Goal: Task Accomplishment & Management: Manage account settings

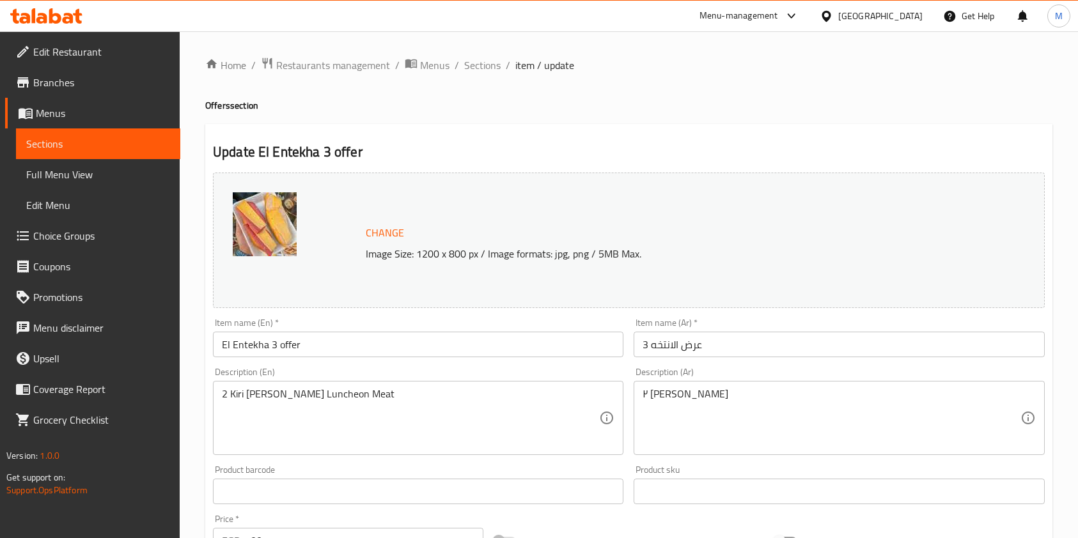
scroll to position [384, 0]
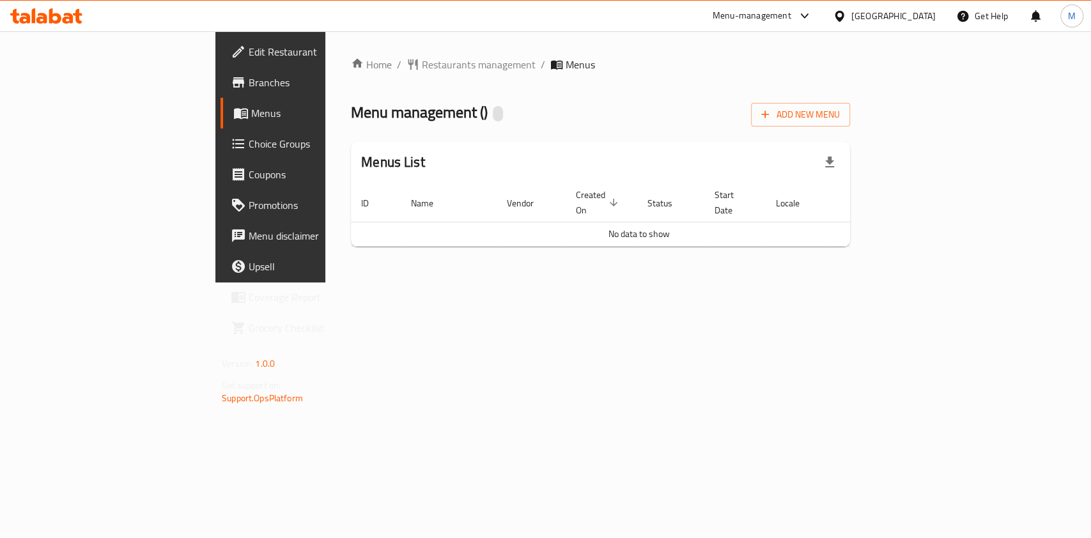
click at [69, 28] on div "Menu-management [GEOGRAPHIC_DATA] Get Help M" at bounding box center [545, 16] width 1091 height 31
click at [63, 26] on div at bounding box center [46, 16] width 93 height 26
click at [56, 13] on icon at bounding box center [46, 15] width 72 height 15
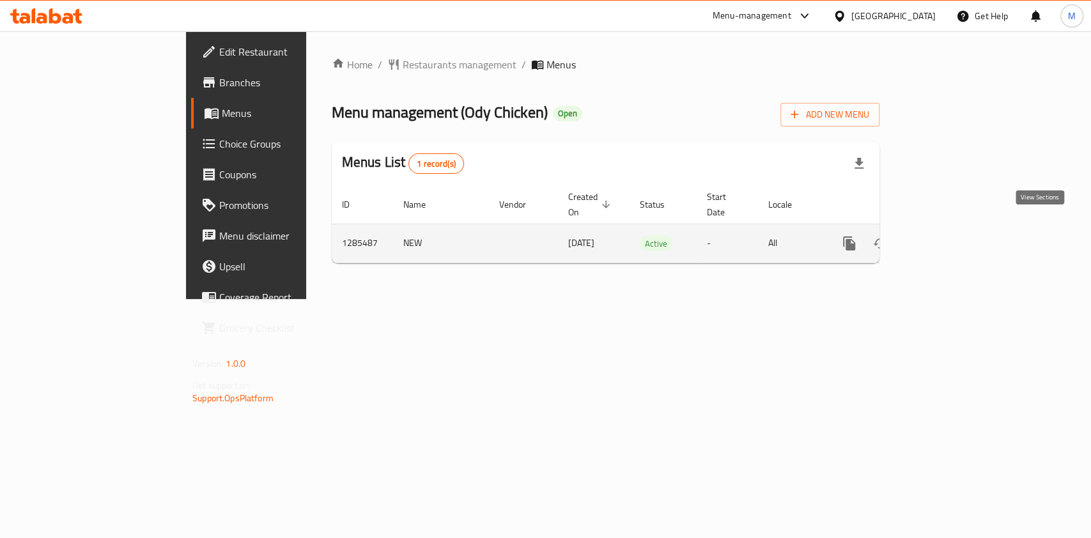
click at [949, 236] on icon "enhanced table" at bounding box center [941, 243] width 15 height 15
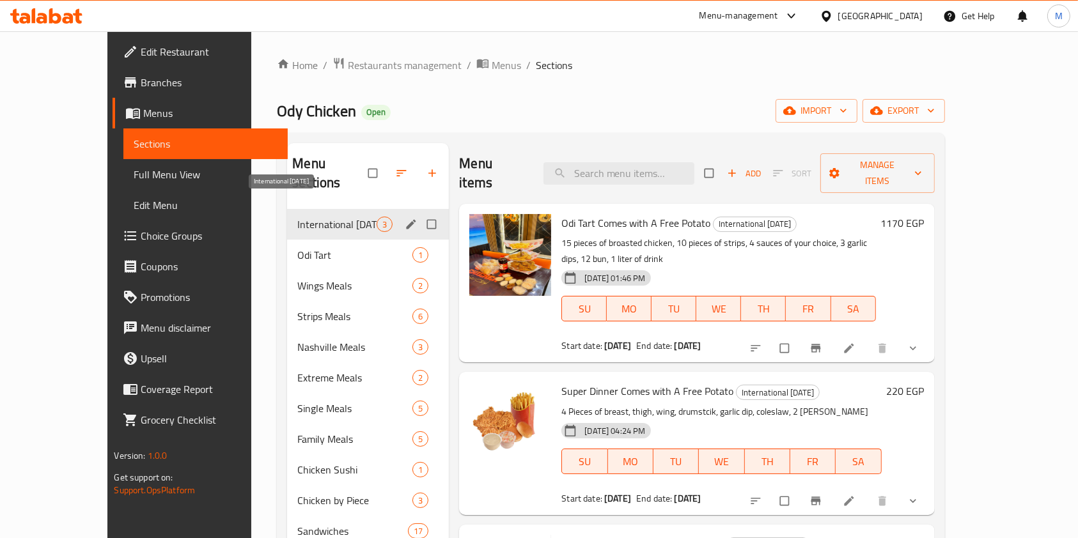
click at [325, 217] on span "International Potato Day" at bounding box center [336, 224] width 79 height 15
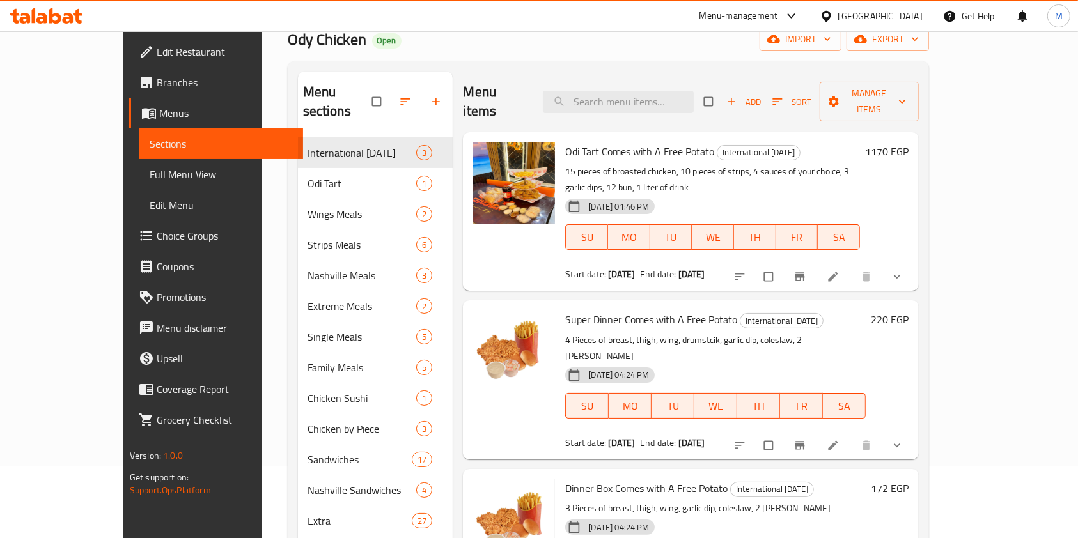
scroll to position [54, 0]
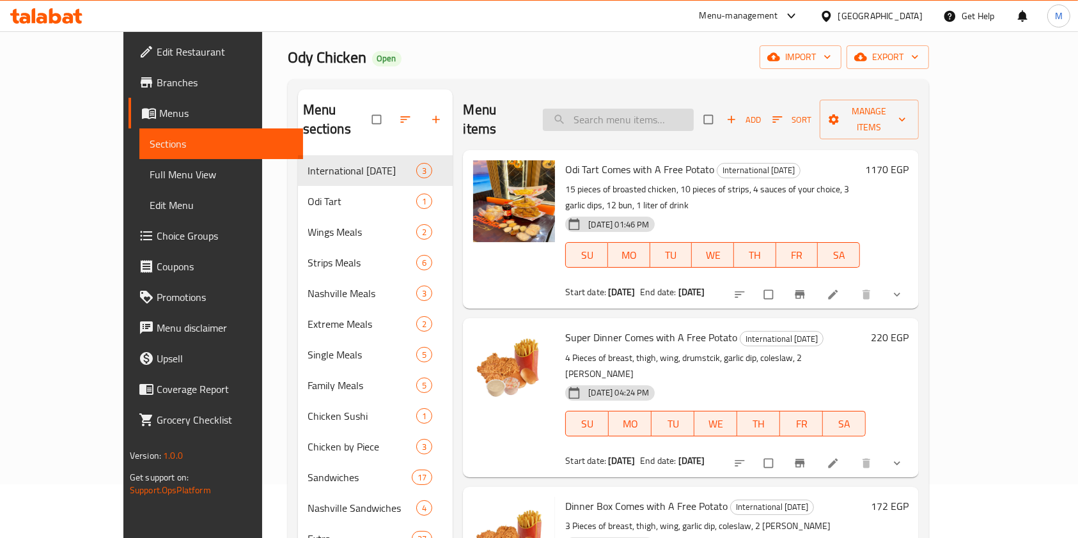
click at [694, 113] on input "search" at bounding box center [618, 120] width 151 height 22
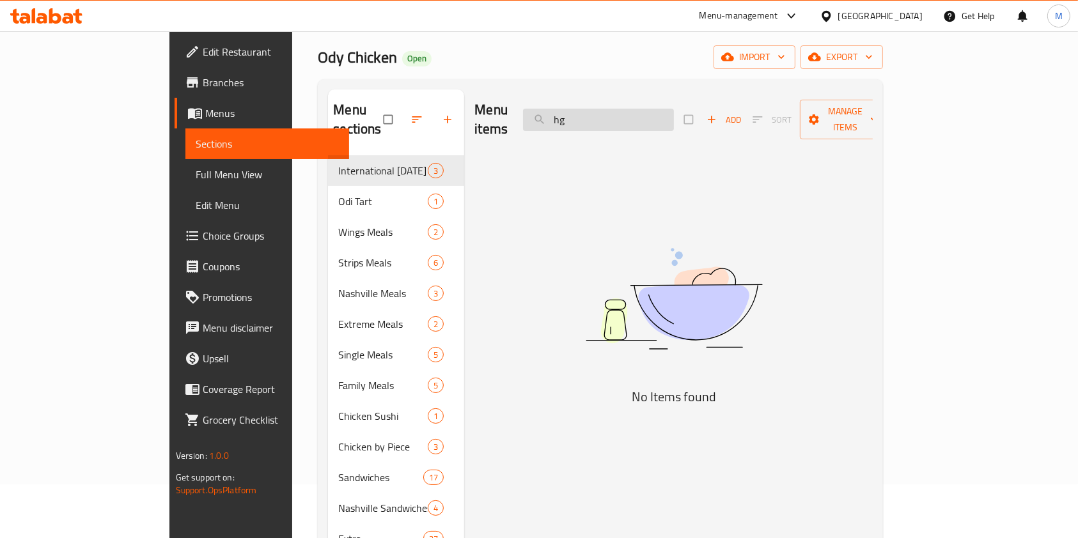
type input "h"
type input "ا"
type input "ش"
type input "ح"
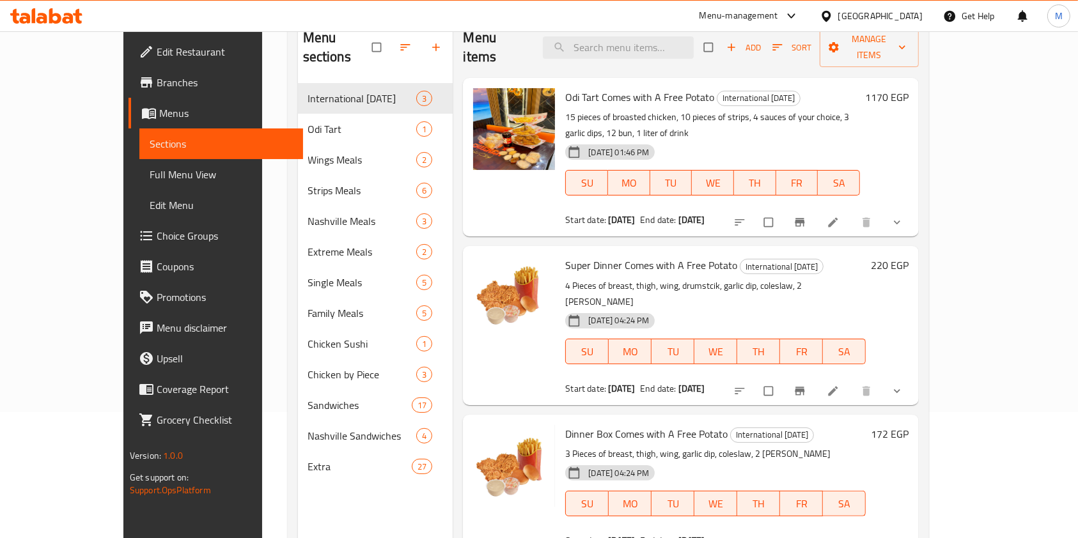
scroll to position [157, 0]
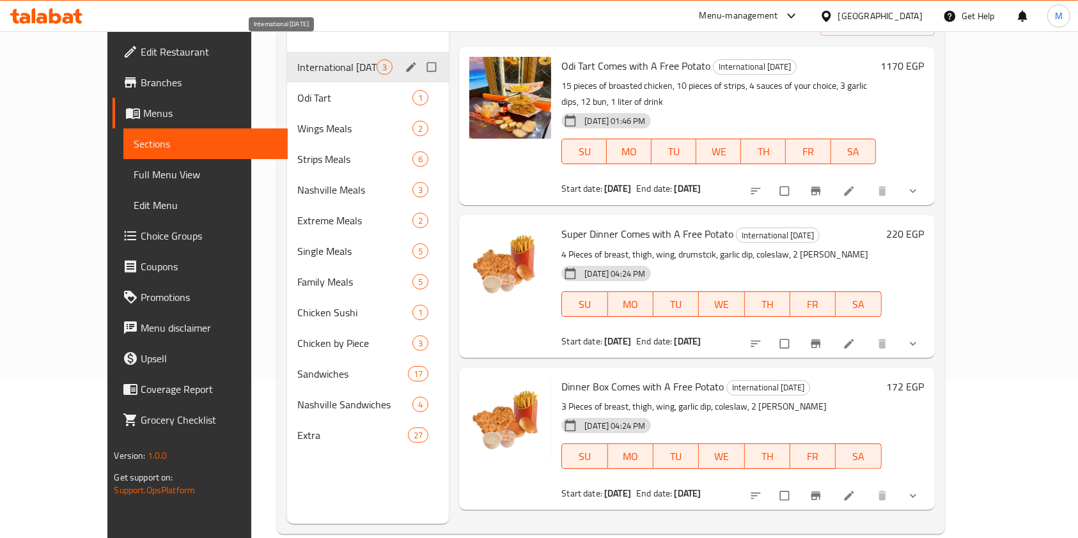
click at [297, 59] on span "International Potato Day" at bounding box center [336, 66] width 79 height 15
click at [287, 113] on div "Wings Meals 2" at bounding box center [368, 128] width 162 height 31
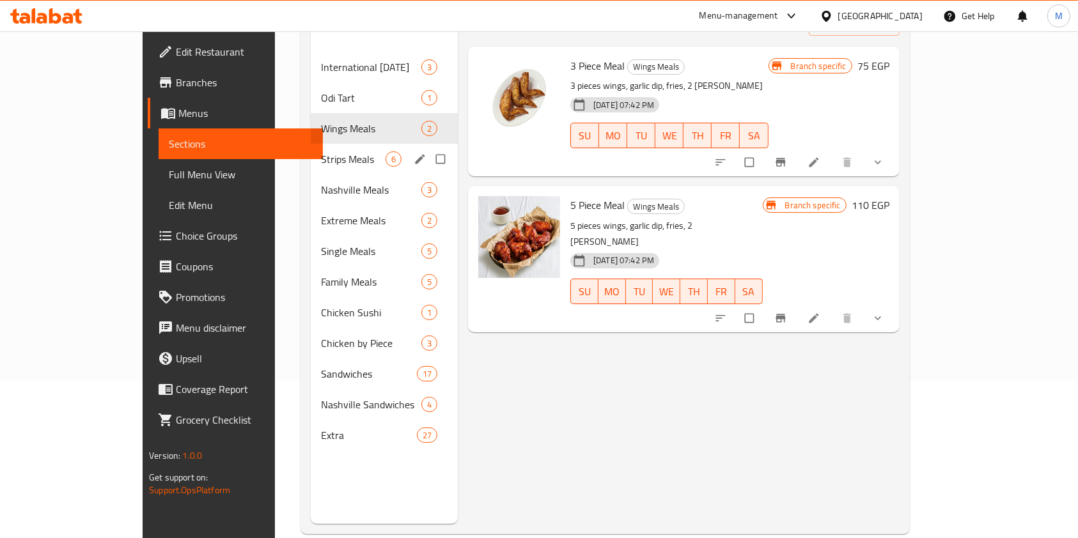
click at [311, 144] on div "Strips Meals 6" at bounding box center [384, 159] width 147 height 31
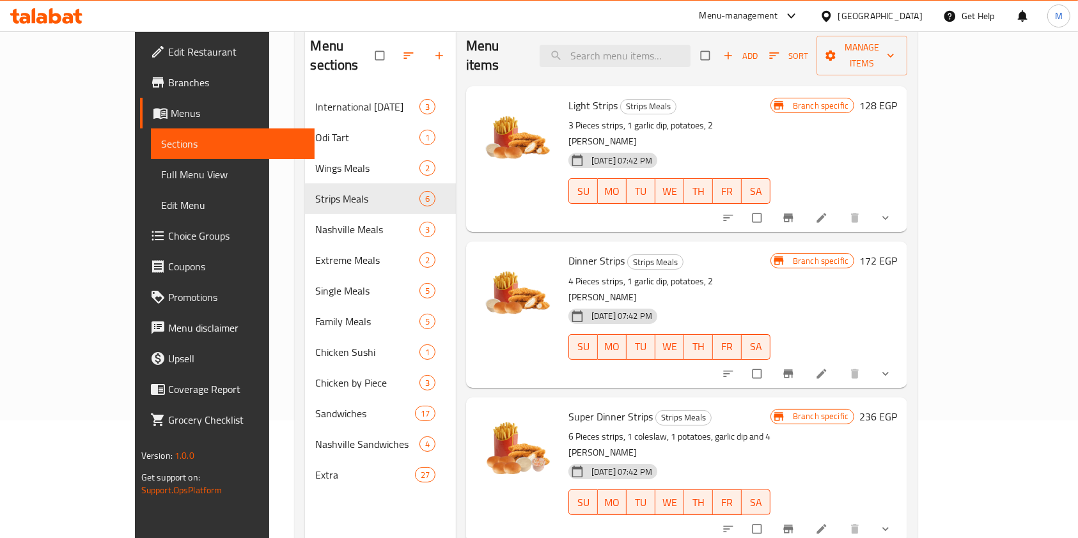
scroll to position [95, 0]
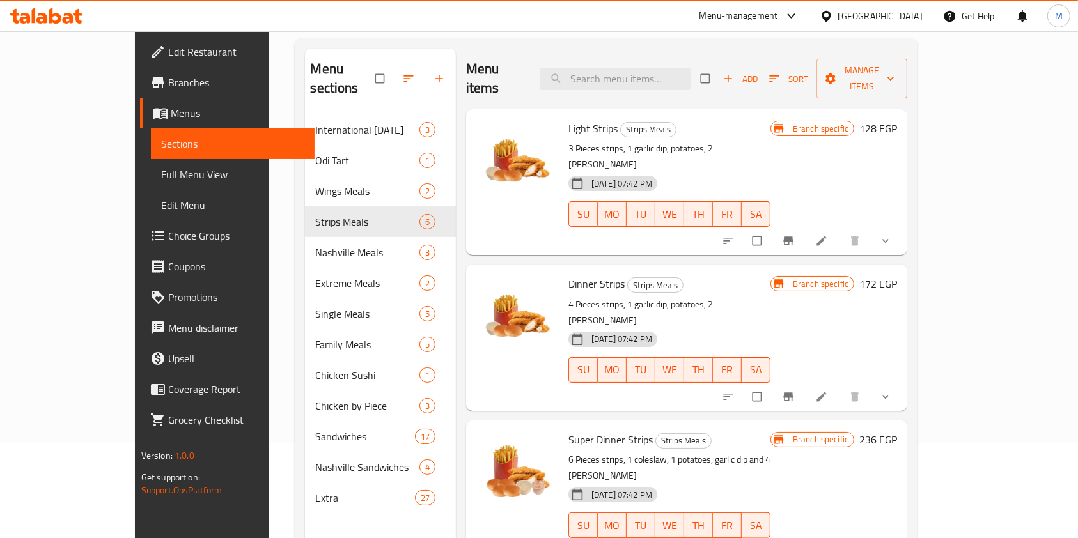
drag, startPoint x: 638, startPoint y: 54, endPoint x: 634, endPoint y: 72, distance: 19.1
click at [637, 58] on div "Menu items Add Sort Manage items" at bounding box center [686, 79] width 441 height 61
click at [639, 82] on div "Menu items Add Sort Manage items" at bounding box center [686, 79] width 441 height 61
click at [644, 68] on input "search" at bounding box center [615, 79] width 151 height 22
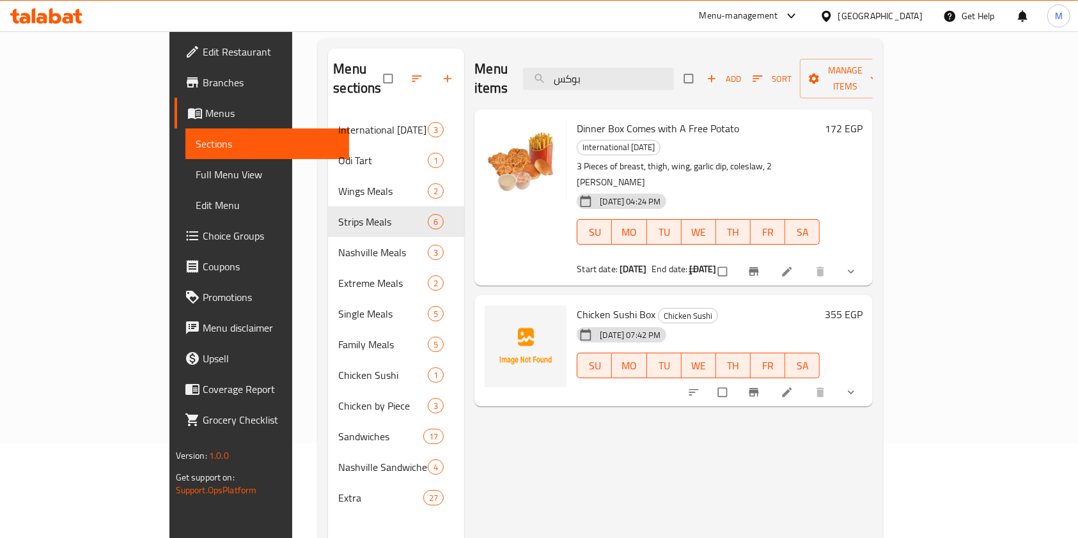
type input "بوكس"
click at [328, 109] on nav "International Potato Day 3 Odi Tart 1 Wings Meals 2 Strips Meals 6 Nashville Me…" at bounding box center [396, 313] width 136 height 409
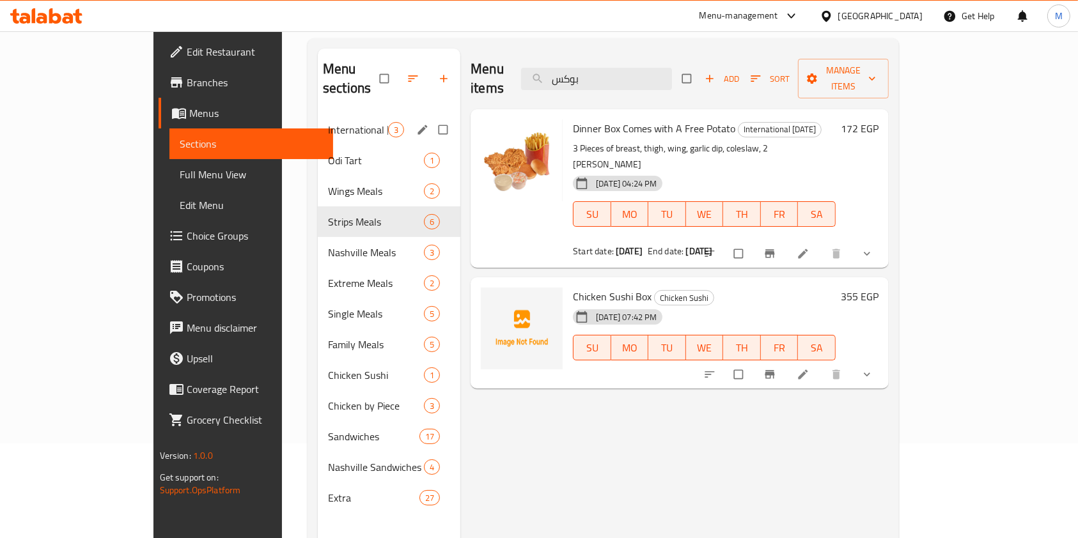
click at [328, 122] on span "International Potato Day" at bounding box center [358, 129] width 60 height 15
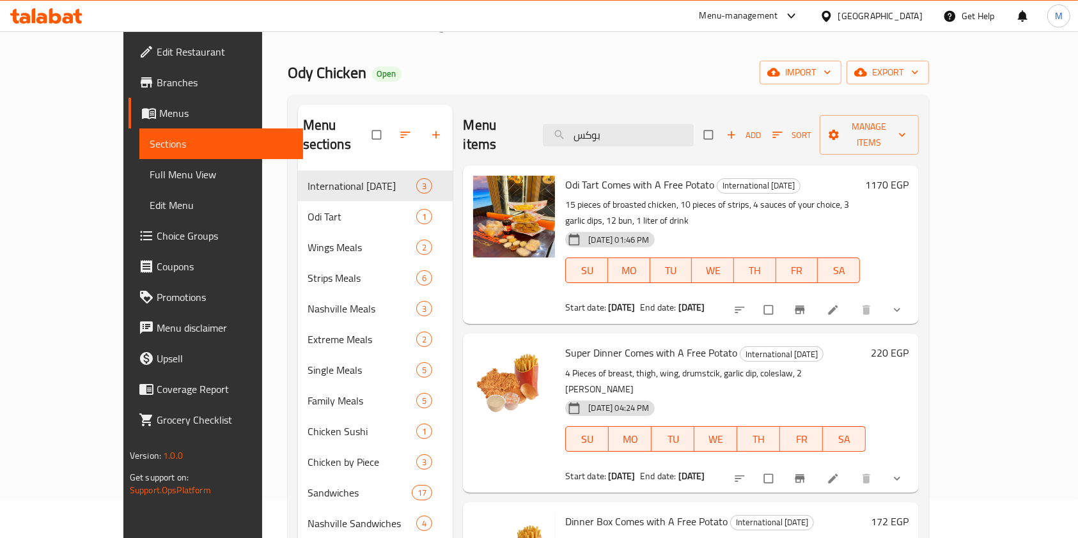
scroll to position [7, 0]
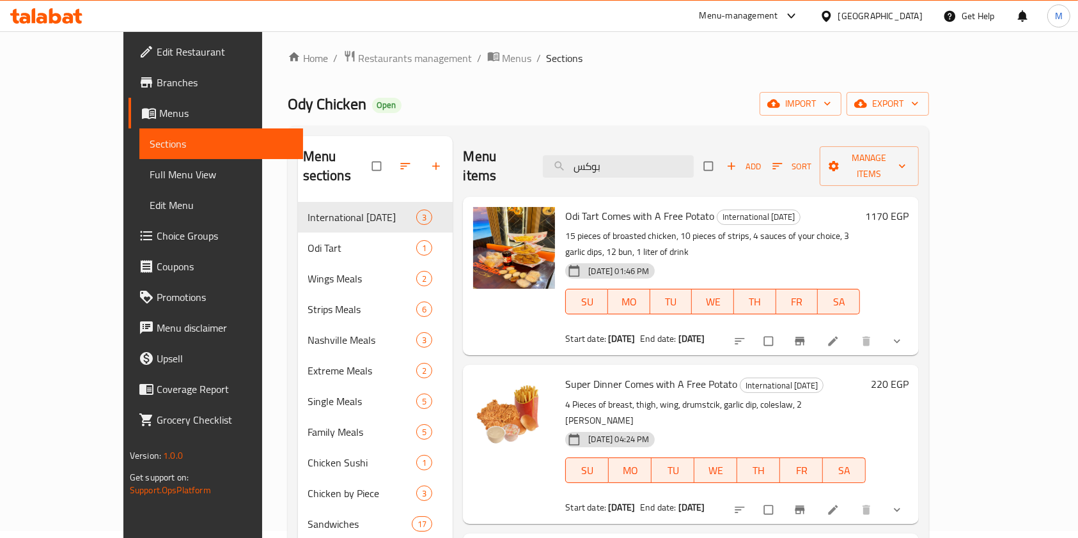
click at [75, 19] on icon at bounding box center [46, 15] width 72 height 15
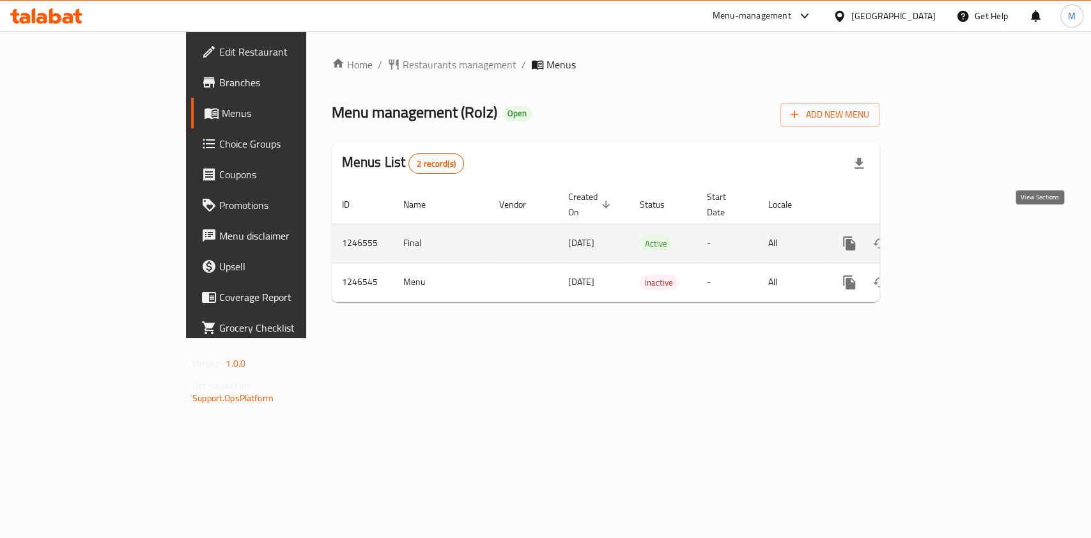
click at [957, 238] on link "enhanced table" at bounding box center [941, 243] width 31 height 31
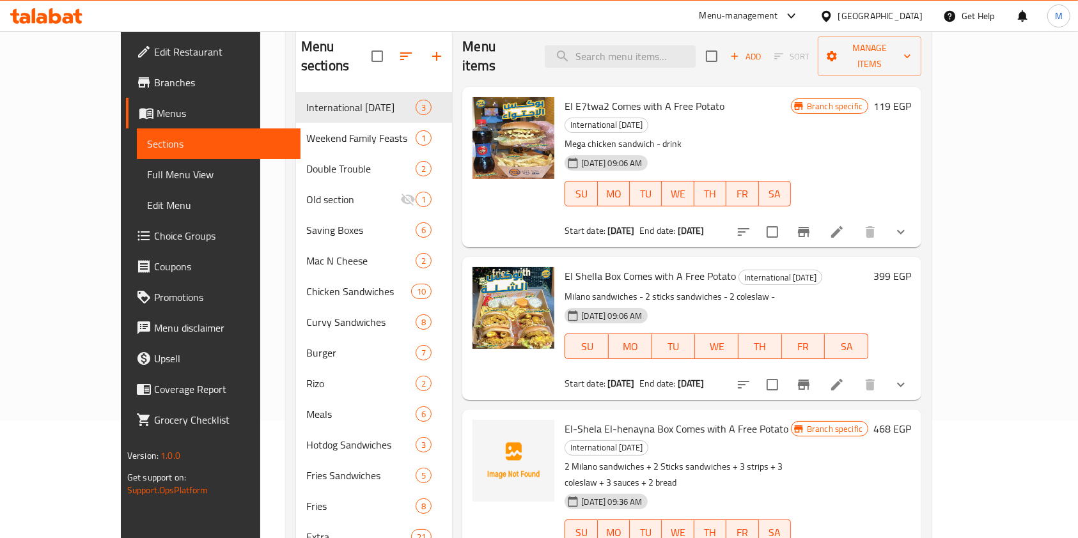
scroll to position [118, 0]
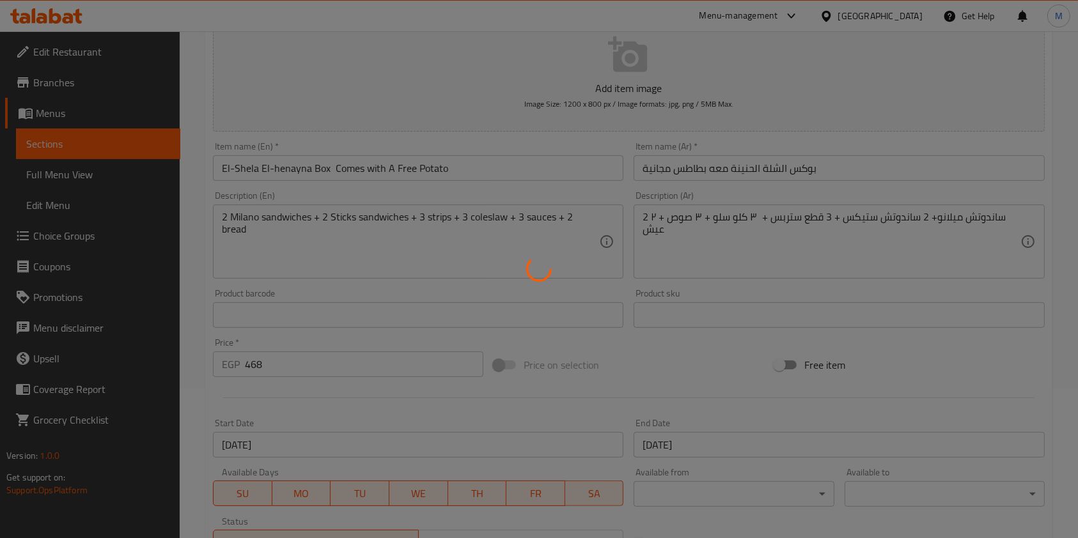
scroll to position [151, 0]
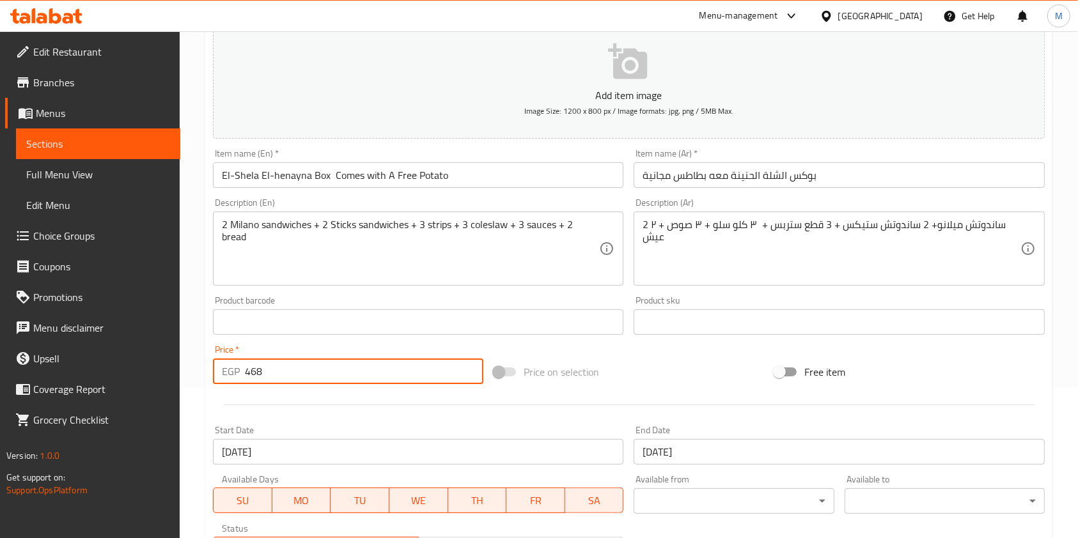
drag, startPoint x: 272, startPoint y: 368, endPoint x: 243, endPoint y: 379, distance: 31.4
click at [243, 379] on div "EGP 468 Price *" at bounding box center [348, 372] width 270 height 26
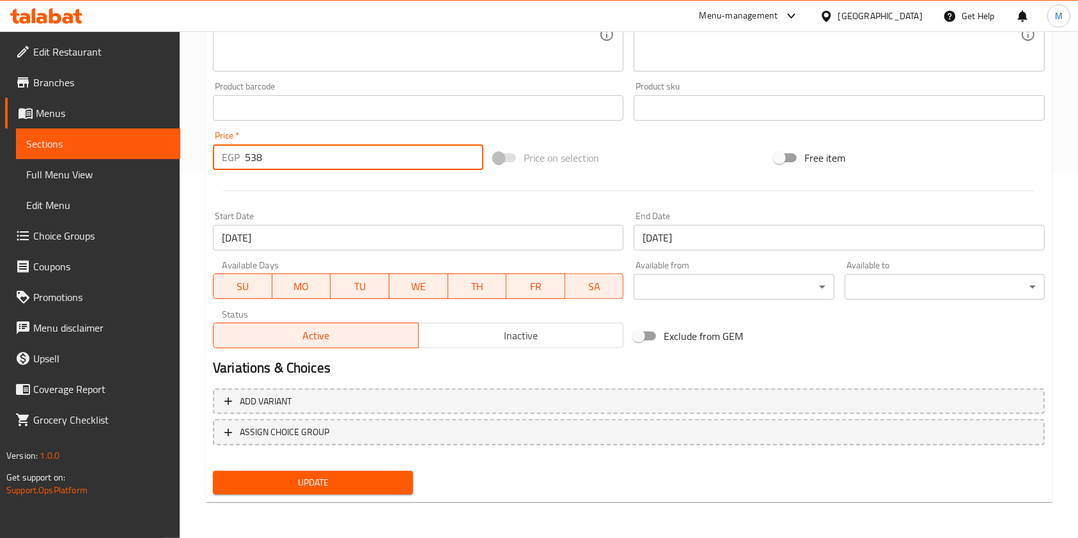
type input "538"
click at [371, 495] on div "Update" at bounding box center [313, 483] width 210 height 34
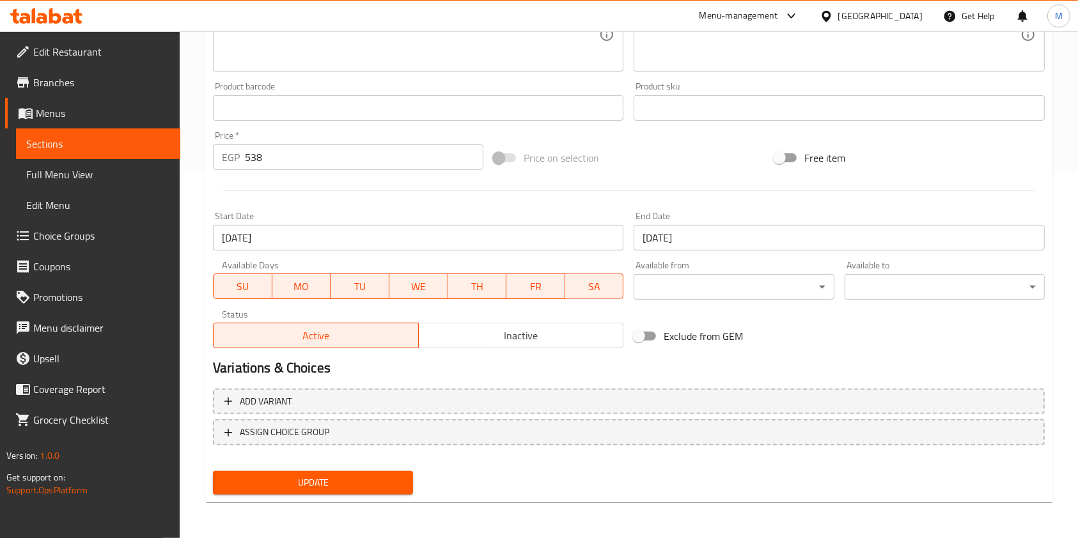
click at [394, 485] on span "Update" at bounding box center [313, 483] width 180 height 16
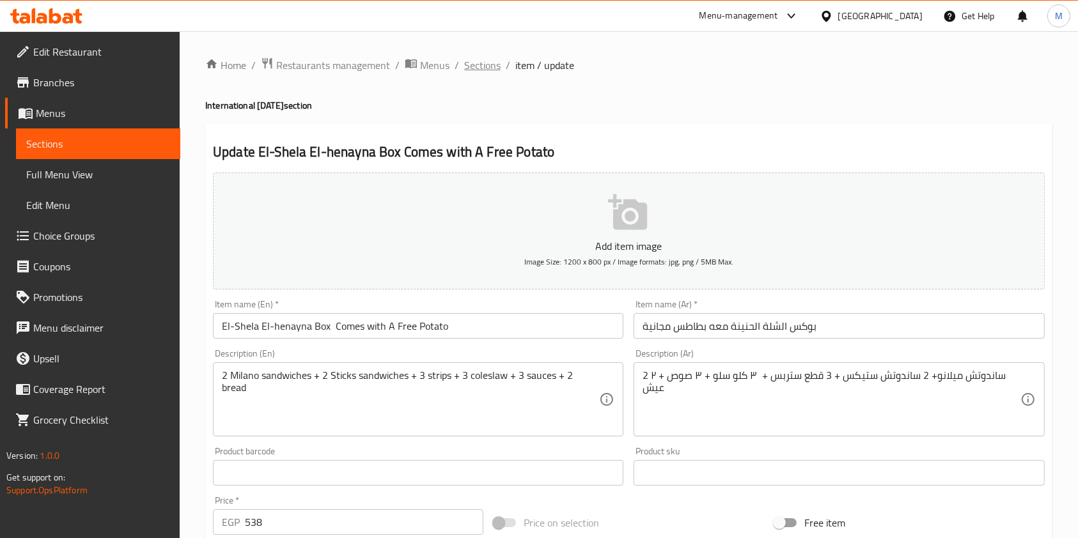
click at [488, 59] on span "Sections" at bounding box center [482, 65] width 36 height 15
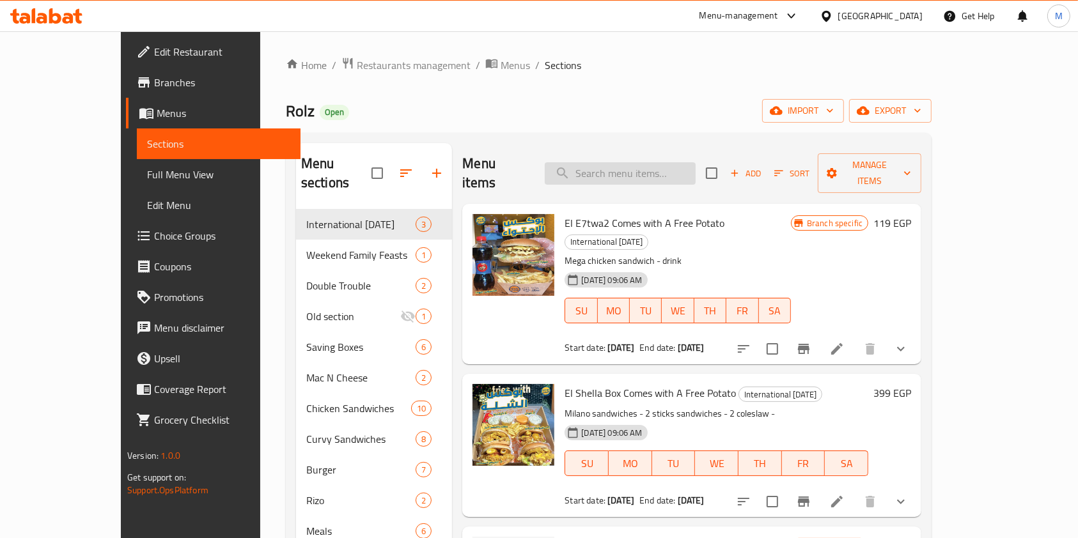
click at [630, 166] on input "search" at bounding box center [620, 173] width 151 height 22
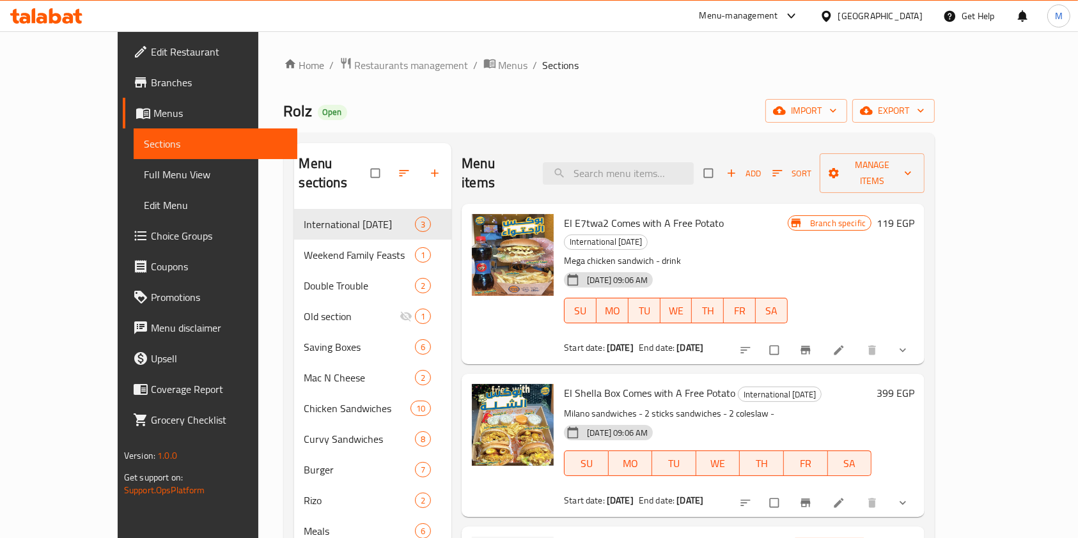
click at [65, 15] on icon at bounding box center [68, 18] width 11 height 11
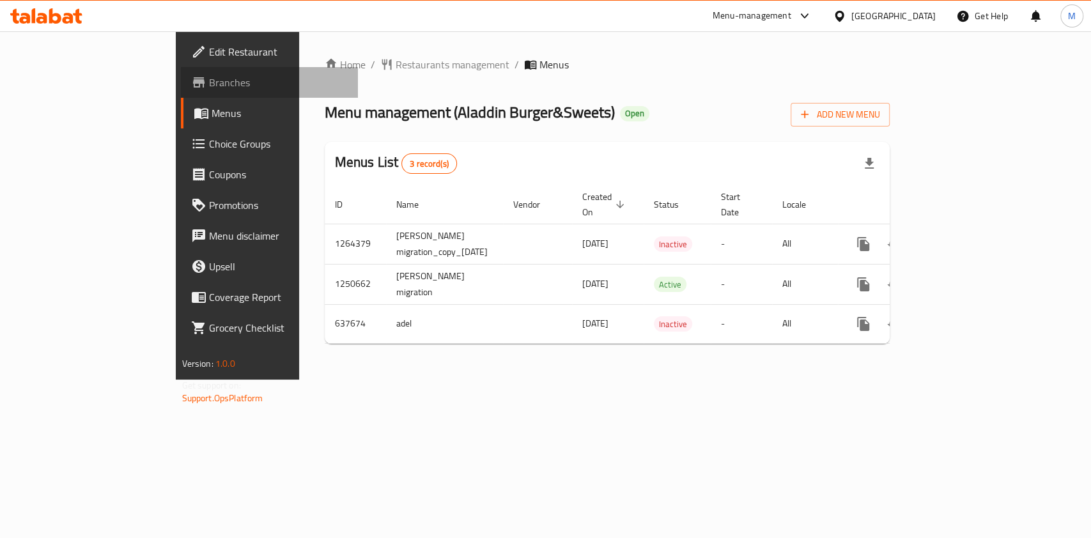
click at [209, 81] on span "Branches" at bounding box center [278, 82] width 139 height 15
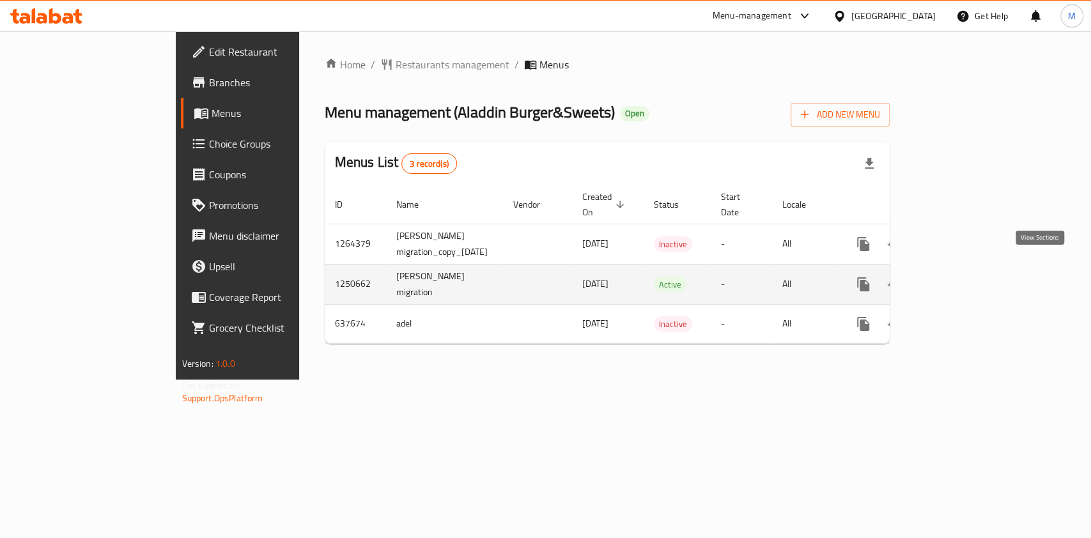
click at [963, 277] on icon "enhanced table" at bounding box center [955, 284] width 15 height 15
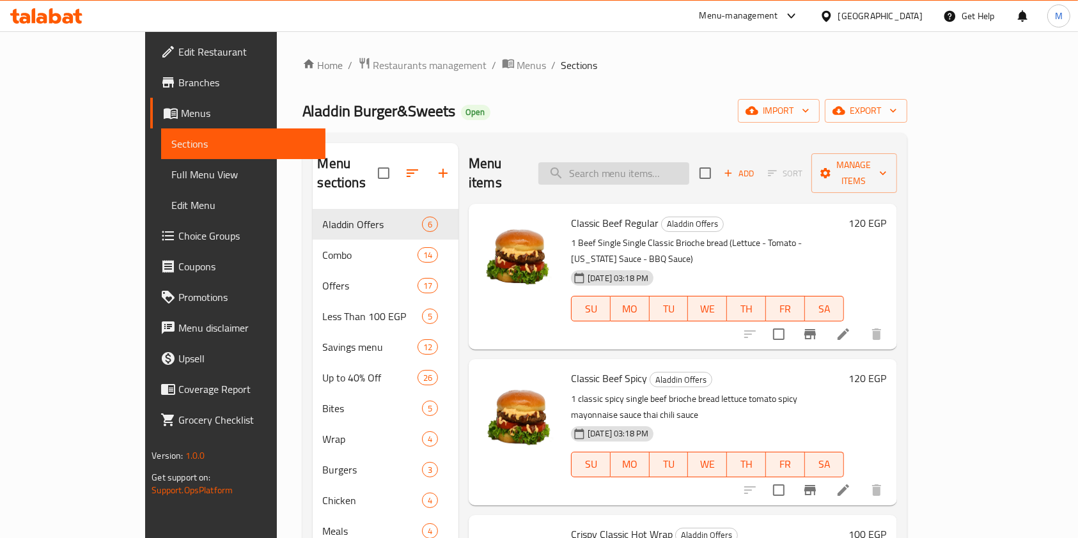
click at [667, 162] on input "search" at bounding box center [613, 173] width 151 height 22
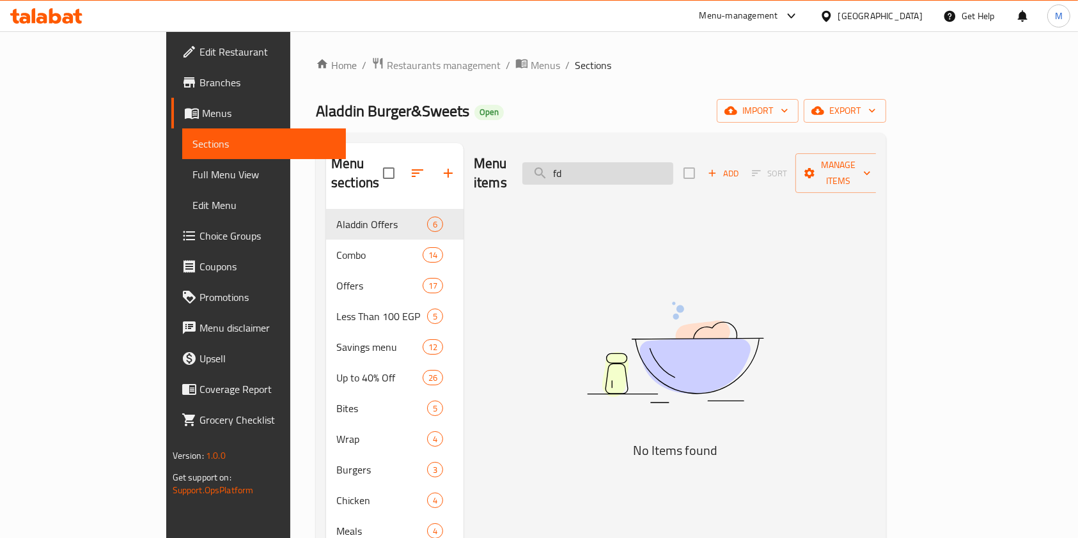
type input "f"
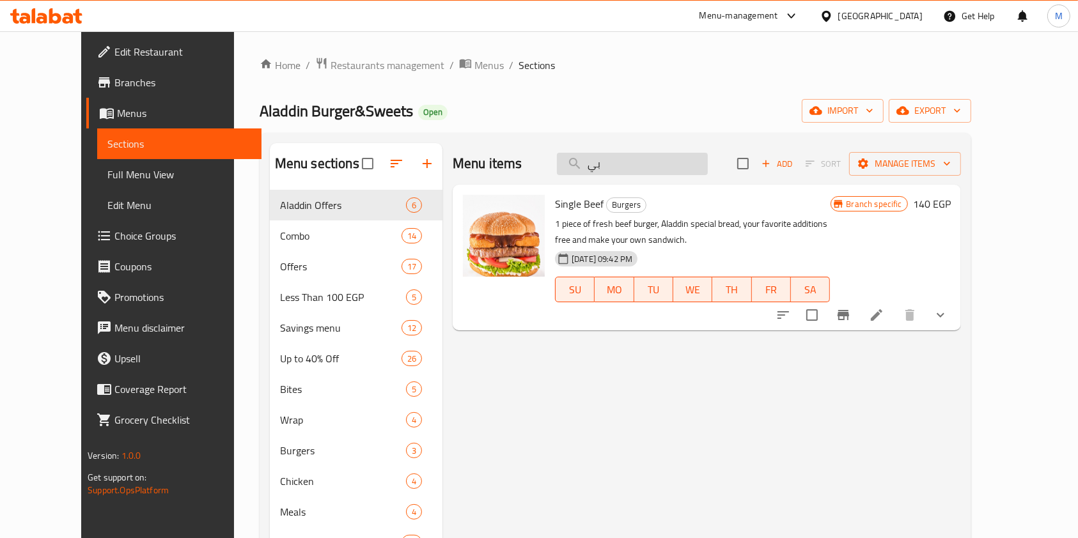
type input "ب"
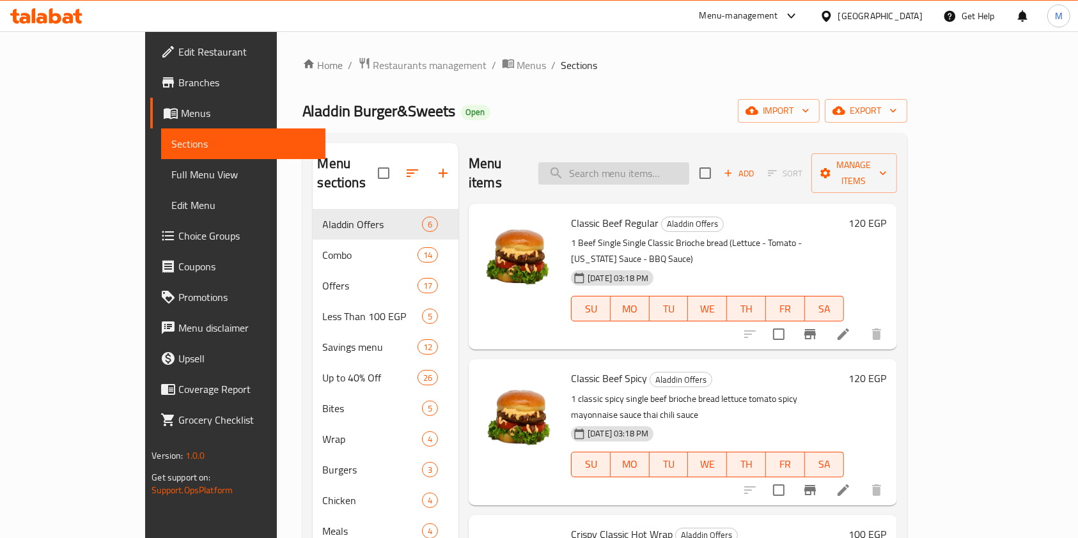
type input "ي"
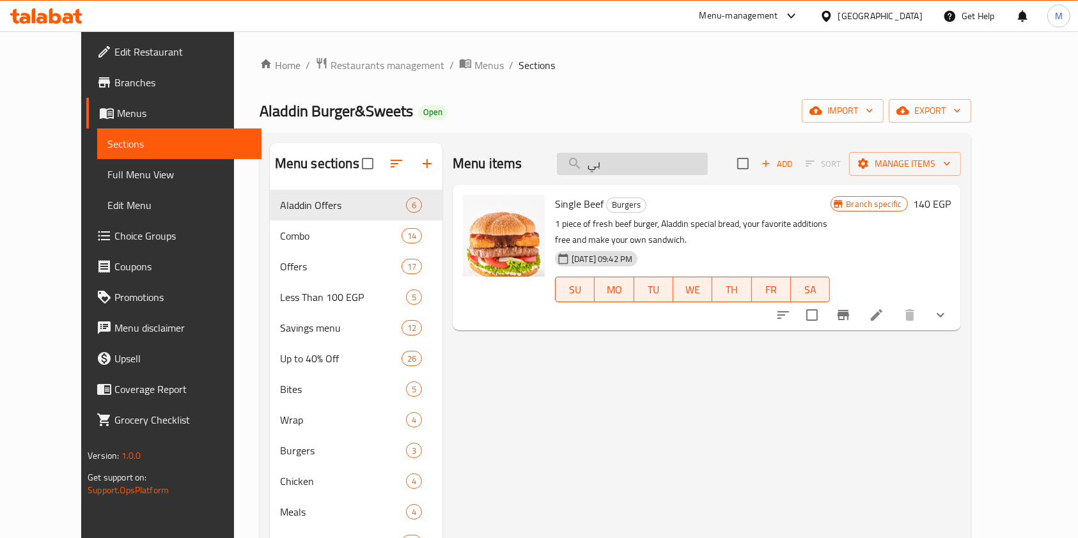
type input "ب"
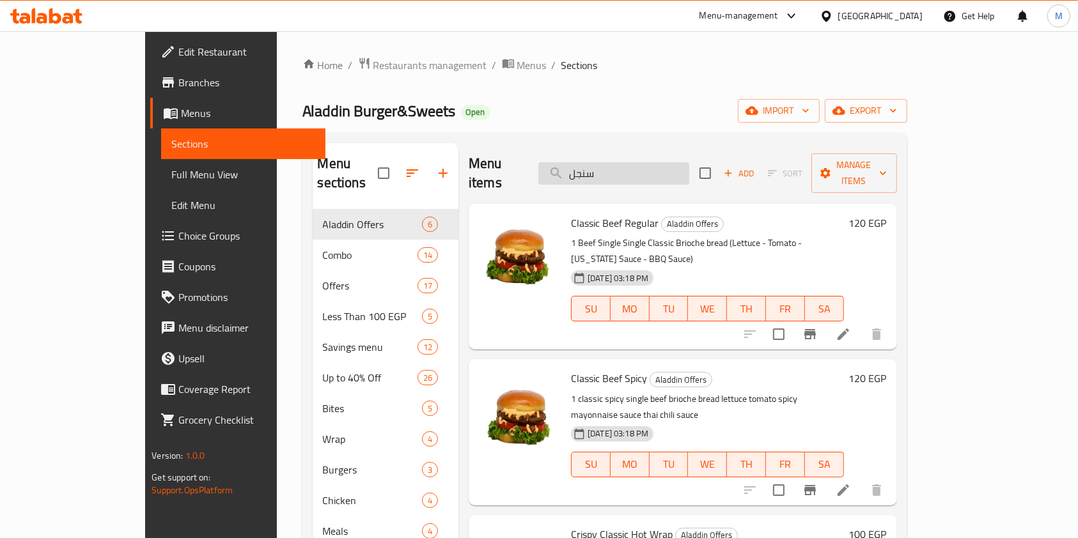
type input "سنجل"
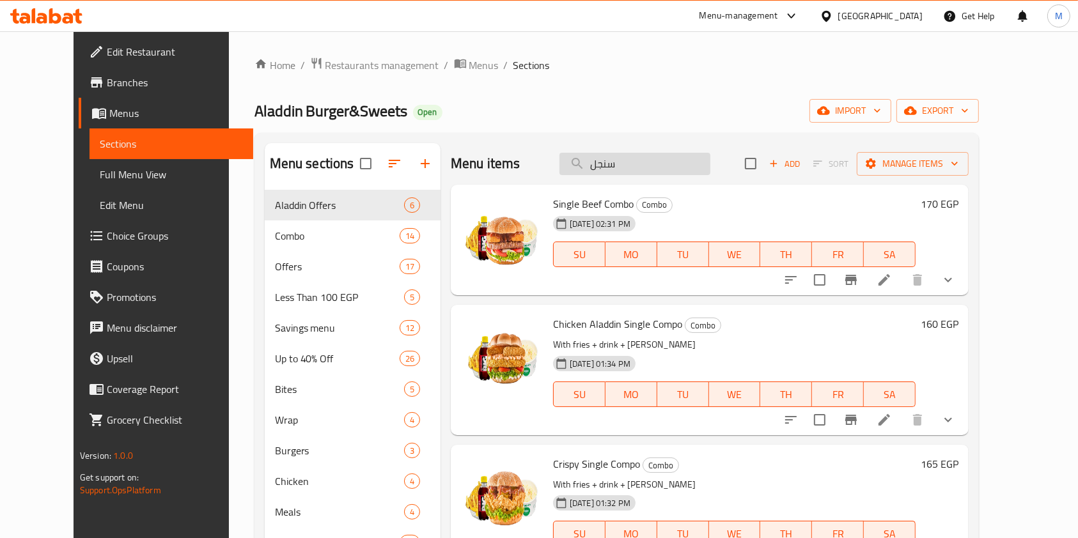
click at [676, 169] on input "سنجل" at bounding box center [634, 164] width 151 height 22
click at [675, 169] on input "سنجل" at bounding box center [634, 164] width 151 height 22
click at [675, 170] on input "سنجل" at bounding box center [634, 164] width 151 height 22
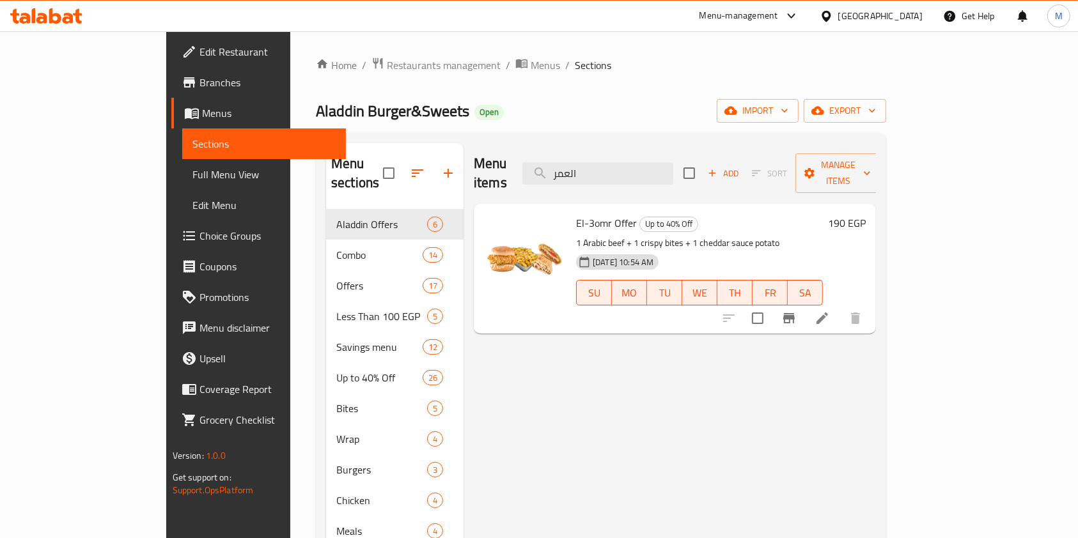
type input "العمر"
click at [797, 311] on icon "Branch-specific-item" at bounding box center [788, 318] width 15 height 15
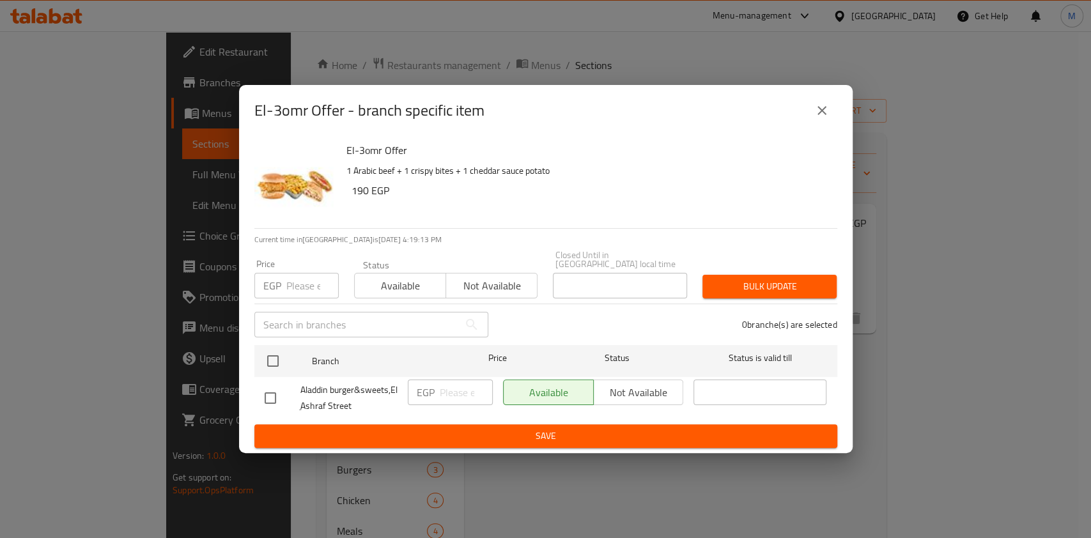
drag, startPoint x: 276, startPoint y: 395, endPoint x: 342, endPoint y: 407, distance: 67.0
click at [286, 399] on div at bounding box center [283, 398] width 36 height 27
click at [277, 398] on input "checkbox" at bounding box center [270, 398] width 27 height 27
checkbox input "true"
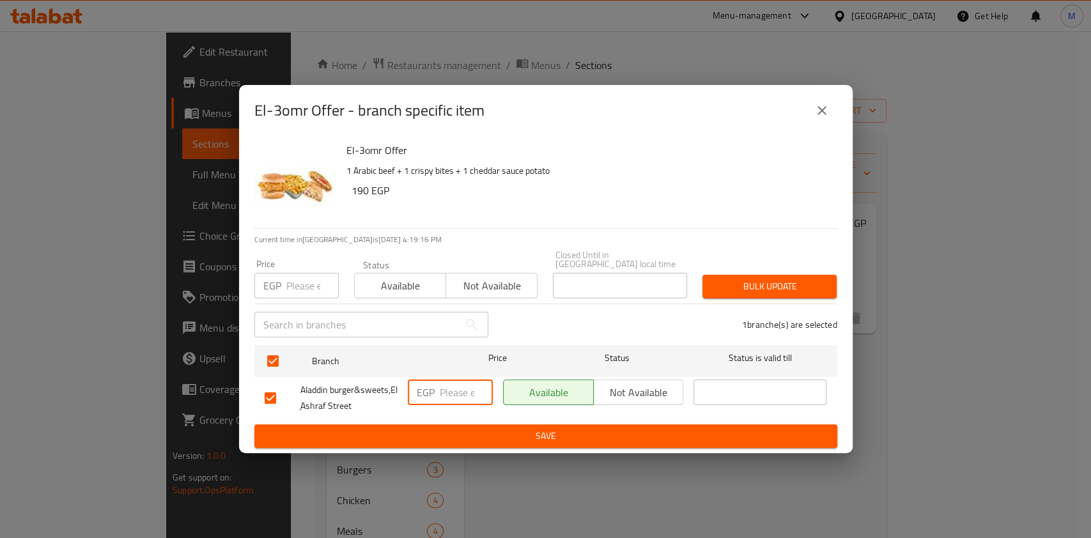
click at [441, 384] on input "number" at bounding box center [466, 393] width 53 height 26
type input "255"
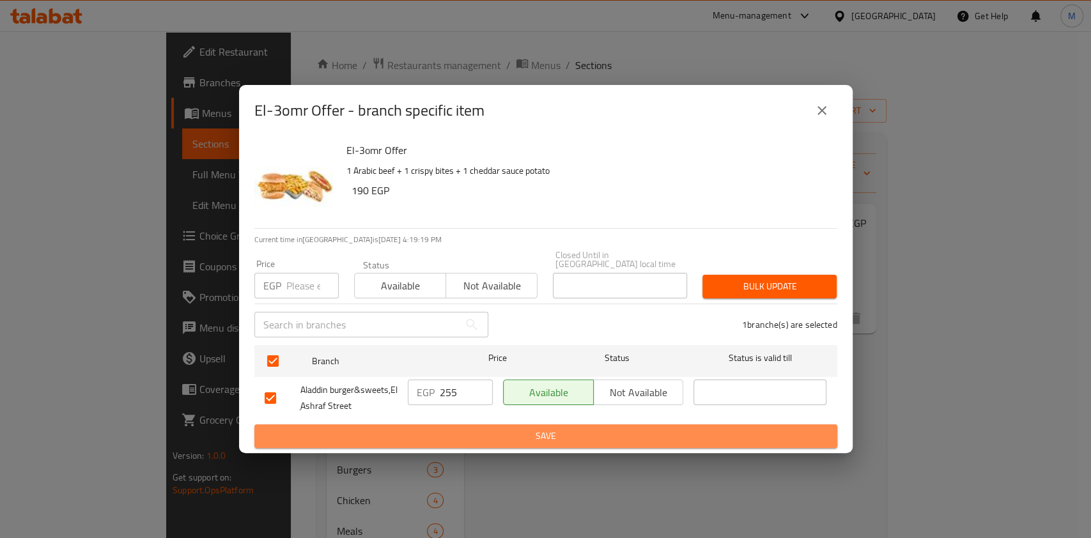
click at [757, 424] on button "Save" at bounding box center [545, 436] width 583 height 24
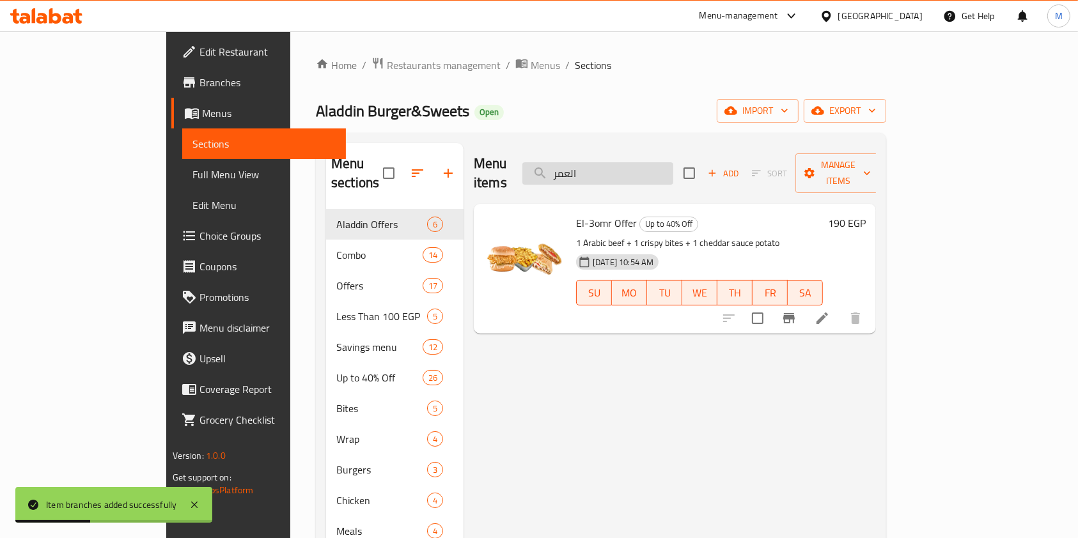
click at [653, 164] on input "العمر" at bounding box center [597, 173] width 151 height 22
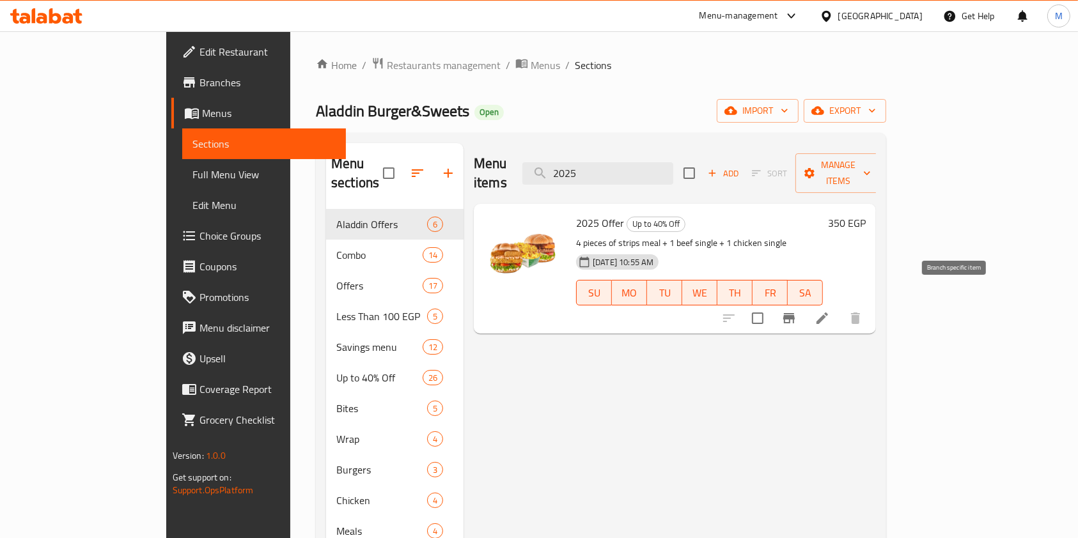
type input "2025"
click at [797, 311] on icon "Branch-specific-item" at bounding box center [788, 318] width 15 height 15
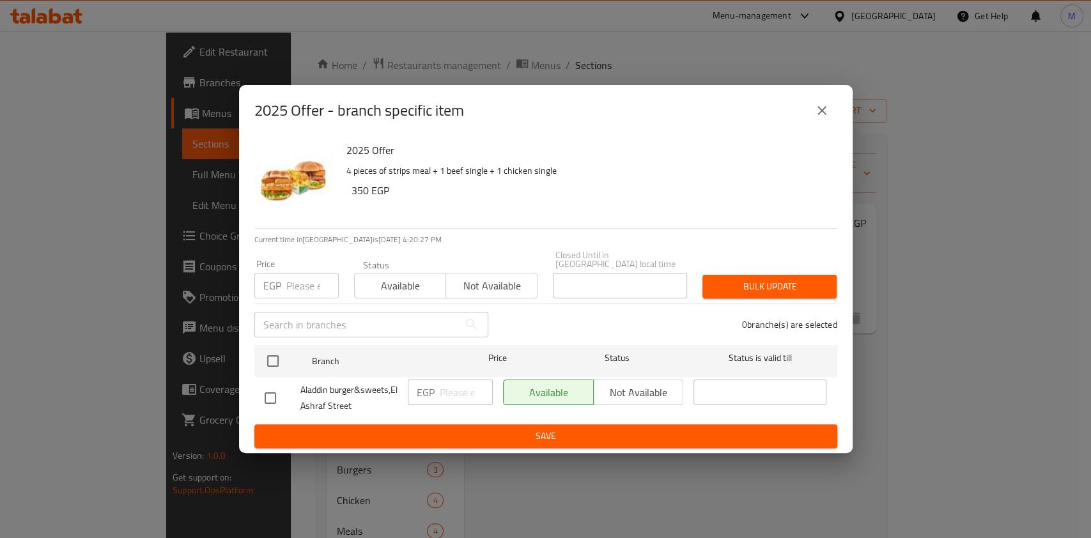
click at [284, 406] on div at bounding box center [283, 398] width 36 height 27
click at [277, 397] on input "checkbox" at bounding box center [270, 398] width 27 height 27
checkbox input "true"
click at [441, 389] on input "number" at bounding box center [466, 393] width 53 height 26
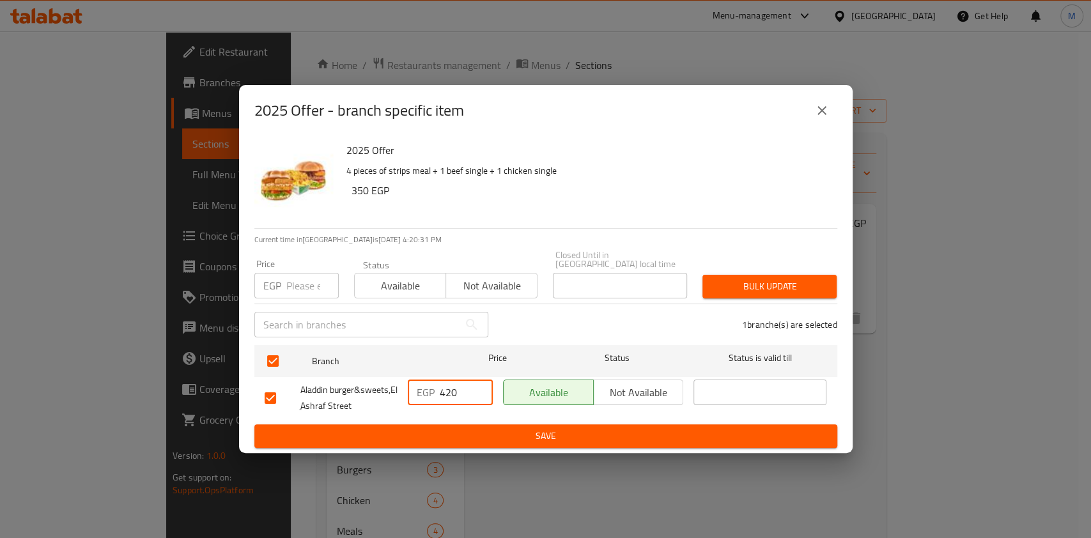
type input "420"
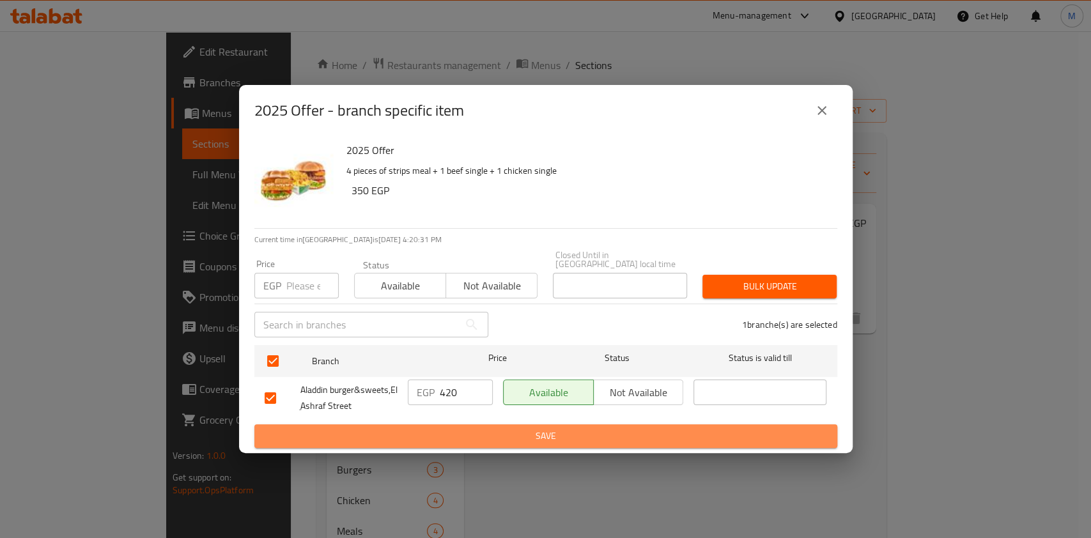
click at [481, 442] on button "Save" at bounding box center [545, 436] width 583 height 24
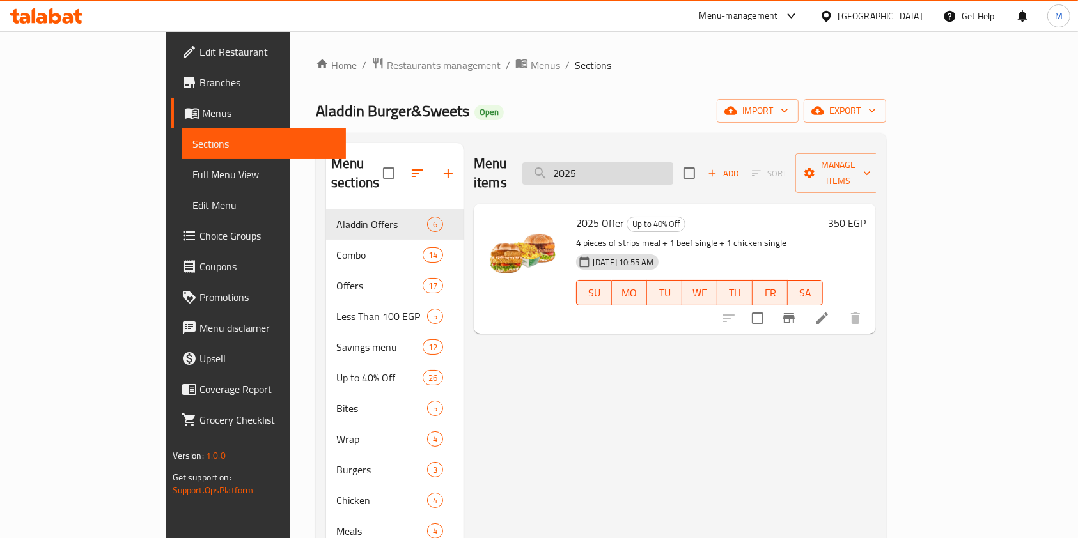
click at [667, 168] on input "2025" at bounding box center [597, 173] width 151 height 22
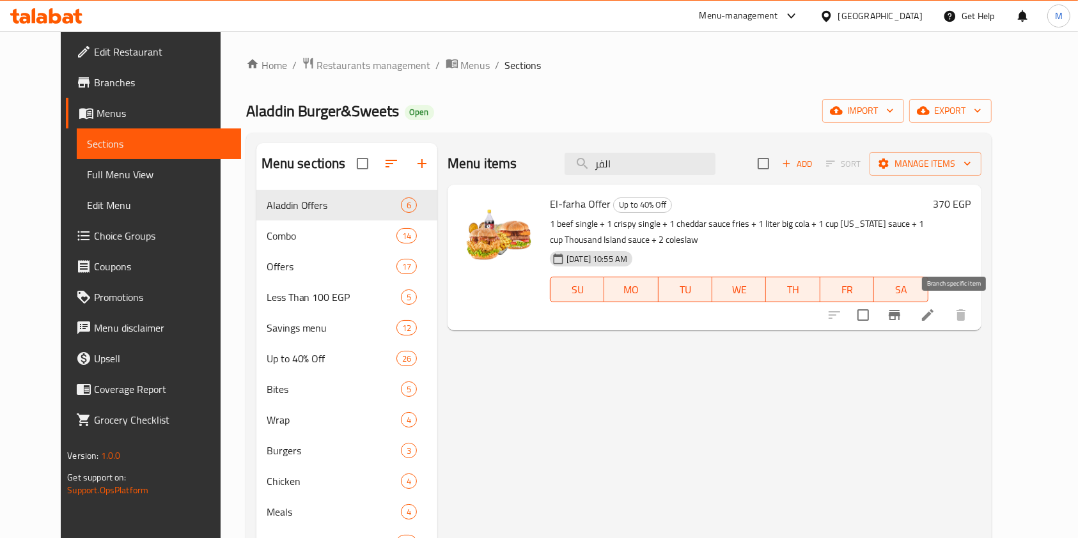
type input "الفر"
click at [910, 325] on button "Branch-specific-item" at bounding box center [894, 315] width 31 height 31
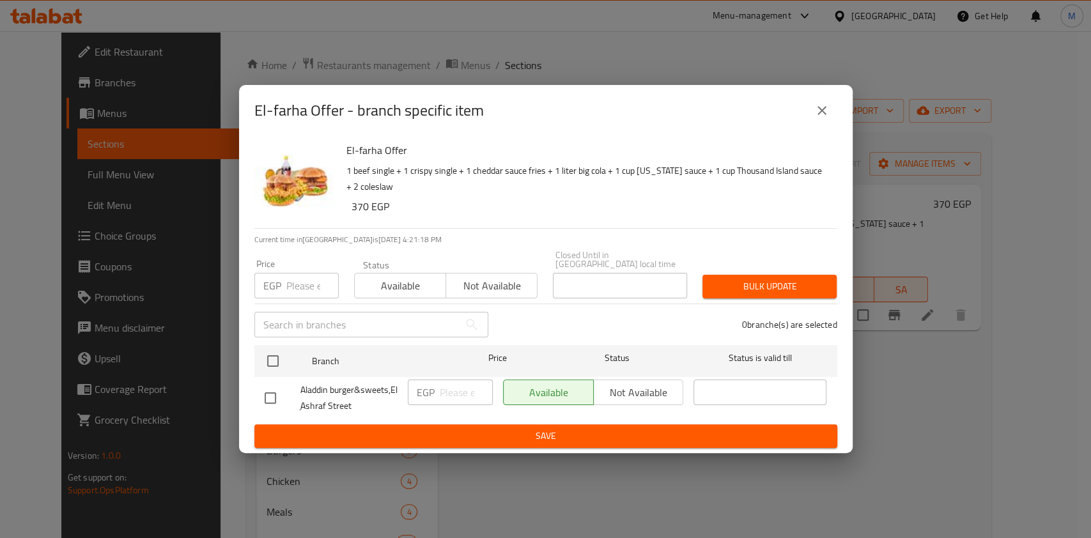
click at [263, 401] on input "checkbox" at bounding box center [270, 398] width 27 height 27
checkbox input "true"
click at [440, 391] on input "number" at bounding box center [466, 393] width 53 height 26
type input "445"
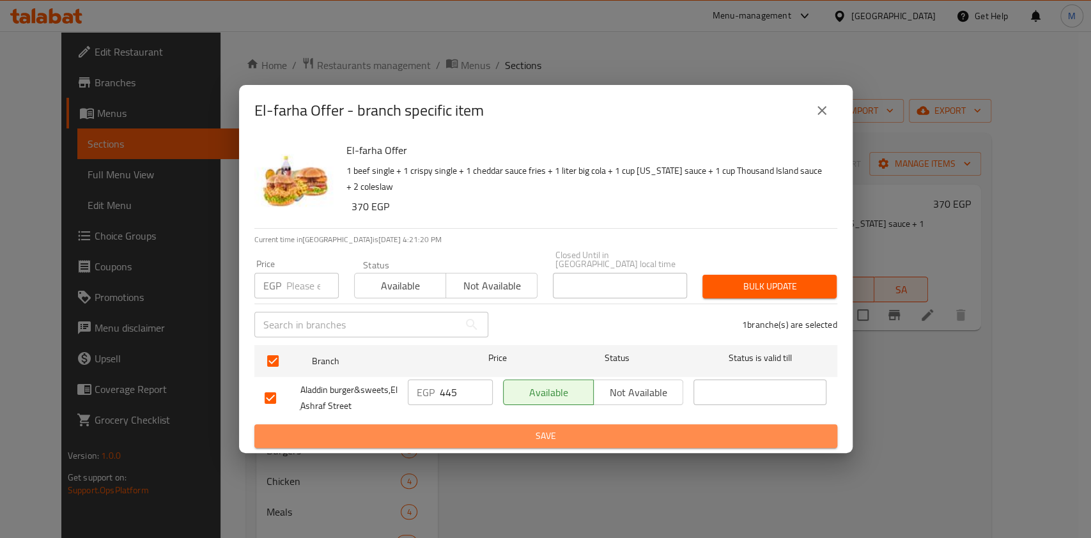
click at [596, 424] on button "Save" at bounding box center [545, 436] width 583 height 24
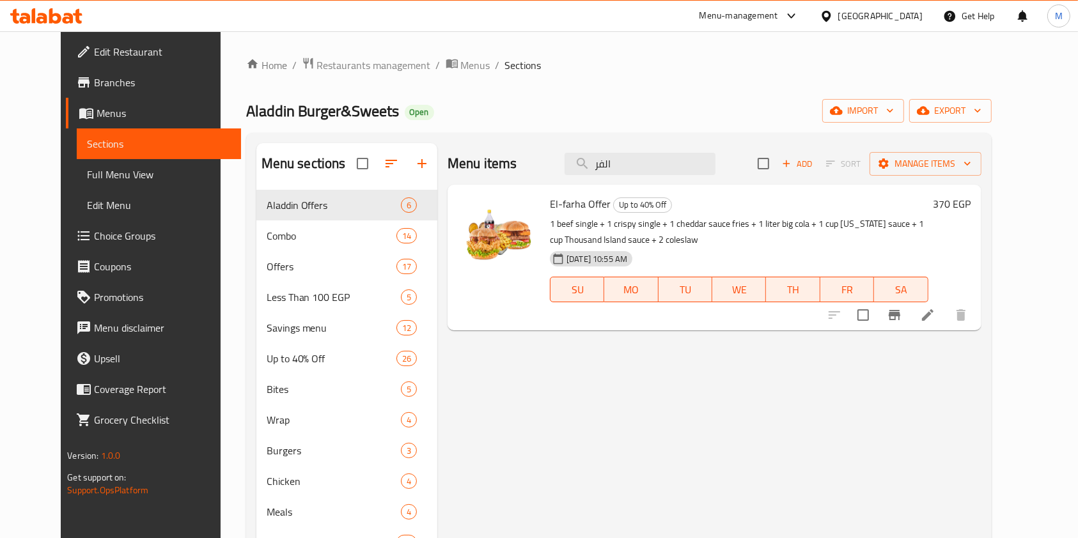
click at [626, 176] on div "Menu items الفر Add Sort Manage items" at bounding box center [715, 164] width 534 height 42
click at [634, 172] on input "الفر" at bounding box center [640, 164] width 151 height 22
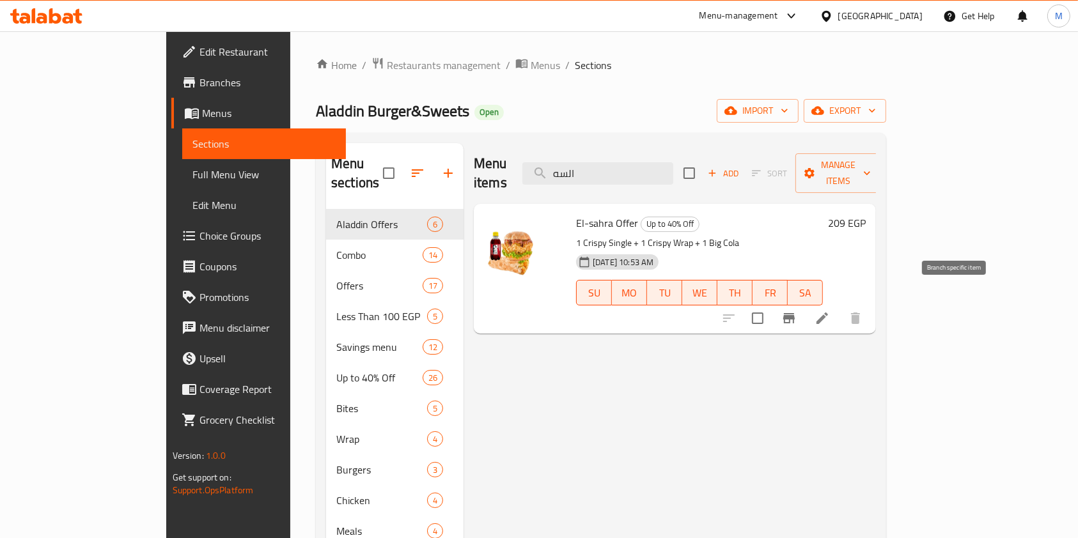
type input "السه"
click at [804, 303] on button "Branch-specific-item" at bounding box center [789, 318] width 31 height 31
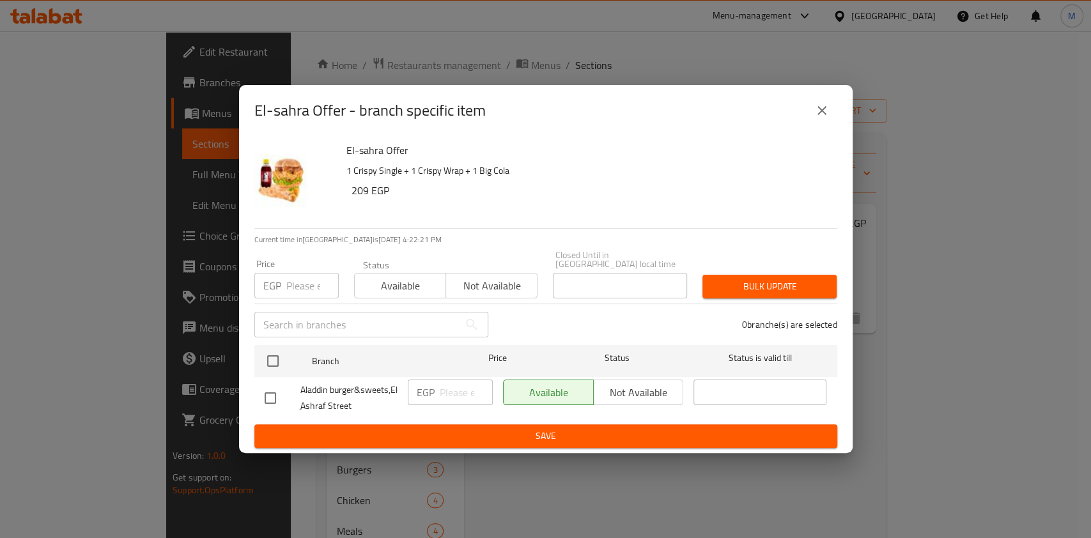
click at [269, 403] on input "checkbox" at bounding box center [270, 398] width 27 height 27
checkbox input "true"
click at [440, 384] on input "number" at bounding box center [466, 393] width 53 height 26
type input "250"
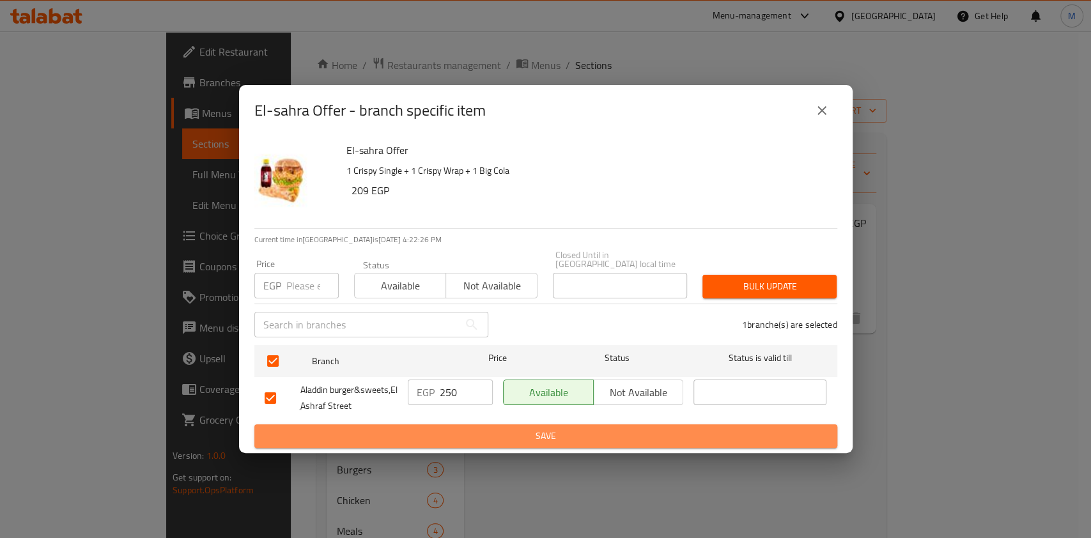
click at [462, 424] on button "Save" at bounding box center [545, 436] width 583 height 24
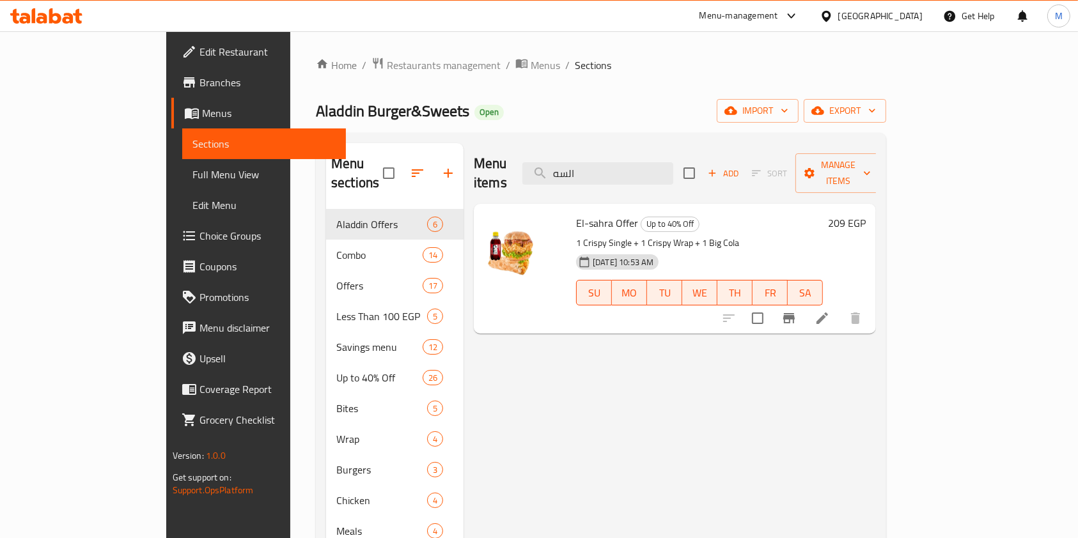
click at [667, 176] on div "Menu items السه Add Sort Manage items" at bounding box center [675, 173] width 402 height 61
click at [667, 164] on input "السه" at bounding box center [597, 173] width 151 height 22
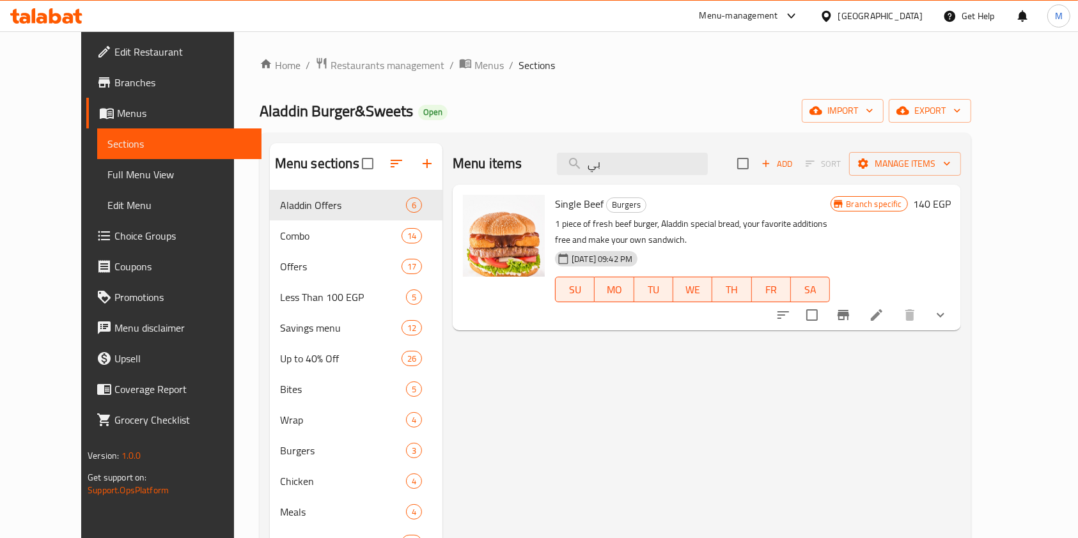
type input "ب"
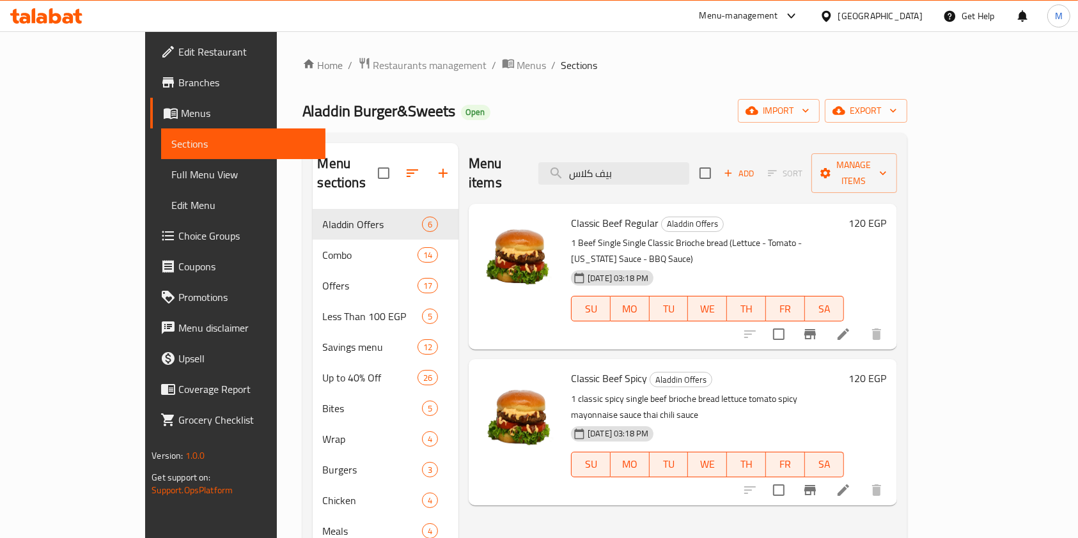
type input "بيف كلاس"
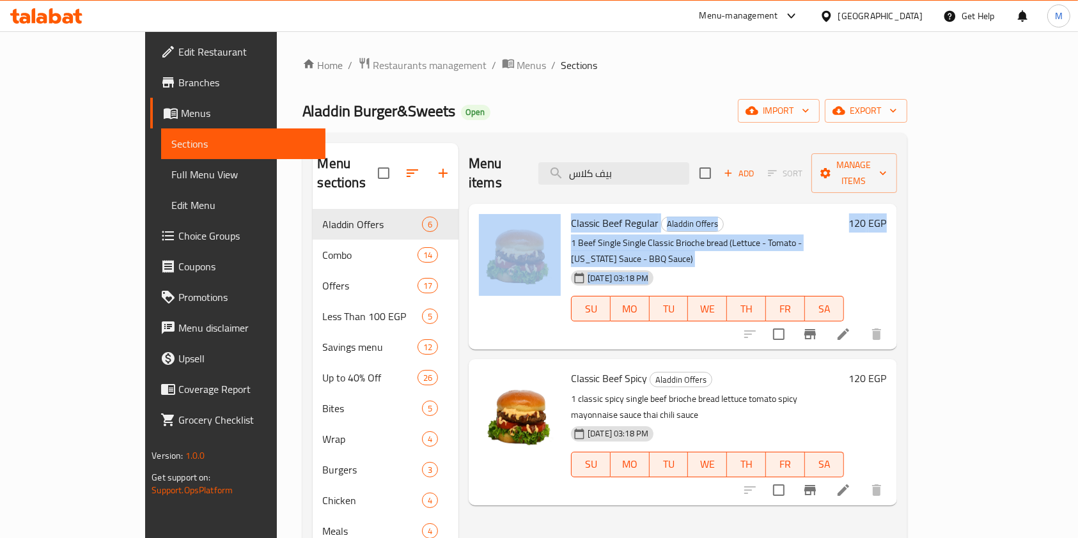
drag, startPoint x: 1077, startPoint y: 182, endPoint x: 1077, endPoint y: 193, distance: 11.5
click at [933, 193] on div "Home / Restaurants management / Menus / Sections Aladdin Burger&Sweets Open imp…" at bounding box center [605, 374] width 656 height 686
click at [818, 327] on icon "Branch-specific-item" at bounding box center [809, 334] width 15 height 15
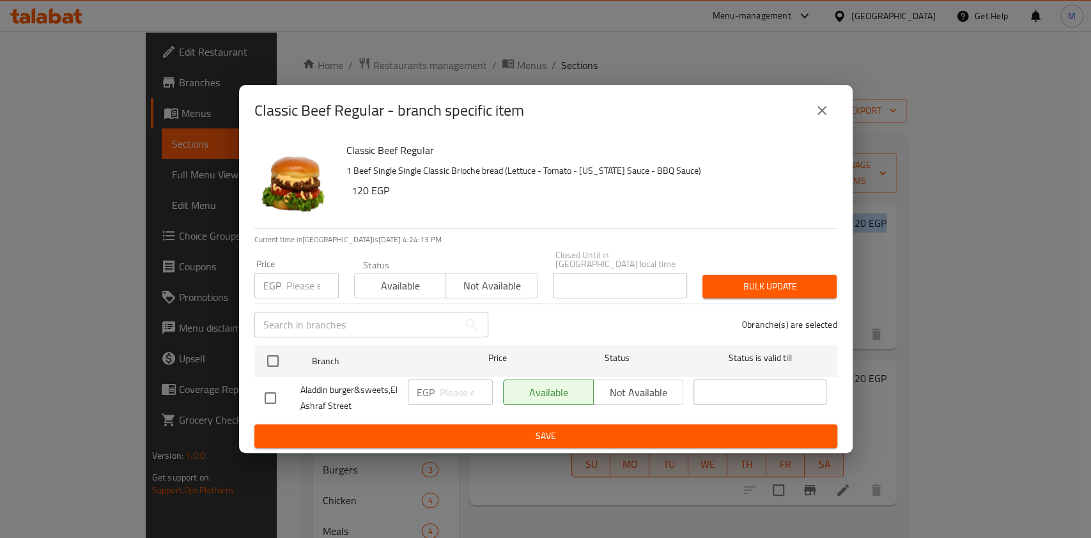
click at [274, 393] on input "checkbox" at bounding box center [270, 398] width 27 height 27
checkbox input "true"
click at [449, 391] on input "number" at bounding box center [466, 393] width 53 height 26
type input "145"
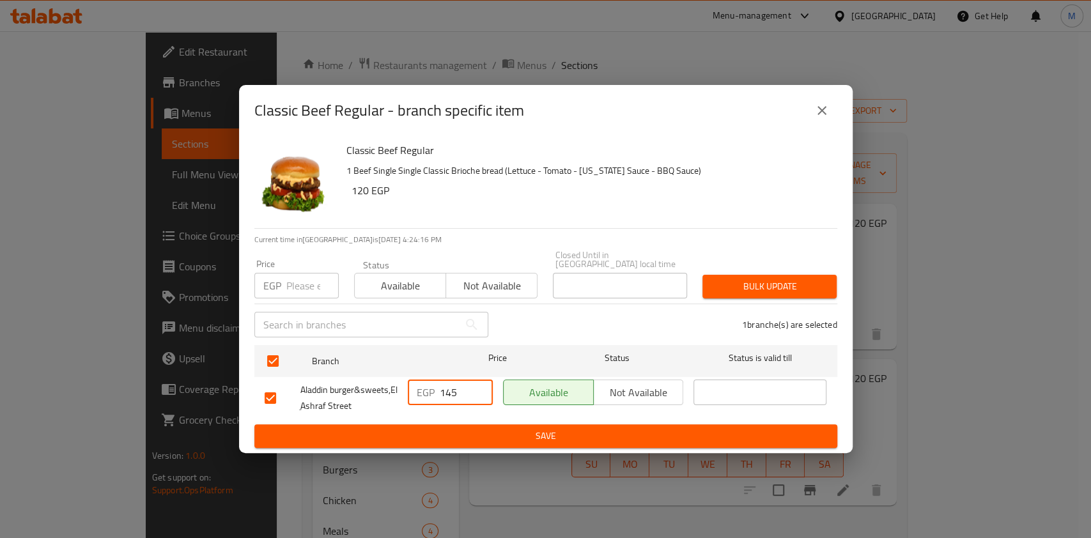
click at [476, 424] on button "Save" at bounding box center [545, 436] width 583 height 24
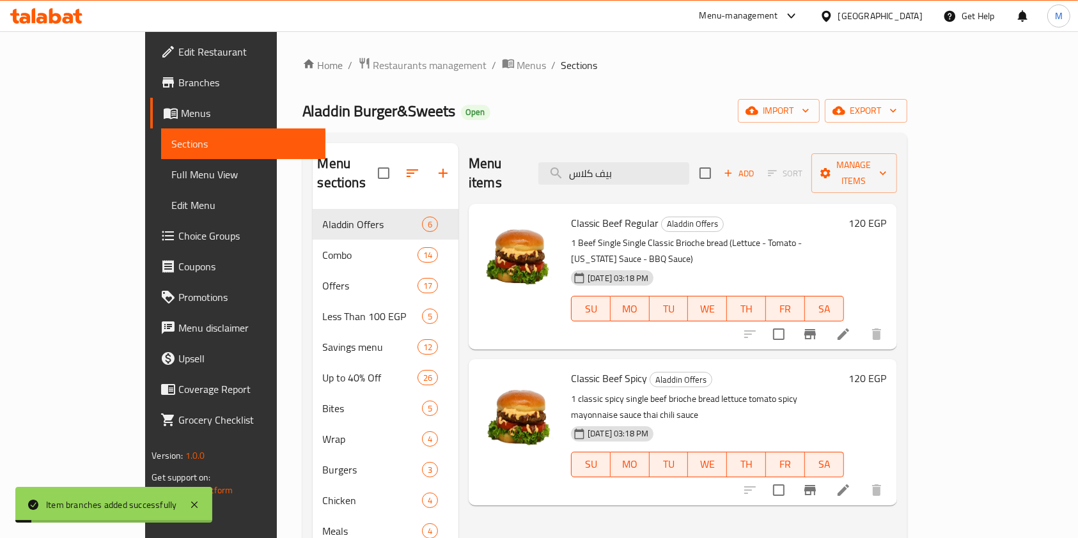
click at [818, 483] on icon "Branch-specific-item" at bounding box center [809, 490] width 15 height 15
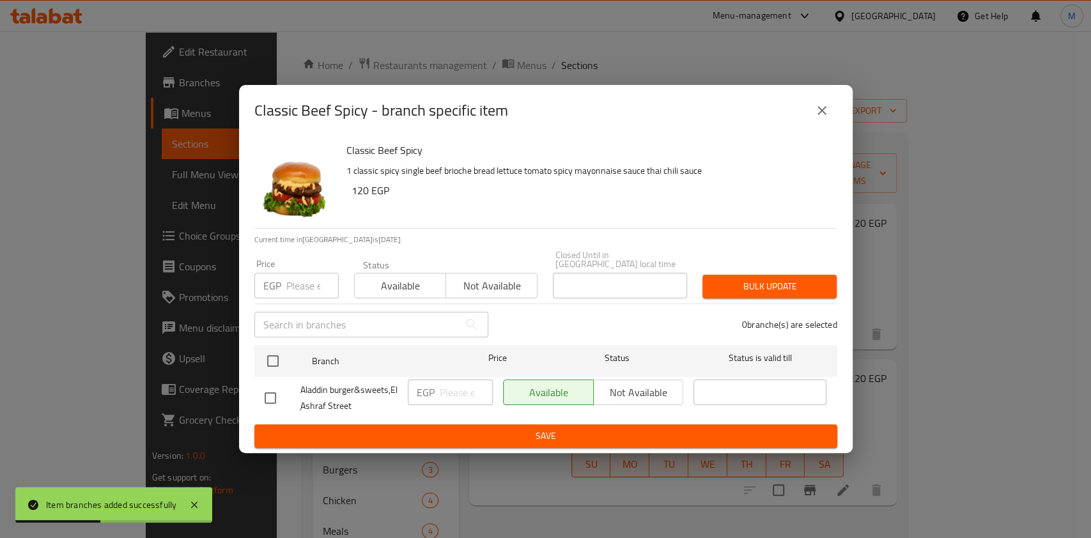
drag, startPoint x: 269, startPoint y: 396, endPoint x: 334, endPoint y: 390, distance: 65.5
click at [271, 396] on input "checkbox" at bounding box center [270, 398] width 27 height 27
checkbox input "true"
click at [445, 380] on input "number" at bounding box center [466, 393] width 53 height 26
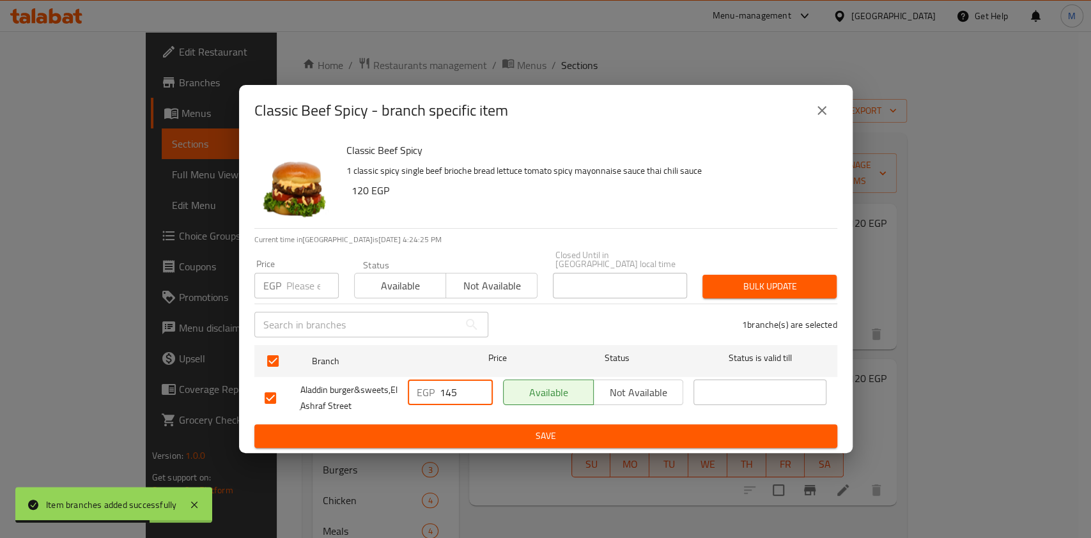
type input "145"
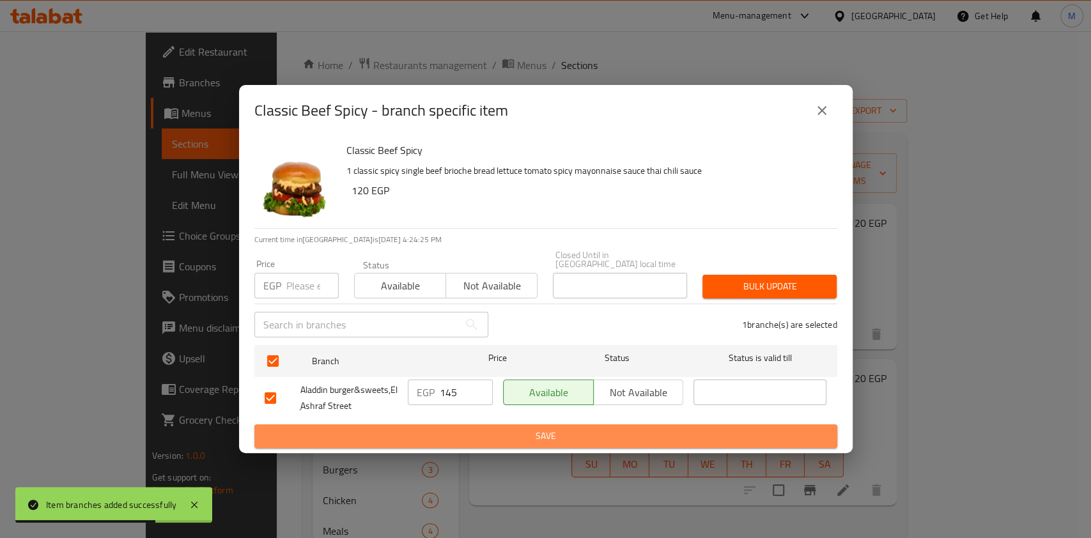
click at [534, 428] on span "Save" at bounding box center [546, 436] width 563 height 16
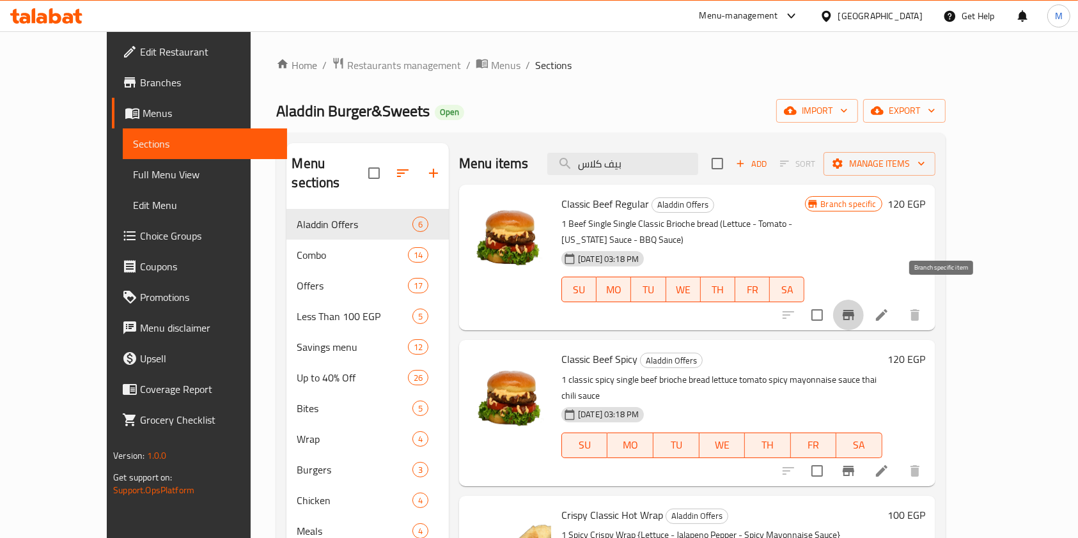
click at [856, 308] on icon "Branch-specific-item" at bounding box center [848, 315] width 15 height 15
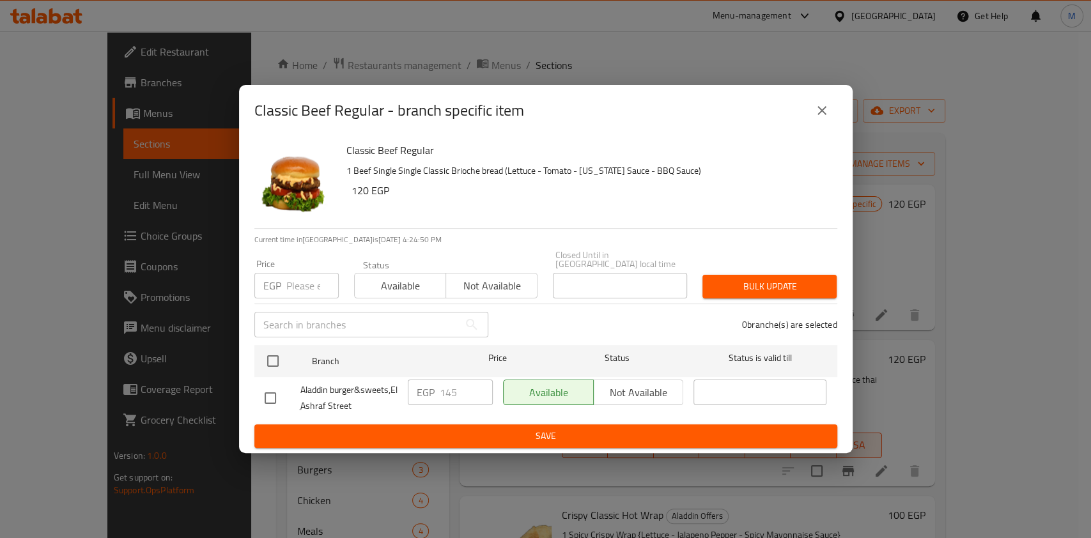
click at [826, 115] on icon "close" at bounding box center [821, 110] width 15 height 15
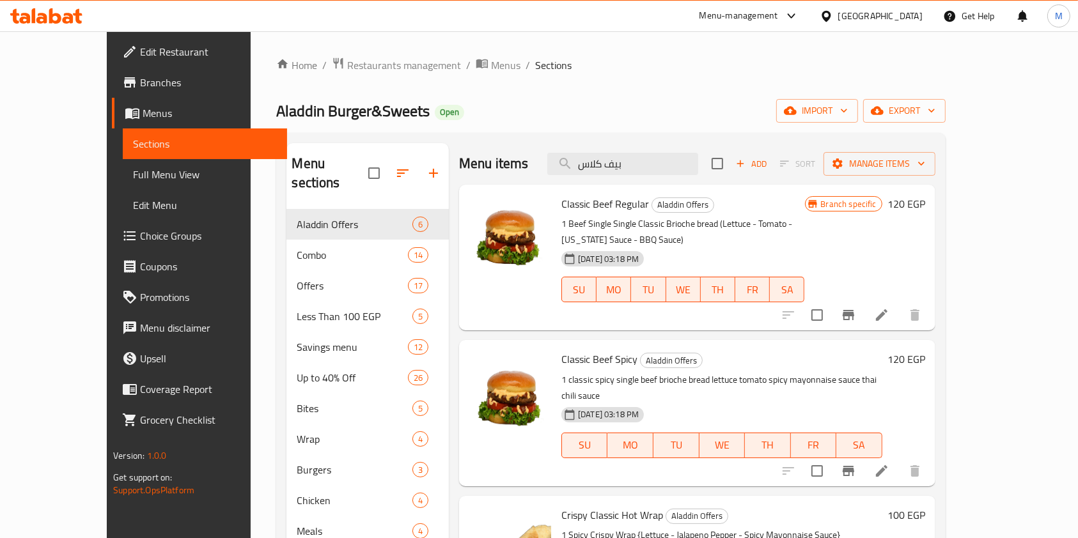
click at [935, 316] on div "Menu items بيف كلاس Add Sort Manage items Classic Beef Regular Aladdin Offers 1…" at bounding box center [692, 412] width 487 height 538
click at [864, 309] on button "Branch-specific-item" at bounding box center [848, 315] width 31 height 31
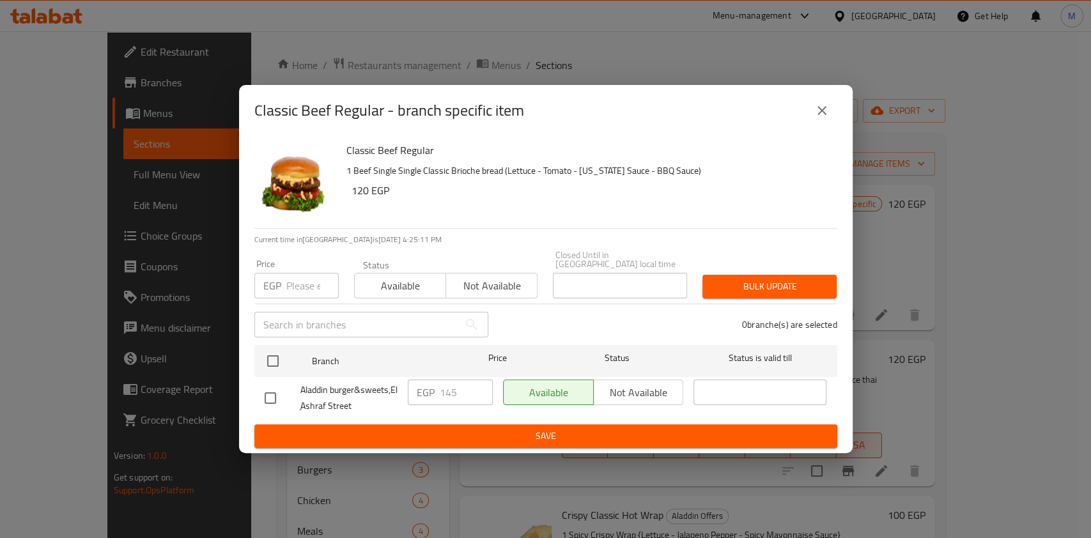
click at [277, 393] on input "checkbox" at bounding box center [270, 398] width 27 height 27
checkbox input "true"
click at [446, 390] on input "145" at bounding box center [466, 393] width 53 height 26
type input "135"
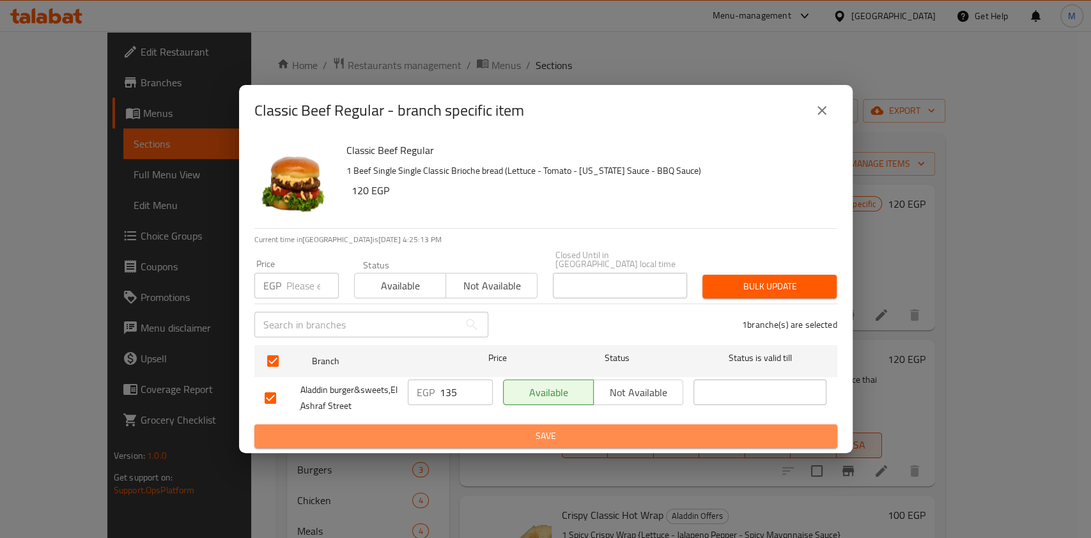
drag, startPoint x: 443, startPoint y: 426, endPoint x: 493, endPoint y: 426, distance: 49.9
click at [444, 428] on span "Save" at bounding box center [546, 436] width 563 height 16
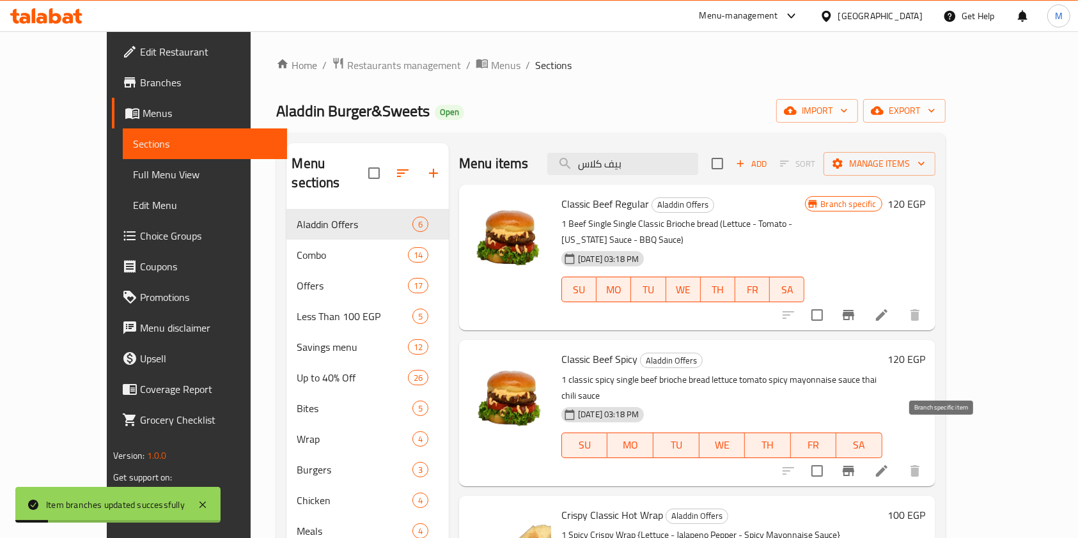
click at [864, 456] on button "Branch-specific-item" at bounding box center [848, 471] width 31 height 31
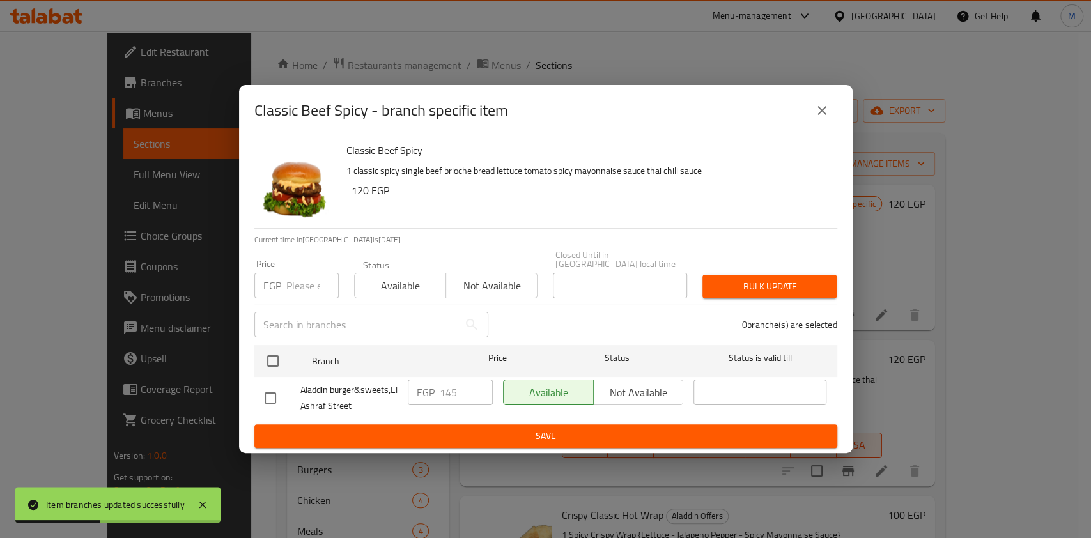
drag, startPoint x: 274, startPoint y: 396, endPoint x: 361, endPoint y: 404, distance: 87.3
click at [276, 397] on input "checkbox" at bounding box center [270, 398] width 27 height 27
checkbox input "true"
click at [450, 387] on input "145" at bounding box center [466, 393] width 53 height 26
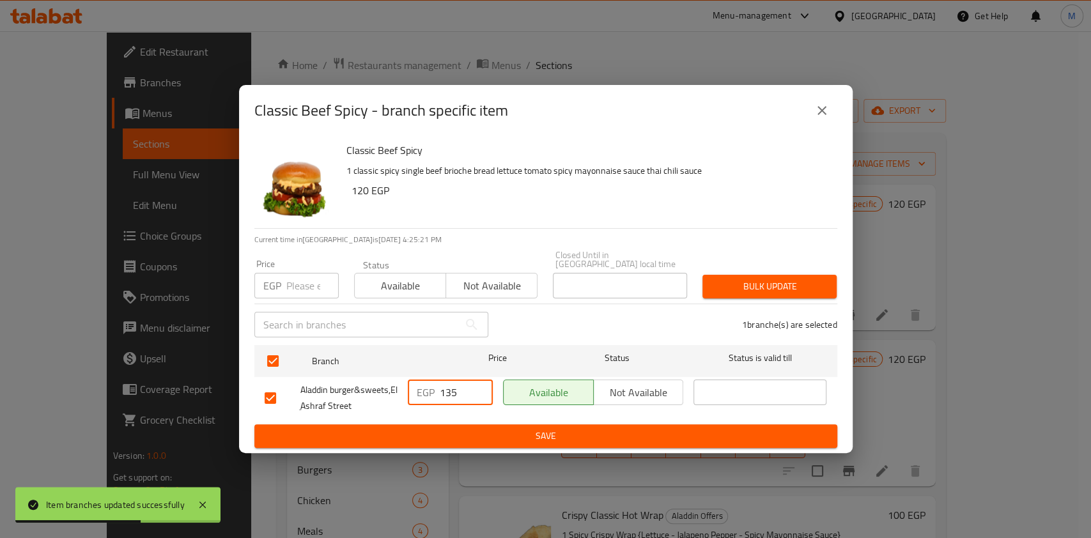
type input "135"
click at [467, 428] on span "Save" at bounding box center [546, 436] width 563 height 16
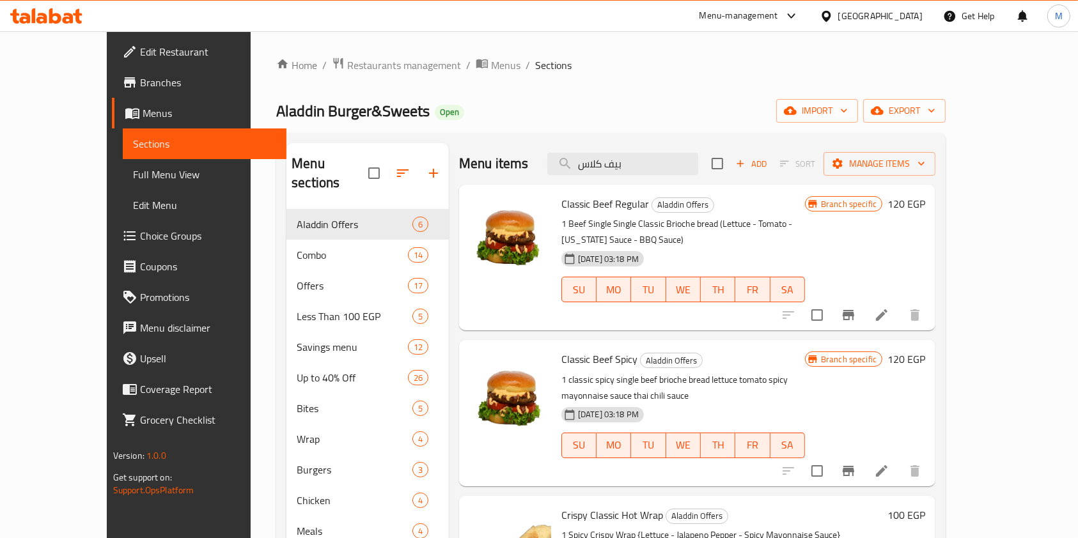
click at [68, 24] on div at bounding box center [46, 16] width 93 height 26
click at [27, 9] on icon at bounding box center [46, 15] width 72 height 15
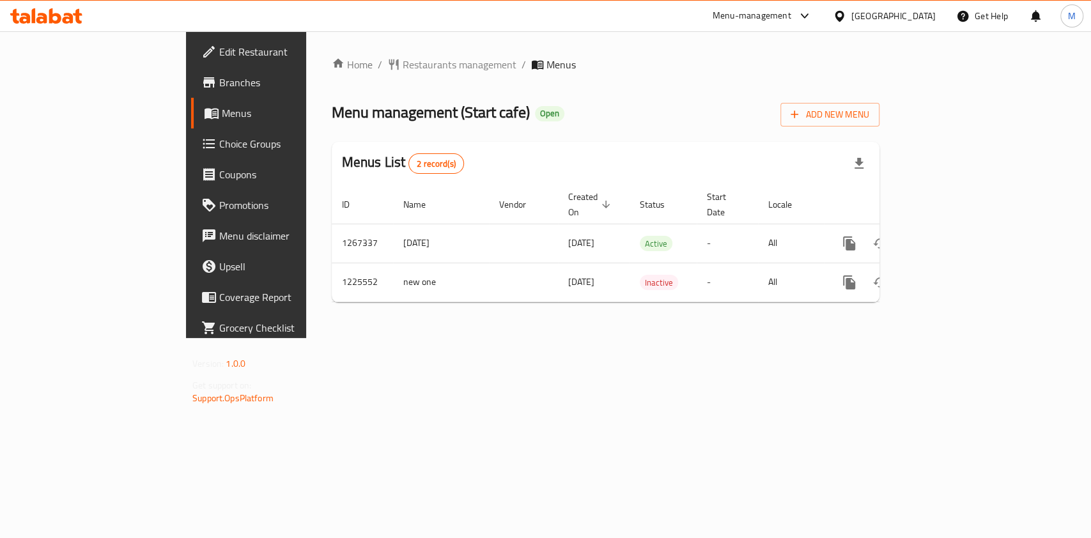
click at [51, 18] on icon at bounding box center [55, 15] width 12 height 15
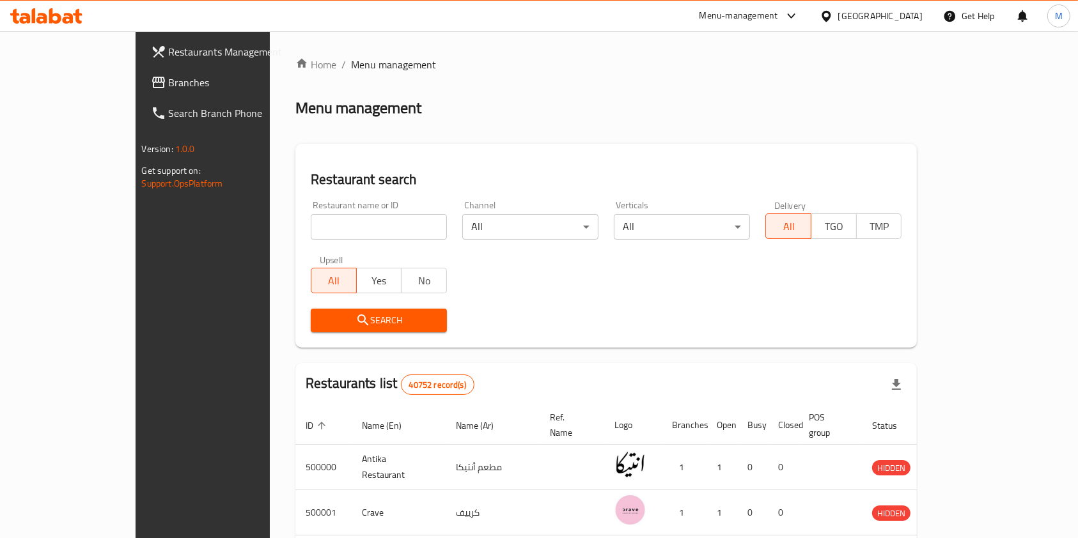
click at [348, 226] on input "search" at bounding box center [379, 227] width 136 height 26
paste input "640079"
type input "640079"
click button "Search" at bounding box center [379, 321] width 136 height 24
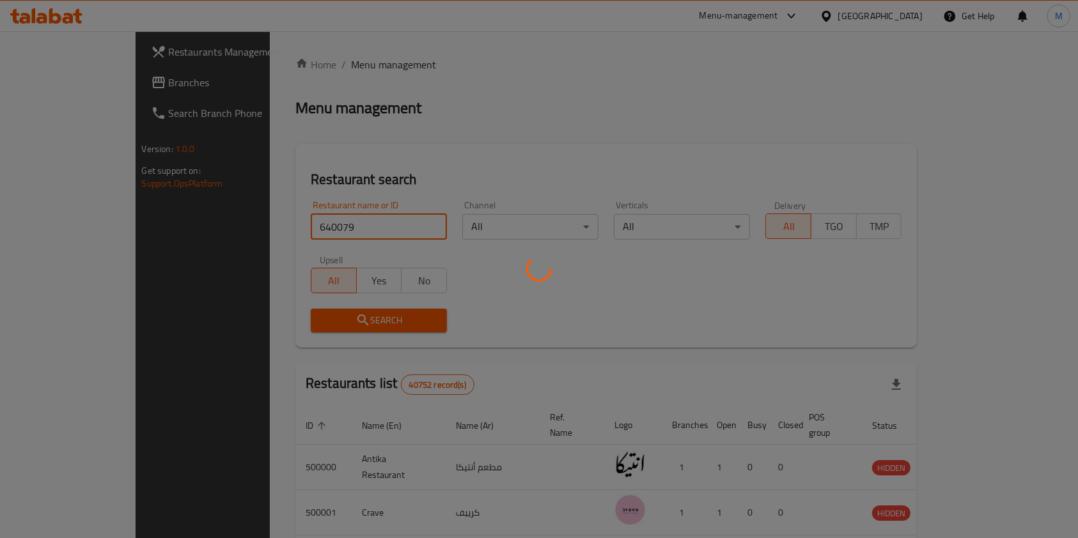
click button "Search" at bounding box center [379, 321] width 136 height 24
click at [552, 304] on div at bounding box center [539, 269] width 1078 height 538
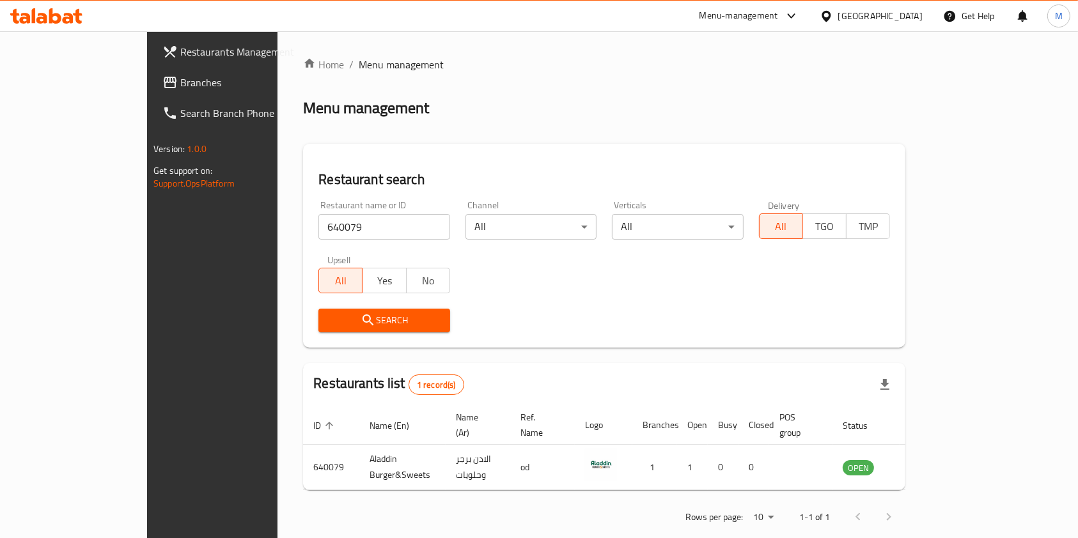
click at [66, 17] on icon at bounding box center [68, 18] width 11 height 11
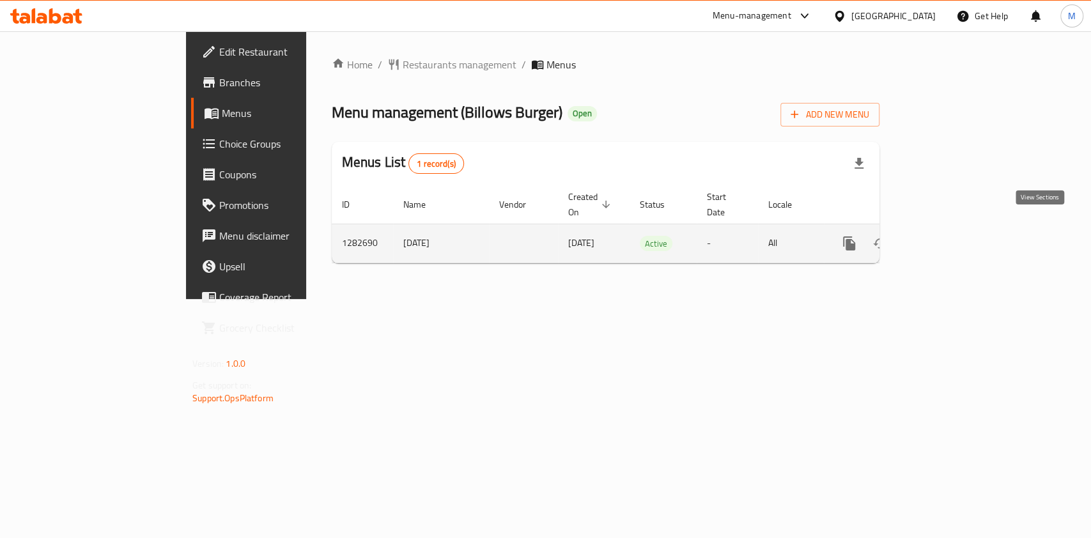
click at [949, 236] on icon "enhanced table" at bounding box center [941, 243] width 15 height 15
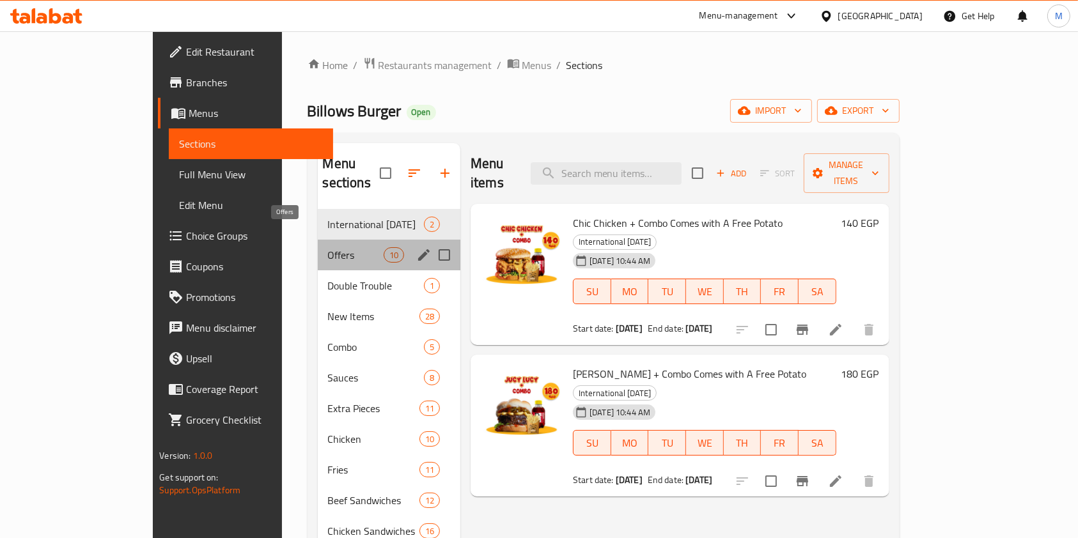
click at [328, 247] on span "Offers" at bounding box center [356, 254] width 56 height 15
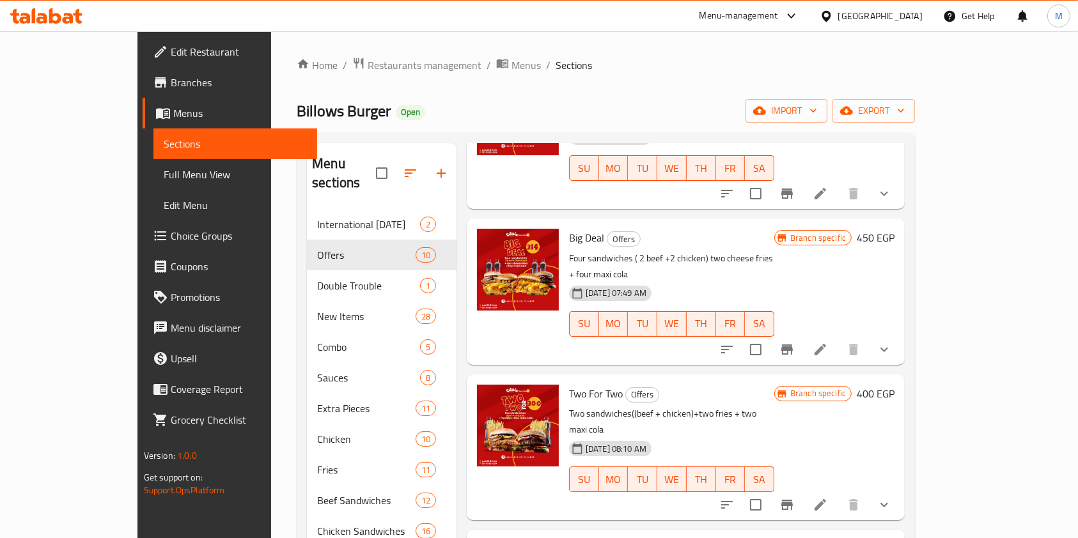
scroll to position [148, 0]
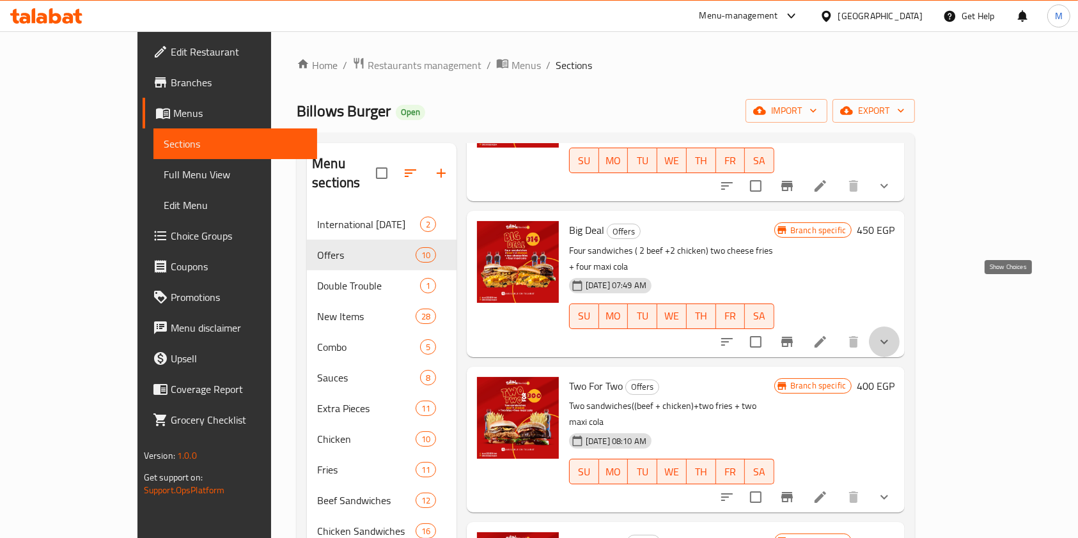
click at [892, 334] on icon "show more" at bounding box center [883, 341] width 15 height 15
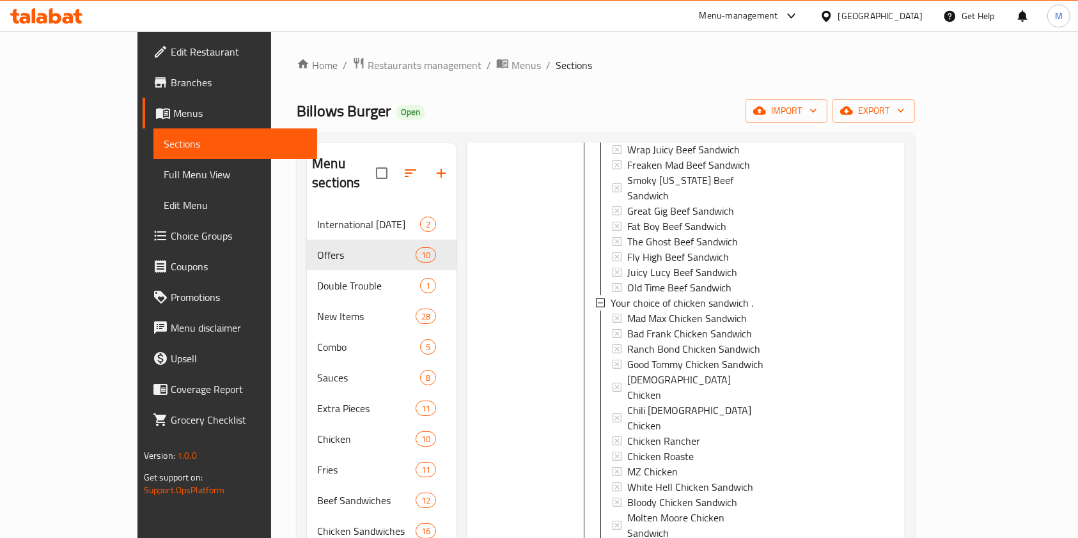
scroll to position [476, 0]
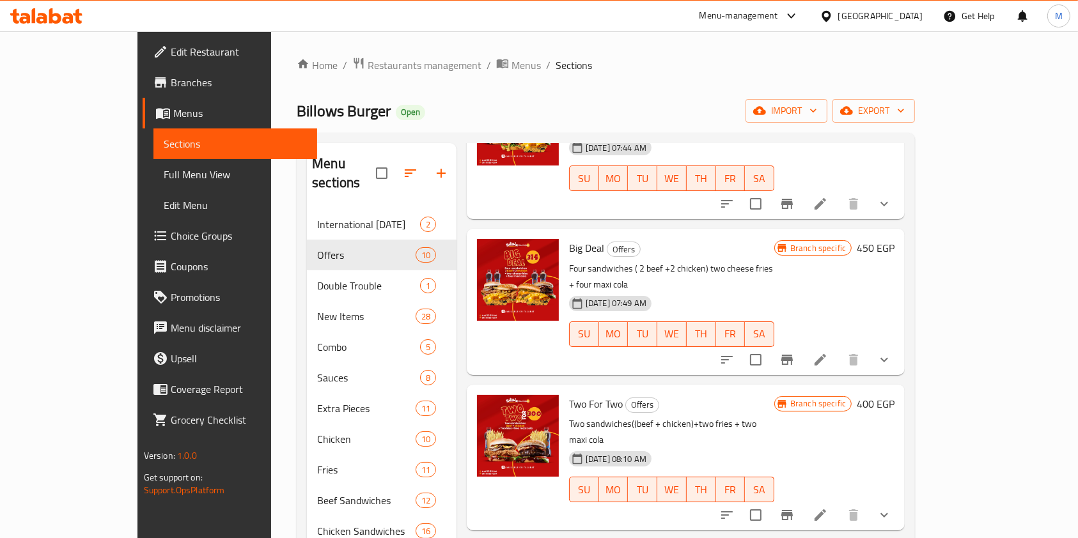
scroll to position [72, 0]
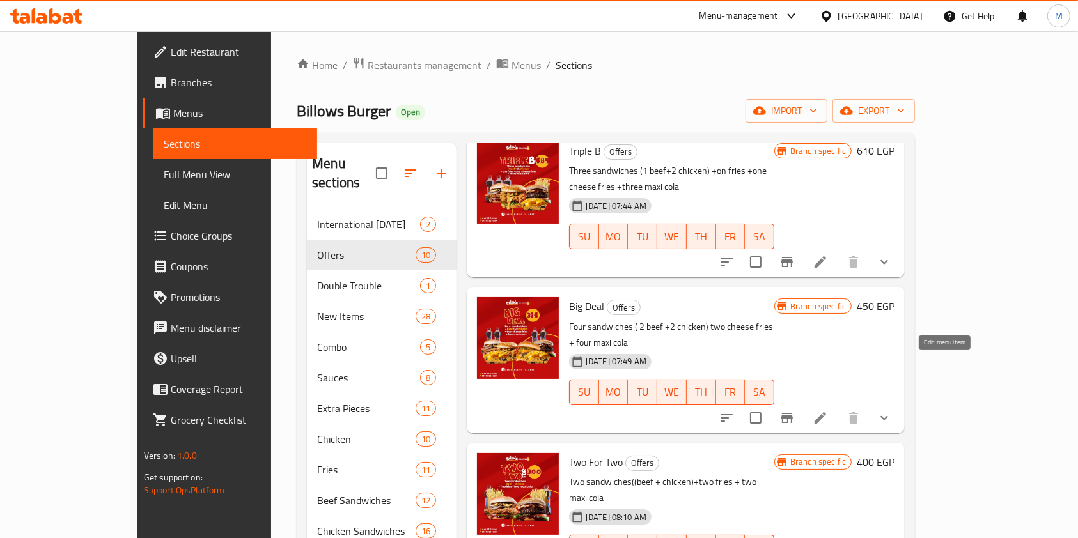
click at [826, 412] on icon at bounding box center [820, 418] width 12 height 12
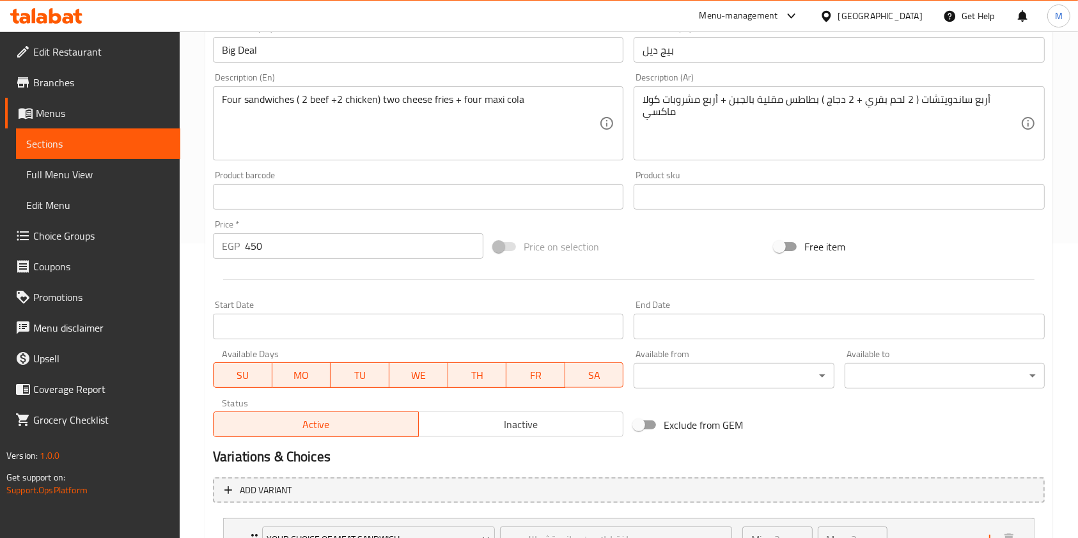
scroll to position [298, 0]
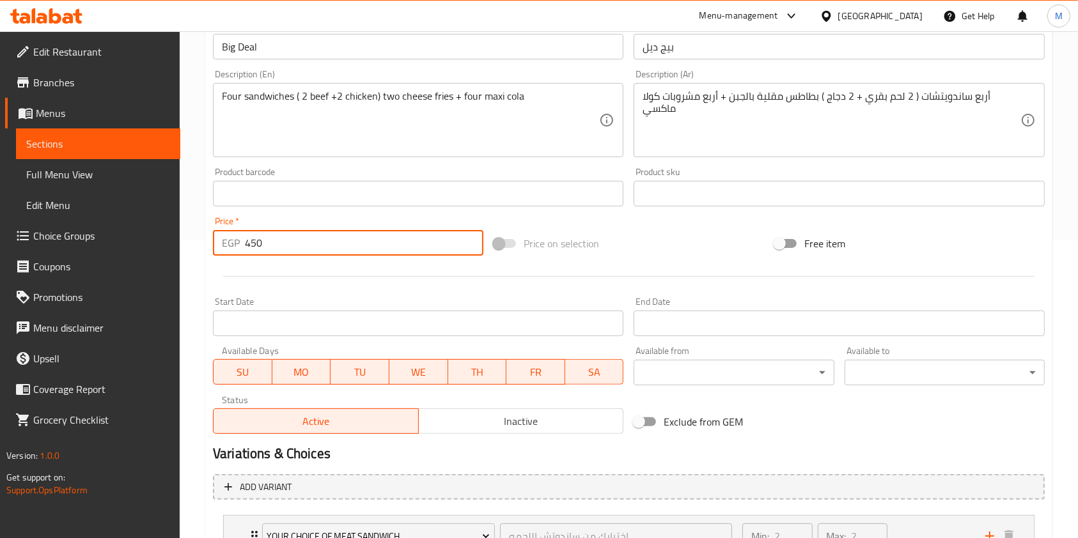
drag, startPoint x: 290, startPoint y: 234, endPoint x: 242, endPoint y: 249, distance: 50.2
click at [242, 249] on div "EGP 450 Price *" at bounding box center [348, 243] width 270 height 26
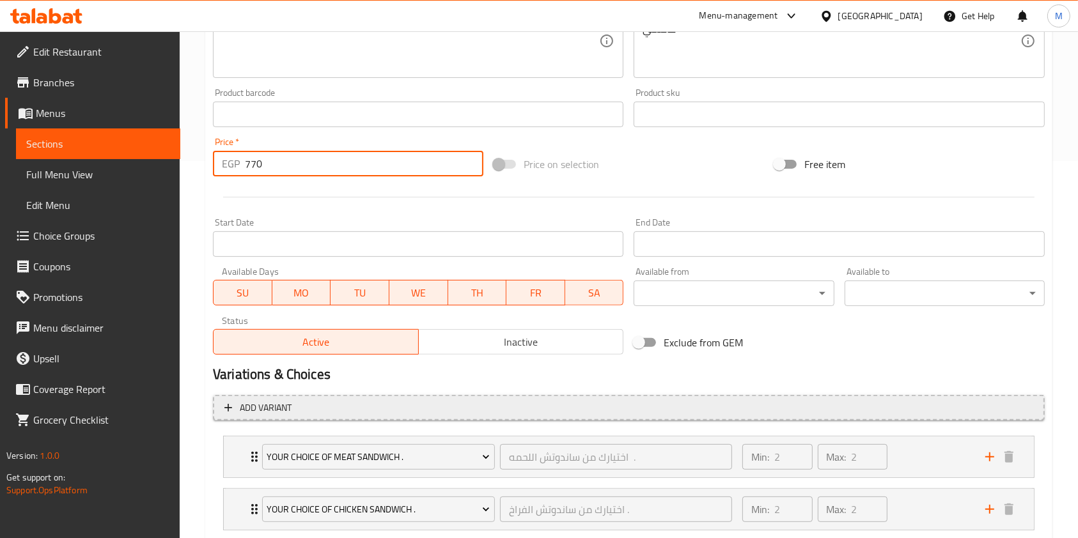
scroll to position [413, 0]
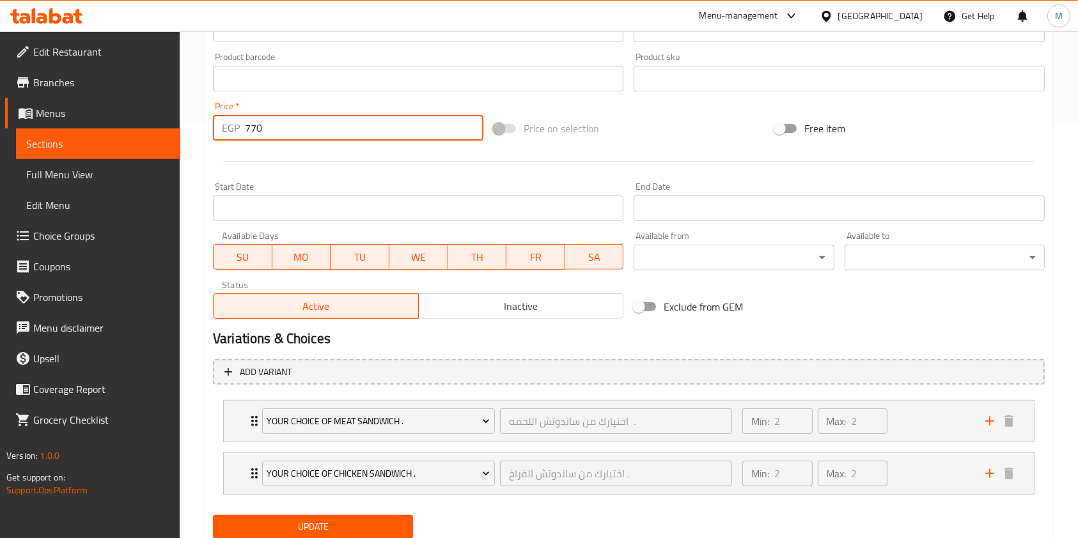
type input "770"
click at [400, 528] on span "Update" at bounding box center [313, 527] width 180 height 16
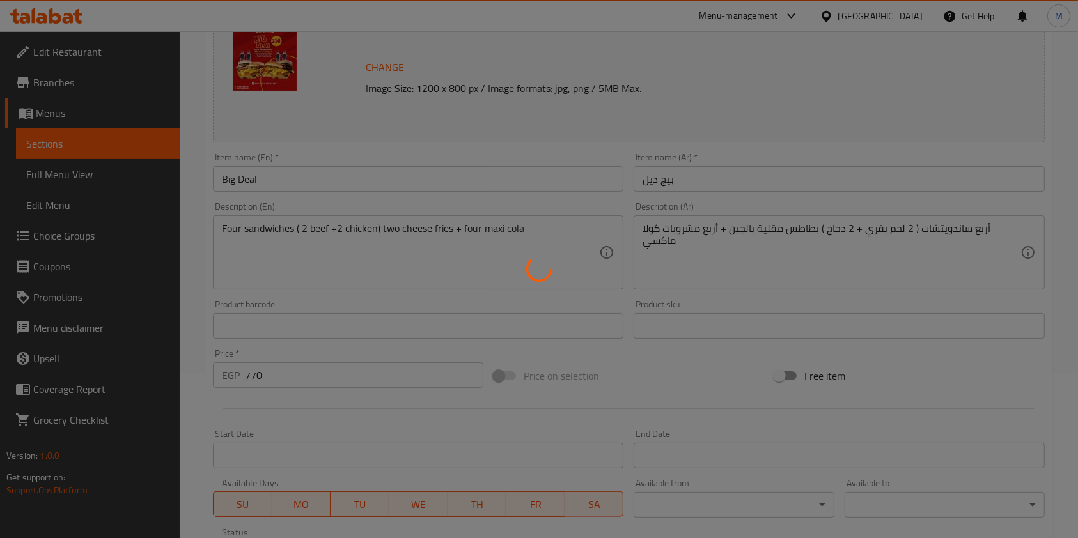
scroll to position [0, 0]
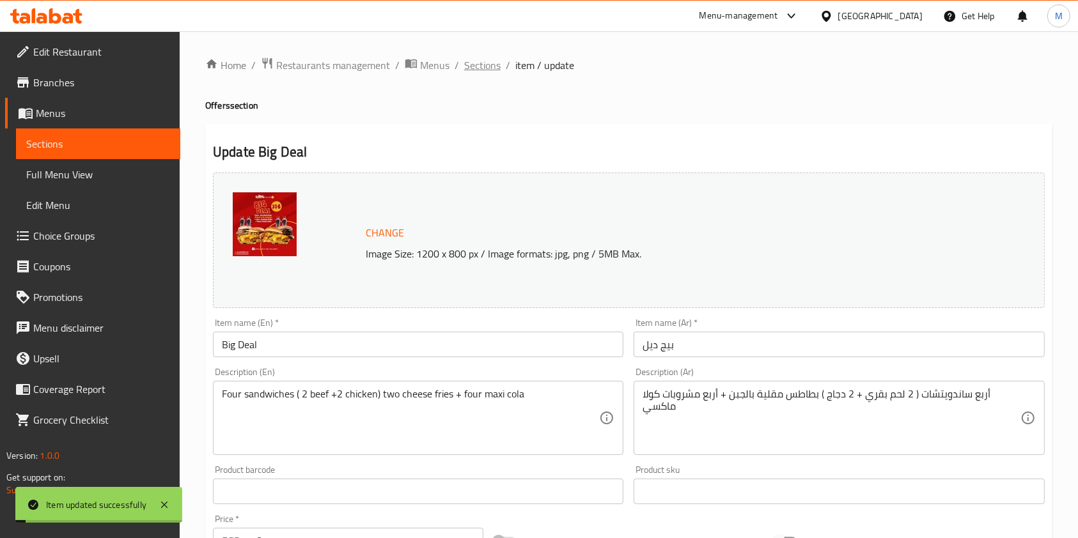
click at [499, 65] on span "Sections" at bounding box center [482, 65] width 36 height 15
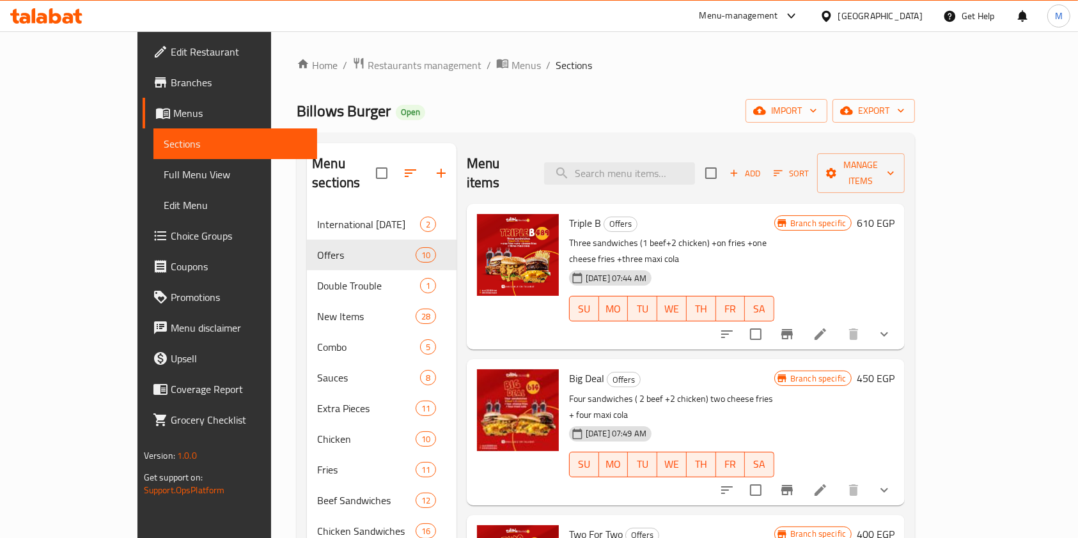
click at [297, 107] on span "Billows Burger" at bounding box center [344, 111] width 94 height 29
copy span "Billows Burger"
click at [795, 483] on icon "Branch-specific-item" at bounding box center [786, 490] width 15 height 15
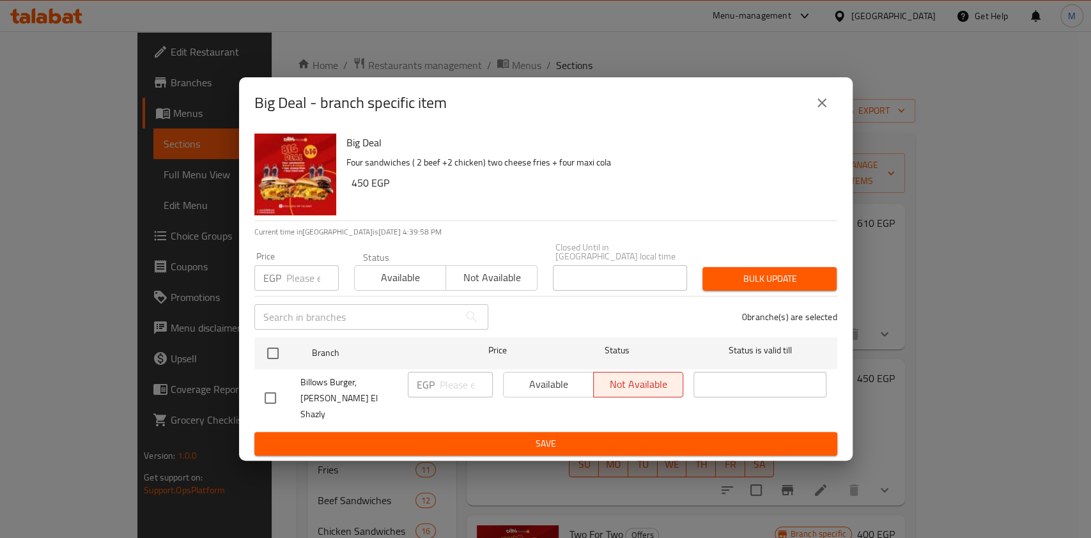
drag, startPoint x: 272, startPoint y: 388, endPoint x: 337, endPoint y: 393, distance: 65.4
click at [272, 389] on input "checkbox" at bounding box center [270, 398] width 27 height 27
checkbox input "true"
click at [518, 389] on span "Available" at bounding box center [549, 384] width 80 height 19
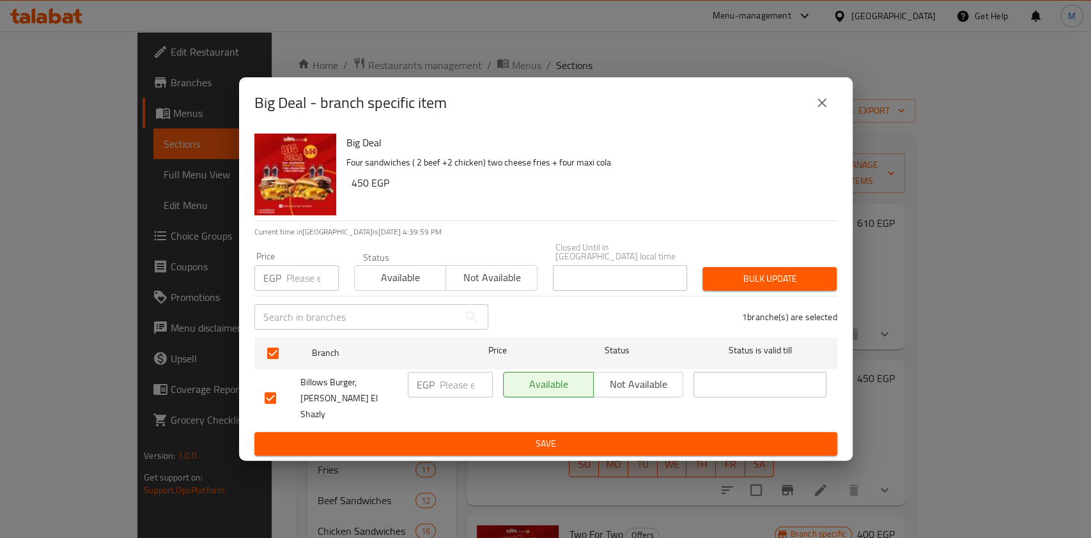
click at [505, 432] on button "Save" at bounding box center [545, 444] width 583 height 24
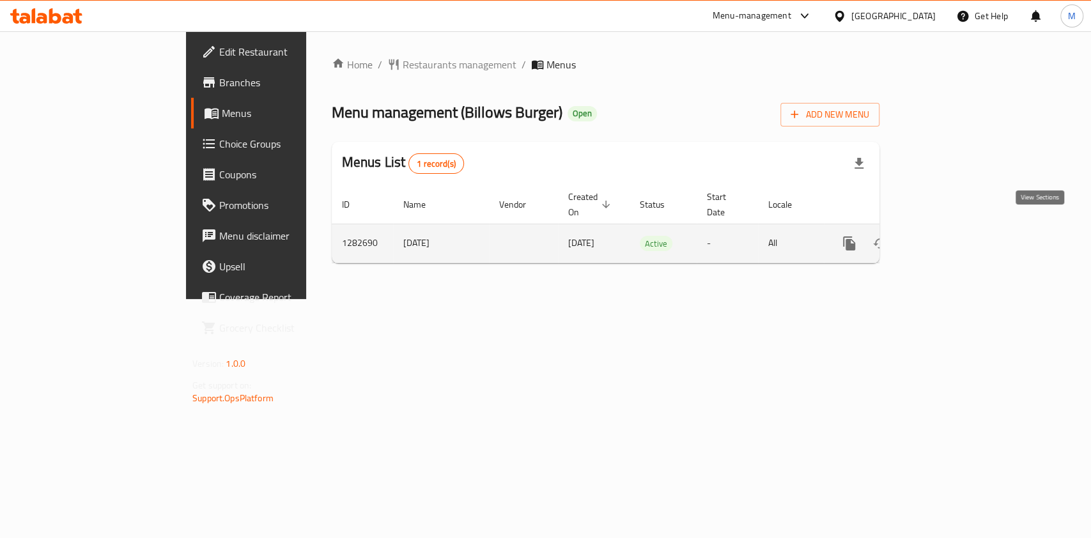
click at [957, 228] on link "enhanced table" at bounding box center [941, 243] width 31 height 31
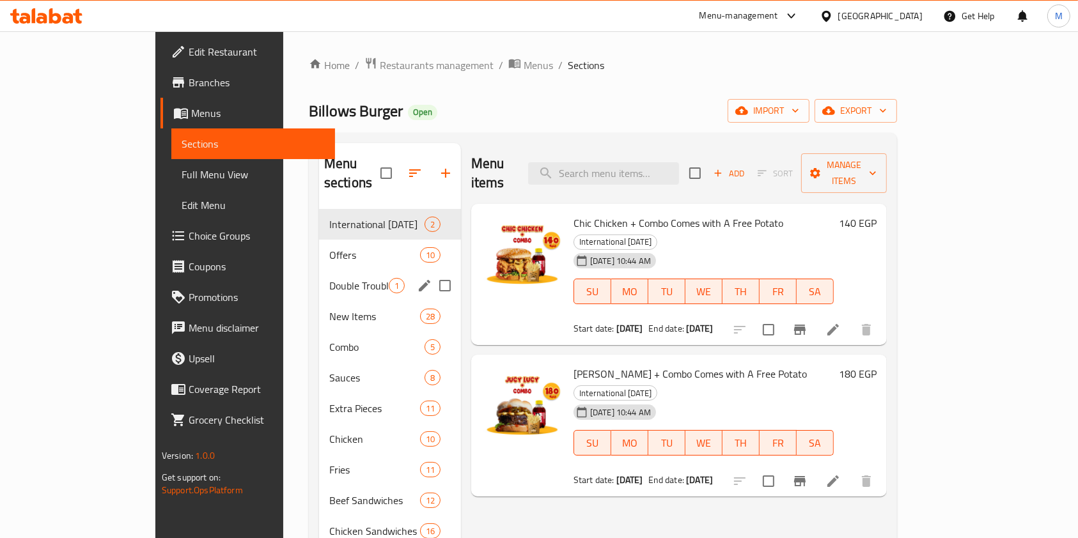
click at [319, 270] on div "Double Trouble 1" at bounding box center [390, 285] width 142 height 31
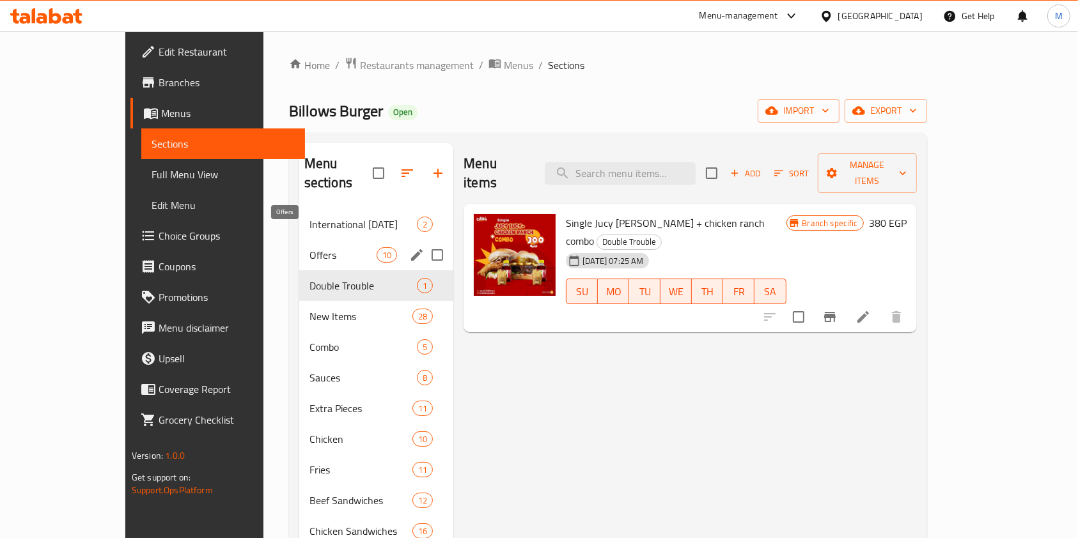
click at [309, 247] on span "Offers" at bounding box center [342, 254] width 67 height 15
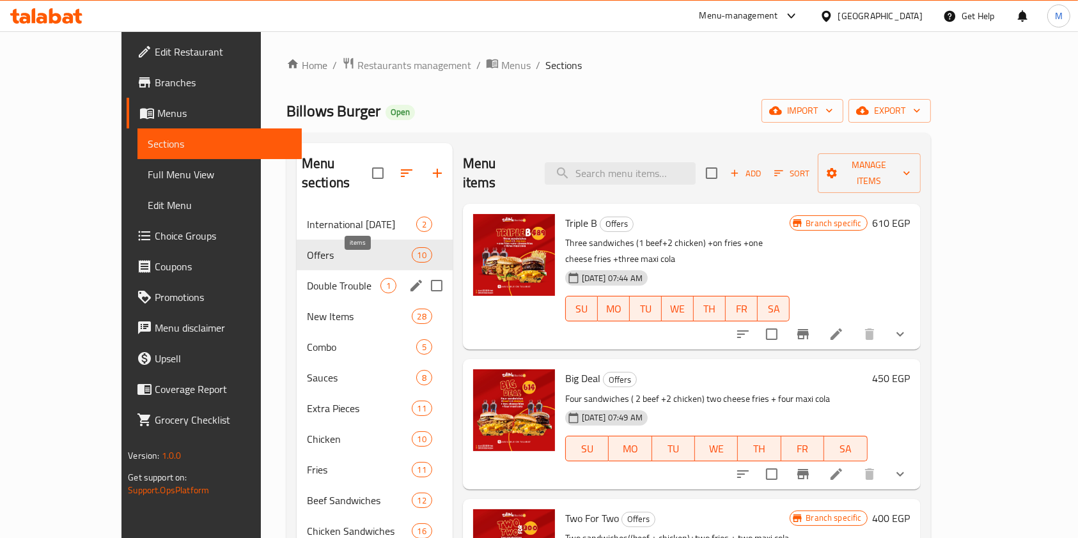
click at [349, 278] on span "Double Trouble" at bounding box center [344, 285] width 74 height 15
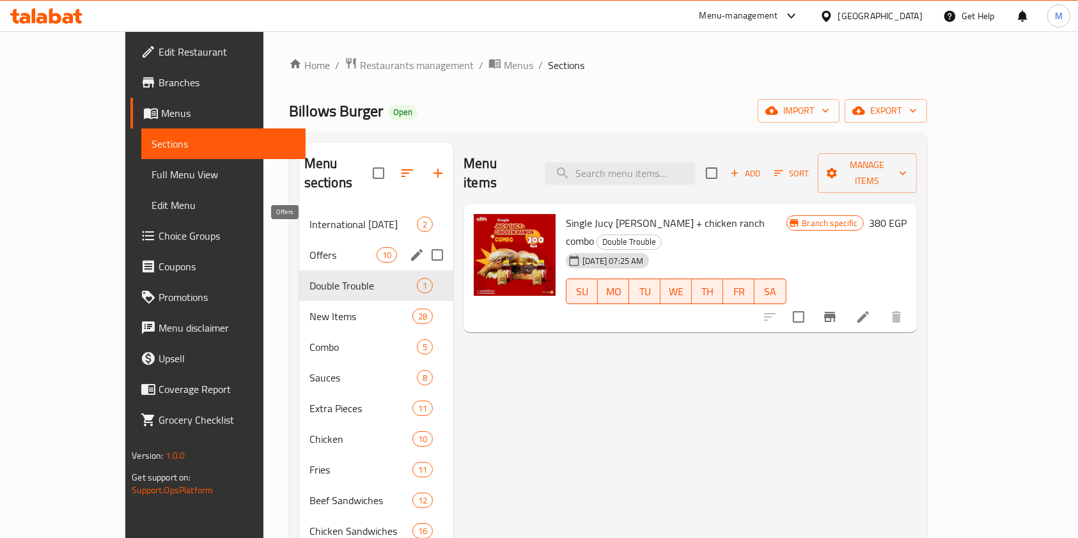
click at [317, 247] on span "Offers" at bounding box center [342, 254] width 67 height 15
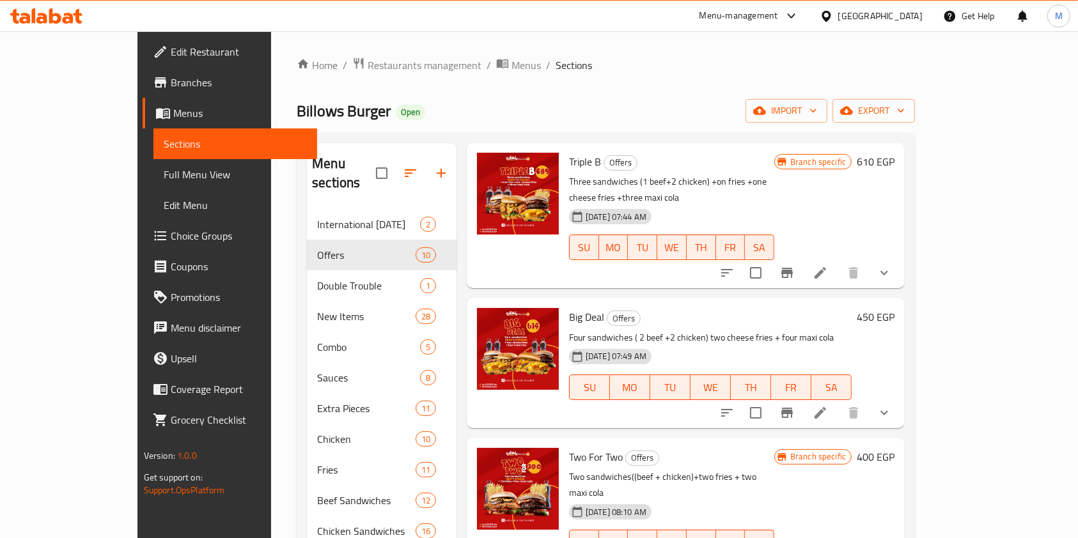
scroll to position [63, 0]
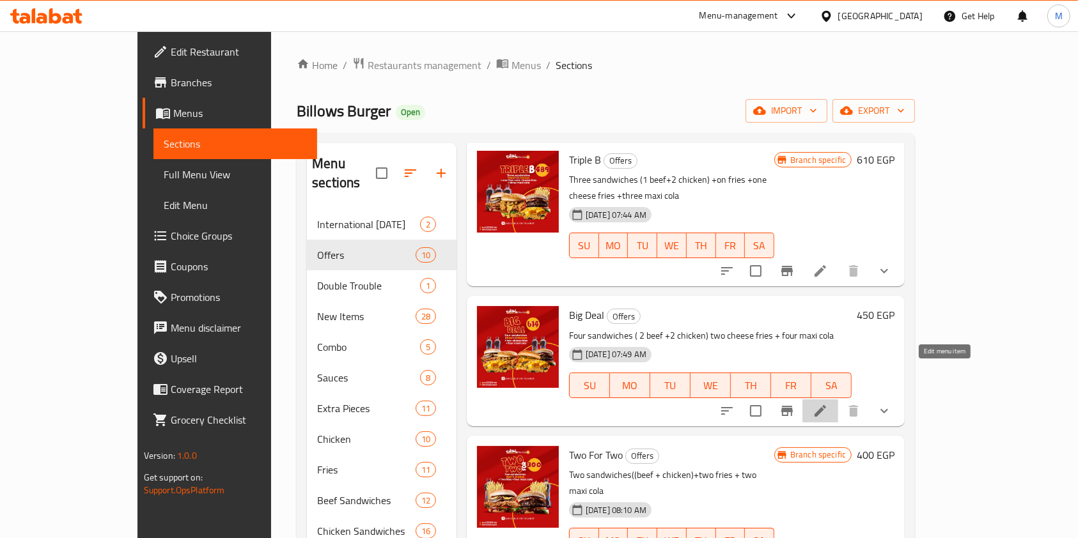
click at [828, 403] on icon at bounding box center [820, 410] width 15 height 15
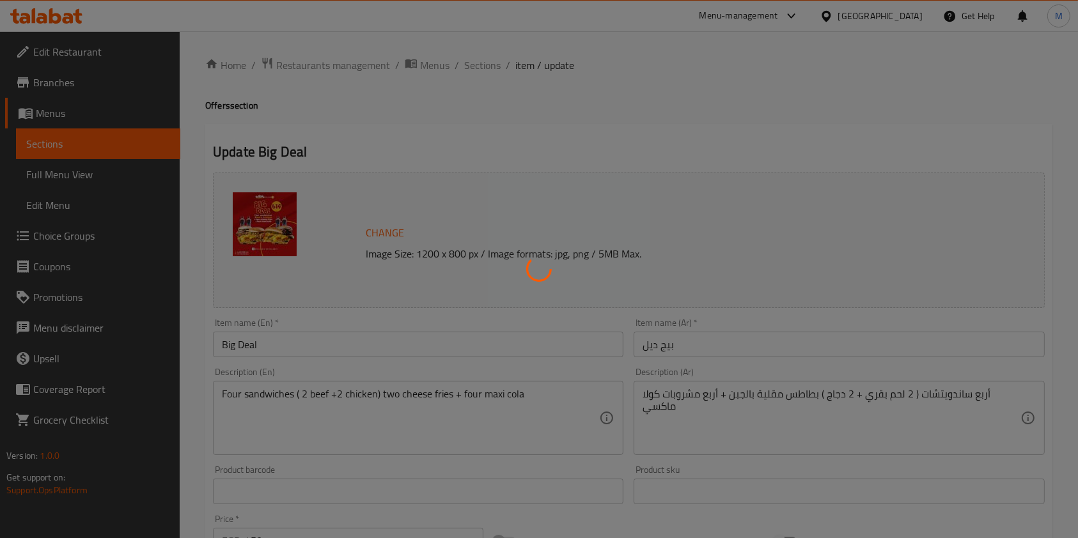
type input "اختيارك من ساندوتش اللحمه ."
type input "2"
type input "اختيارك من ساندوتش الفراخ ."
type input "2"
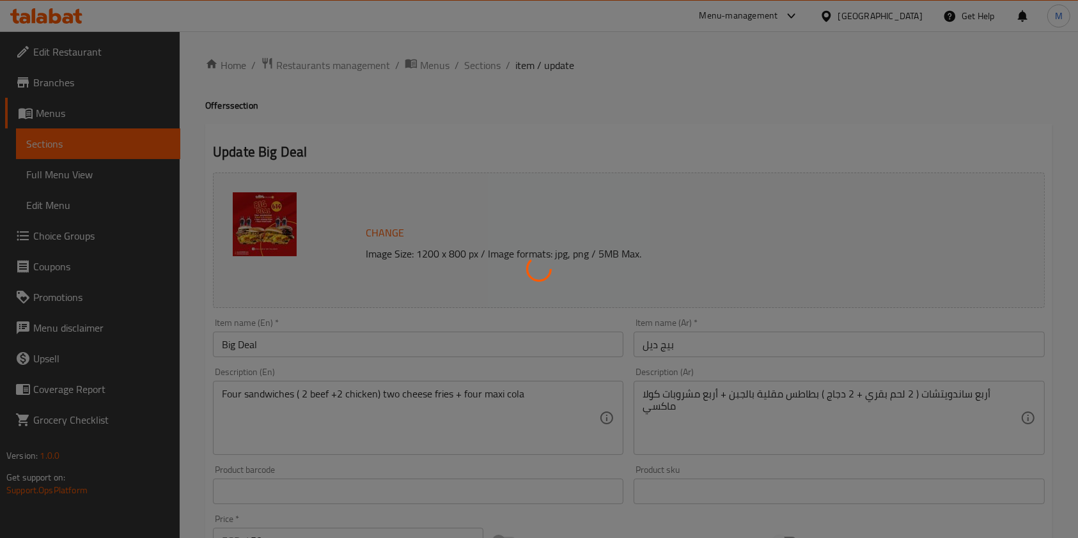
type input "2"
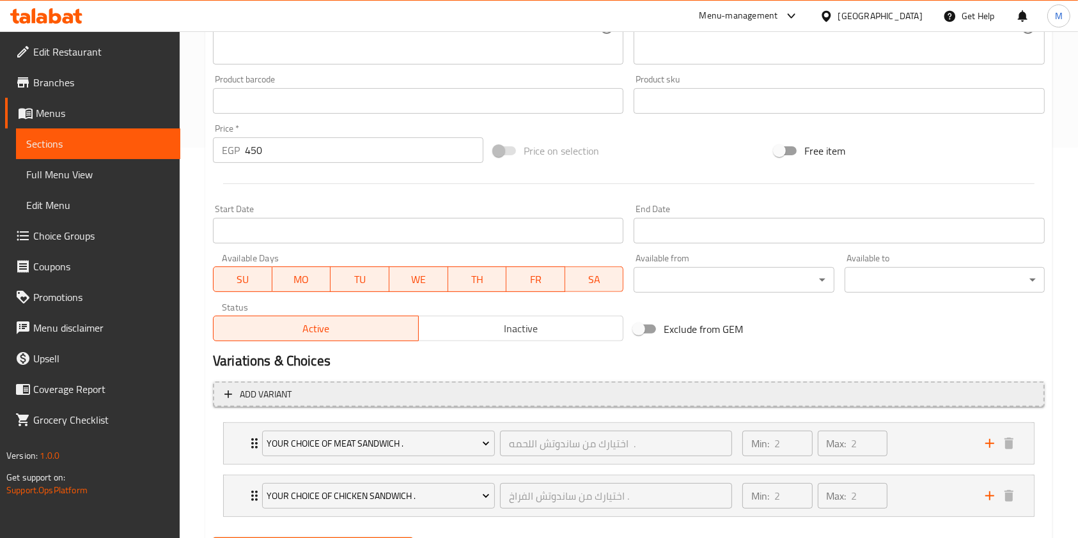
scroll to position [395, 0]
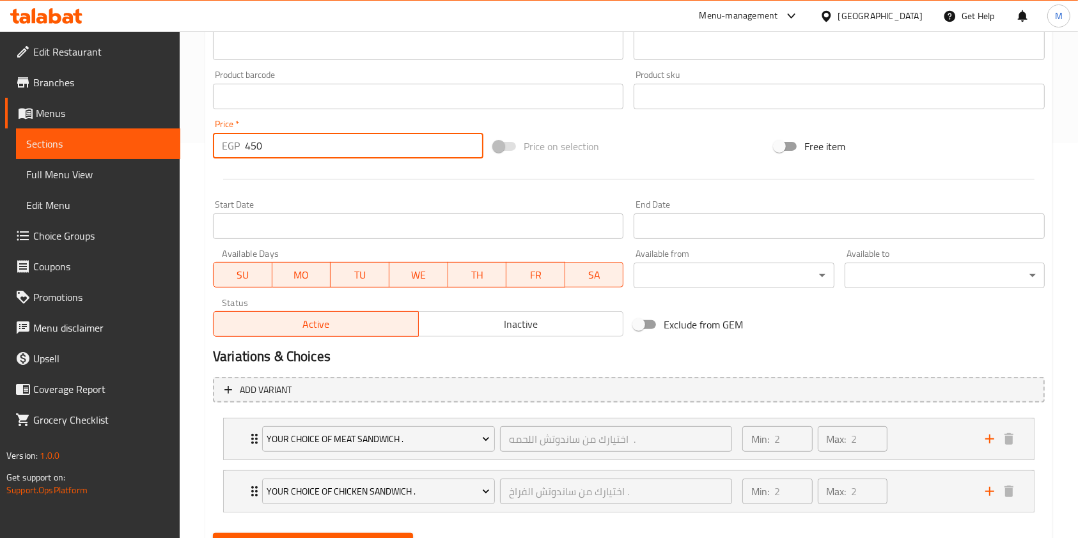
drag, startPoint x: 276, startPoint y: 142, endPoint x: 243, endPoint y: 153, distance: 35.2
click at [243, 153] on div "EGP 450 Price *" at bounding box center [348, 146] width 270 height 26
type input "770"
click at [403, 536] on button "Update" at bounding box center [313, 545] width 200 height 24
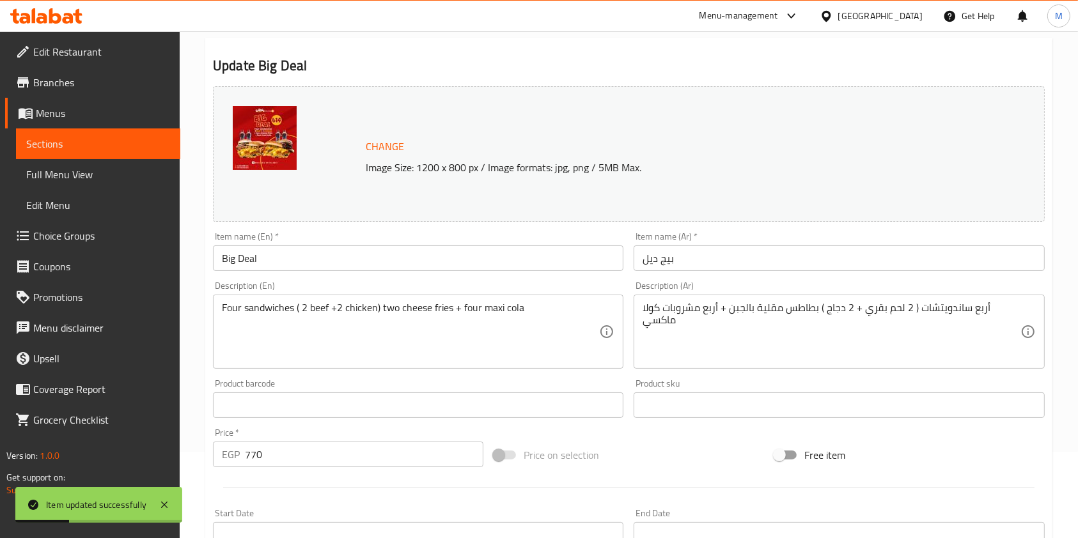
scroll to position [0, 0]
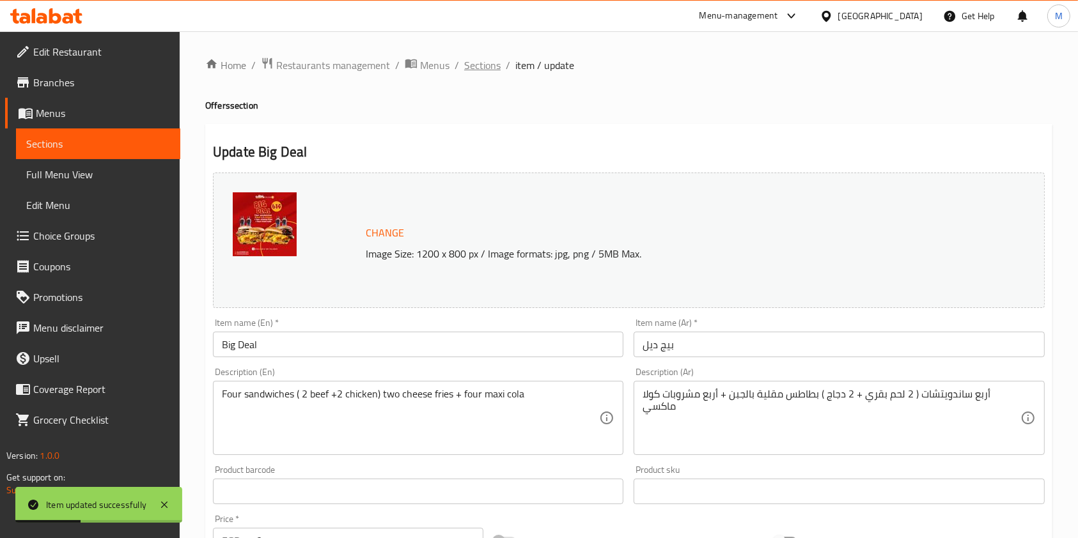
click at [481, 66] on span "Sections" at bounding box center [482, 65] width 36 height 15
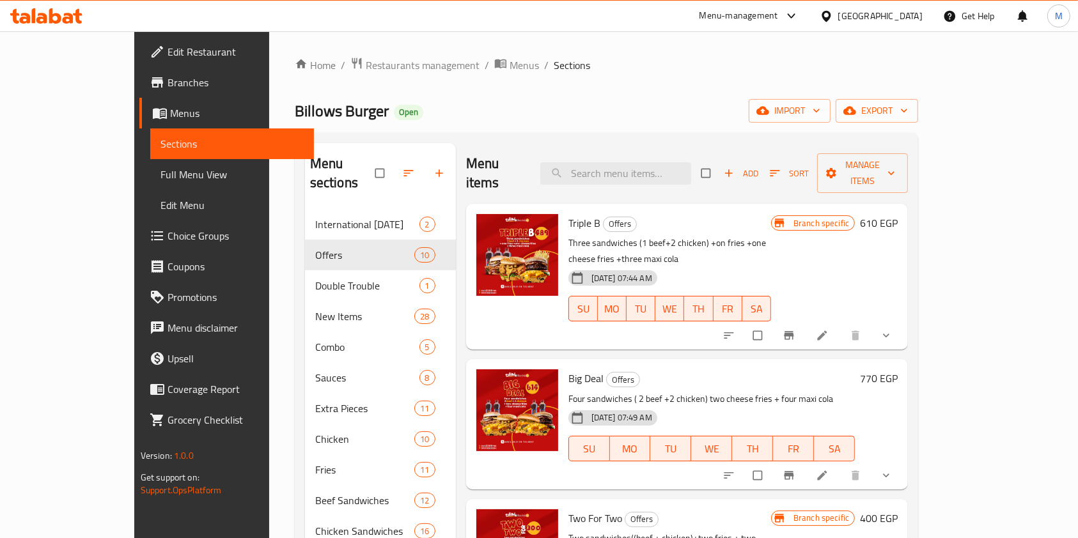
click at [59, 13] on icon at bounding box center [46, 15] width 72 height 15
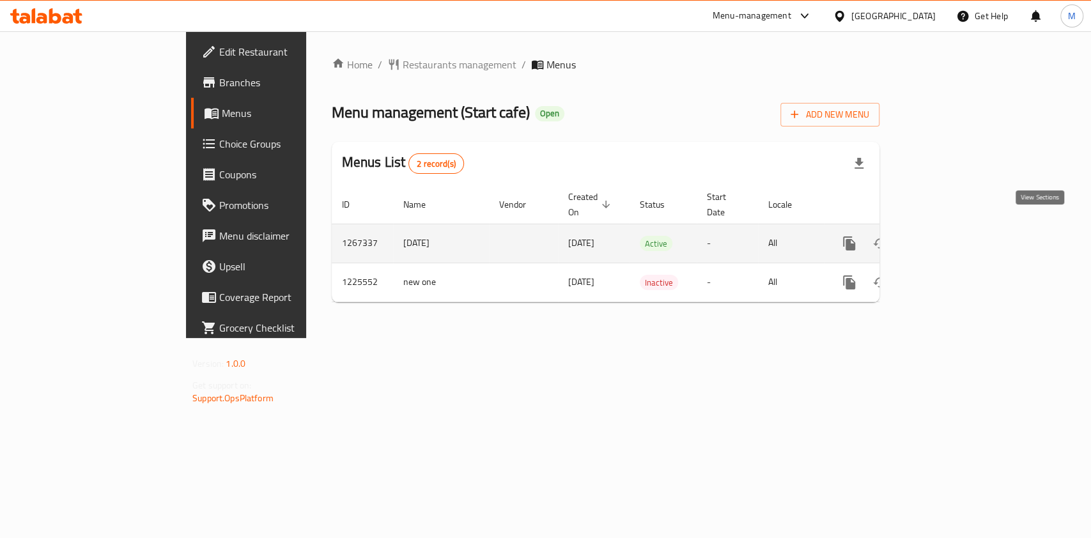
click at [957, 228] on link "enhanced table" at bounding box center [941, 243] width 31 height 31
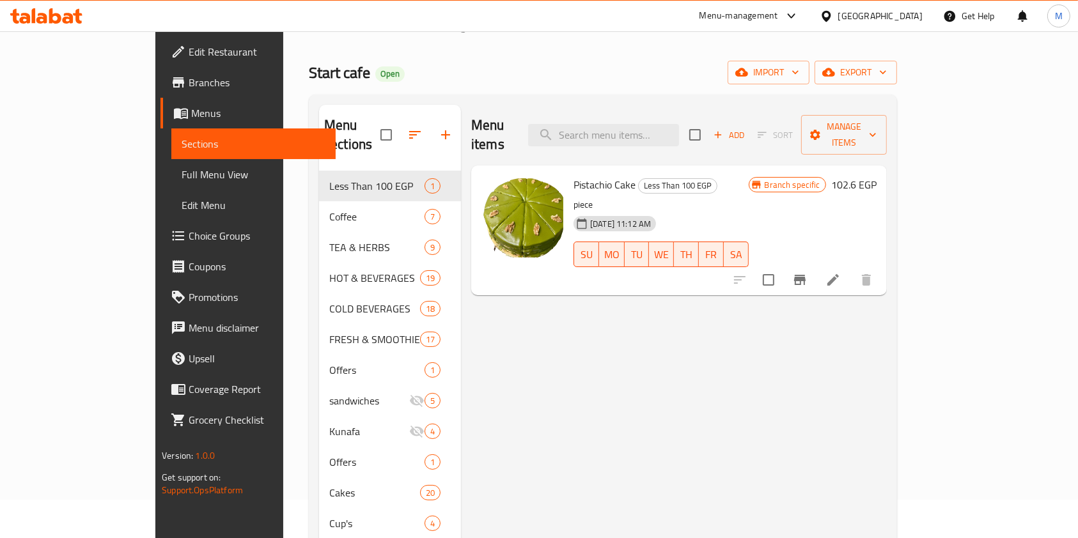
scroll to position [37, 0]
click at [430, 123] on button "button" at bounding box center [445, 136] width 31 height 31
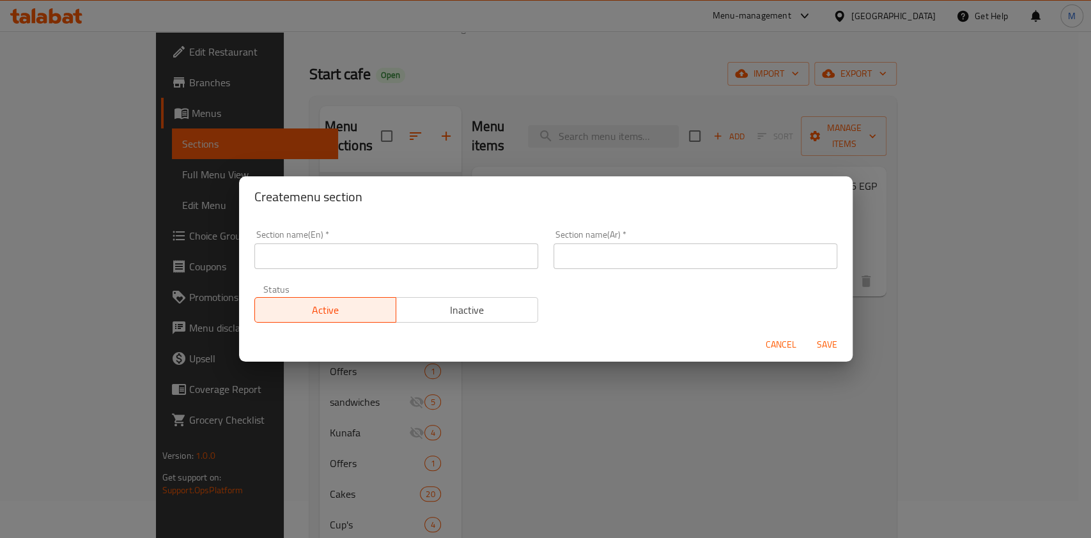
click at [360, 258] on input "text" at bounding box center [396, 257] width 284 height 26
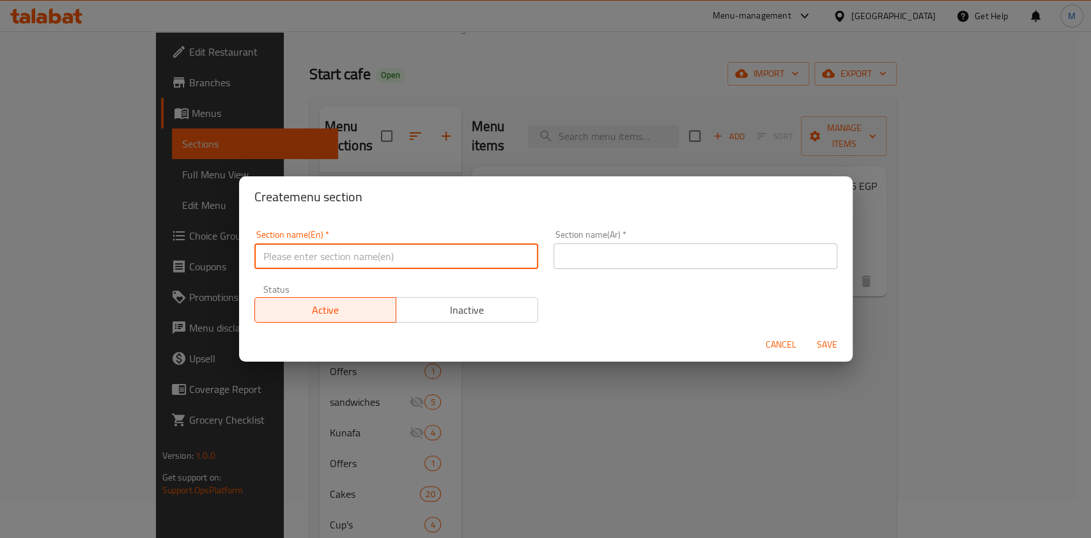
paste input "MILK SHAKE"
type input "MILK SHAKE"
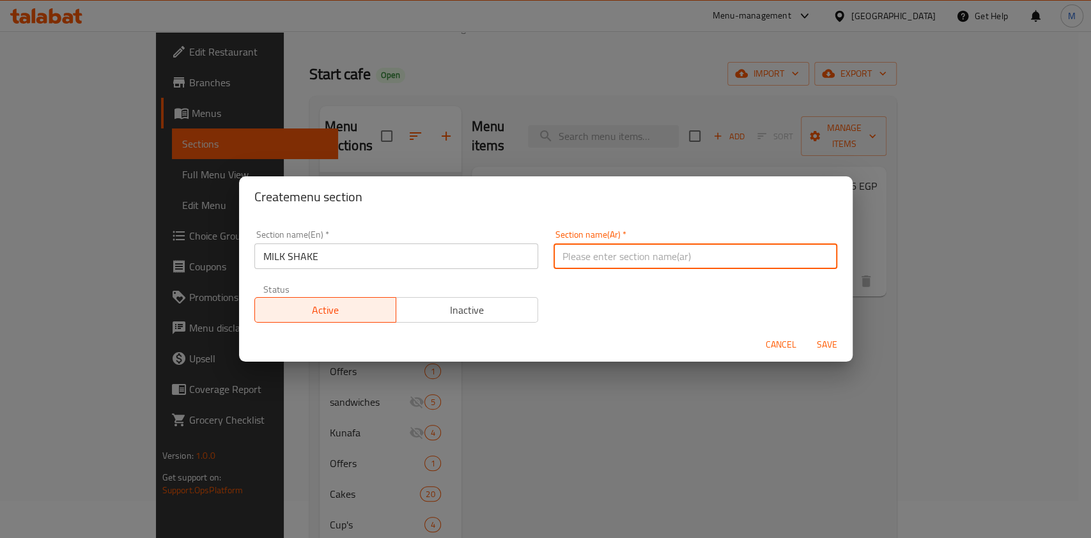
click at [615, 254] on input "text" at bounding box center [696, 257] width 284 height 26
paste input "ميلك شيك"
type input "ميلك شيك"
click at [833, 341] on span "Save" at bounding box center [827, 345] width 31 height 16
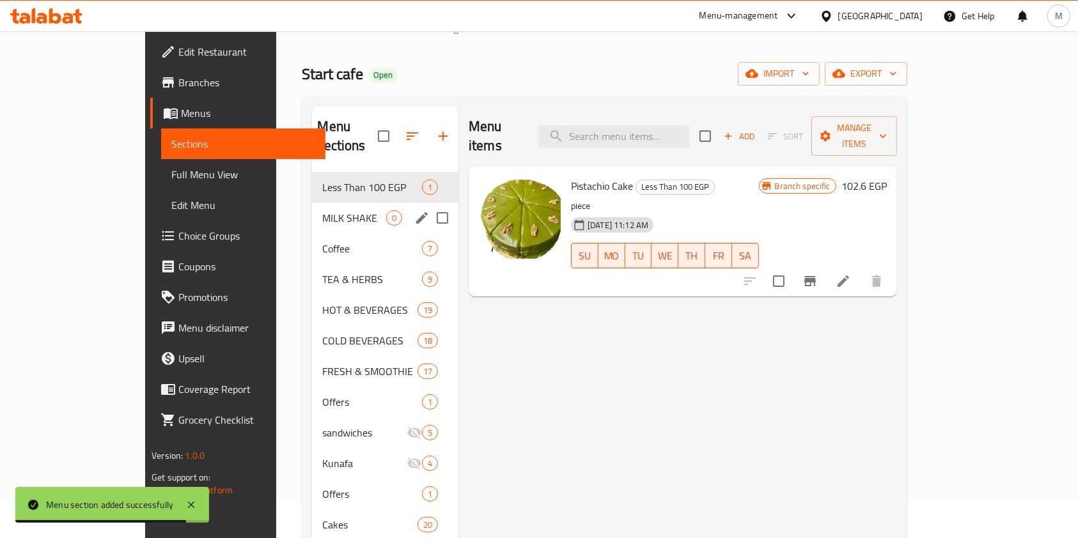
click at [322, 210] on span "MILK SHAKE" at bounding box center [353, 217] width 63 height 15
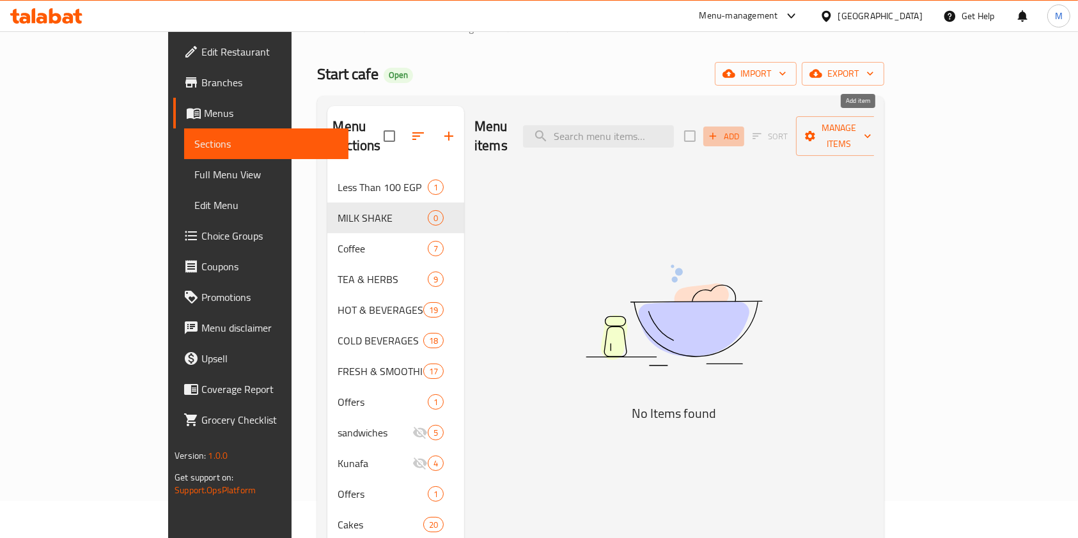
click at [741, 129] on span "Add" at bounding box center [723, 136] width 35 height 15
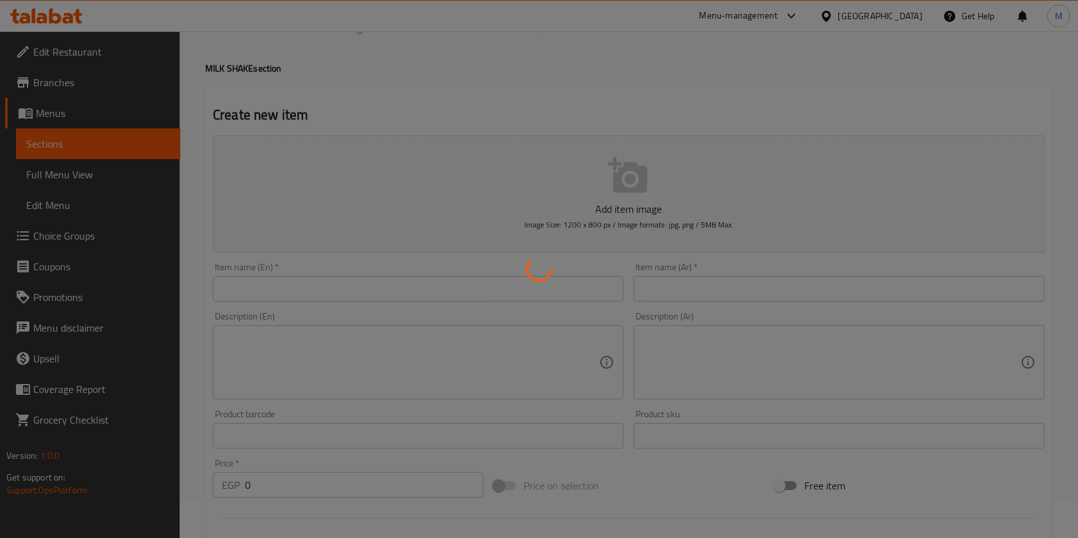
click at [424, 290] on div at bounding box center [539, 269] width 1078 height 538
click at [421, 293] on div at bounding box center [539, 269] width 1078 height 538
click at [407, 293] on div at bounding box center [539, 269] width 1078 height 538
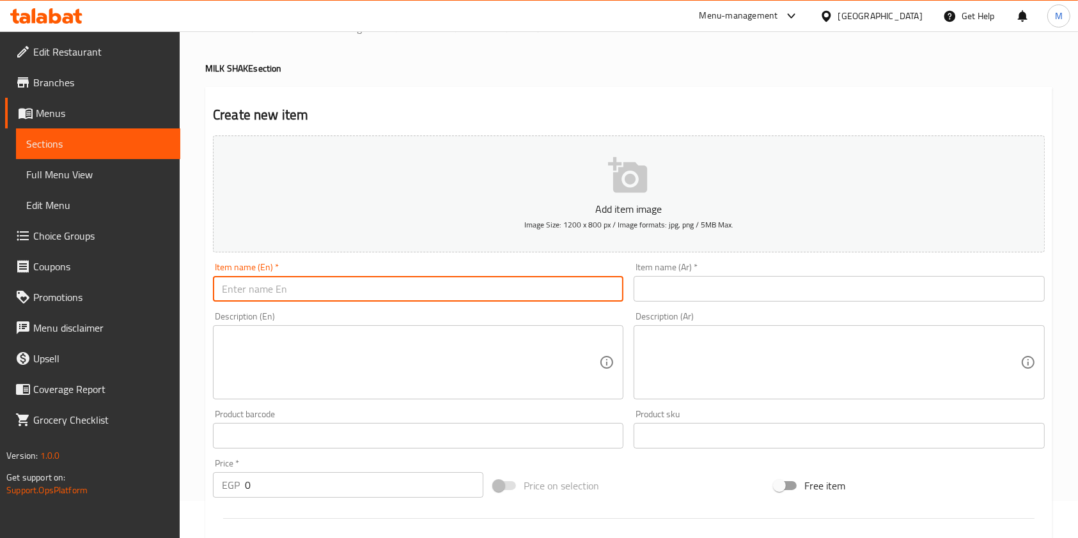
click at [388, 298] on input "text" at bounding box center [418, 289] width 410 height 26
paste input "Milk tiramisu coffee"
type input "Milk tiramisu coffee"
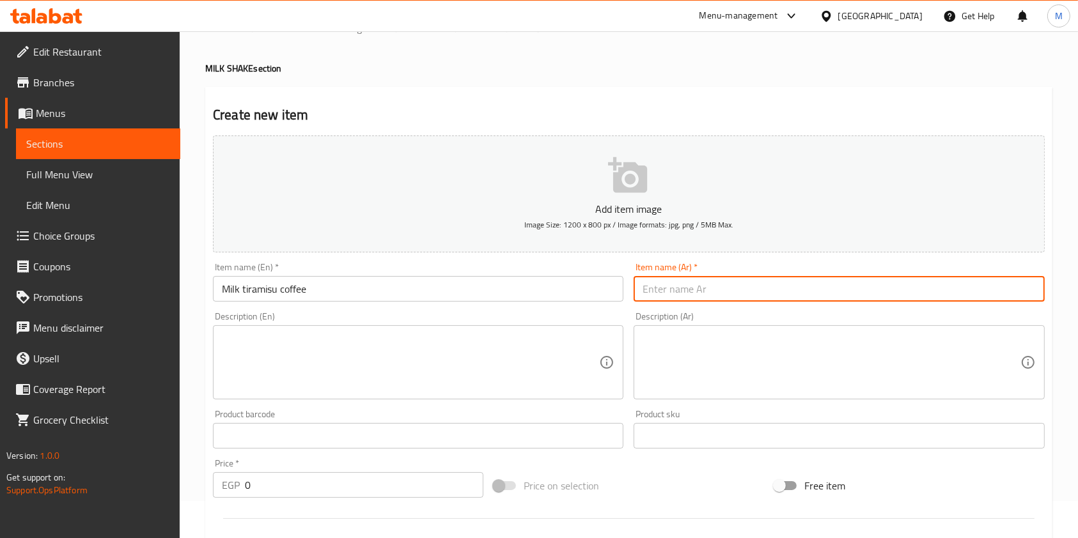
click at [671, 292] on input "text" at bounding box center [839, 289] width 410 height 26
paste input "راميسو كوفي"
drag, startPoint x: 711, startPoint y: 294, endPoint x: 502, endPoint y: 219, distance: 221.6
click at [639, 296] on input "راميسو كوفي" at bounding box center [839, 289] width 410 height 26
click at [722, 284] on input "راميسو كوفي" at bounding box center [839, 289] width 410 height 26
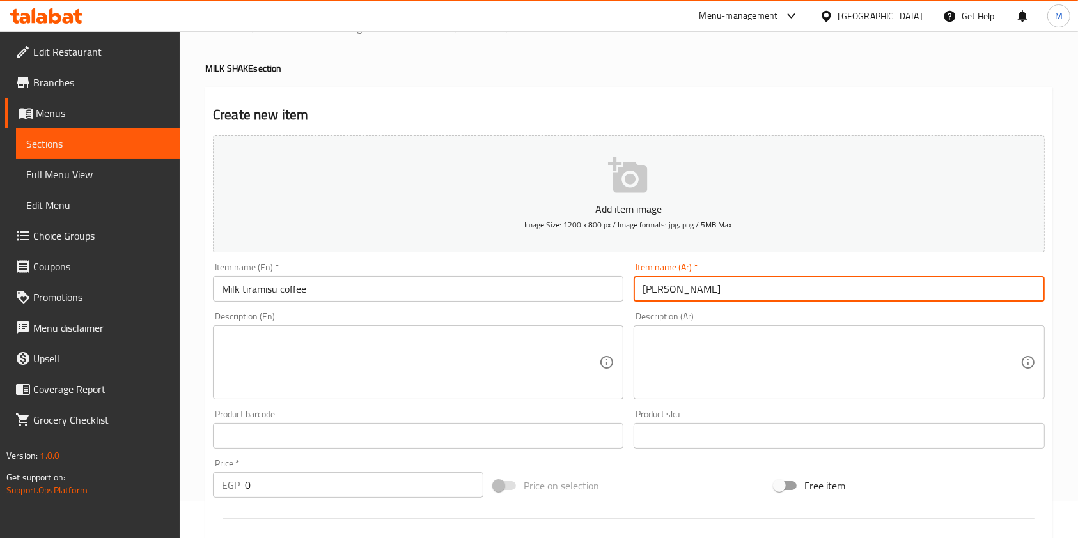
click at [722, 284] on input "راميسو كوفي" at bounding box center [839, 289] width 410 height 26
paste input "ت"
type input "تراميسو كوفي"
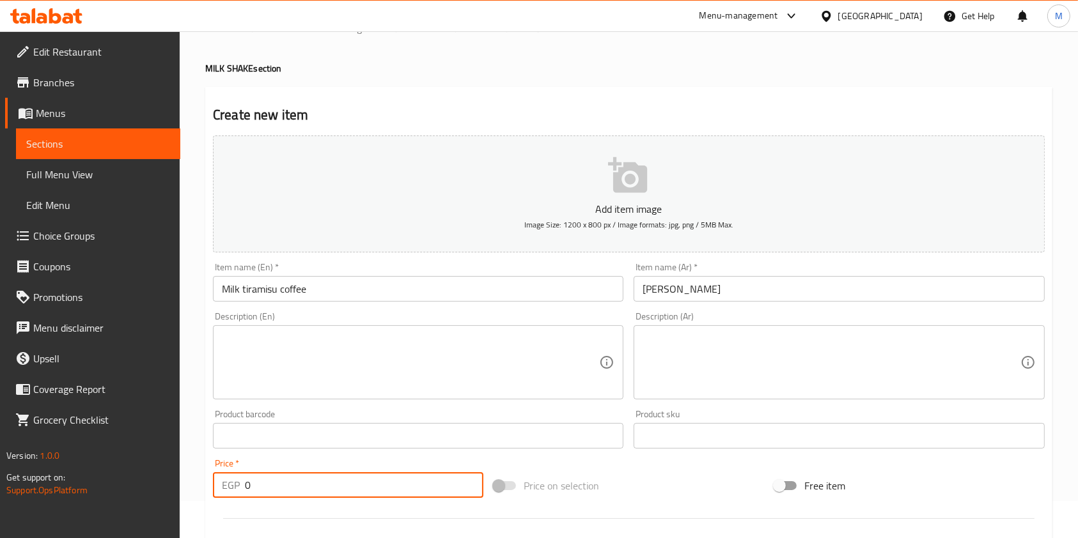
drag, startPoint x: 273, startPoint y: 485, endPoint x: 240, endPoint y: 481, distance: 32.9
click at [240, 481] on div "EGP 0 Price *" at bounding box center [348, 485] width 270 height 26
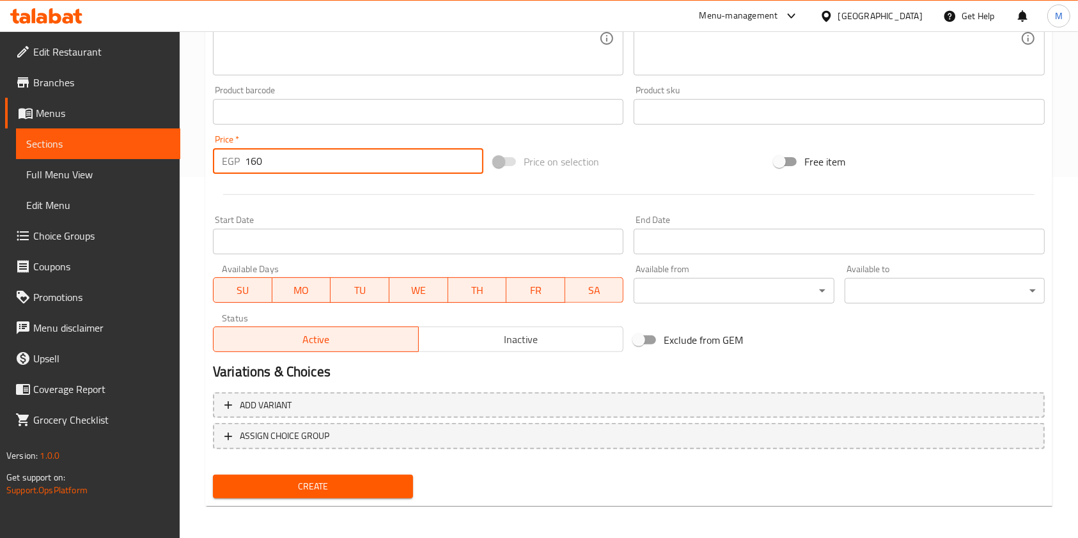
scroll to position [365, 0]
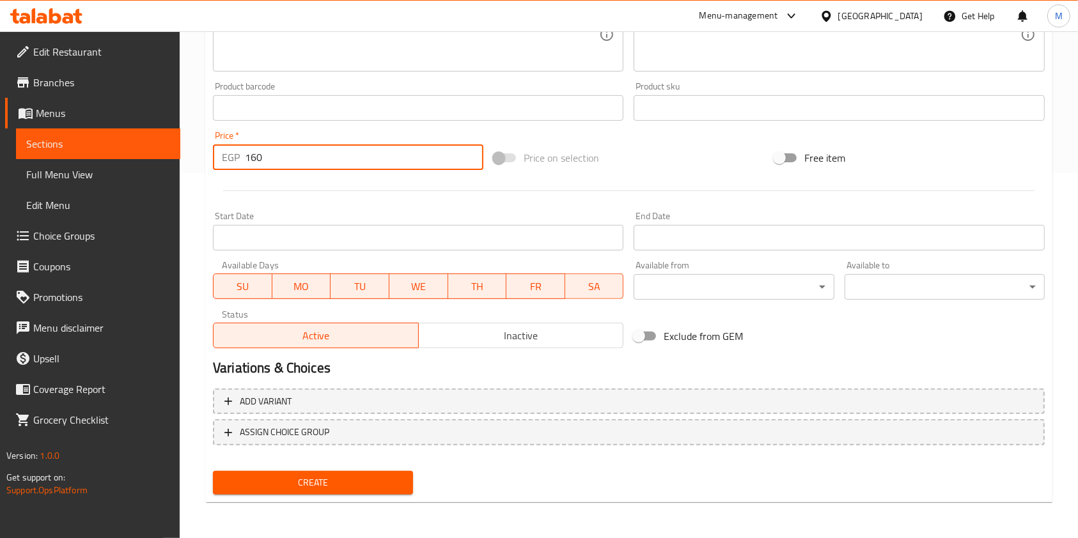
type input "160"
click at [393, 487] on span "Create" at bounding box center [313, 483] width 180 height 16
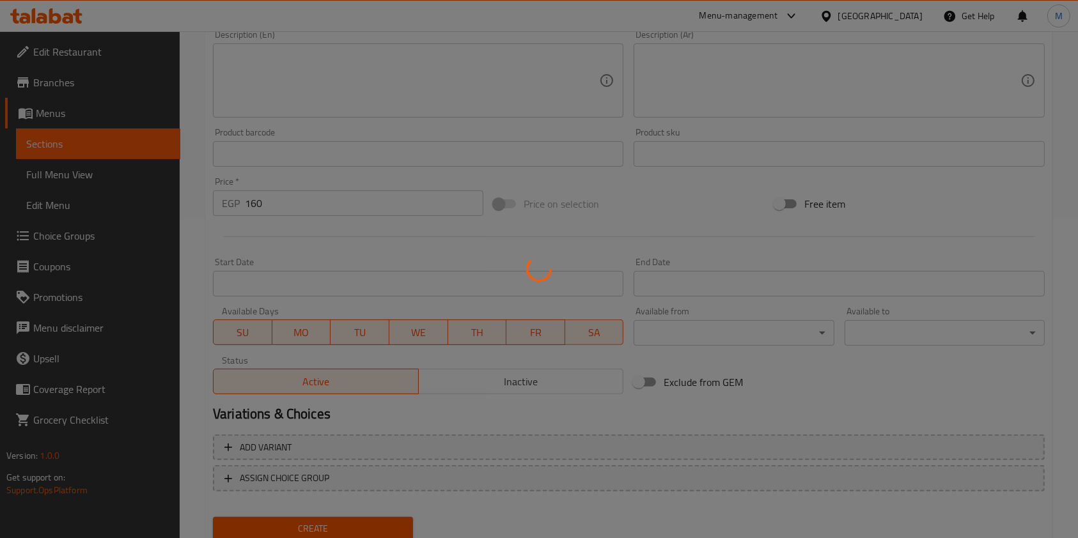
type input "0"
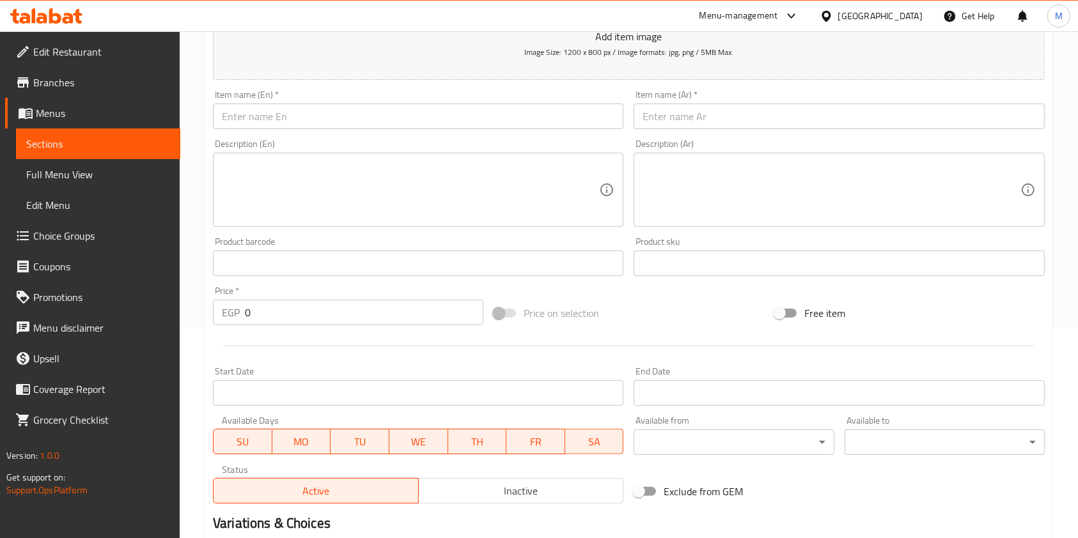
scroll to position [0, 0]
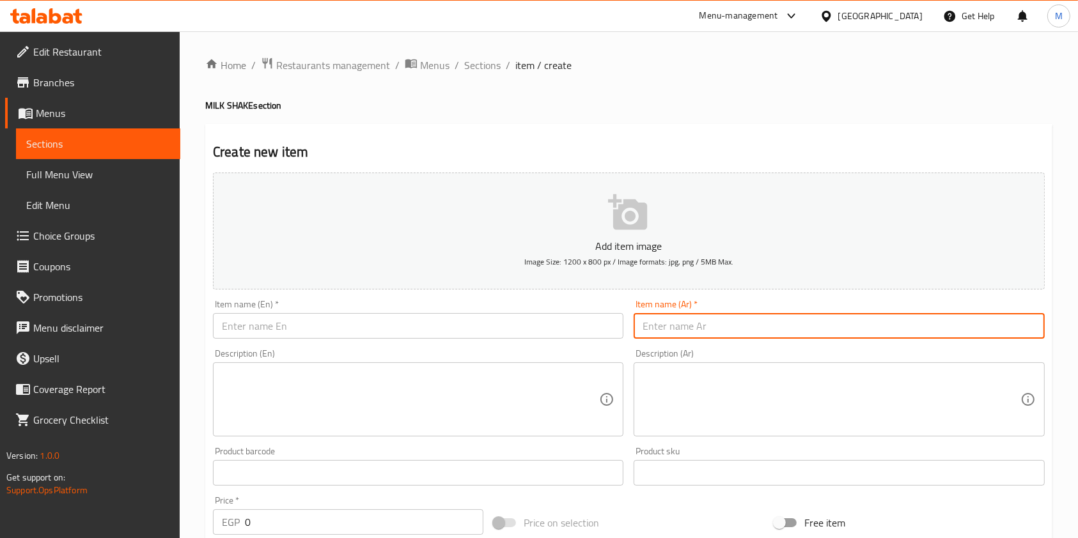
click at [724, 330] on input "text" at bounding box center [839, 326] width 410 height 26
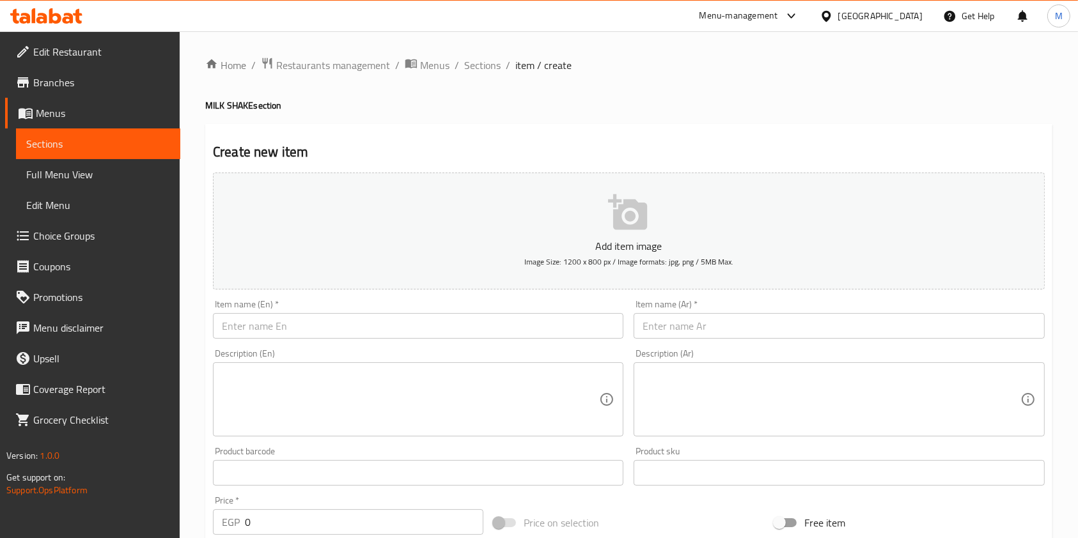
click at [783, 309] on div "Item name (Ar)   * Item name (Ar) *" at bounding box center [839, 319] width 410 height 39
click at [791, 333] on input "text" at bounding box center [839, 326] width 410 height 26
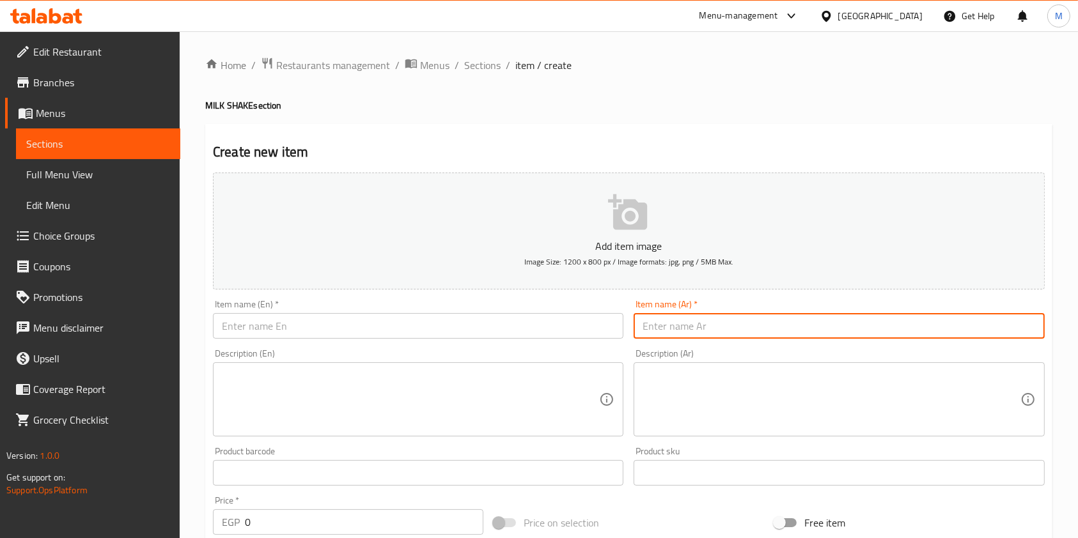
paste input "Ice Latte cookies"
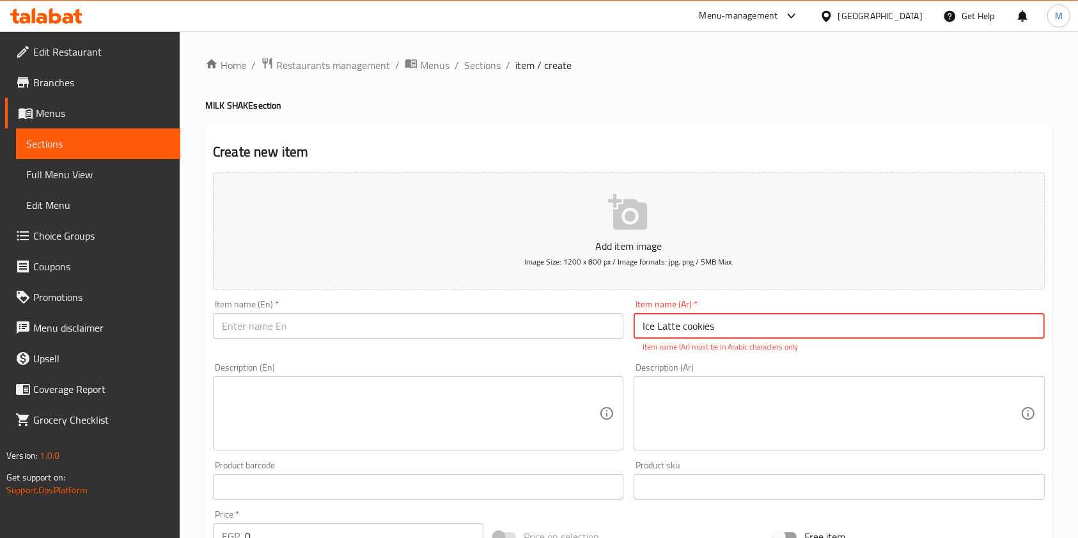
click at [678, 317] on input "Ice Latte cookies" at bounding box center [839, 326] width 410 height 26
paste input "كوكيز لاتيه"
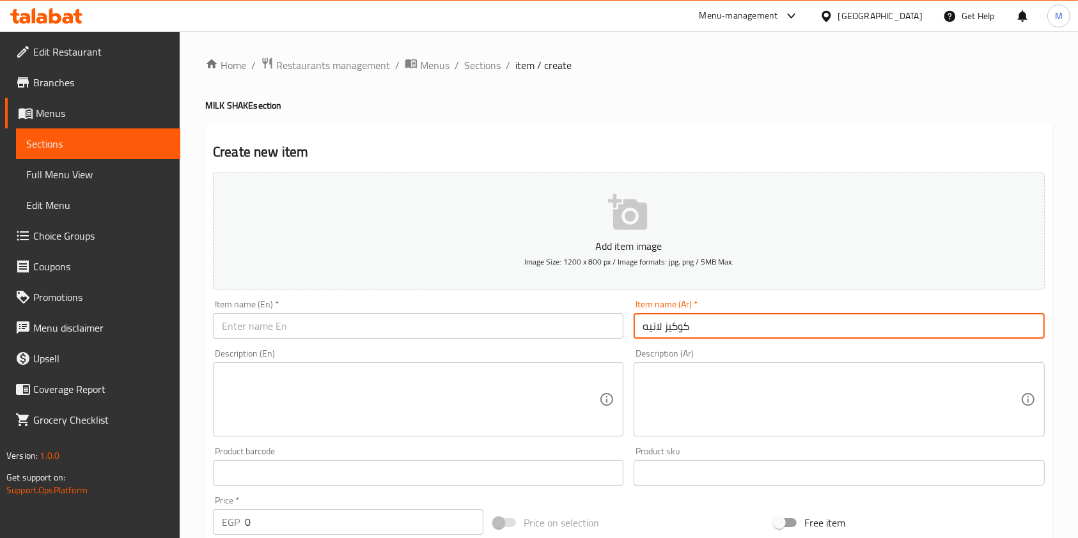
type input "كوكيز لاتيه"
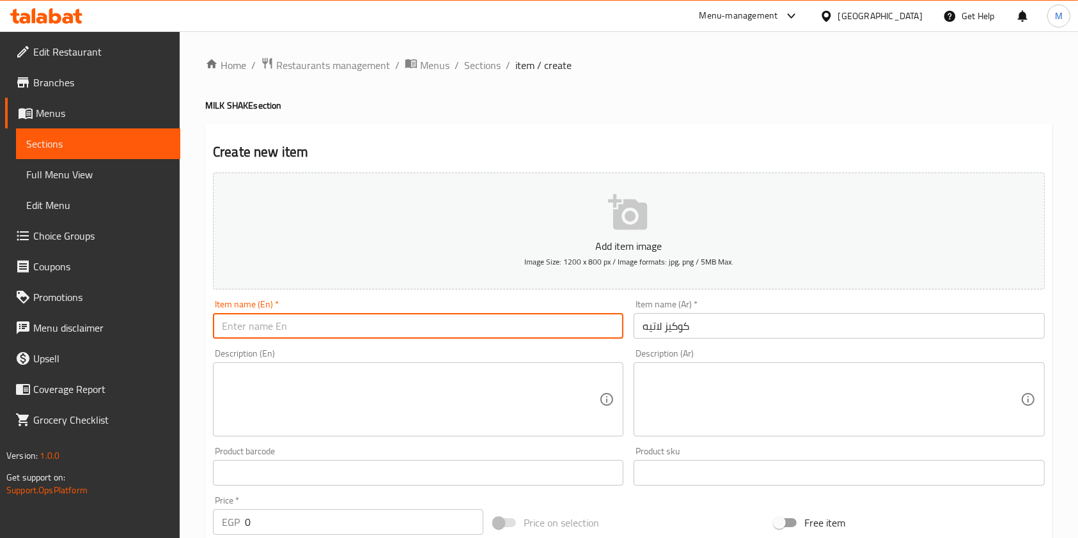
click at [523, 322] on input "text" at bounding box center [418, 326] width 410 height 26
paste input "Ice Latte cookies"
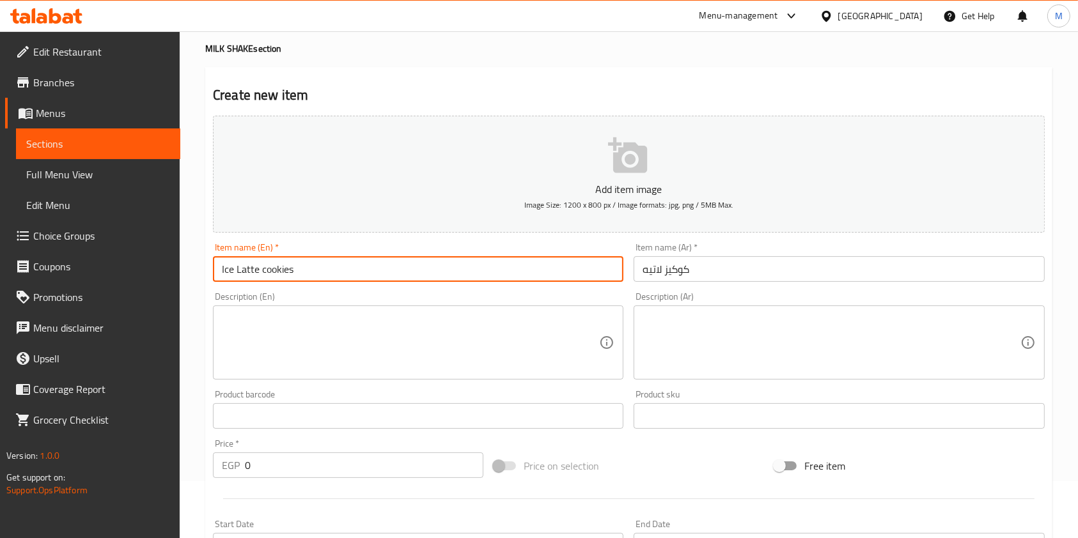
scroll to position [61, 0]
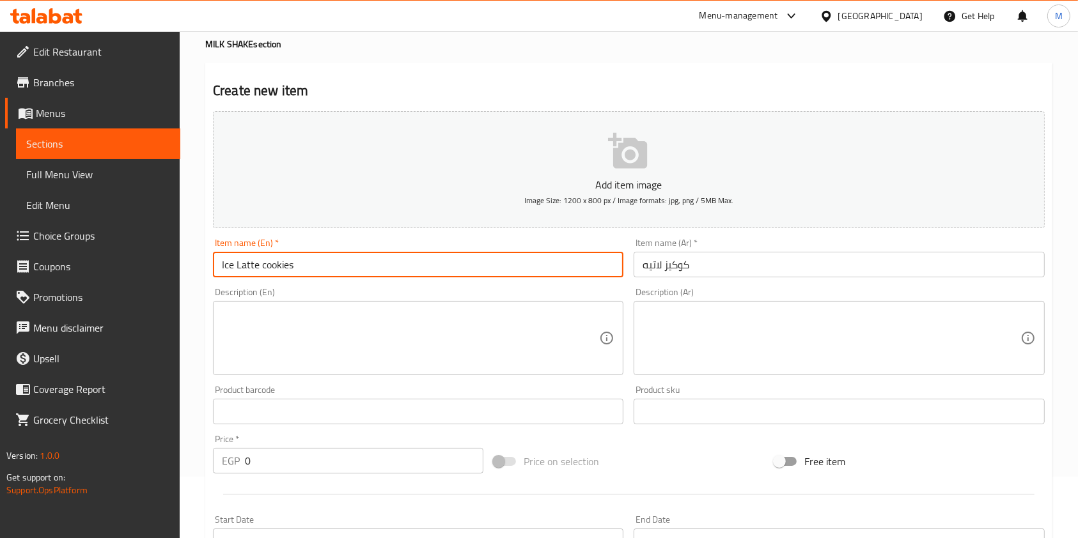
type input "Ice Latte cookies"
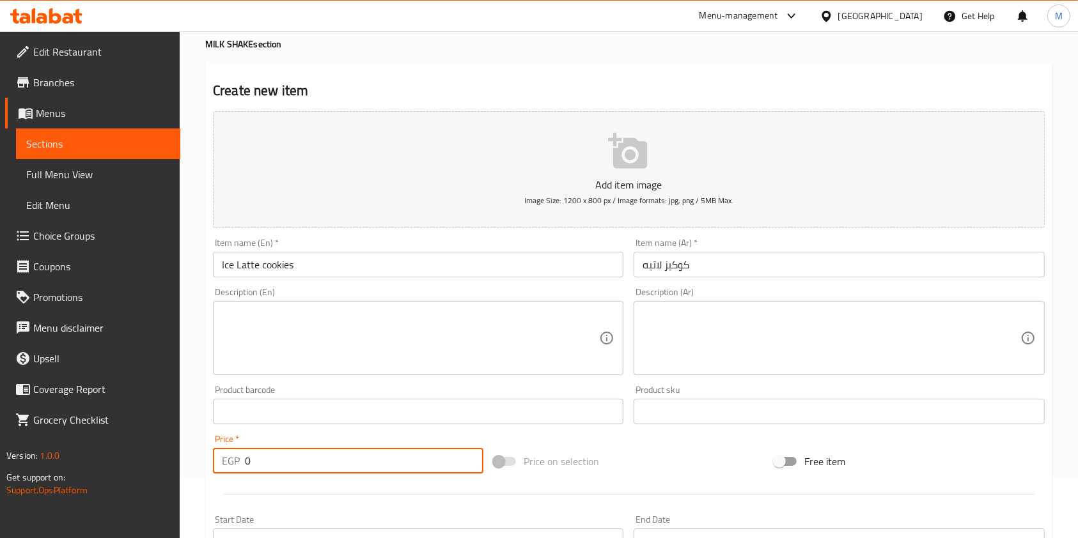
drag, startPoint x: 272, startPoint y: 465, endPoint x: 238, endPoint y: 469, distance: 34.1
click at [238, 469] on div "EGP 0 Price *" at bounding box center [348, 461] width 270 height 26
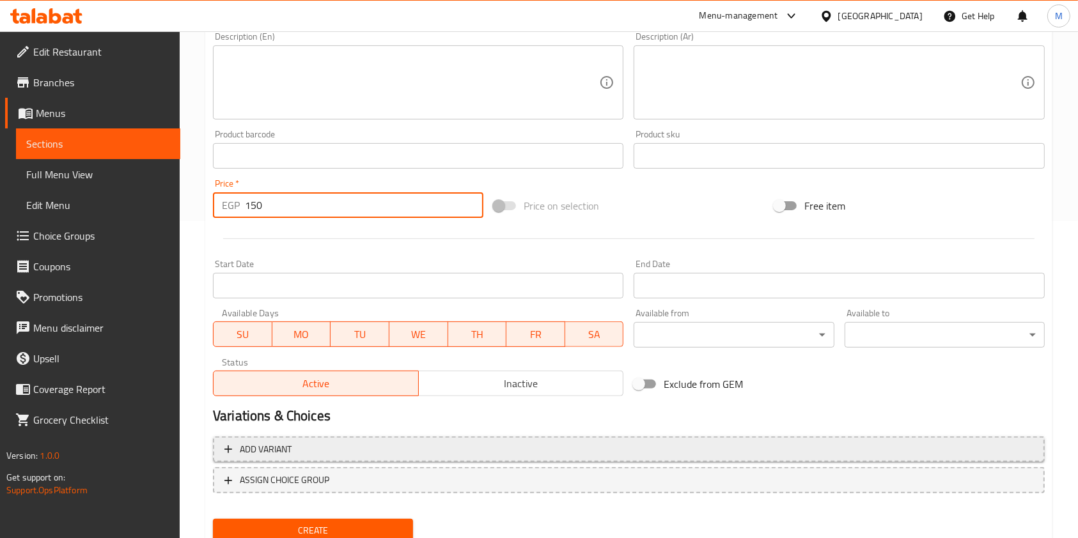
scroll to position [327, 0]
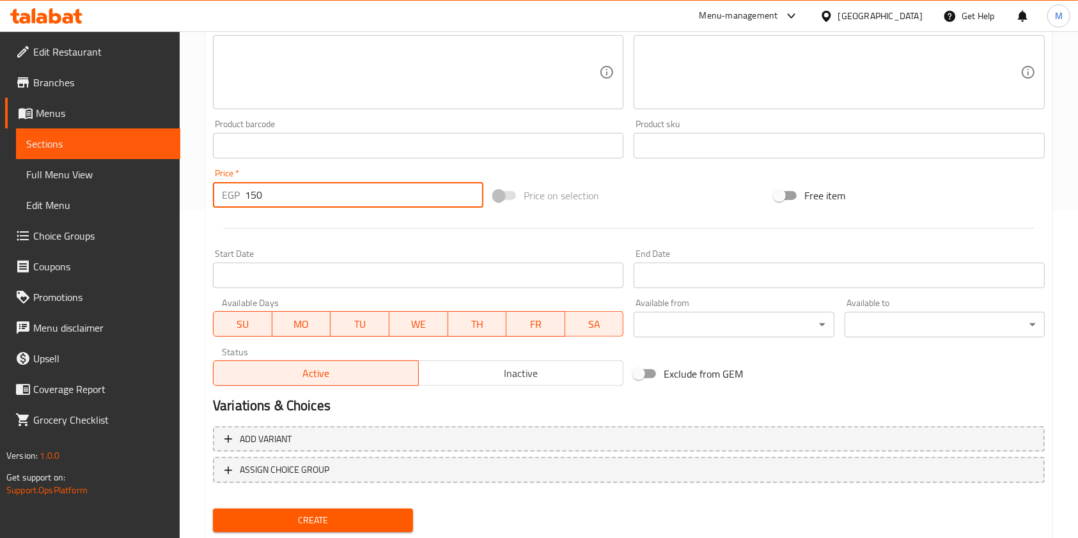
type input "150"
click at [401, 519] on span "Create" at bounding box center [313, 521] width 180 height 16
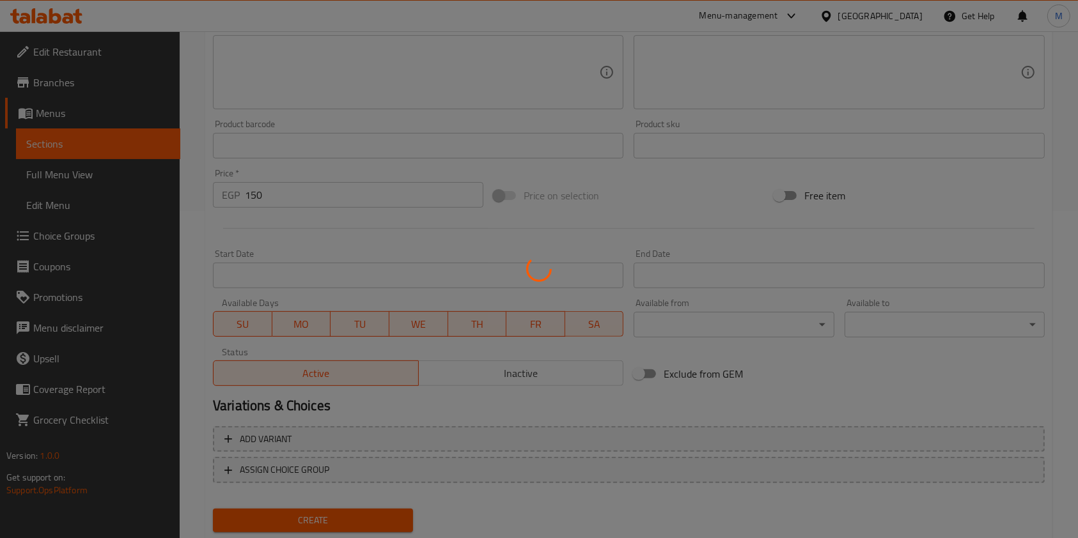
type input "0"
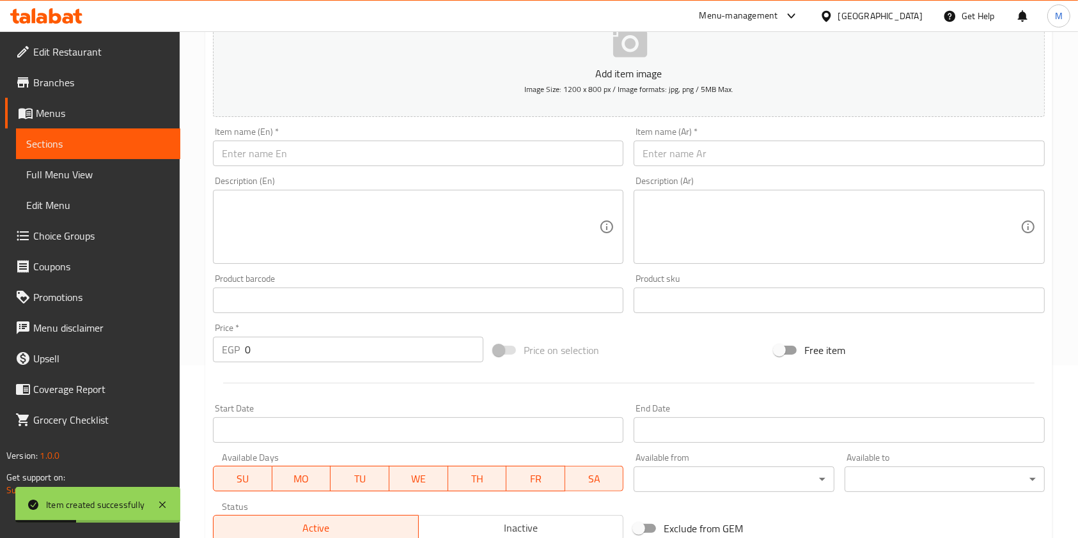
scroll to position [0, 0]
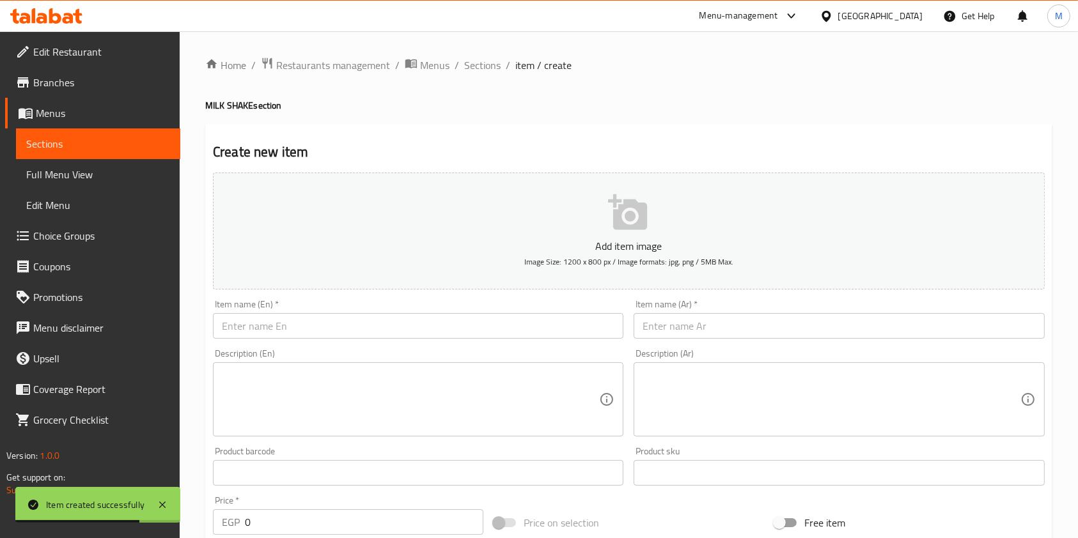
click at [706, 322] on input "text" at bounding box center [839, 326] width 410 height 26
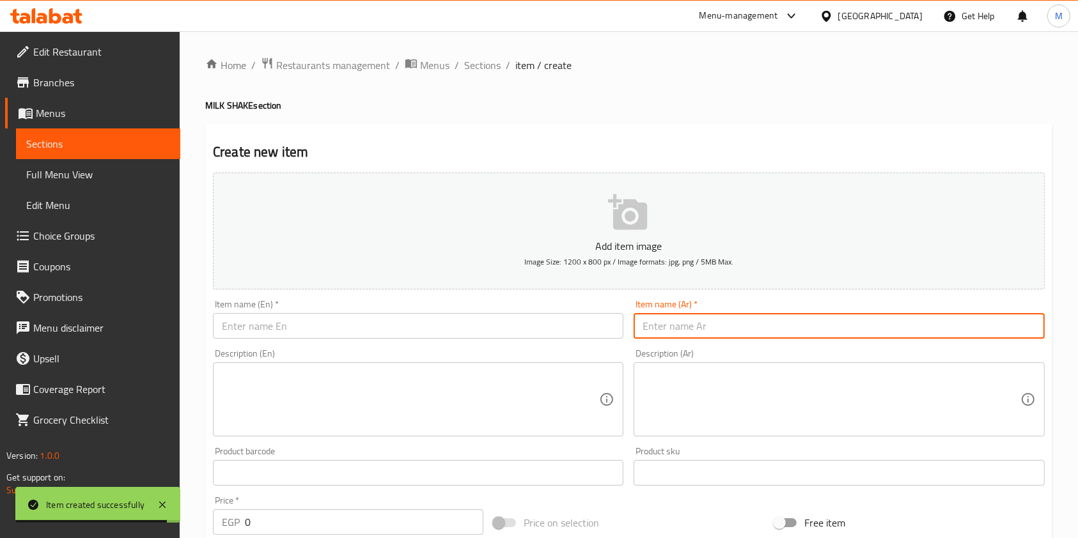
paste input "براونيز اوريو"
type input "براونيز اوريو"
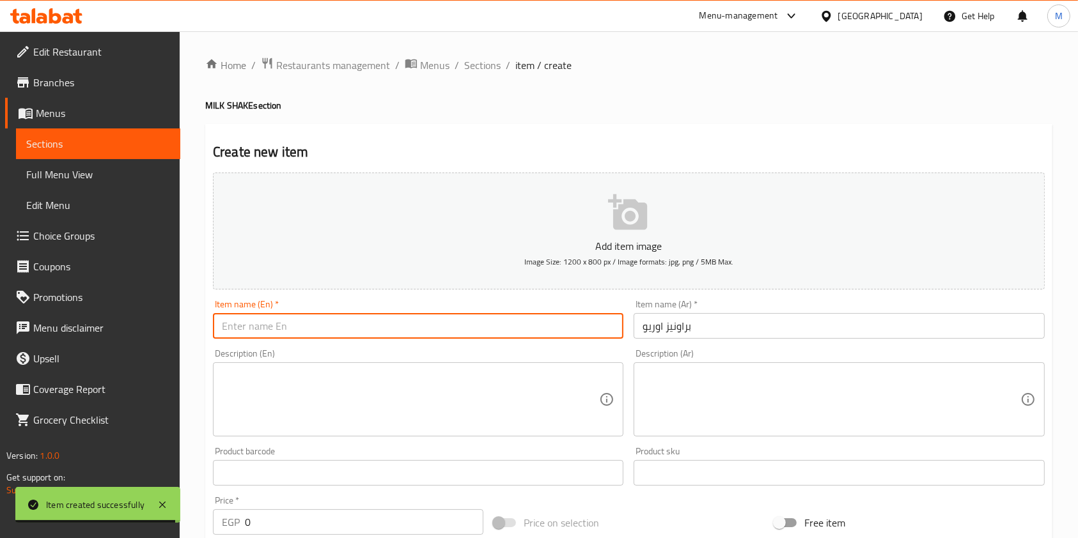
click at [493, 319] on input "text" at bounding box center [418, 326] width 410 height 26
paste input "Milk Oreo brownies"
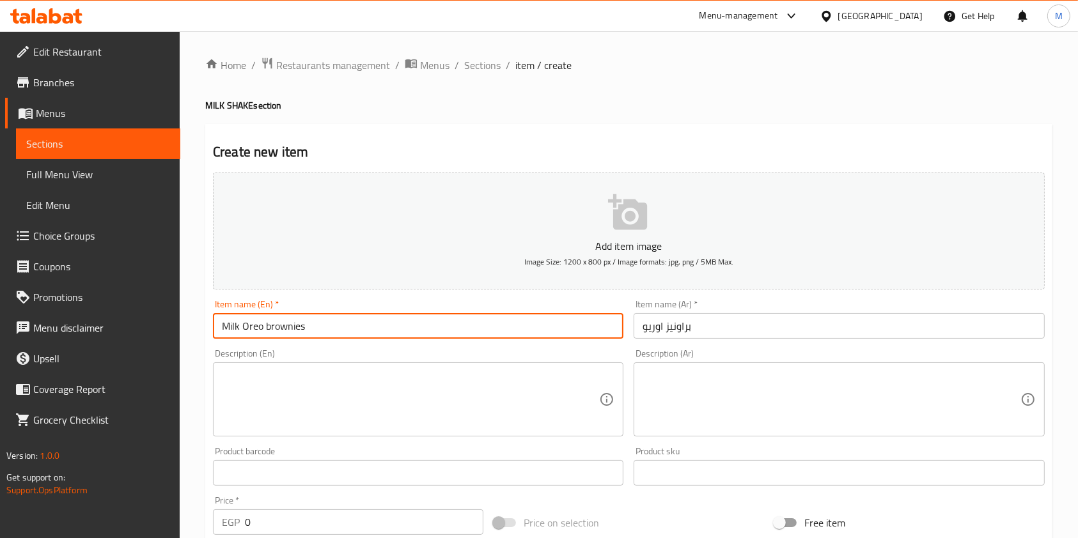
type input "Milk Oreo brownies"
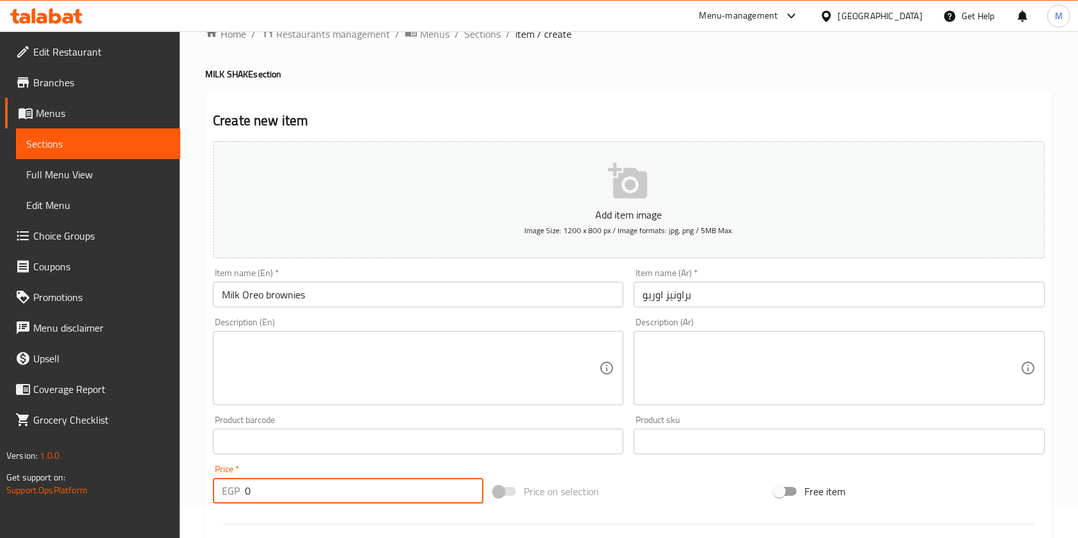
drag, startPoint x: 260, startPoint y: 533, endPoint x: 244, endPoint y: 528, distance: 16.8
click at [244, 528] on div "Add item image Image Size: 1200 x 800 px / Image formats: jpg, png / 5MB Max. I…" at bounding box center [629, 411] width 842 height 551
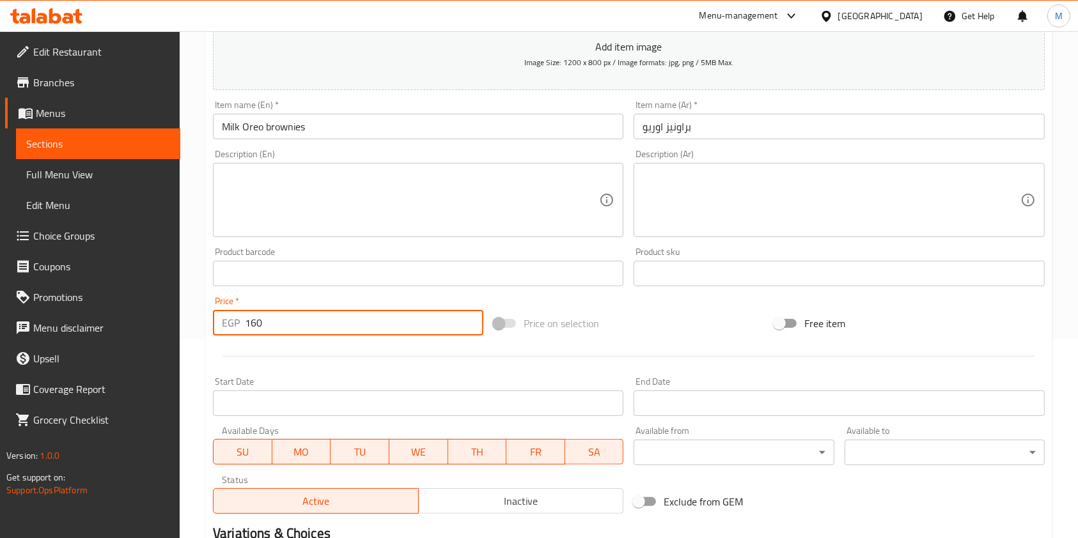
scroll to position [365, 0]
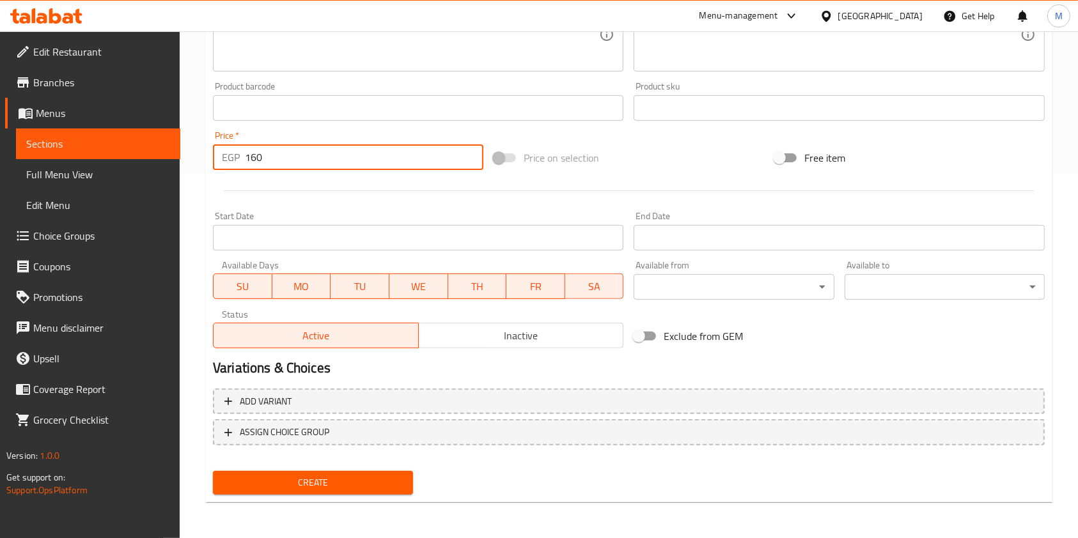
type input "160"
click at [391, 478] on span "Create" at bounding box center [313, 483] width 180 height 16
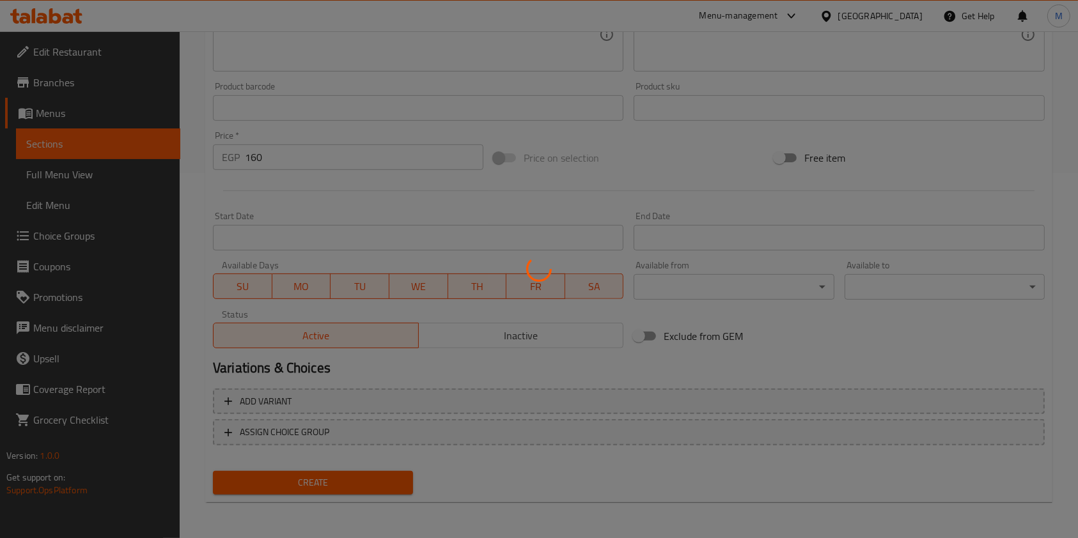
type input "0"
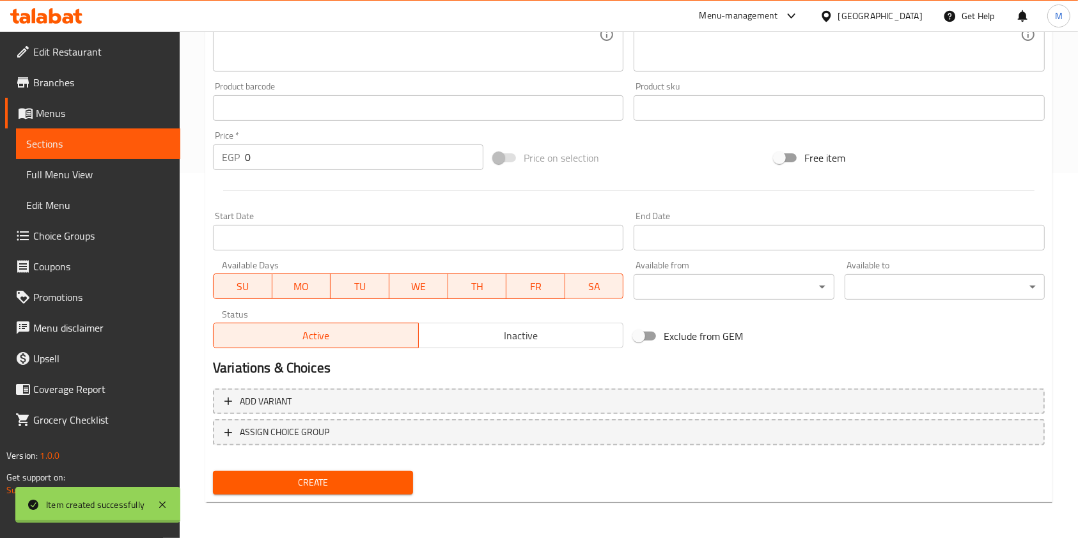
scroll to position [0, 0]
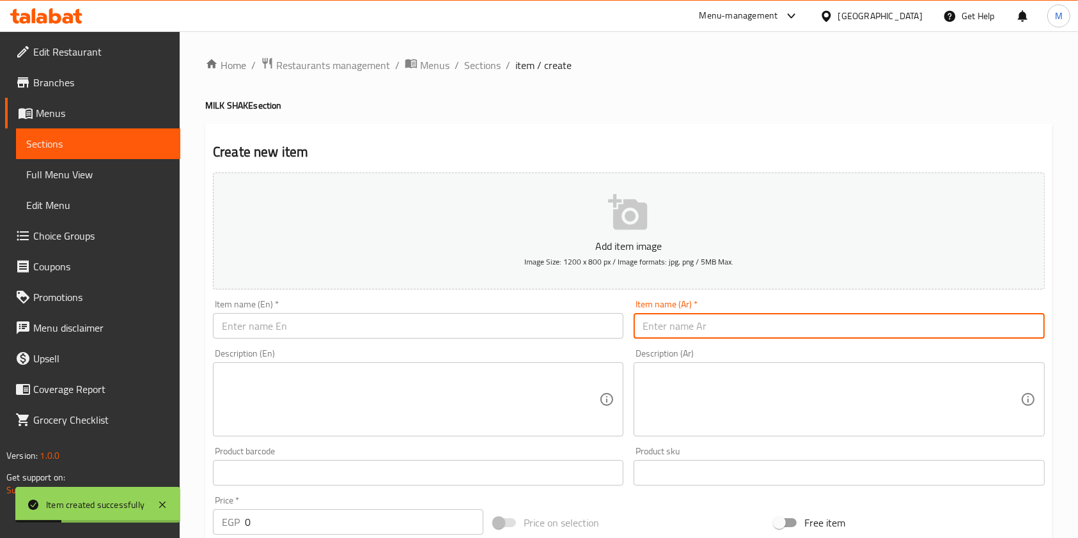
click at [726, 329] on input "text" at bounding box center [839, 326] width 410 height 26
paste input "بروفيترول نوتيلا"
type input "بروفيترول نوتيلا"
click at [551, 323] on input "text" at bounding box center [418, 326] width 410 height 26
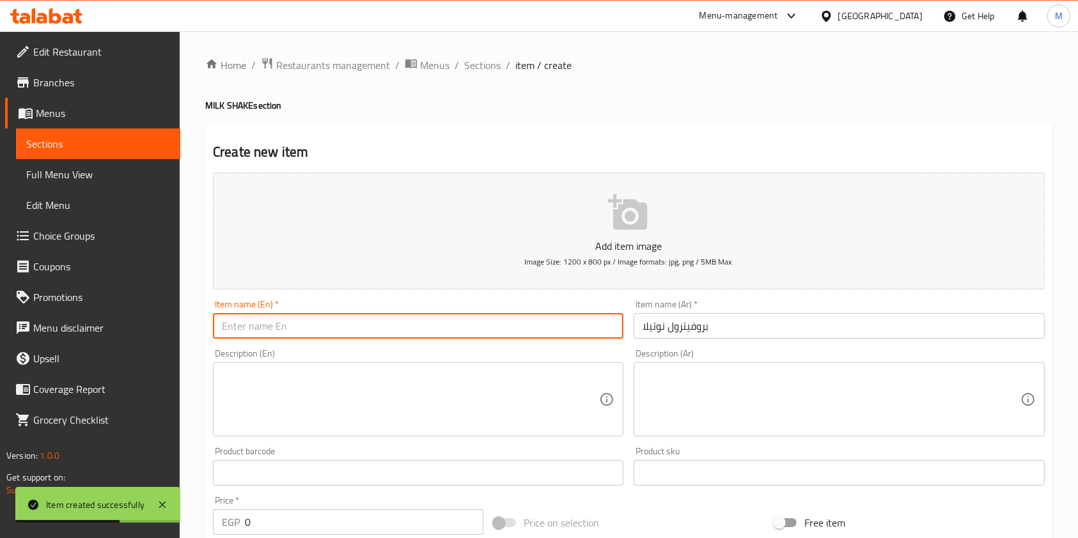
paste input "Milk Nutella profiterole"
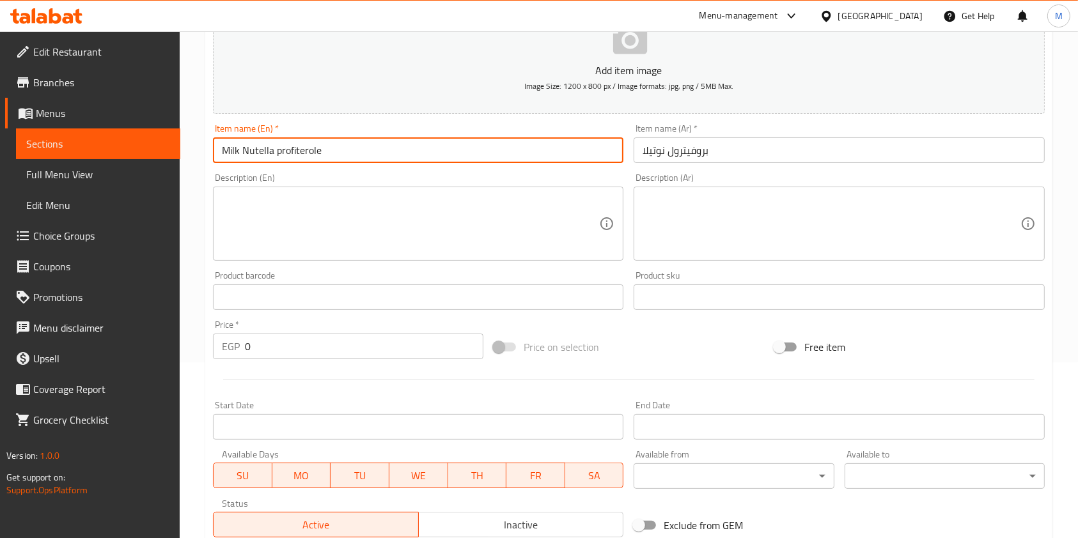
scroll to position [177, 0]
type input "Milk Nutella profiterole"
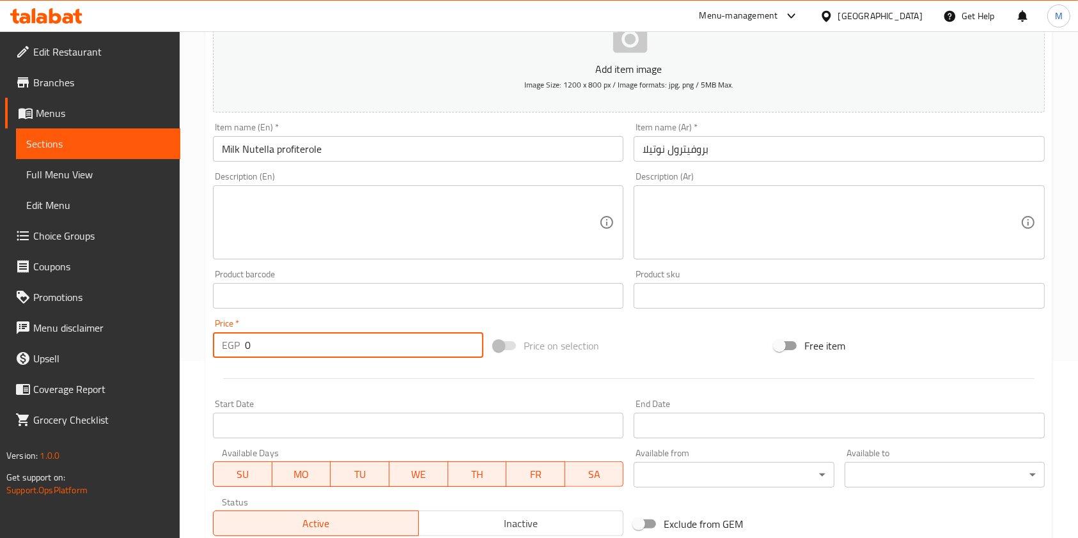
drag, startPoint x: 282, startPoint y: 354, endPoint x: 245, endPoint y: 360, distance: 36.9
click at [245, 360] on div "Price   * EGP 0 Price *" at bounding box center [348, 338] width 281 height 49
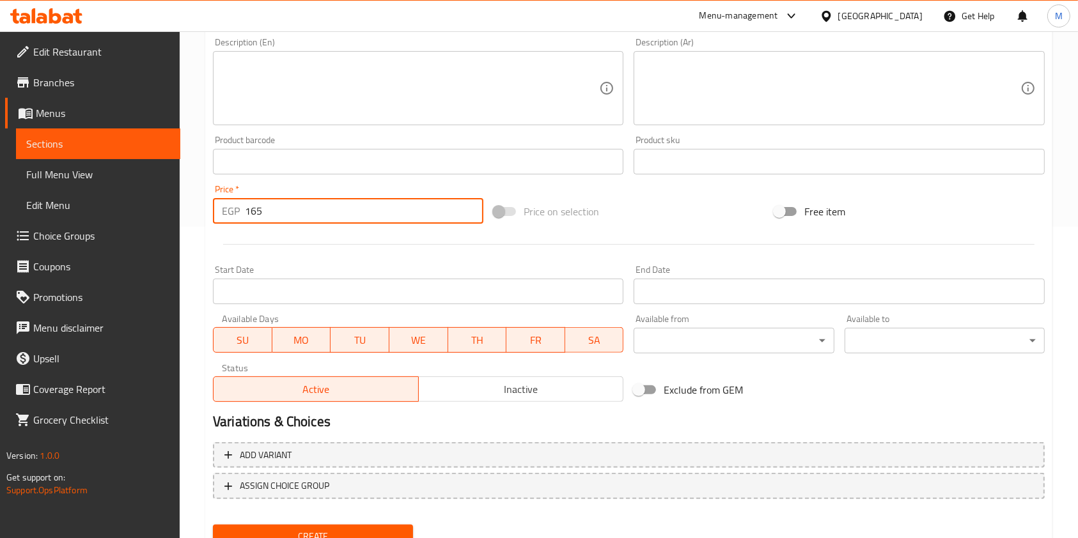
scroll to position [350, 0]
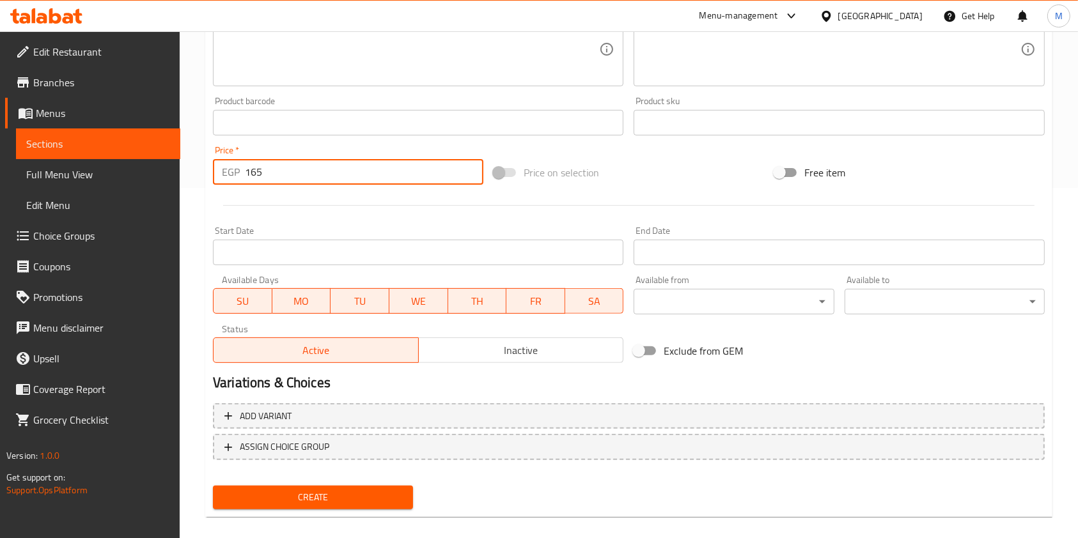
type input "165"
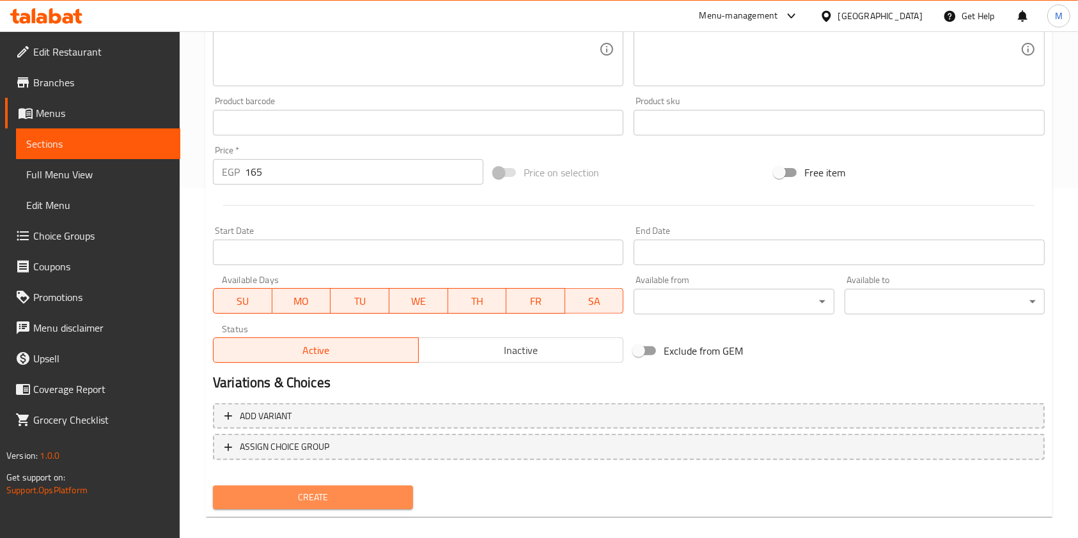
click at [371, 500] on span "Create" at bounding box center [313, 498] width 180 height 16
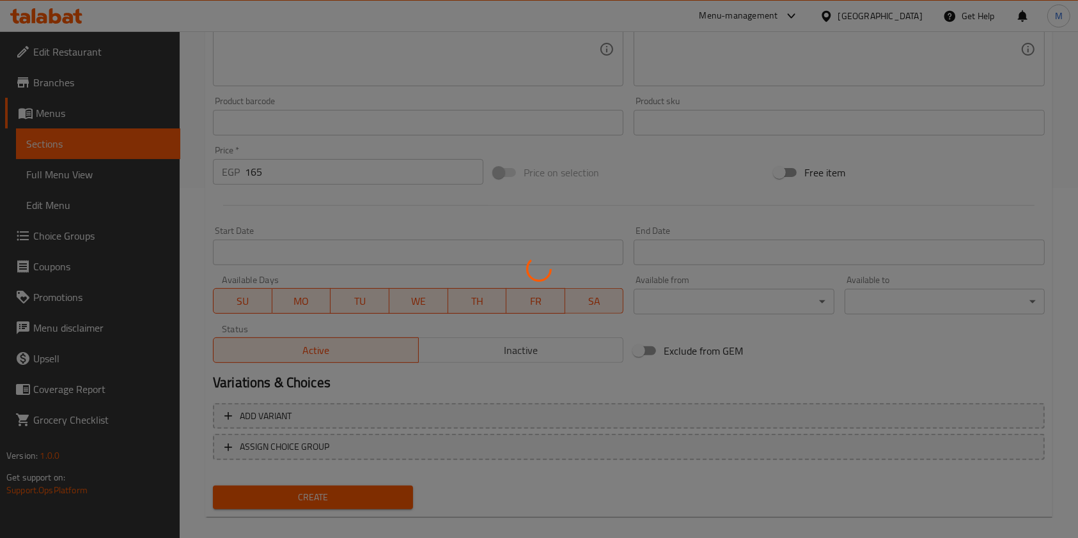
type input "0"
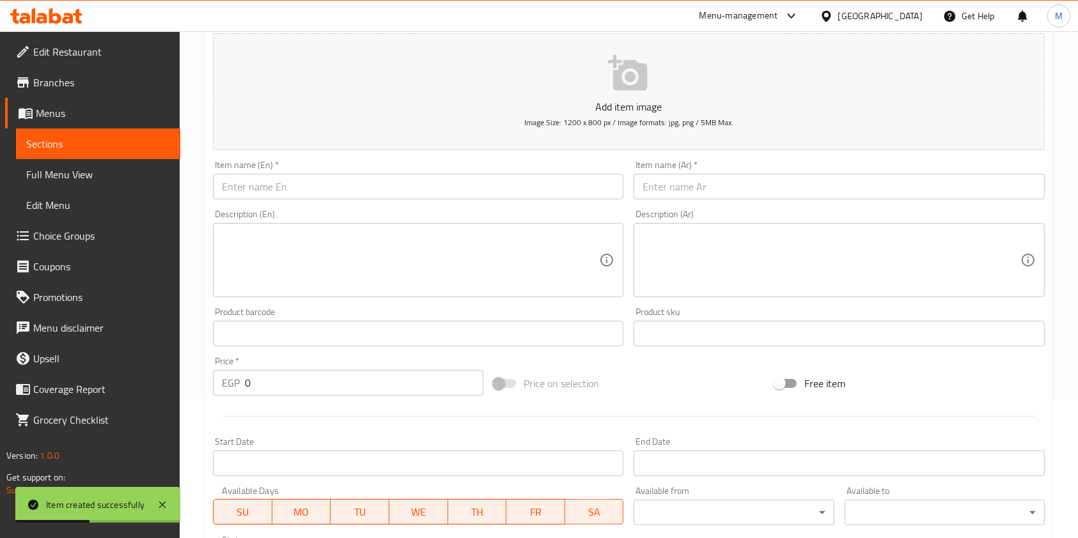
scroll to position [20, 0]
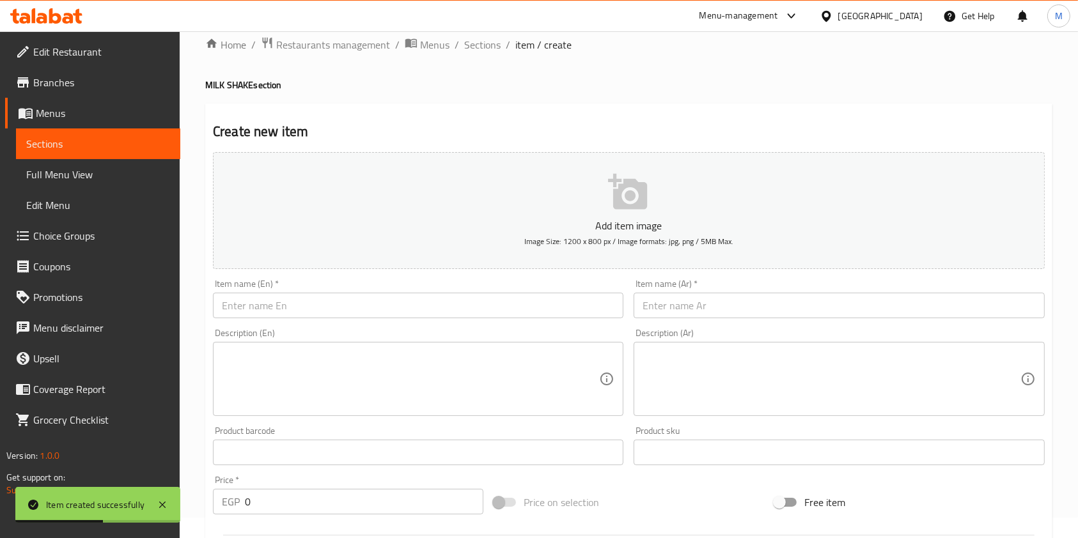
click at [775, 313] on input "text" at bounding box center [839, 306] width 410 height 26
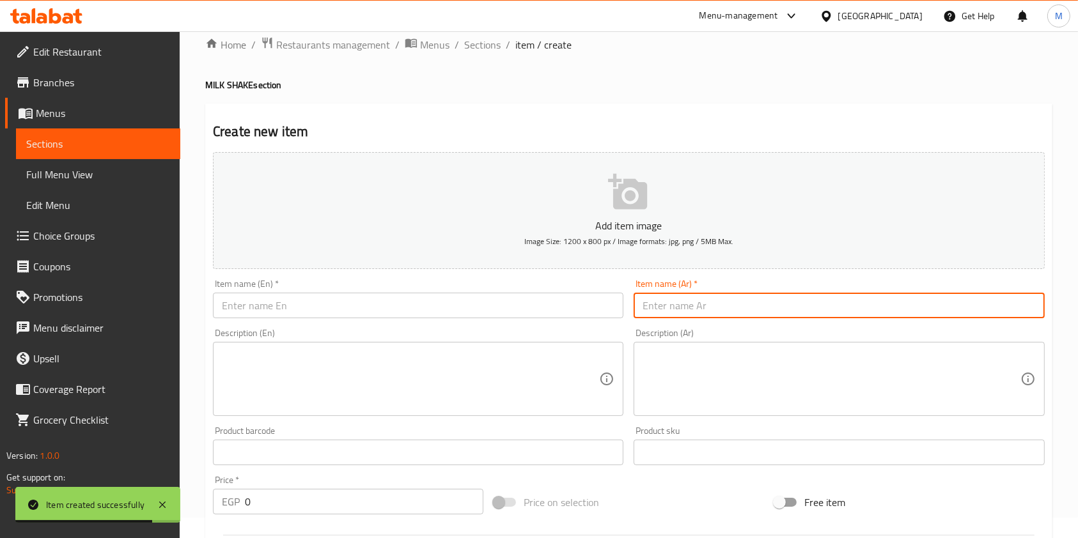
paste input "بلو بيري"
type input "بلو بيري"
click at [549, 299] on input "text" at bounding box center [418, 306] width 410 height 26
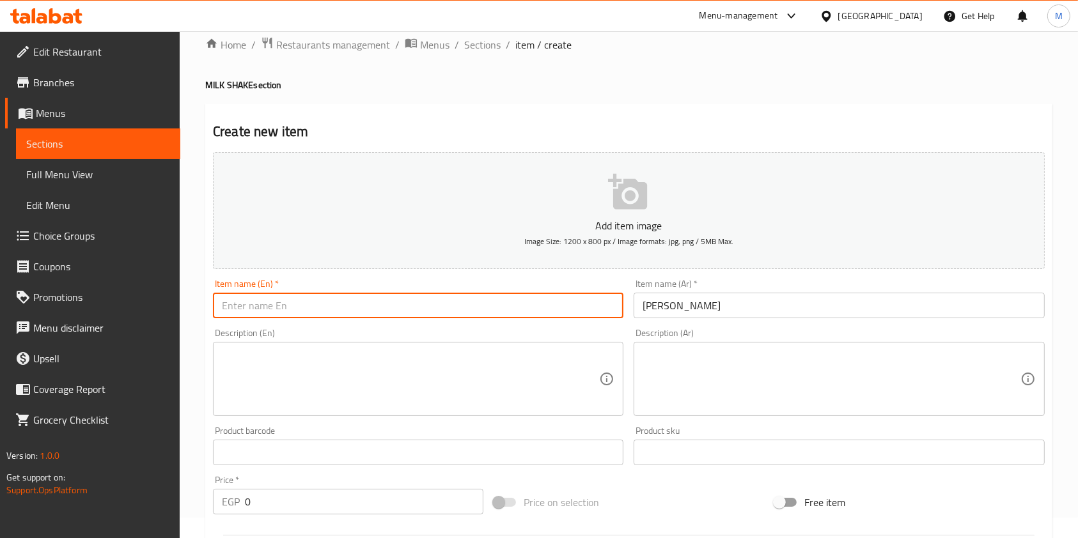
paste input "Milk Blueberry"
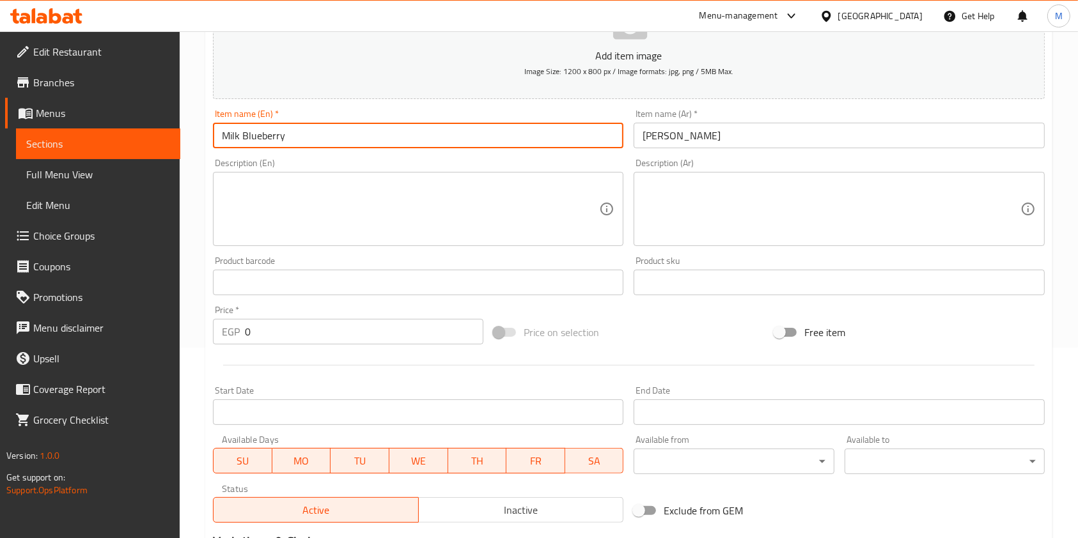
scroll to position [192, 0]
type input "Milk Blueberry"
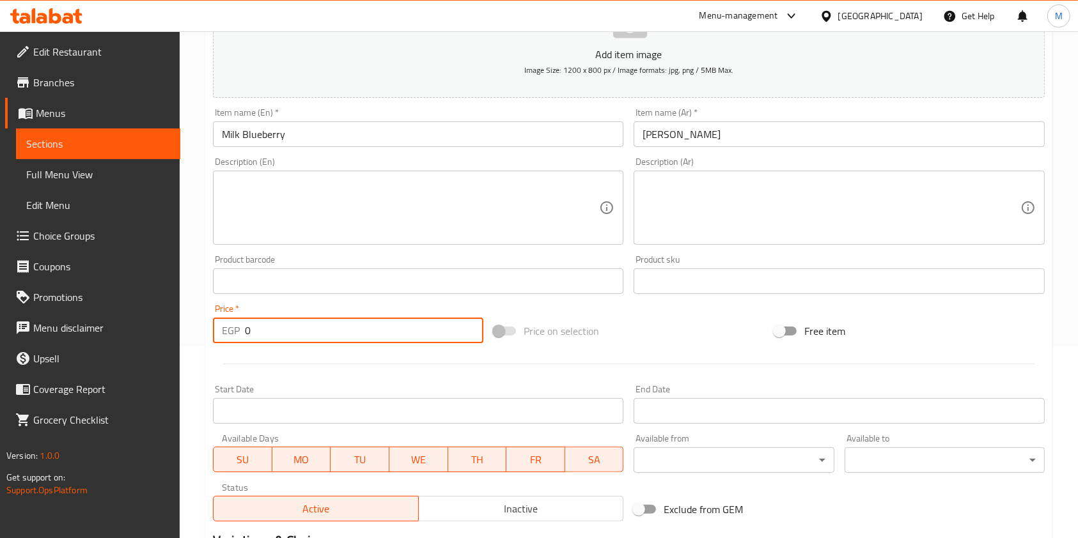
drag, startPoint x: 283, startPoint y: 328, endPoint x: 242, endPoint y: 341, distance: 42.5
click at [242, 341] on div "EGP 0 Price *" at bounding box center [348, 331] width 270 height 26
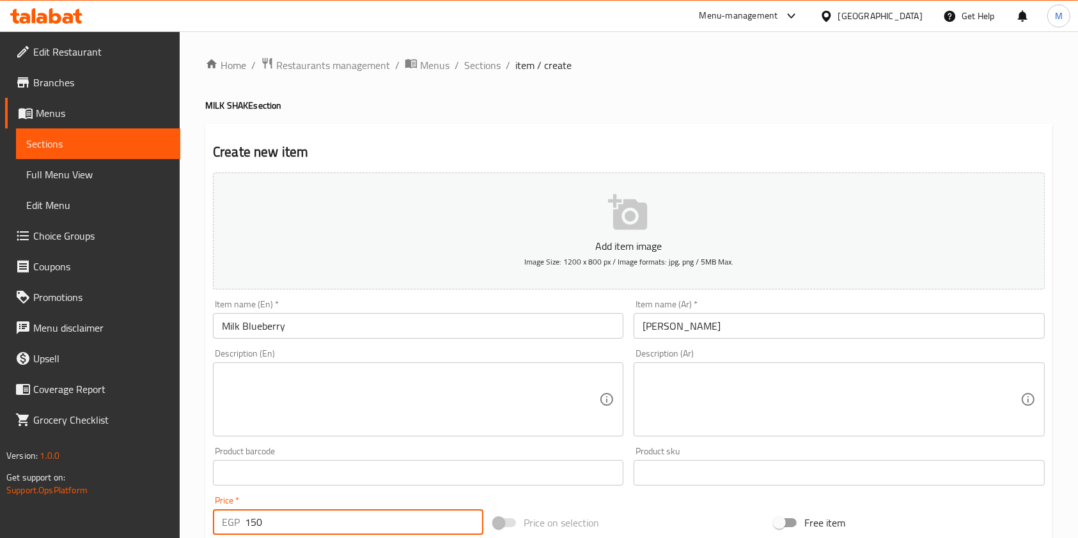
scroll to position [365, 0]
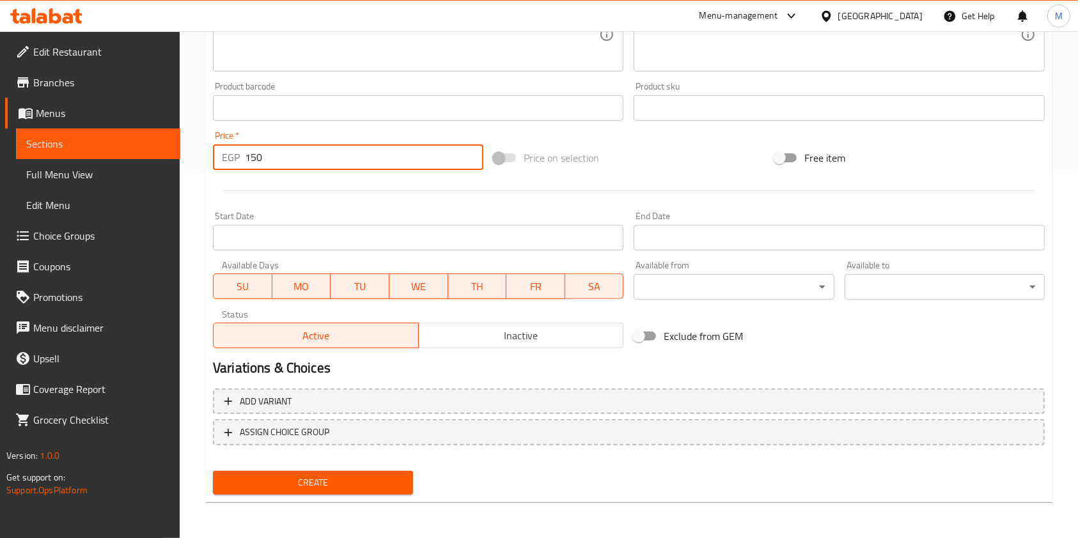
type input "150"
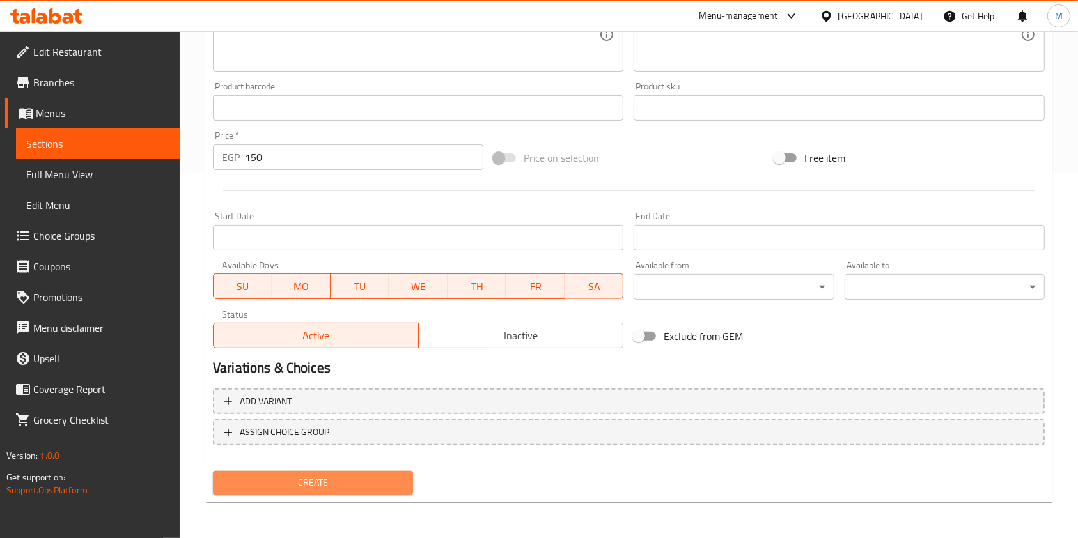
drag, startPoint x: 365, startPoint y: 487, endPoint x: 628, endPoint y: 449, distance: 265.5
click at [366, 487] on span "Create" at bounding box center [313, 483] width 180 height 16
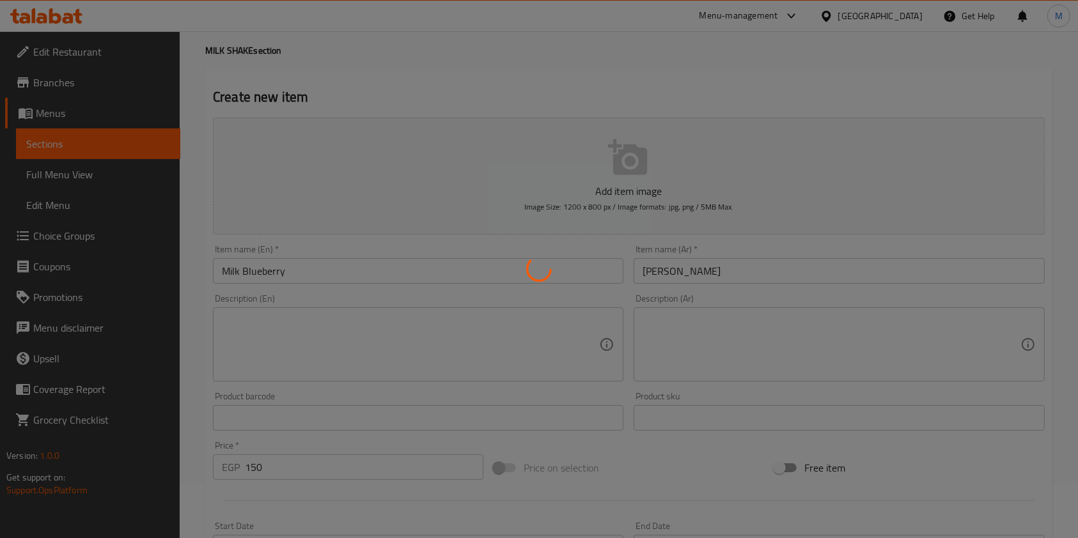
type input "0"
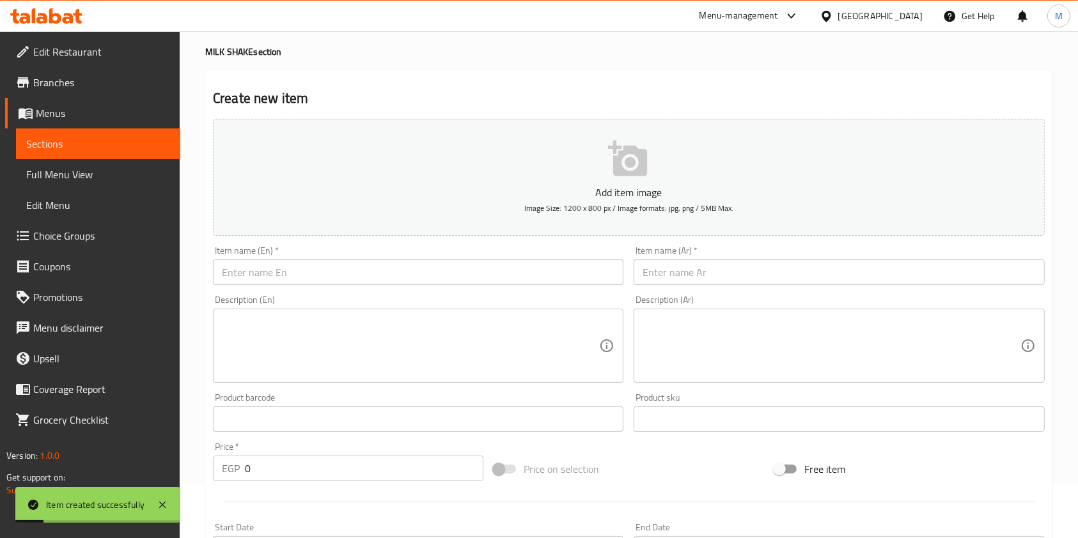
scroll to position [0, 0]
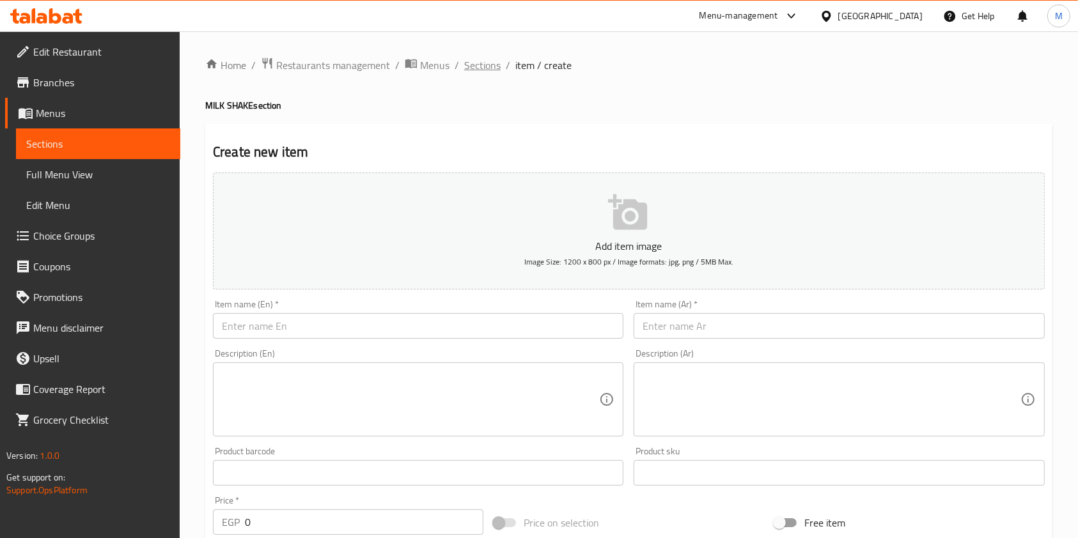
click at [485, 70] on span "Sections" at bounding box center [482, 65] width 36 height 15
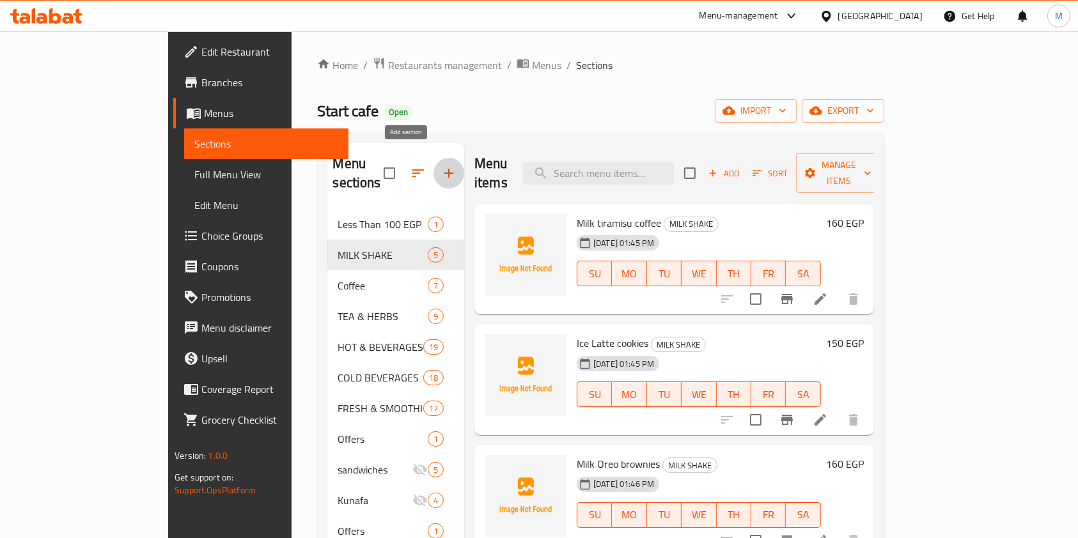
click at [433, 160] on button "button" at bounding box center [448, 173] width 31 height 31
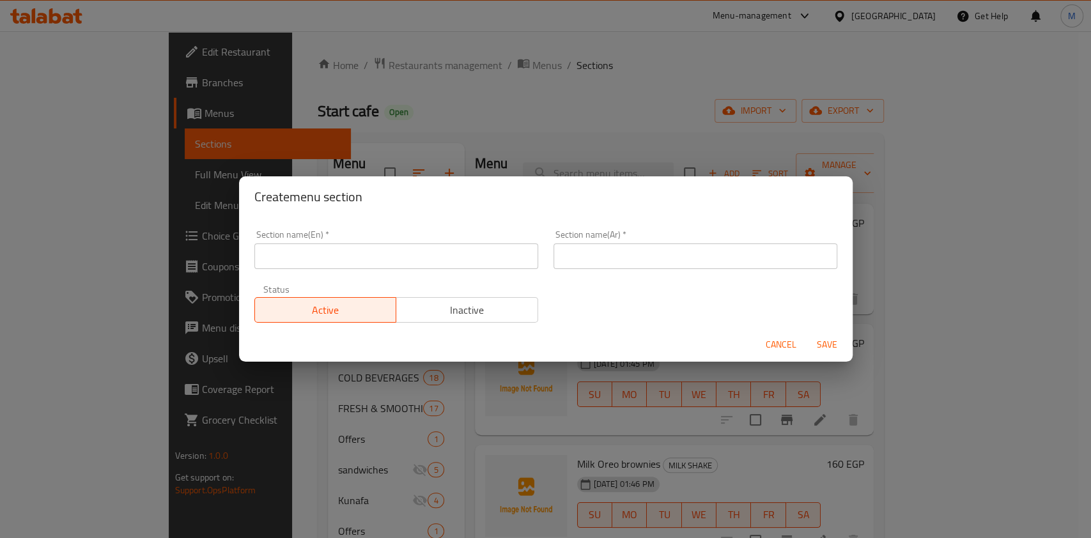
click at [462, 249] on input "text" at bounding box center [396, 257] width 284 height 26
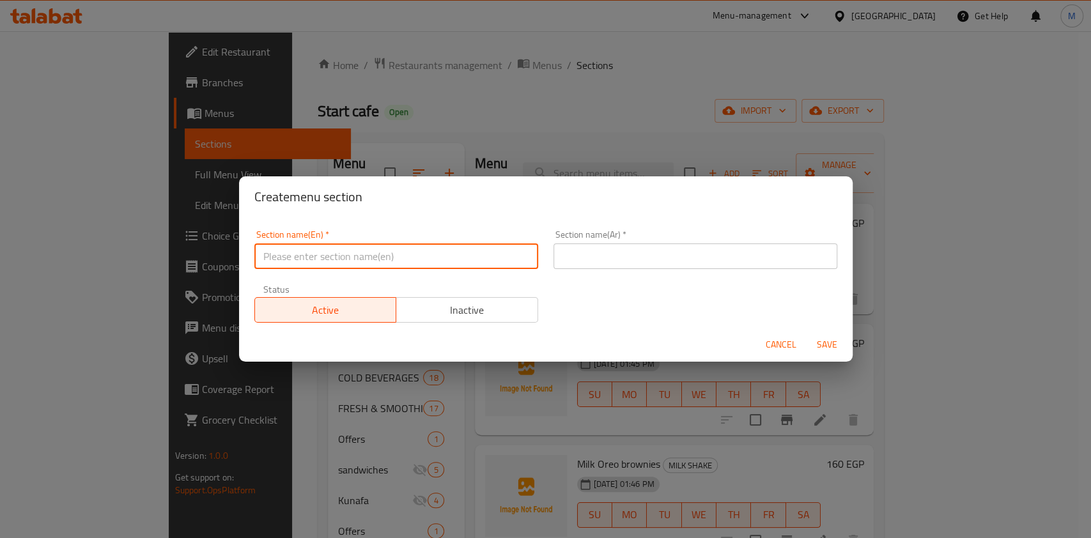
paste input "Fresh"
type input "Fresh"
click at [557, 268] on input "text" at bounding box center [696, 257] width 284 height 26
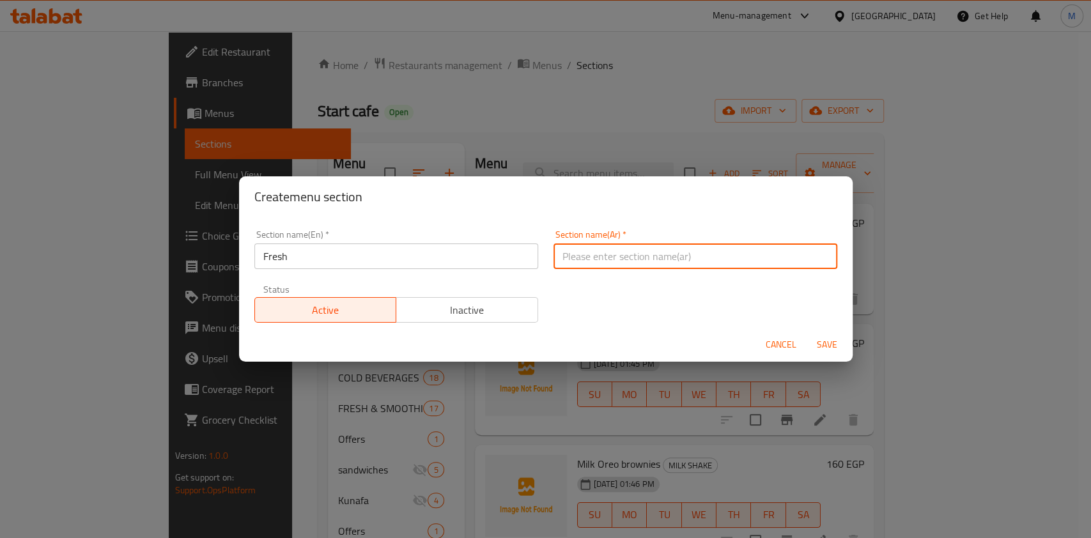
paste input "فريش"
type input "فريش"
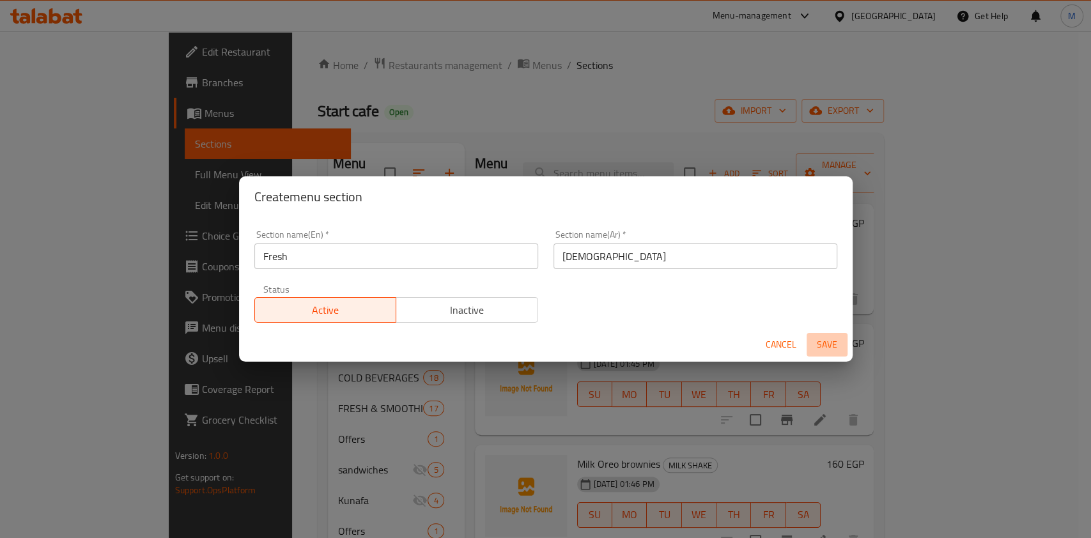
click at [828, 338] on span "Save" at bounding box center [827, 345] width 31 height 16
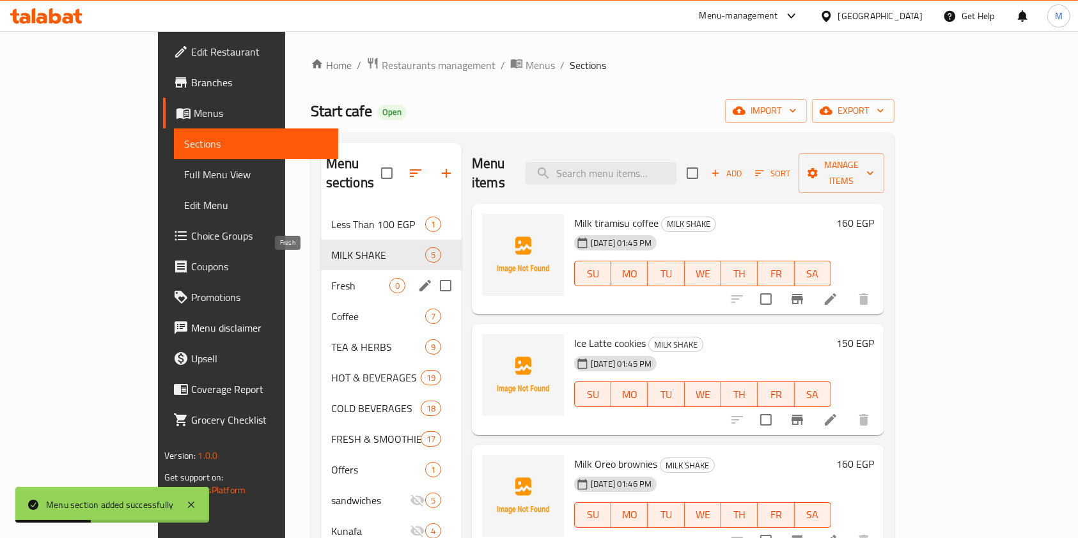
click at [331, 278] on span "Fresh" at bounding box center [360, 285] width 58 height 15
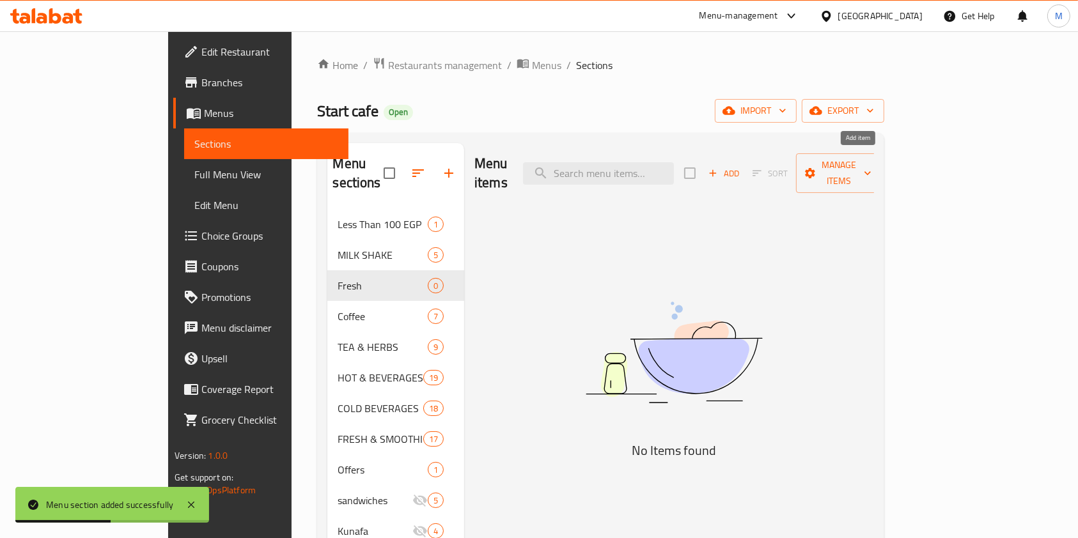
click at [744, 173] on button "Add" at bounding box center [723, 174] width 41 height 20
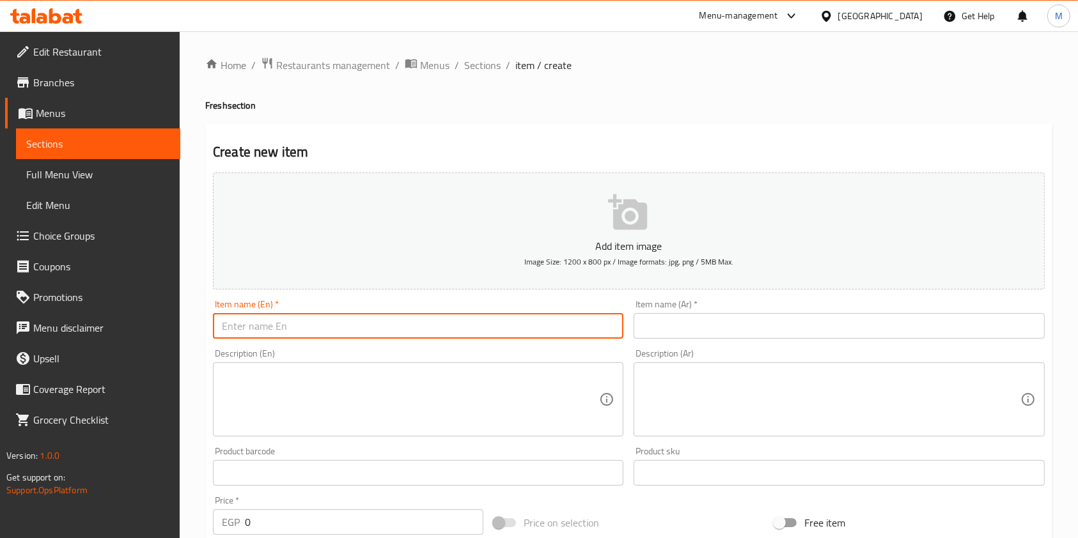
click at [471, 328] on input "text" at bounding box center [418, 326] width 410 height 26
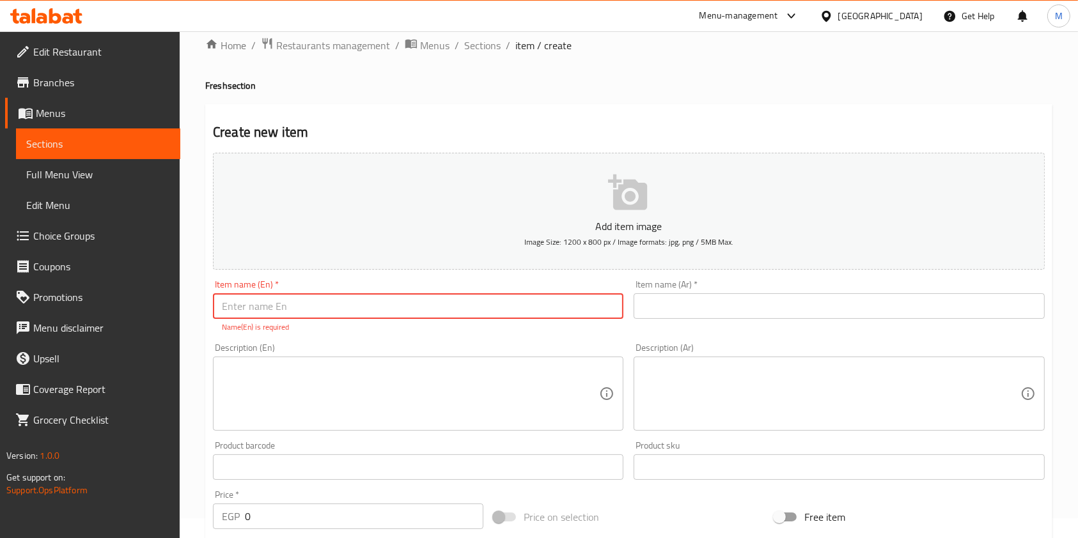
scroll to position [33, 0]
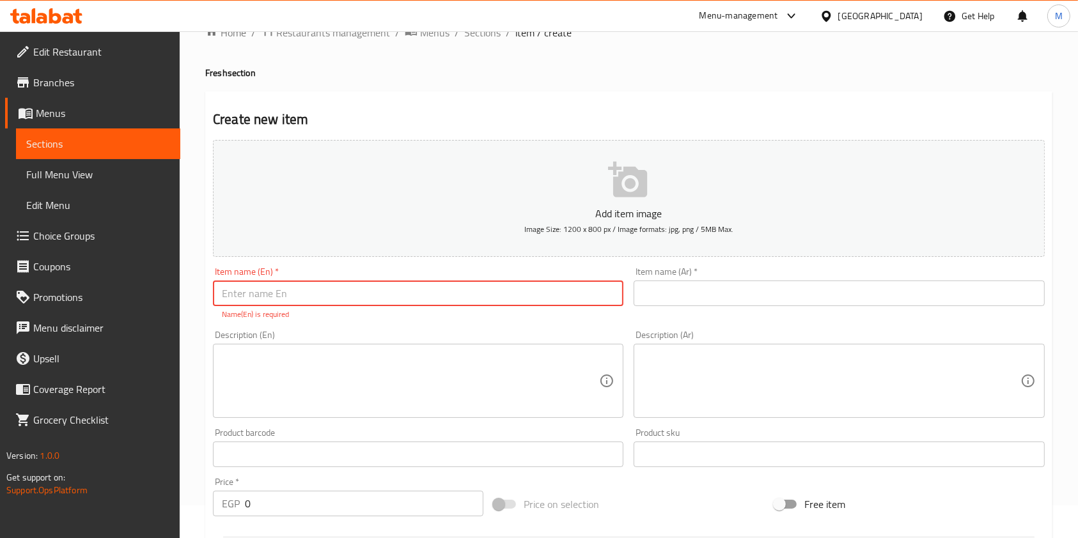
click at [455, 284] on input "text" at bounding box center [418, 294] width 410 height 26
paste input "كب فريش"
type input "ك"
paste input "Fresh Mango cup"
type input "Fresh Mango cup"
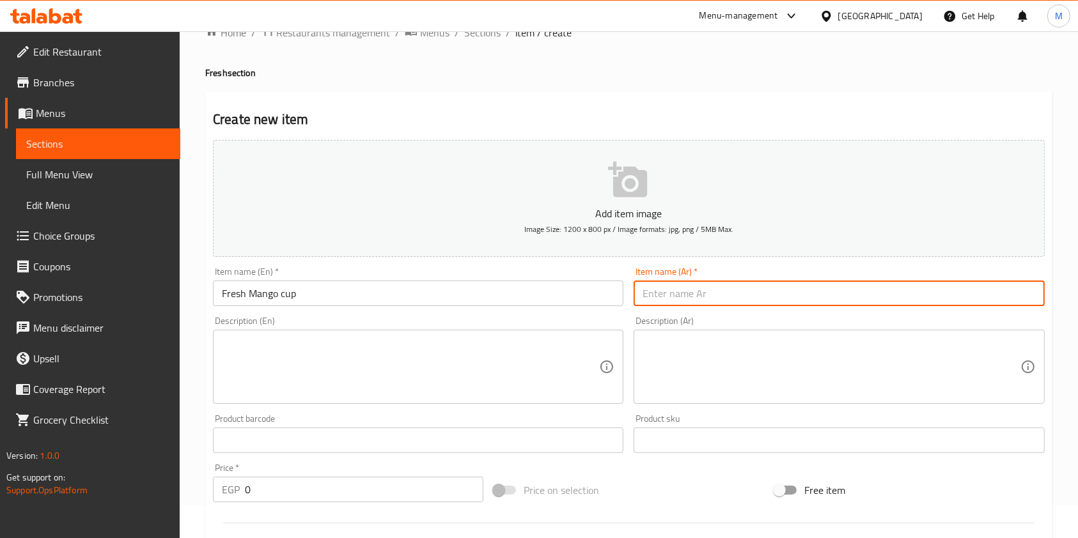
click at [686, 298] on input "text" at bounding box center [839, 294] width 410 height 26
paste input "كب مانجو"
type input "كب مانجو"
drag, startPoint x: 259, startPoint y: 455, endPoint x: 262, endPoint y: 496, distance: 41.7
click at [258, 456] on div "Product barcode Product barcode" at bounding box center [418, 433] width 421 height 49
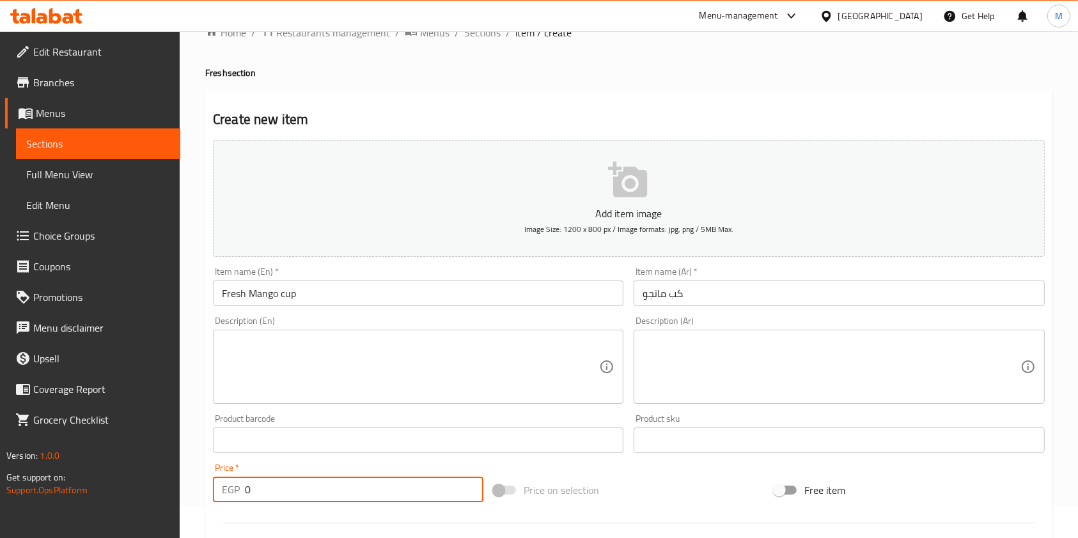
drag, startPoint x: 270, startPoint y: 500, endPoint x: 244, endPoint y: 499, distance: 26.9
click at [244, 499] on div "EGP 0 Price *" at bounding box center [348, 490] width 270 height 26
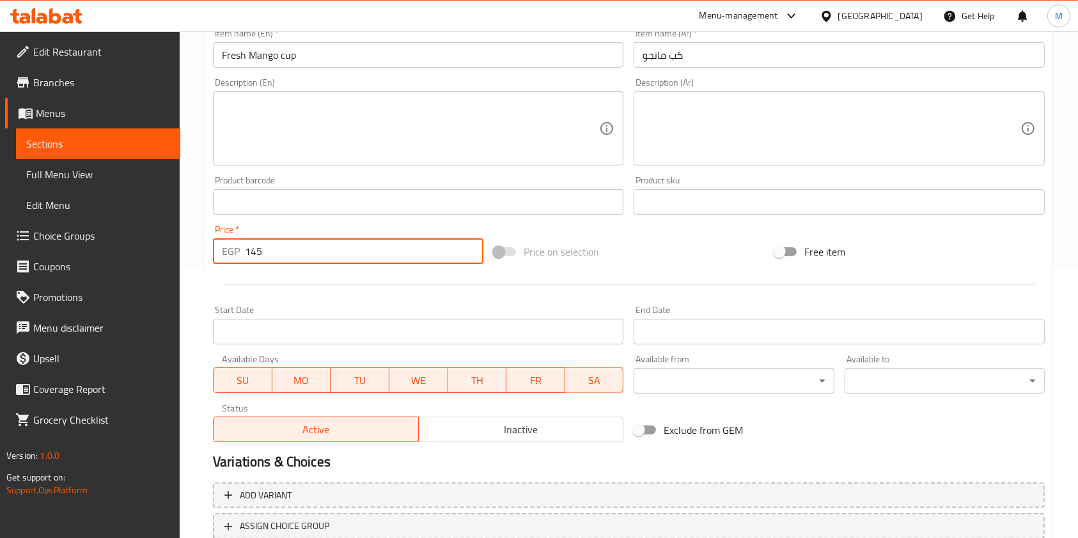
scroll to position [365, 0]
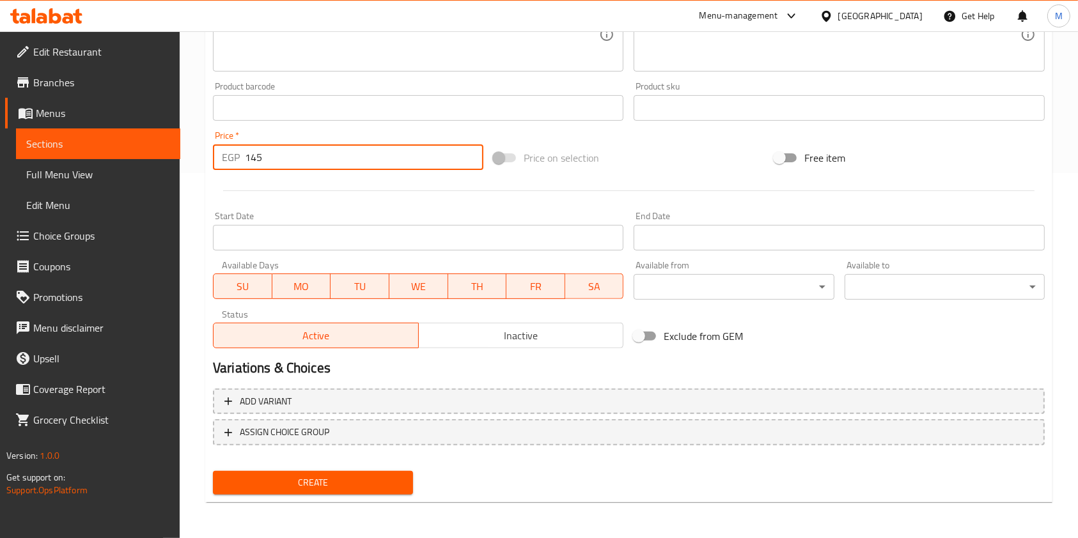
type input "145"
click at [366, 478] on span "Create" at bounding box center [313, 483] width 180 height 16
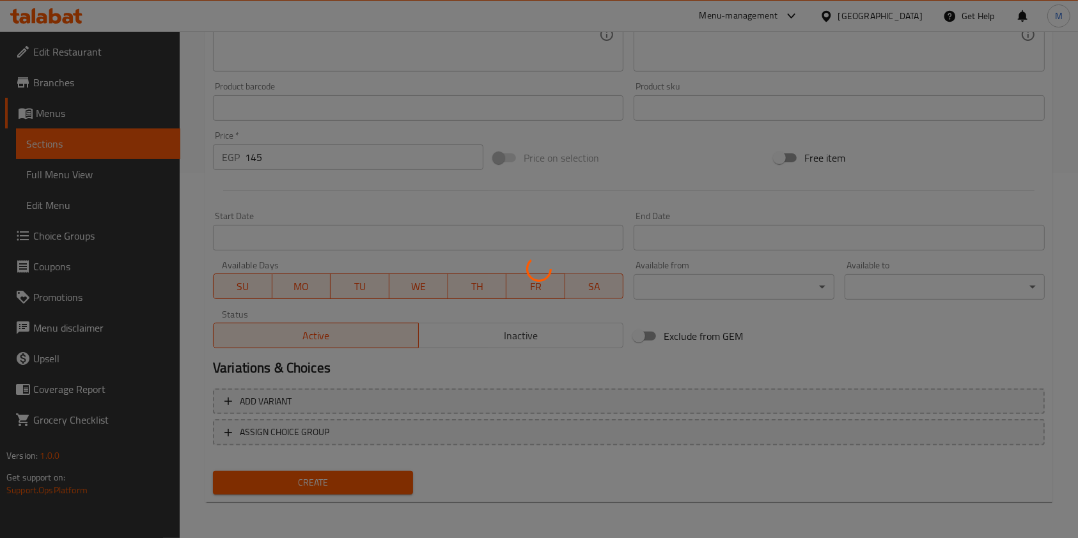
type input "0"
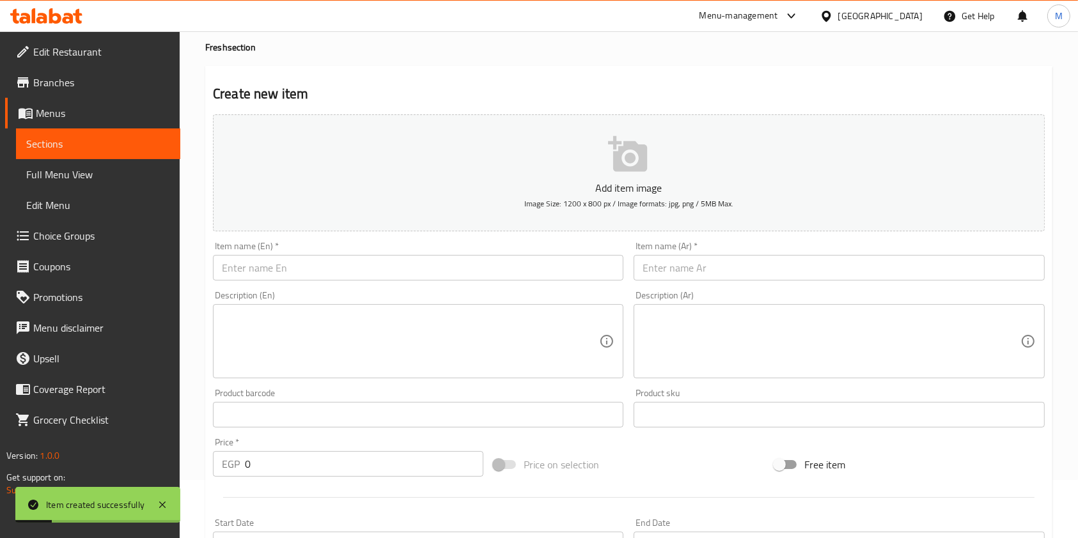
scroll to position [33, 0]
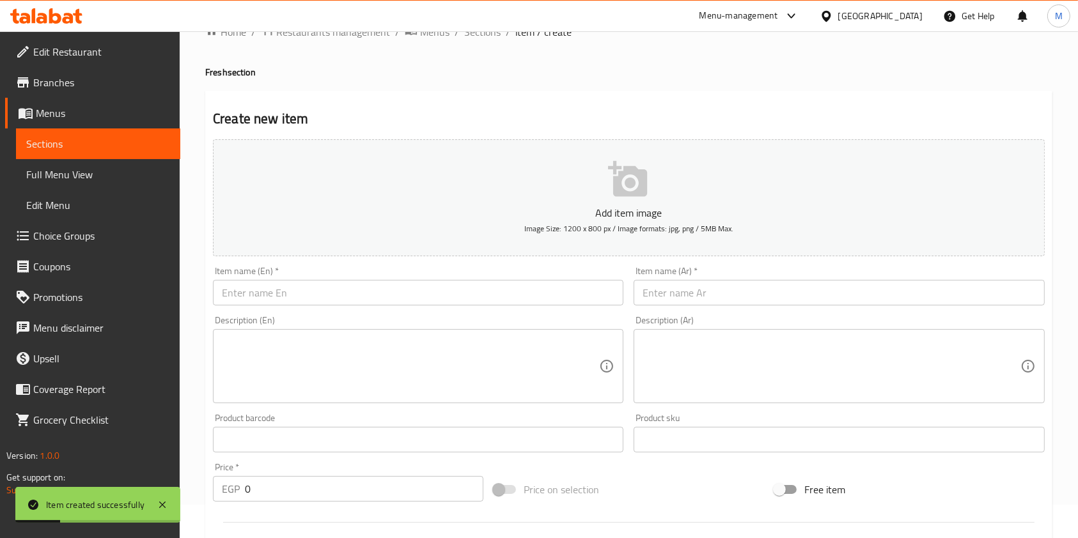
click at [409, 286] on input "text" at bounding box center [418, 293] width 410 height 26
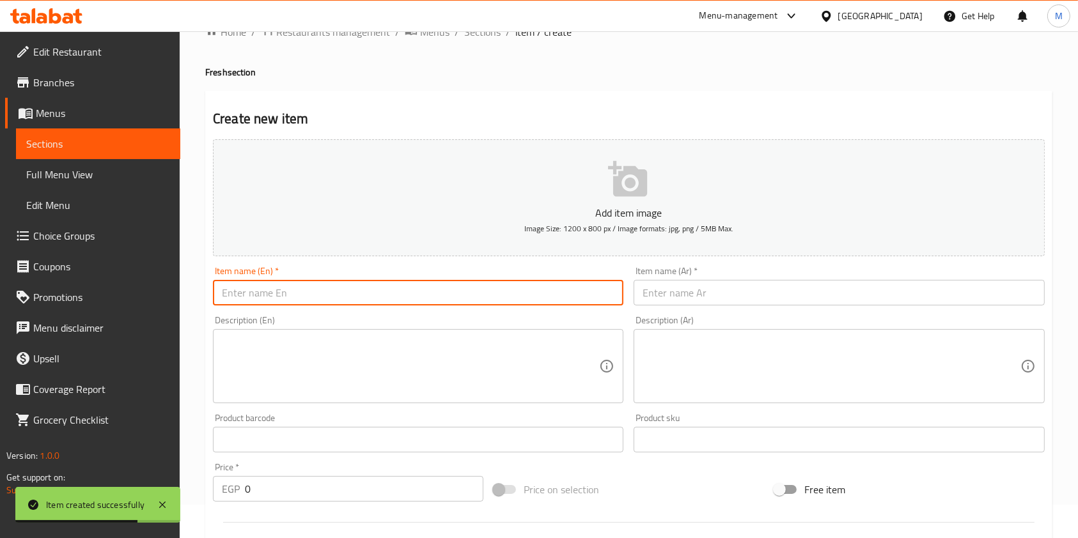
paste input "Fresh Watermelon cuр"
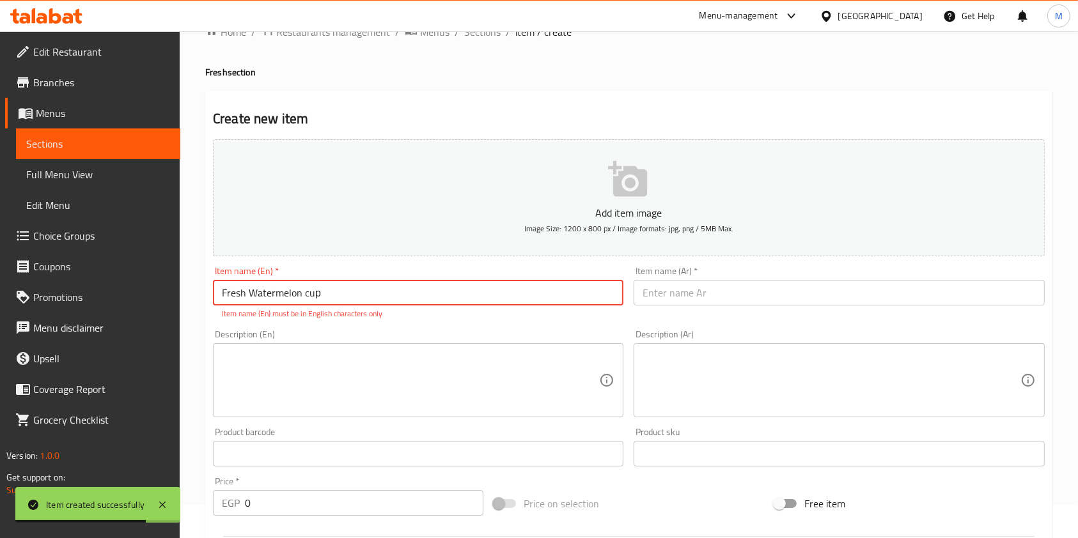
type input "Fresh Watermelon cuр"
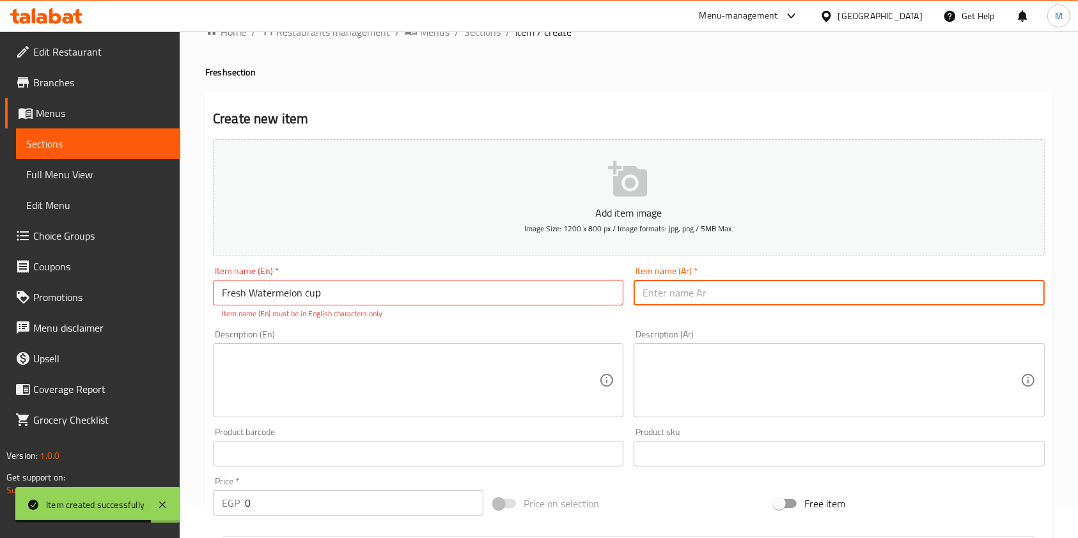
click at [687, 299] on input "text" at bounding box center [839, 293] width 410 height 26
paste input "كب بطيخ"
type input "كب بطيخ"
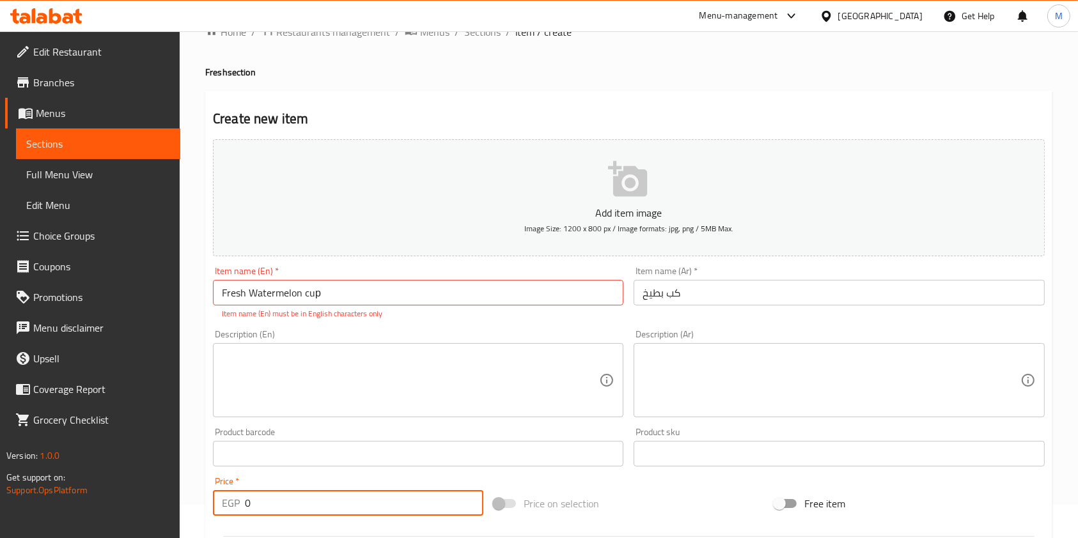
drag, startPoint x: 265, startPoint y: 494, endPoint x: 245, endPoint y: 502, distance: 21.3
click at [245, 502] on input "0" at bounding box center [364, 503] width 238 height 26
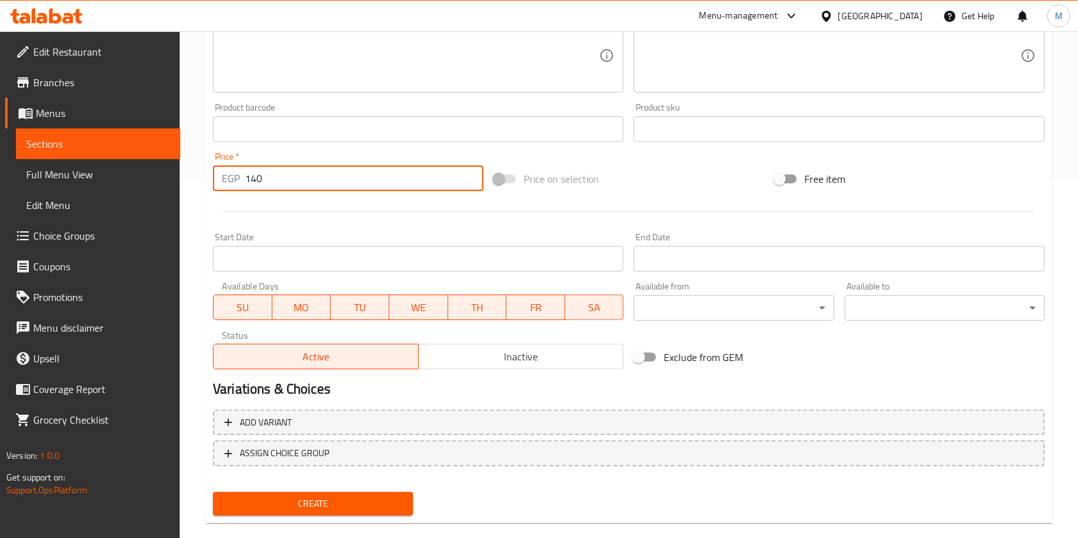
type input "140"
click at [334, 508] on span "Create" at bounding box center [313, 504] width 180 height 16
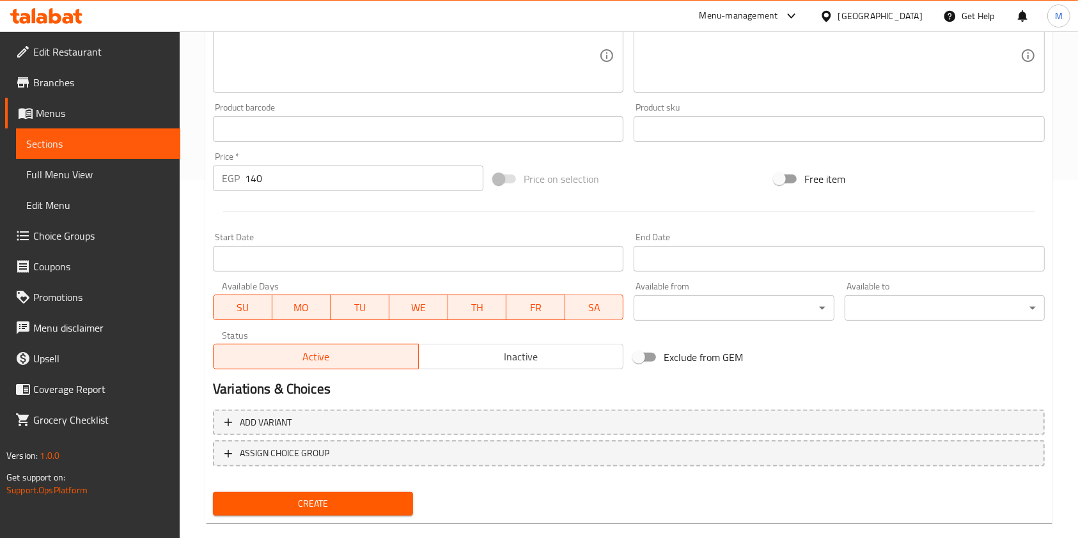
scroll to position [58, 0]
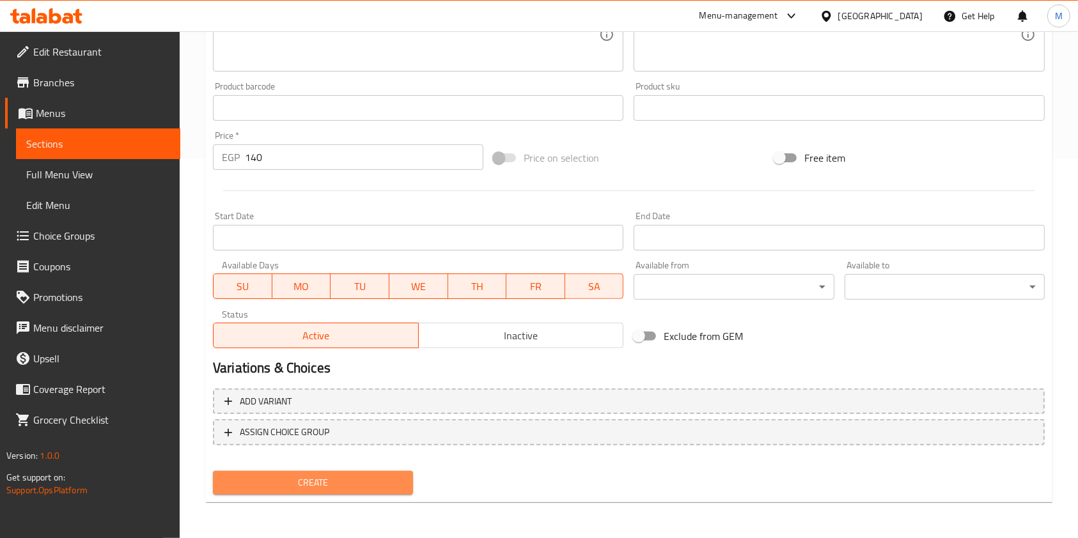
drag, startPoint x: 347, startPoint y: 473, endPoint x: 1022, endPoint y: 361, distance: 684.4
click at [350, 473] on button "Create" at bounding box center [313, 483] width 200 height 24
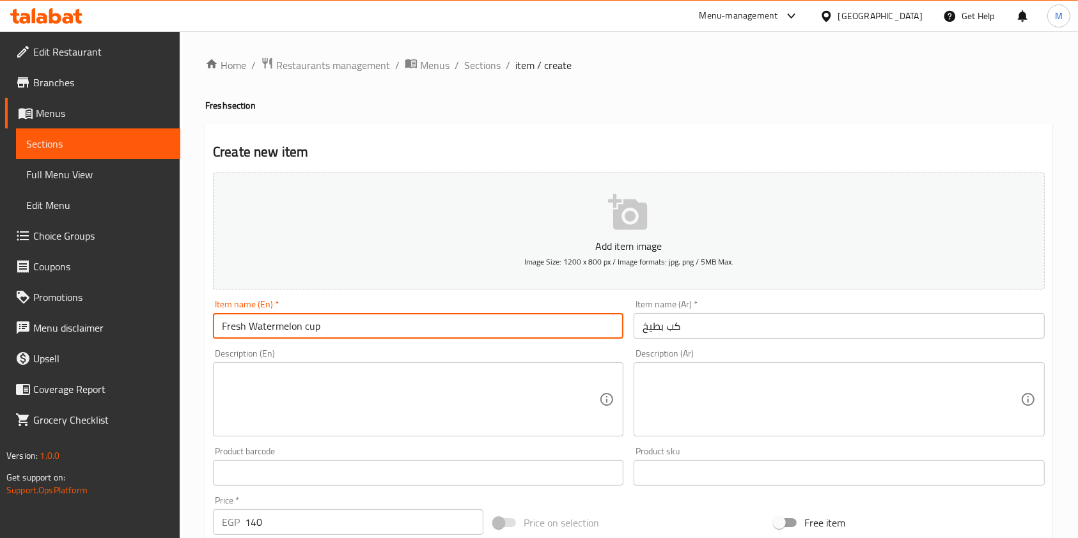
scroll to position [365, 0]
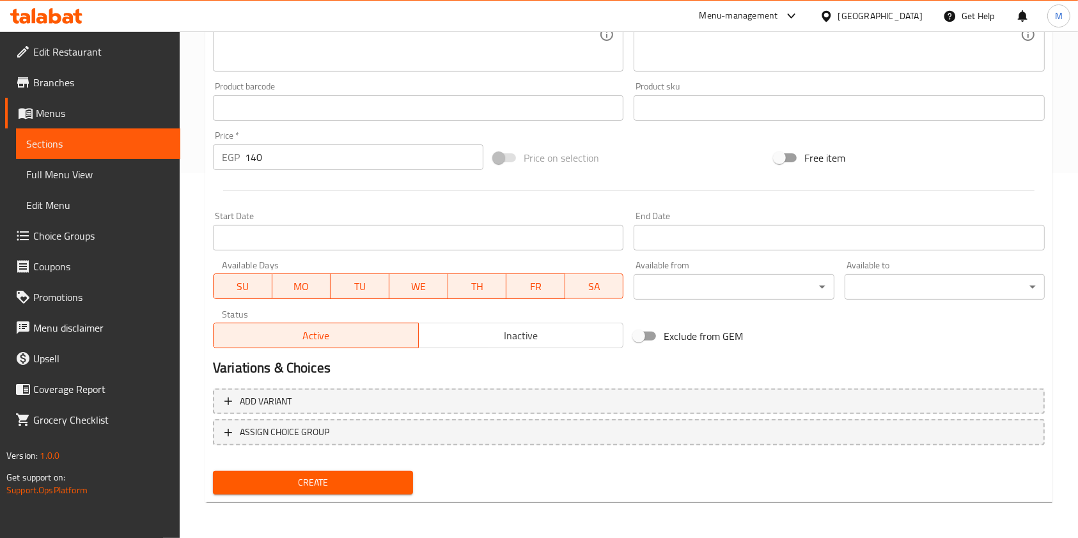
type input "Fresh Watermelon cup"
click at [335, 490] on span "Create" at bounding box center [313, 483] width 180 height 16
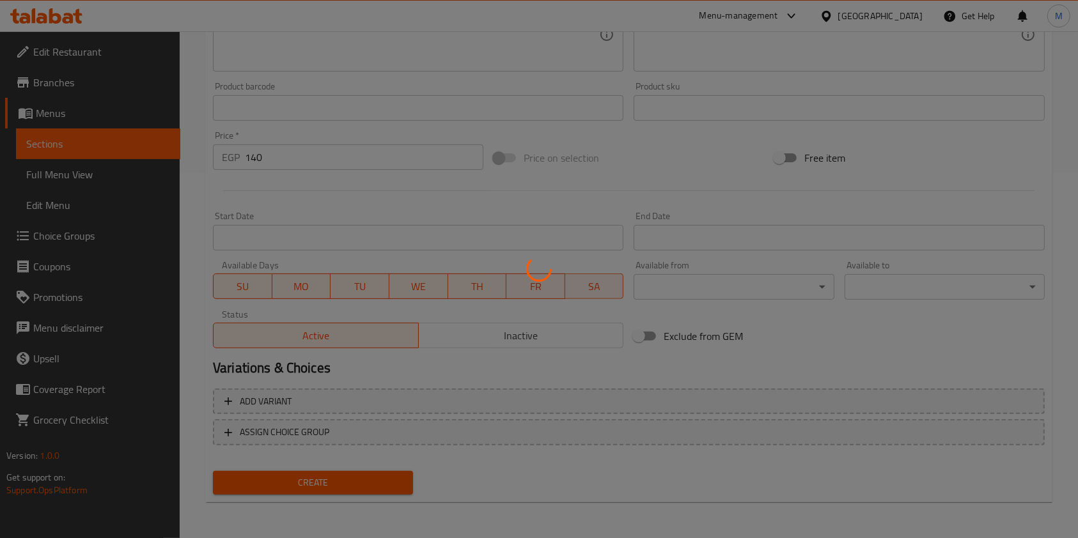
type input "0"
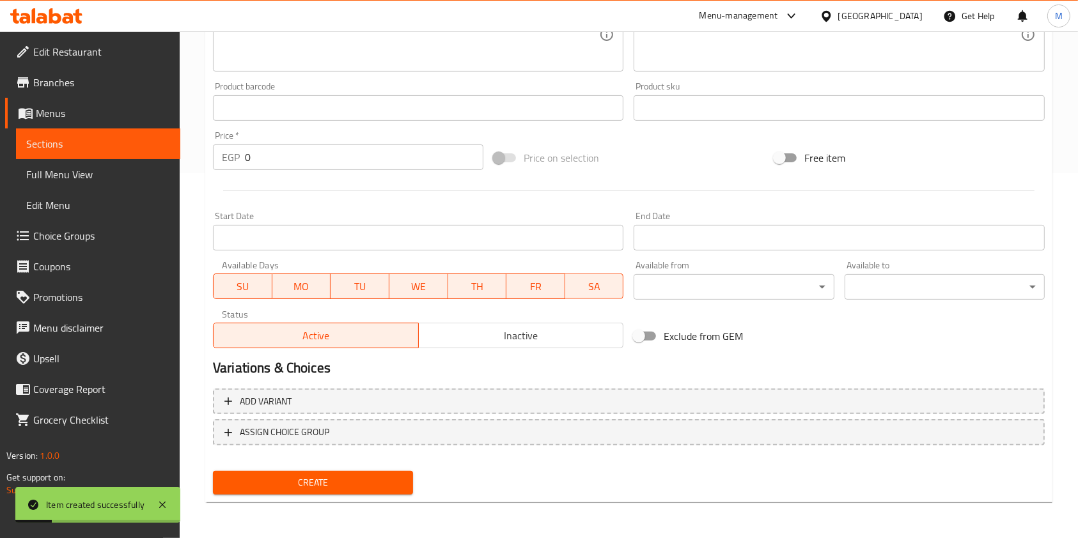
scroll to position [0, 0]
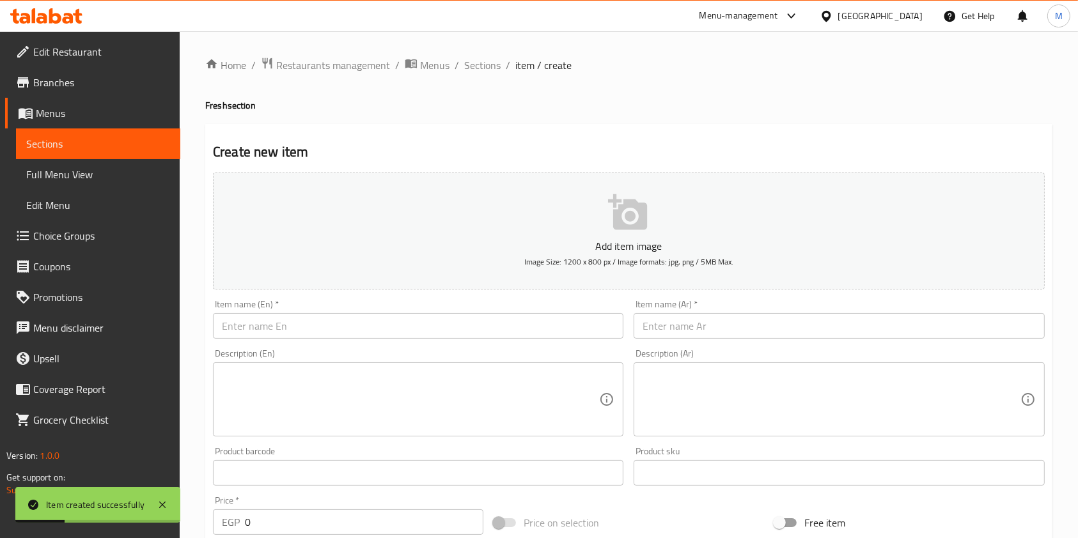
click at [358, 342] on div "Item name (En)   * Item name (En) *" at bounding box center [418, 319] width 421 height 49
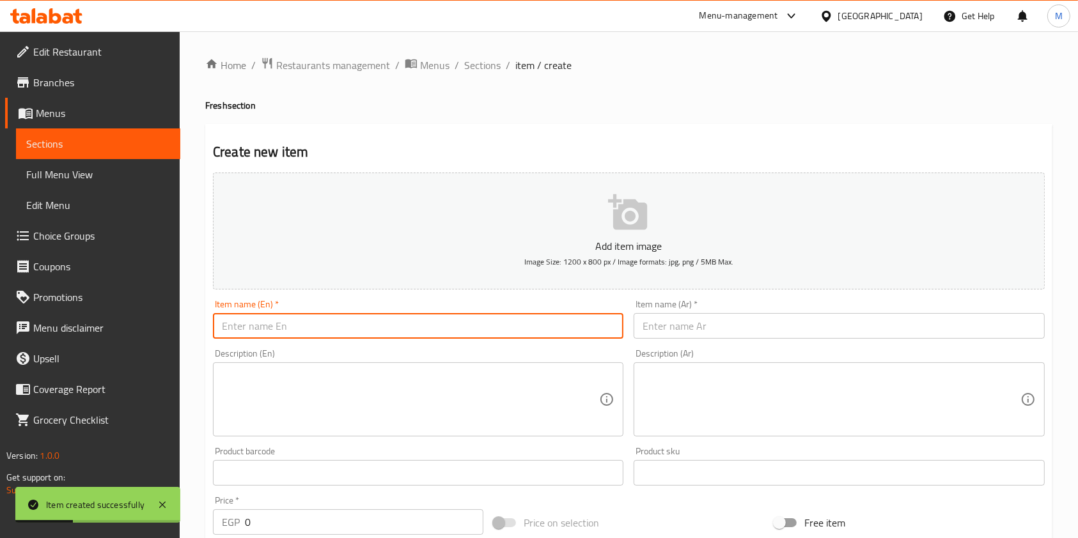
click at [361, 338] on input "text" at bounding box center [418, 326] width 410 height 26
paste input "Fresh Prickly pear cup"
type input "Fresh Prickly pear cup"
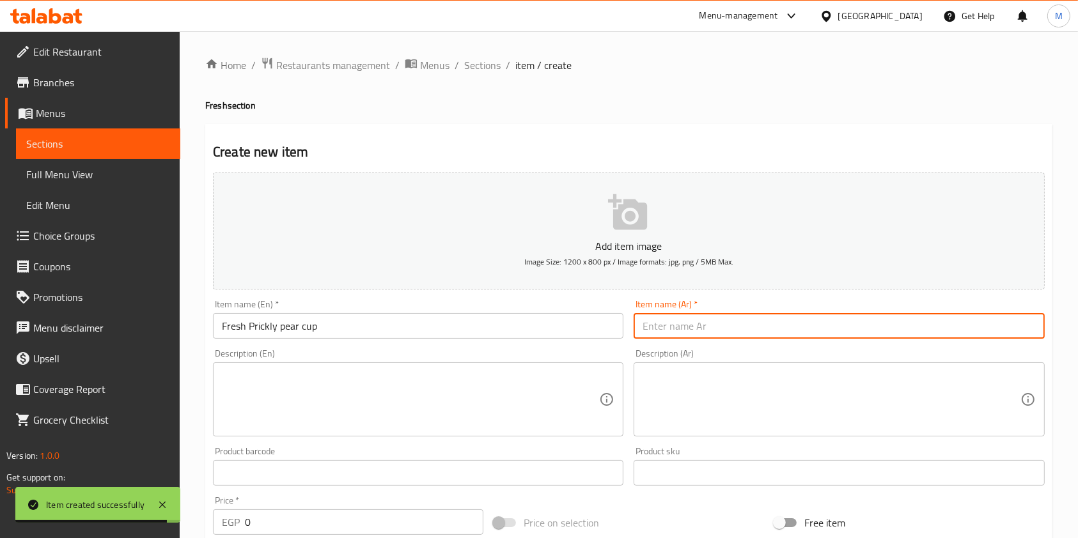
click at [689, 323] on input "text" at bounding box center [839, 326] width 410 height 26
paste input "کب تين شوكي"
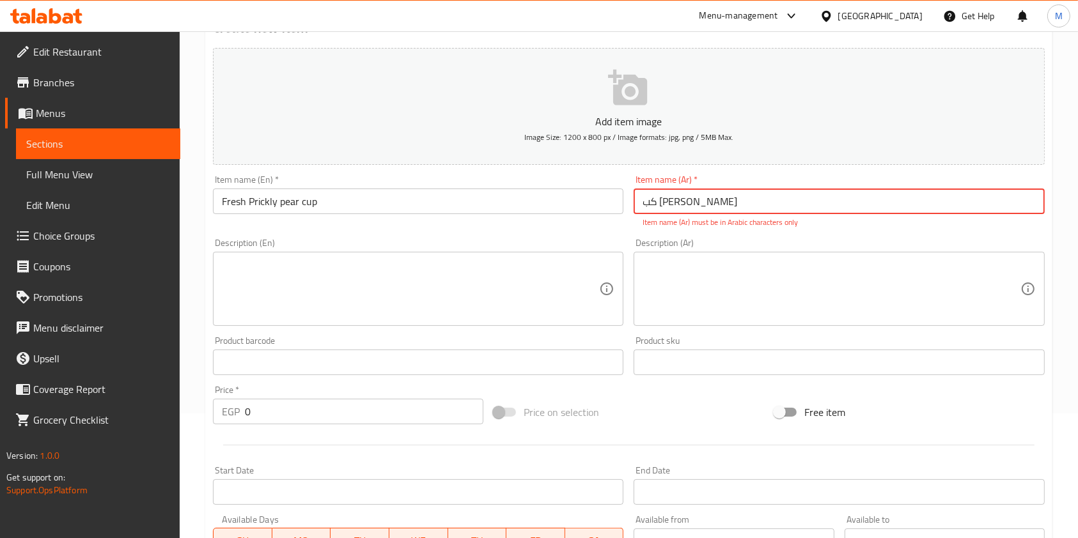
scroll to position [128, 0]
type input "کب تين شوكي"
click at [1073, 227] on div "Home / Restaurants management / Menus / Sections / item / create Fresh section …" at bounding box center [629, 346] width 898 height 886
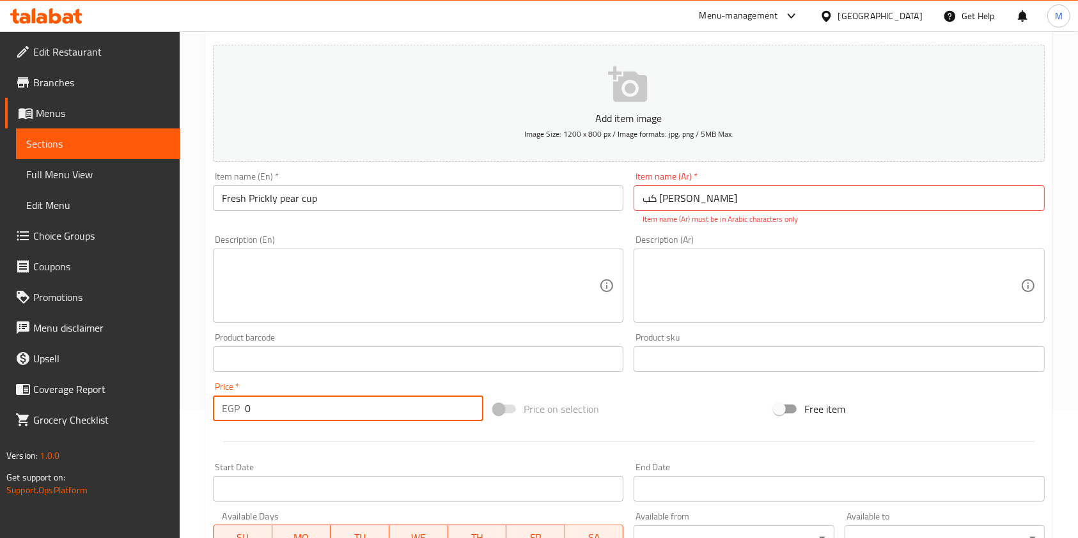
drag, startPoint x: 302, startPoint y: 412, endPoint x: 240, endPoint y: 421, distance: 62.7
click at [240, 421] on div "EGP 0 Price *" at bounding box center [348, 409] width 270 height 26
type input "140"
click at [736, 200] on input "کب تين شوكي" at bounding box center [839, 198] width 410 height 26
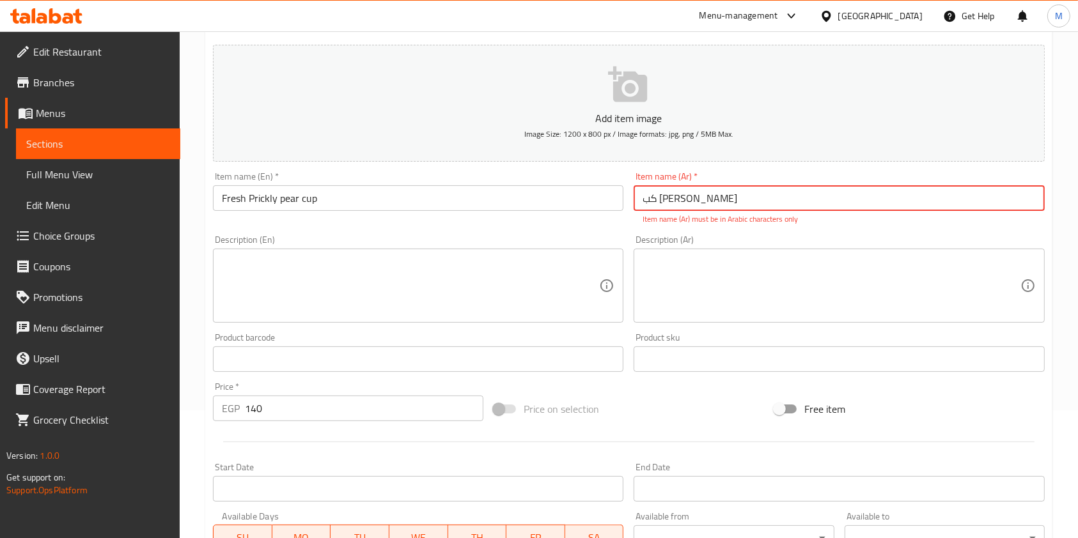
click at [736, 200] on input "کب تين شوكي" at bounding box center [839, 198] width 410 height 26
type input ";"
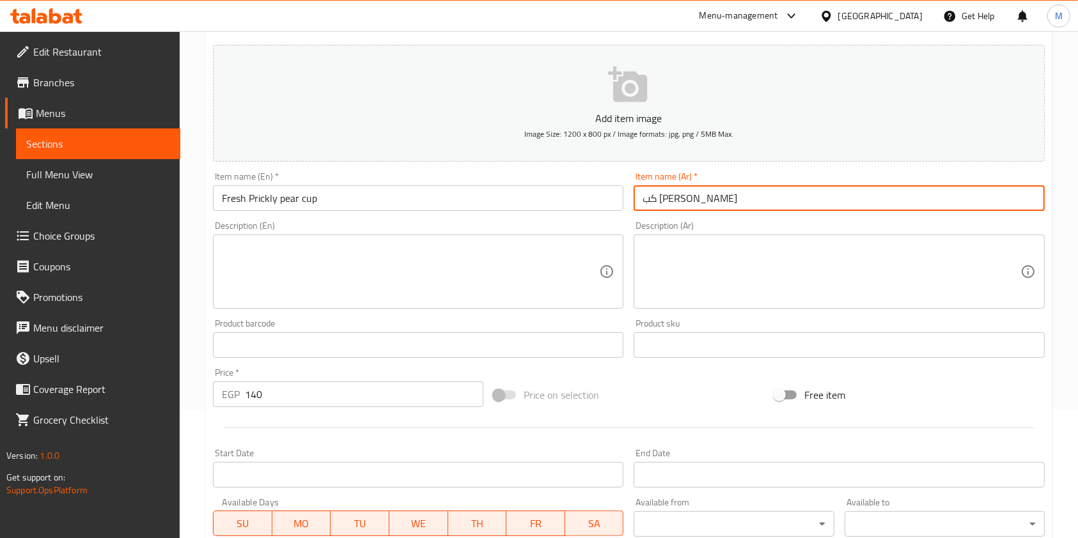
type input "كب تين شوكي"
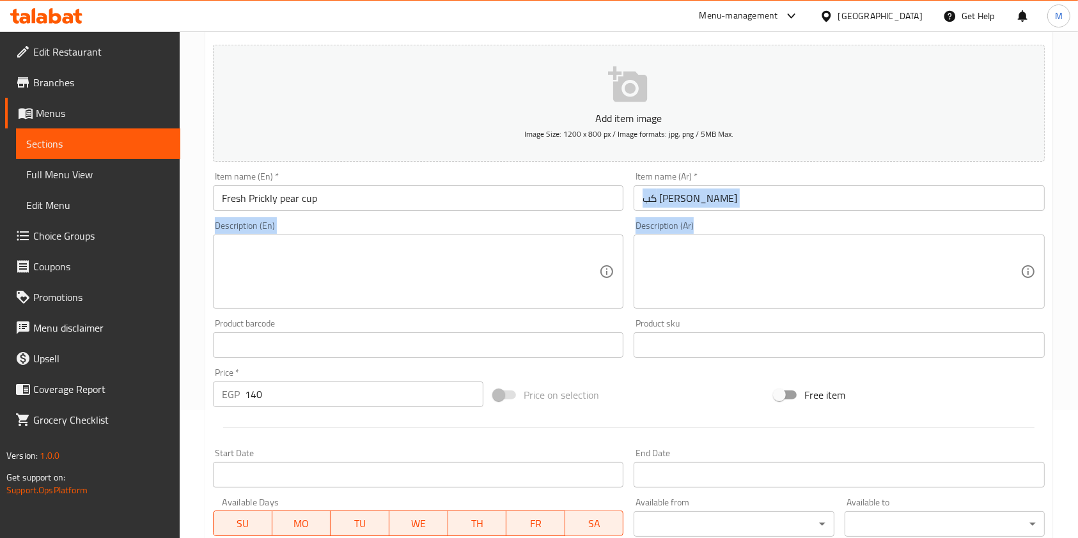
drag, startPoint x: 1090, startPoint y: 267, endPoint x: 1090, endPoint y: 298, distance: 31.3
click at [1078, 298] on html "​ Menu-management Egypt Get Help M Edit Restaurant Branches Menus Sections Full…" at bounding box center [539, 141] width 1078 height 538
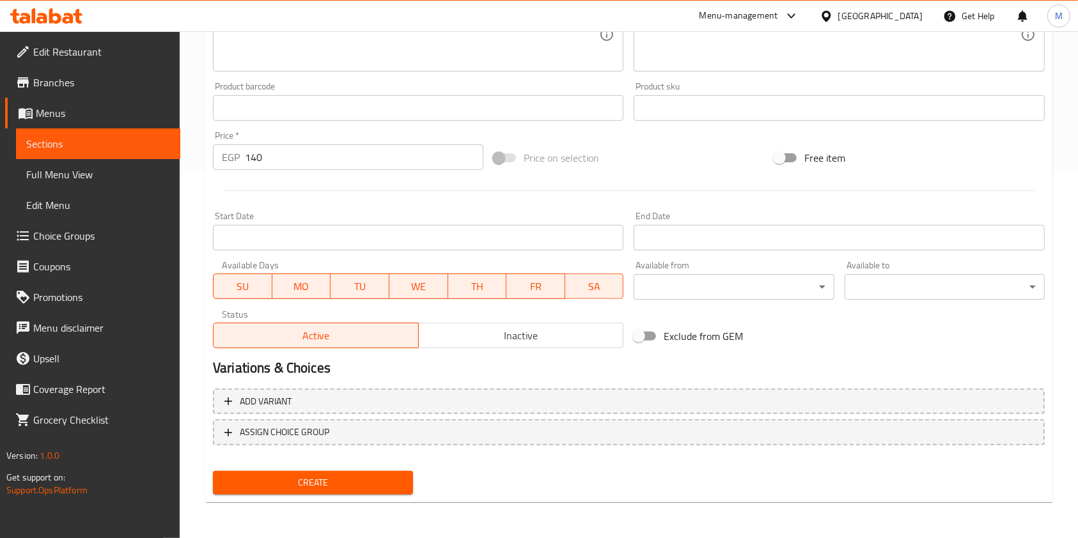
click at [373, 495] on div "Create" at bounding box center [313, 483] width 210 height 34
click at [374, 486] on span "Create" at bounding box center [313, 483] width 180 height 16
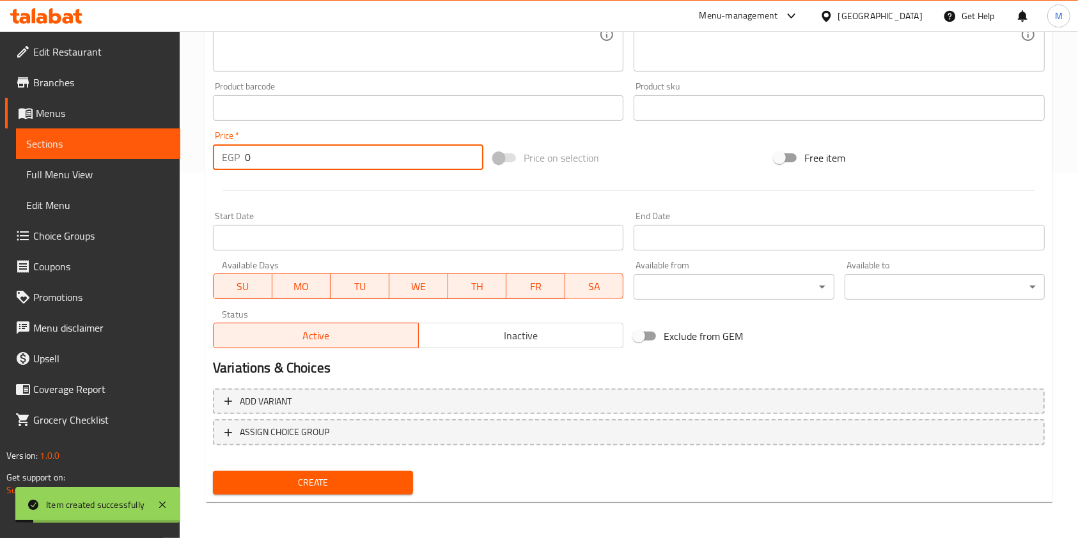
drag, startPoint x: 253, startPoint y: 156, endPoint x: 245, endPoint y: 157, distance: 7.1
click at [245, 157] on input "0" at bounding box center [364, 157] width 238 height 26
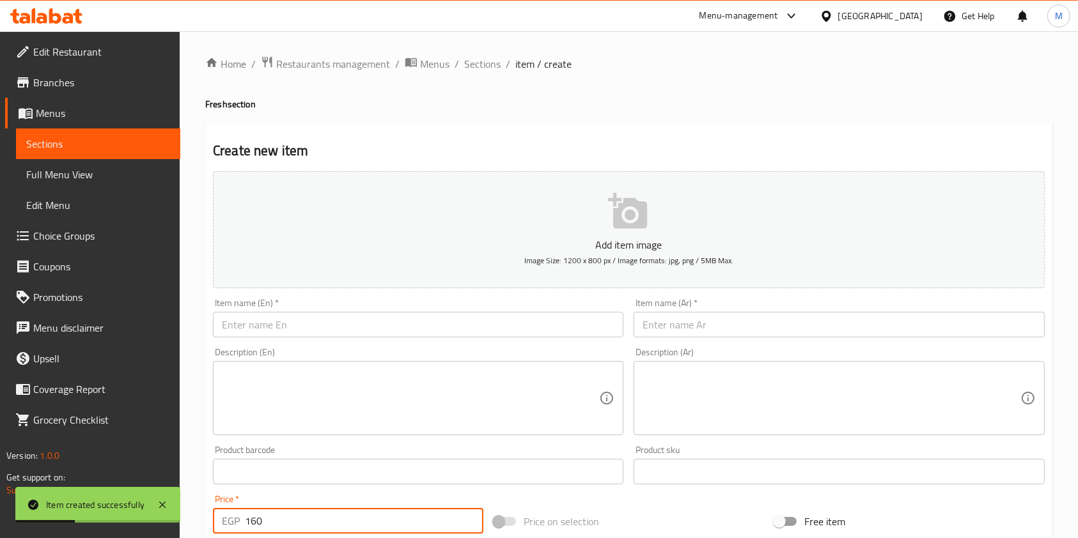
scroll to position [0, 0]
type input "160"
click at [325, 325] on input "text" at bounding box center [418, 326] width 410 height 26
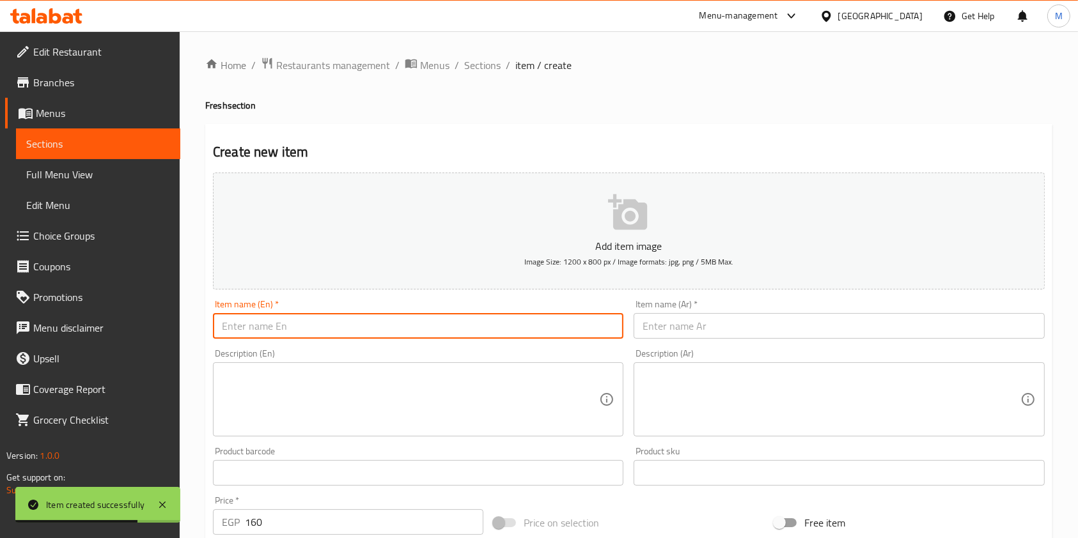
paste input "Fresh Cup"
type input "Fresh Cup"
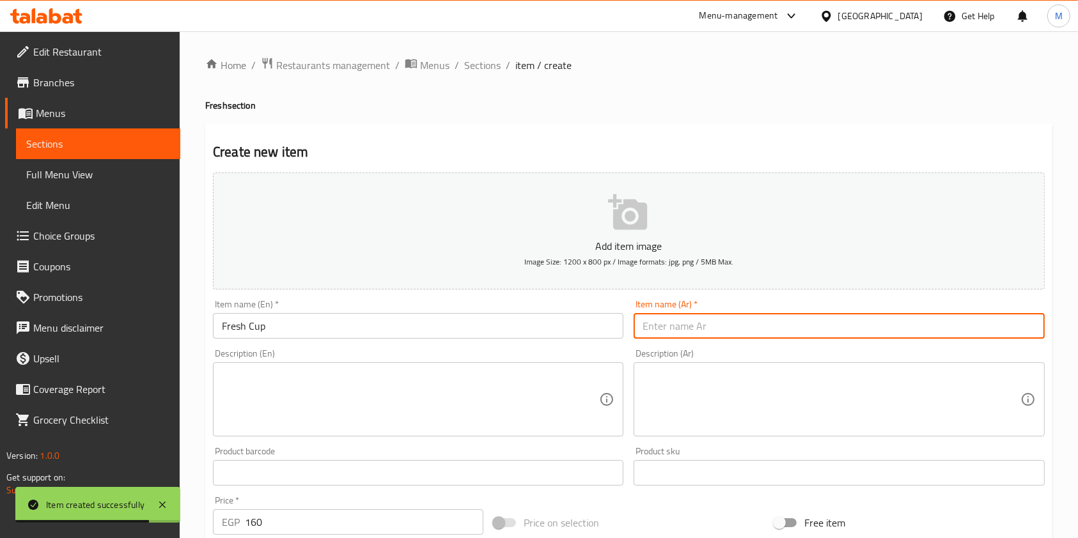
click at [688, 323] on input "text" at bounding box center [839, 326] width 410 height 26
paste input "كب فريش"
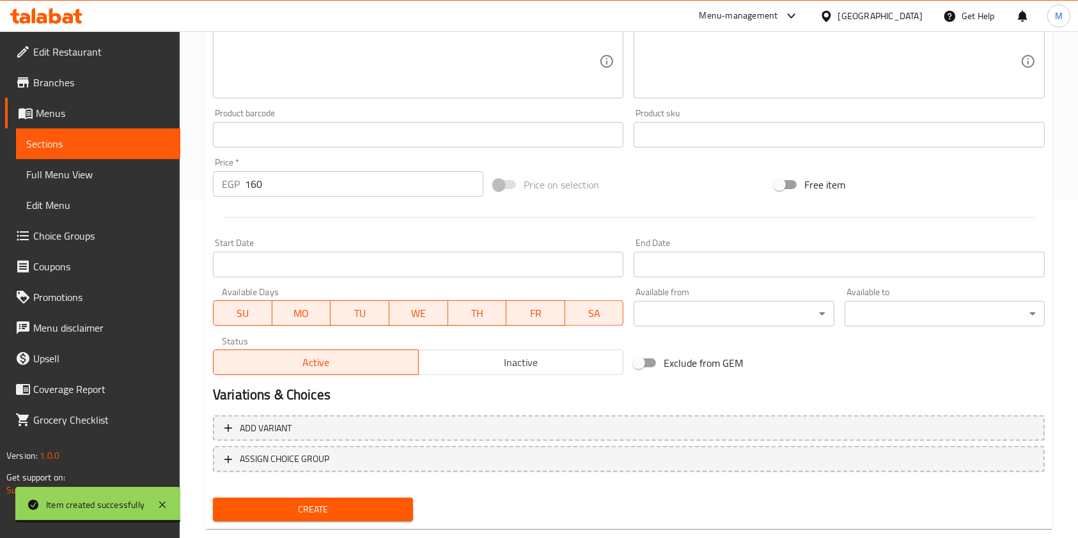
scroll to position [365, 0]
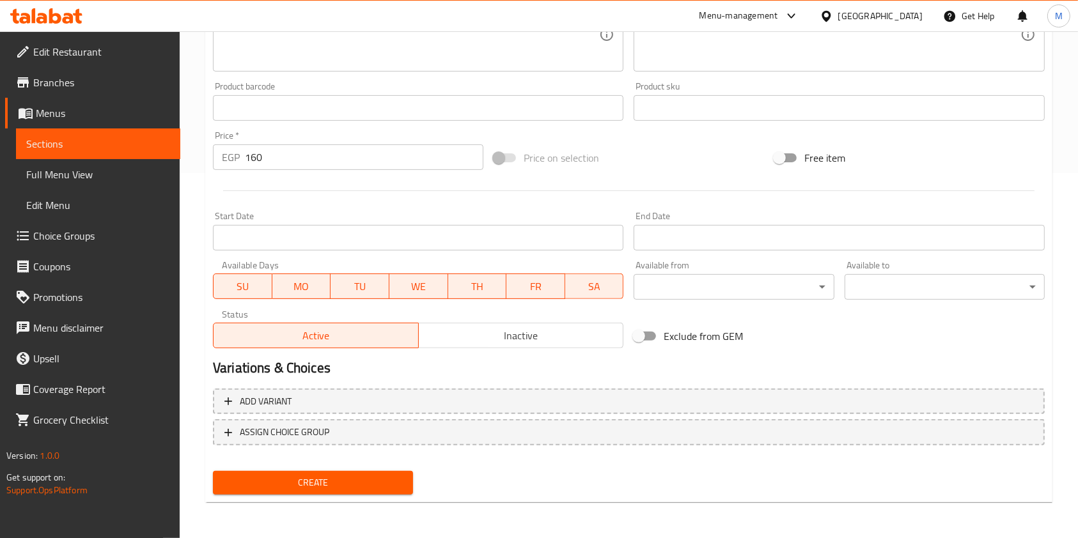
type input "كب فريش"
click at [360, 471] on button "Create" at bounding box center [313, 483] width 200 height 24
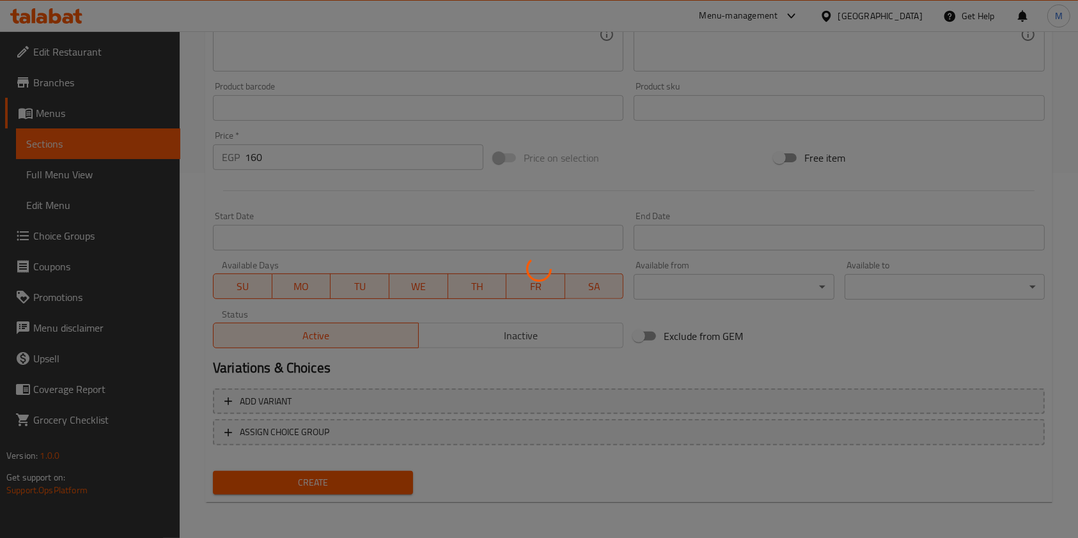
scroll to position [0, 0]
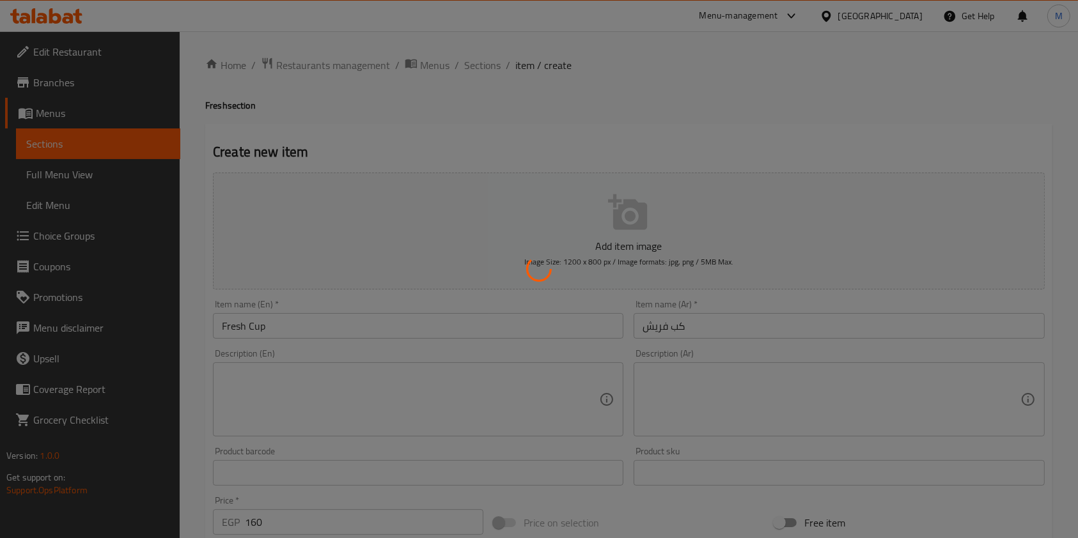
type input "0"
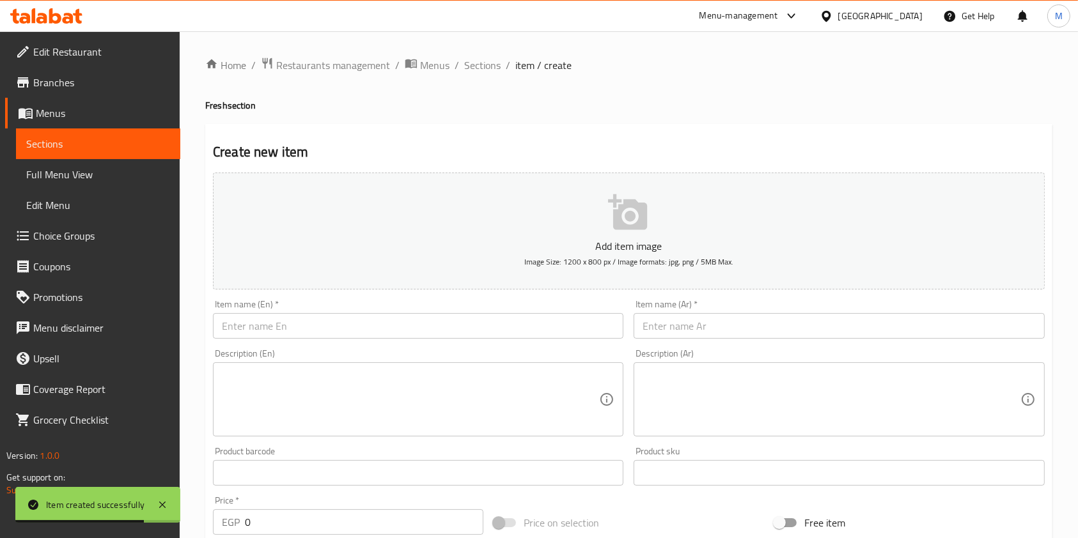
click at [486, 76] on div "Home / Restaurants management / Menus / Sections / item / create Fresh section …" at bounding box center [628, 467] width 847 height 821
click at [492, 58] on span "Sections" at bounding box center [482, 65] width 36 height 15
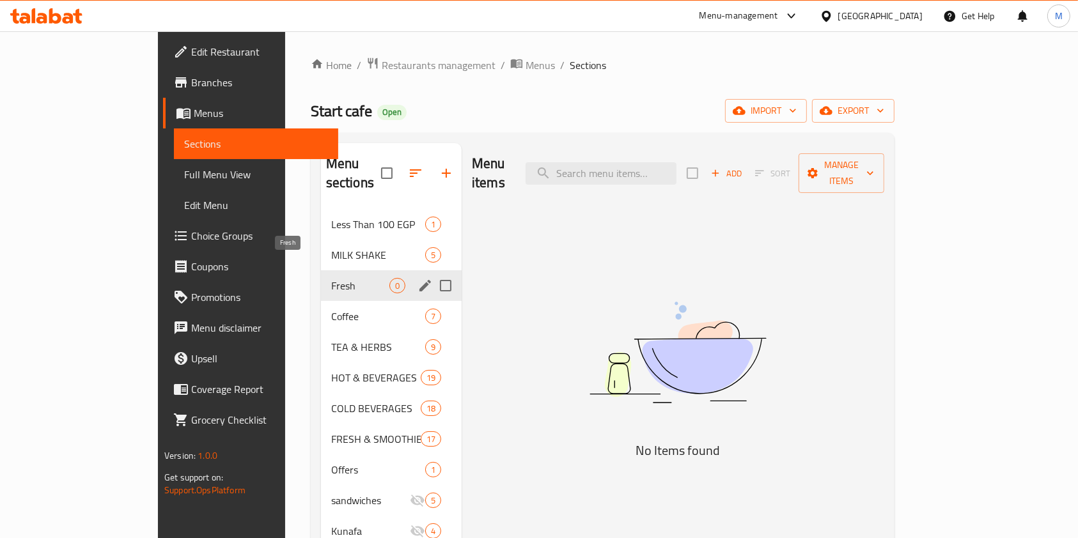
click at [331, 278] on span "Fresh" at bounding box center [360, 285] width 58 height 15
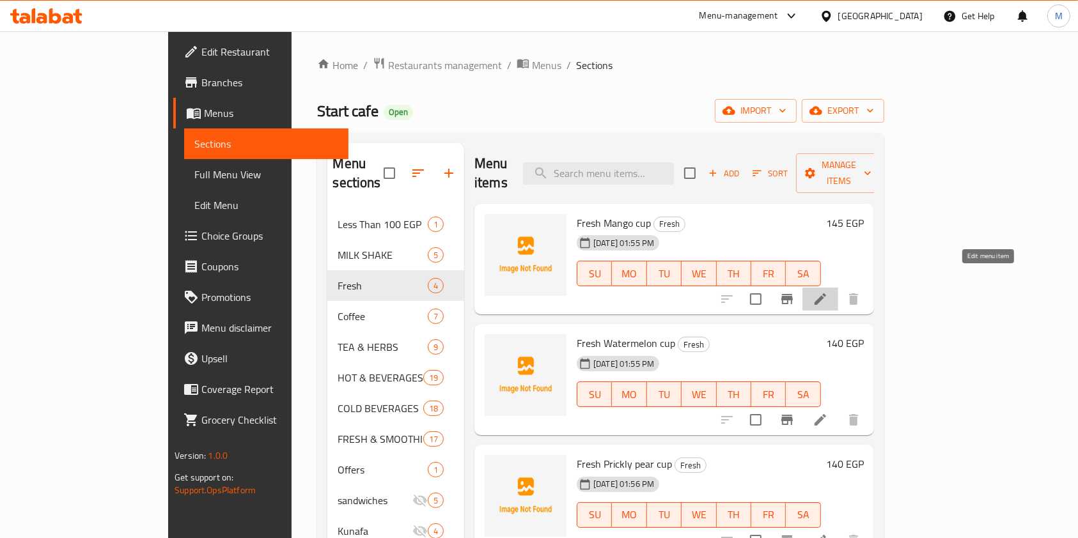
click at [828, 292] on icon at bounding box center [820, 299] width 15 height 15
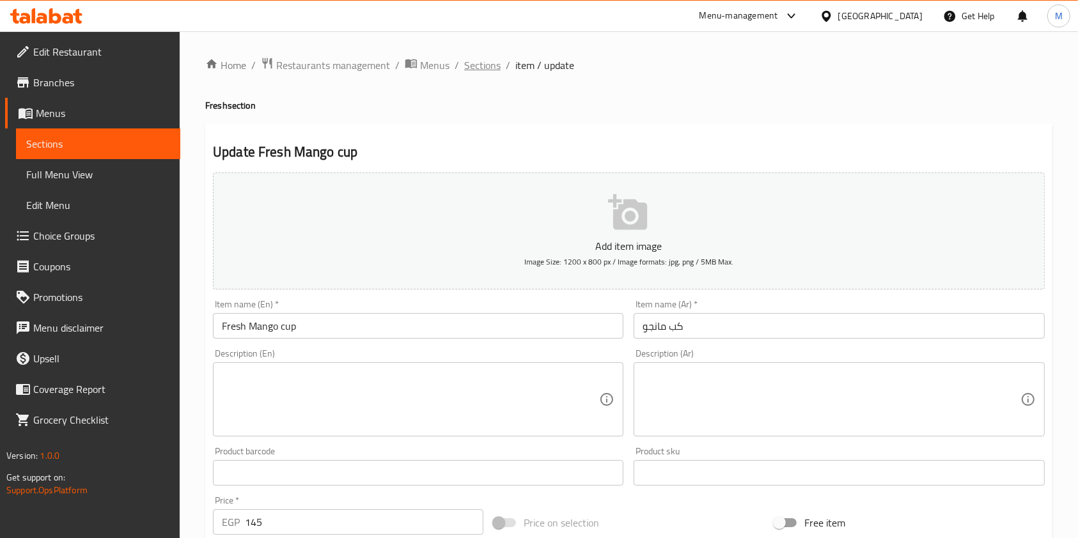
click at [487, 69] on span "Sections" at bounding box center [482, 65] width 36 height 15
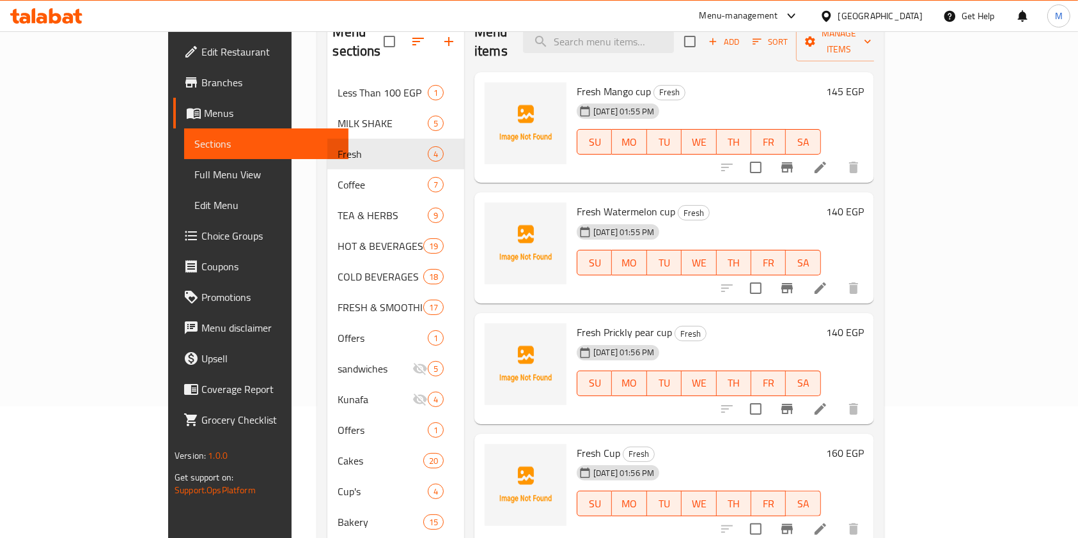
scroll to position [160, 0]
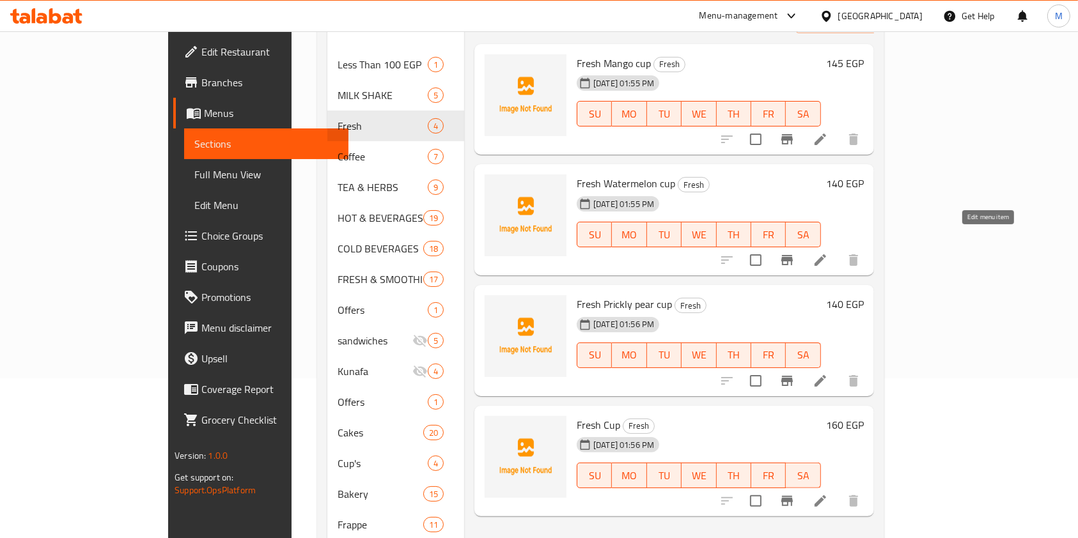
click at [828, 253] on icon at bounding box center [820, 260] width 15 height 15
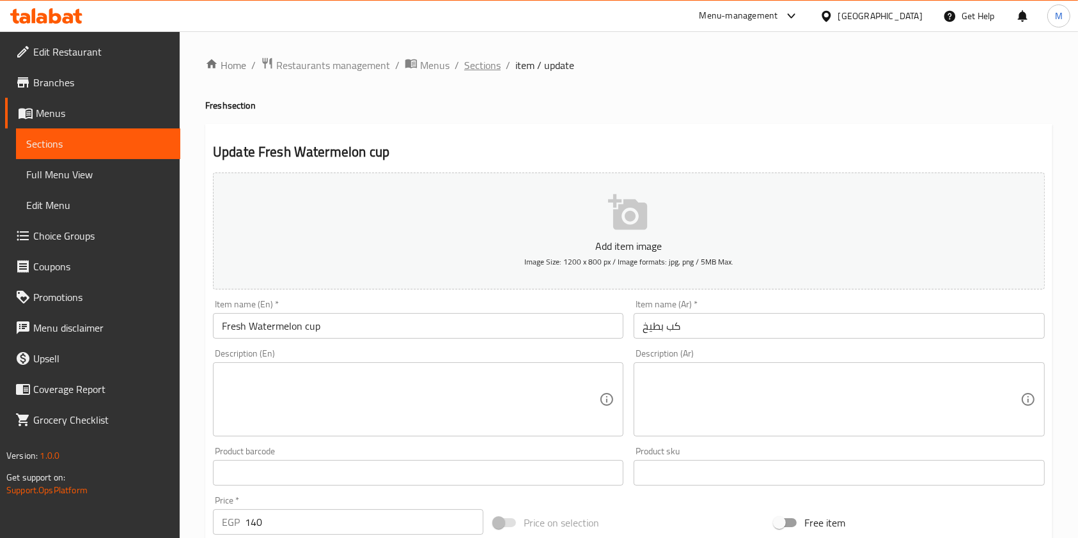
click at [489, 65] on span "Sections" at bounding box center [482, 65] width 36 height 15
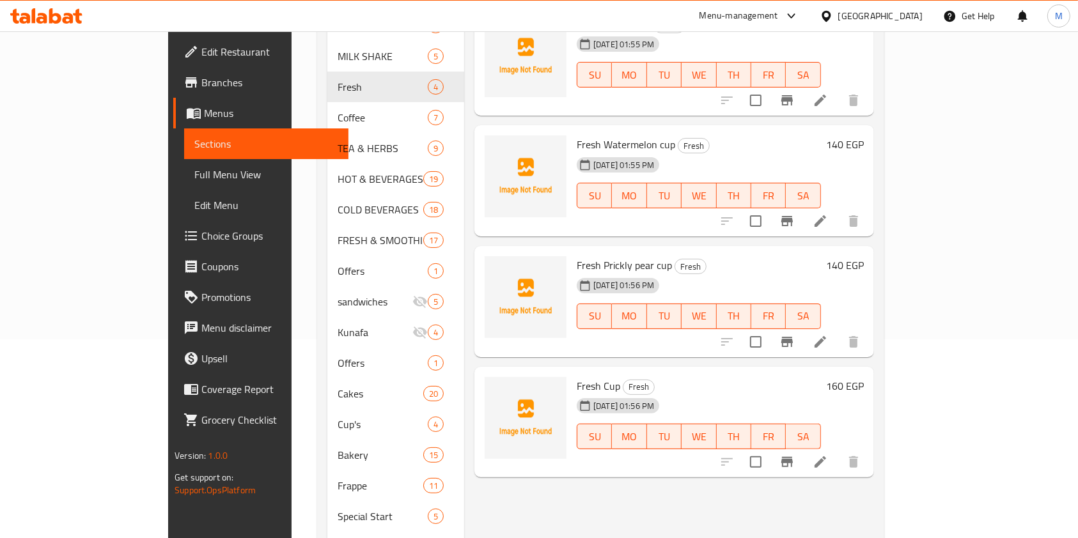
scroll to position [209, 0]
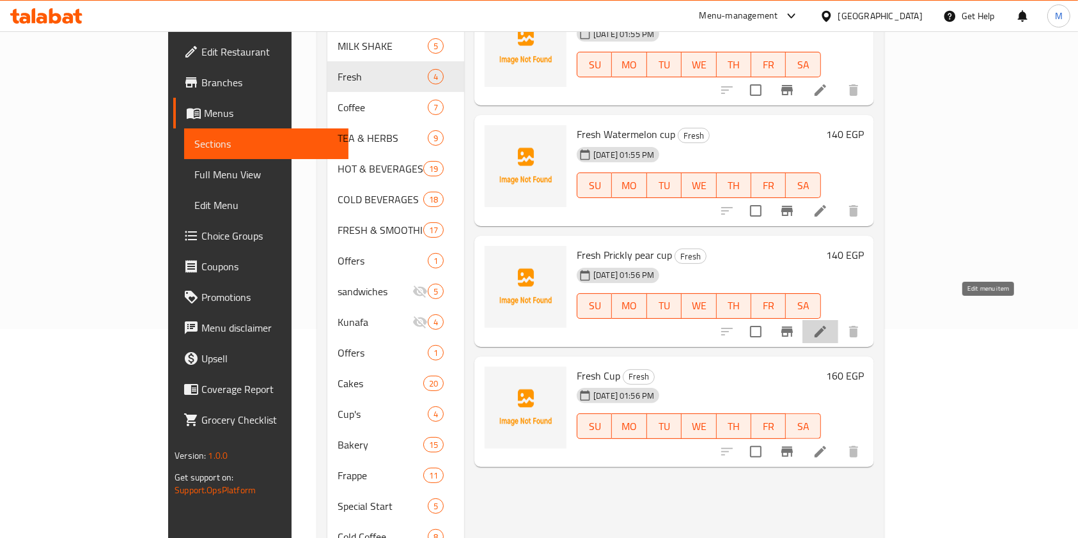
click at [828, 324] on icon at bounding box center [820, 331] width 15 height 15
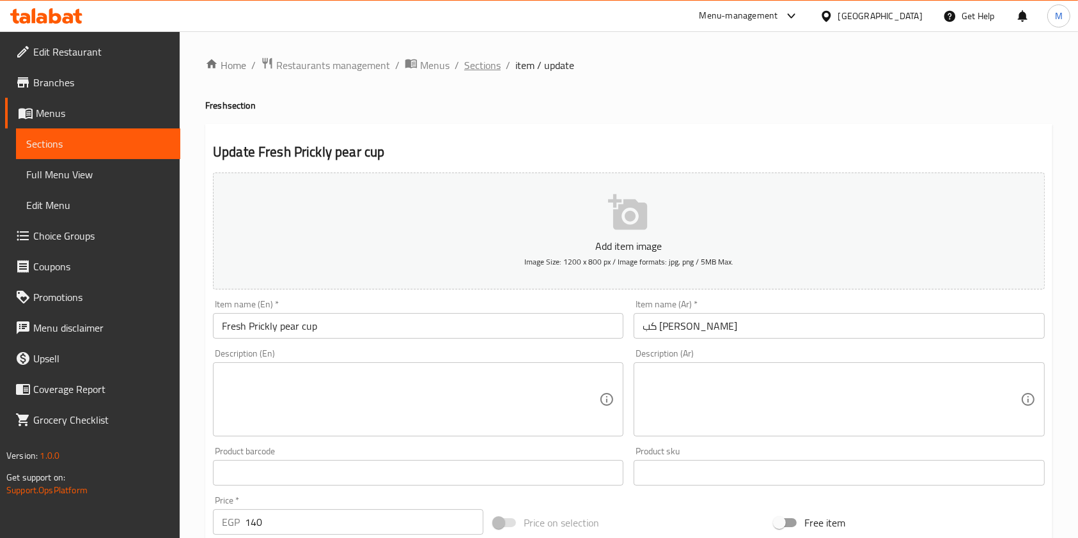
click at [487, 65] on span "Sections" at bounding box center [482, 65] width 36 height 15
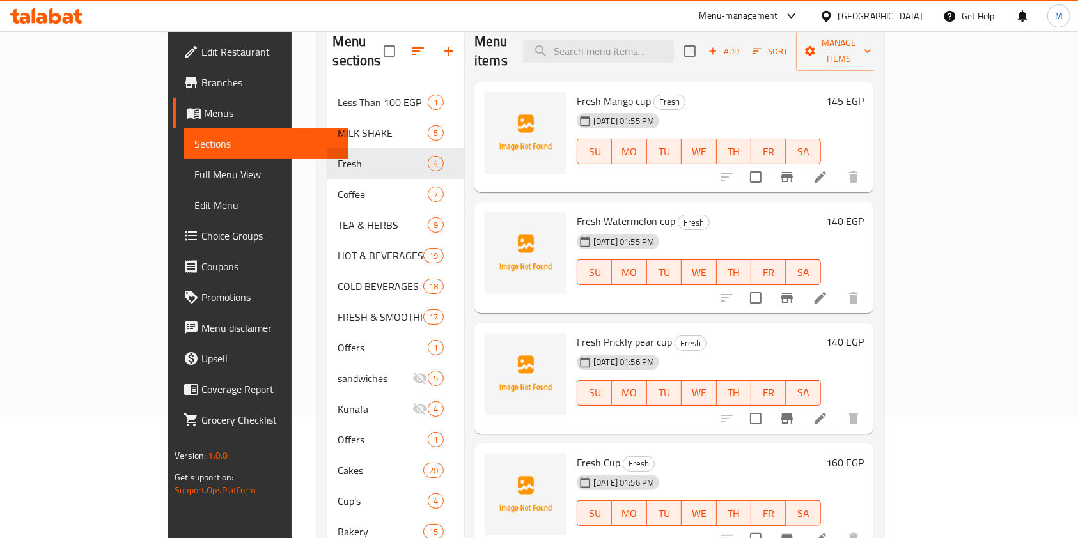
scroll to position [125, 0]
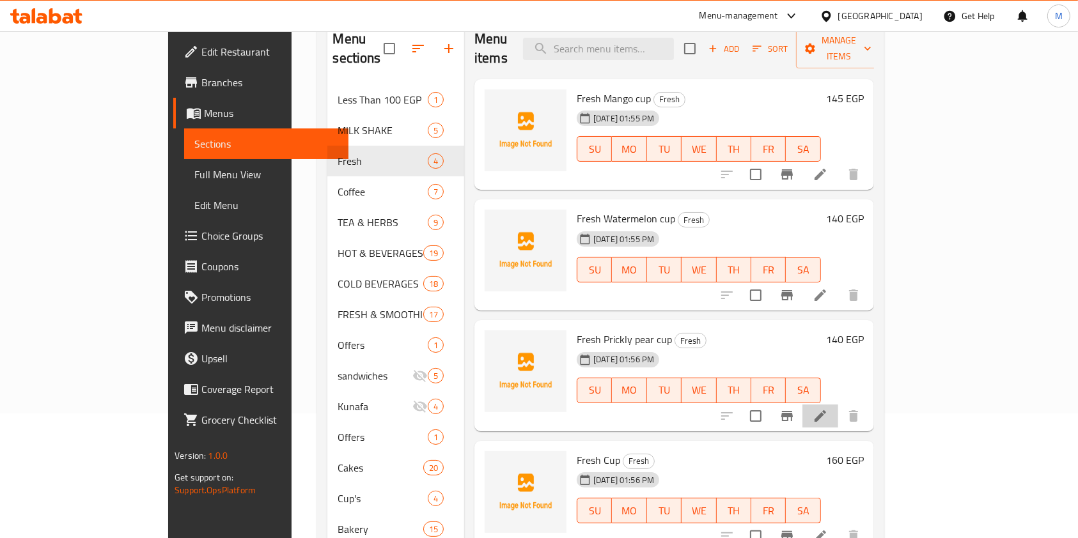
click at [838, 405] on li at bounding box center [820, 416] width 36 height 23
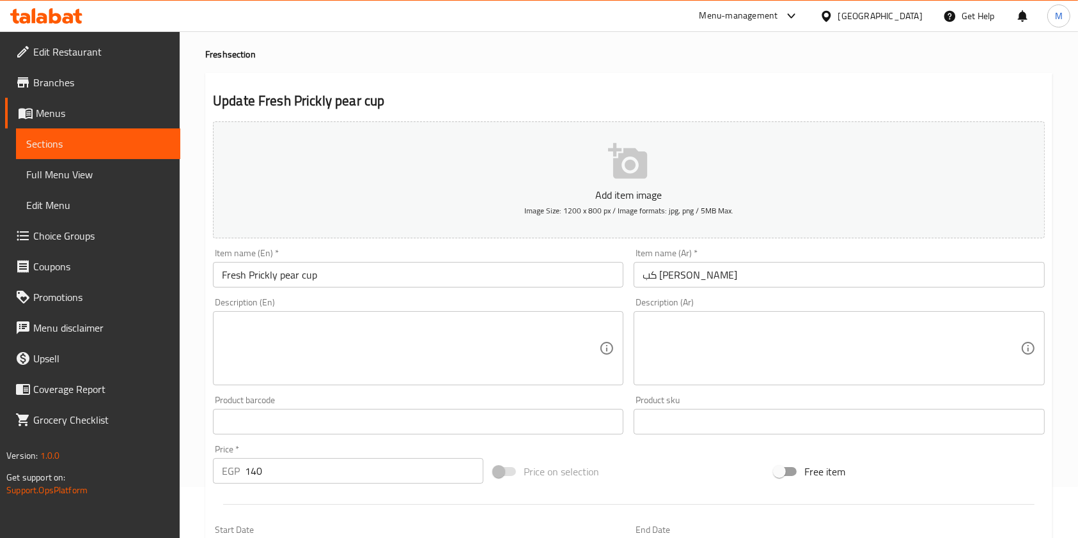
scroll to position [75, 0]
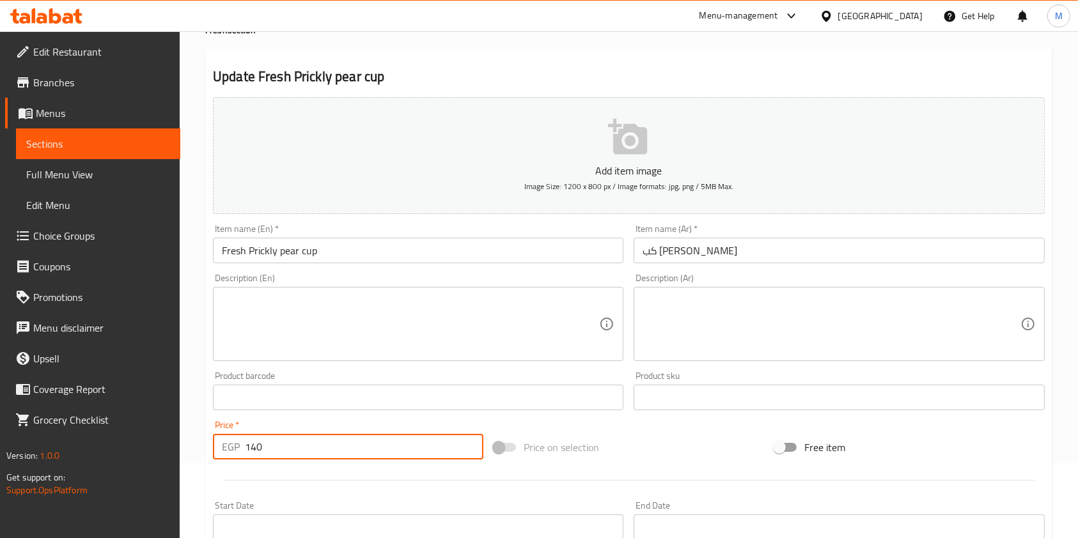
click at [252, 451] on input "140" at bounding box center [364, 447] width 238 height 26
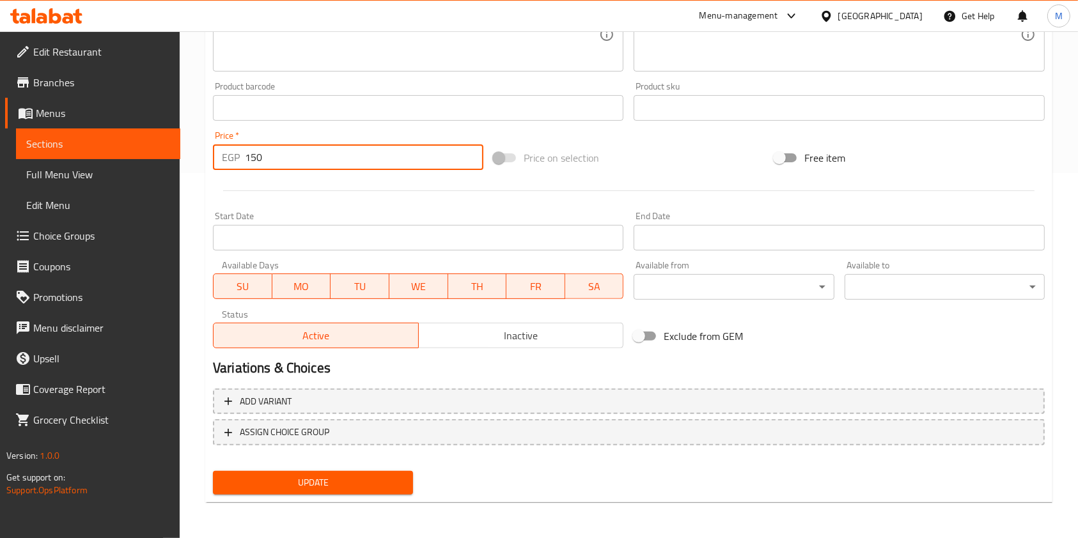
type input "150"
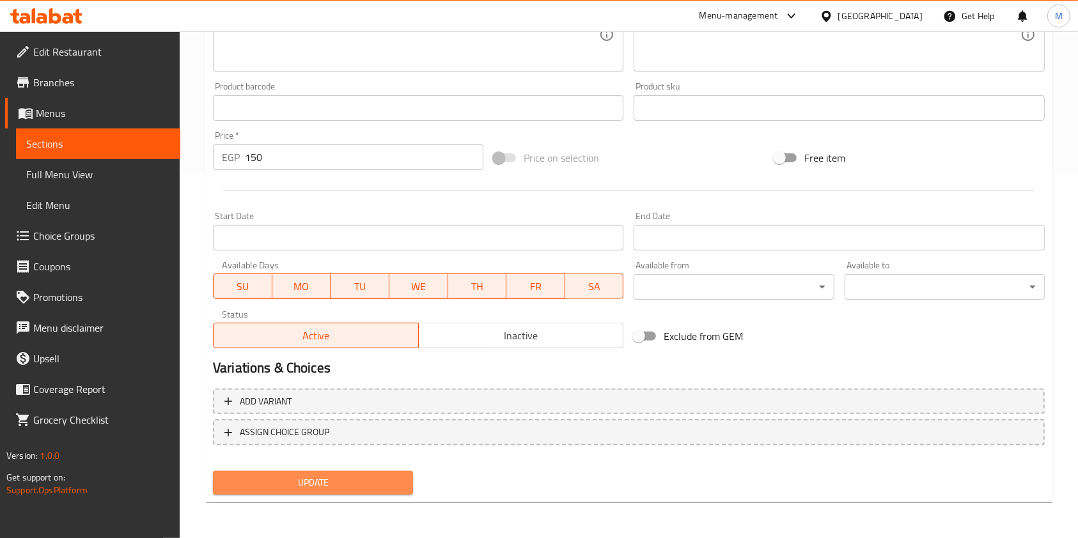
click at [356, 488] on span "Update" at bounding box center [313, 483] width 180 height 16
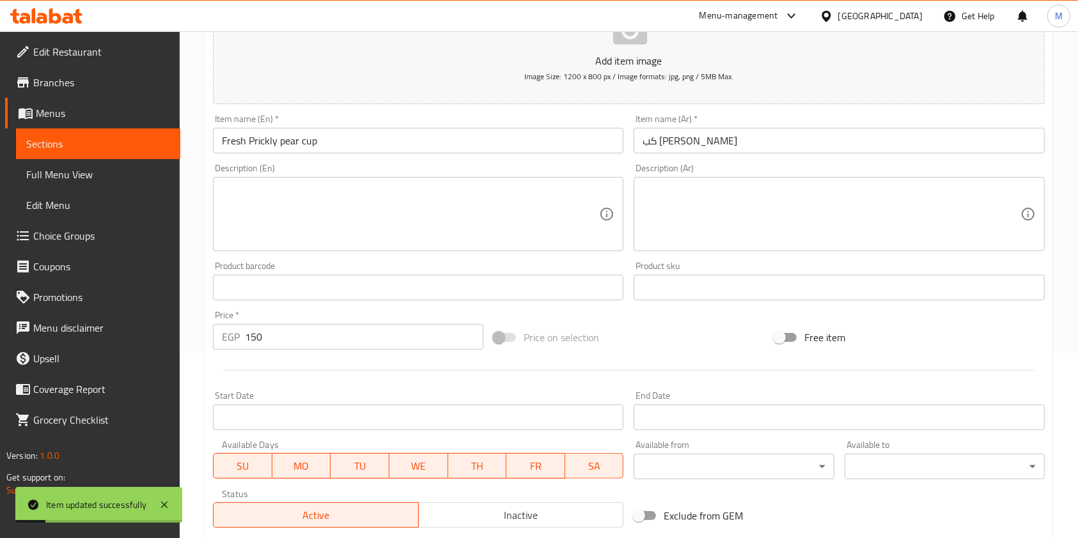
scroll to position [0, 0]
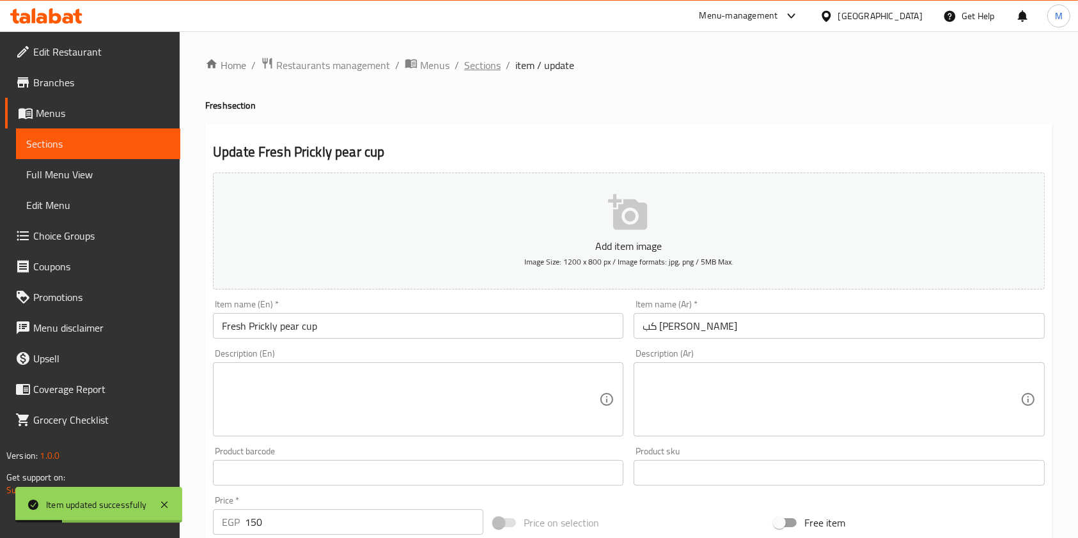
click at [464, 73] on span "Sections" at bounding box center [482, 65] width 36 height 15
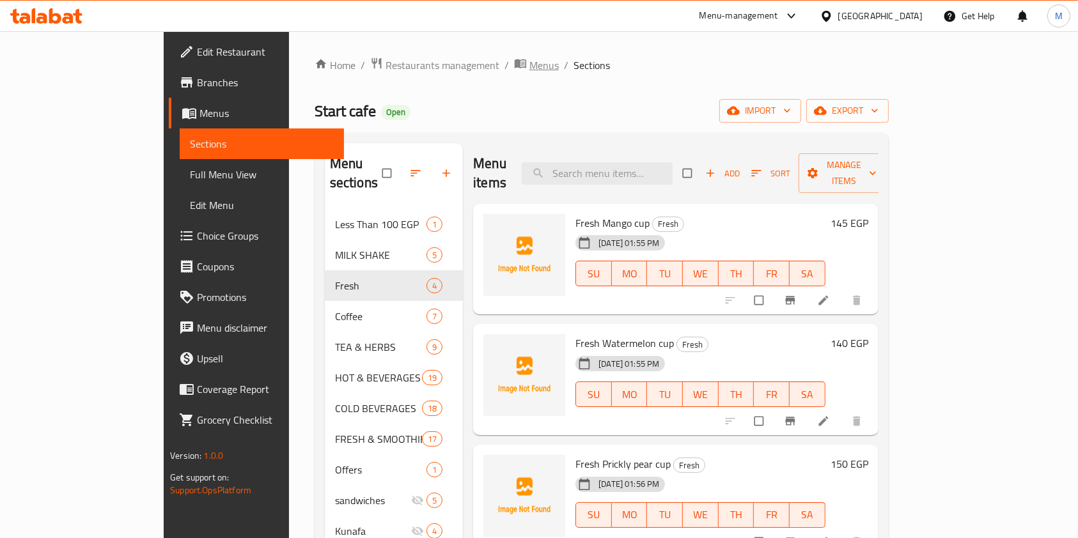
click at [529, 68] on span "Menus" at bounding box center [543, 65] width 29 height 15
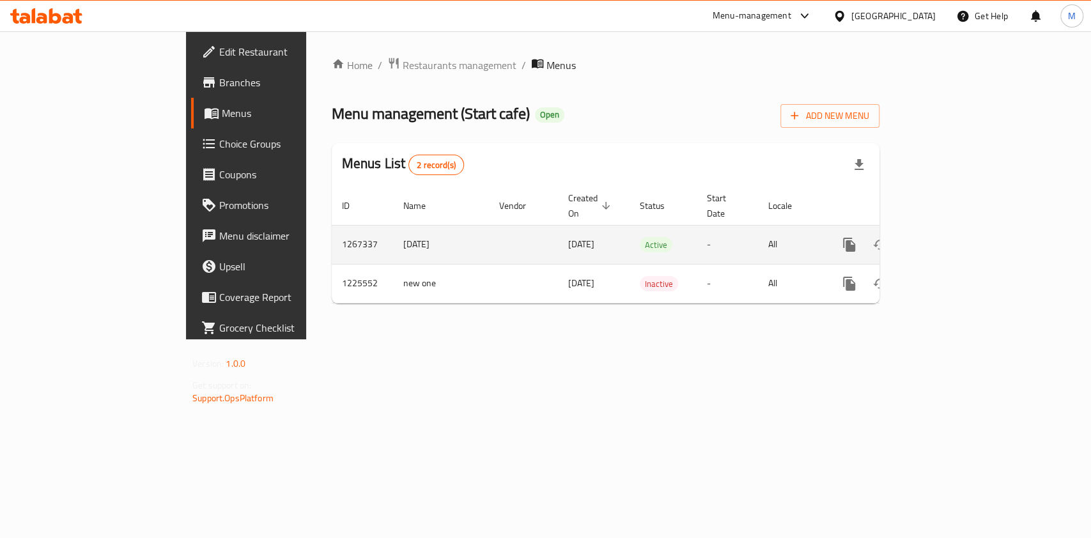
click at [949, 237] on icon "enhanced table" at bounding box center [941, 244] width 15 height 15
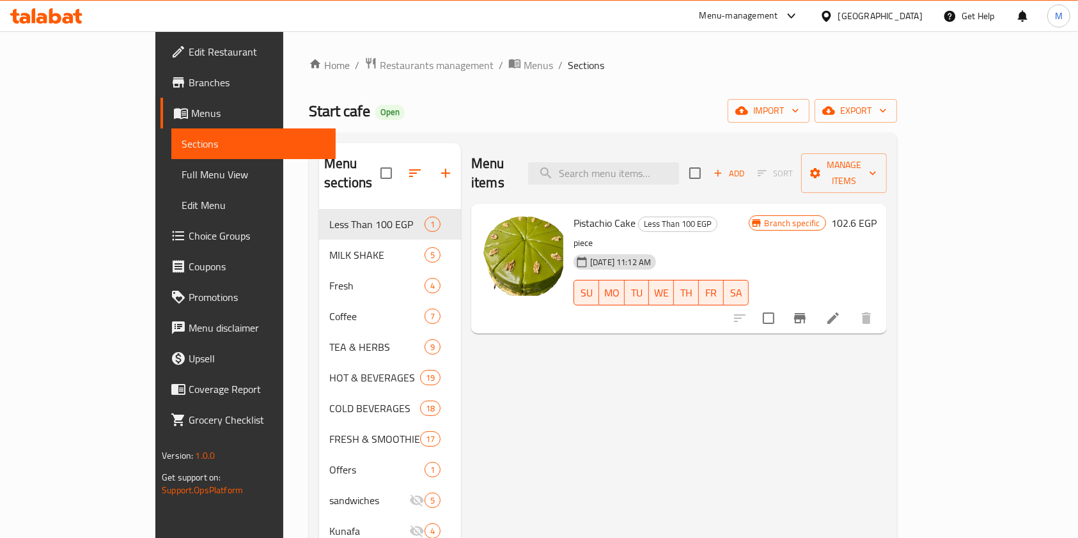
drag, startPoint x: 813, startPoint y: 425, endPoint x: 803, endPoint y: 424, distance: 10.3
click at [811, 426] on div "Menu items Add Sort Manage items Pistachio Cake Less Than 100 EGP piece [DATE] …" at bounding box center [674, 485] width 426 height 685
click at [430, 170] on button "button" at bounding box center [445, 173] width 31 height 31
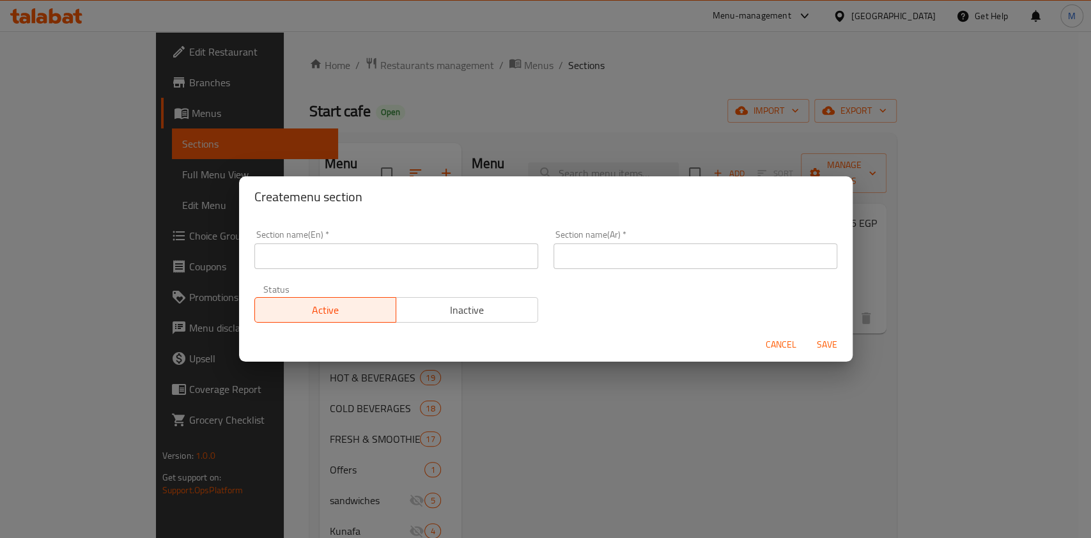
click at [416, 255] on input "text" at bounding box center [396, 257] width 284 height 26
paste input "Soda"
type input "Soda"
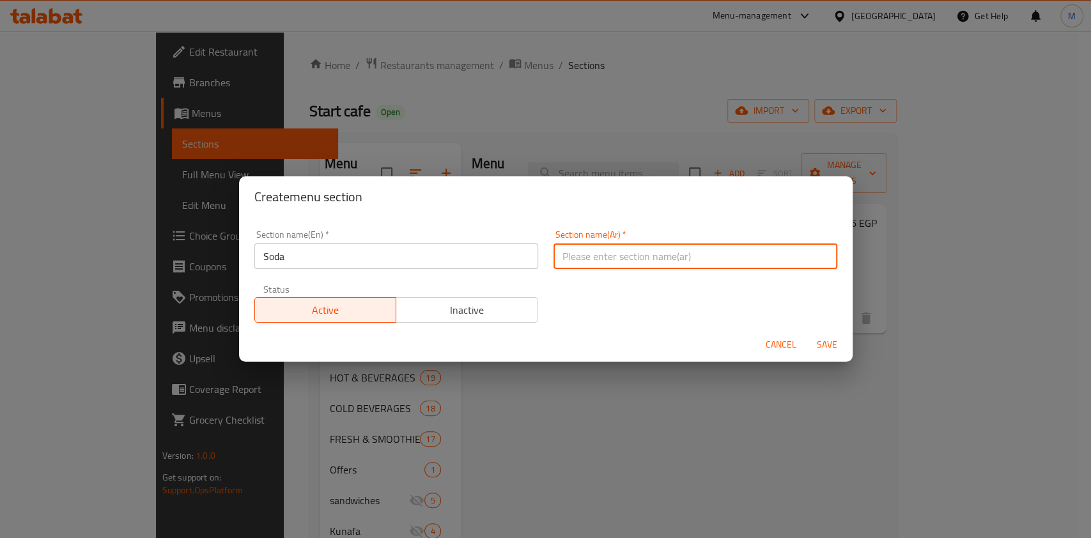
click at [634, 250] on input "text" at bounding box center [696, 257] width 284 height 26
paste input "الصودا"
type input "الصودا"
click at [822, 337] on span "Save" at bounding box center [827, 345] width 31 height 16
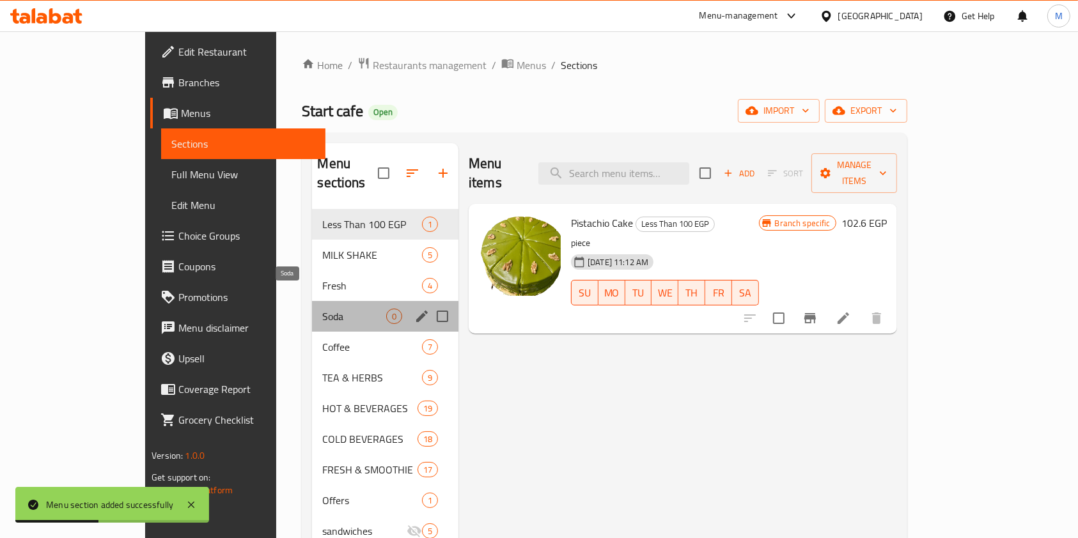
click at [322, 309] on span "Soda" at bounding box center [353, 316] width 63 height 15
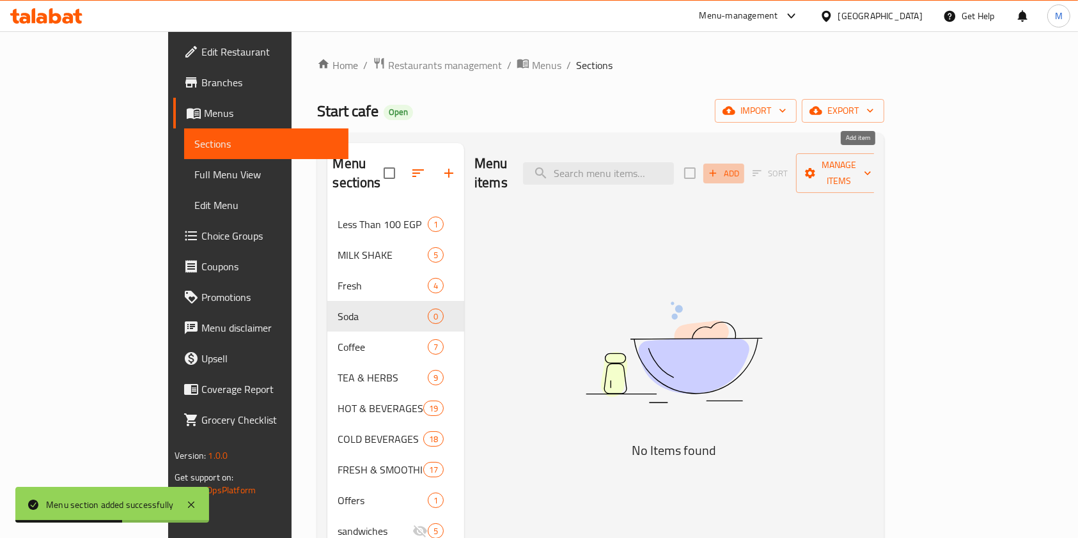
click at [741, 168] on span "Add" at bounding box center [723, 173] width 35 height 15
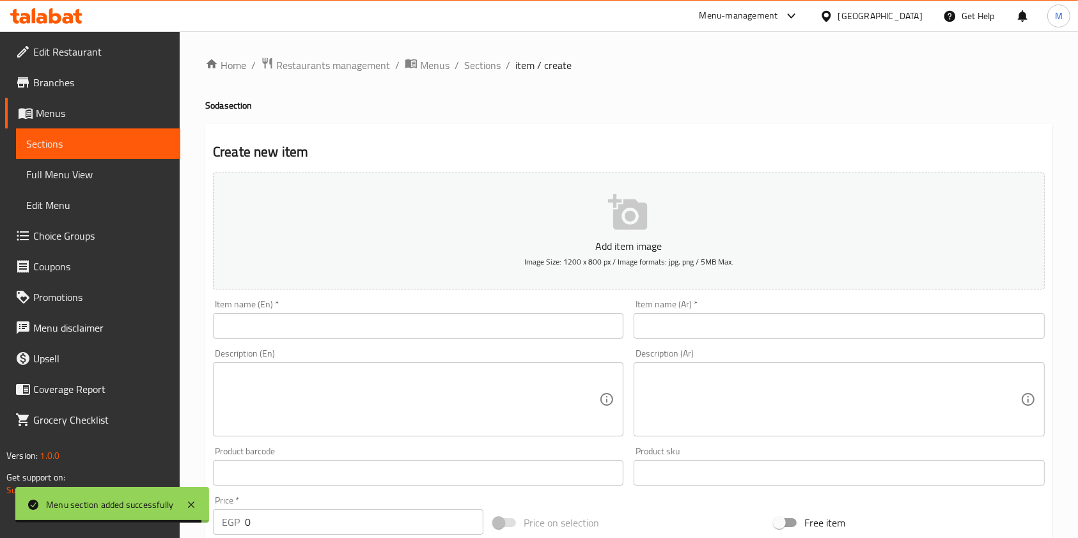
click at [455, 330] on input "text" at bounding box center [418, 326] width 410 height 26
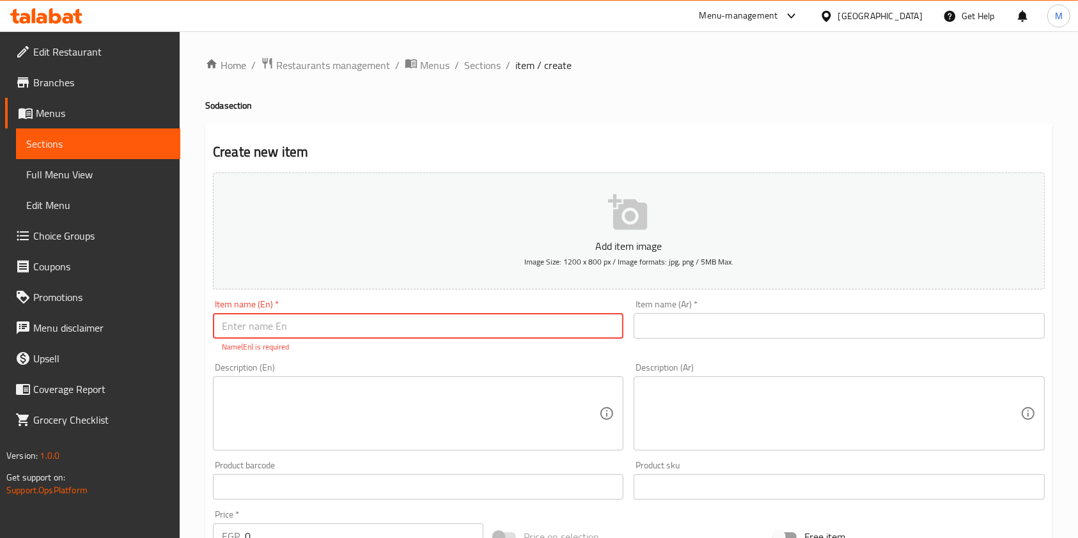
drag, startPoint x: 326, startPoint y: 311, endPoint x: 329, endPoint y: 321, distance: 9.9
click at [326, 313] on div "Item name (En)   * Item name (En) * Name(En) is required" at bounding box center [418, 326] width 410 height 53
click at [329, 321] on input "text" at bounding box center [418, 326] width 410 height 26
click at [816, 279] on button "Add item image Image Size: 1200 x 800 px / Image formats: jpg, png / 5MB Max." at bounding box center [629, 231] width 832 height 117
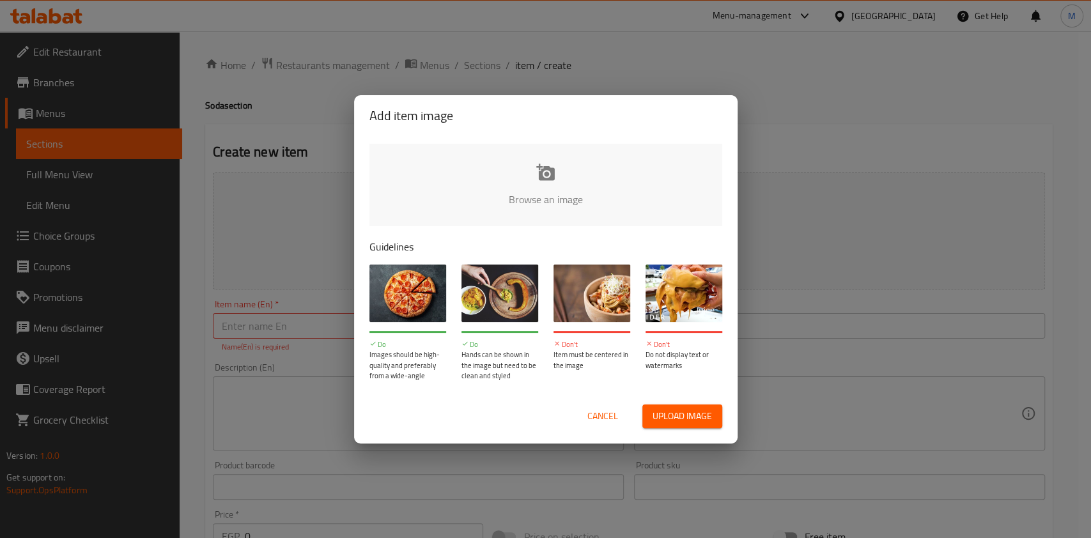
click at [320, 332] on div "Add item image Browse an image Guidelines Do Images should be high-quality and …" at bounding box center [545, 269] width 1091 height 538
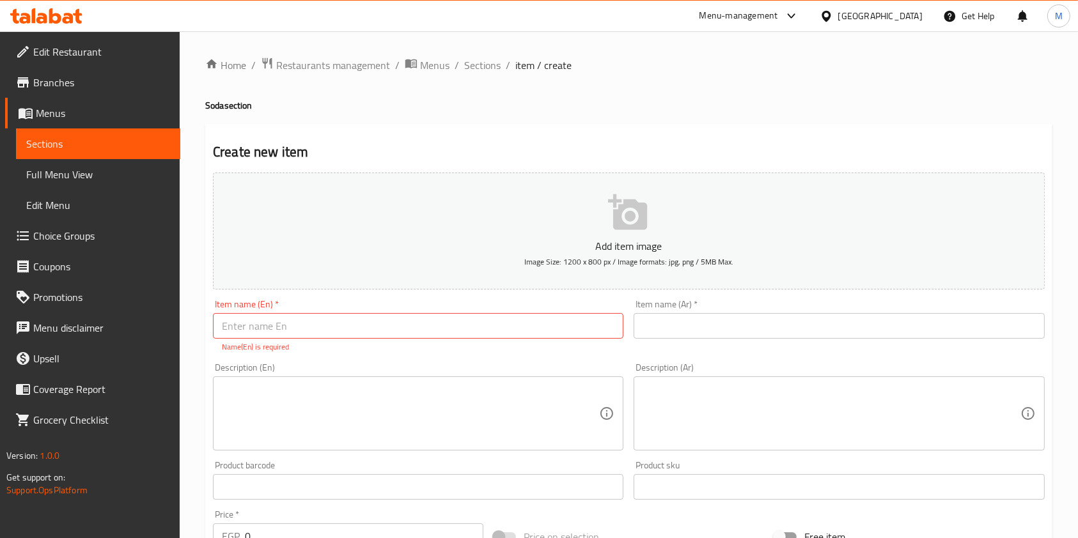
click at [402, 345] on p "Name(En) is required" at bounding box center [418, 347] width 393 height 12
click at [407, 330] on input "text" at bounding box center [418, 326] width 410 height 26
paste input "Soda cookies"
type input "Soda cookies"
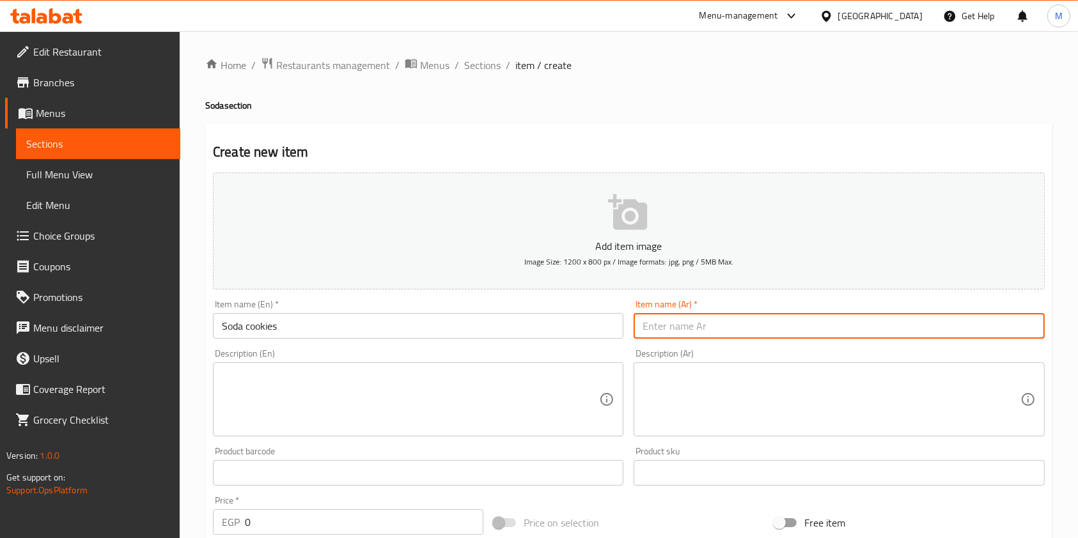
click at [692, 335] on input "text" at bounding box center [839, 326] width 410 height 26
paste input "كوكيز"
type input "كوكيز"
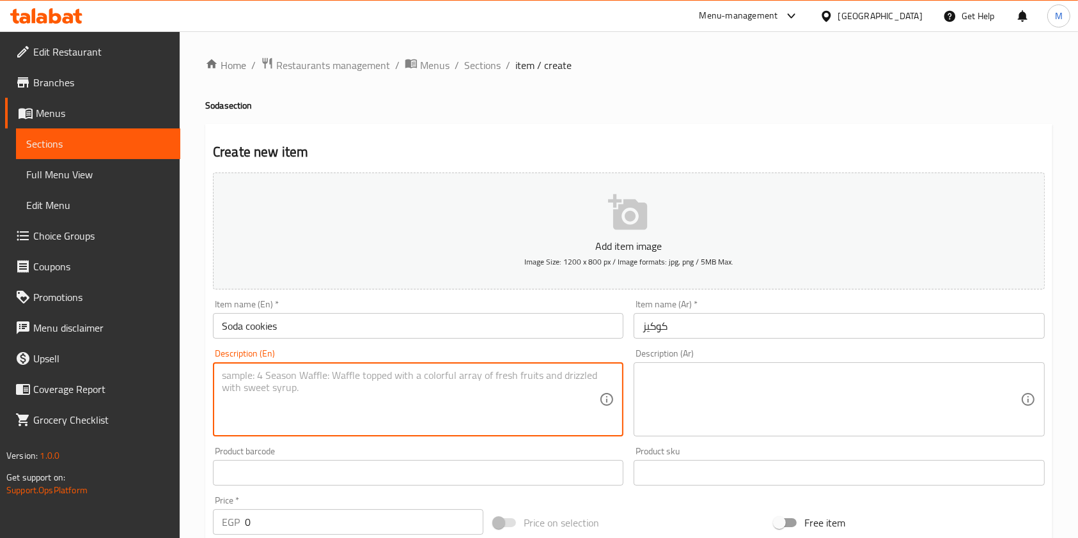
click at [387, 373] on textarea at bounding box center [410, 400] width 377 height 61
paste textarea "(Passion/Kiwi/Watermelon/Green Apple/ Blue Curacao/Peach/White Mint/Strawberry)"
type textarea "(Passion/Kiwi/Watermelon/Green Apple/ Blue Curacao/Peach/White Mint/Strawberry)"
click at [769, 371] on textarea at bounding box center [831, 400] width 377 height 61
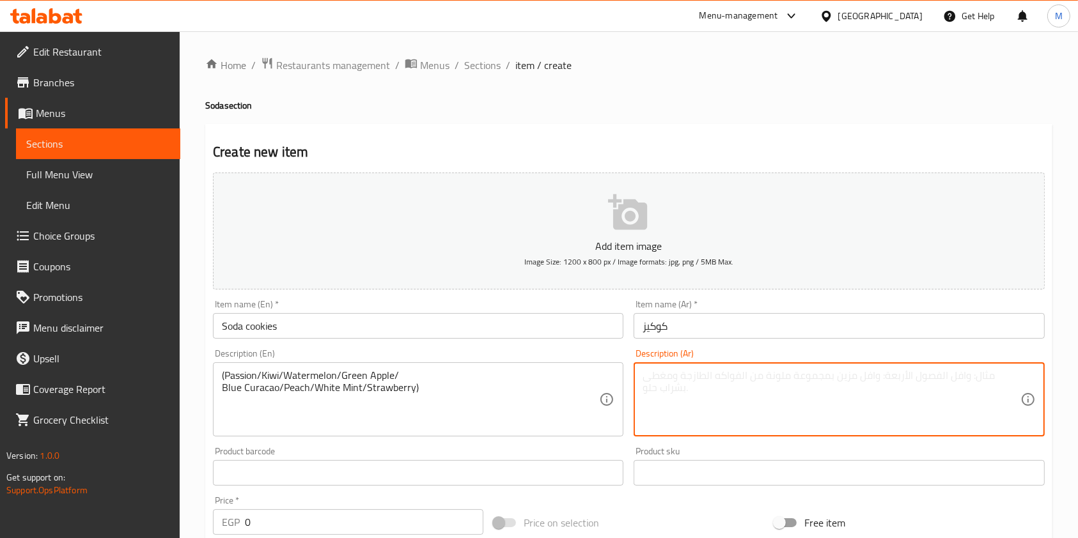
paste textarea "(العاطفة/الكيوي/البطيخ/التفاح الأخضر/الكوراساو الأزرق/الخوخ/النعناع الأبيض/الفر…"
click at [997, 380] on textarea "(العاطفة/الكيوي/البطيخ/التفاح الأخضر/الكوراساو الأزرق/الخوخ/النعناع الأبيض/الفر…" at bounding box center [831, 400] width 377 height 61
drag, startPoint x: 1002, startPoint y: 378, endPoint x: 974, endPoint y: 381, distance: 28.9
click at [971, 382] on textarea "(العاطفة/الكيوي/البطيخ/التفاح الأخضر/الكوراساو الأزرق/الخوخ/النعناع الأبيض/الفر…" at bounding box center [831, 400] width 377 height 61
click at [977, 381] on textarea "(باشون ة/الكيوي/البطيخ/التفاح الأخضر/الكوراساو الأزرق/الخوخ/النعناع الأبيض/الفر…" at bounding box center [831, 400] width 377 height 61
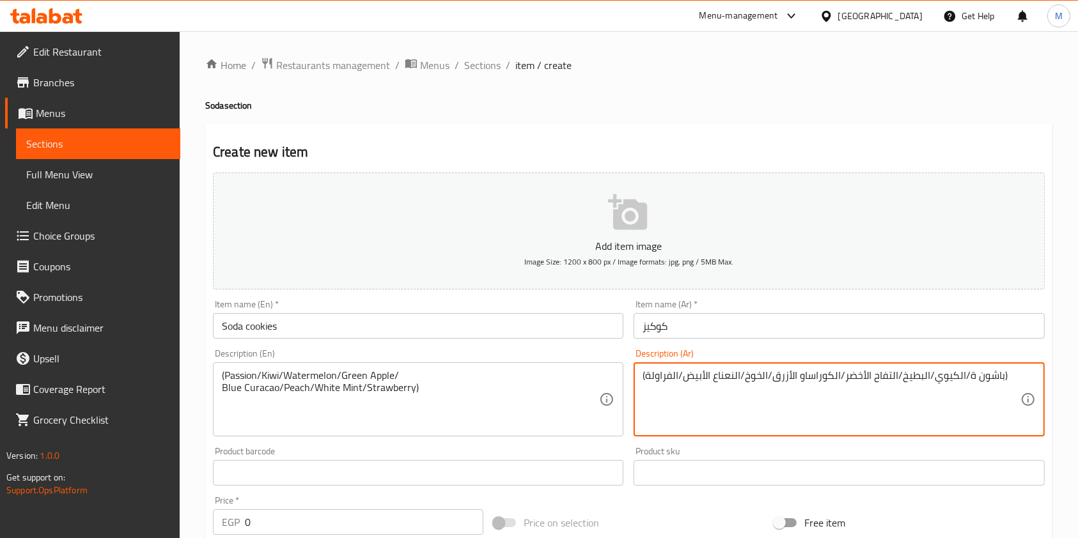
click at [972, 383] on textarea "(باشون ة/الكيوي/البطيخ/التفاح الأخضر/الكوراساو الأزرق/الخوخ/النعناع الأبيض/الفر…" at bounding box center [831, 400] width 377 height 61
click at [972, 377] on textarea "(باشون ة/الكيوي/البطيخ/التفاح الأخضر/الكوراساو الأزرق/الخوخ/النعناع الأبيض/الفر…" at bounding box center [831, 400] width 377 height 61
click at [1067, 389] on div "Home / Restaurants management / Menus / Sections / item / create Soda section C…" at bounding box center [629, 467] width 898 height 872
type textarea "(باشون/الكيوي/البطيخ/التفاح الأخضر/الكوراساو الأزرق/الخوخ/النعناع الأبيض/الفراو…"
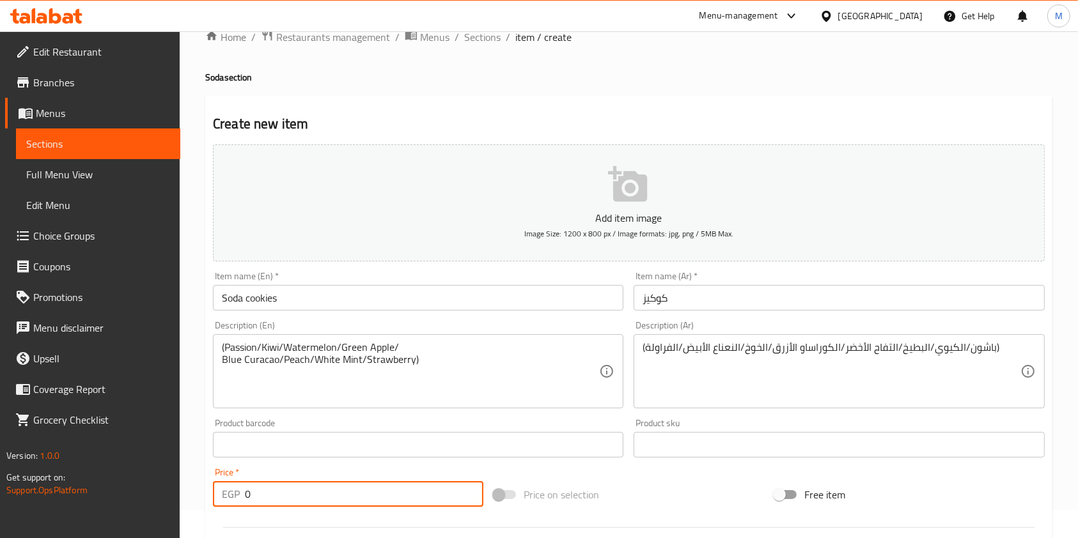
drag, startPoint x: 304, startPoint y: 517, endPoint x: 238, endPoint y: 529, distance: 66.2
click at [238, 529] on div "Add item image Image Size: 1200 x 800 px / Image formats: jpg, png / 5MB Max. I…" at bounding box center [629, 414] width 842 height 551
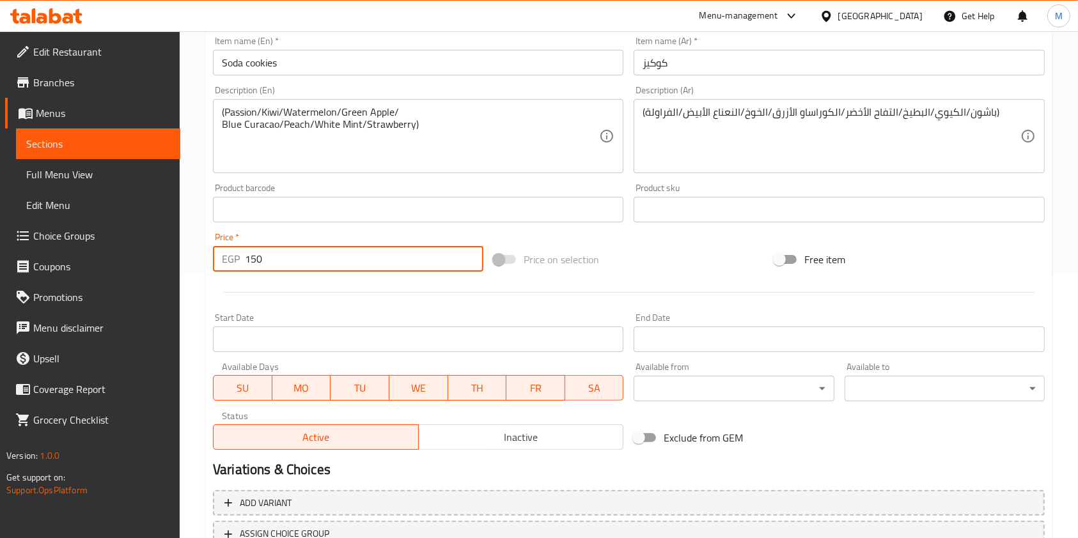
scroll to position [328, 0]
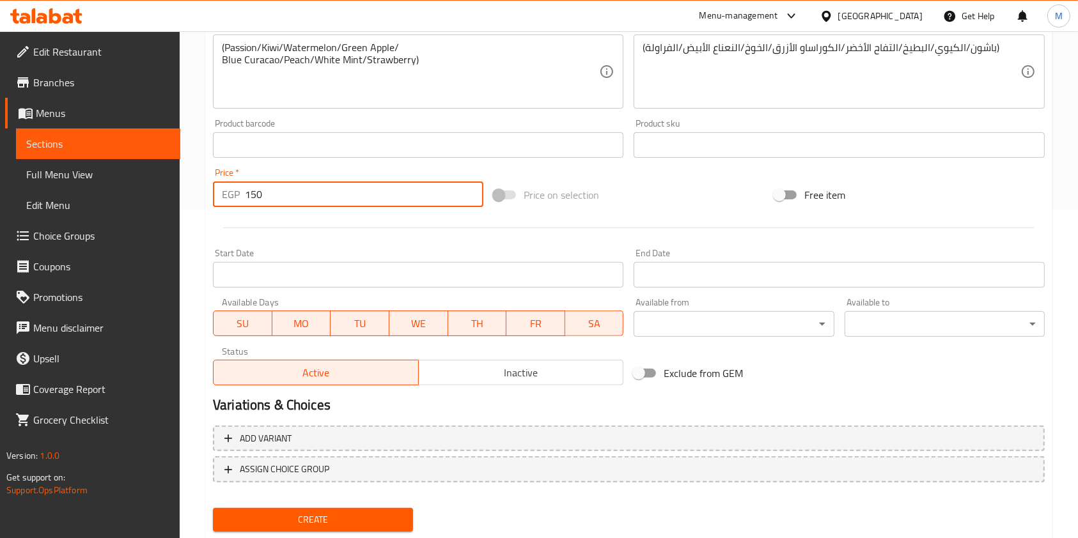
type input "150"
click at [392, 521] on span "Create" at bounding box center [313, 520] width 180 height 16
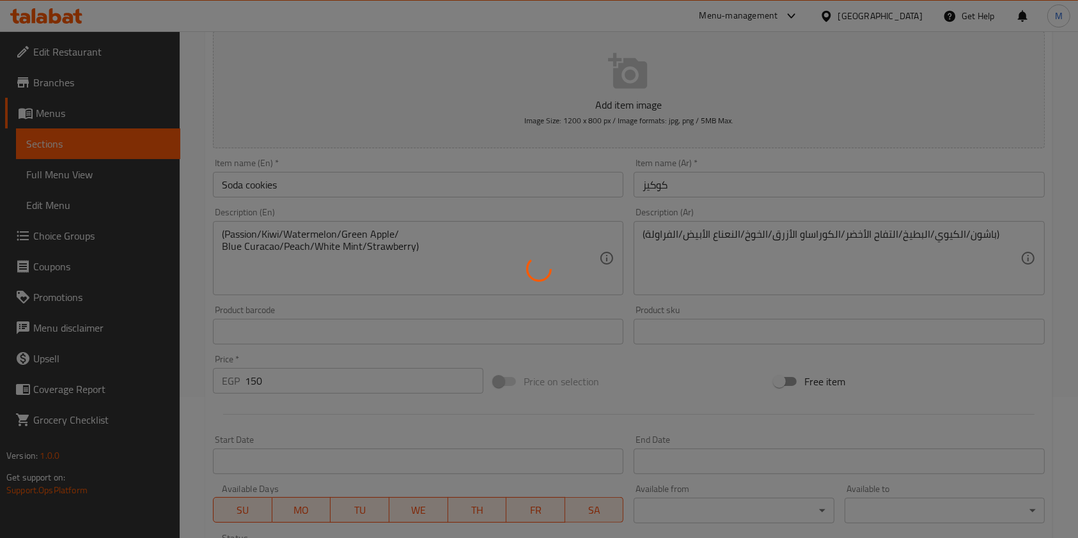
scroll to position [26, 0]
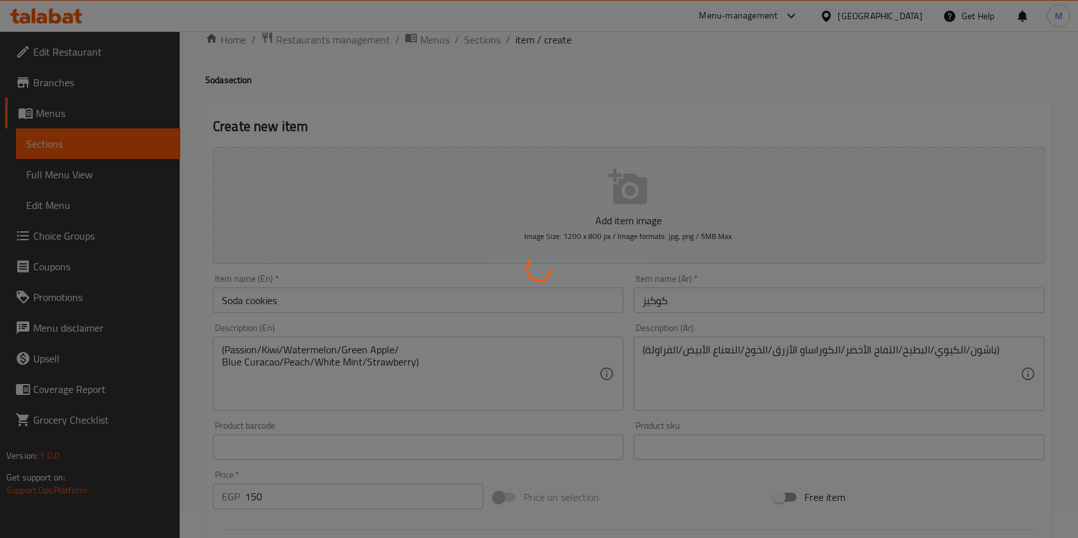
type input "0"
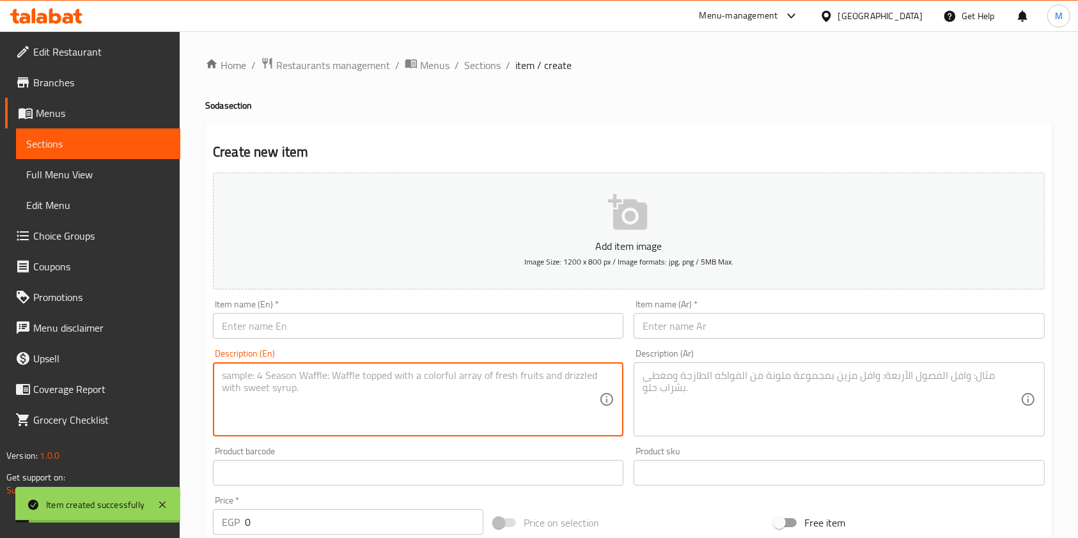
click at [486, 380] on textarea at bounding box center [410, 400] width 377 height 61
paste textarea "(Passion/Kiwi/Watermelon/Green Apple/ Blue Curacao/Peach/White Mint/Strawberry)"
type textarea "(Passion/Kiwi/Watermelon/Green Apple/ Blue Curacao/Peach/White Mint/Strawberry)"
click at [701, 396] on textarea at bounding box center [831, 400] width 377 height 61
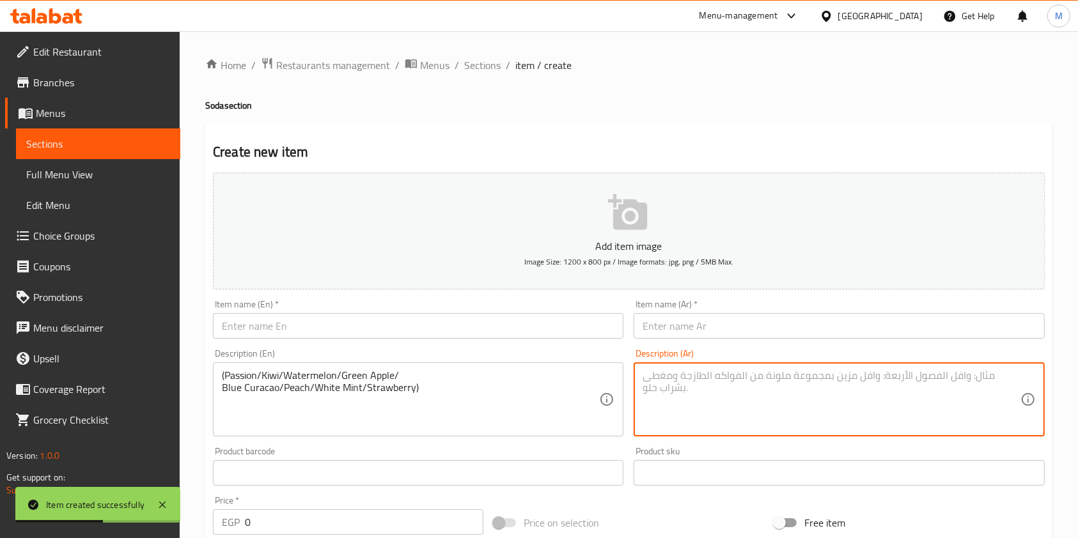
paste textarea "(العاطفة/الكيوي/البطيخ/التفاح الأخضر/الكوراساو الأزرق/الخوخ/النعناع الأبيض/الفر…"
drag, startPoint x: 967, startPoint y: 380, endPoint x: 1005, endPoint y: 381, distance: 37.7
click at [1004, 381] on textarea "(العاطفة/الكيوي/البطيخ/التفاح الأخضر/الكوراساو الأزرق/الخوخ/النعناع الأبيض/الفر…" at bounding box center [831, 400] width 377 height 61
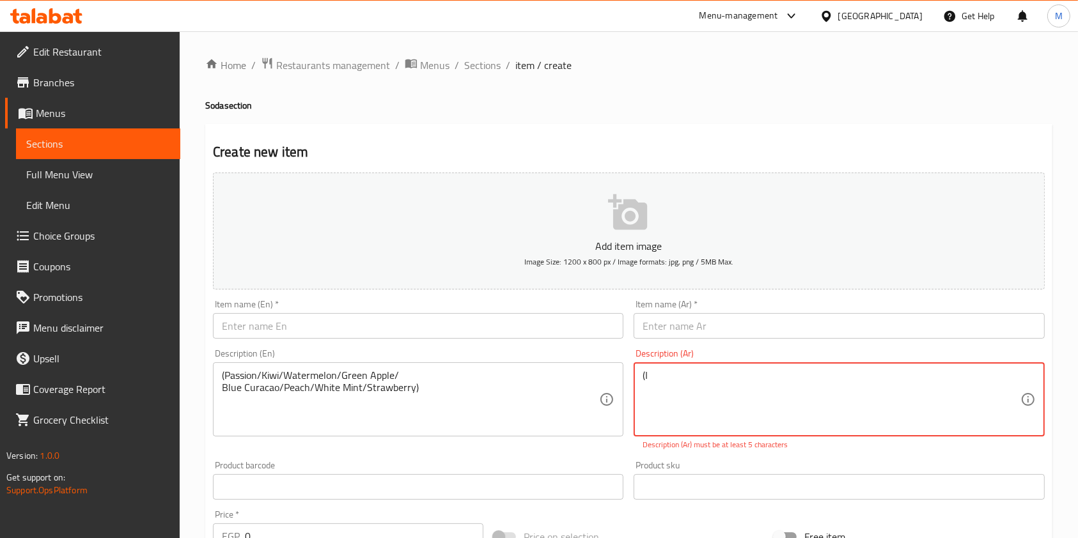
type textarea "("
paste textarea "(العاطفة/الكيوي/البطيخ/التفاح الأخضر/الكوراساو الأزرق/الخوخ/النعناع الأبيض/الفر…"
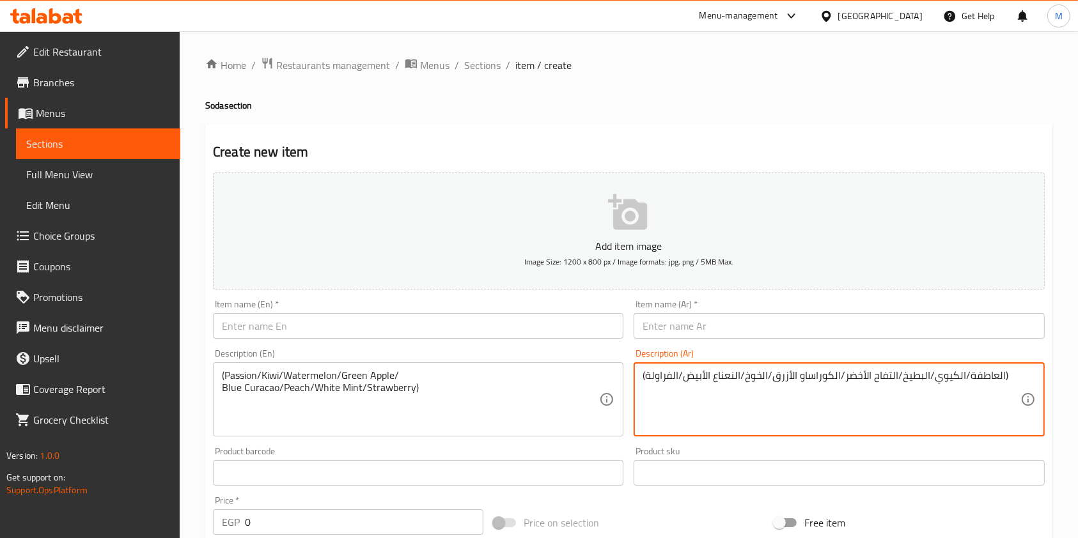
click at [996, 378] on textarea "(العاطفة/الكيوي/البطيخ/التفاح الأخضر/الكوراساو الأزرق/الخوخ/النعناع الأبيض/الفر…" at bounding box center [831, 400] width 377 height 61
drag, startPoint x: 1002, startPoint y: 376, endPoint x: 969, endPoint y: 383, distance: 33.4
click at [969, 383] on textarea "(العاطفة/الكيوي/البطيخ/التفاح الأخضر/الكوراساو الأزرق/الخوخ/النعناع الأبيض/الفر…" at bounding box center [831, 400] width 377 height 61
type textarea "(باشون/الكيوي/البطيخ/التفاح الأخضر/الكوراساو الأزرق/الخوخ/النعناع الأبيض/الفراو…"
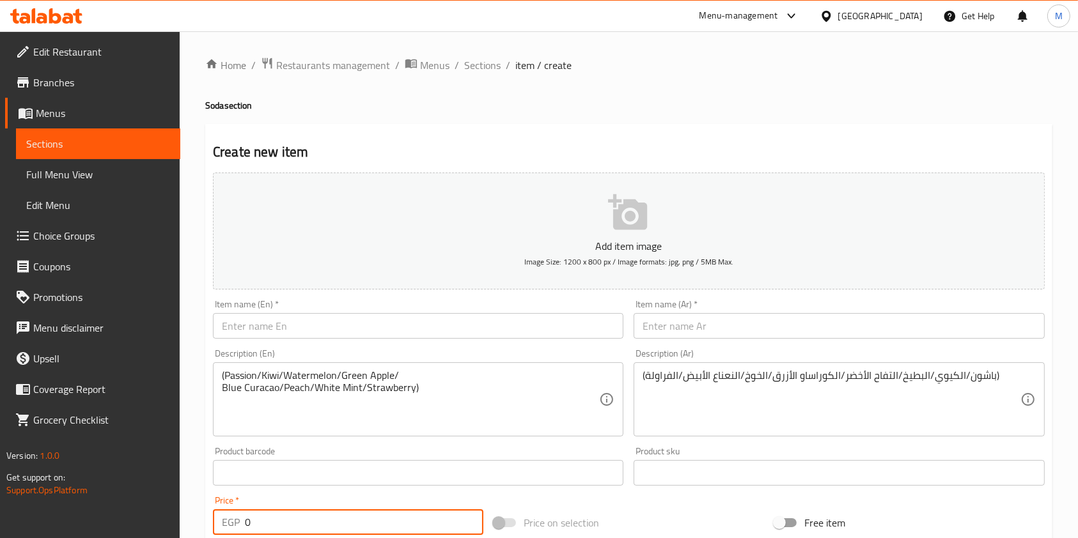
drag, startPoint x: 269, startPoint y: 518, endPoint x: 238, endPoint y: 521, distance: 31.4
click at [238, 521] on div "EGP 0 Price *" at bounding box center [348, 523] width 270 height 26
type input "150"
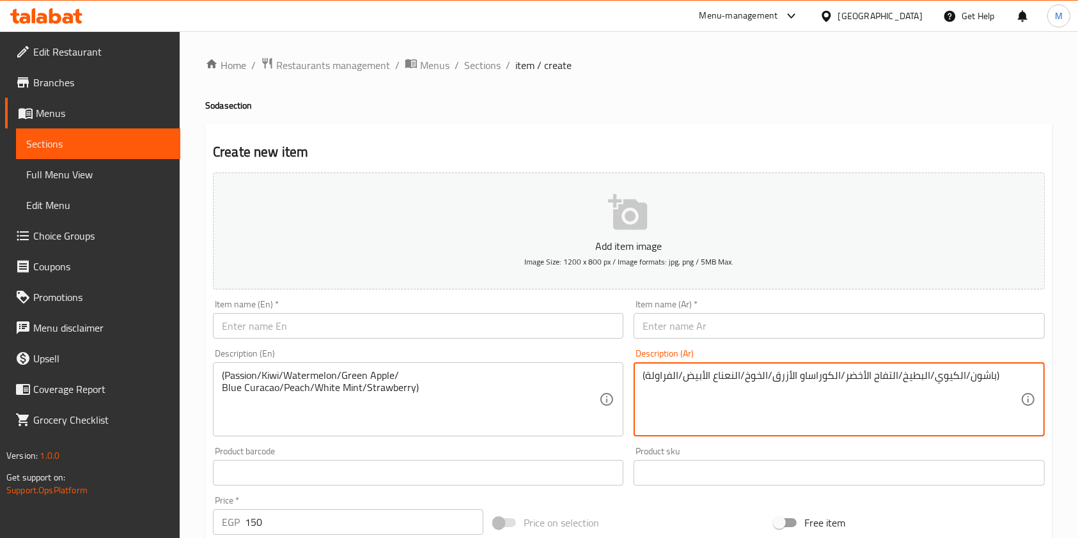
click at [660, 374] on textarea "(باشون/الكيوي/البطيخ/التفاح الأخضر/الكوراساو الأزرق/الخوخ/النعناع الأبيض/الفراو…" at bounding box center [831, 400] width 377 height 61
click at [435, 320] on input "text" at bounding box center [418, 326] width 410 height 26
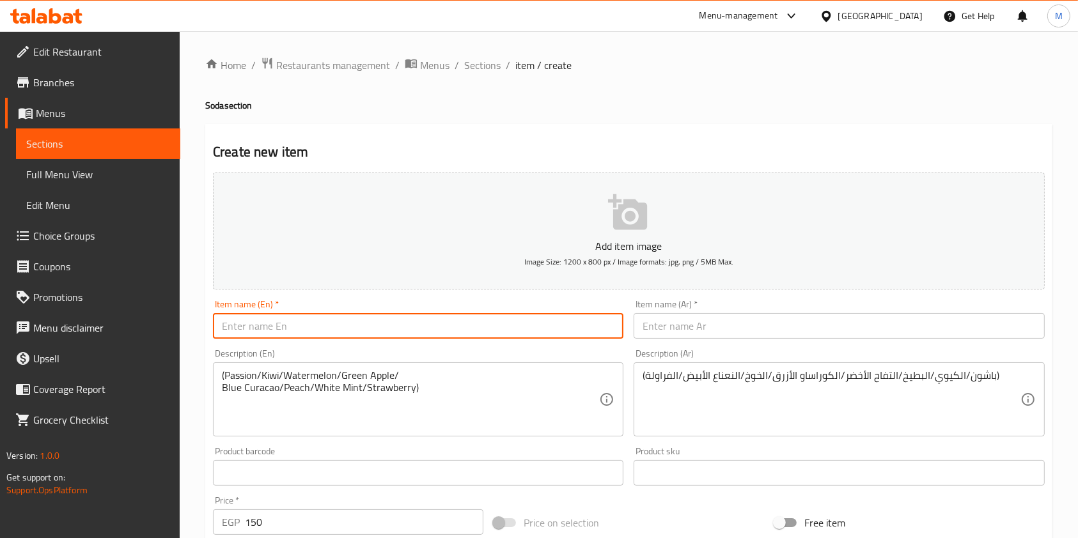
paste input "Soda brownies"
type input "Soda brownies"
click at [660, 321] on input "text" at bounding box center [839, 326] width 410 height 26
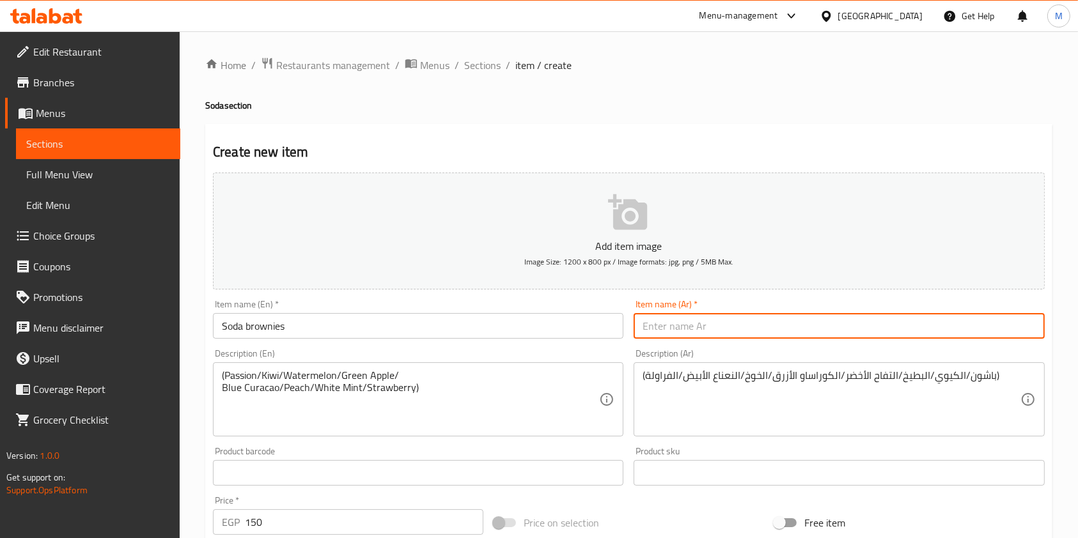
paste input "براونيز"
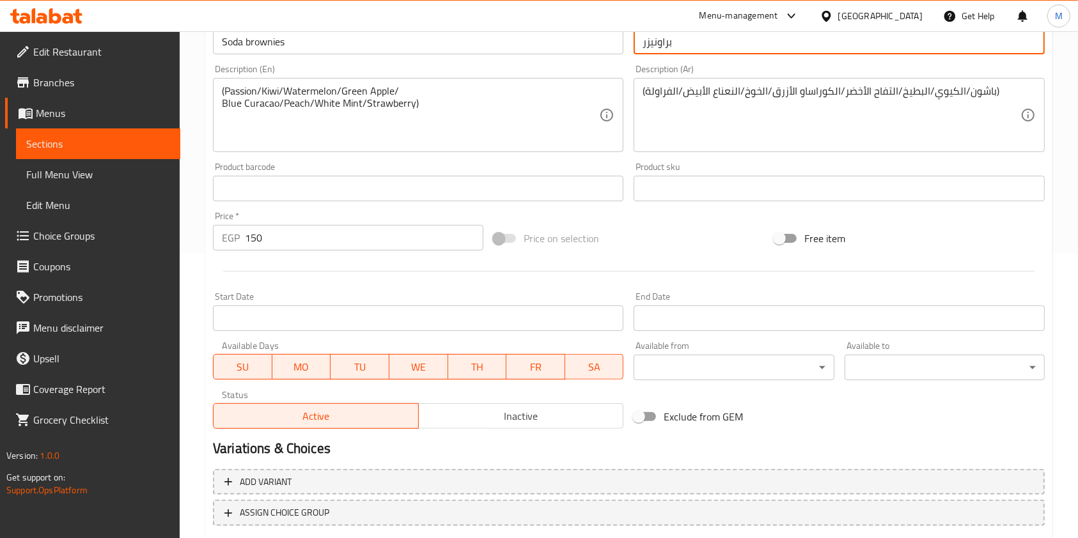
scroll to position [365, 0]
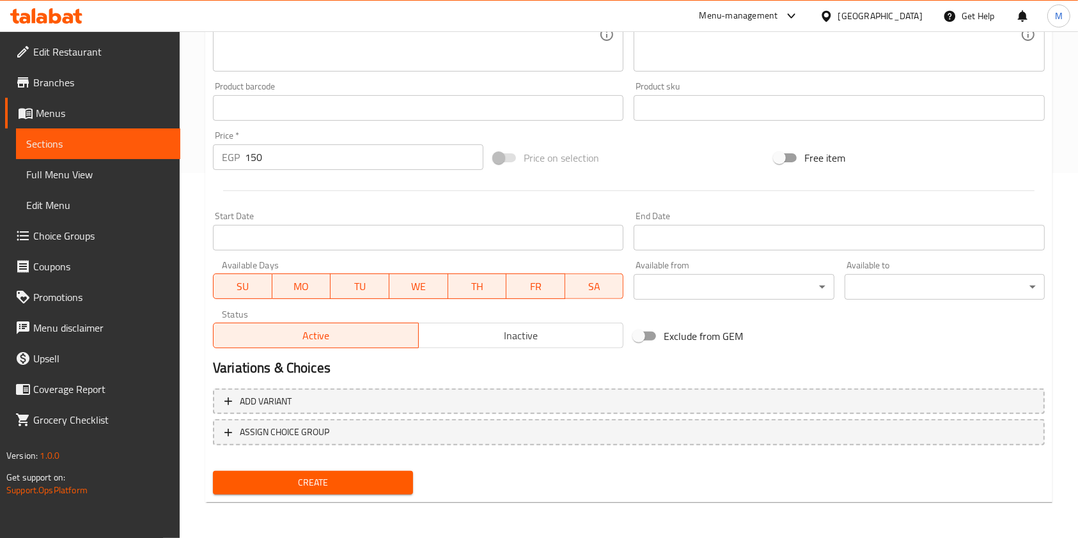
type input "براونيزر"
drag, startPoint x: 422, startPoint y: 473, endPoint x: 394, endPoint y: 481, distance: 29.2
click at [420, 474] on div "Create" at bounding box center [629, 483] width 842 height 34
click at [381, 485] on span "Create" at bounding box center [313, 483] width 180 height 16
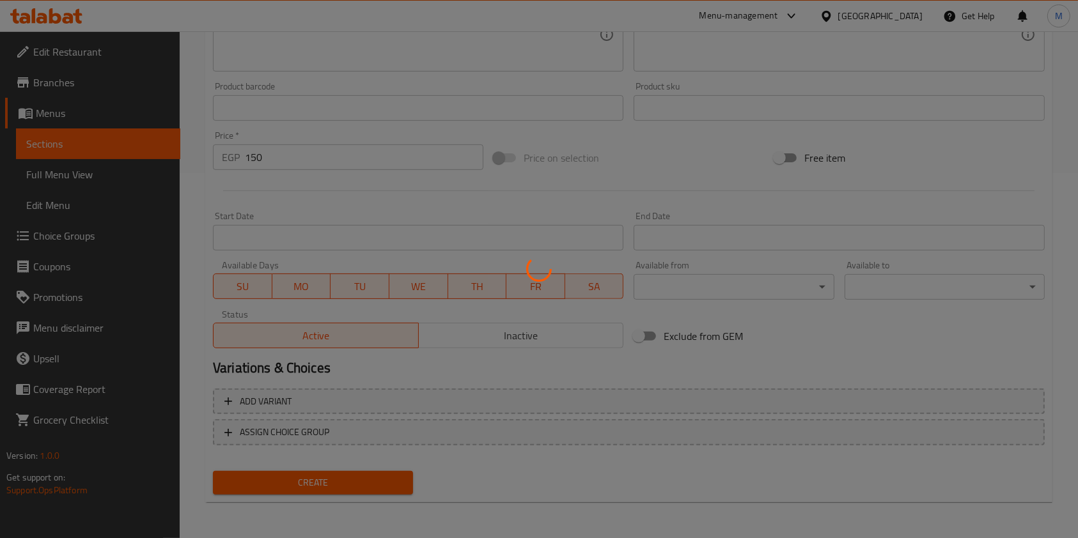
type input "0"
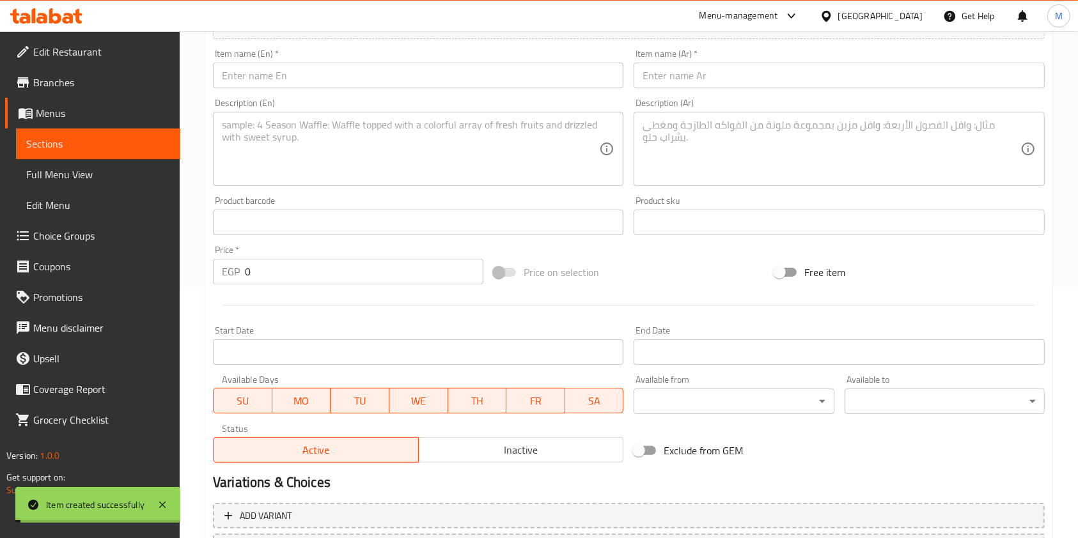
scroll to position [111, 0]
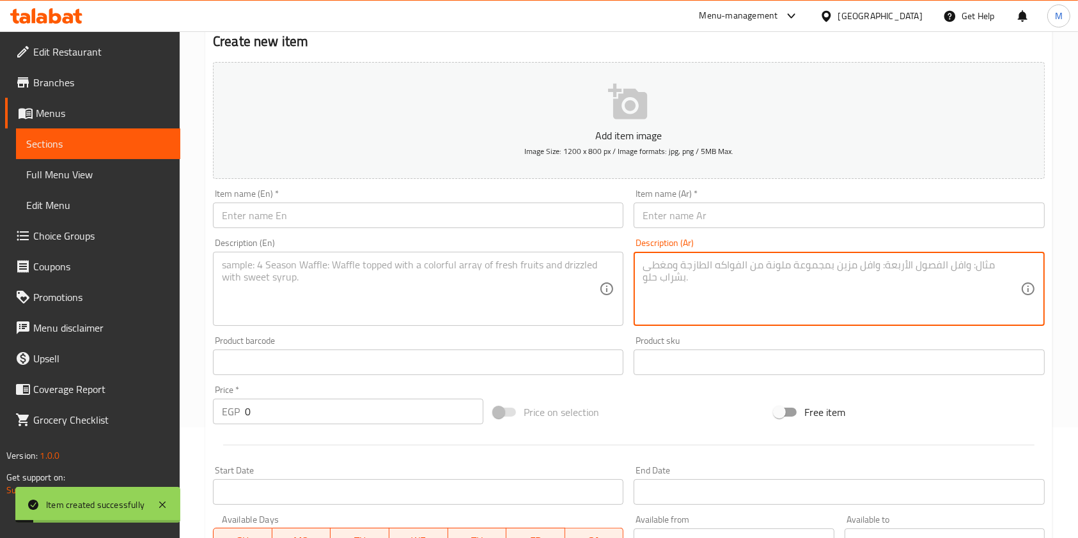
click at [820, 310] on textarea at bounding box center [831, 289] width 377 height 61
paste textarea "(باشون/الكيوي/البطيخ/التفاح الأخضر/الكوراساو الأزرق/الخوخ/النعناع الأبيض/الفراو…"
type textarea "(باشون/الكيوي/البطيخ/التفاح الأخضر/الكوراساو الأزرق/الخوخ/النعناع الأبيض/الفراو…"
click at [445, 272] on textarea at bounding box center [410, 289] width 377 height 61
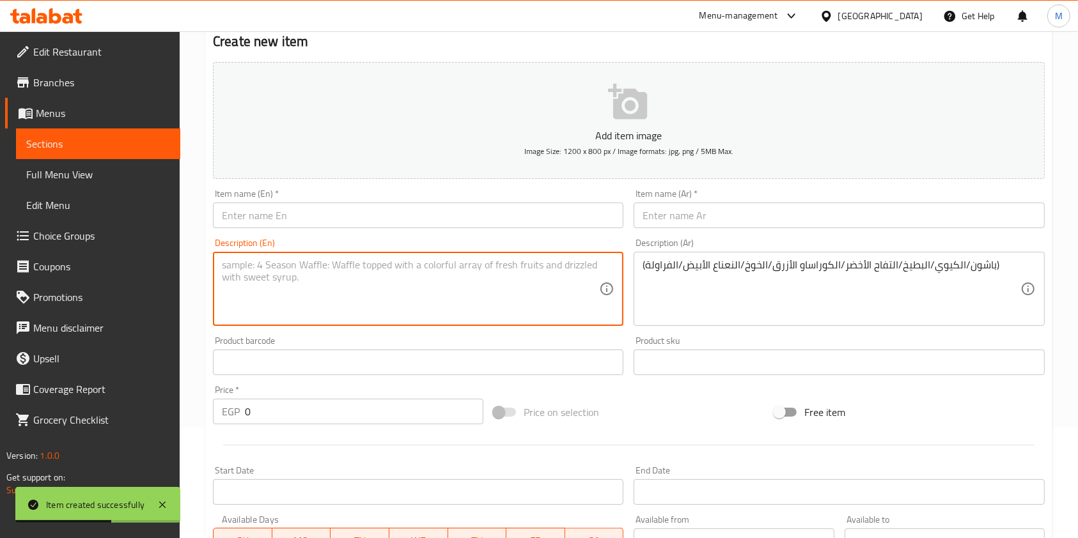
paste textarea "(Passion/Kiwi/Watermelon/Green Apple/ Blue Curacao/Peach/White Mint/Strawberry)"
type textarea "(Passion/Kiwi/Watermelon/Green Apple/ Blue Curacao/Peach/White Mint/Strawberry)"
click at [329, 217] on input "text" at bounding box center [418, 216] width 410 height 26
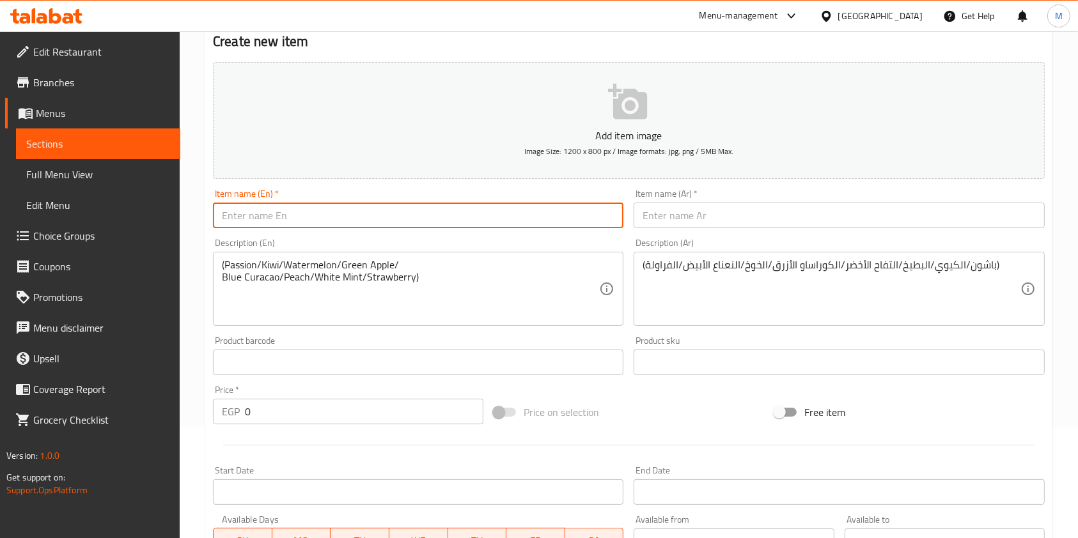
paste input "Soda Mix"
type input "Soda Mix"
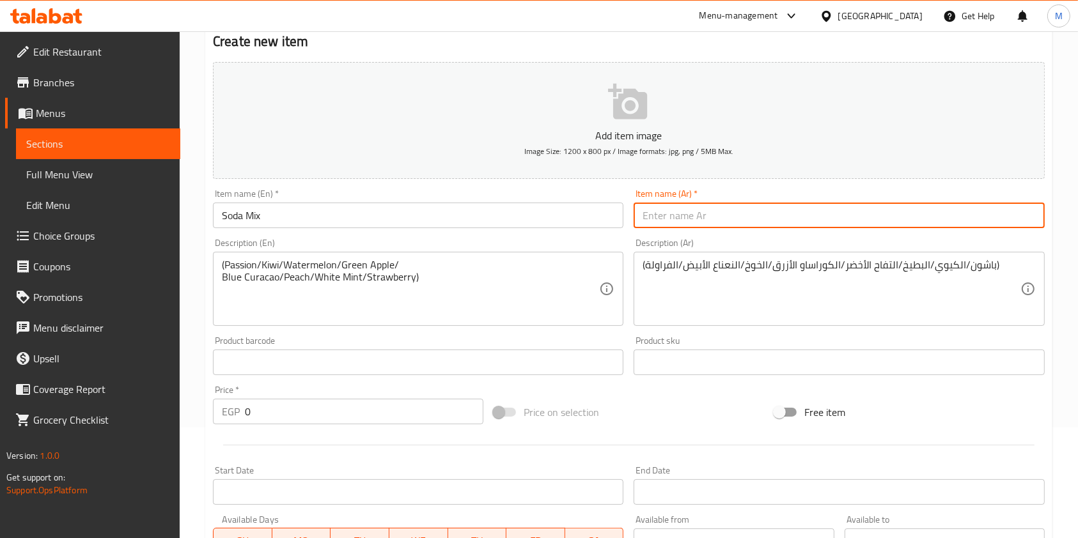
click at [699, 222] on input "text" at bounding box center [839, 216] width 410 height 26
paste input "ميكس"
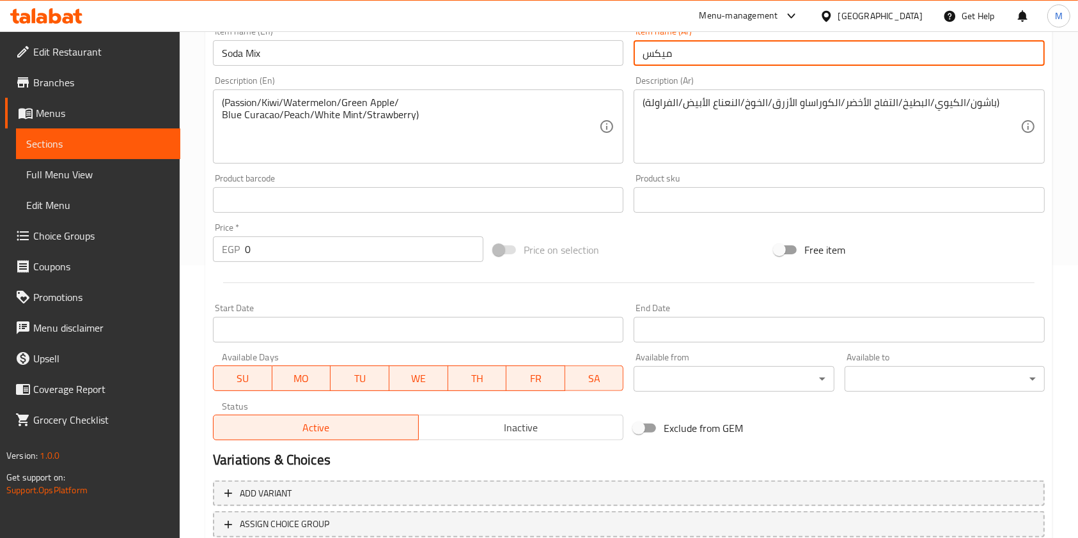
type input "ميكس"
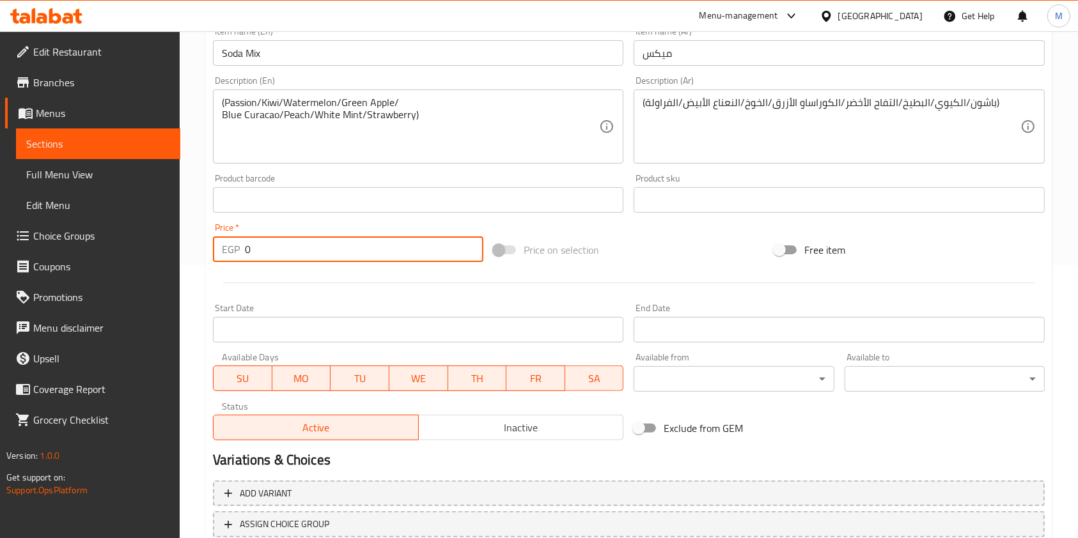
drag, startPoint x: 286, startPoint y: 254, endPoint x: 240, endPoint y: 252, distance: 45.4
click at [240, 252] on div "EGP 0 Price *" at bounding box center [348, 250] width 270 height 26
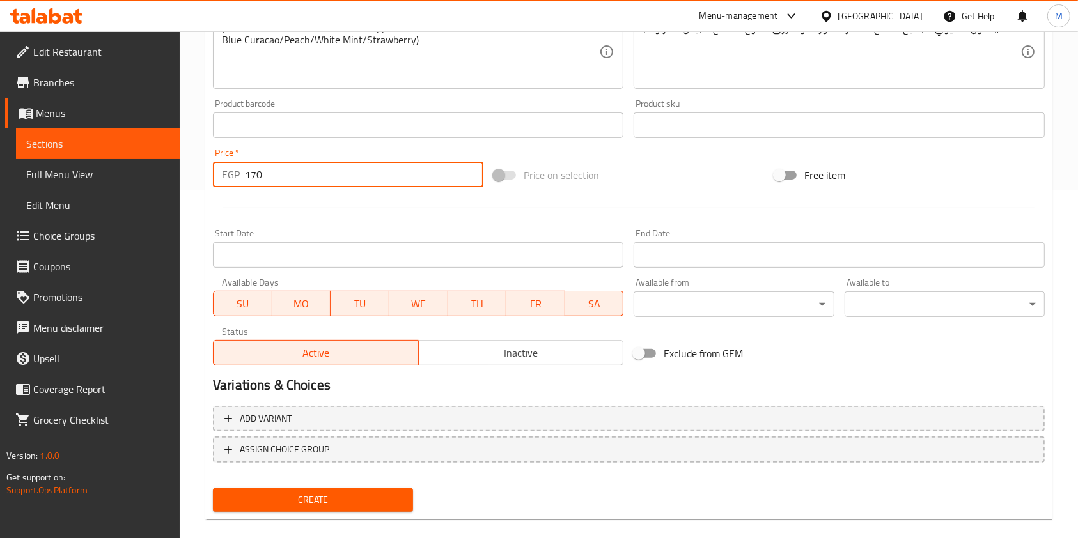
scroll to position [365, 0]
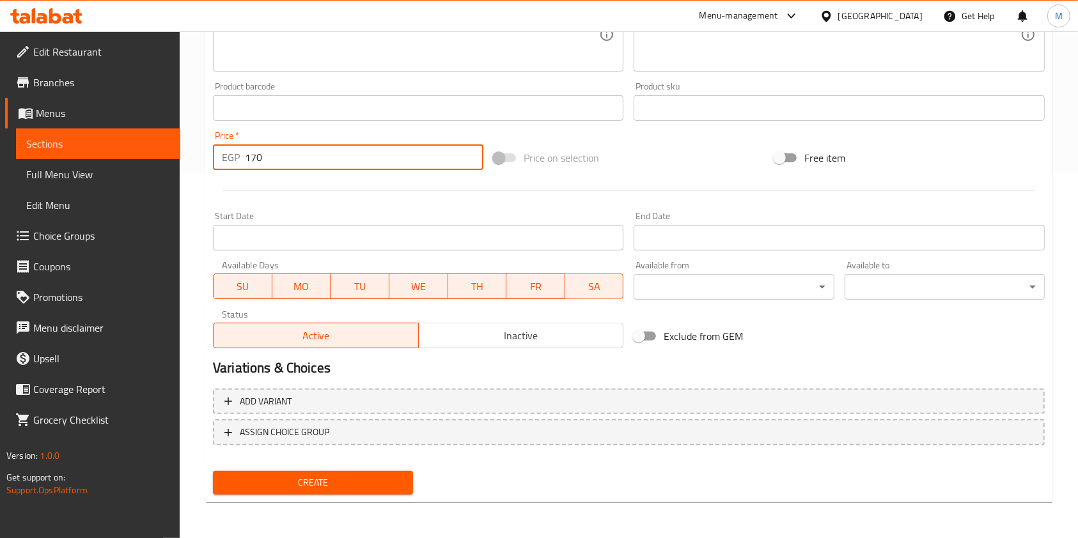
type input "170"
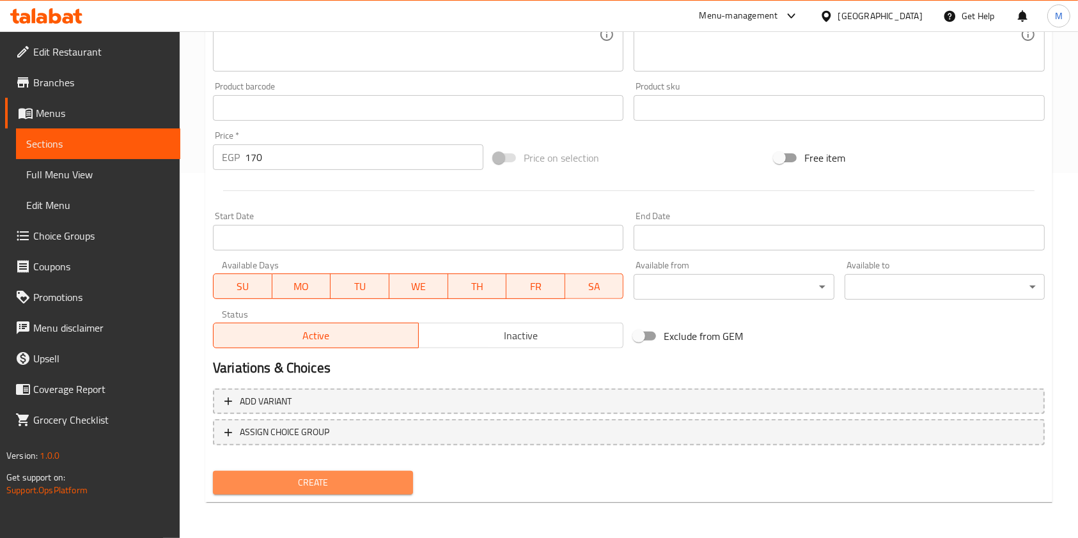
drag, startPoint x: 384, startPoint y: 493, endPoint x: 1071, endPoint y: 476, distance: 687.5
click at [384, 492] on button "Create" at bounding box center [313, 483] width 200 height 24
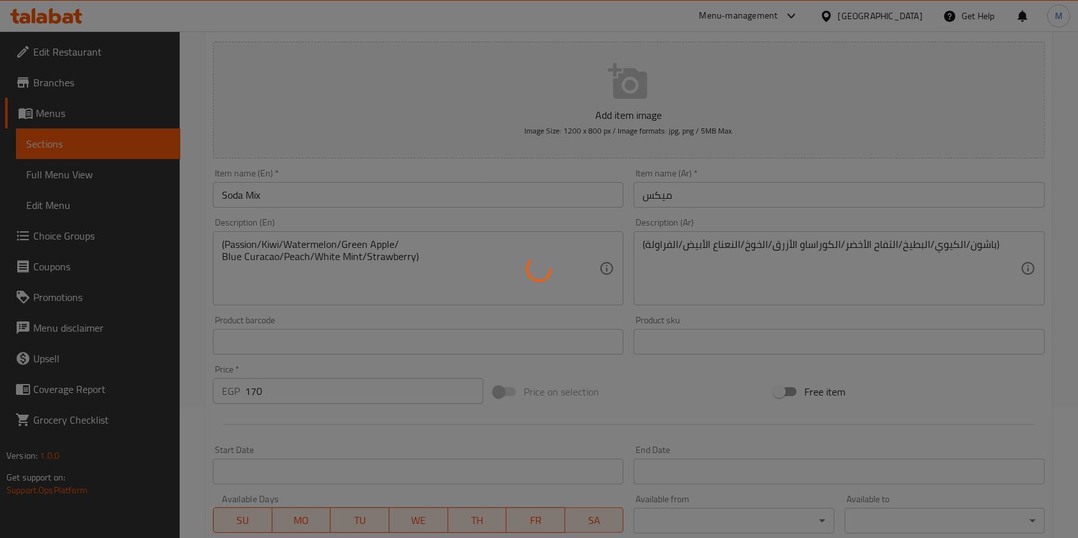
scroll to position [0, 0]
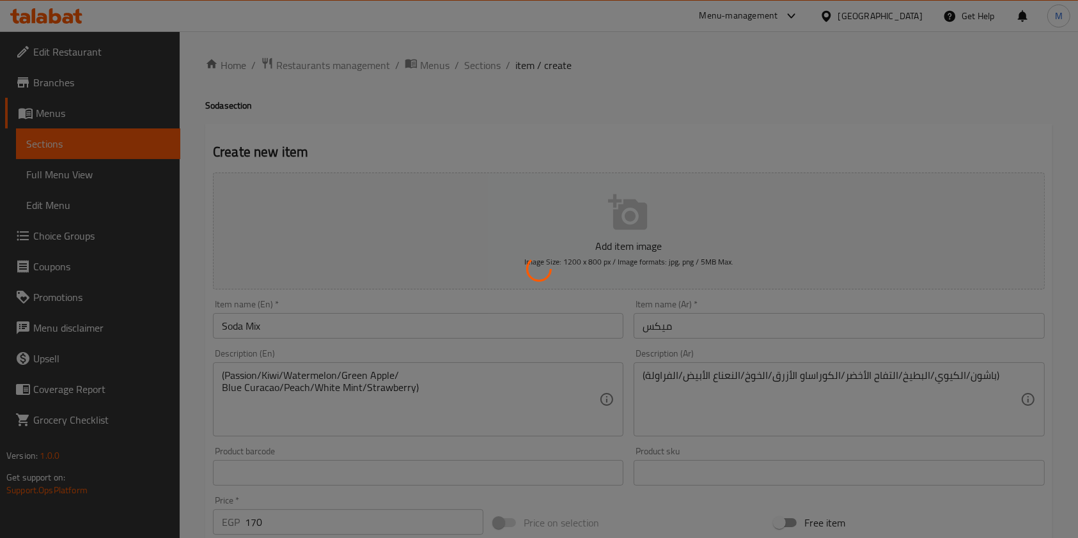
type input "0"
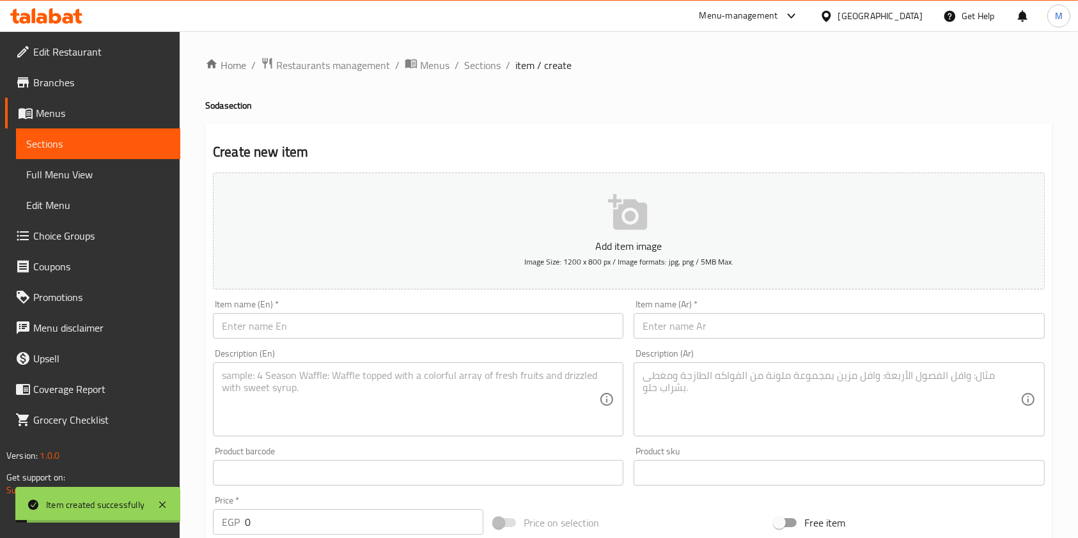
click at [370, 323] on input "text" at bounding box center [418, 326] width 410 height 26
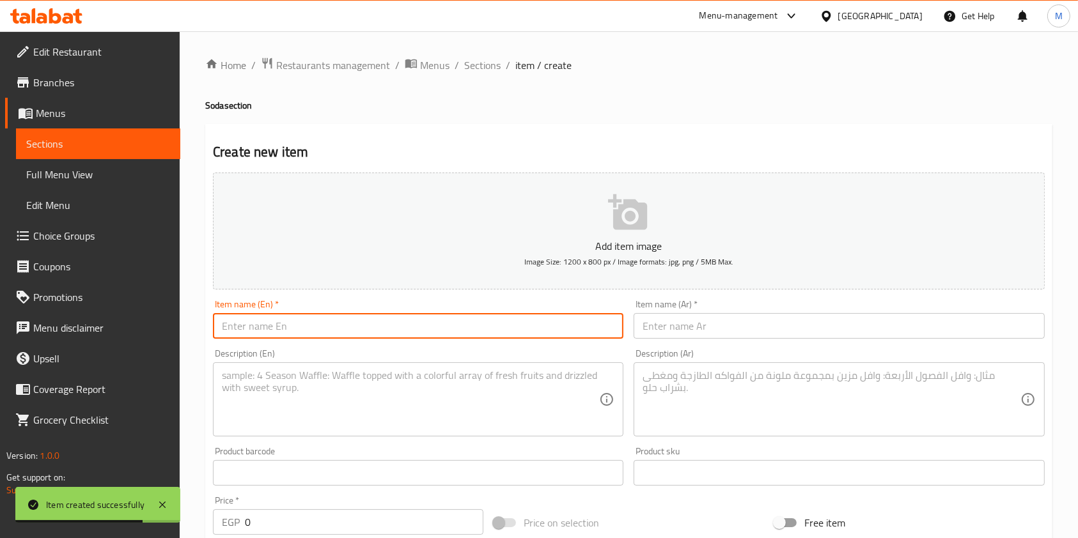
paste input "Profiterole soda"
type input "Profiterole soda"
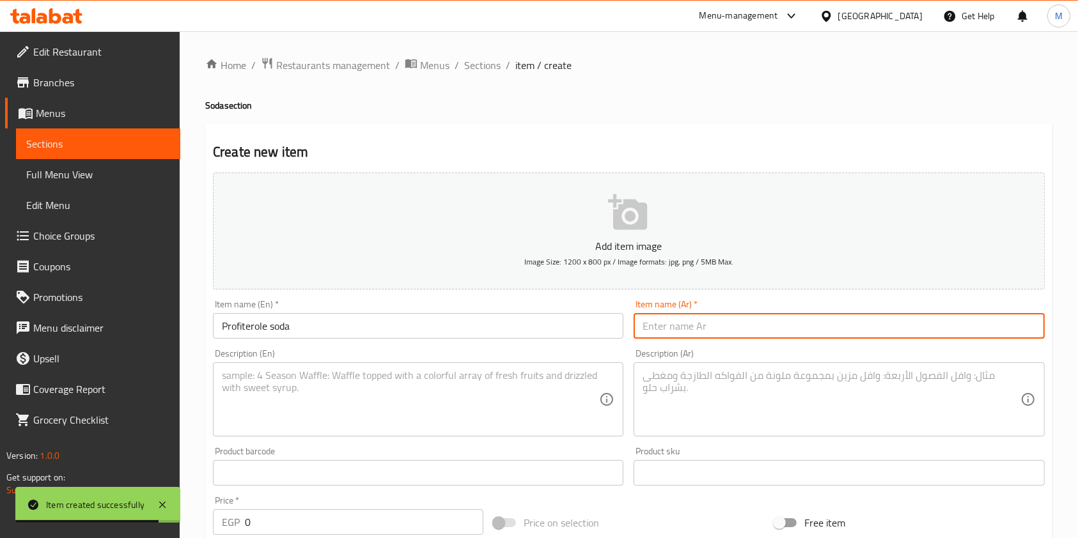
click at [673, 335] on input "text" at bounding box center [839, 326] width 410 height 26
paste input "بروفيترول"
type input "بروفيترول"
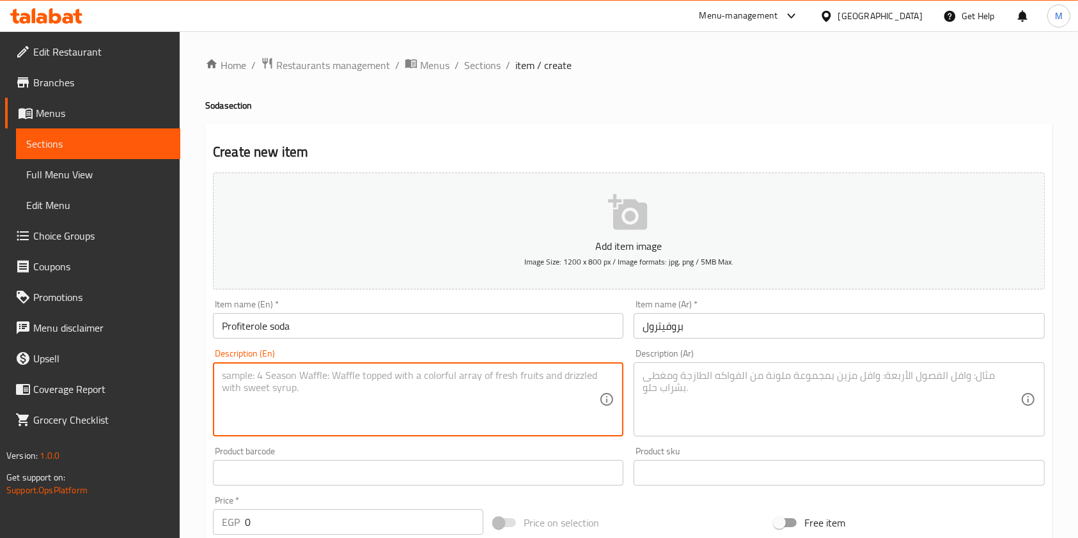
click at [395, 406] on textarea at bounding box center [410, 400] width 377 height 61
paste textarea "(Passion/Kiwi/Watermelon/Green Apple/ Blue Curacao/Peach/White Mint/Strawberry)"
type textarea "(Passion/Kiwi/Watermelon/Green Apple/ Blue Curacao/Peach/White Mint/Strawberry)"
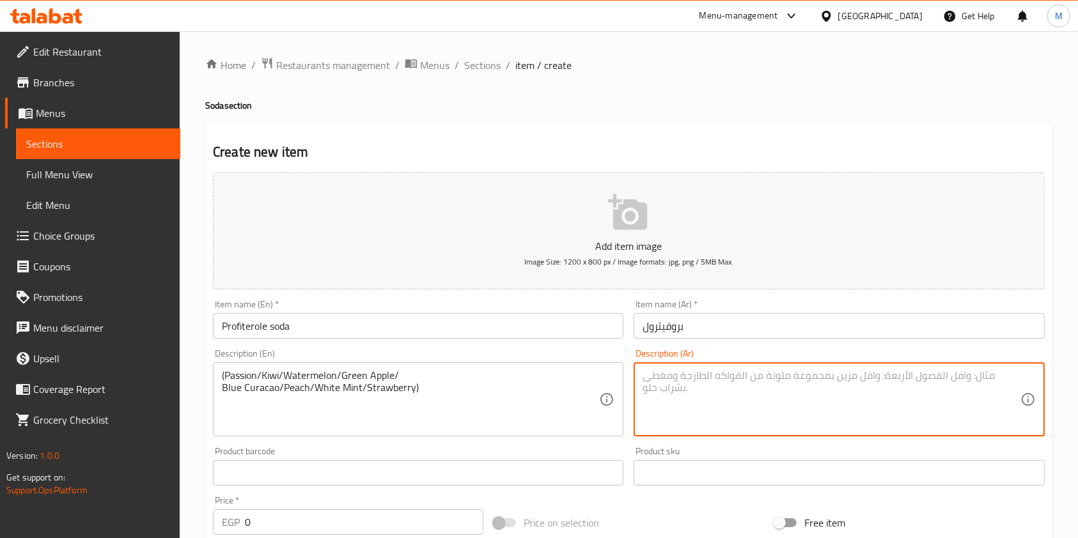
click at [671, 396] on textarea at bounding box center [831, 400] width 377 height 61
paste textarea "(باشون/الكيوي/البطيخ/التفاح الأخضر/الكوراساو الأزرق/الخوخ/النعناع الأبيض/الفراو…"
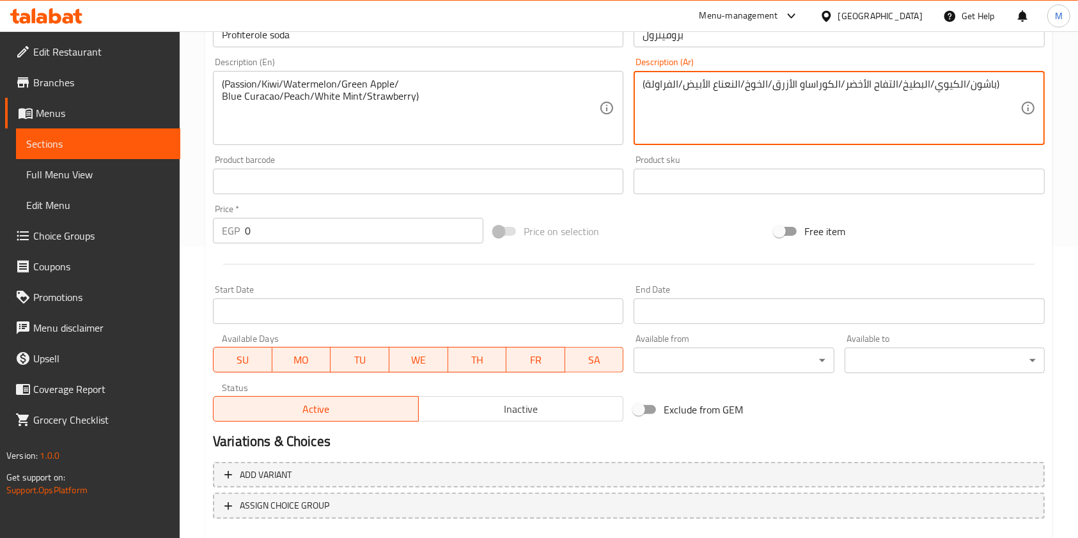
scroll to position [365, 0]
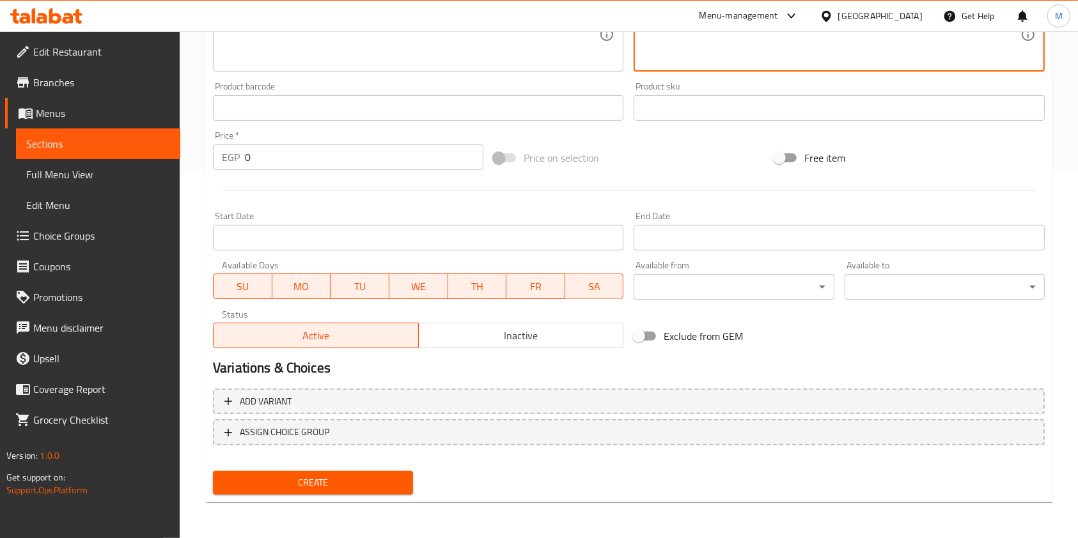
type textarea "(باشون/الكيوي/البطيخ/التفاح الأخضر/الكوراساو الأزرق/الخوخ/النعناع الأبيض/الفراو…"
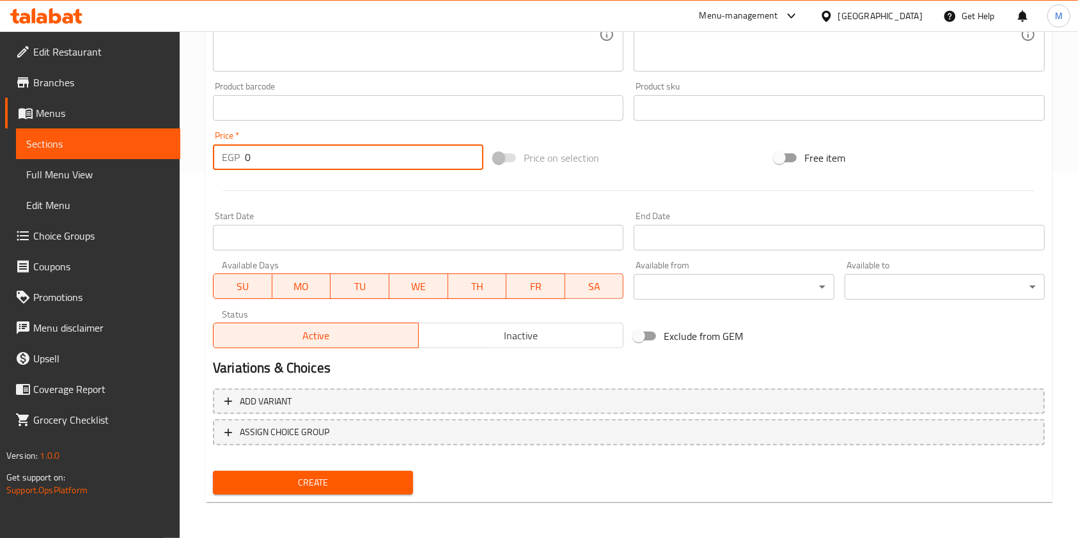
drag, startPoint x: 282, startPoint y: 160, endPoint x: 245, endPoint y: 169, distance: 37.4
click at [245, 169] on input "0" at bounding box center [364, 157] width 238 height 26
type input "150"
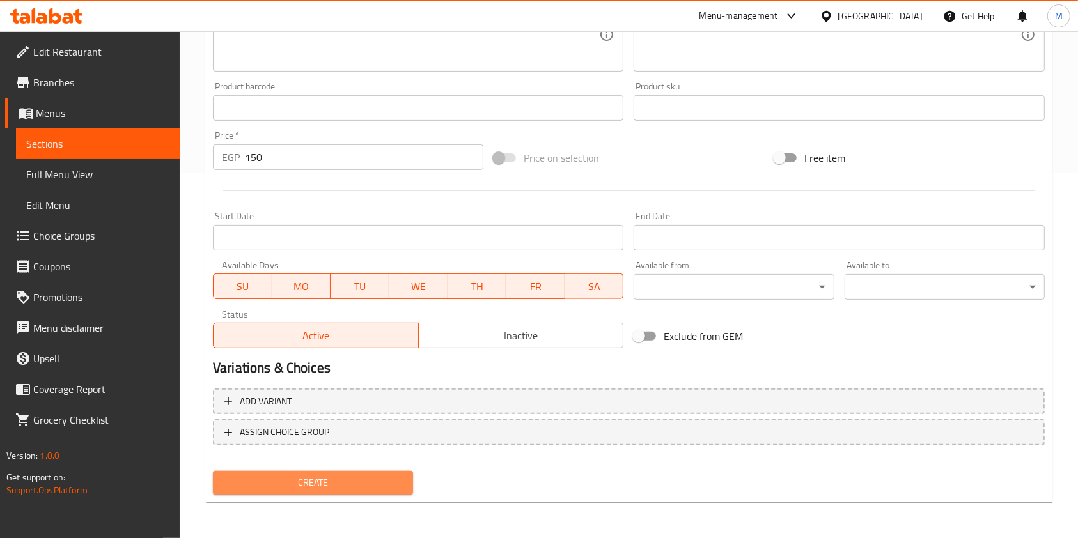
click at [382, 481] on span "Create" at bounding box center [313, 483] width 180 height 16
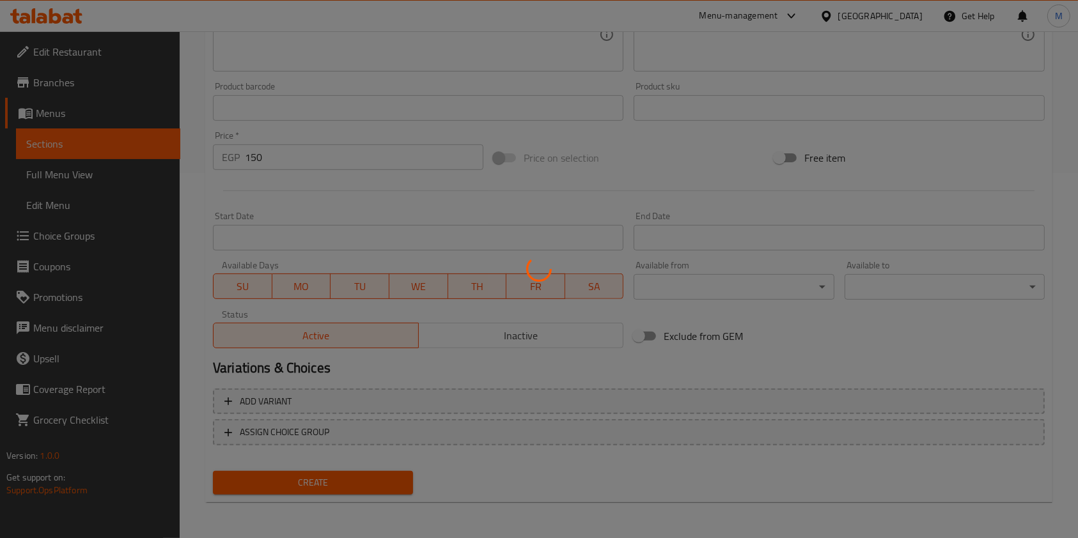
type input "0"
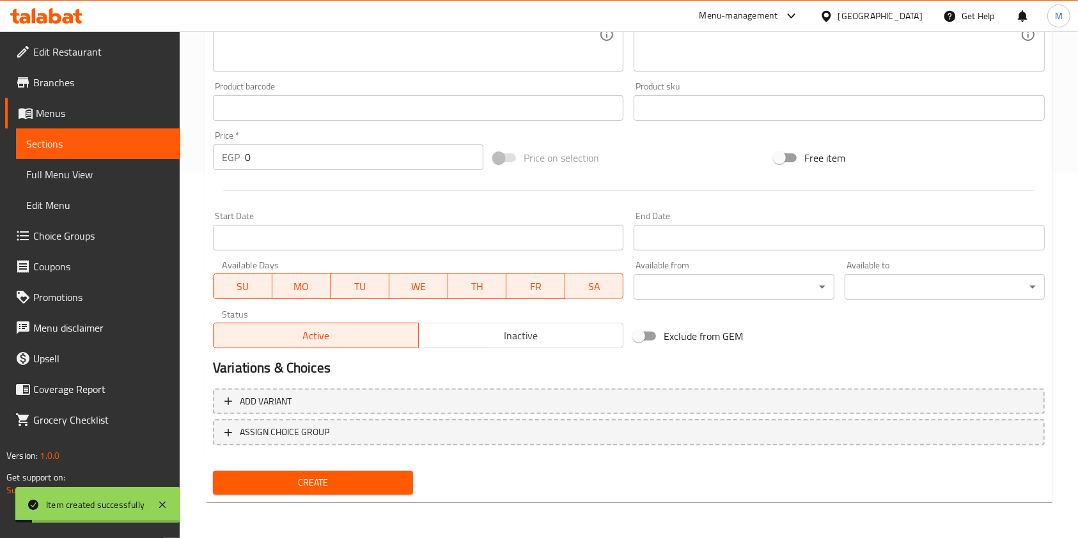
scroll to position [0, 0]
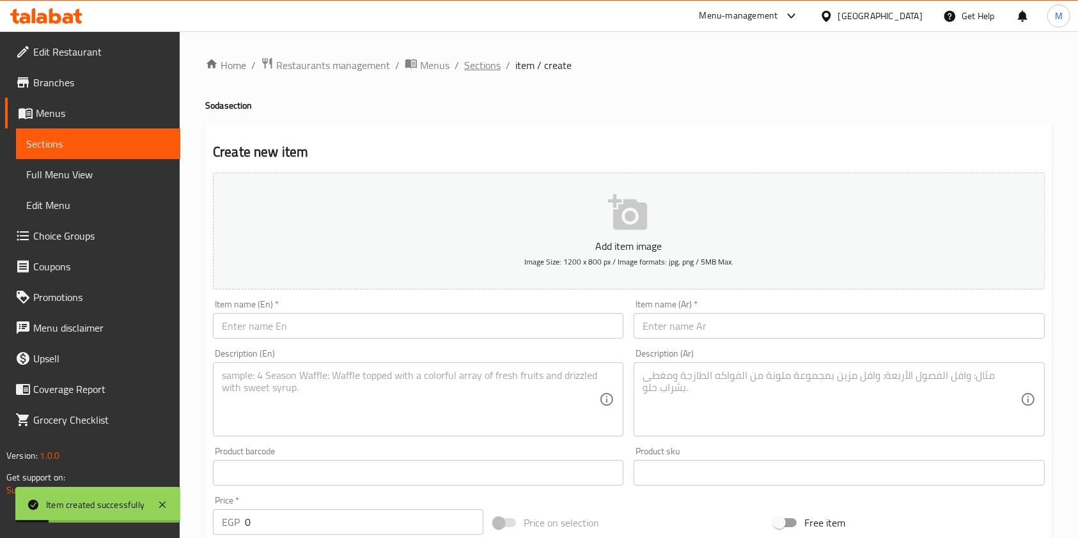
click at [478, 70] on span "Sections" at bounding box center [482, 65] width 36 height 15
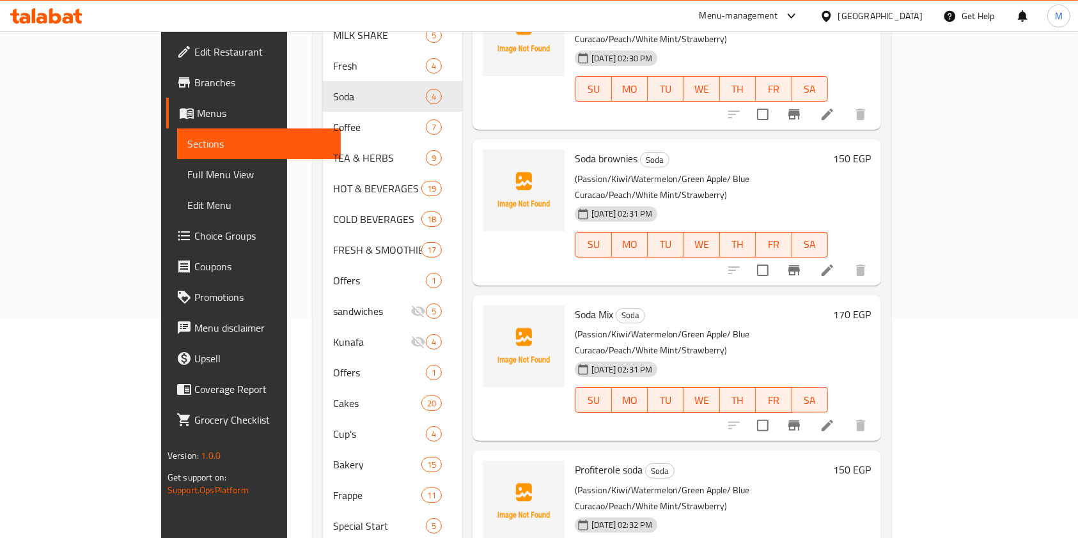
scroll to position [236, 0]
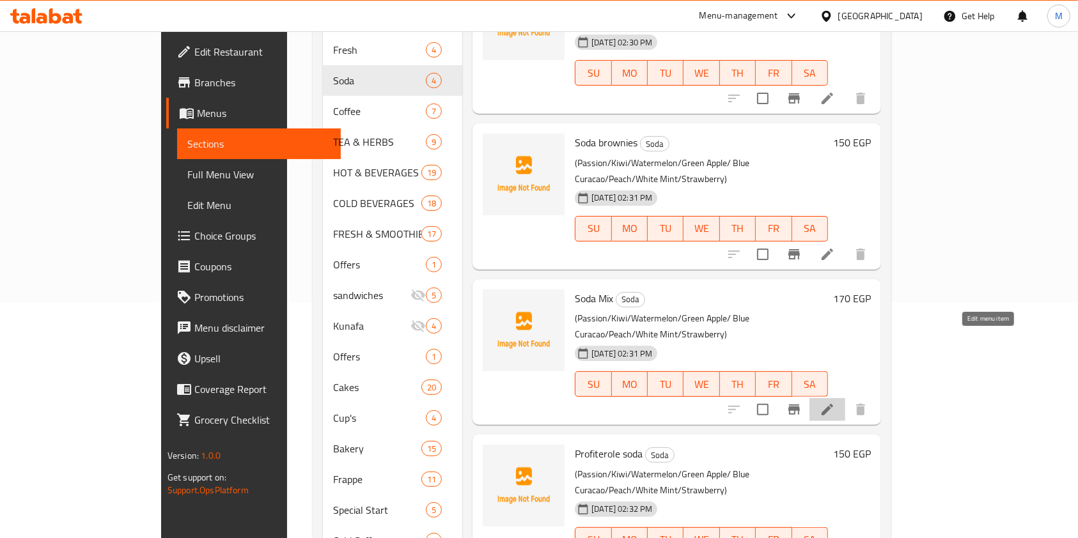
click at [835, 402] on icon at bounding box center [827, 409] width 15 height 15
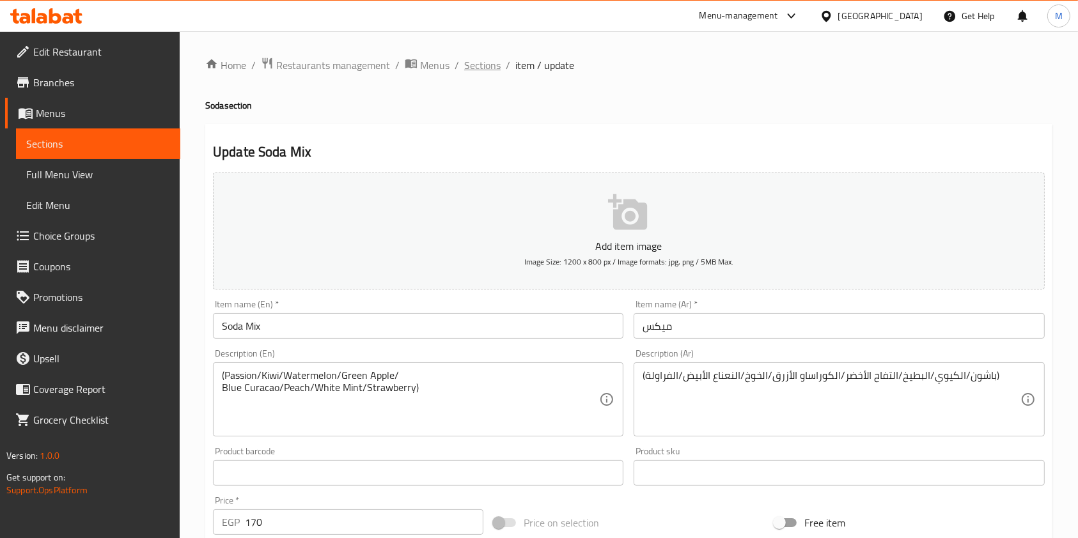
click at [464, 63] on span "Sections" at bounding box center [482, 65] width 36 height 15
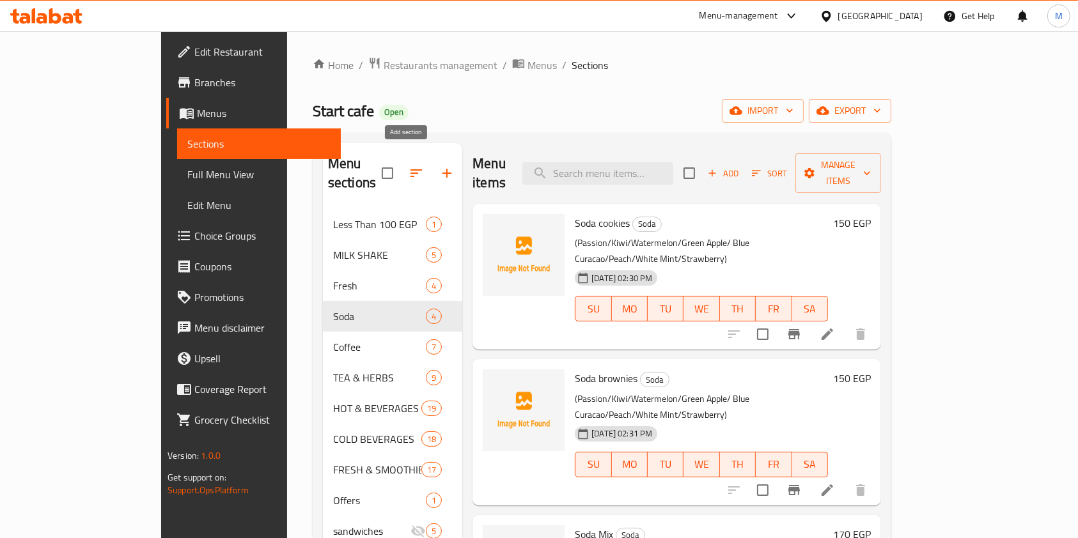
click at [432, 169] on button "button" at bounding box center [447, 173] width 31 height 31
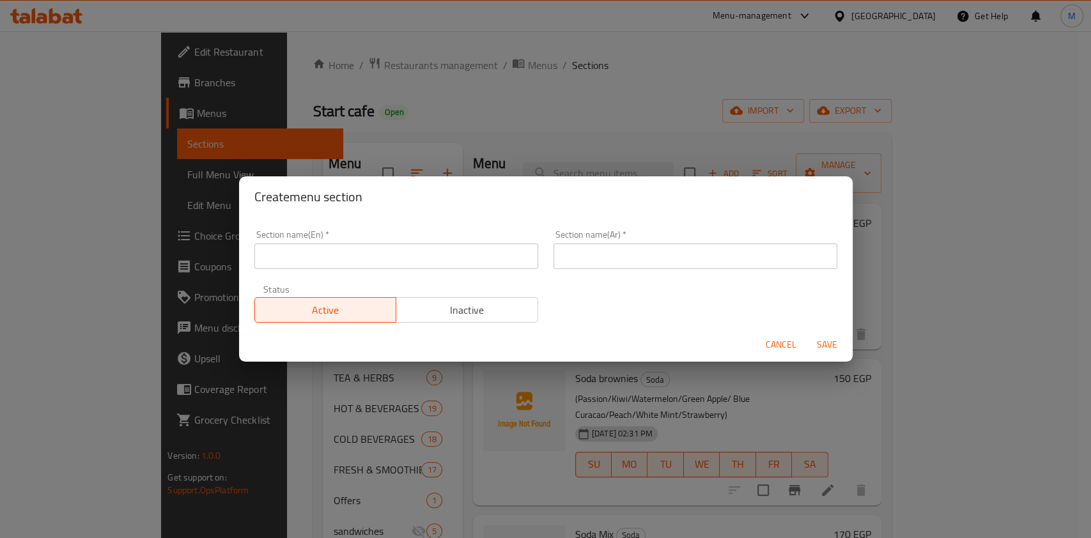
click at [390, 265] on input "text" at bounding box center [396, 257] width 284 height 26
paste input "SPECIAL START"
type input "SPECIAL START"
click at [599, 267] on input "text" at bounding box center [696, 257] width 284 height 26
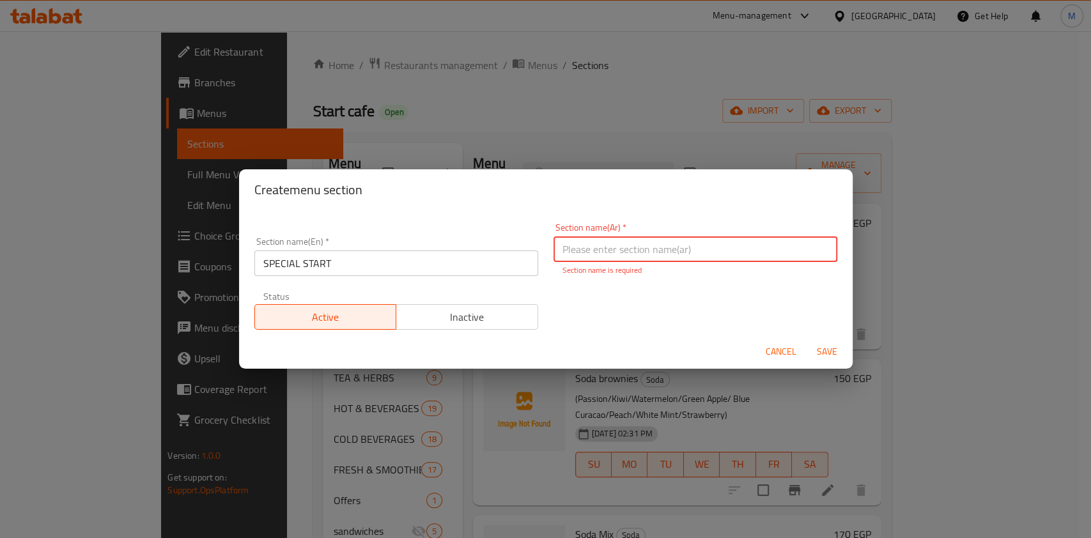
click at [604, 242] on div "Section name(Ar)   * Section name(Ar) * Section name is required" at bounding box center [696, 249] width 284 height 53
click at [604, 243] on input "text" at bounding box center [696, 250] width 284 height 26
type input "سبيشل ستار"
click at [823, 346] on span "Save" at bounding box center [827, 352] width 31 height 16
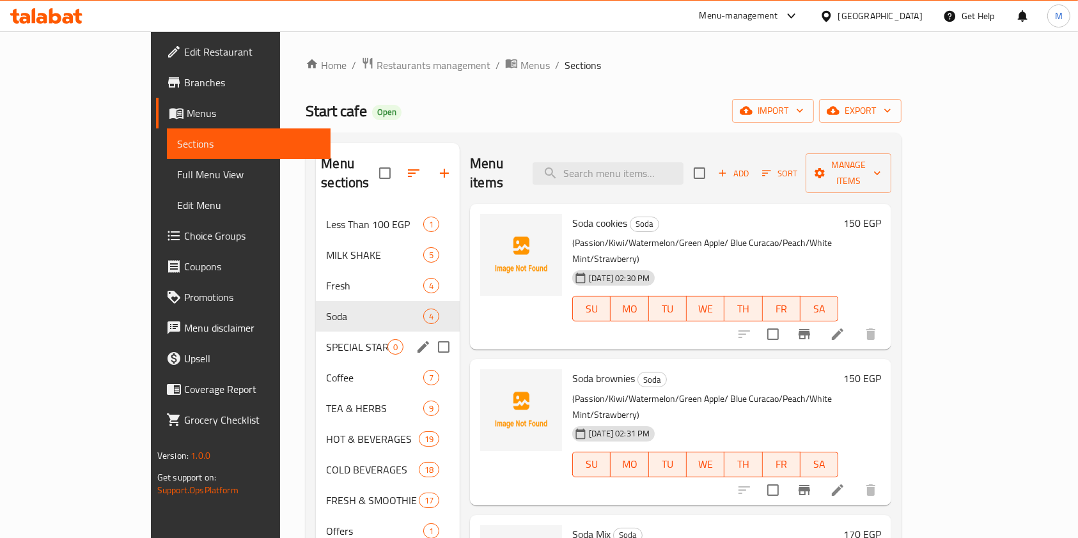
click at [316, 332] on div "SPECIAL START 0" at bounding box center [388, 347] width 144 height 31
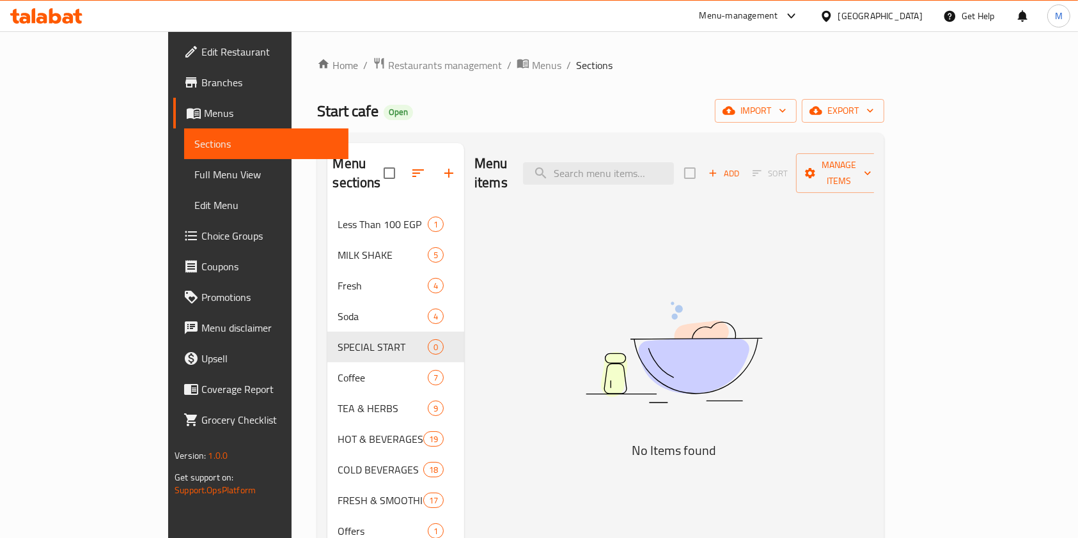
click at [868, 153] on div "Add Sort Manage items" at bounding box center [783, 173] width 198 height 40
click at [741, 171] on span "Add" at bounding box center [723, 173] width 35 height 15
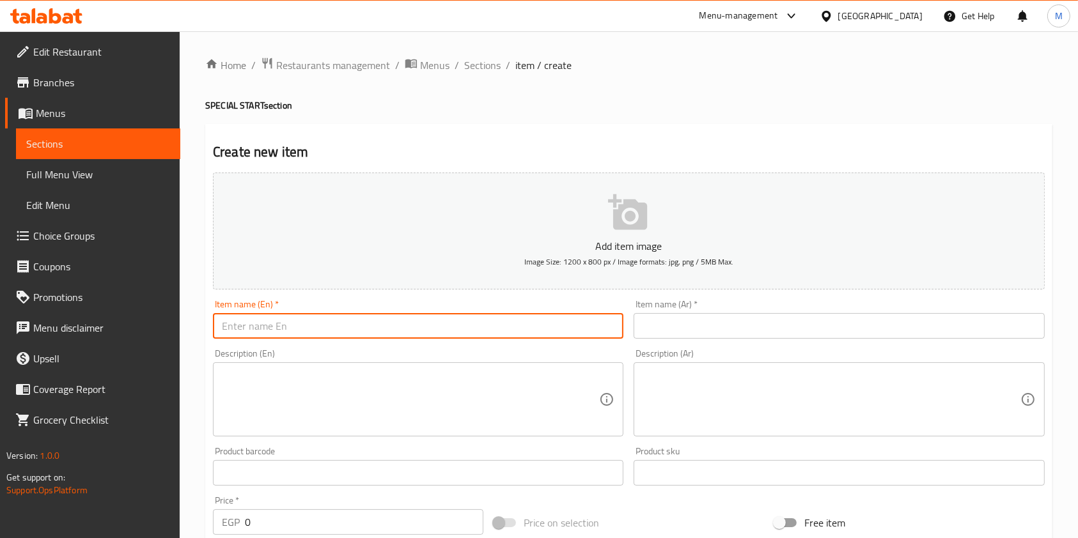
click at [518, 316] on input "text" at bounding box center [418, 326] width 410 height 26
paste input "Milk Pistachio nuts"
type input "Milk Pistachio nuts"
click at [675, 313] on div "Item name (Ar)   * Item name (Ar) *" at bounding box center [839, 319] width 410 height 39
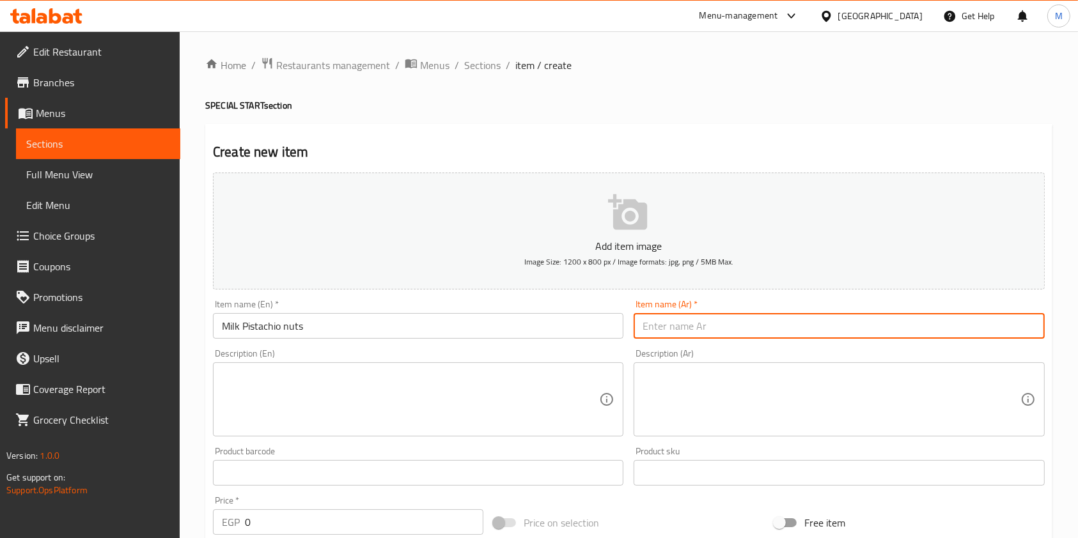
click at [675, 320] on input "text" at bounding box center [839, 326] width 410 height 26
paste input "مكسرات بيستاشيو"
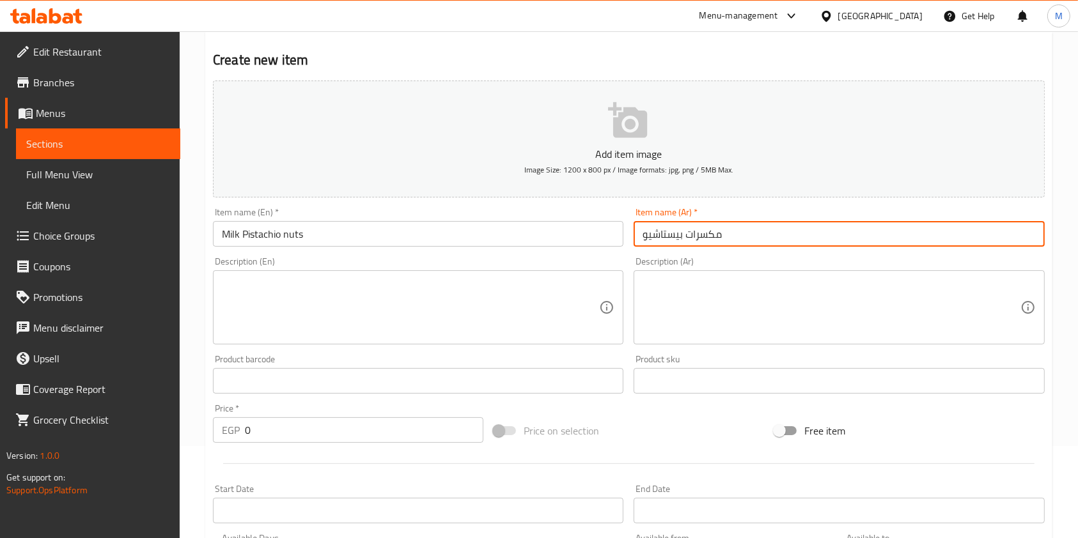
type input "مكسرات بيستاشيو"
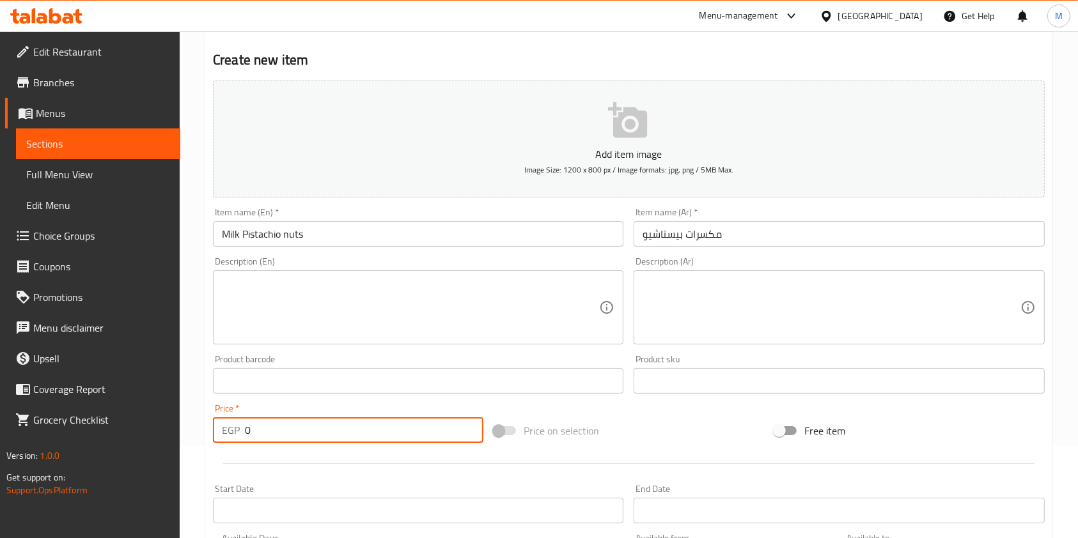
drag, startPoint x: 267, startPoint y: 429, endPoint x: 233, endPoint y: 432, distance: 34.0
click at [233, 432] on div "EGP 0 Price *" at bounding box center [348, 430] width 270 height 26
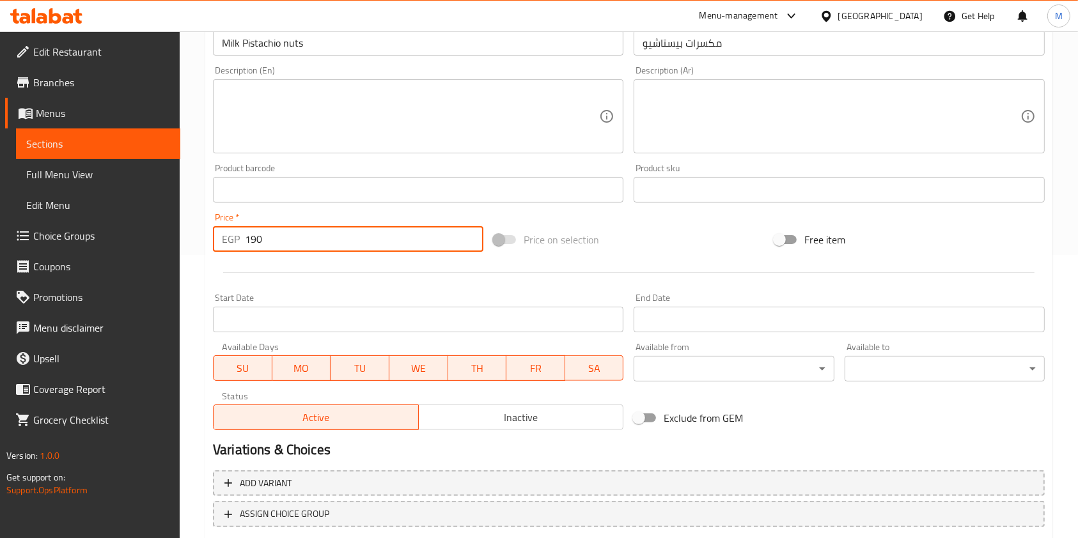
scroll to position [335, 0]
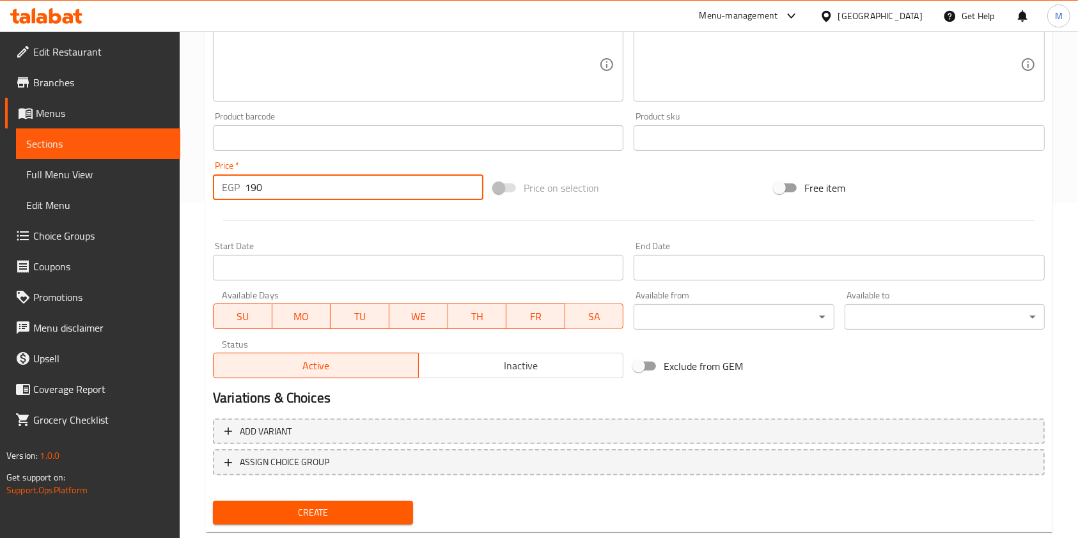
type input "190"
click at [371, 514] on span "Create" at bounding box center [313, 513] width 180 height 16
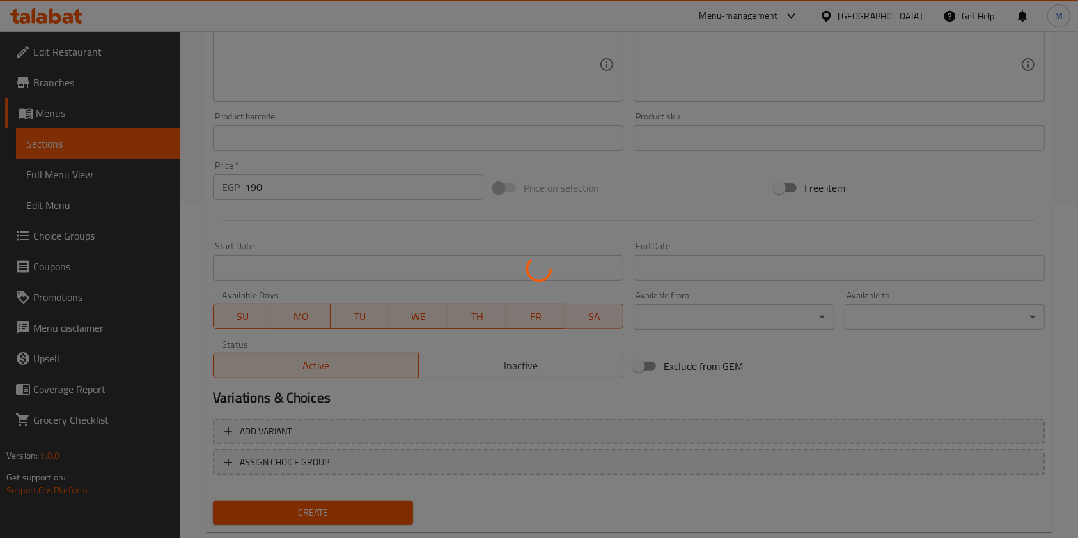
type input "0"
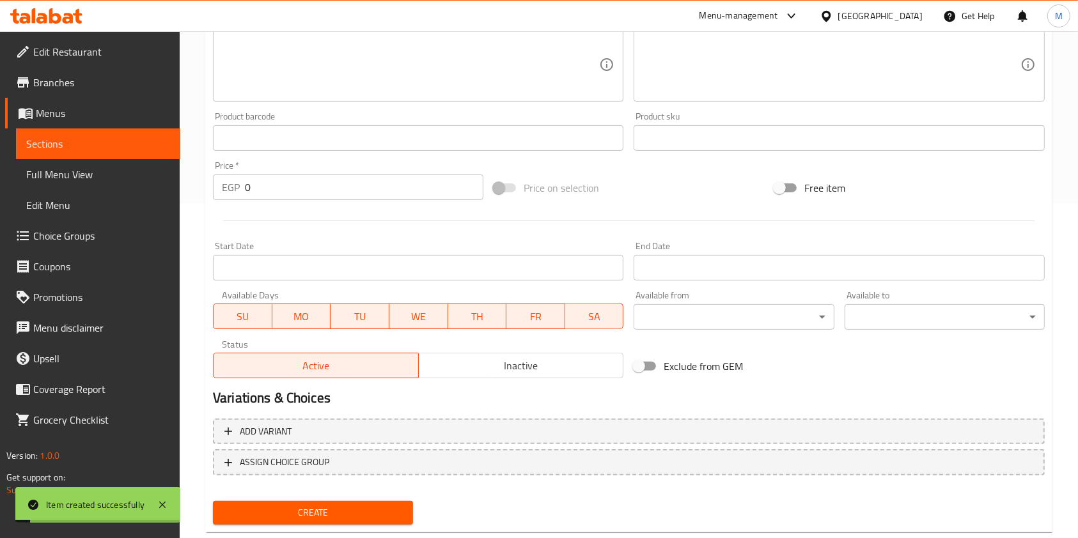
scroll to position [114, 0]
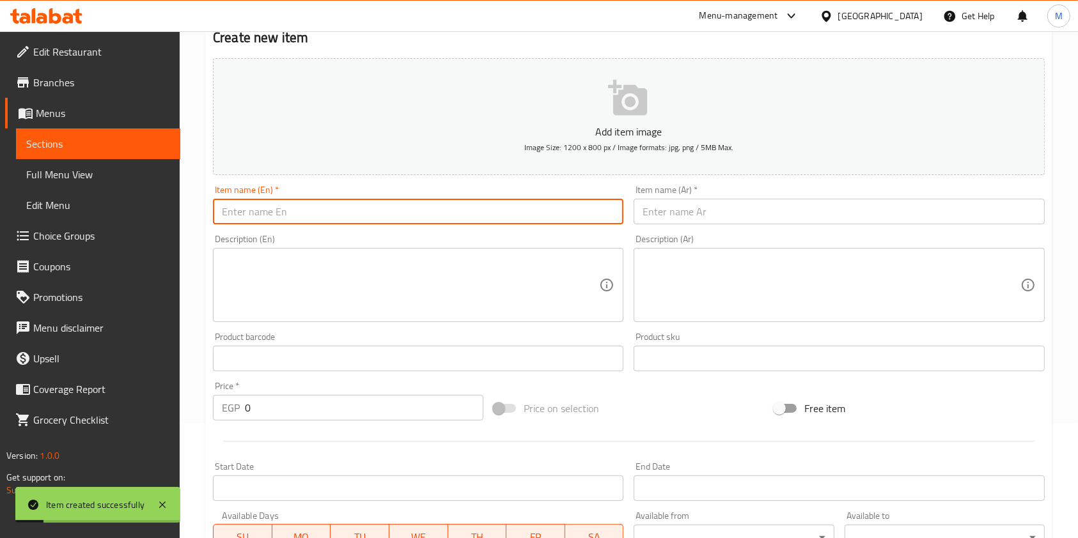
click at [377, 216] on input "text" at bounding box center [418, 212] width 410 height 26
paste input "Milk Mix nuts"
type input "Milk Mix nuts"
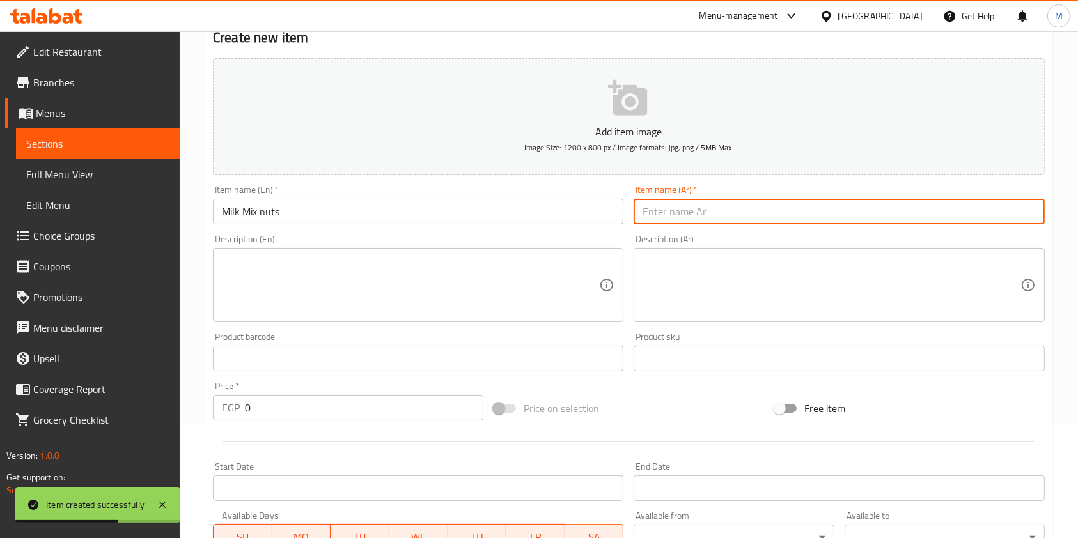
click at [697, 213] on input "text" at bounding box center [839, 212] width 410 height 26
paste input "ميكس ستارت"
type input "ميكس ستارت"
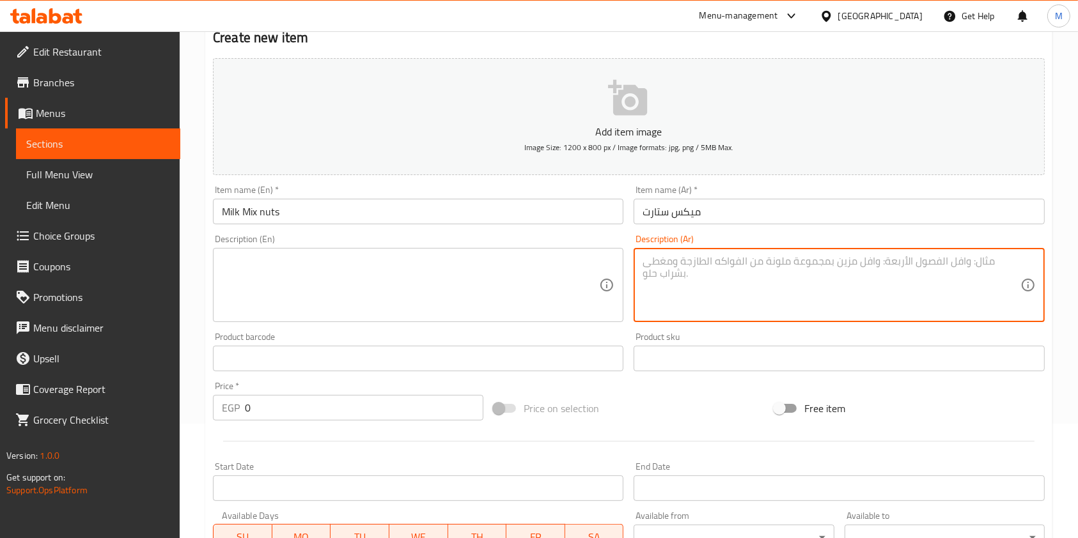
click at [670, 300] on textarea at bounding box center [831, 285] width 377 height 61
paste textarea "ميلك فانيليا - كوكيز - براونيز - بريفيترول"
type textarea "ميلك فانيليا - كوكيز - براونيز - بريفيترول"
click at [487, 272] on textarea at bounding box center [410, 285] width 377 height 61
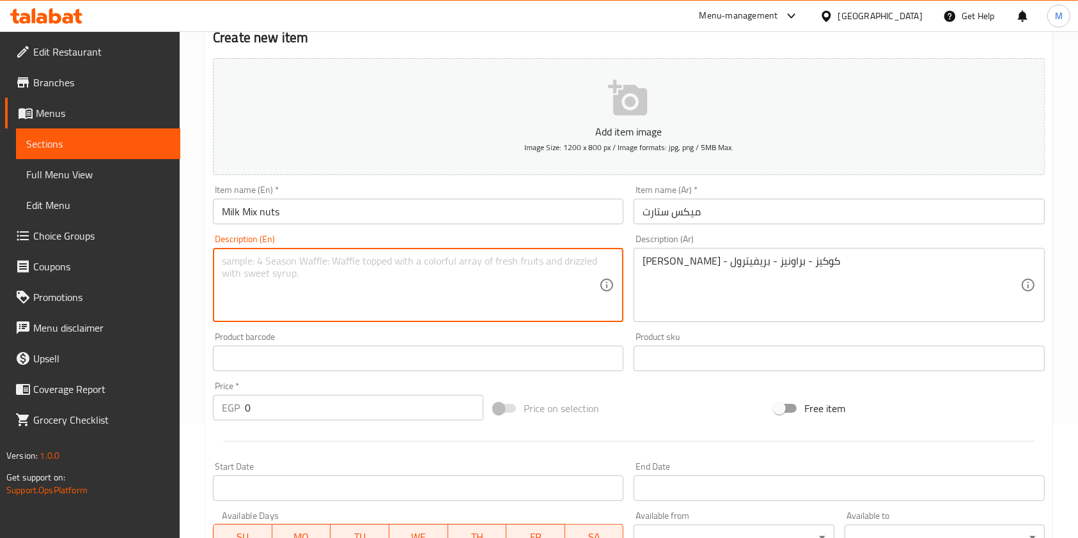
paste textarea "Vanilla milk - cookies - brownies - previtrol"
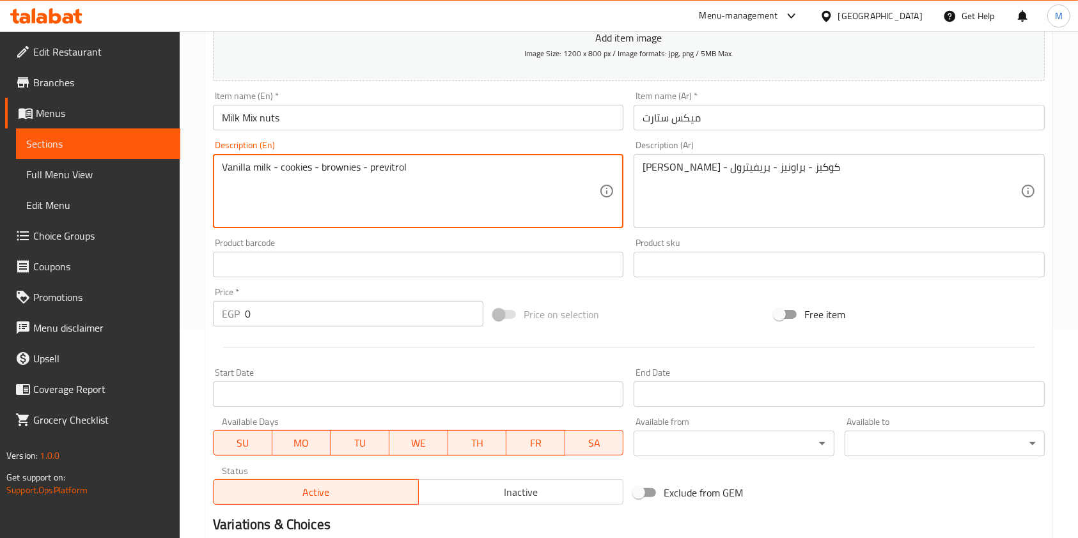
scroll to position [238, 0]
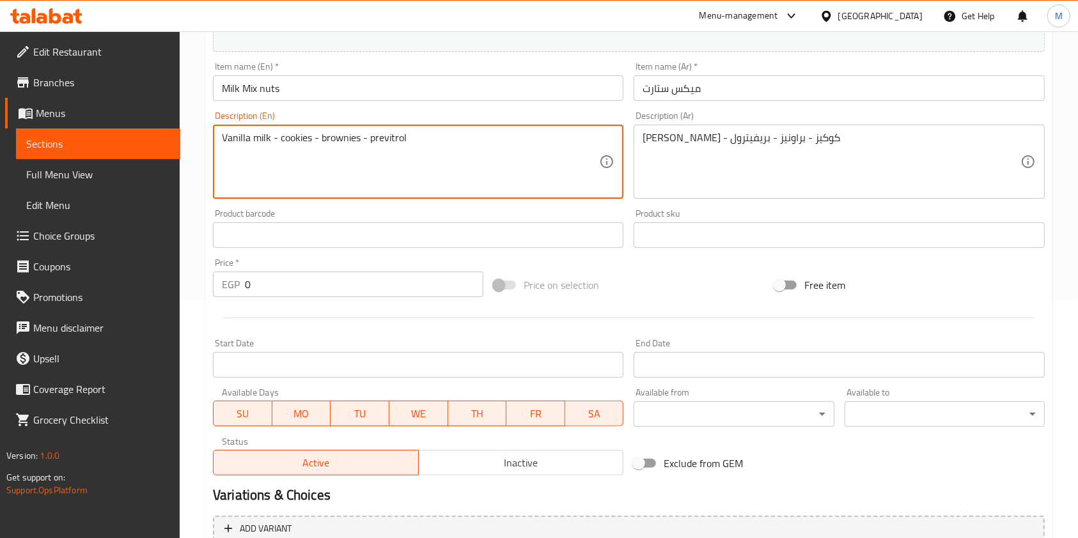
type textarea "Vanilla milk - cookies - brownies - previtrol"
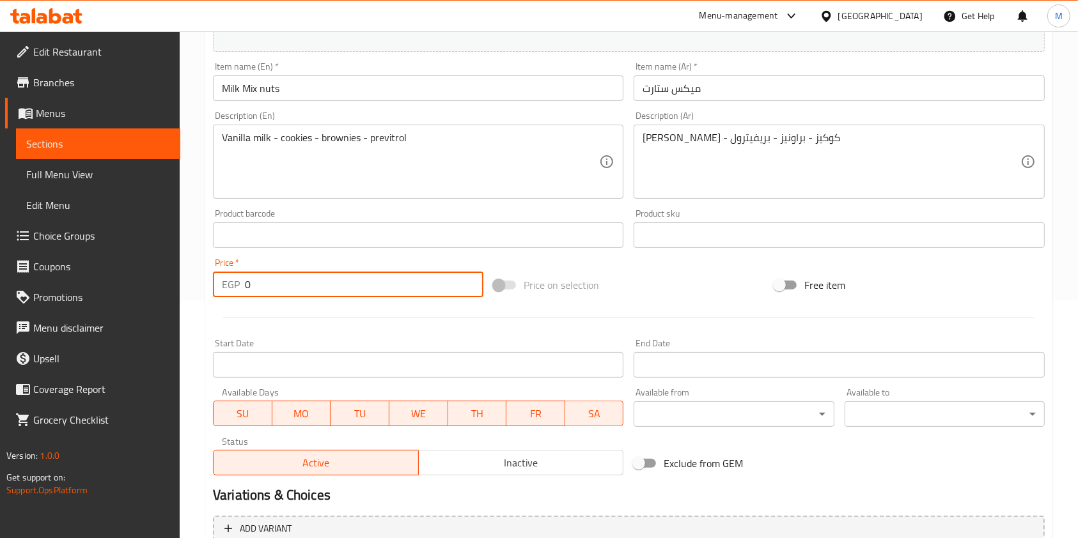
click at [247, 294] on input "0" at bounding box center [364, 285] width 238 height 26
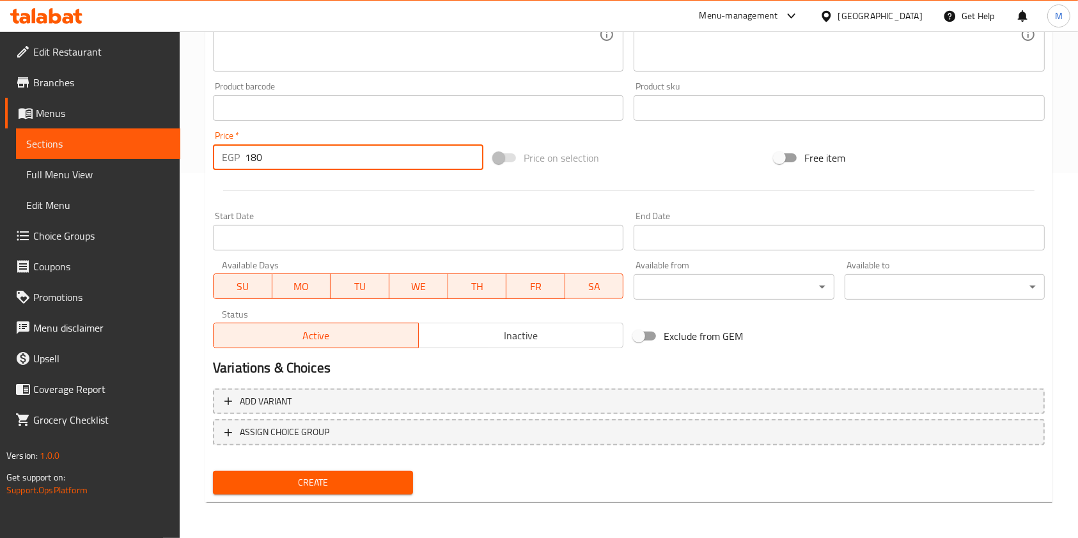
type input "180"
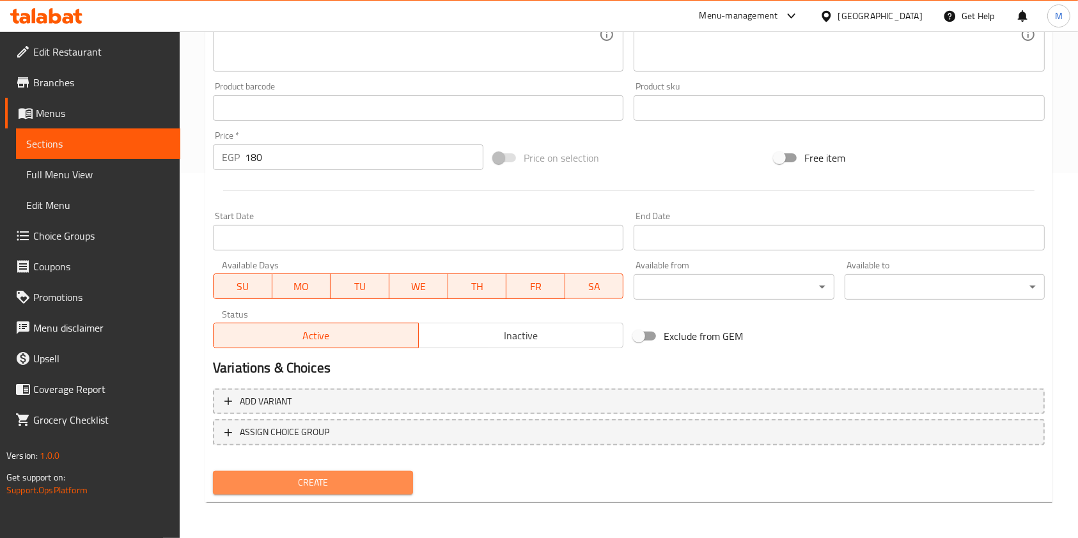
drag, startPoint x: 357, startPoint y: 487, endPoint x: 647, endPoint y: 432, distance: 295.5
click at [357, 486] on span "Create" at bounding box center [313, 483] width 180 height 16
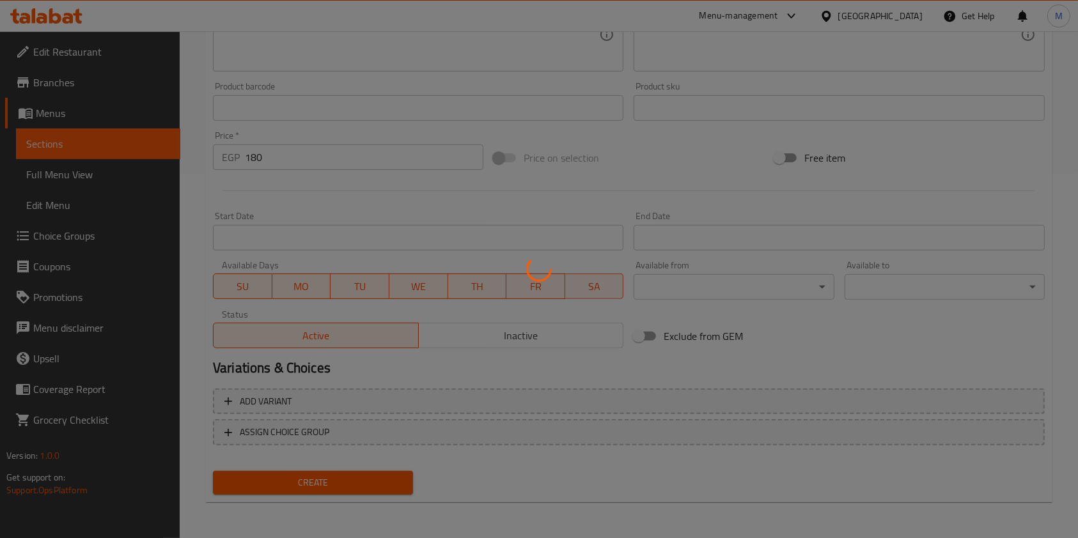
type input "0"
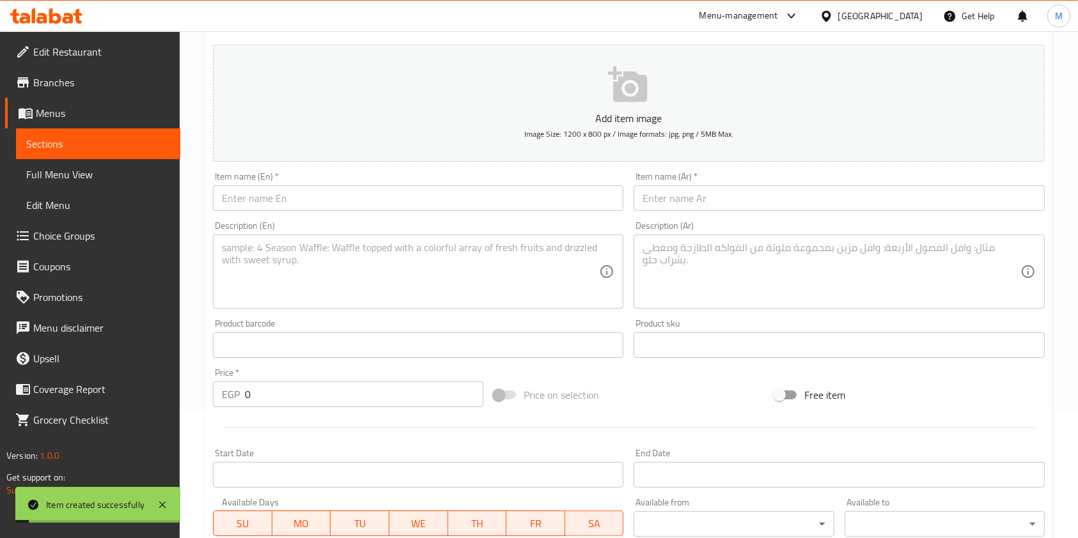
scroll to position [0, 0]
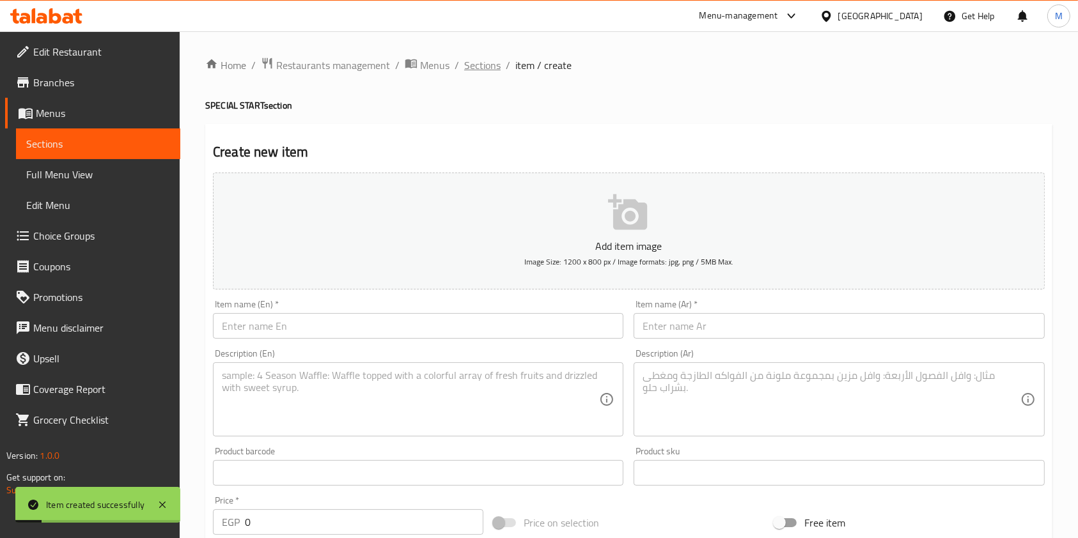
click at [491, 64] on span "Sections" at bounding box center [482, 65] width 36 height 15
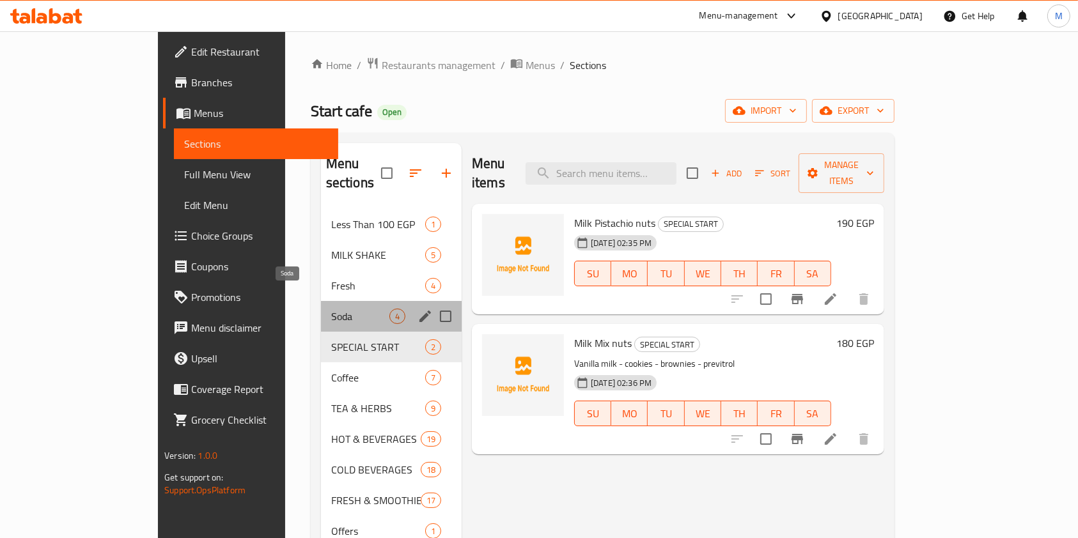
click at [331, 309] on span "Soda" at bounding box center [360, 316] width 58 height 15
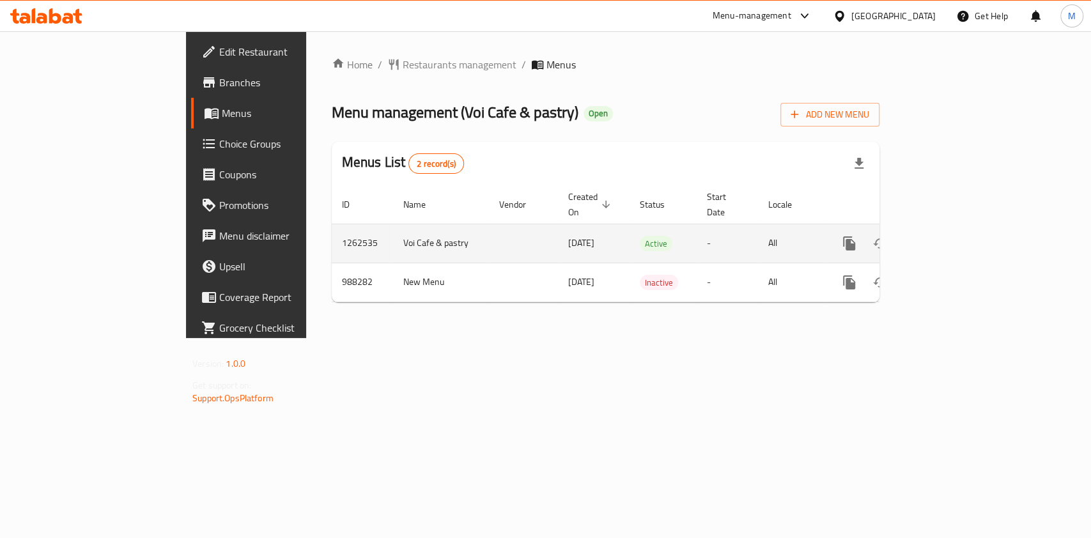
click at [949, 236] on icon "enhanced table" at bounding box center [941, 243] width 15 height 15
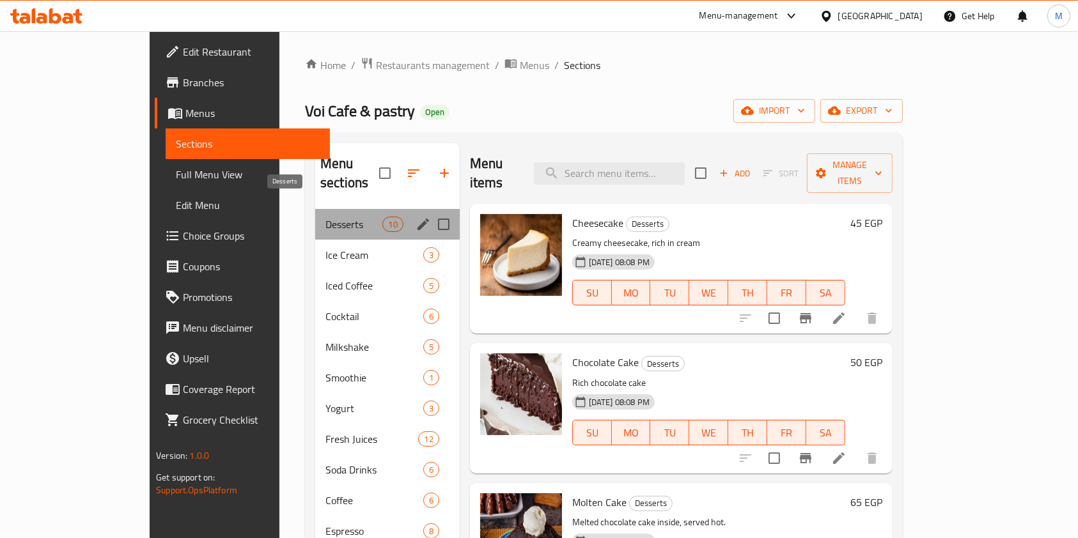
click at [325, 217] on span "Desserts" at bounding box center [353, 224] width 57 height 15
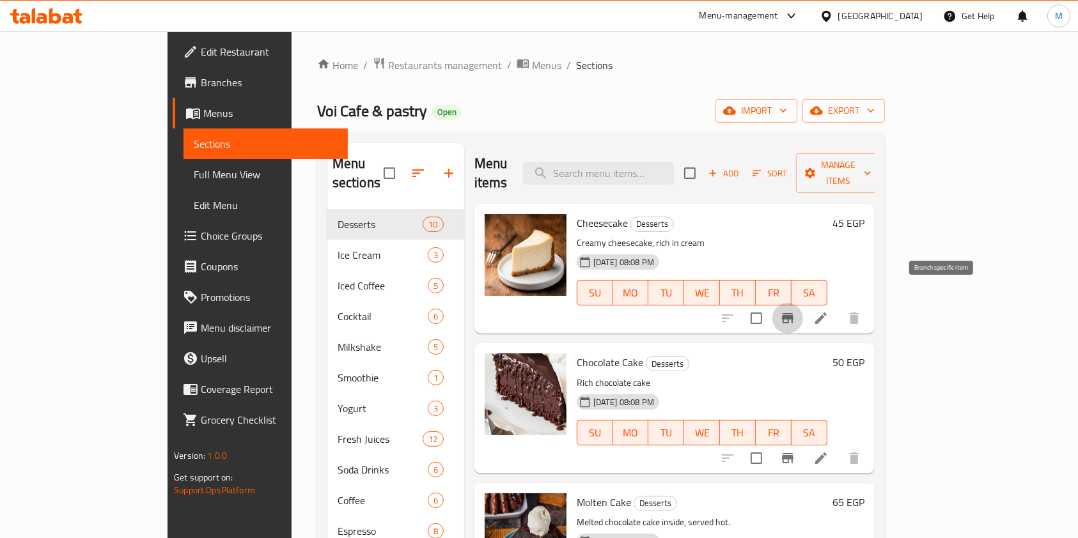
click at [793, 313] on icon "Branch-specific-item" at bounding box center [788, 318] width 12 height 10
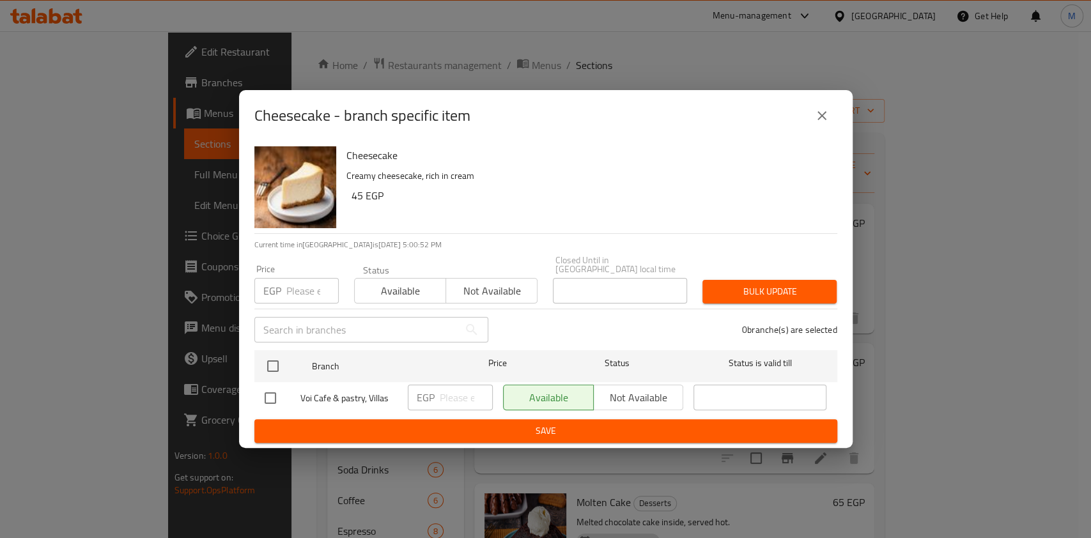
click at [274, 385] on input "checkbox" at bounding box center [270, 398] width 27 height 27
checkbox input "true"
click at [445, 398] on input "number" at bounding box center [466, 398] width 53 height 26
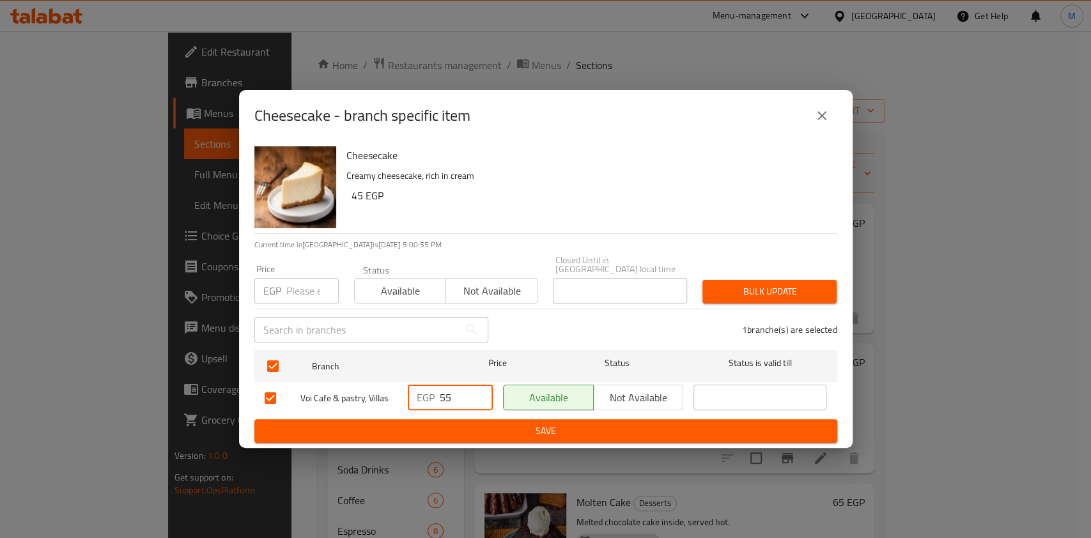
type input "55"
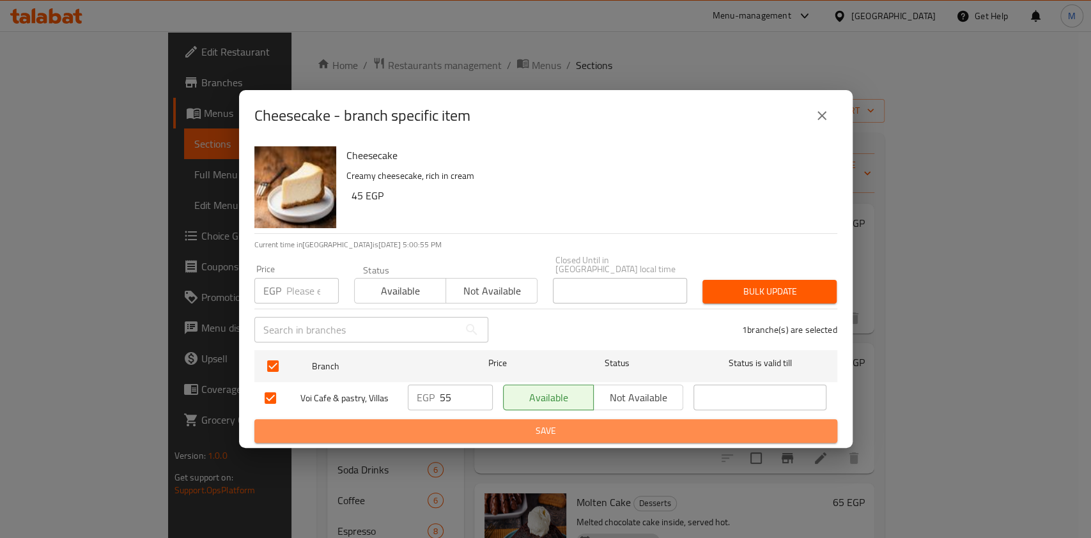
click at [654, 428] on span "Save" at bounding box center [546, 431] width 563 height 16
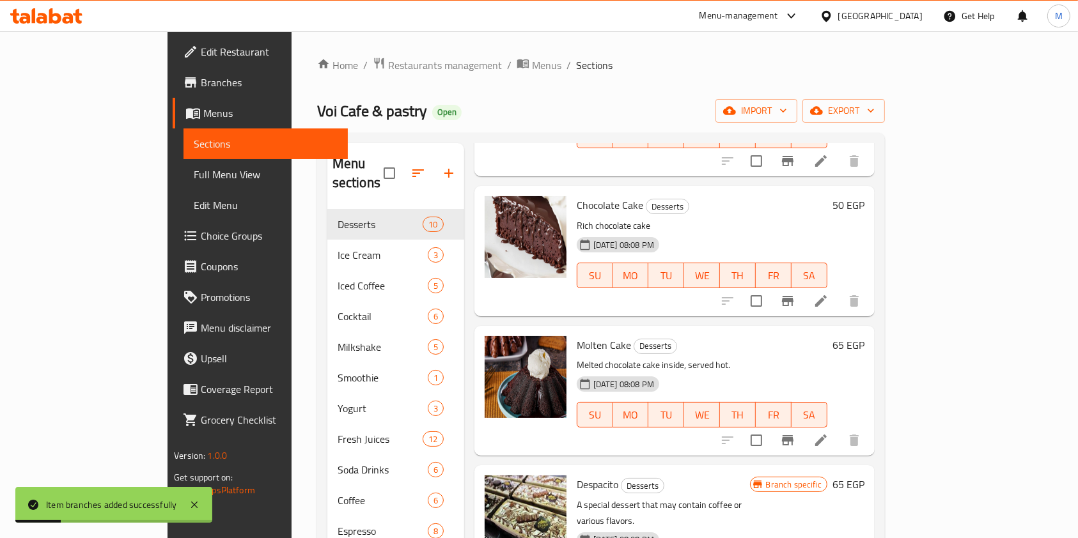
scroll to position [173, 0]
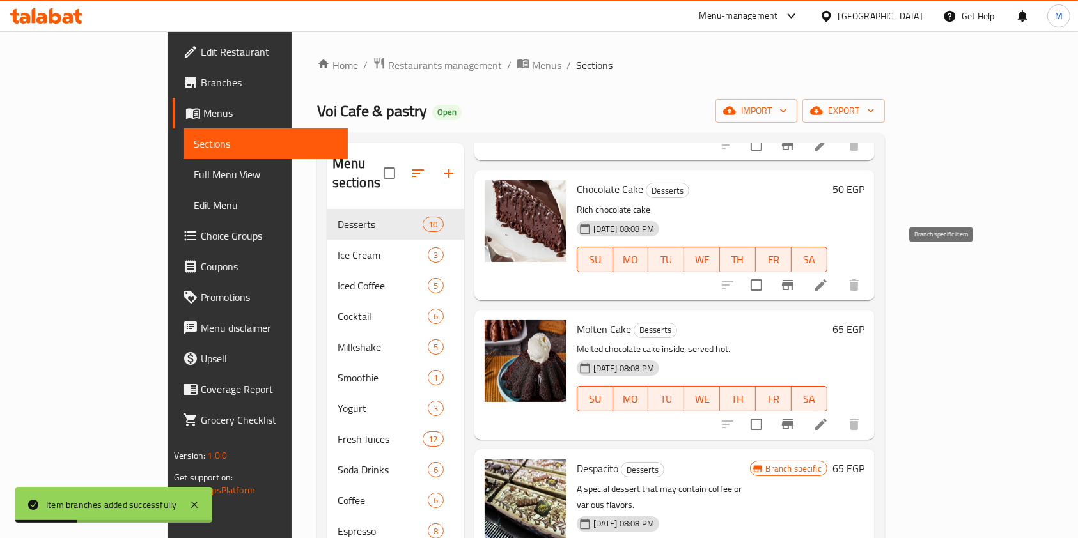
click at [795, 277] on icon "Branch-specific-item" at bounding box center [787, 284] width 15 height 15
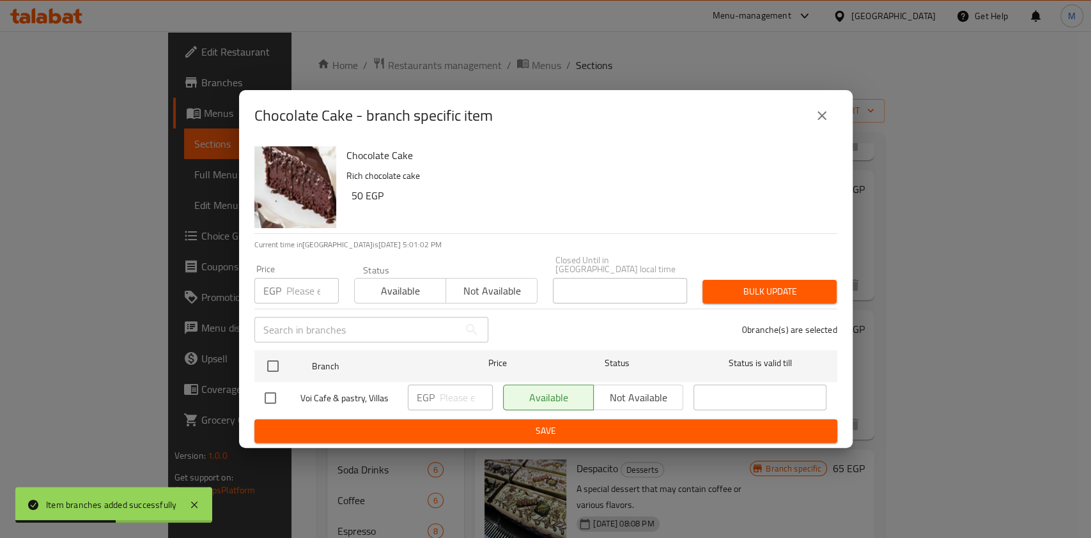
drag, startPoint x: 261, startPoint y: 384, endPoint x: 382, endPoint y: 400, distance: 121.8
click at [273, 386] on input "checkbox" at bounding box center [270, 398] width 27 height 27
checkbox input "true"
click at [462, 393] on input "number" at bounding box center [466, 398] width 53 height 26
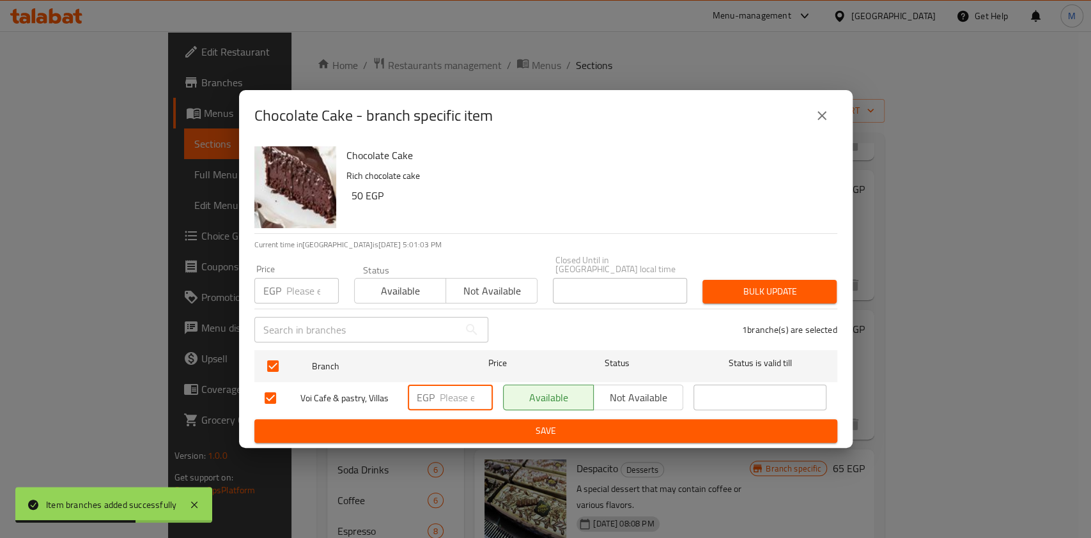
type input "3"
type input "5"
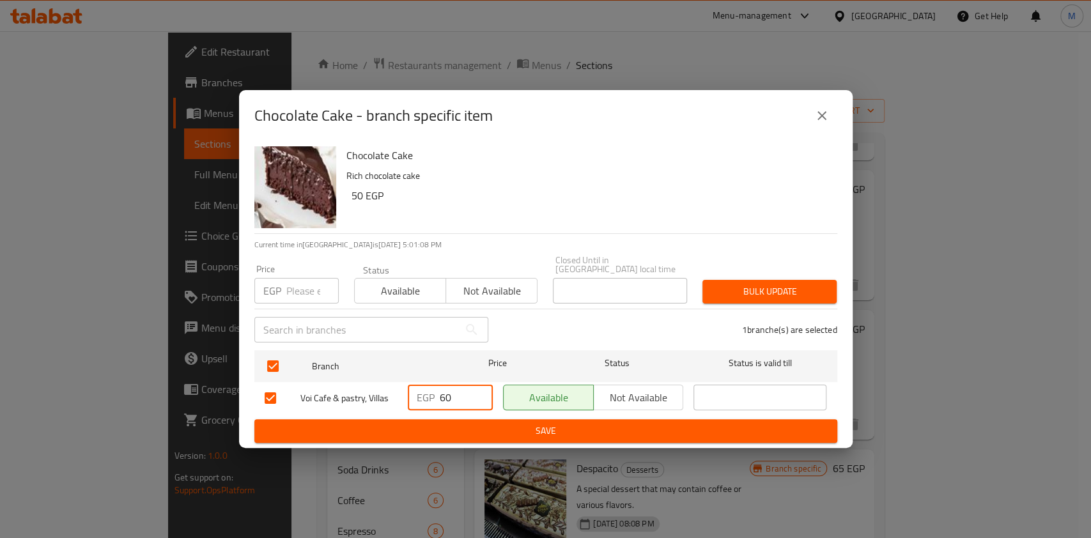
type input "60"
click at [487, 435] on button "Save" at bounding box center [545, 431] width 583 height 24
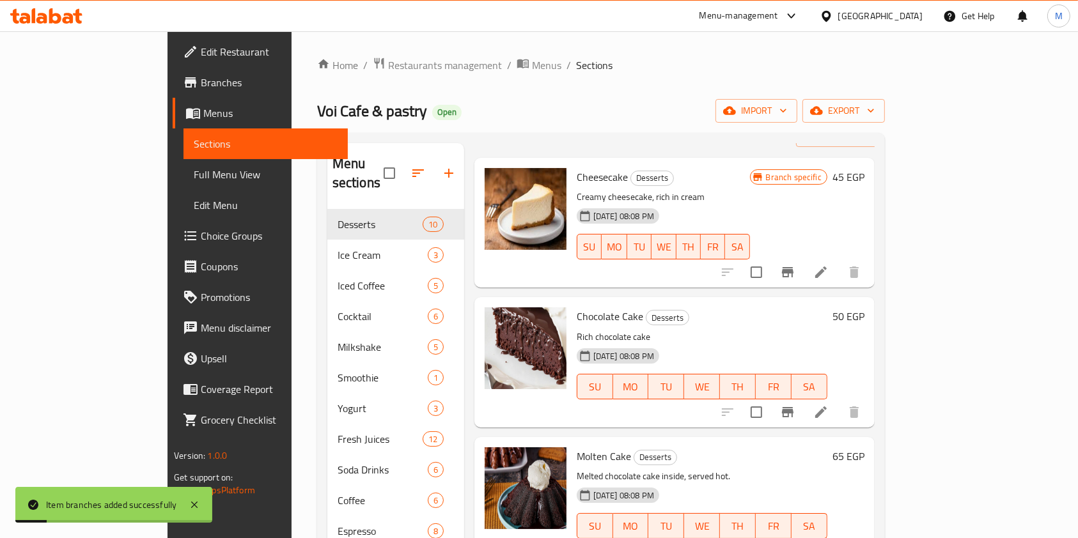
scroll to position [0, 0]
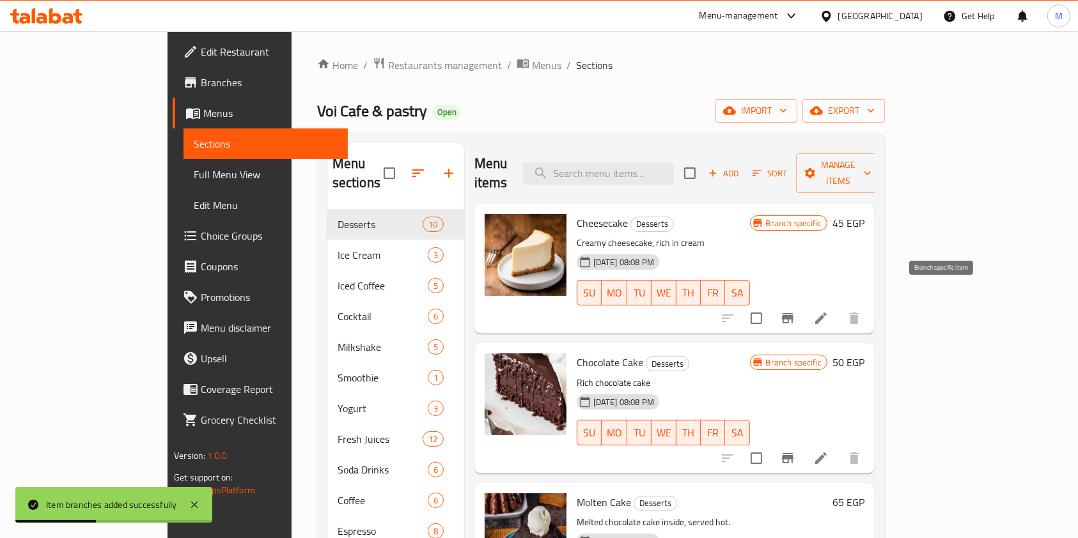
click at [795, 311] on icon "Branch-specific-item" at bounding box center [787, 318] width 15 height 15
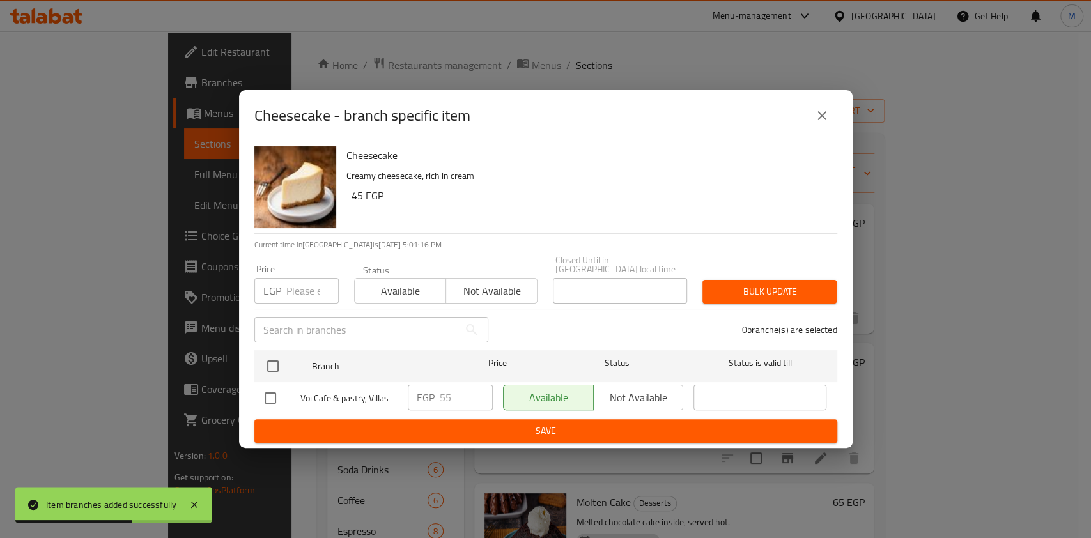
click at [827, 122] on icon "close" at bounding box center [821, 115] width 15 height 15
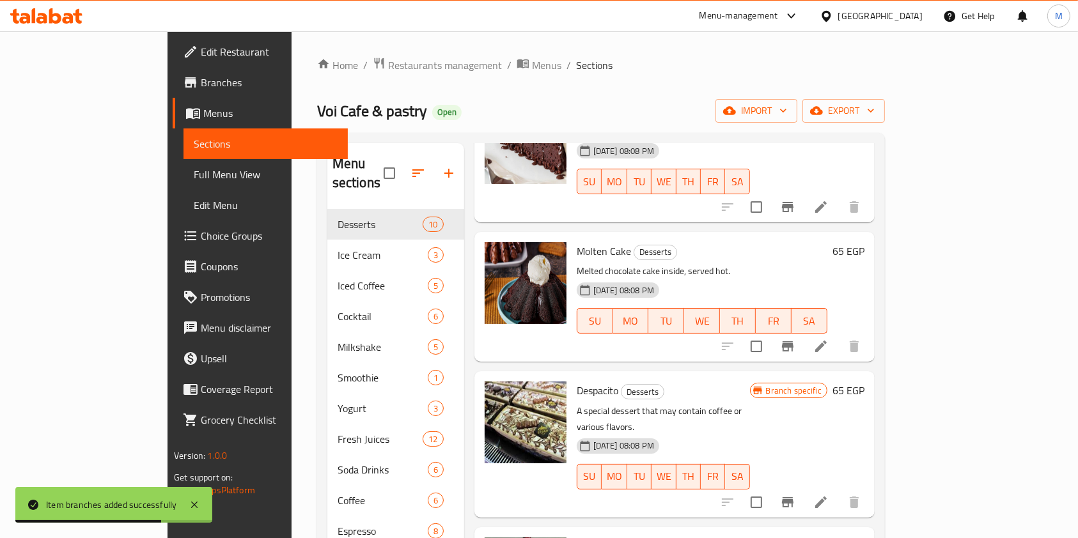
scroll to position [258, 0]
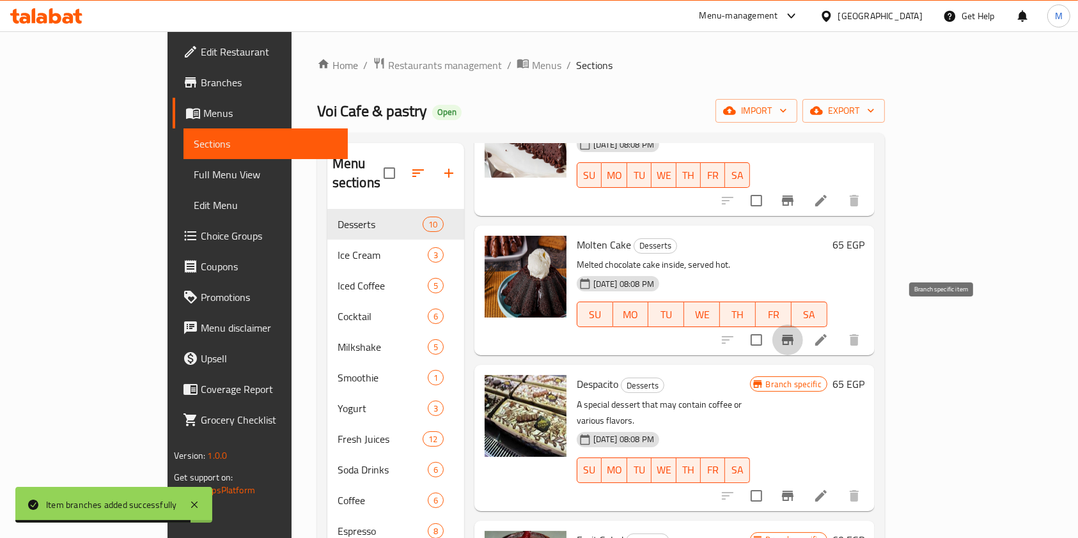
click at [795, 332] on icon "Branch-specific-item" at bounding box center [787, 339] width 15 height 15
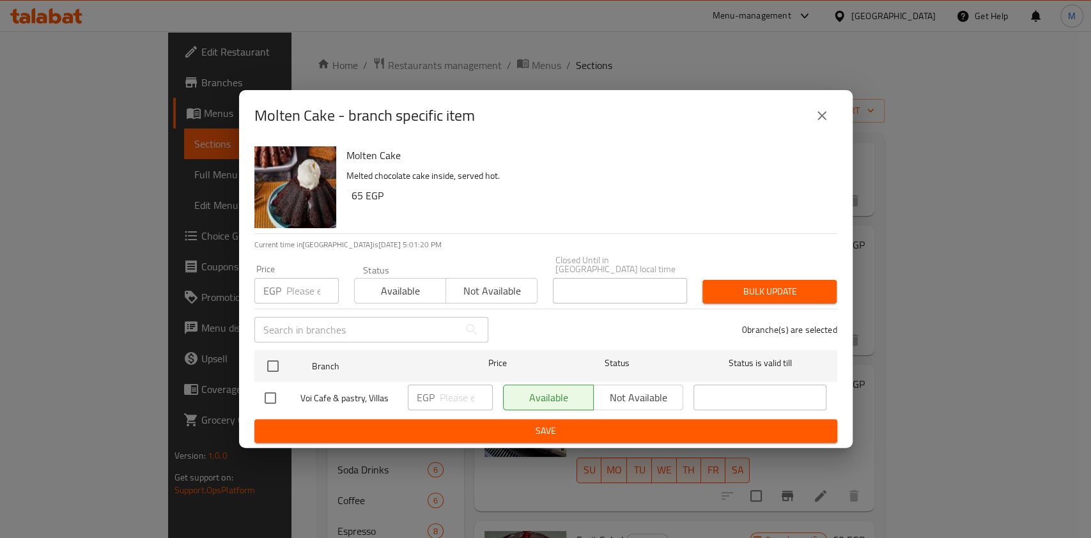
drag, startPoint x: 269, startPoint y: 392, endPoint x: 423, endPoint y: 386, distance: 154.2
click at [273, 394] on input "checkbox" at bounding box center [270, 398] width 27 height 27
checkbox input "true"
click at [448, 394] on input "number" at bounding box center [466, 398] width 53 height 26
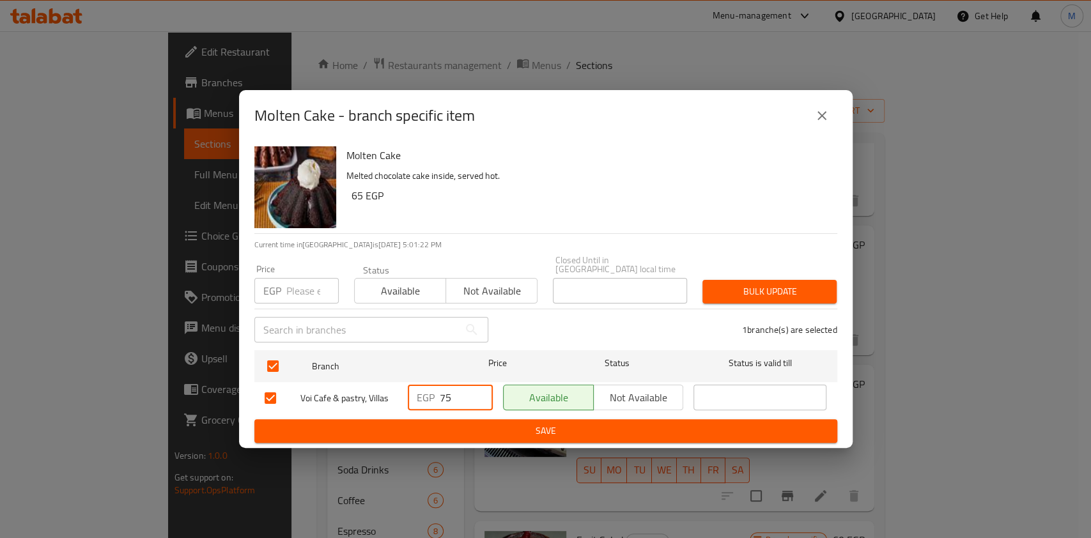
type input "75"
click at [485, 423] on span "Save" at bounding box center [546, 431] width 563 height 16
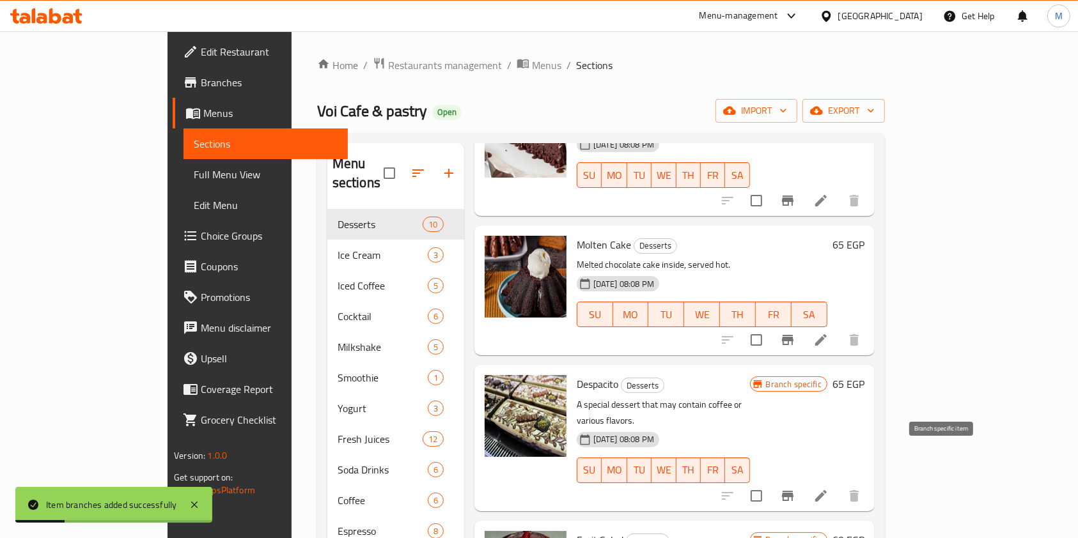
click at [793, 491] on icon "Branch-specific-item" at bounding box center [788, 496] width 12 height 10
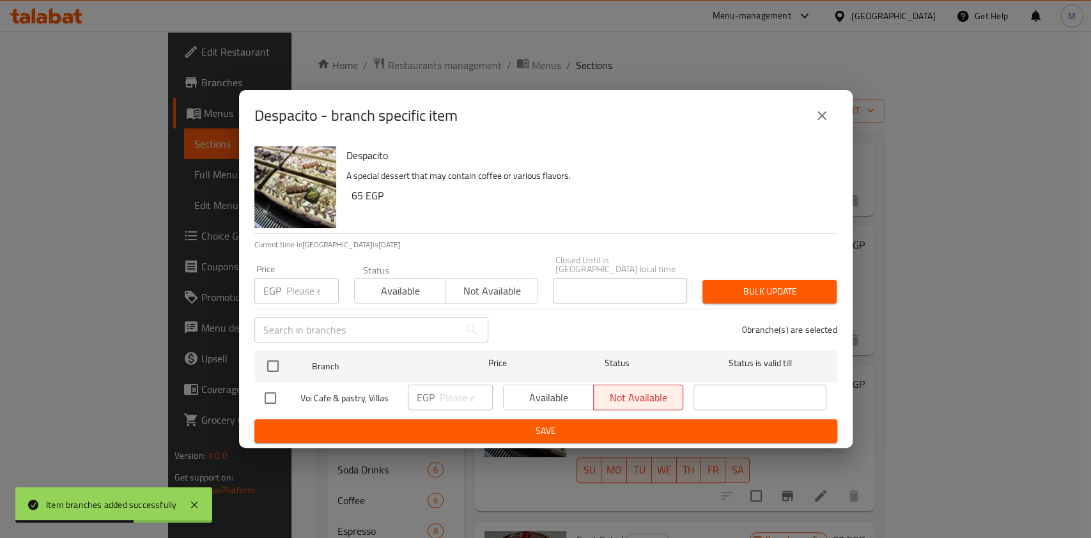
click at [278, 392] on input "checkbox" at bounding box center [270, 398] width 27 height 27
checkbox input "true"
click at [447, 387] on input "number" at bounding box center [466, 398] width 53 height 26
type input "75"
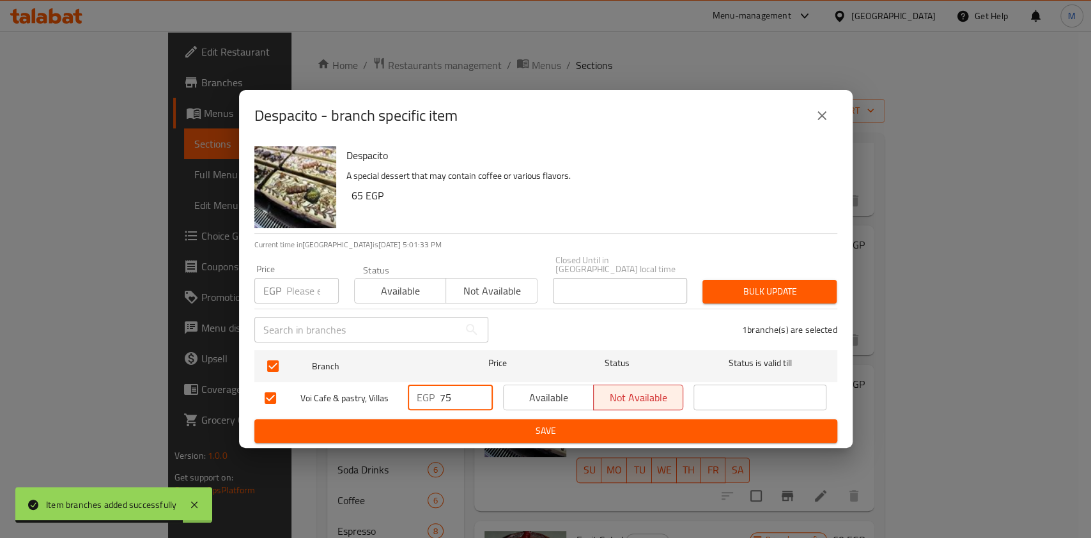
click at [502, 428] on span "Save" at bounding box center [546, 431] width 563 height 16
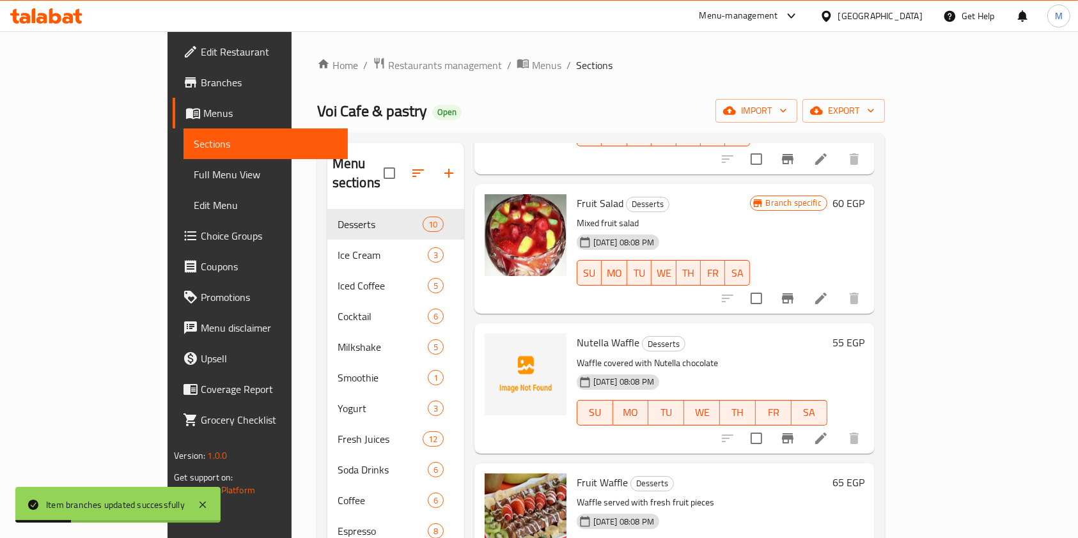
scroll to position [596, 0]
click at [803, 282] on button "Branch-specific-item" at bounding box center [787, 297] width 31 height 31
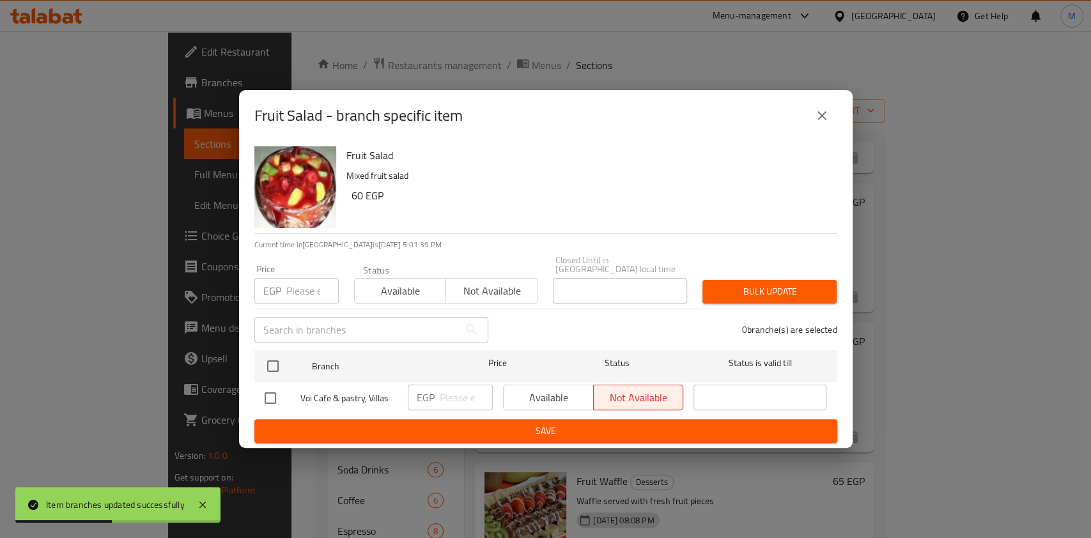
drag, startPoint x: 261, startPoint y: 399, endPoint x: 392, endPoint y: 394, distance: 131.2
click at [261, 398] on input "checkbox" at bounding box center [270, 398] width 27 height 27
checkbox input "true"
click at [440, 389] on input "number" at bounding box center [466, 398] width 53 height 26
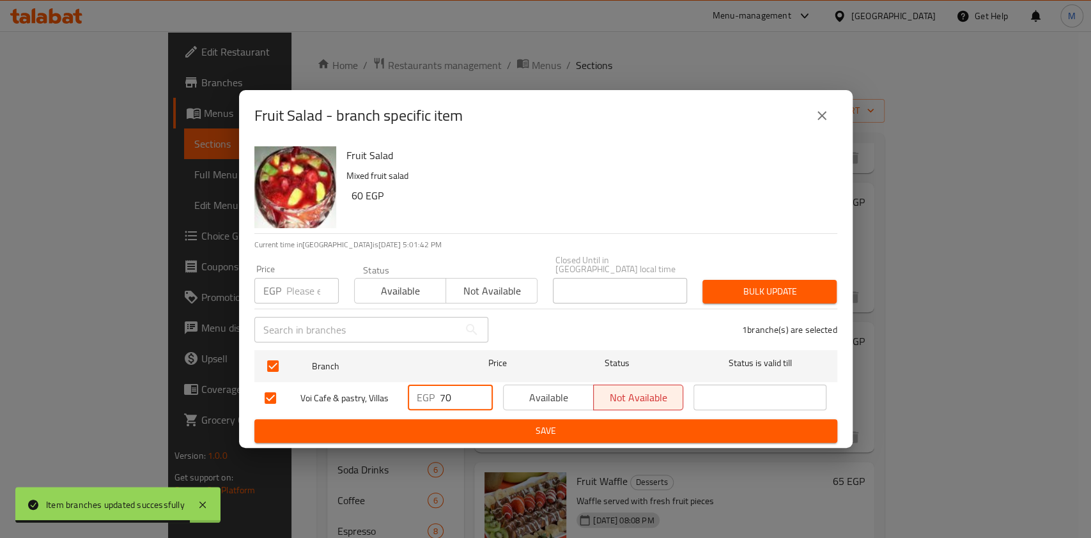
type input "70"
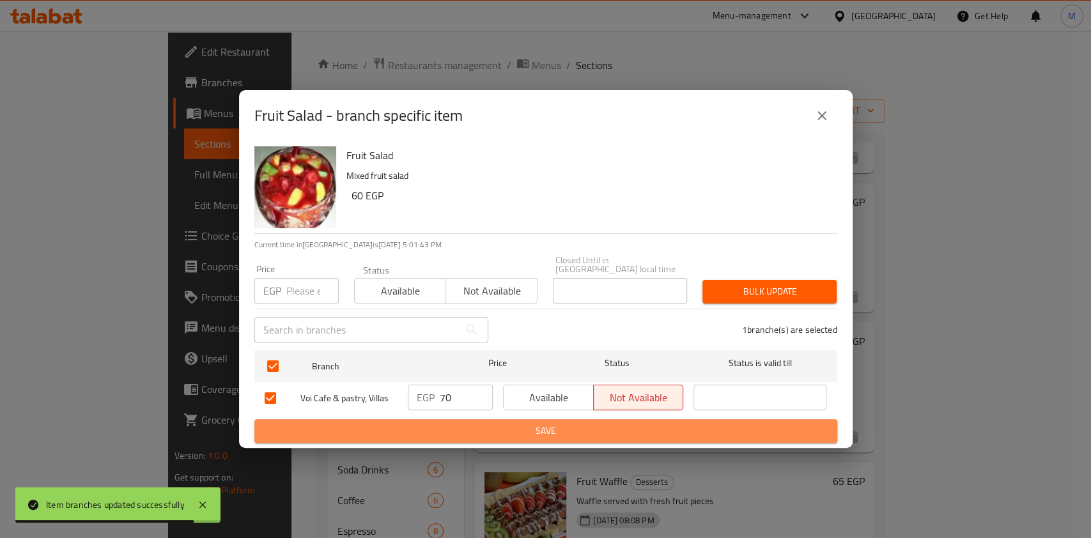
click at [469, 423] on span "Save" at bounding box center [546, 431] width 563 height 16
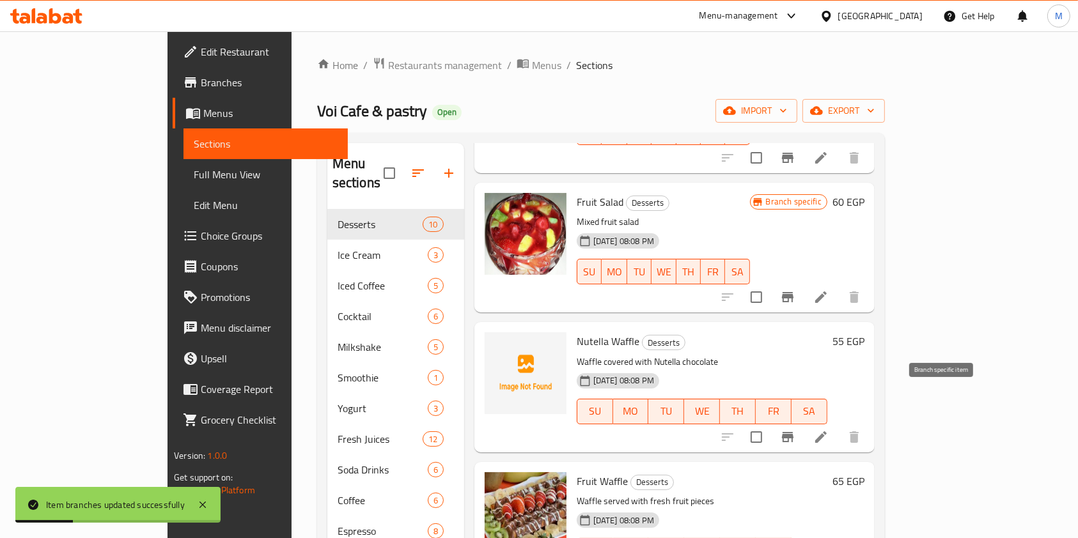
click at [795, 430] on icon "Branch-specific-item" at bounding box center [787, 437] width 15 height 15
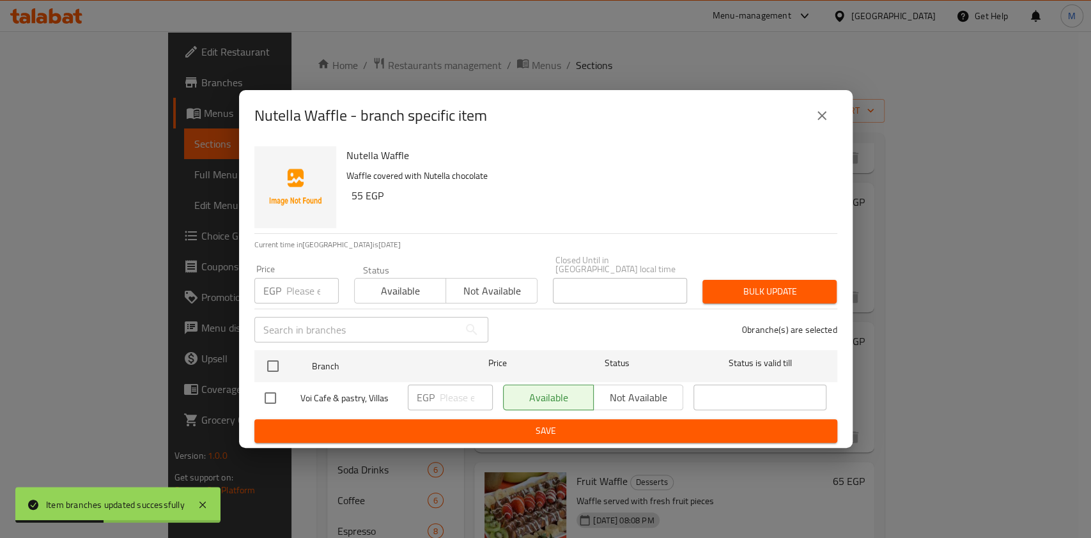
drag, startPoint x: 274, startPoint y: 393, endPoint x: 304, endPoint y: 398, distance: 30.5
click at [276, 394] on input "checkbox" at bounding box center [270, 398] width 27 height 27
checkbox input "true"
click at [455, 400] on input "number" at bounding box center [466, 398] width 53 height 26
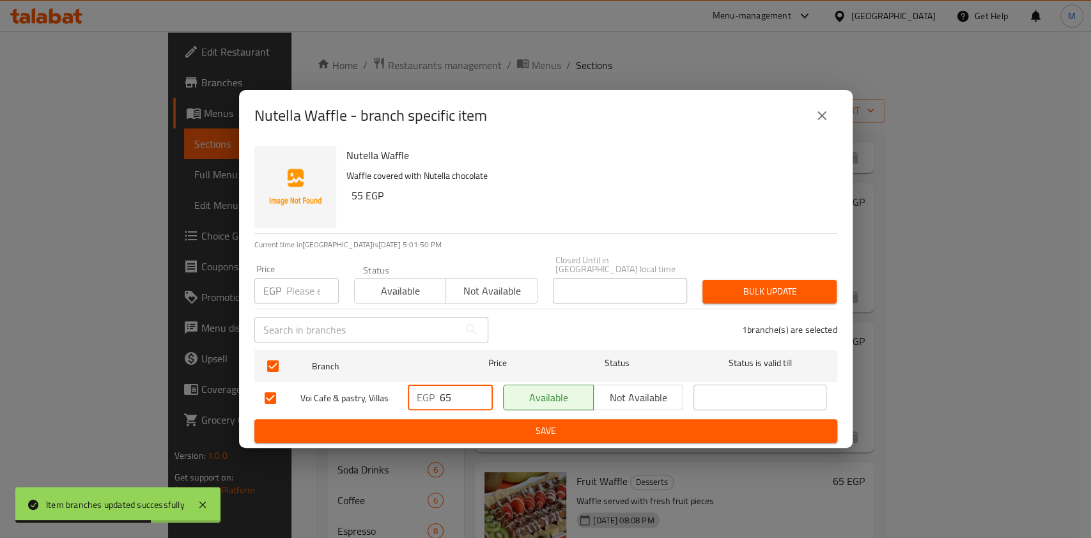
type input "65"
click at [454, 424] on span "Save" at bounding box center [546, 431] width 563 height 16
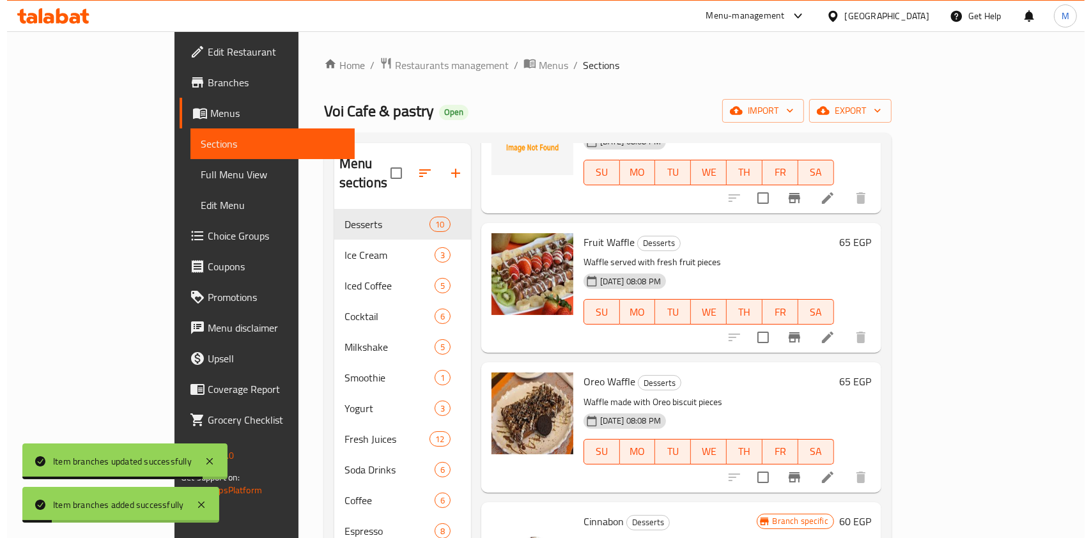
scroll to position [890, 0]
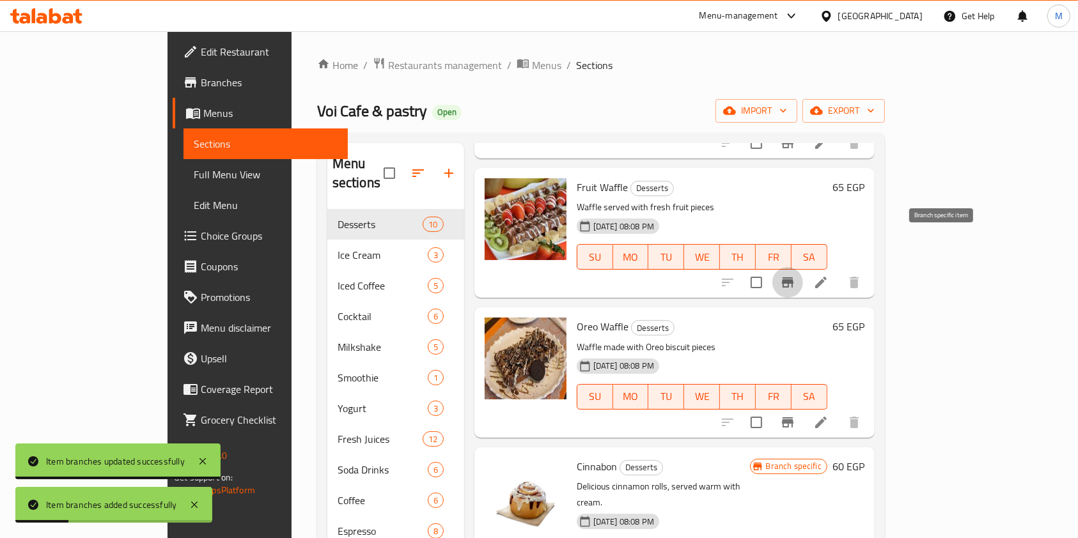
click at [795, 275] on icon "Branch-specific-item" at bounding box center [787, 282] width 15 height 15
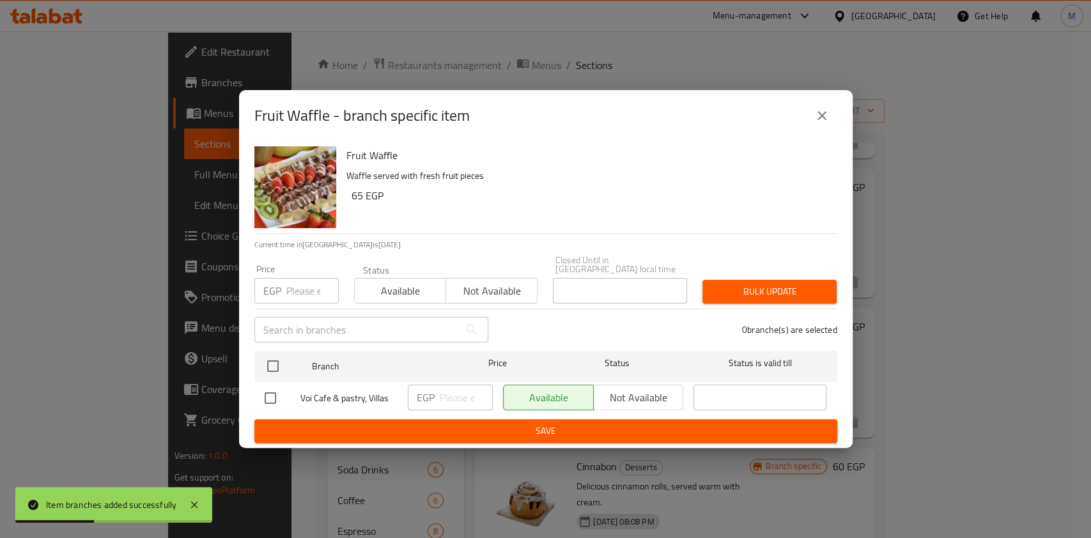
click at [279, 398] on input "checkbox" at bounding box center [270, 398] width 27 height 27
checkbox input "true"
click at [436, 385] on div "EGP ​" at bounding box center [450, 398] width 85 height 26
type input "75"
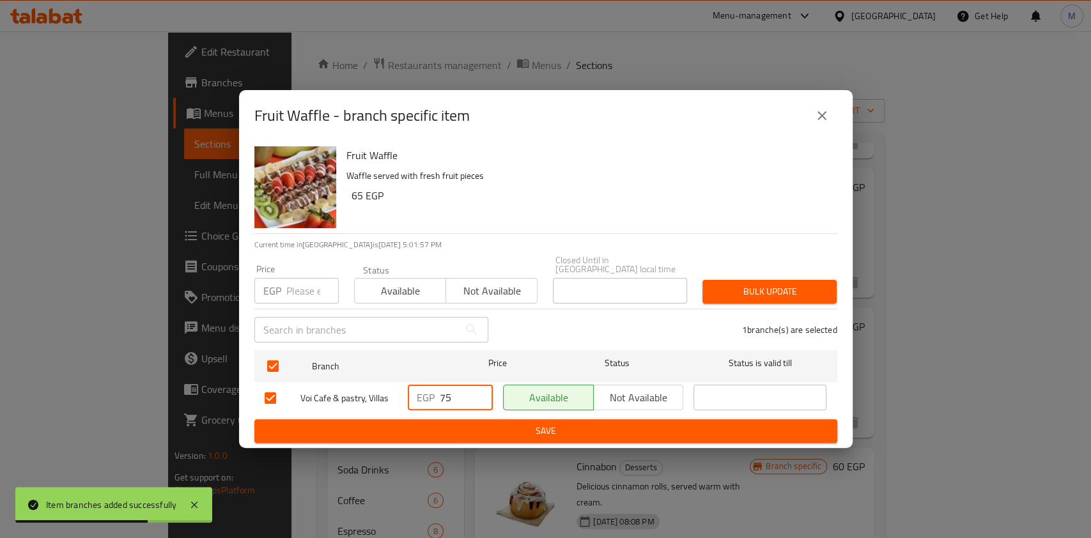
click at [460, 423] on span "Save" at bounding box center [546, 431] width 563 height 16
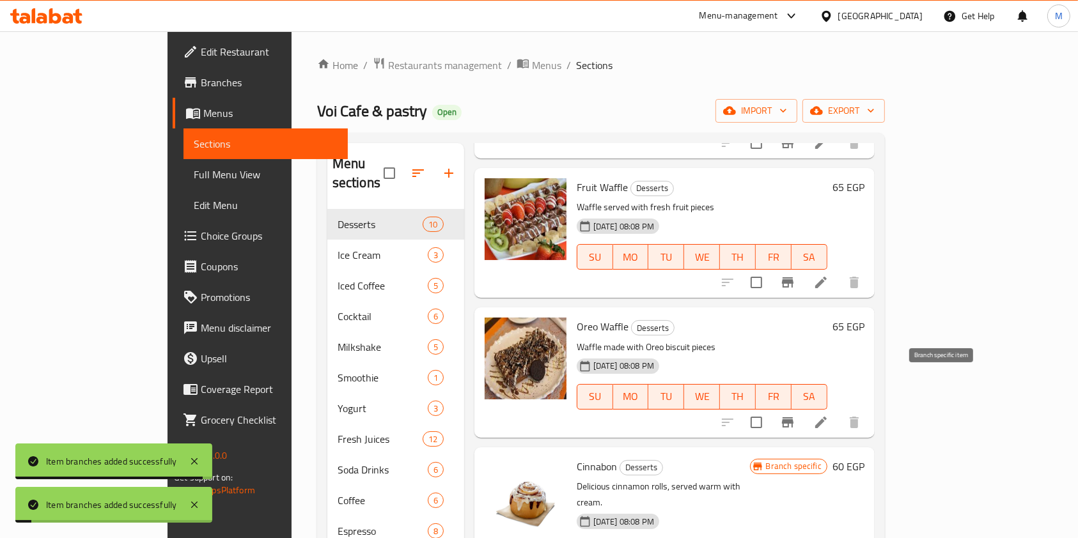
click at [803, 407] on button "Branch-specific-item" at bounding box center [787, 422] width 31 height 31
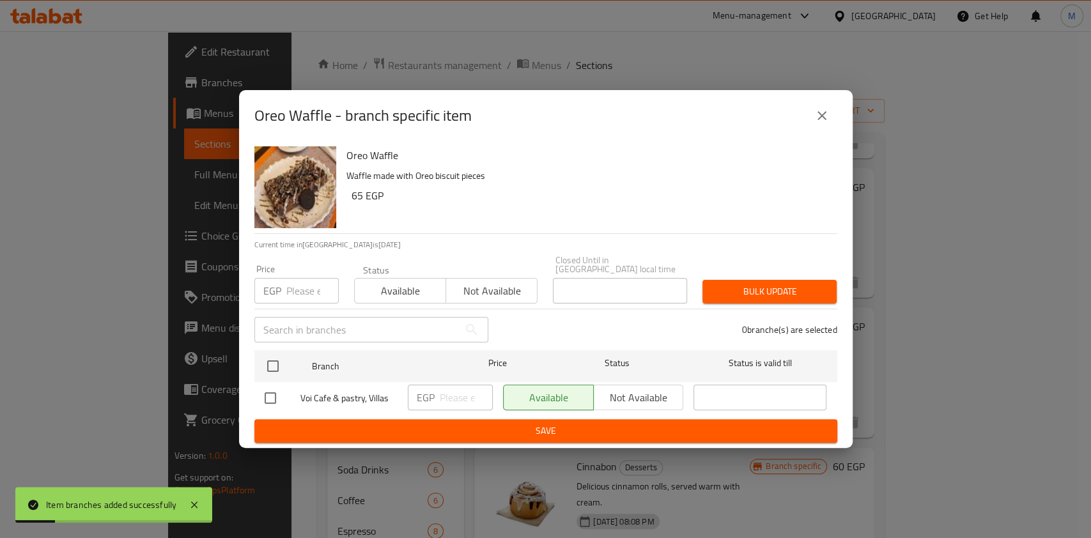
click at [262, 394] on input "checkbox" at bounding box center [270, 398] width 27 height 27
checkbox input "true"
click at [448, 391] on input "number" at bounding box center [466, 398] width 53 height 26
type input "75"
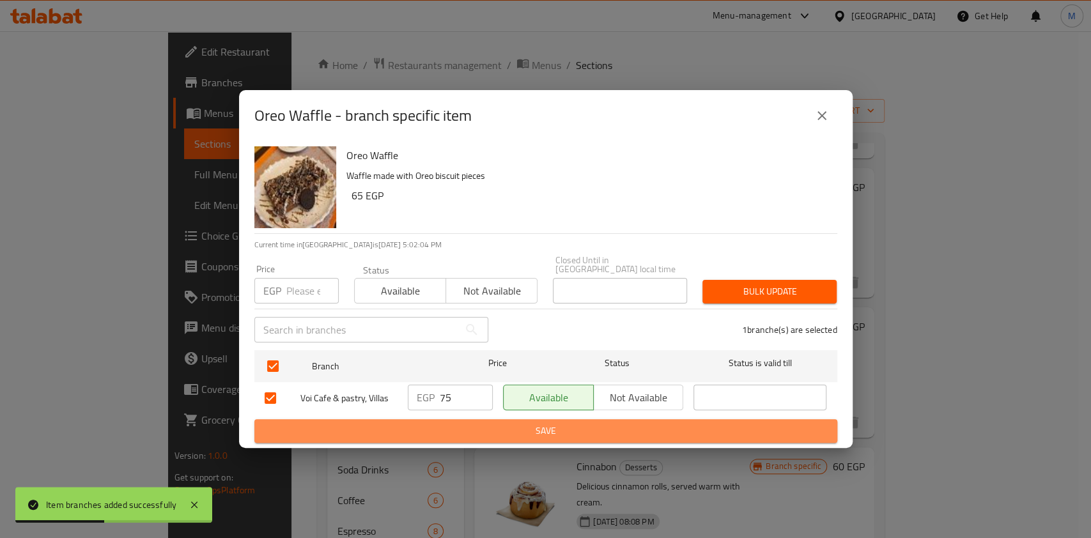
click at [494, 427] on span "Save" at bounding box center [546, 431] width 563 height 16
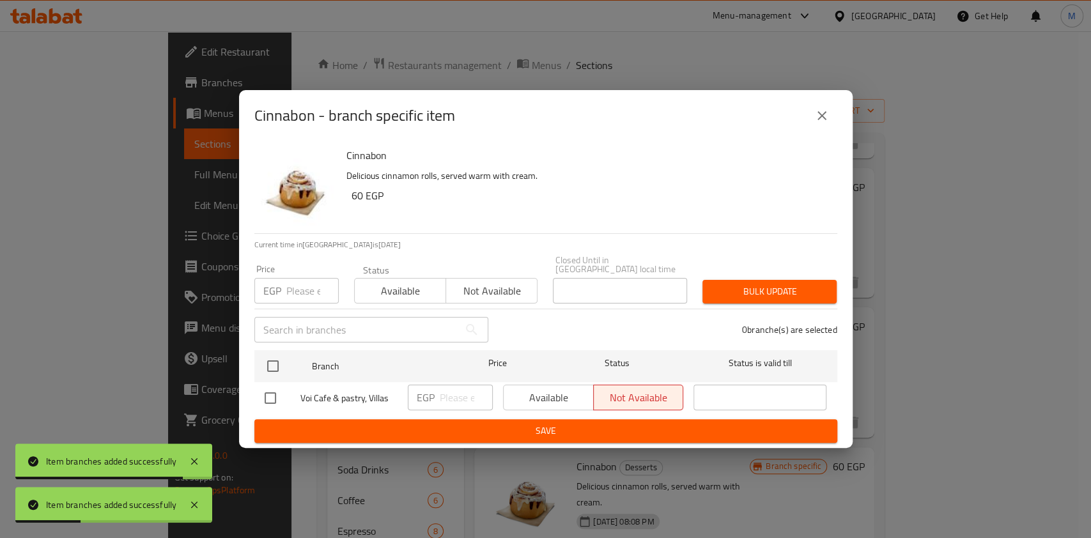
click at [277, 397] on input "checkbox" at bounding box center [270, 398] width 27 height 27
checkbox input "true"
click at [447, 396] on input "number" at bounding box center [466, 398] width 53 height 26
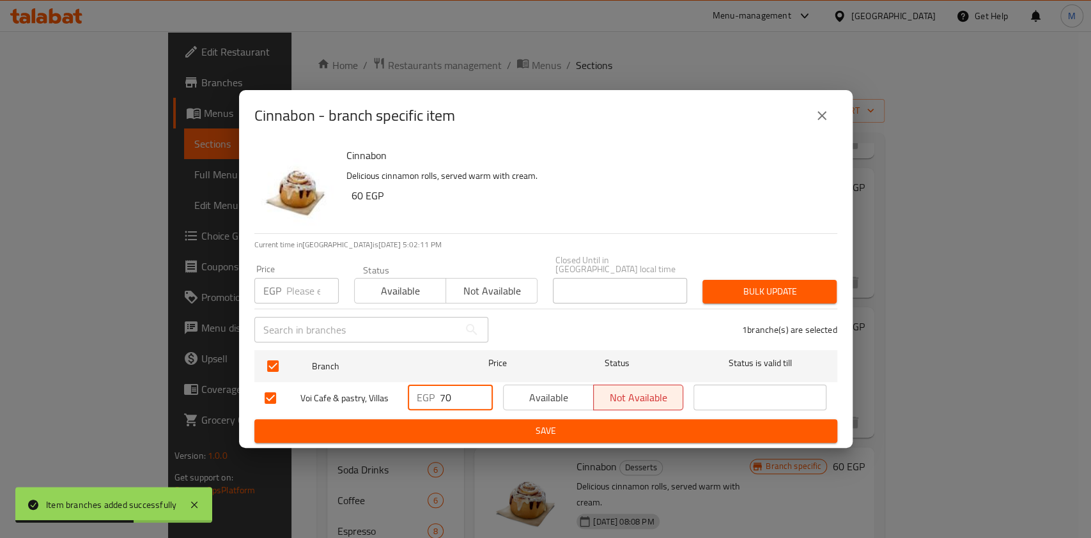
type input "70"
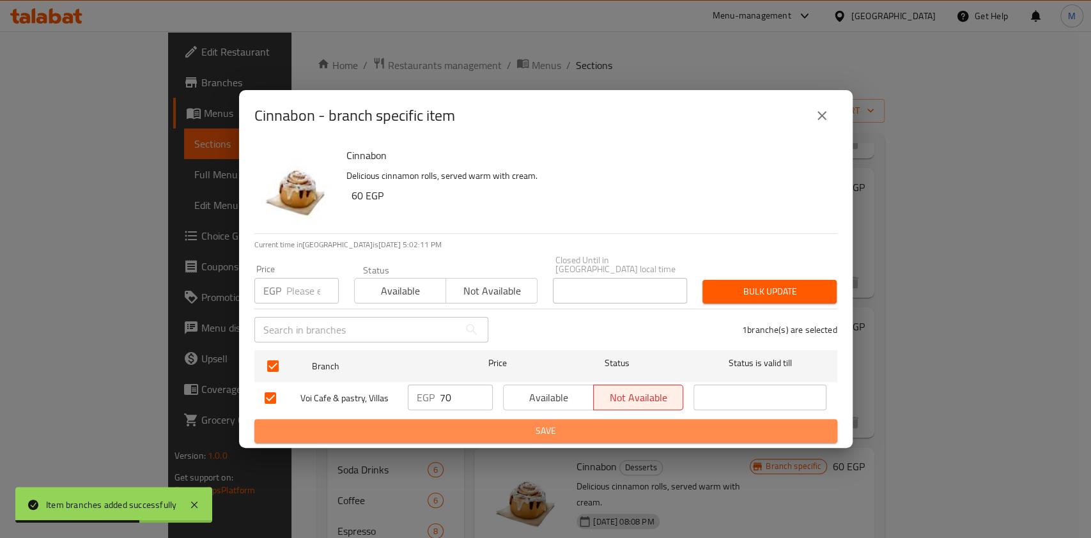
click at [401, 433] on span "Save" at bounding box center [546, 431] width 563 height 16
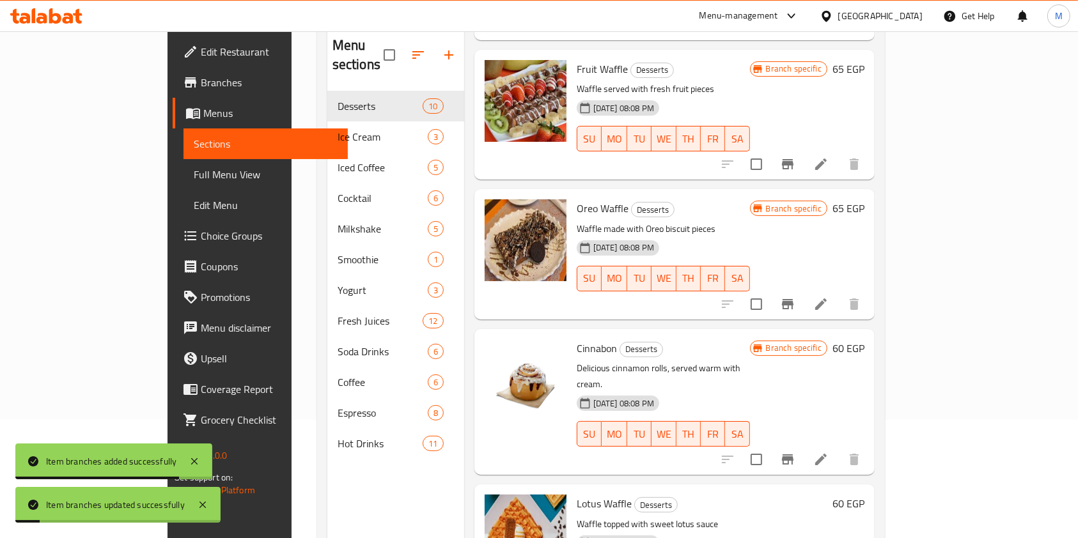
scroll to position [179, 0]
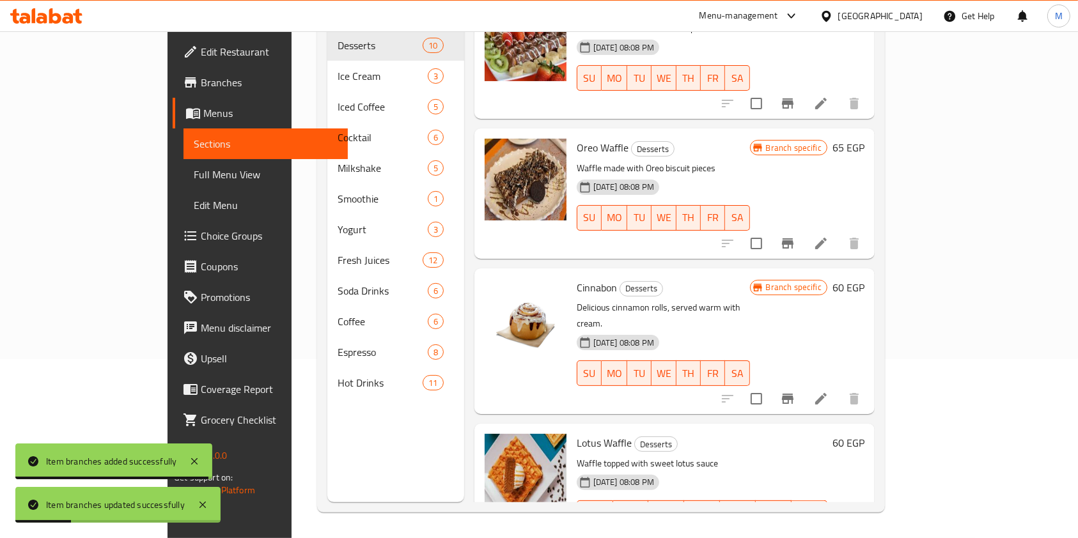
click at [803, 524] on button "Branch-specific-item" at bounding box center [787, 539] width 31 height 31
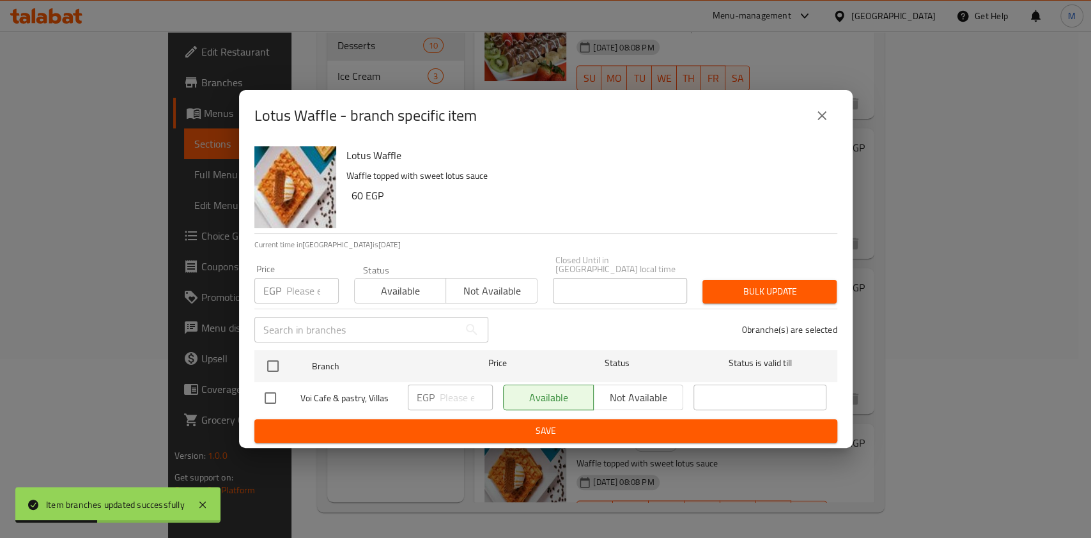
drag, startPoint x: 276, startPoint y: 394, endPoint x: 322, endPoint y: 404, distance: 46.5
click at [278, 396] on input "checkbox" at bounding box center [270, 398] width 27 height 27
checkbox input "true"
click at [457, 391] on input "number" at bounding box center [466, 398] width 53 height 26
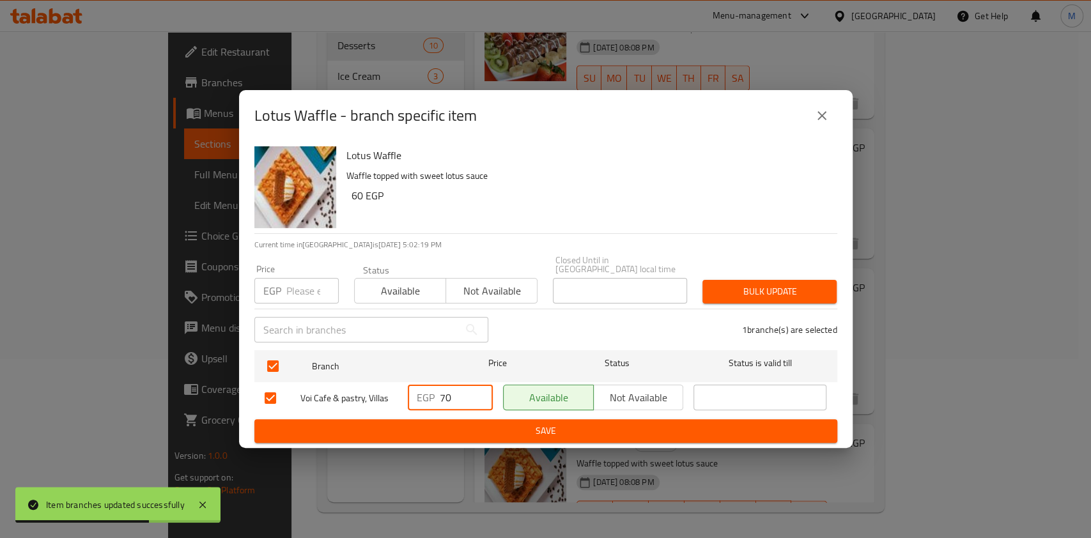
type input "70"
click at [467, 423] on span "Save" at bounding box center [546, 431] width 563 height 16
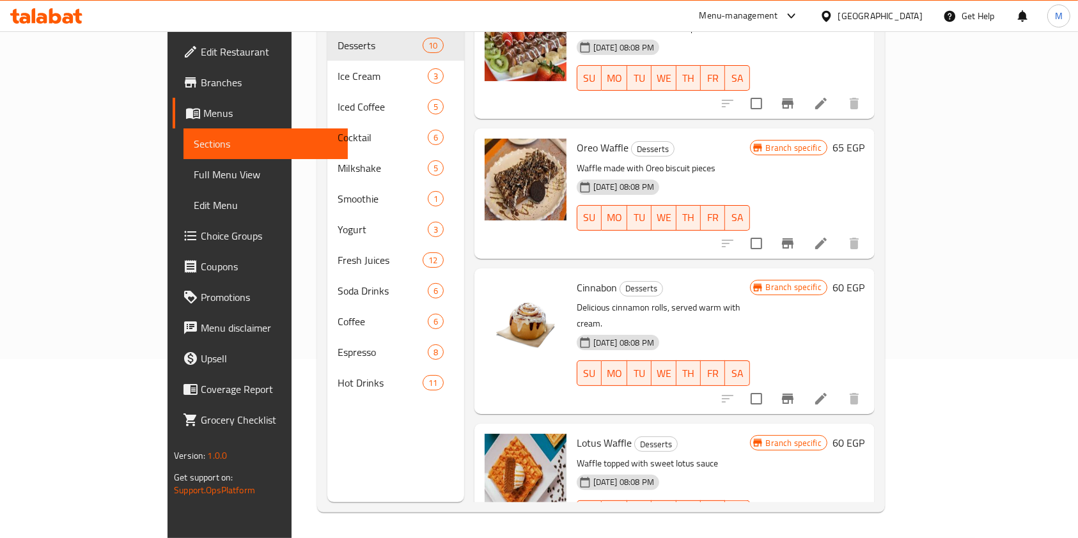
click at [795, 531] on icon "Branch-specific-item" at bounding box center [787, 538] width 15 height 15
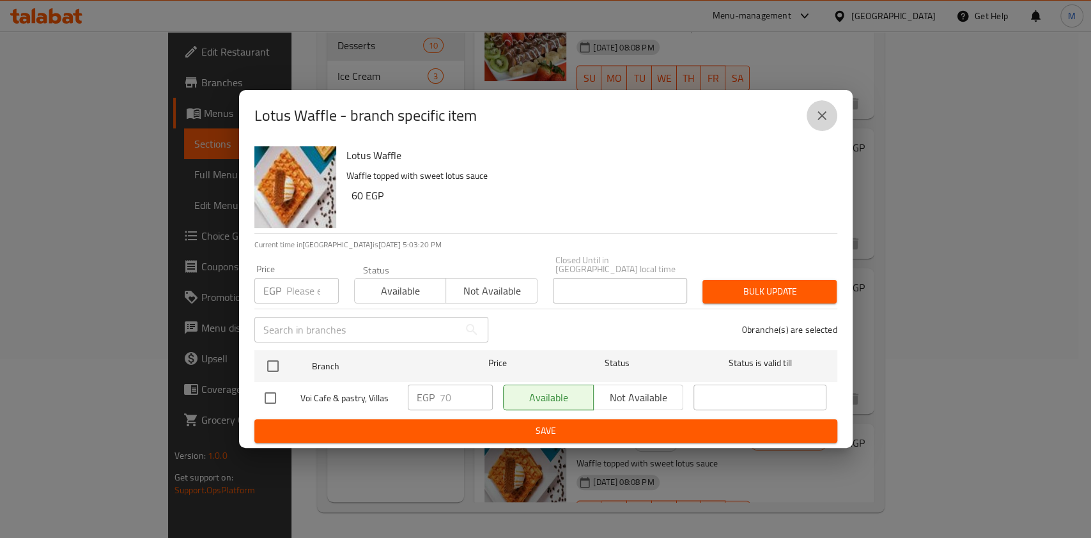
click at [833, 121] on button "close" at bounding box center [822, 115] width 31 height 31
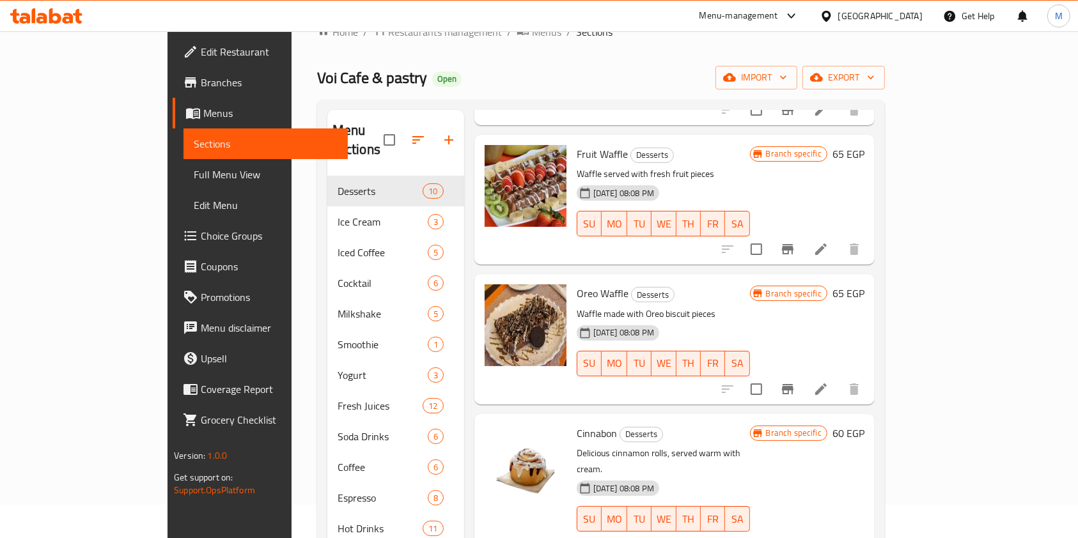
scroll to position [0, 0]
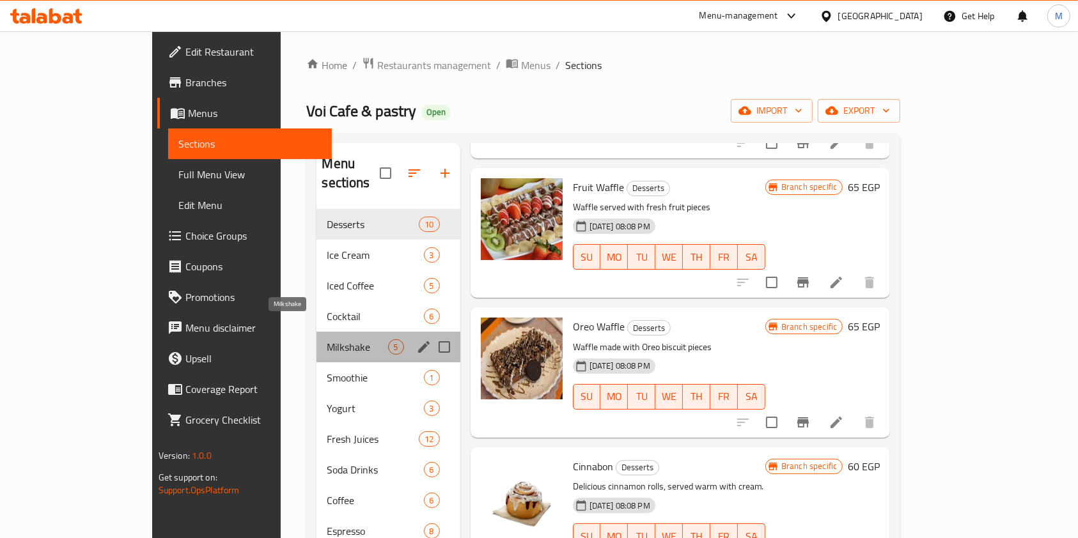
click at [316, 332] on div "Milkshake 5" at bounding box center [387, 347] width 143 height 31
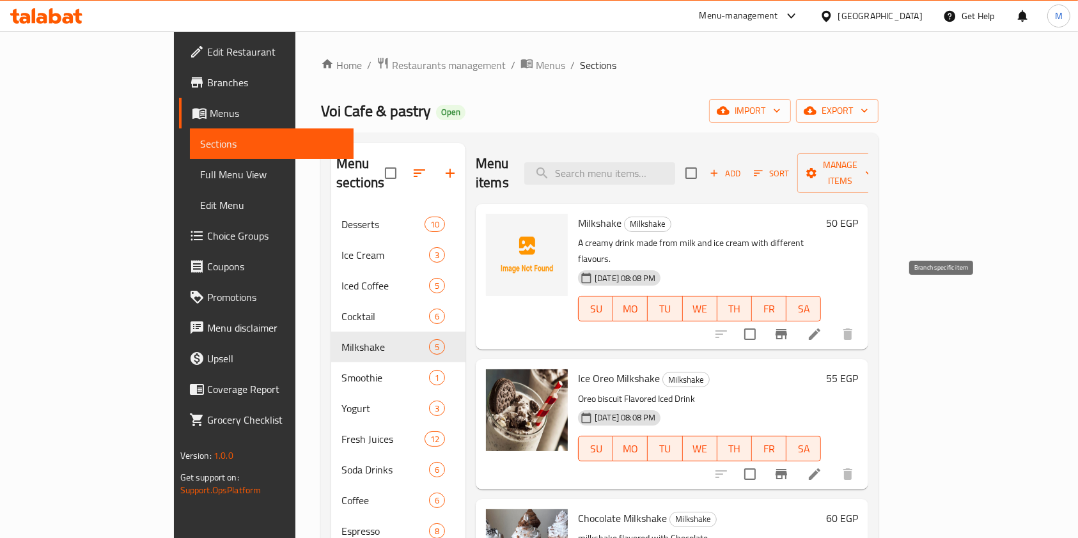
click at [797, 319] on button "Branch-specific-item" at bounding box center [781, 334] width 31 height 31
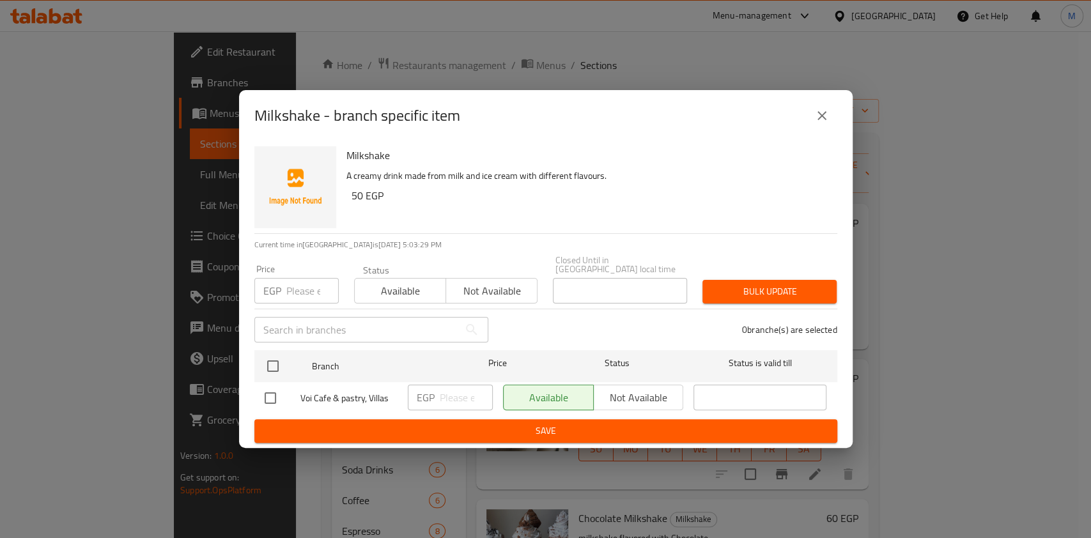
drag, startPoint x: 281, startPoint y: 393, endPoint x: 292, endPoint y: 395, distance: 10.4
click at [281, 393] on input "checkbox" at bounding box center [270, 398] width 27 height 27
checkbox input "true"
click at [448, 393] on input "number" at bounding box center [466, 398] width 53 height 26
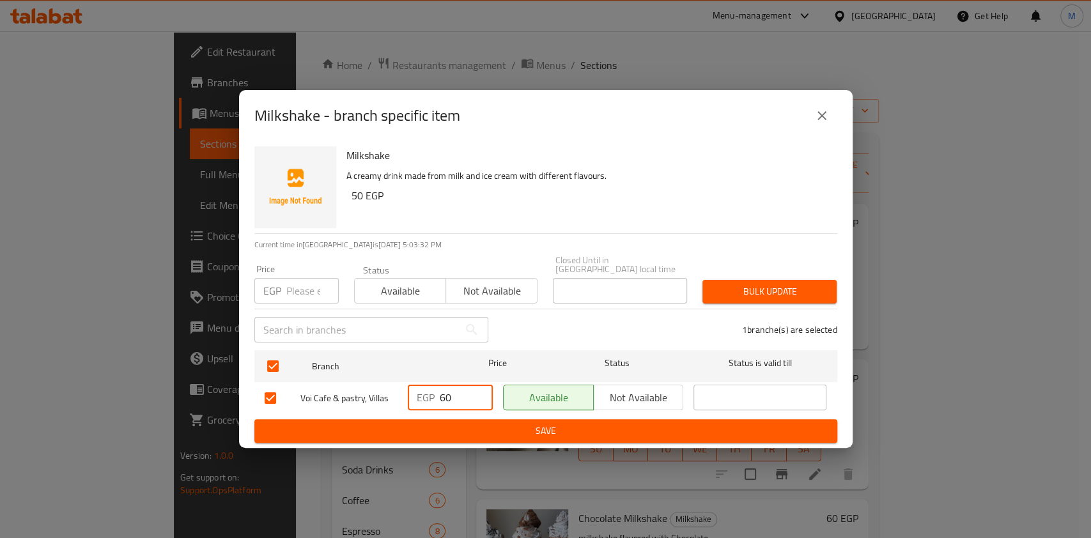
type input "60"
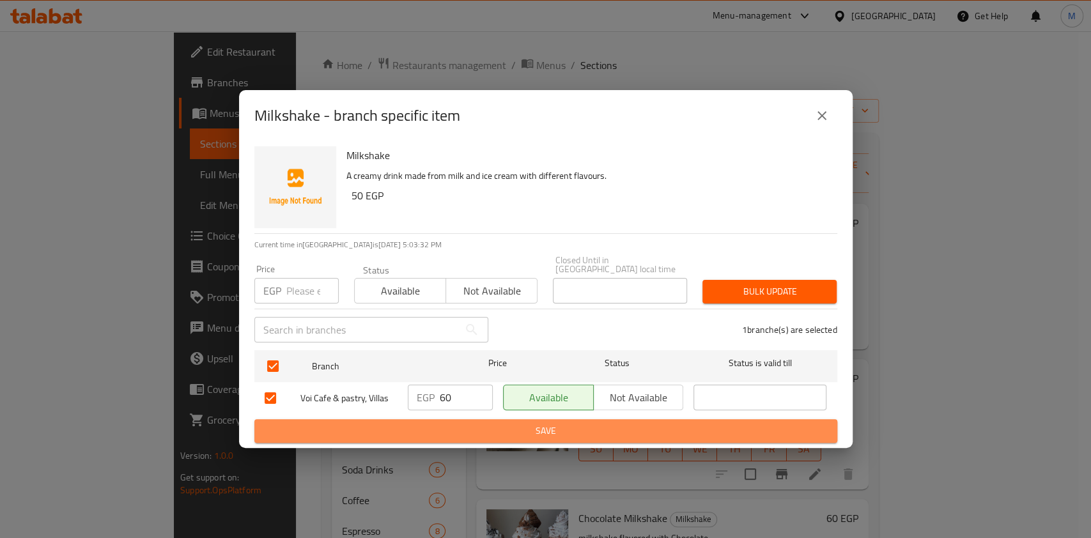
click at [520, 423] on span "Save" at bounding box center [546, 431] width 563 height 16
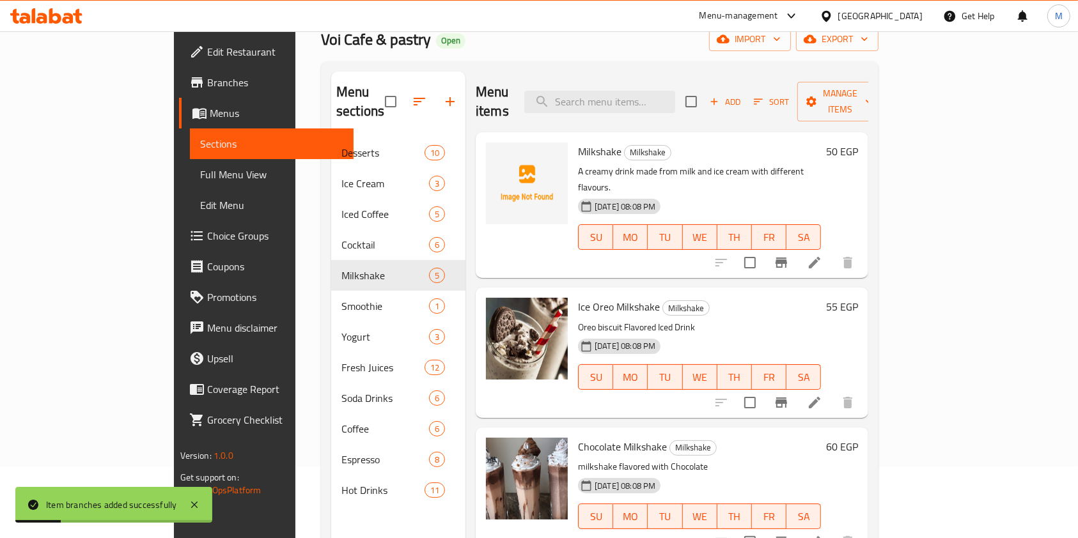
scroll to position [123, 0]
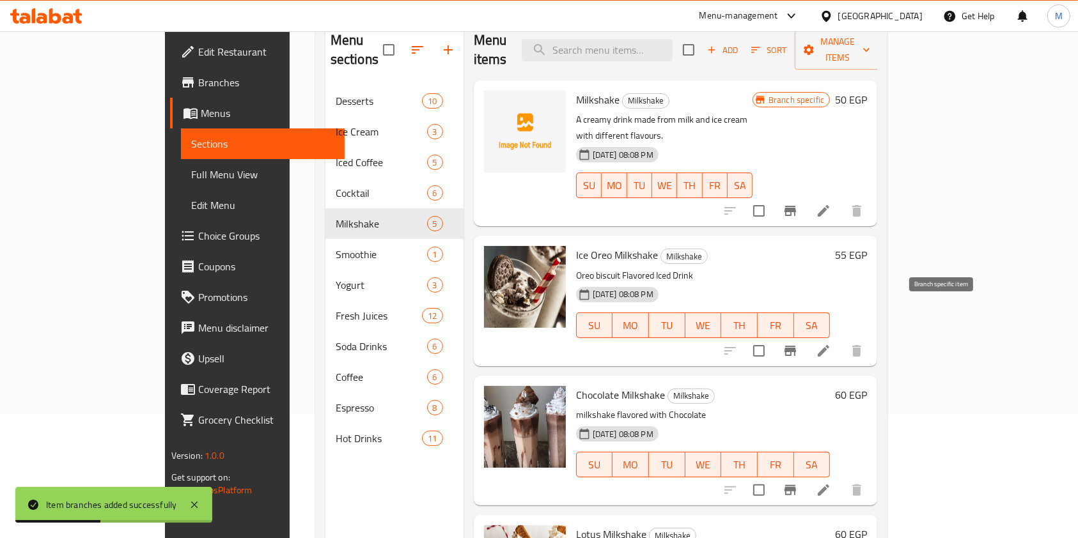
click at [796, 346] on icon "Branch-specific-item" at bounding box center [790, 351] width 12 height 10
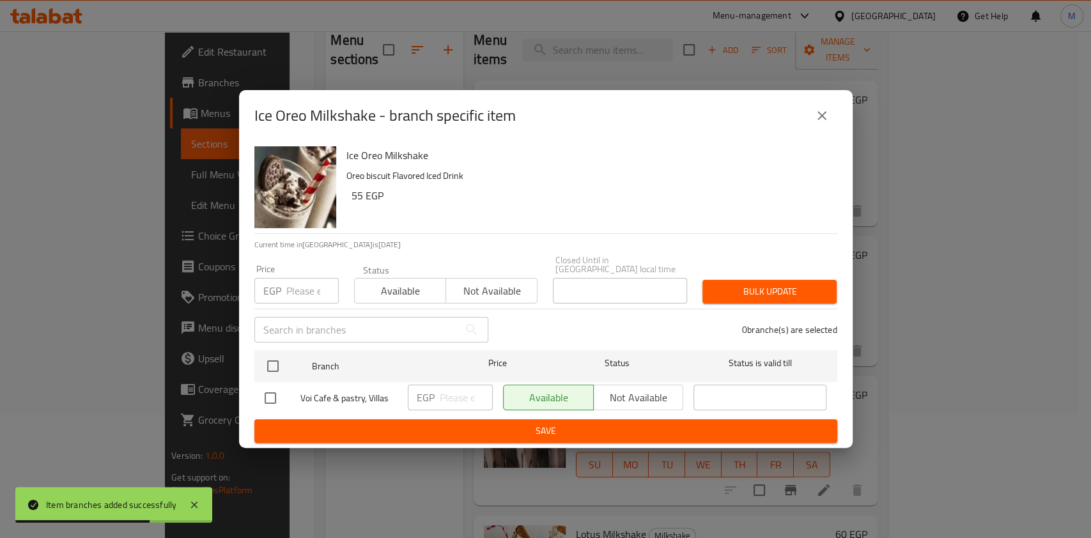
click at [269, 391] on input "checkbox" at bounding box center [270, 398] width 27 height 27
checkbox input "true"
click at [440, 386] on input "number" at bounding box center [466, 398] width 53 height 26
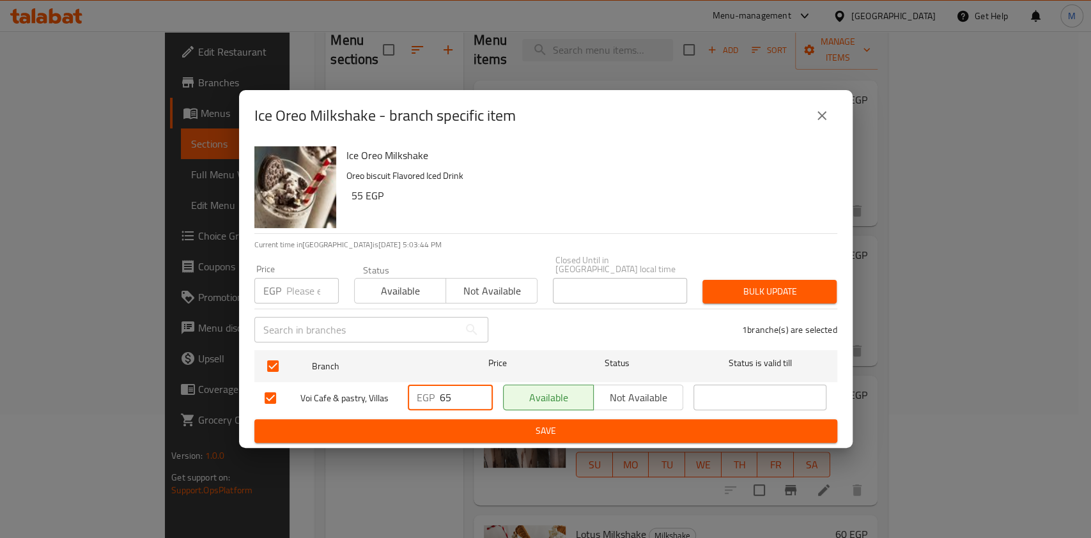
type input "65"
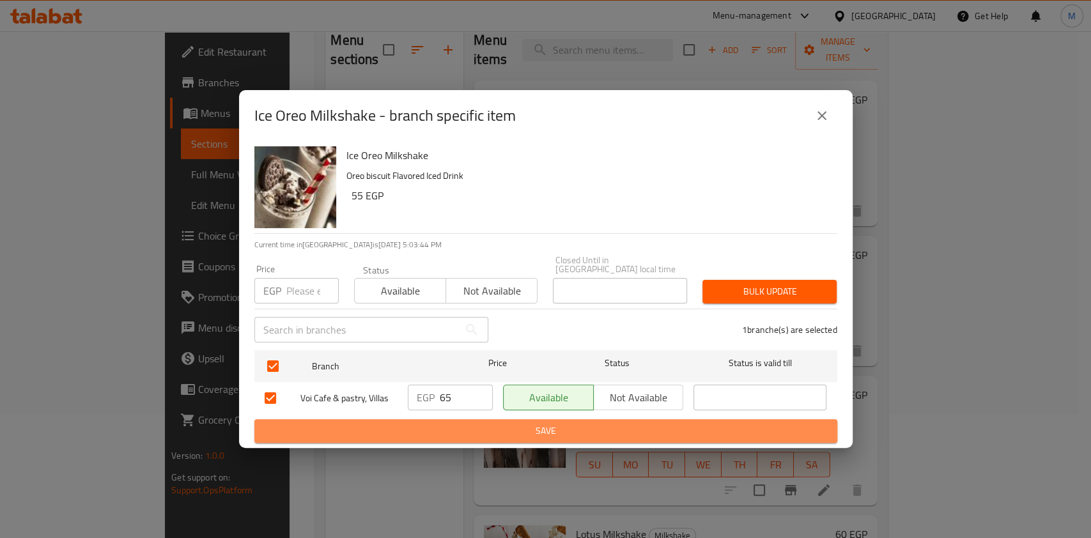
click at [476, 423] on span "Save" at bounding box center [546, 431] width 563 height 16
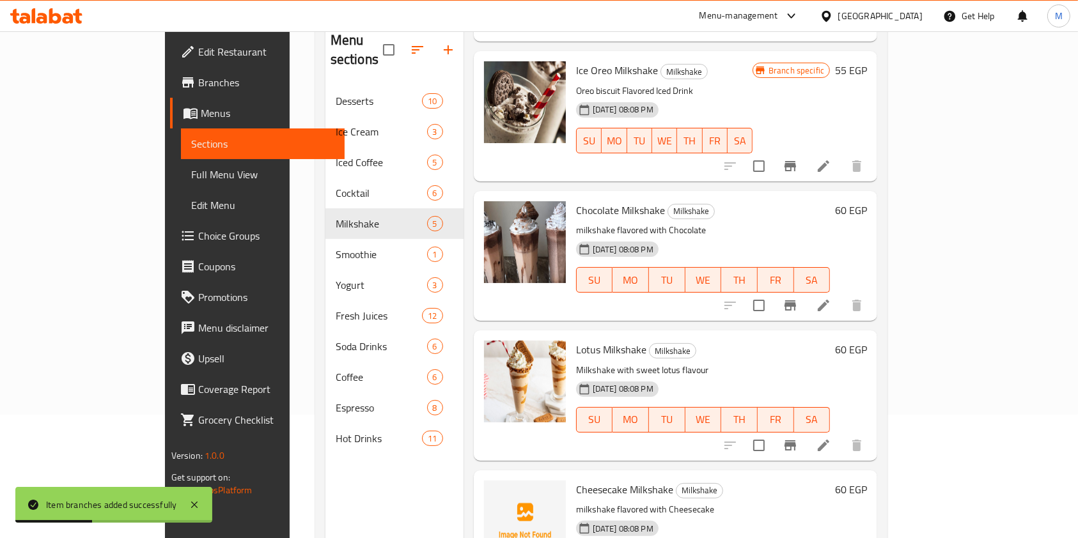
scroll to position [192, 0]
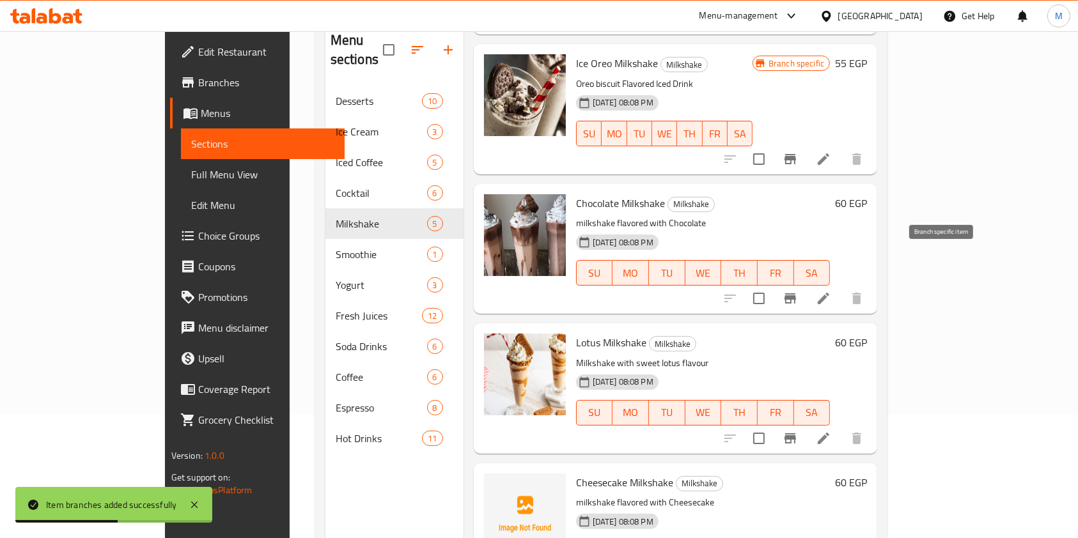
click at [798, 291] on icon "Branch-specific-item" at bounding box center [790, 298] width 15 height 15
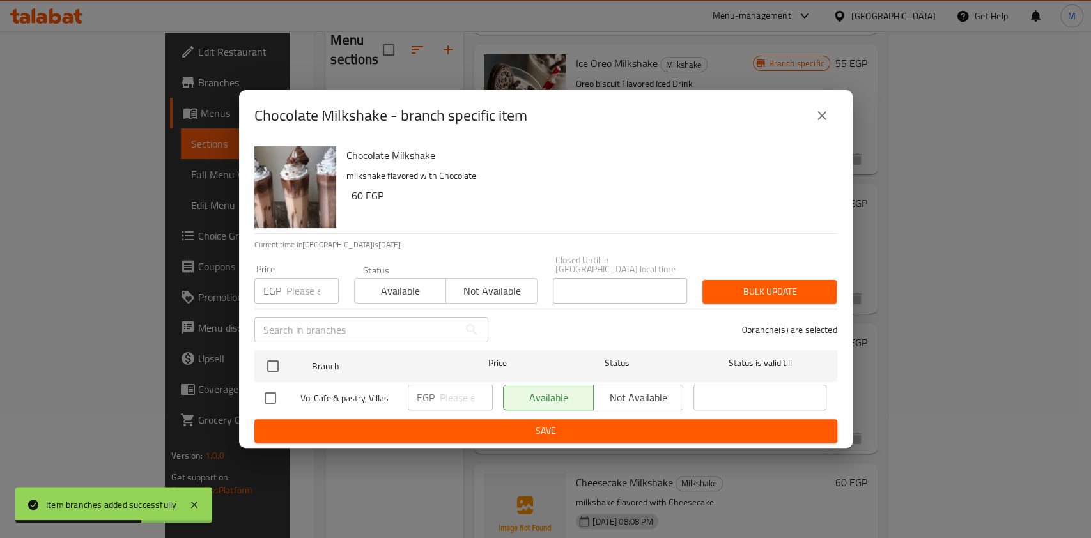
click at [246, 392] on div "Chocolate Milkshake milkshake flavored with Chocolate 60 EGP Current time in [G…" at bounding box center [546, 294] width 614 height 307
click at [266, 392] on input "checkbox" at bounding box center [270, 398] width 27 height 27
checkbox input "true"
click at [439, 389] on div "EGP ​" at bounding box center [450, 398] width 85 height 26
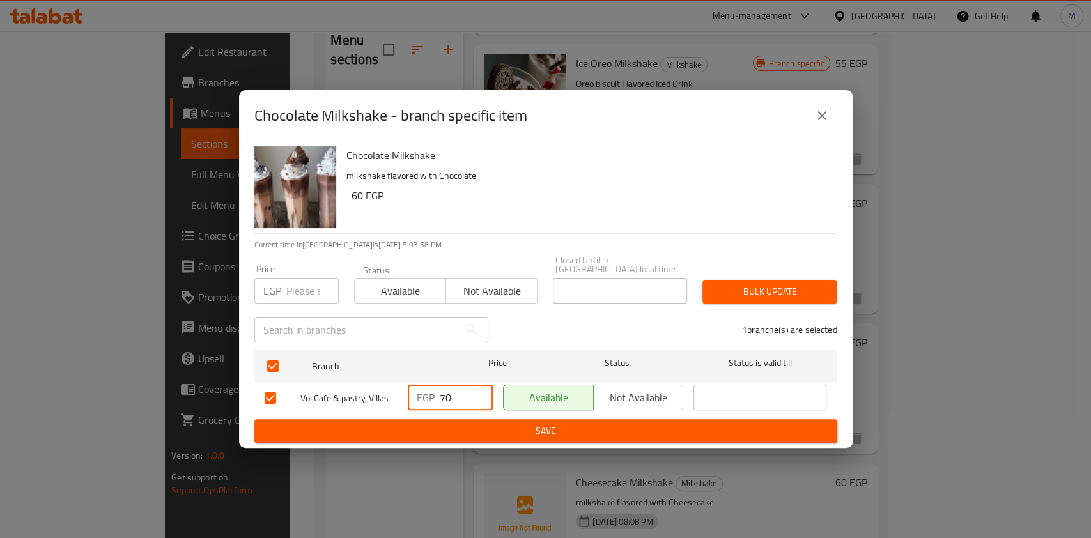
type input "70"
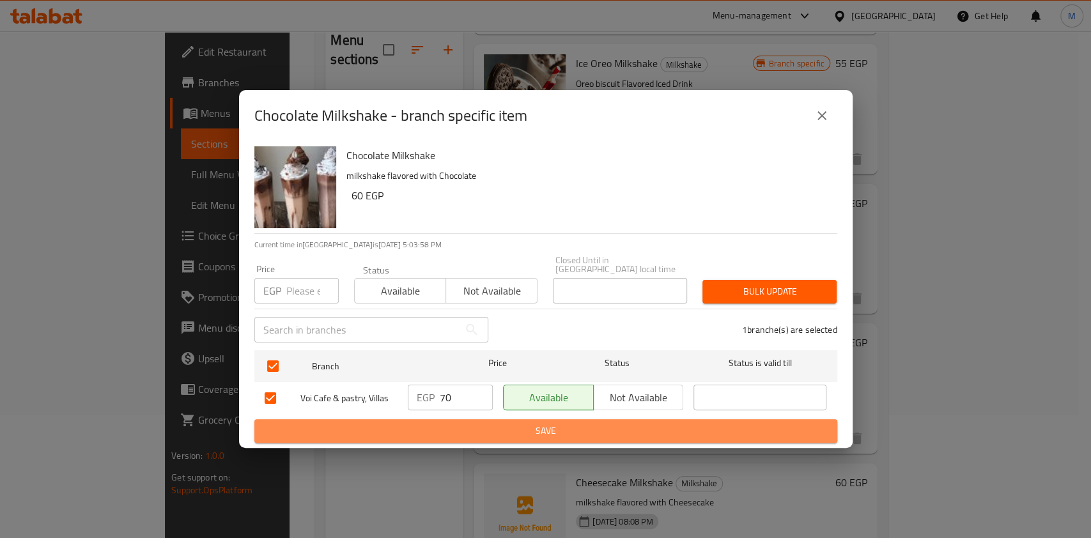
click at [471, 433] on span "Save" at bounding box center [546, 431] width 563 height 16
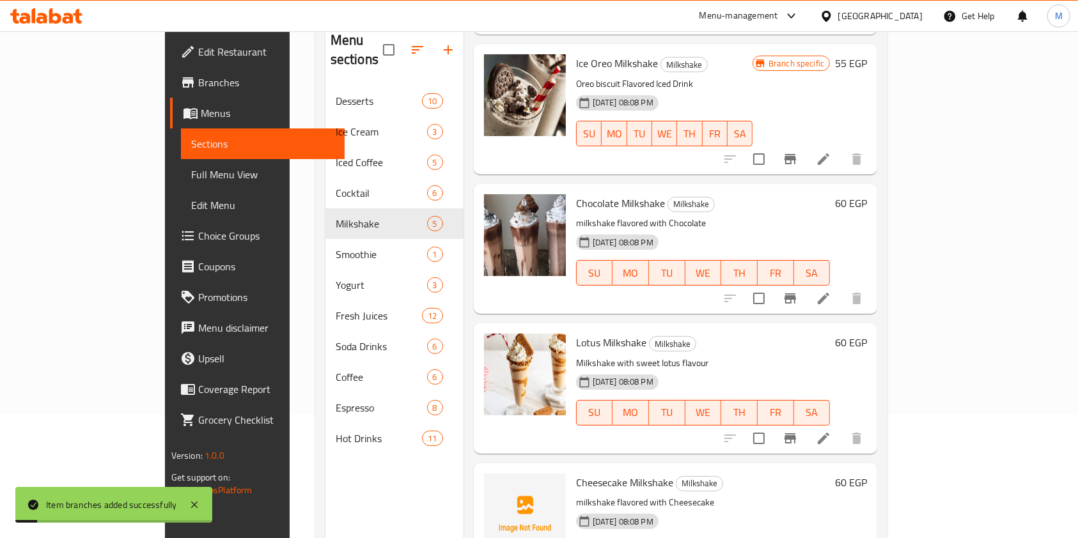
scroll to position [179, 0]
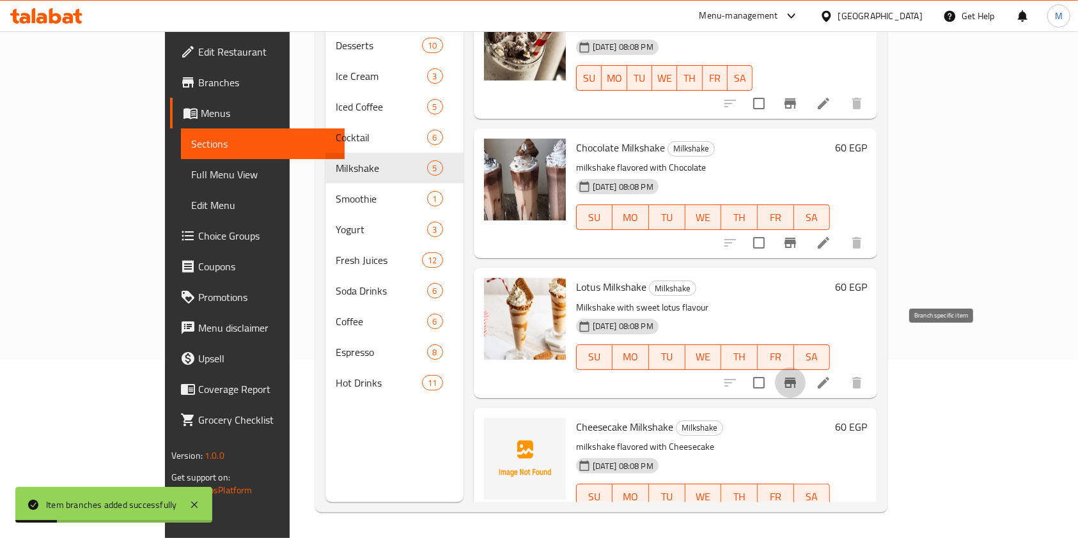
click at [806, 368] on button "Branch-specific-item" at bounding box center [790, 383] width 31 height 31
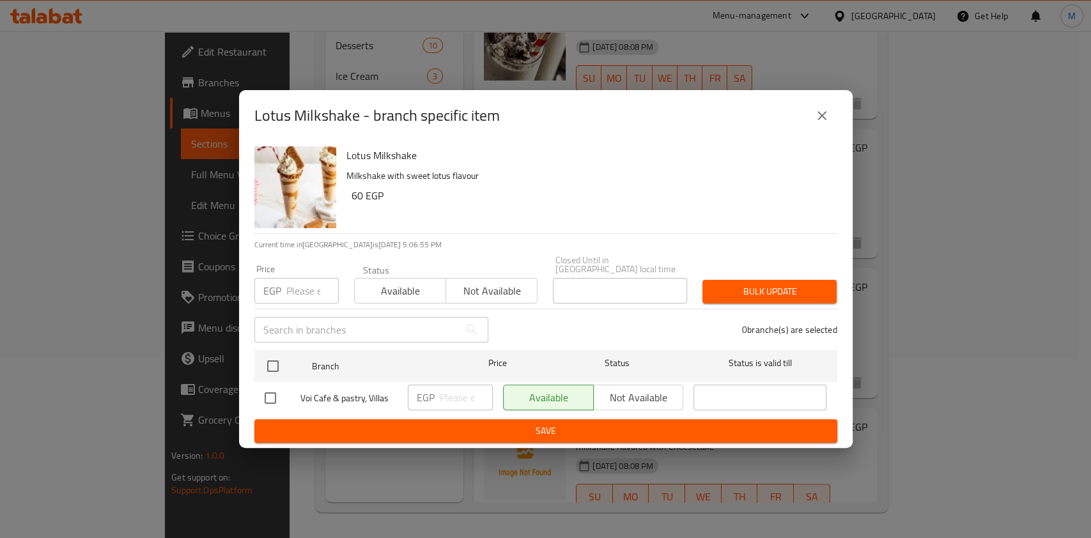
click at [274, 401] on input "checkbox" at bounding box center [270, 398] width 27 height 27
checkbox input "true"
click at [446, 391] on input "number" at bounding box center [466, 398] width 53 height 26
type input "70"
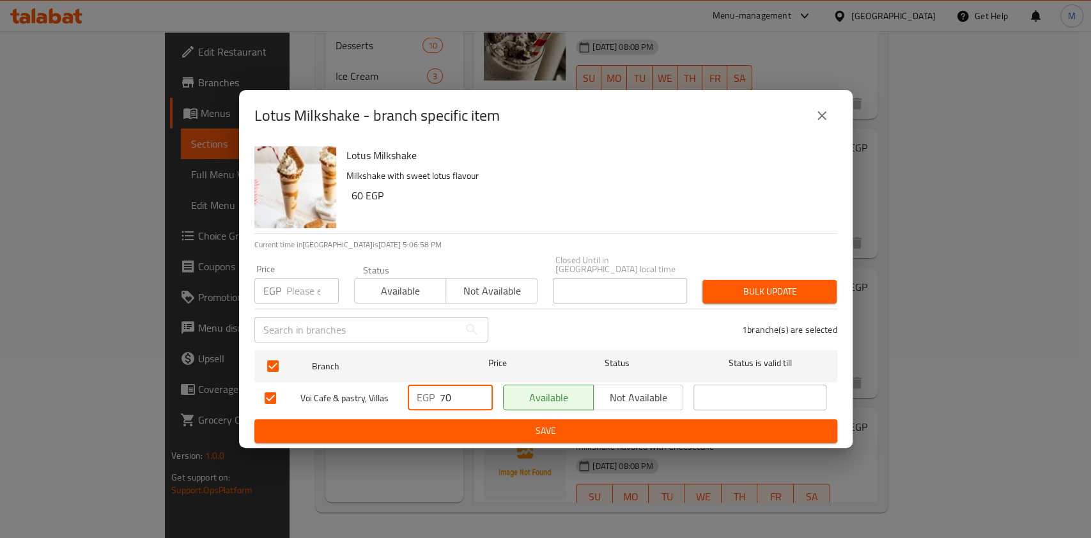
click at [609, 435] on button "Save" at bounding box center [545, 431] width 583 height 24
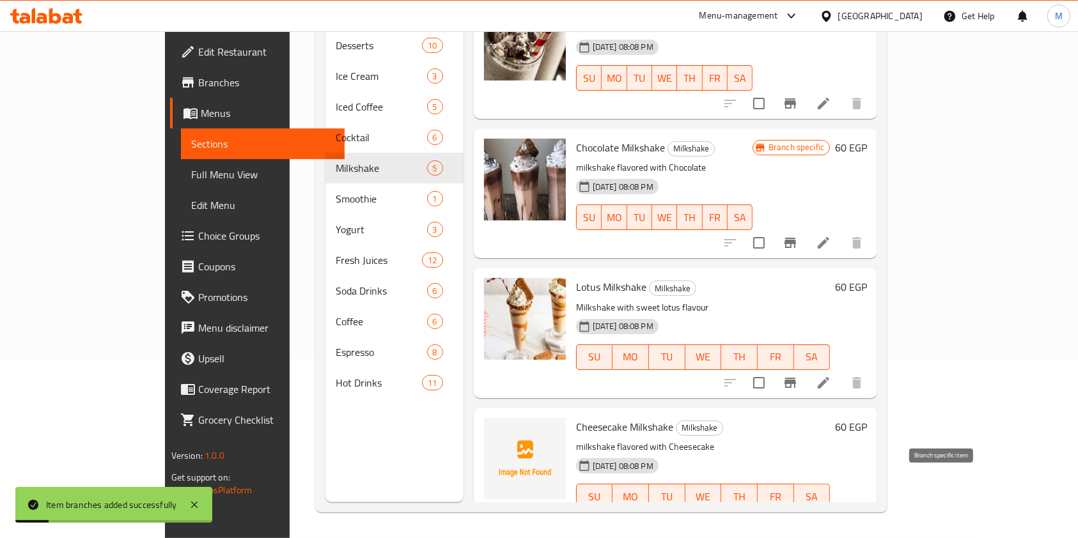
click at [806, 507] on button "Branch-specific-item" at bounding box center [790, 522] width 31 height 31
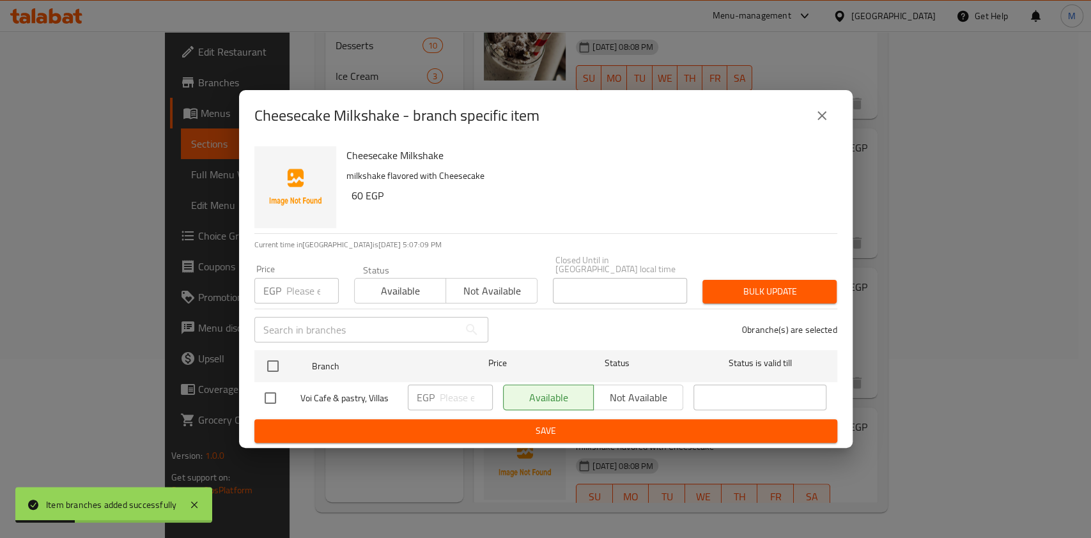
drag, startPoint x: 267, startPoint y: 395, endPoint x: 416, endPoint y: 407, distance: 150.0
click at [268, 396] on input "checkbox" at bounding box center [270, 398] width 27 height 27
checkbox input "true"
click at [461, 391] on input "number" at bounding box center [466, 398] width 53 height 26
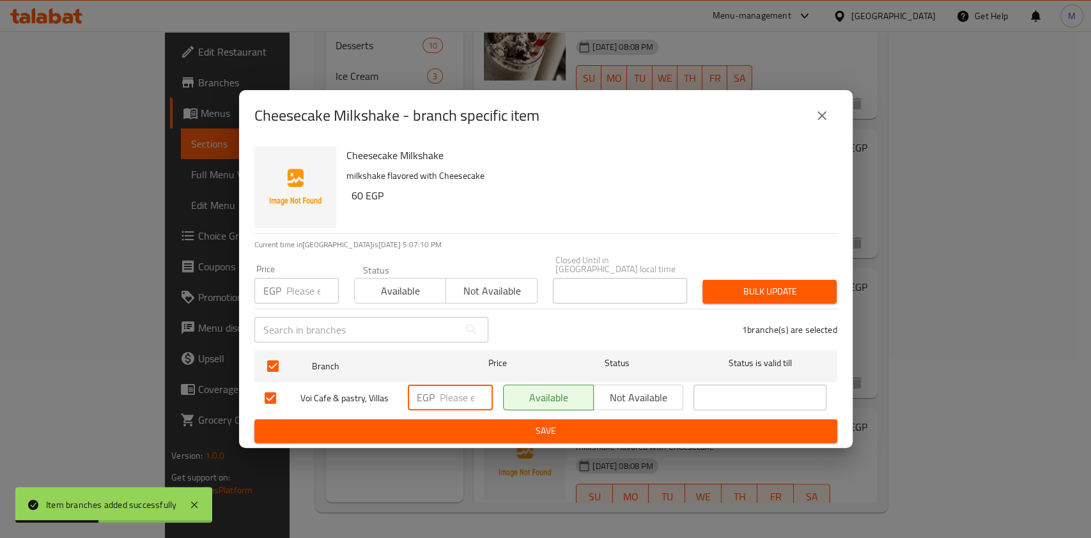
type input "7"
type input "70"
click at [471, 423] on span "Save" at bounding box center [546, 431] width 563 height 16
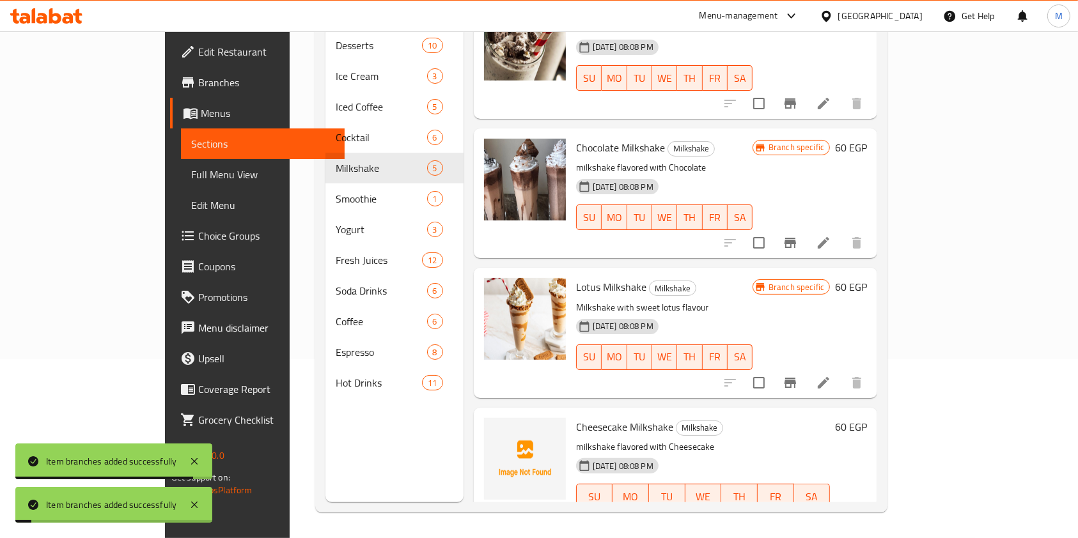
drag, startPoint x: 1028, startPoint y: 424, endPoint x: 1036, endPoint y: 397, distance: 28.7
click at [878, 397] on div "Menu items Add Sort Manage items Milkshake Milkshake A creamy drink made from m…" at bounding box center [670, 233] width 414 height 538
click at [798, 375] on icon "Branch-specific-item" at bounding box center [790, 382] width 15 height 15
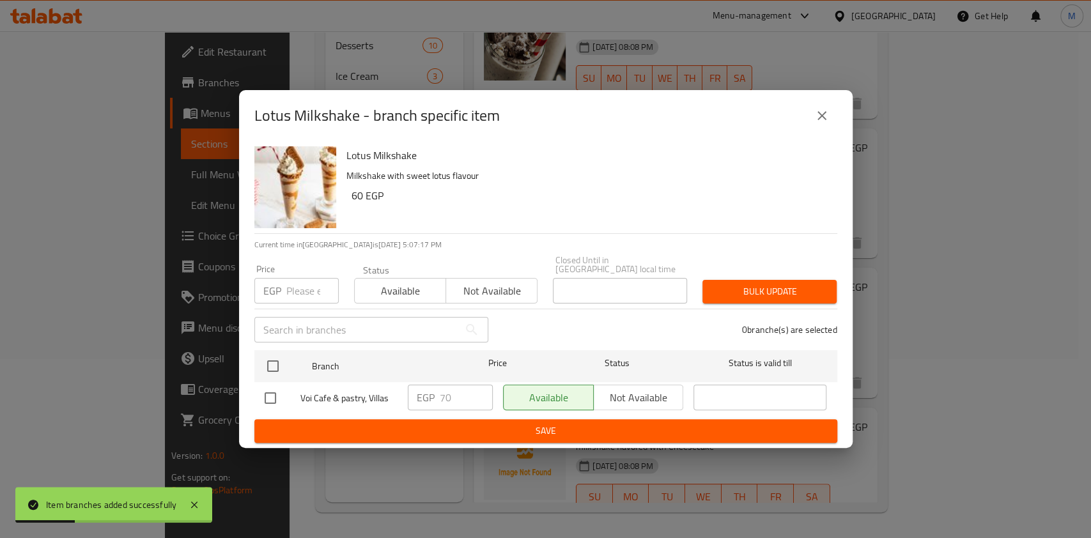
click at [819, 130] on button "close" at bounding box center [822, 115] width 31 height 31
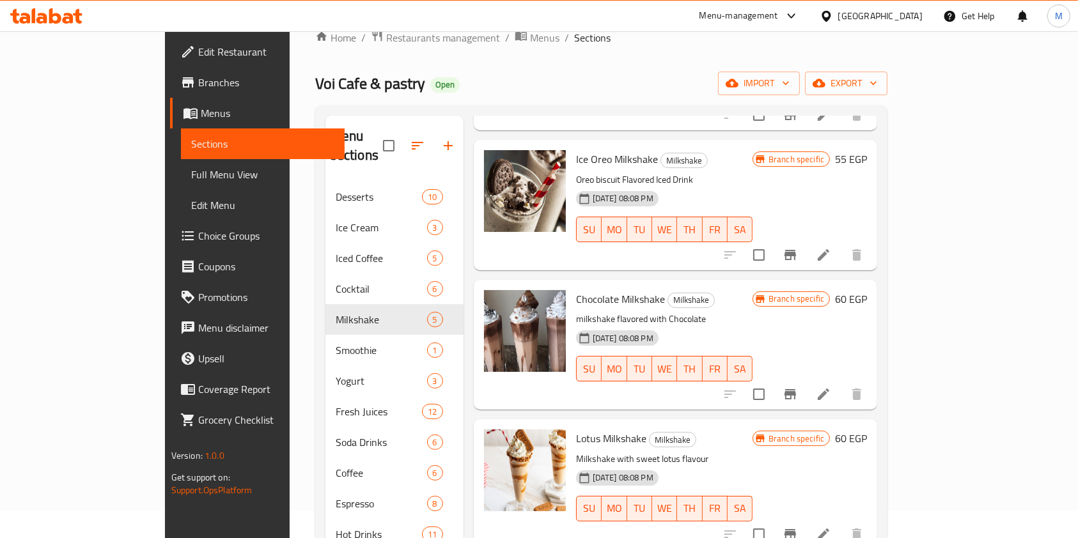
scroll to position [0, 0]
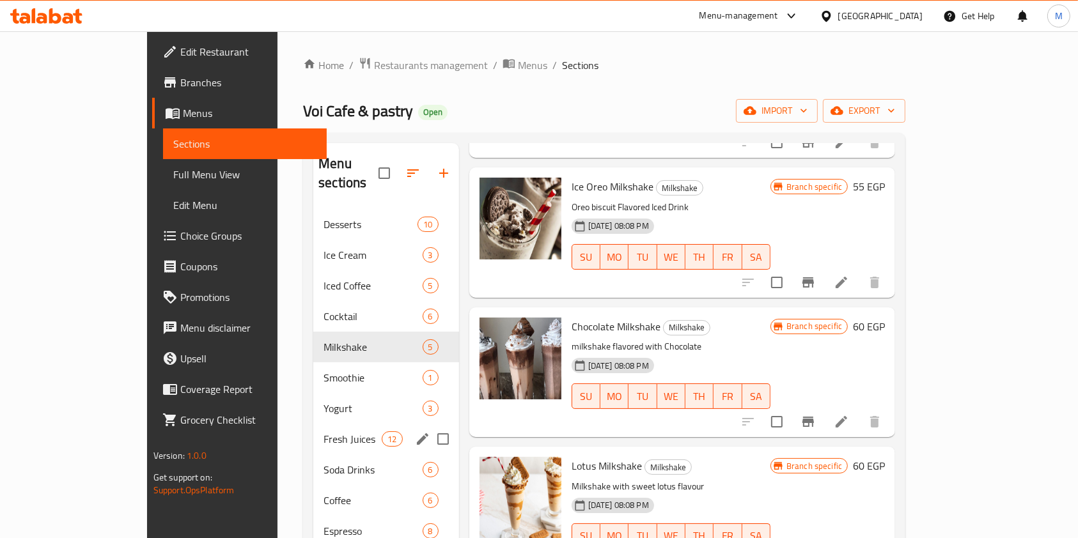
click at [313, 424] on div "Fresh Juices 12" at bounding box center [386, 439] width 146 height 31
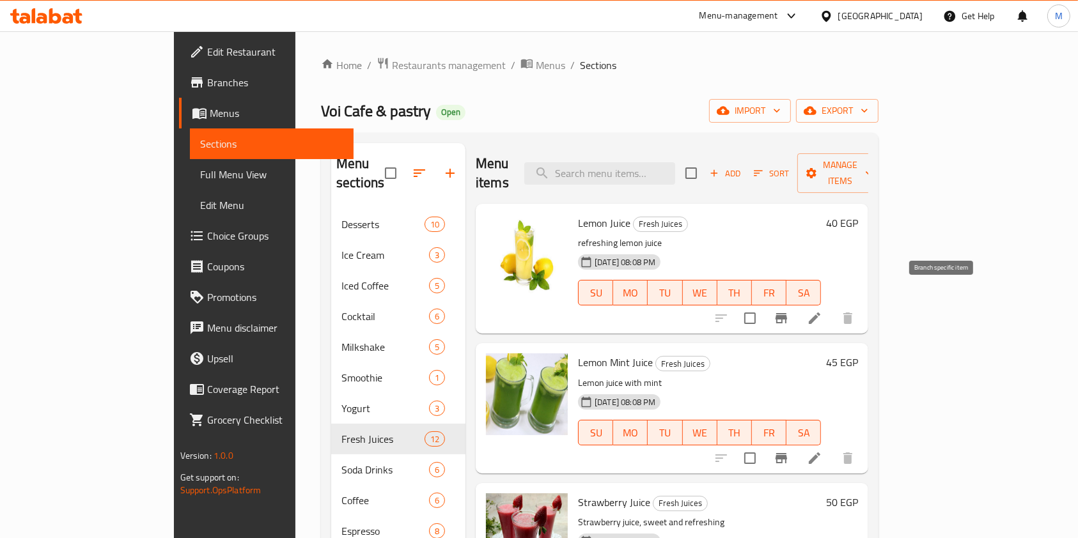
click at [797, 303] on button "Branch-specific-item" at bounding box center [781, 318] width 31 height 31
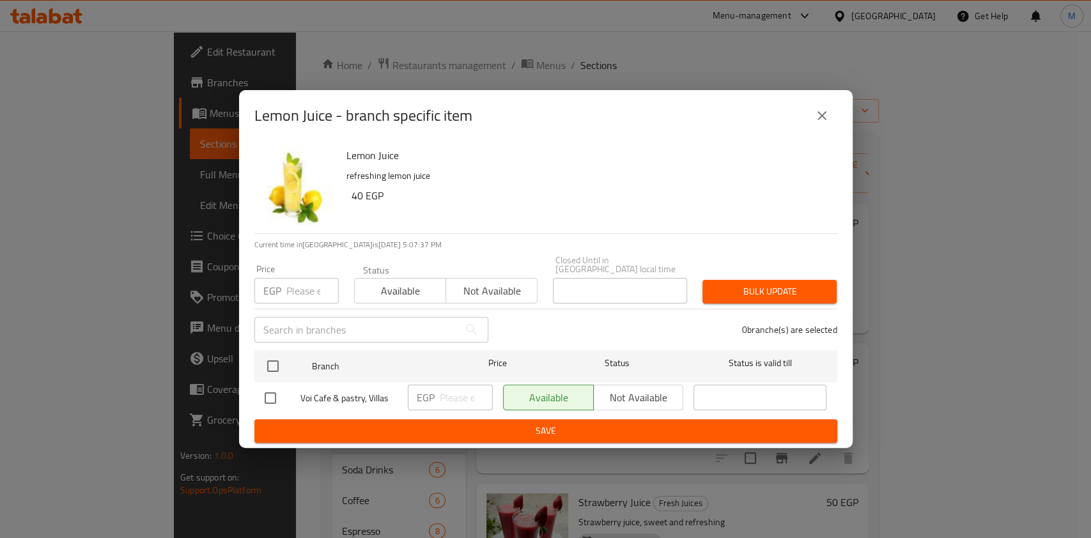
click at [269, 389] on input "checkbox" at bounding box center [270, 398] width 27 height 27
checkbox input "true"
click at [448, 403] on input "number" at bounding box center [466, 398] width 53 height 26
type input "50"
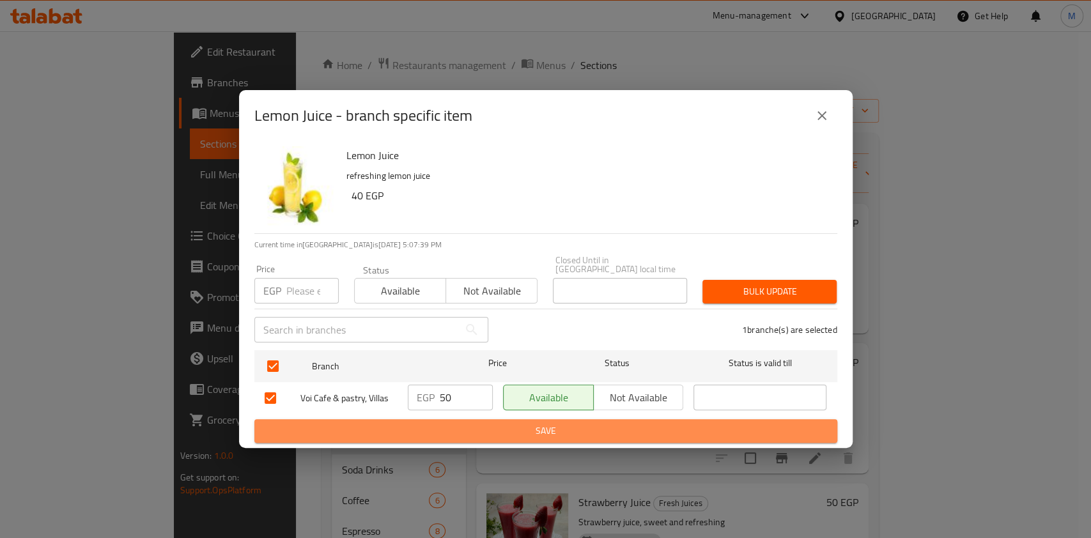
click at [464, 423] on span "Save" at bounding box center [546, 431] width 563 height 16
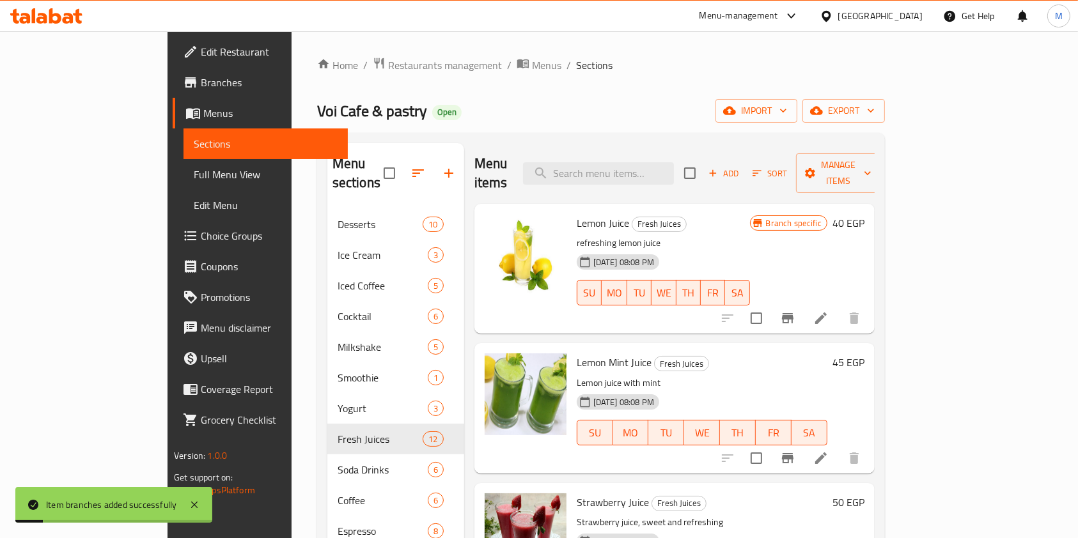
click at [793, 453] on icon "Branch-specific-item" at bounding box center [788, 458] width 12 height 10
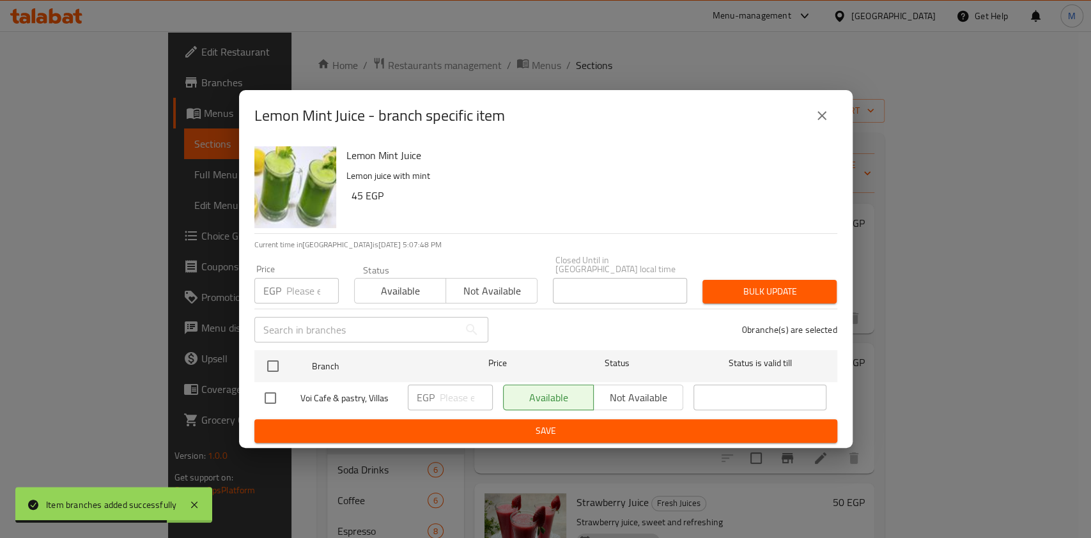
click at [279, 394] on input "checkbox" at bounding box center [270, 398] width 27 height 27
checkbox input "true"
click at [440, 393] on input "number" at bounding box center [466, 398] width 53 height 26
type input "55"
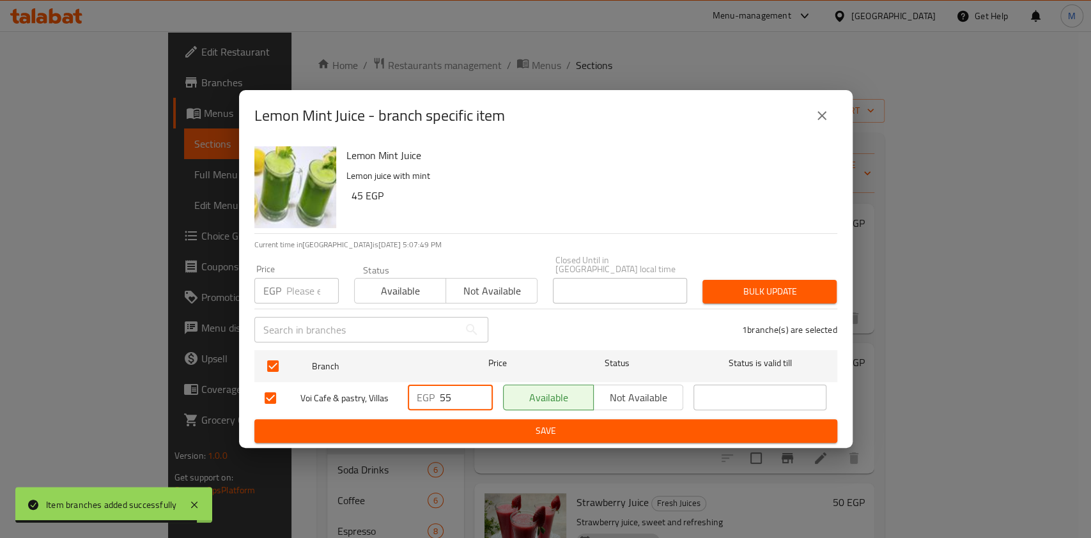
click at [484, 424] on span "Save" at bounding box center [546, 431] width 563 height 16
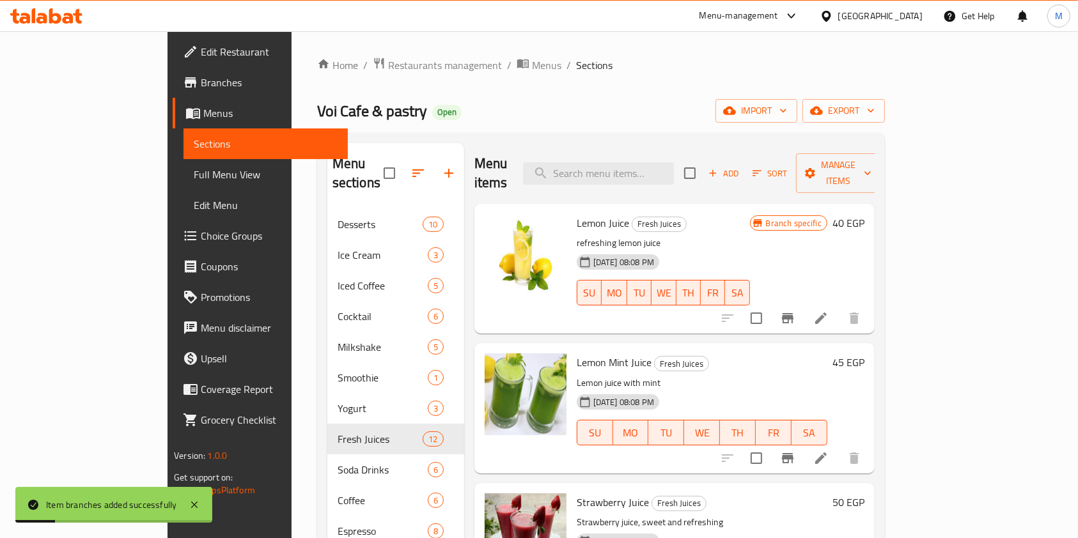
drag, startPoint x: 1048, startPoint y: 274, endPoint x: 1041, endPoint y: 283, distance: 10.9
click at [885, 277] on div "Menu sections Desserts 10 Ice Cream 3 Iced Coffee 5 Cocktail 6 Milkshake 5 Smoo…" at bounding box center [601, 412] width 568 height 559
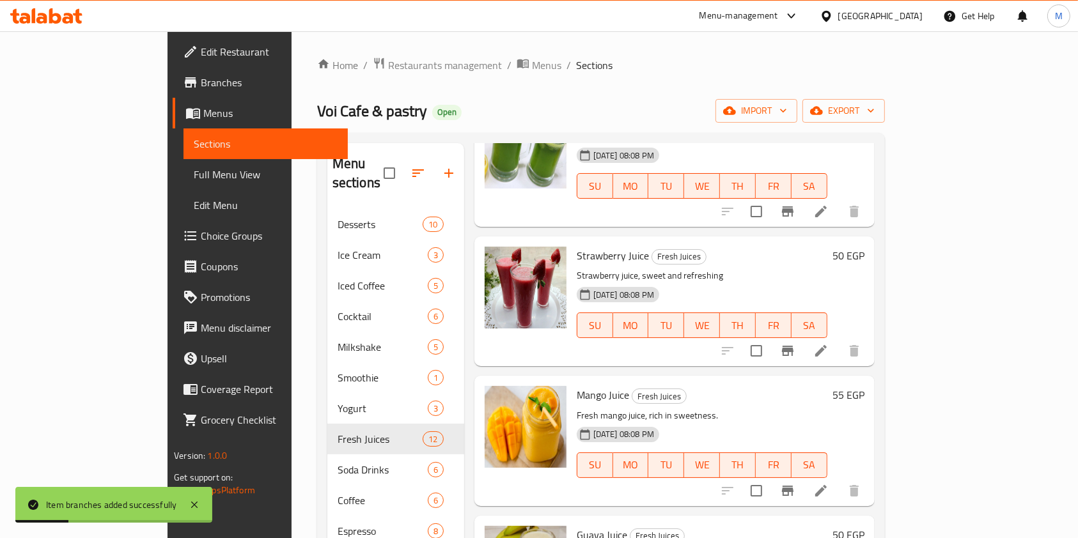
scroll to position [262, 0]
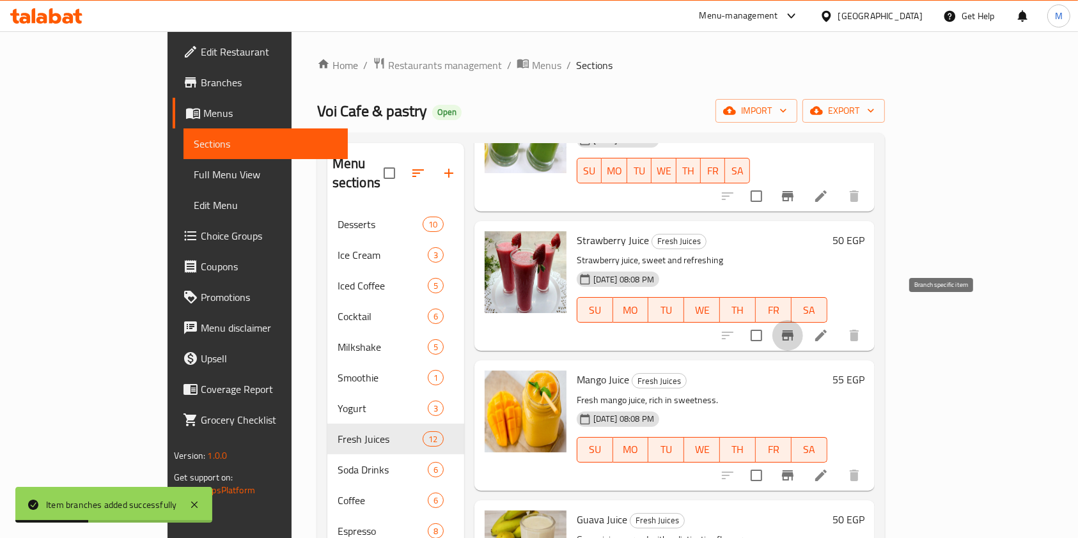
click at [793, 331] on icon "Branch-specific-item" at bounding box center [788, 336] width 12 height 10
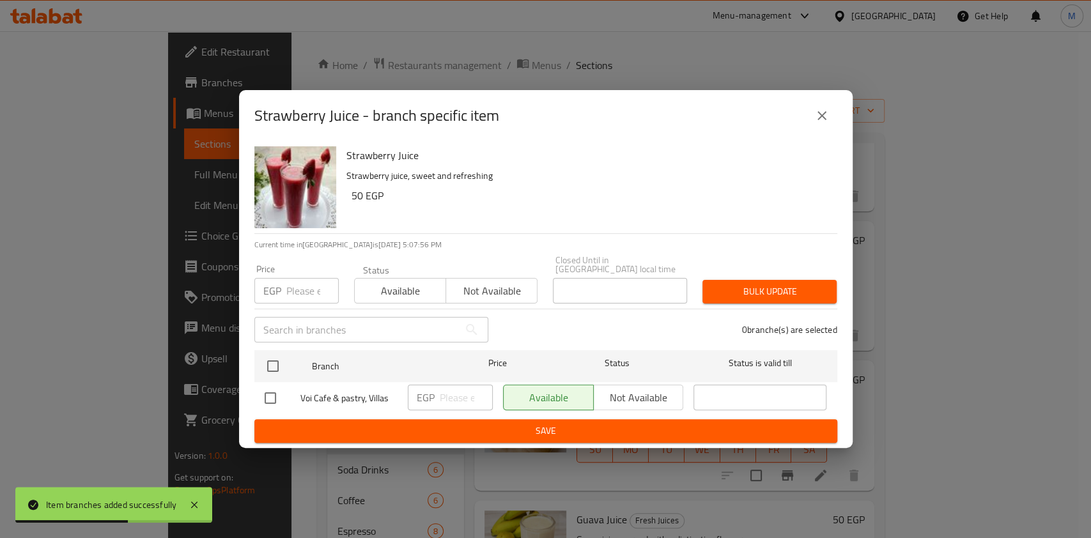
click at [270, 393] on input "checkbox" at bounding box center [270, 398] width 27 height 27
checkbox input "true"
click at [456, 391] on input "number" at bounding box center [466, 398] width 53 height 26
type input "60"
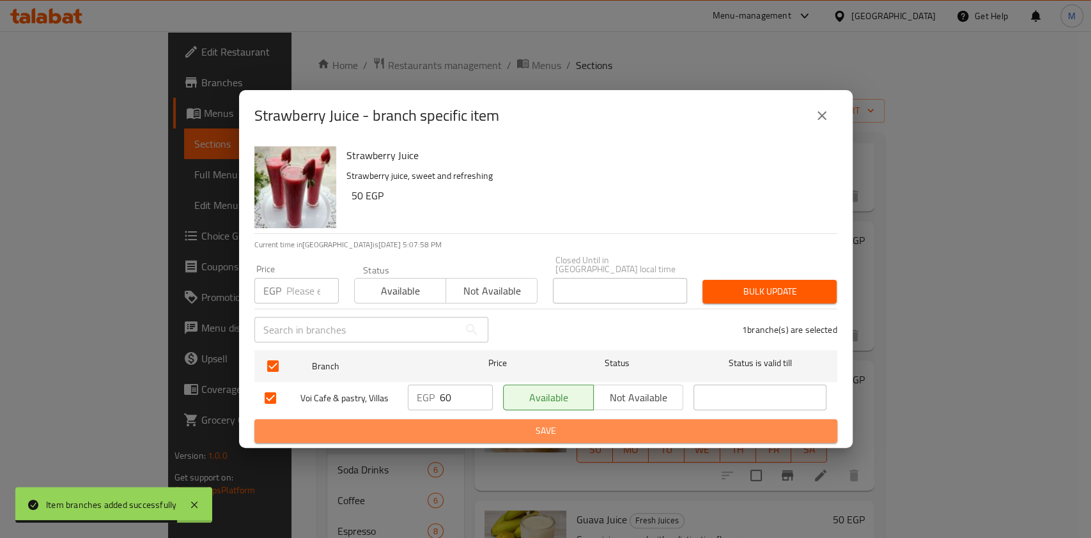
click at [464, 423] on span "Save" at bounding box center [546, 431] width 563 height 16
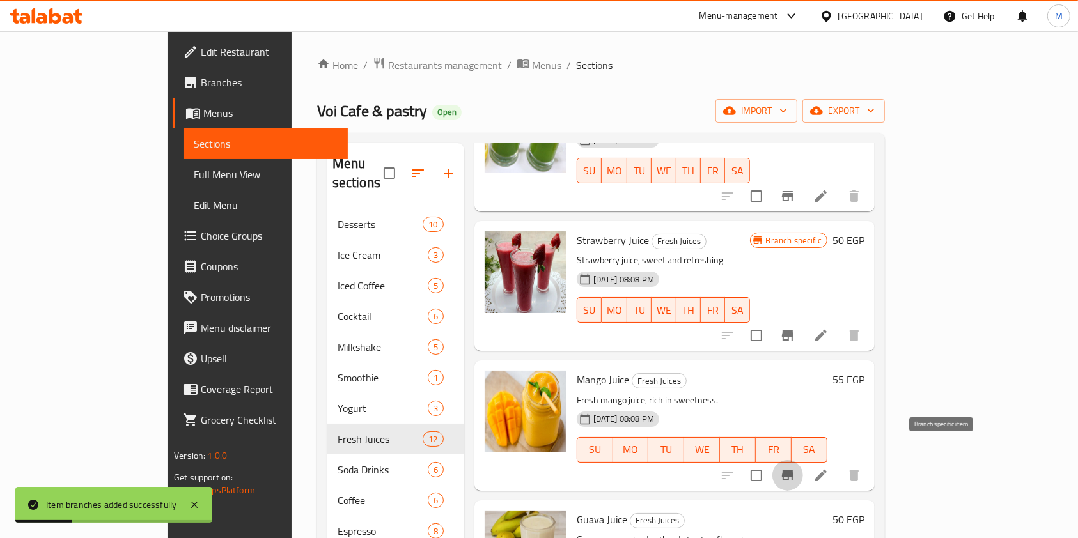
click at [803, 460] on button "Branch-specific-item" at bounding box center [787, 475] width 31 height 31
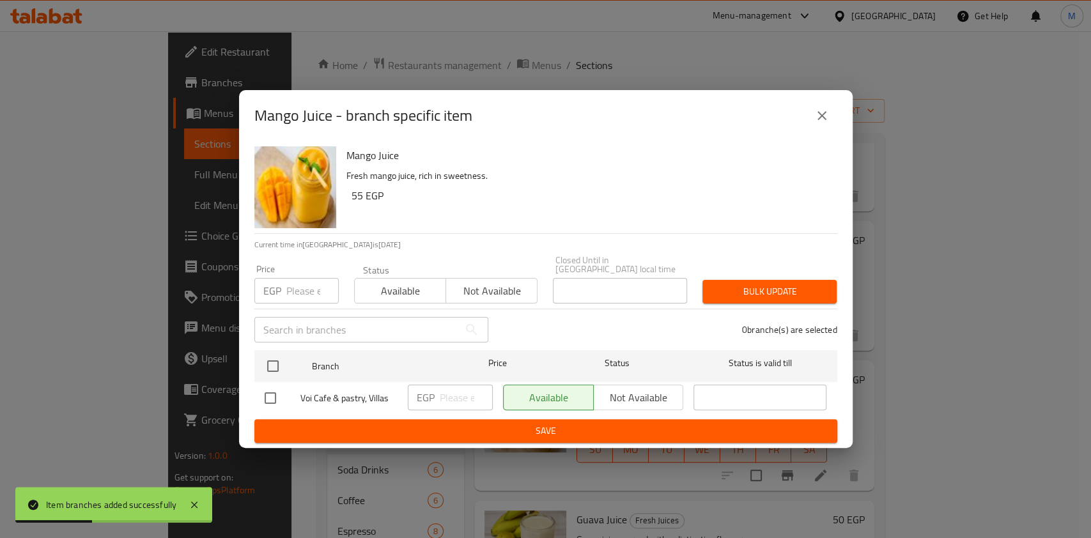
drag, startPoint x: 270, startPoint y: 391, endPoint x: 438, endPoint y: 407, distance: 168.3
click at [274, 392] on input "checkbox" at bounding box center [270, 398] width 27 height 27
checkbox input "true"
click at [453, 387] on input "number" at bounding box center [466, 398] width 53 height 26
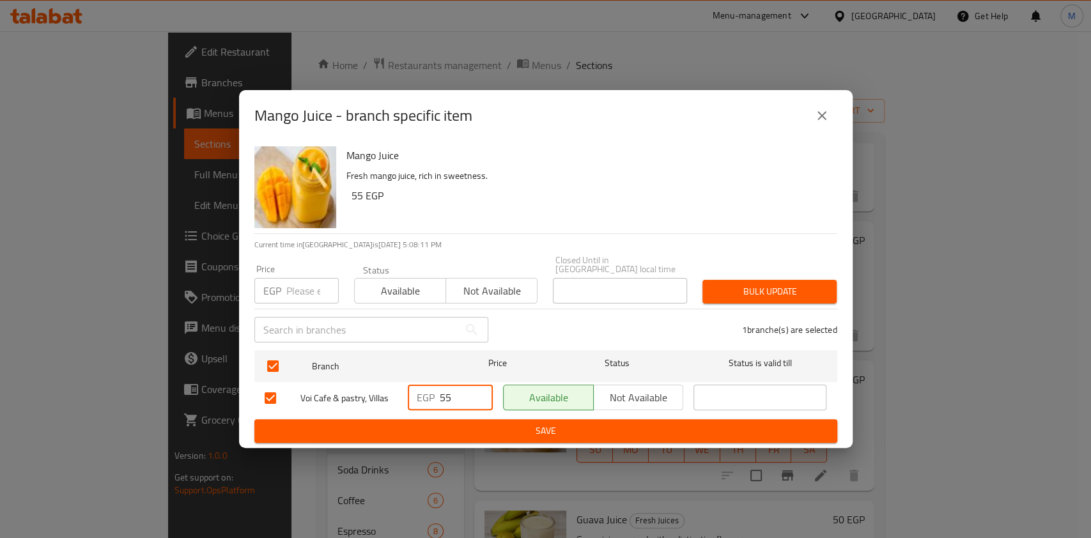
drag, startPoint x: 442, startPoint y: 391, endPoint x: 448, endPoint y: 397, distance: 8.1
click at [448, 397] on input "55" at bounding box center [466, 398] width 53 height 26
type input "65"
click at [478, 430] on span "Save" at bounding box center [546, 431] width 563 height 16
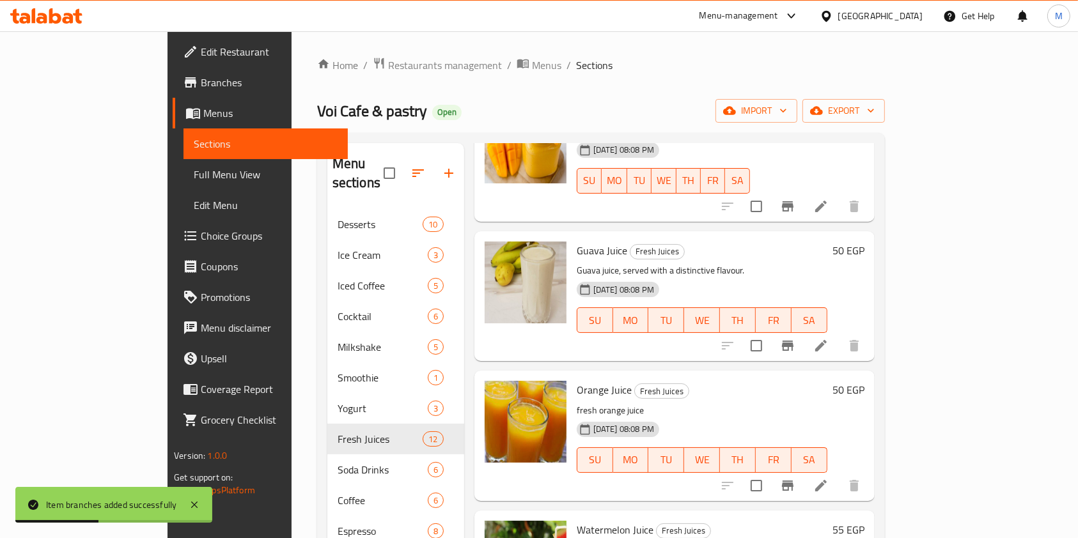
scroll to position [559, 0]
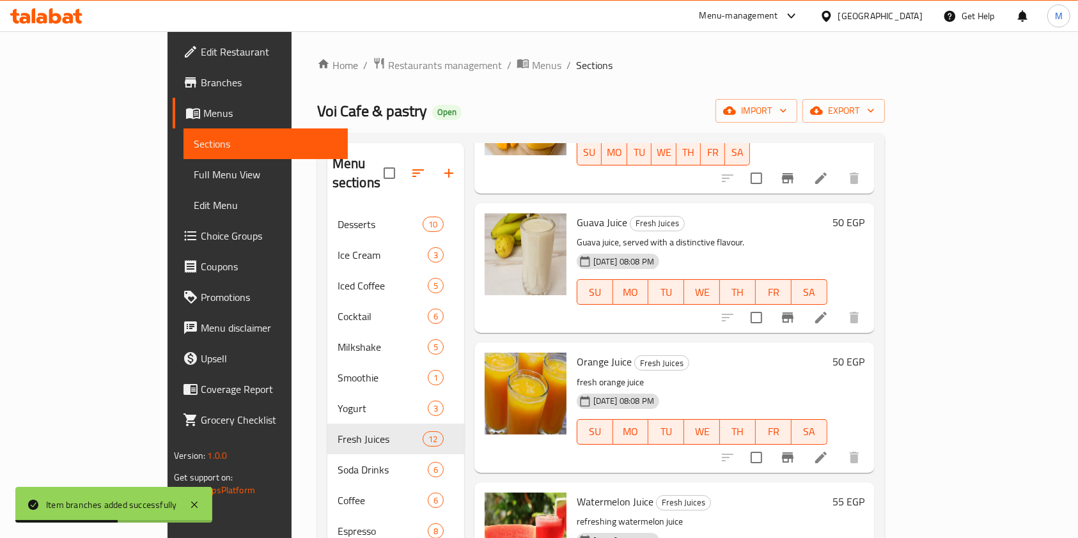
click at [795, 310] on icon "Branch-specific-item" at bounding box center [787, 317] width 15 height 15
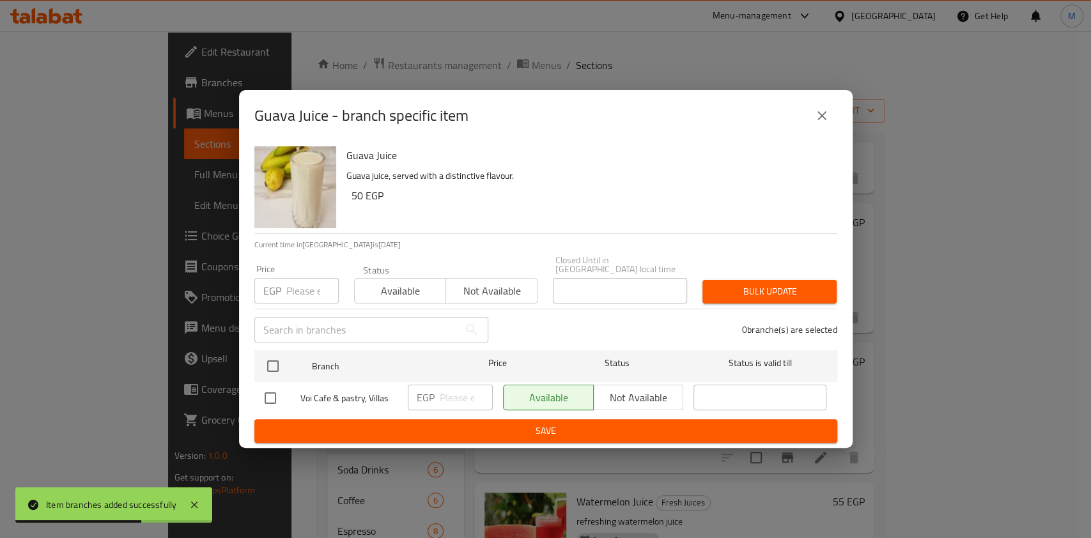
drag, startPoint x: 273, startPoint y: 396, endPoint x: 436, endPoint y: 393, distance: 163.1
click at [274, 396] on input "checkbox" at bounding box center [270, 398] width 27 height 27
checkbox input "true"
click at [446, 391] on input "number" at bounding box center [466, 398] width 53 height 26
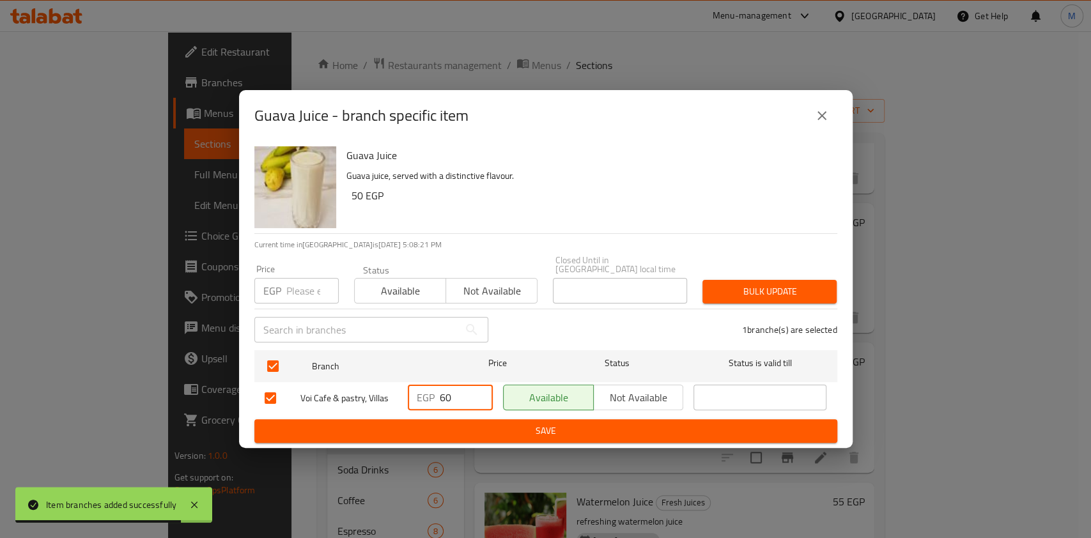
type input "60"
click at [456, 407] on div "EGP 60 ​" at bounding box center [450, 398] width 95 height 37
click at [472, 423] on span "Save" at bounding box center [546, 431] width 563 height 16
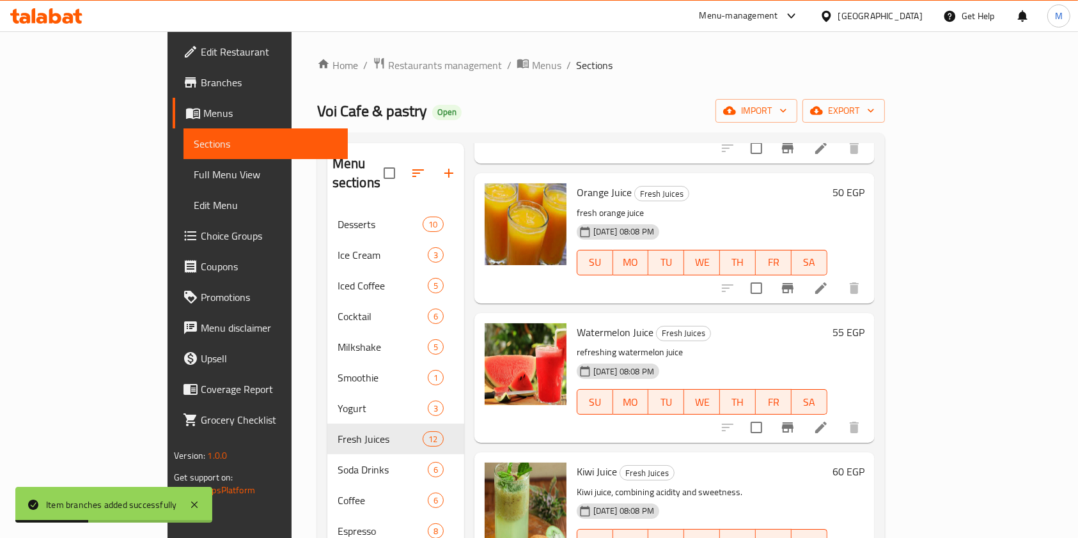
scroll to position [725, 0]
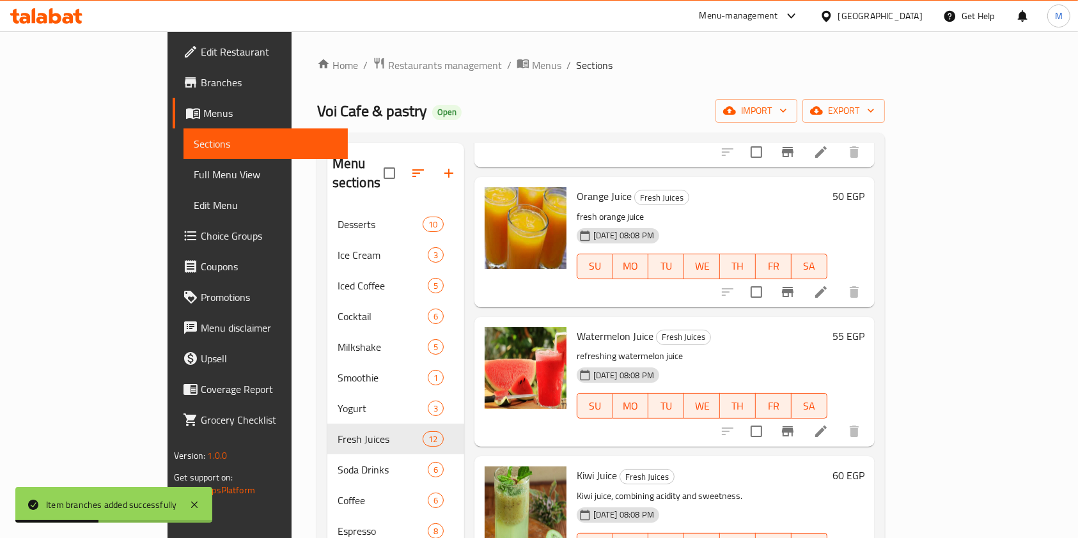
click at [793, 287] on icon "Branch-specific-item" at bounding box center [788, 292] width 12 height 10
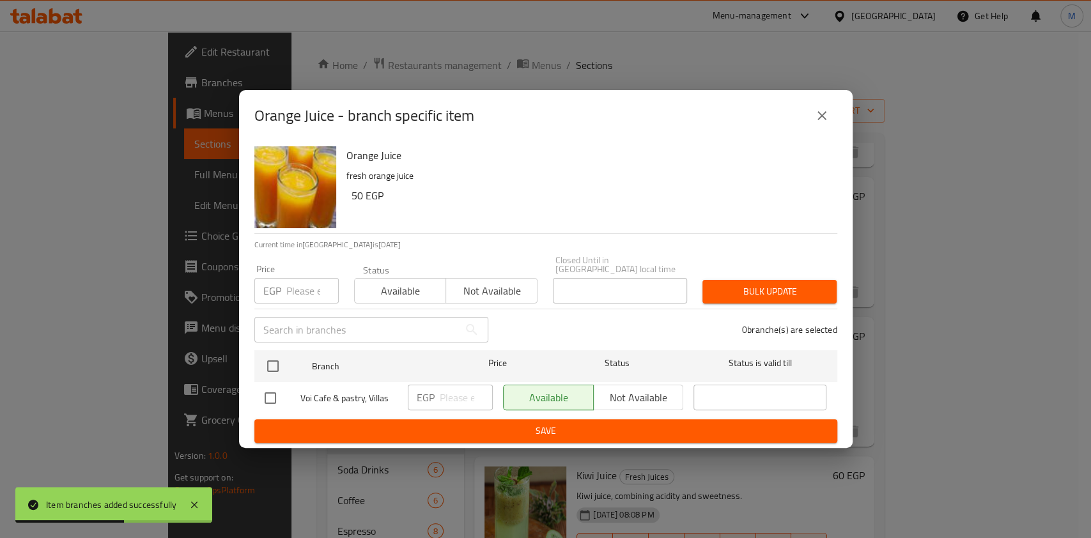
drag, startPoint x: 275, startPoint y: 387, endPoint x: 420, endPoint y: 400, distance: 145.6
click at [275, 388] on input "checkbox" at bounding box center [270, 398] width 27 height 27
checkbox input "true"
click at [455, 393] on input "number" at bounding box center [466, 398] width 53 height 26
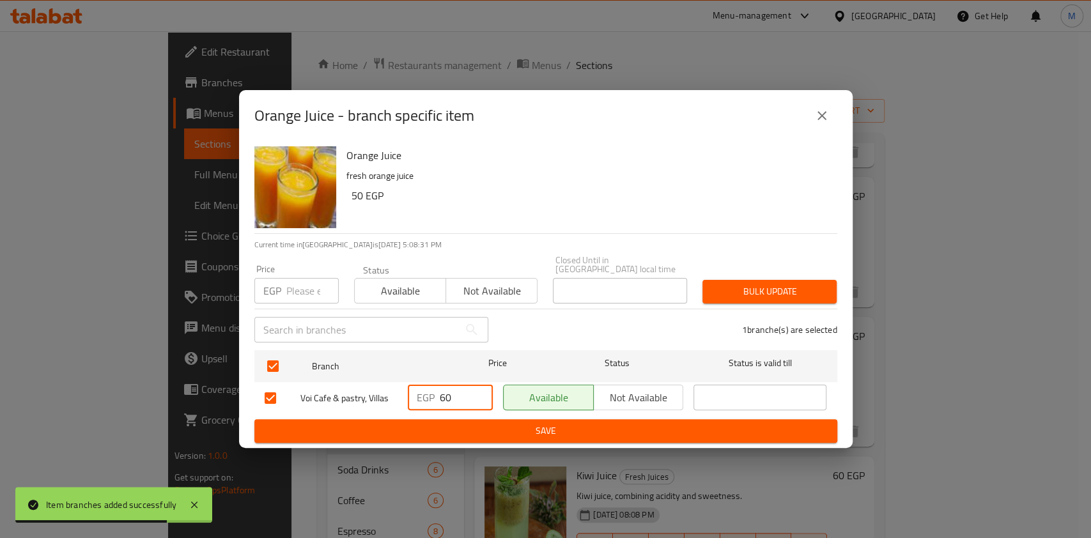
type input "60"
click at [500, 423] on span "Save" at bounding box center [546, 431] width 563 height 16
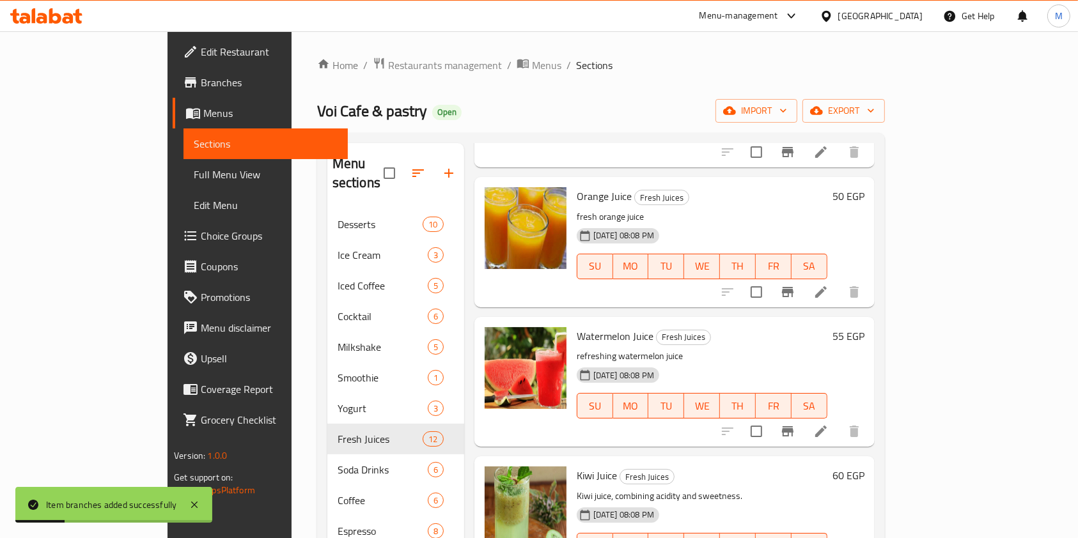
click at [795, 424] on icon "Branch-specific-item" at bounding box center [787, 431] width 15 height 15
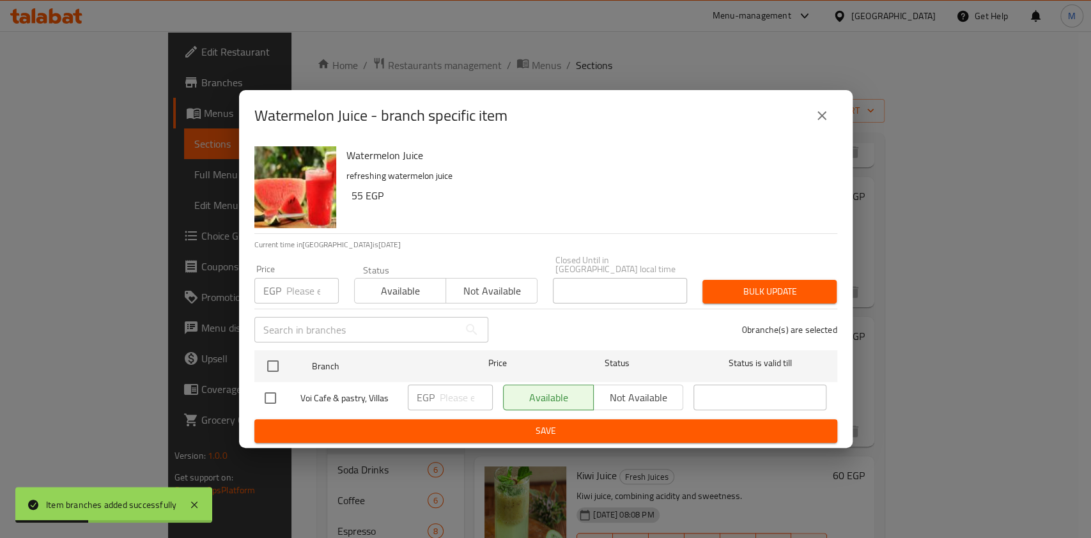
drag, startPoint x: 270, startPoint y: 386, endPoint x: 297, endPoint y: 394, distance: 27.9
click at [269, 387] on input "checkbox" at bounding box center [270, 398] width 27 height 27
checkbox input "true"
click at [446, 394] on input "number" at bounding box center [466, 398] width 53 height 26
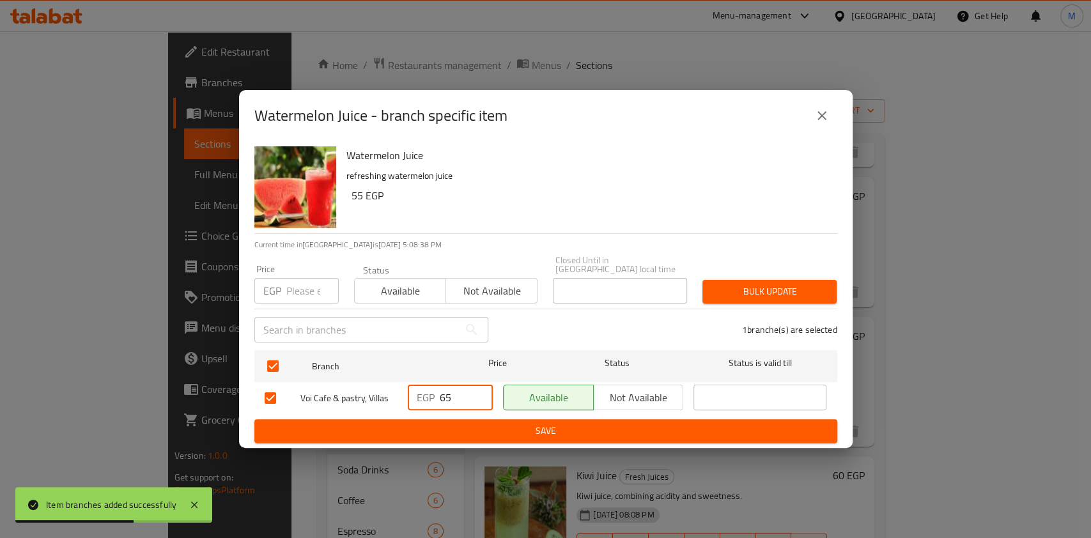
type input "65"
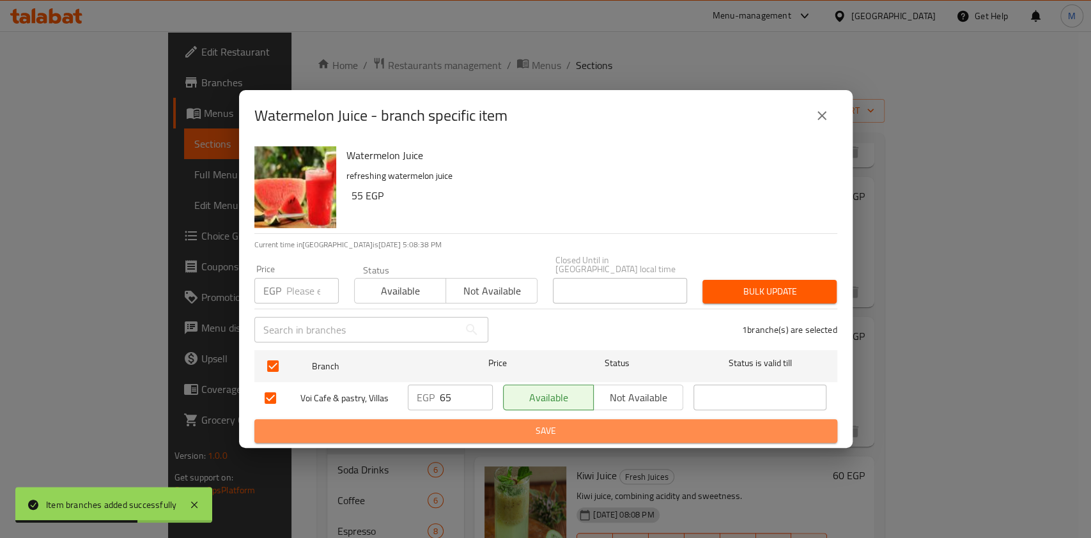
click at [458, 423] on span "Save" at bounding box center [546, 431] width 563 height 16
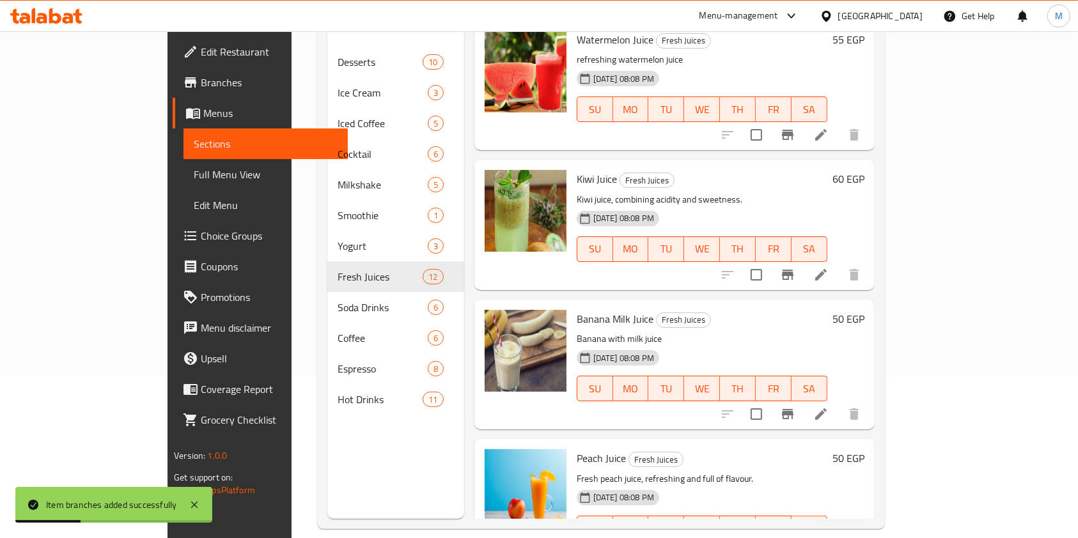
scroll to position [858, 0]
click at [803, 267] on button "Branch-specific-item" at bounding box center [787, 276] width 31 height 31
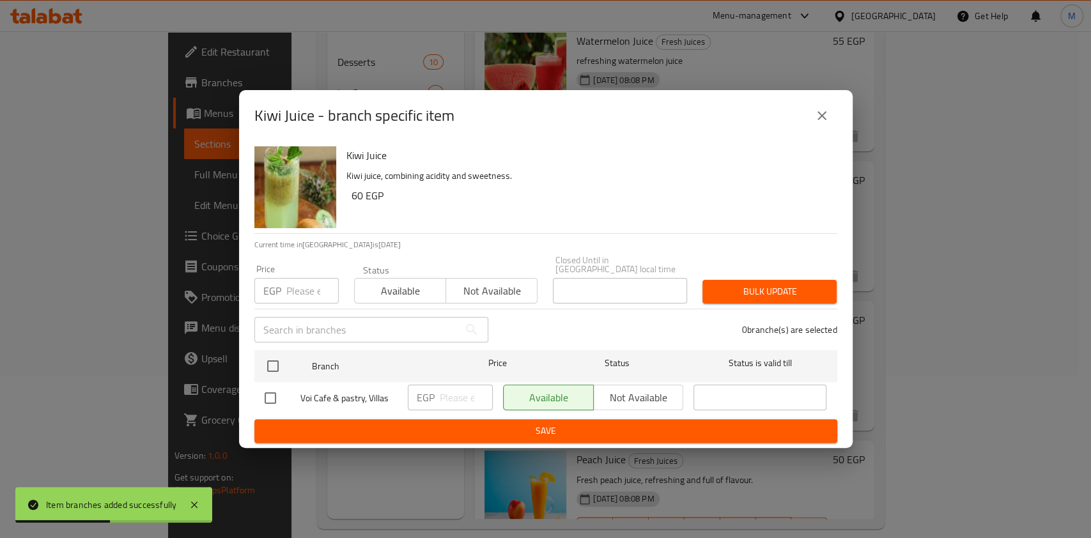
drag, startPoint x: 270, startPoint y: 385, endPoint x: 302, endPoint y: 396, distance: 33.8
click at [271, 386] on input "checkbox" at bounding box center [270, 398] width 27 height 27
checkbox input "true"
click at [453, 396] on input "number" at bounding box center [466, 398] width 53 height 26
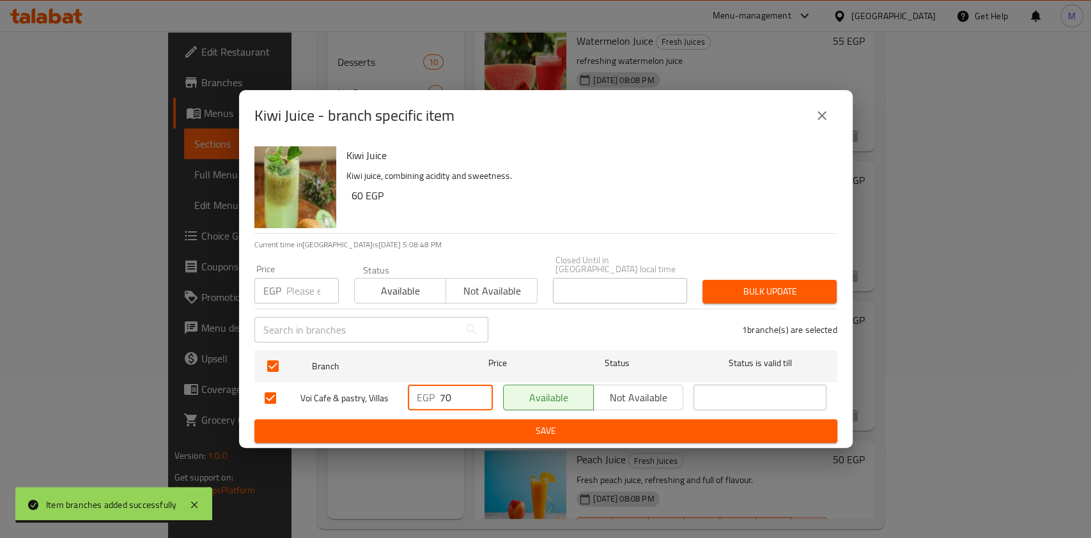
type input "70"
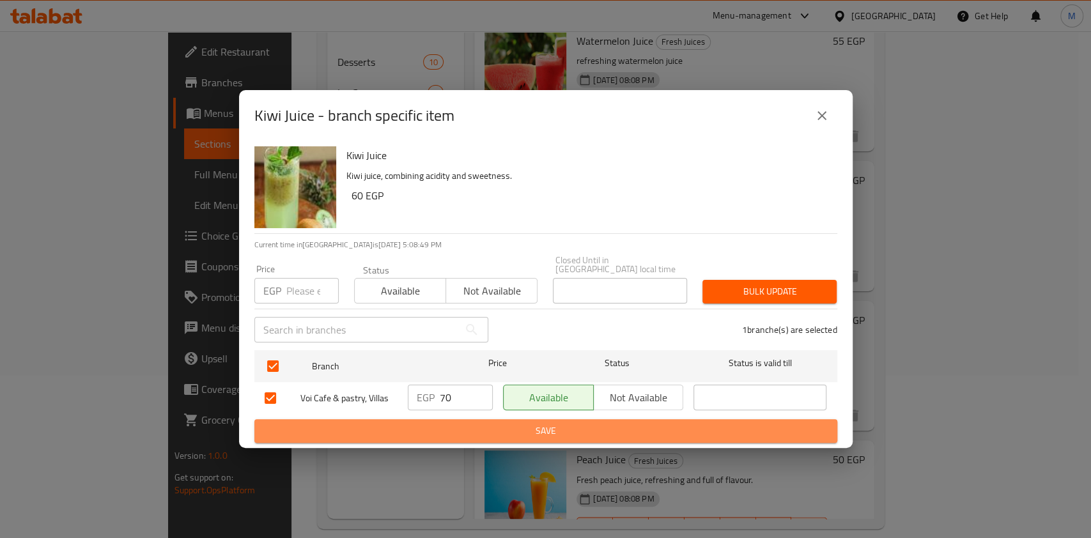
click at [437, 428] on span "Save" at bounding box center [546, 431] width 563 height 16
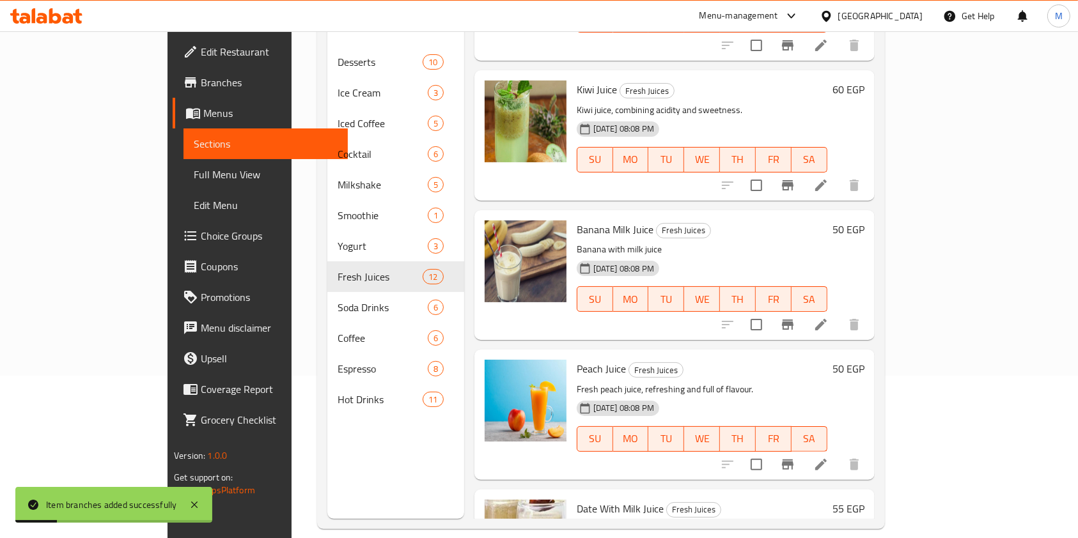
scroll to position [954, 0]
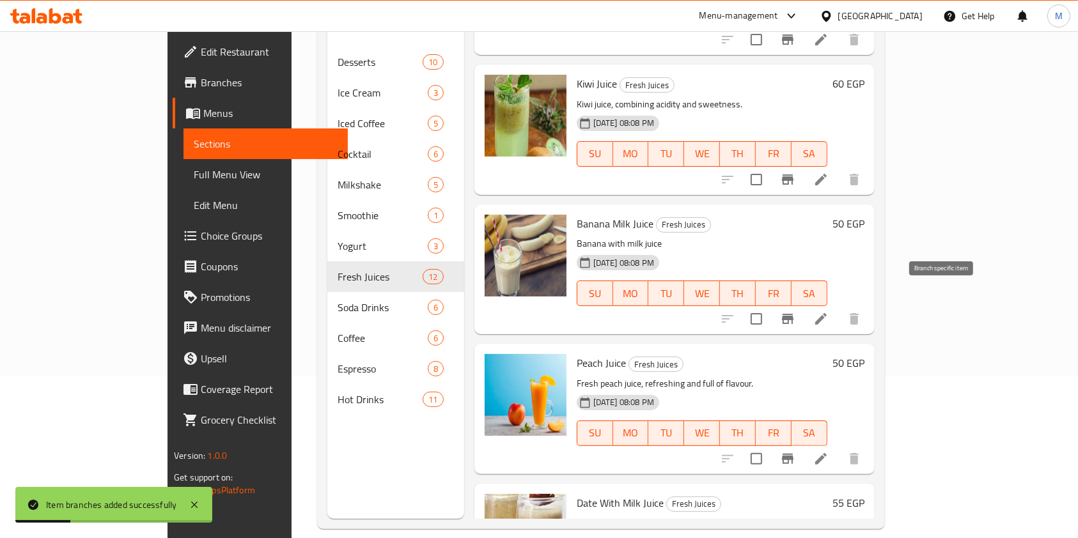
click at [795, 311] on icon "Branch-specific-item" at bounding box center [787, 318] width 15 height 15
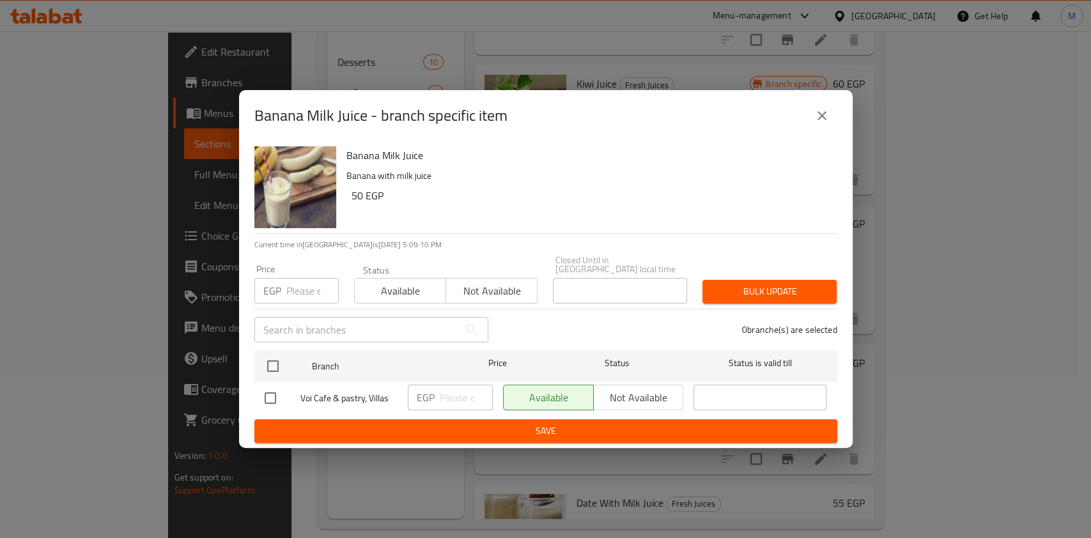
click at [265, 392] on input "checkbox" at bounding box center [270, 398] width 27 height 27
checkbox input "true"
click at [438, 392] on div "EGP ​" at bounding box center [450, 398] width 85 height 26
type input "60"
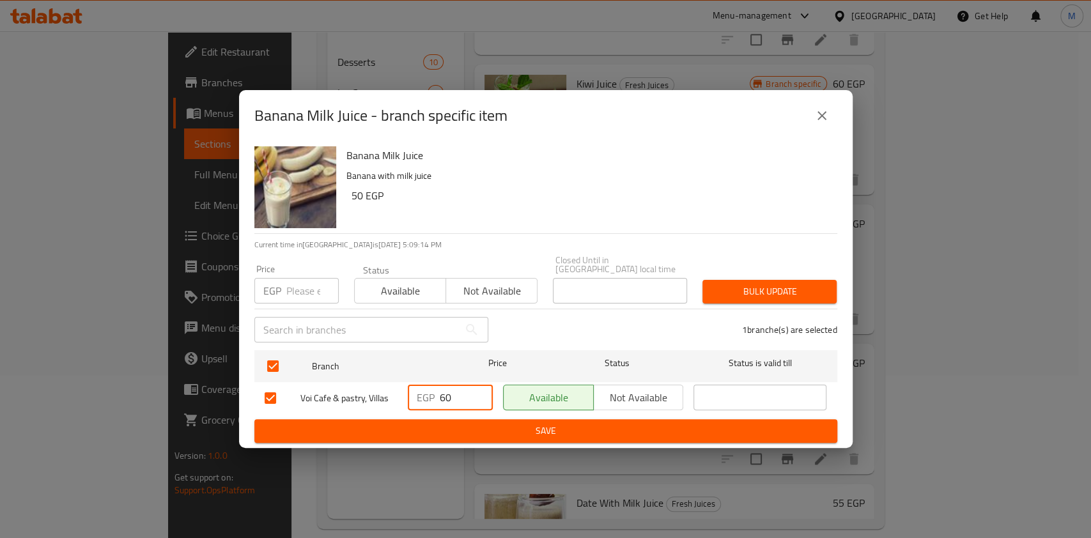
click at [541, 424] on span "Save" at bounding box center [546, 431] width 563 height 16
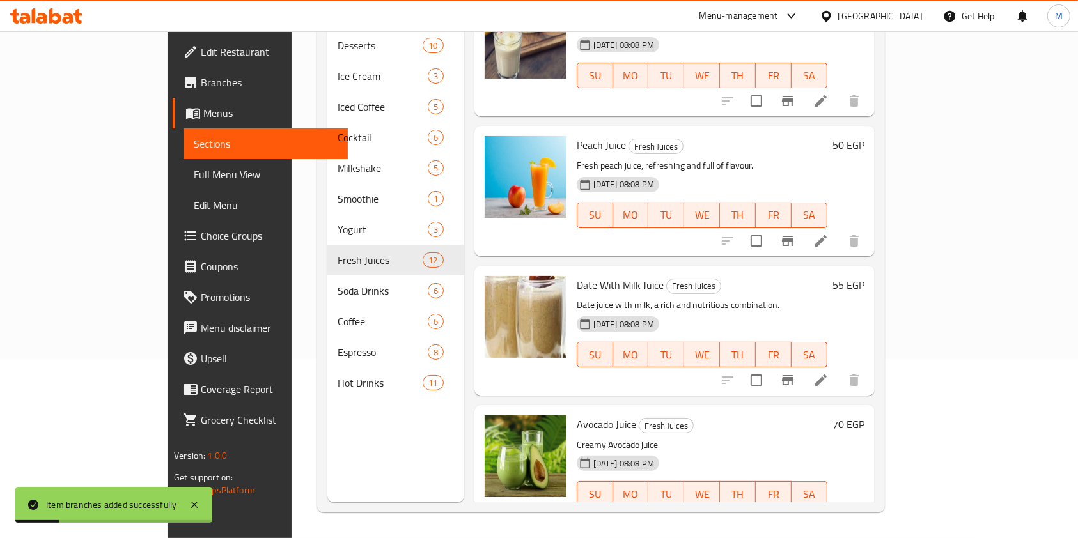
scroll to position [1169, 0]
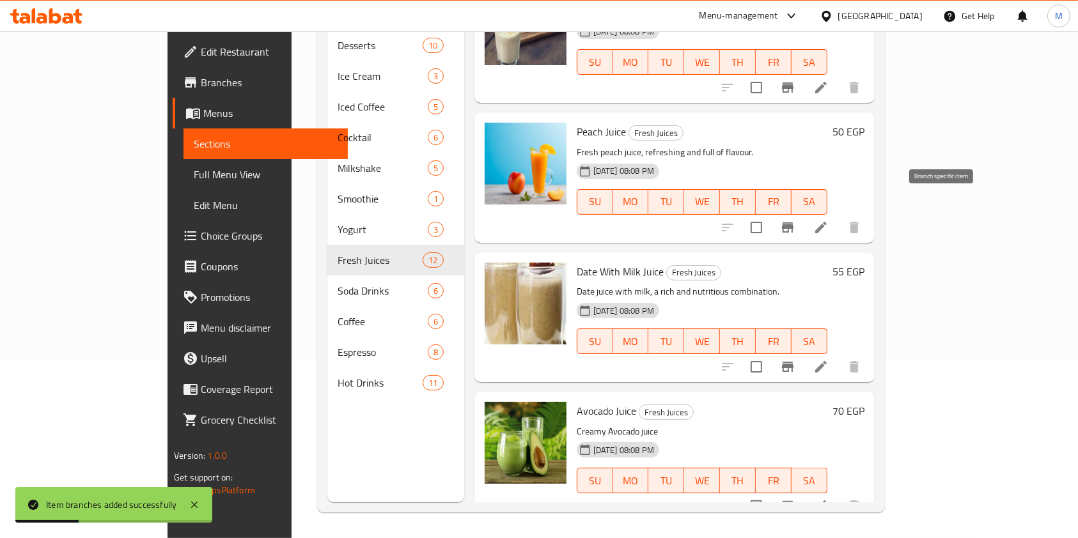
click at [803, 218] on button "Branch-specific-item" at bounding box center [787, 227] width 31 height 31
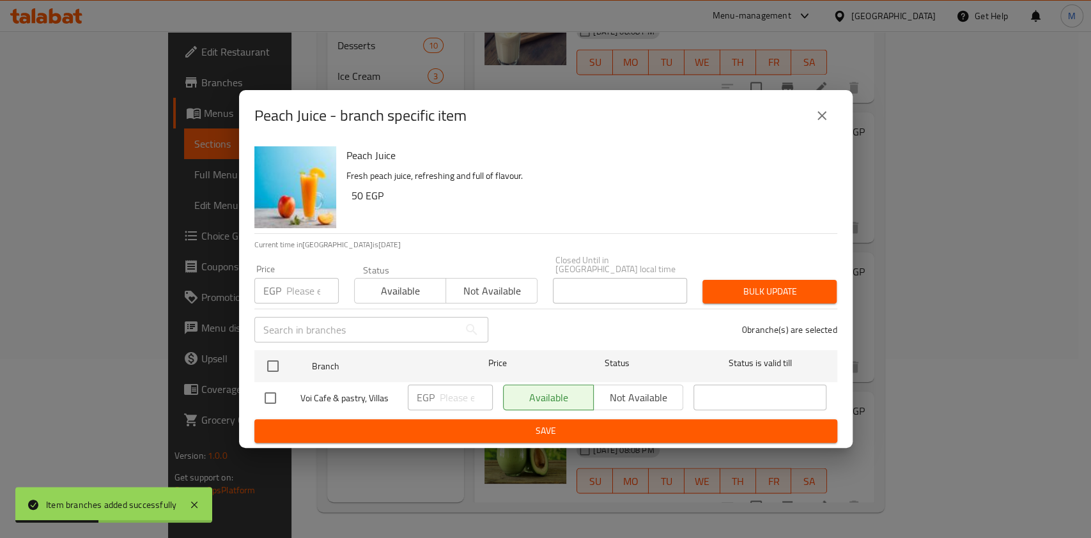
drag, startPoint x: 267, startPoint y: 391, endPoint x: 278, endPoint y: 393, distance: 11.7
click at [271, 392] on input "checkbox" at bounding box center [270, 398] width 27 height 27
checkbox input "true"
click at [442, 393] on input "number" at bounding box center [466, 398] width 53 height 26
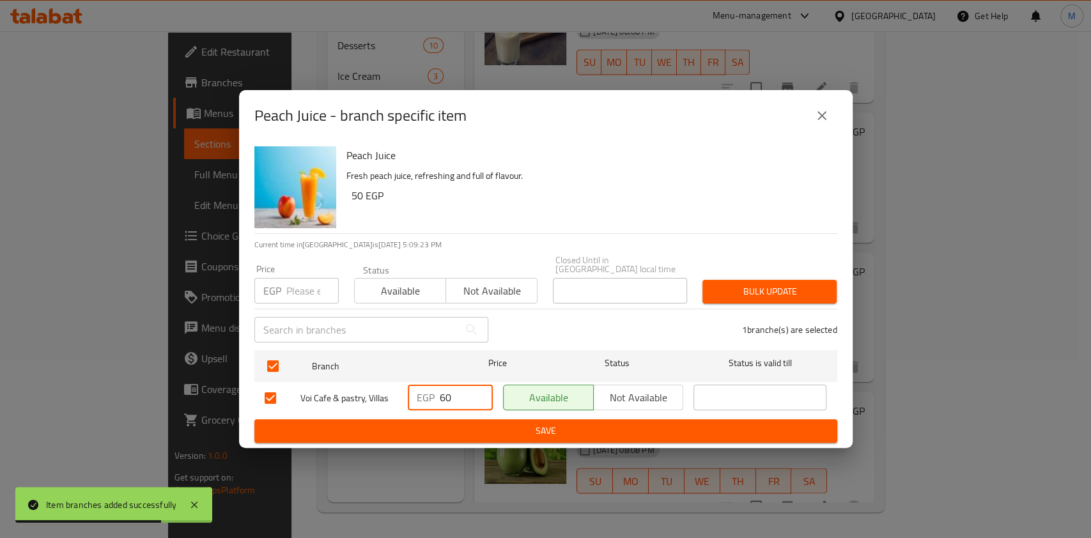
type input "60"
click at [470, 436] on button "Save" at bounding box center [545, 431] width 583 height 24
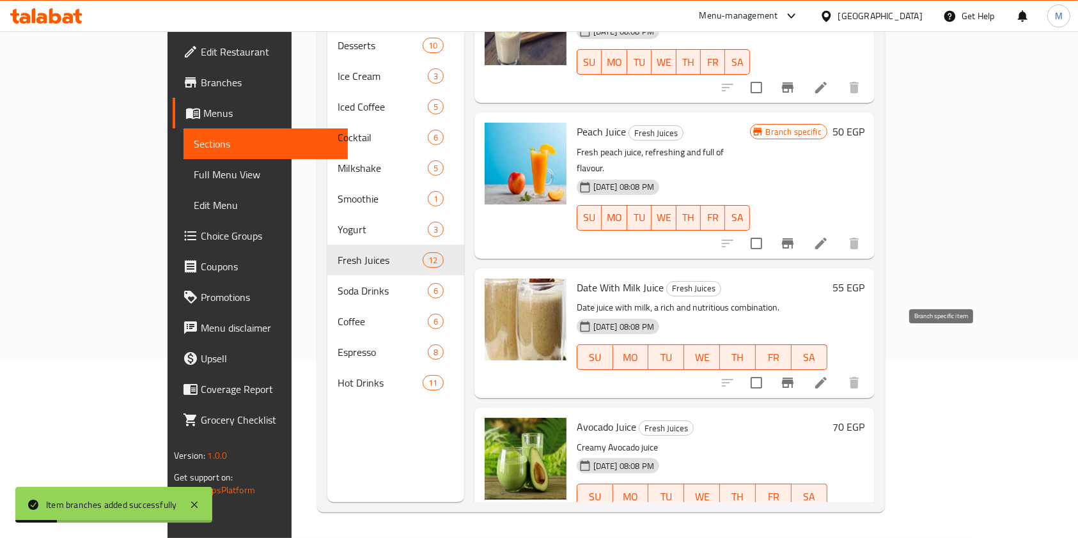
click at [803, 368] on button "Branch-specific-item" at bounding box center [787, 383] width 31 height 31
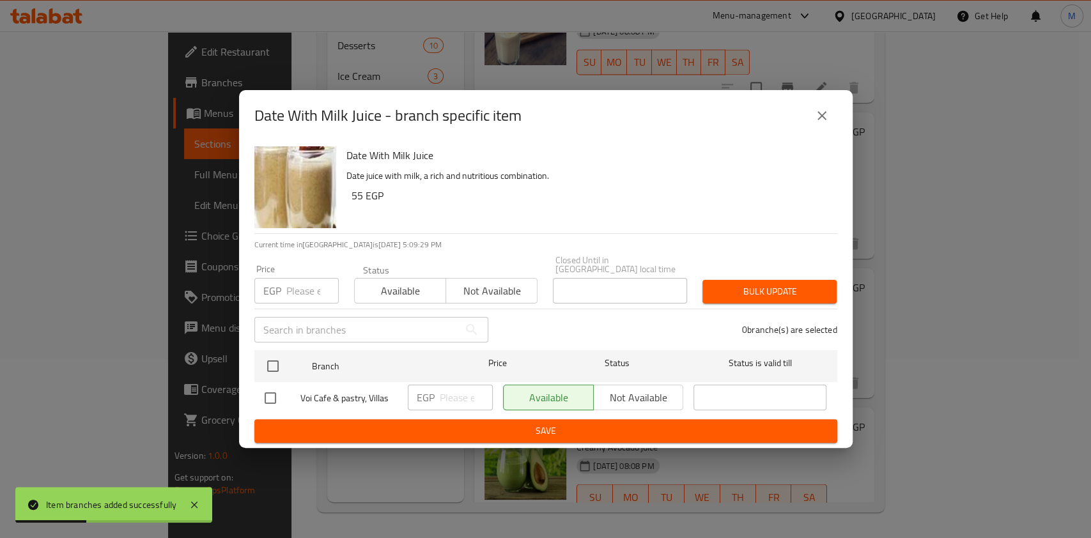
drag, startPoint x: 261, startPoint y: 396, endPoint x: 394, endPoint y: 398, distance: 133.0
click at [266, 396] on input "checkbox" at bounding box center [270, 398] width 27 height 27
checkbox input "true"
click at [452, 392] on input "number" at bounding box center [466, 398] width 53 height 26
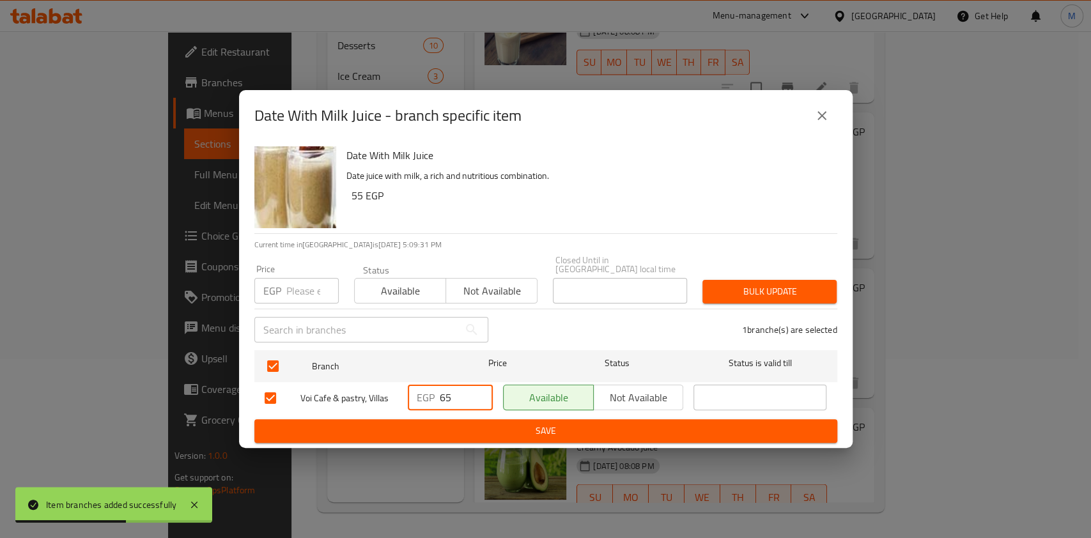
type input "65"
click at [463, 443] on div "Date With Milk Juice Date juice with milk, a rich and nutritious combination. 5…" at bounding box center [546, 294] width 614 height 307
click at [469, 427] on span "Save" at bounding box center [546, 431] width 563 height 16
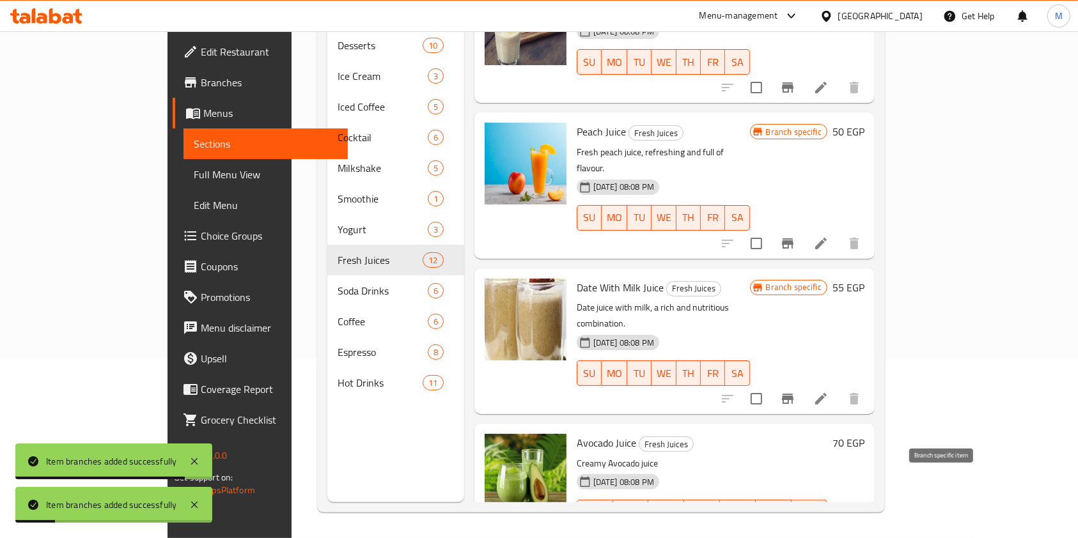
click at [793, 533] on icon "Branch-specific-item" at bounding box center [788, 538] width 12 height 10
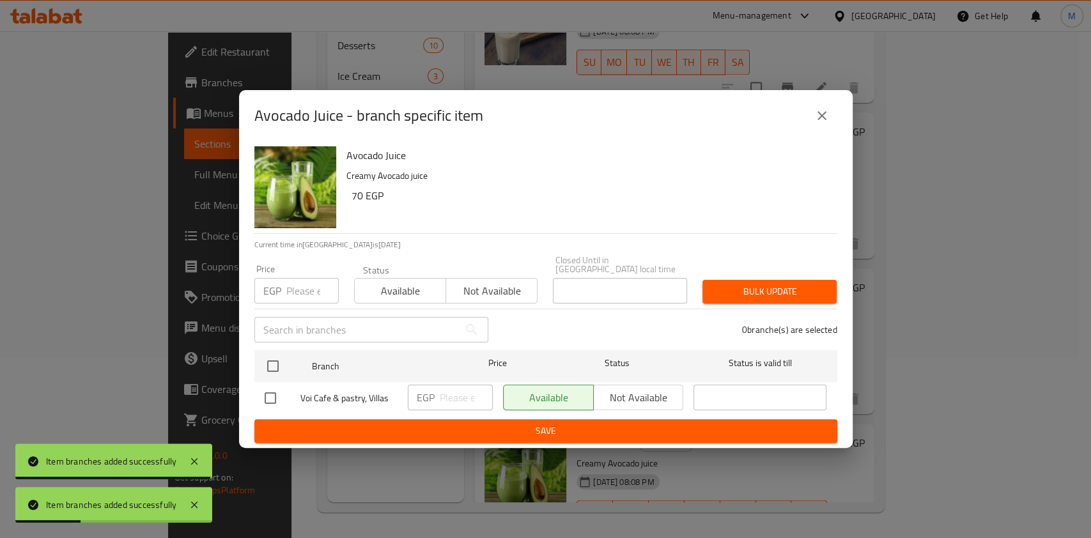
click at [263, 401] on input "checkbox" at bounding box center [270, 398] width 27 height 27
checkbox input "true"
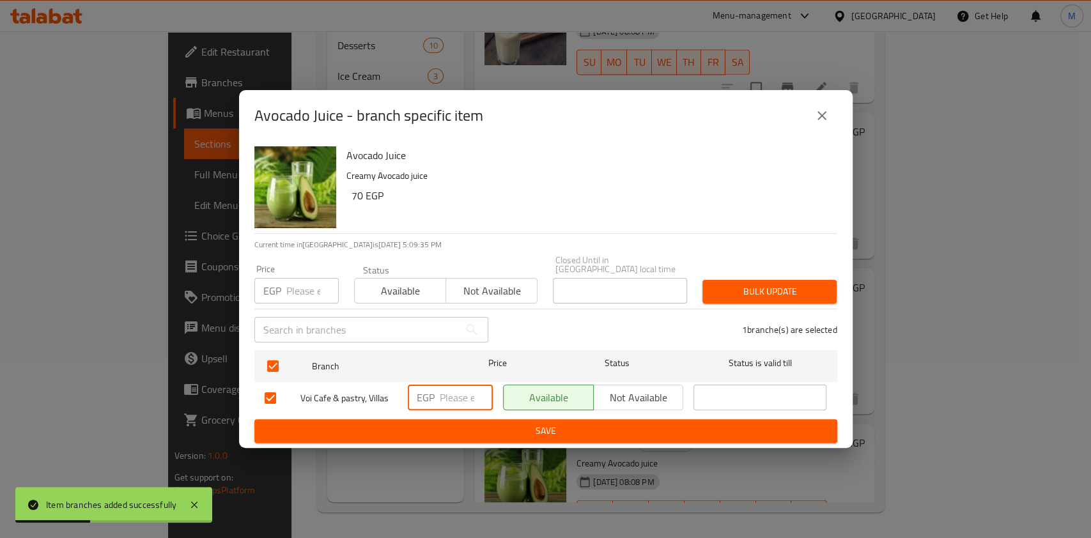
click at [450, 396] on input "number" at bounding box center [466, 398] width 53 height 26
type input "9"
type input "80"
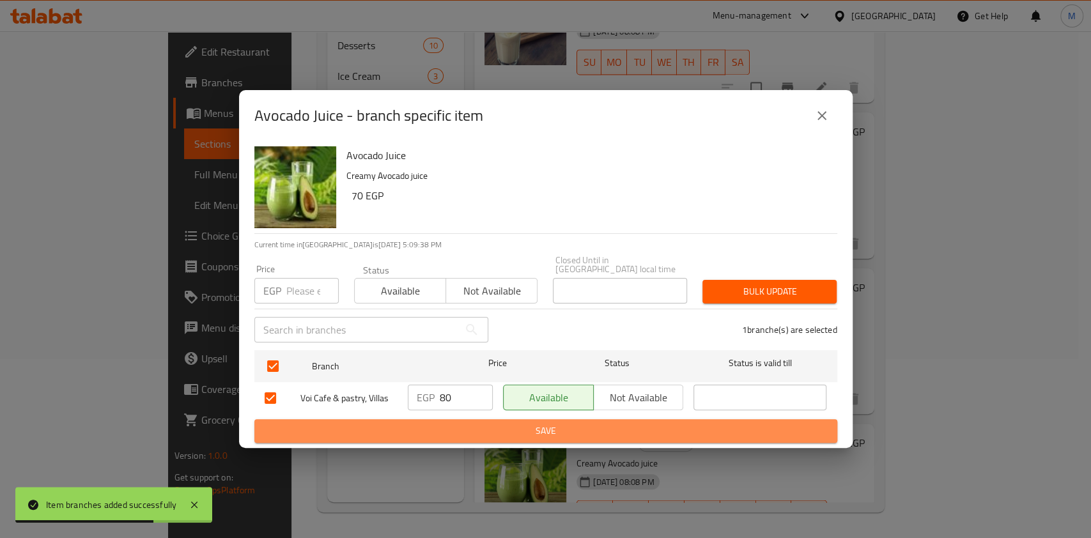
click at [489, 426] on span "Save" at bounding box center [546, 431] width 563 height 16
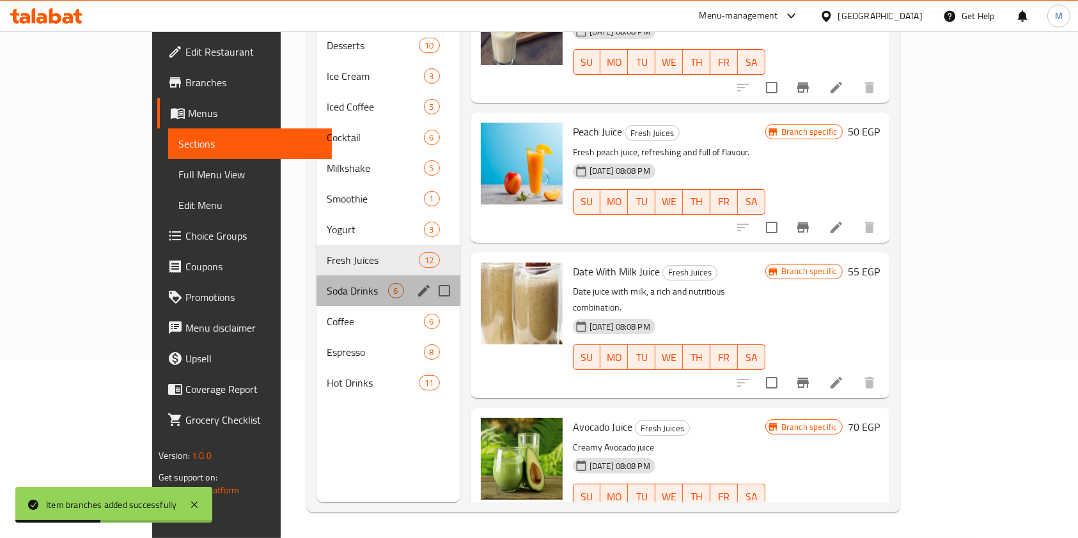
click at [316, 276] on div "Soda Drinks 6" at bounding box center [387, 291] width 143 height 31
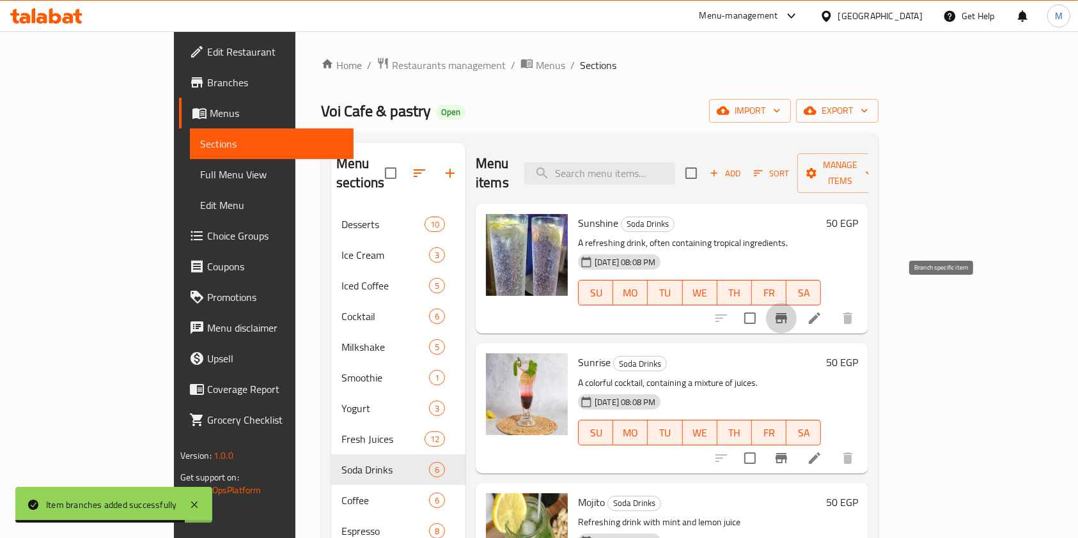
click at [787, 313] on icon "Branch-specific-item" at bounding box center [781, 318] width 12 height 10
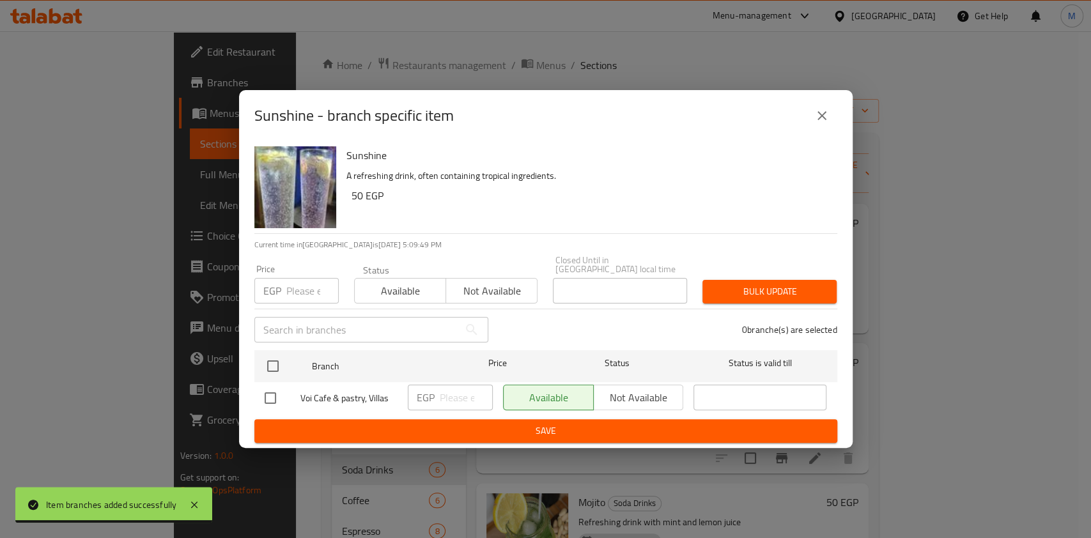
click at [268, 390] on input "checkbox" at bounding box center [270, 398] width 27 height 27
checkbox input "true"
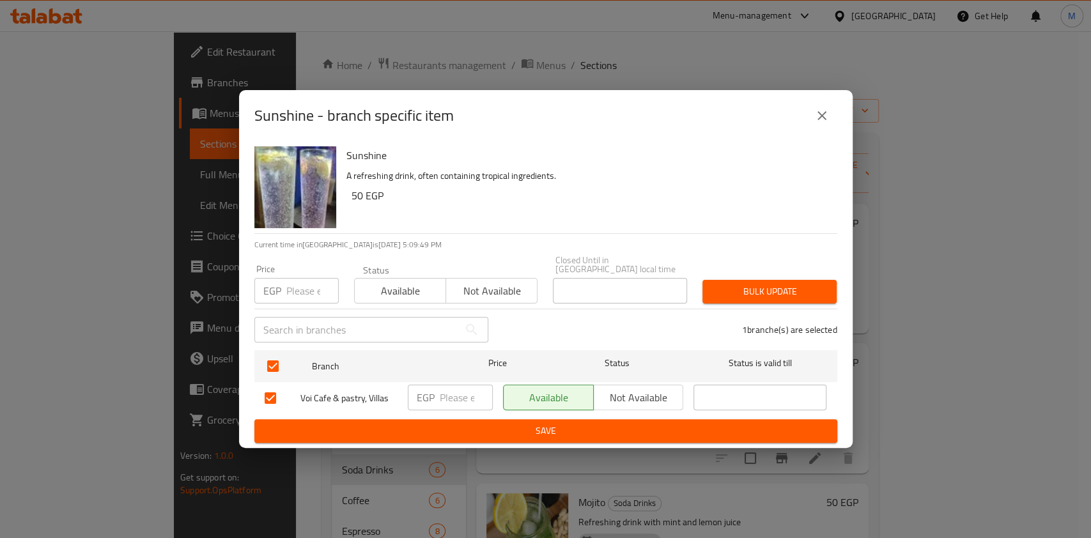
click at [454, 391] on input "number" at bounding box center [466, 398] width 53 height 26
type input "60"
click at [514, 454] on div "Sunshine - branch specific item Sunshine A refreshing drink, often containing t…" at bounding box center [545, 269] width 1091 height 538
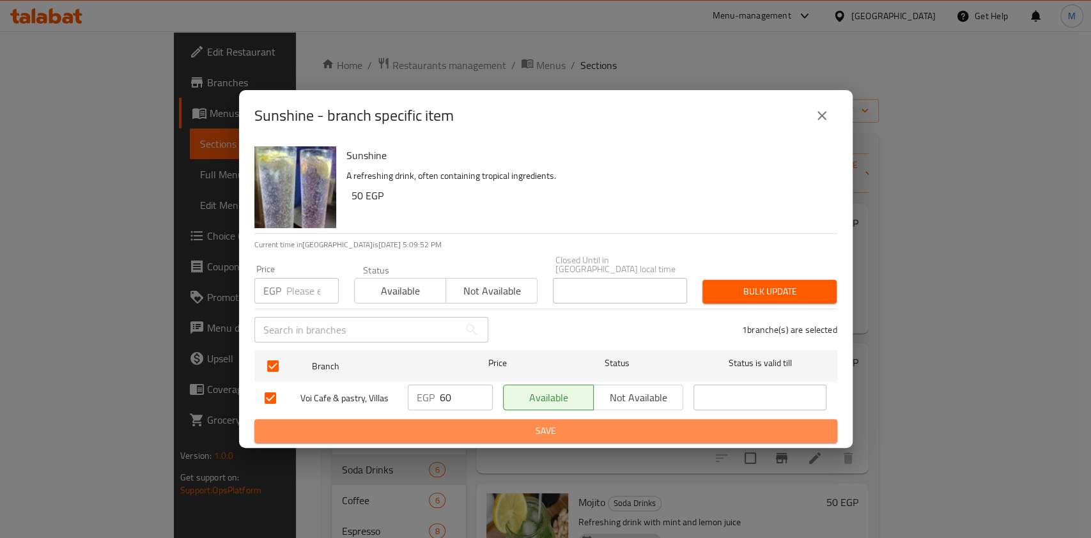
click at [524, 428] on span "Save" at bounding box center [546, 431] width 563 height 16
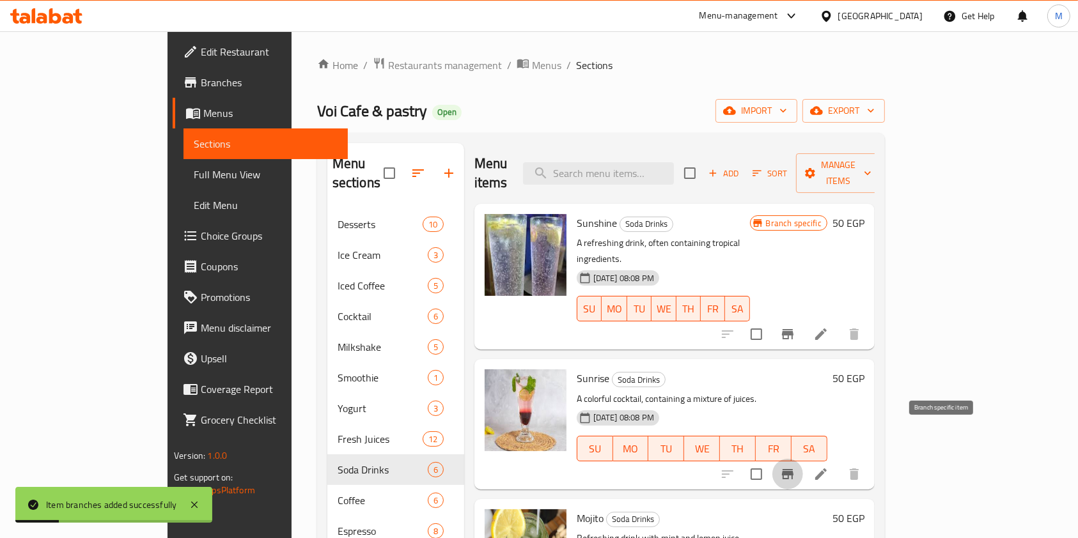
click at [803, 459] on button "Branch-specific-item" at bounding box center [787, 474] width 31 height 31
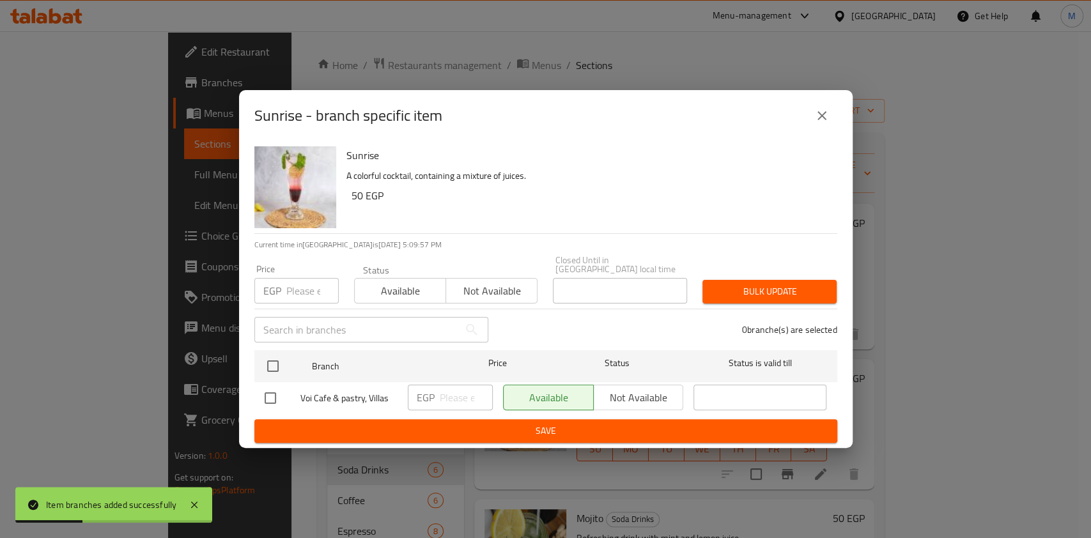
click at [274, 385] on input "checkbox" at bounding box center [270, 398] width 27 height 27
checkbox input "true"
click at [447, 391] on input "number" at bounding box center [466, 398] width 53 height 26
type input "6"
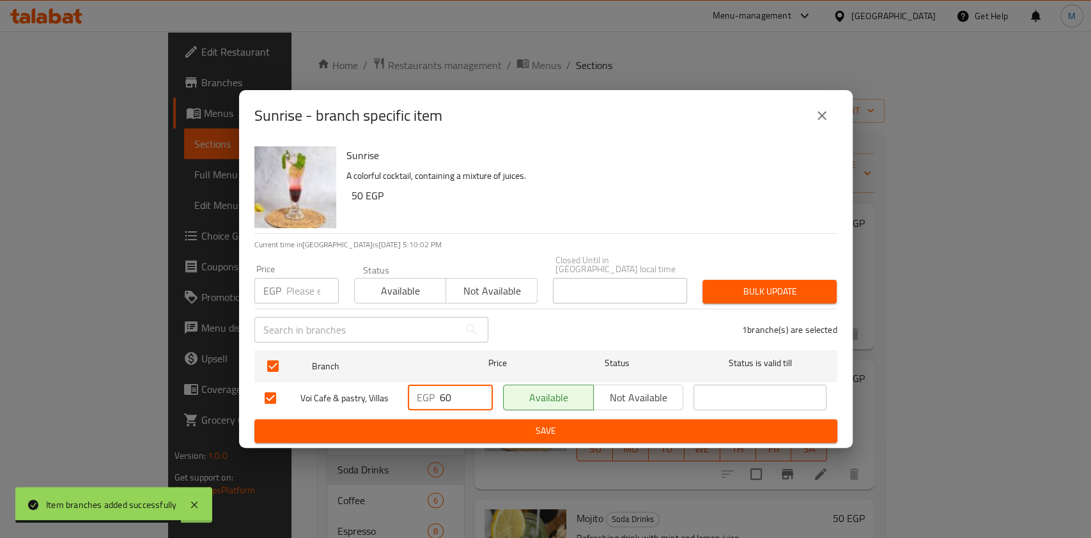
type input "60"
click at [535, 432] on span "Save" at bounding box center [546, 431] width 563 height 16
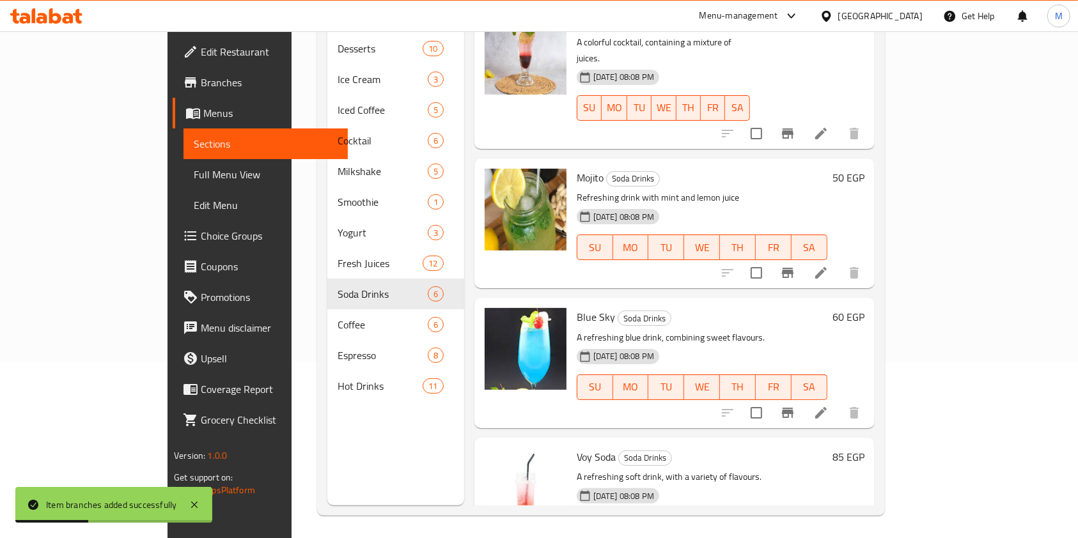
scroll to position [193, 0]
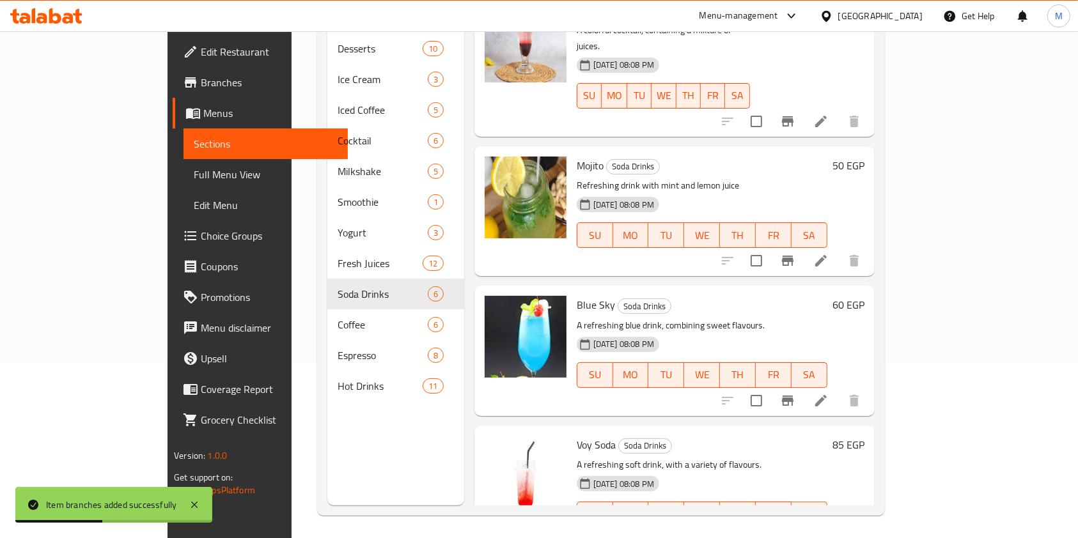
click at [803, 245] on button "Branch-specific-item" at bounding box center [787, 260] width 31 height 31
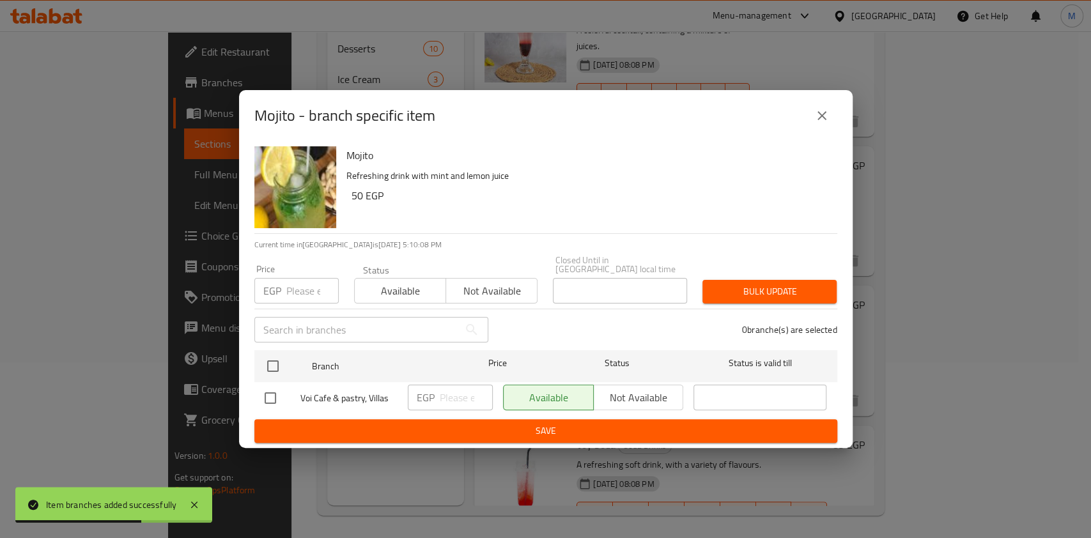
click at [286, 386] on div at bounding box center [283, 398] width 36 height 27
click at [280, 387] on input "checkbox" at bounding box center [270, 398] width 27 height 27
checkbox input "true"
click at [440, 391] on input "number" at bounding box center [466, 398] width 53 height 26
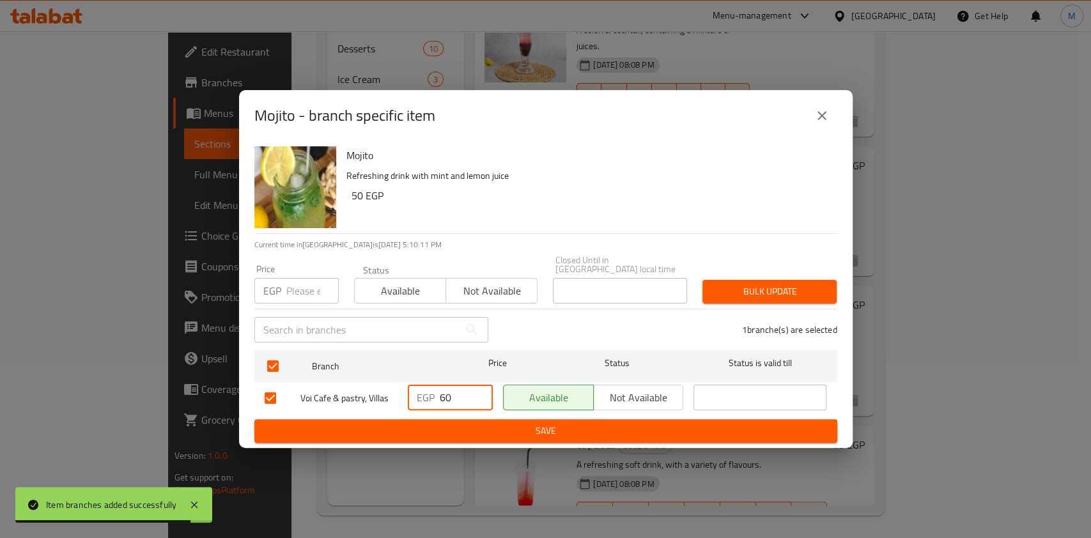
type input "60"
click at [356, 419] on button "Save" at bounding box center [545, 431] width 583 height 24
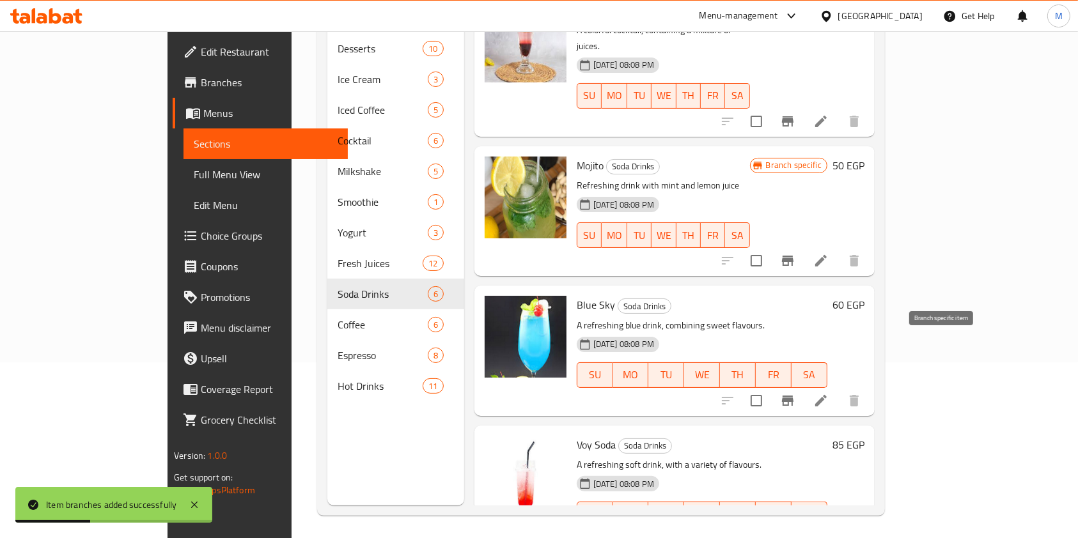
click at [793, 396] on icon "Branch-specific-item" at bounding box center [788, 401] width 12 height 10
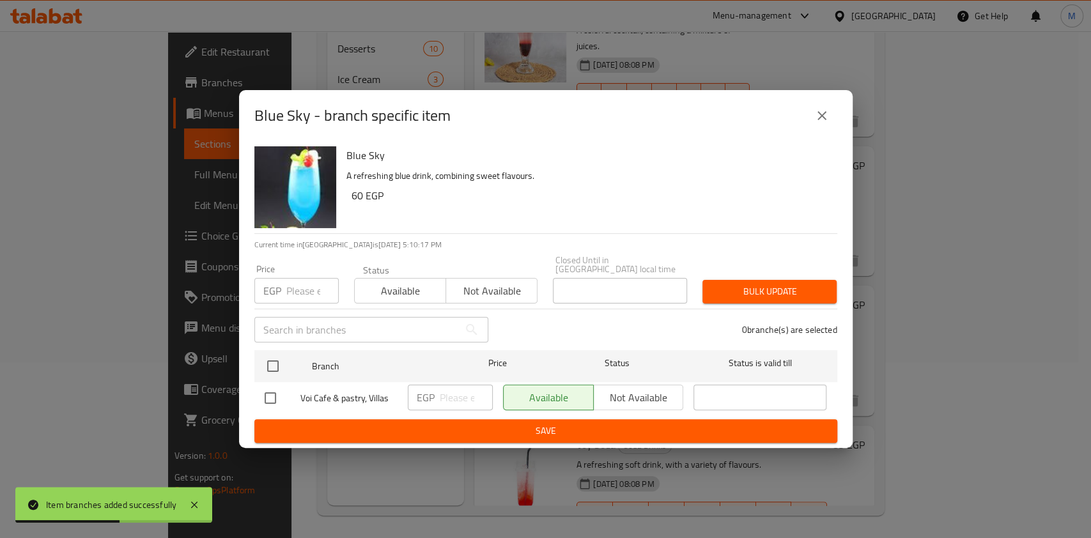
drag, startPoint x: 274, startPoint y: 394, endPoint x: 475, endPoint y: 395, distance: 201.4
click at [281, 396] on input "checkbox" at bounding box center [270, 398] width 27 height 27
checkbox input "true"
click at [465, 390] on input "number" at bounding box center [466, 398] width 53 height 26
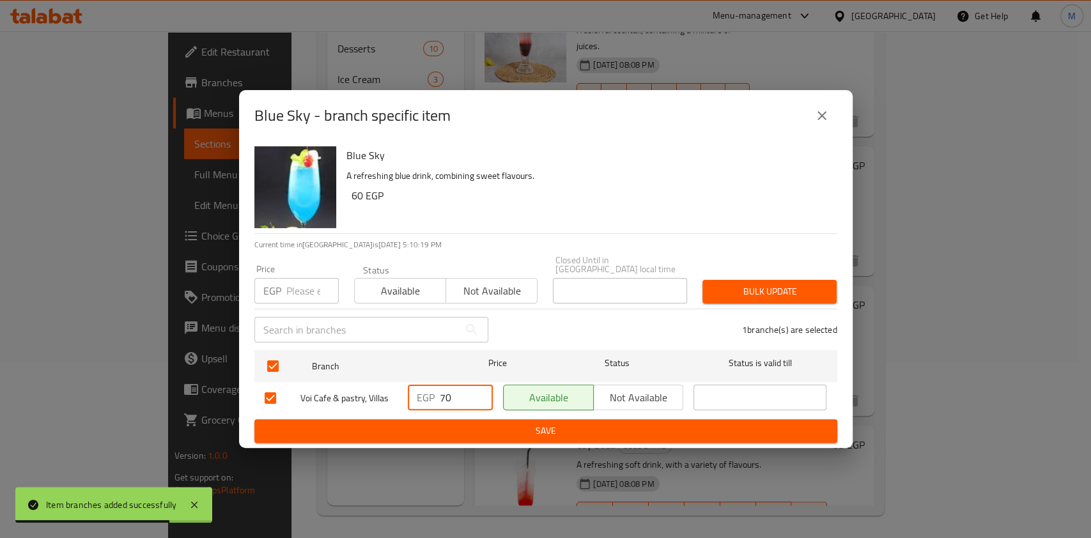
type input "70"
click at [454, 423] on span "Save" at bounding box center [546, 431] width 563 height 16
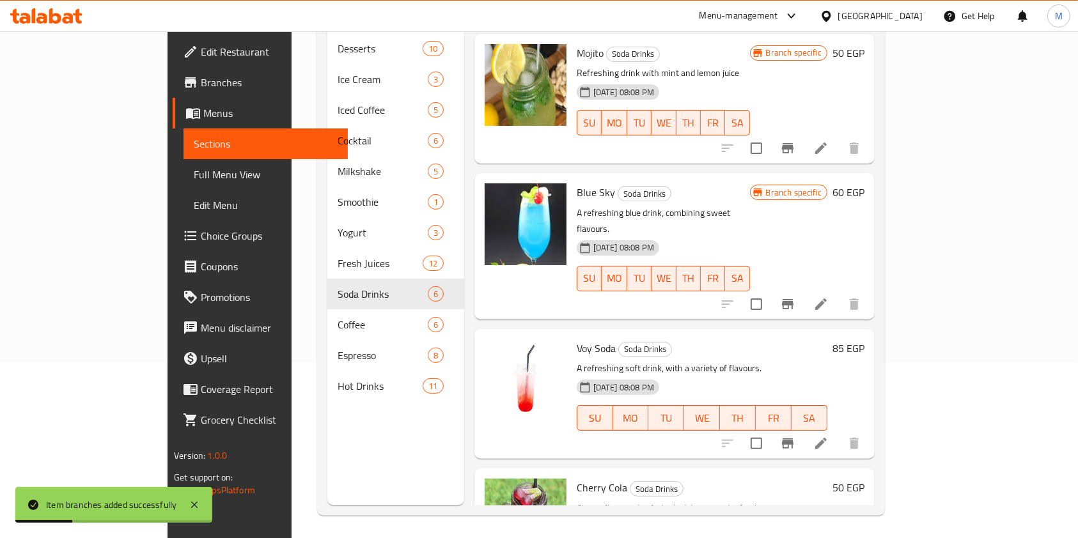
scroll to position [332, 0]
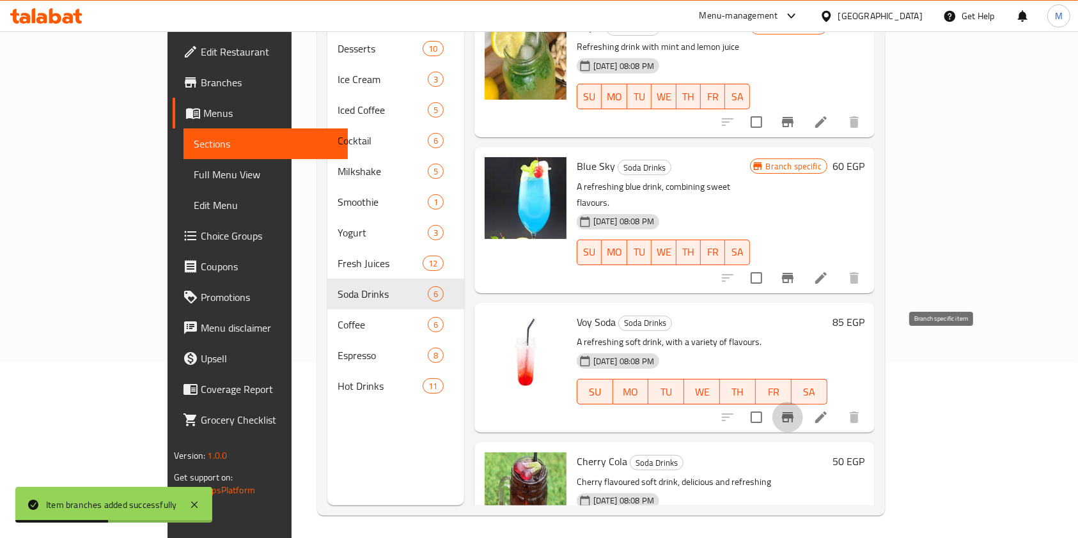
click at [795, 410] on icon "Branch-specific-item" at bounding box center [787, 417] width 15 height 15
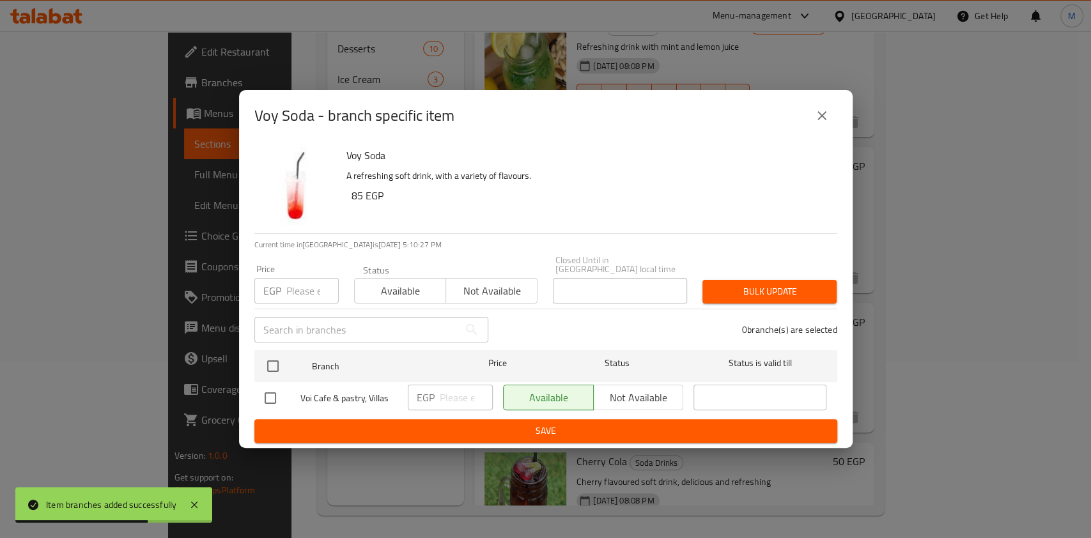
drag, startPoint x: 276, startPoint y: 391, endPoint x: 300, endPoint y: 400, distance: 26.1
click at [276, 391] on input "checkbox" at bounding box center [270, 398] width 27 height 27
checkbox input "true"
click at [458, 391] on input "number" at bounding box center [466, 398] width 53 height 26
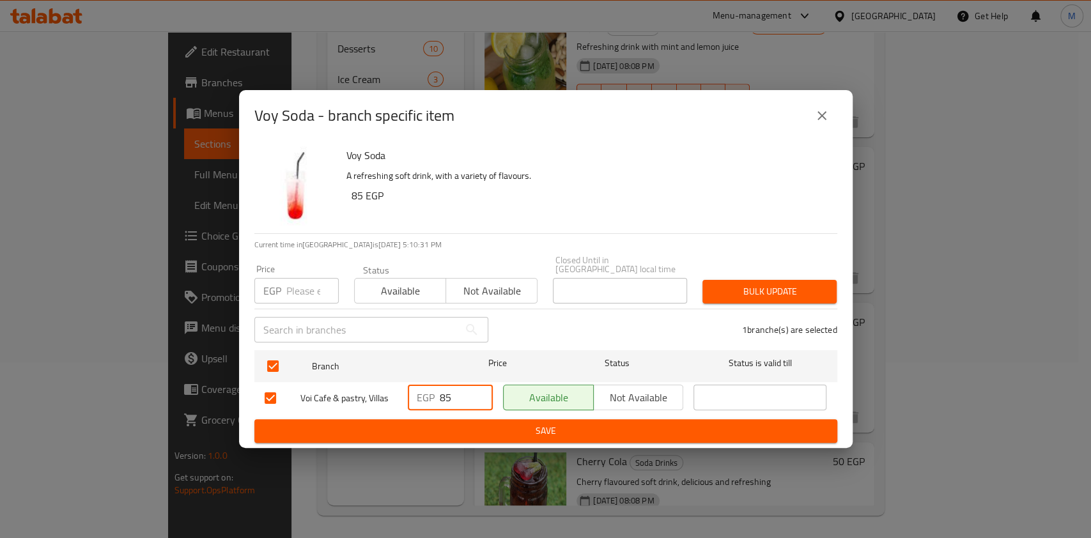
type input "85"
click at [484, 425] on span "Save" at bounding box center [546, 431] width 563 height 16
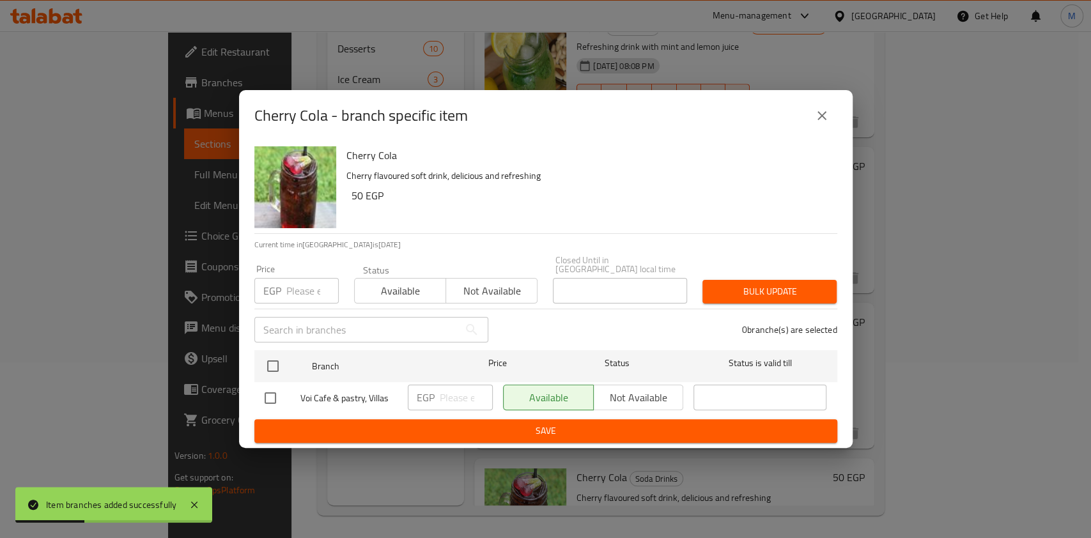
click at [270, 380] on div "Voi Cafe & pastry, Villas" at bounding box center [331, 398] width 143 height 37
click at [278, 394] on input "checkbox" at bounding box center [270, 398] width 27 height 27
checkbox input "true"
click at [453, 394] on input "number" at bounding box center [466, 398] width 53 height 26
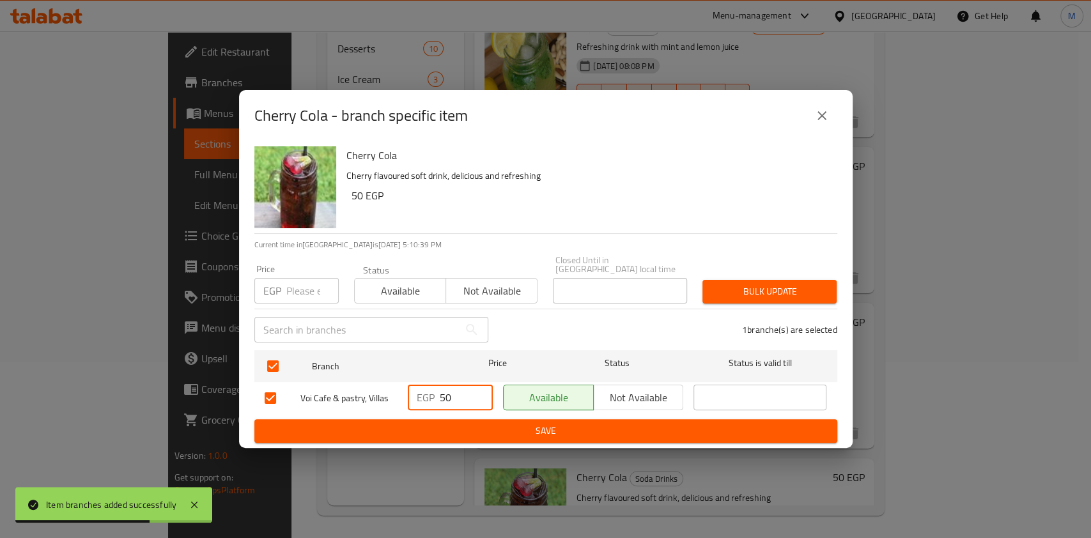
type input "50"
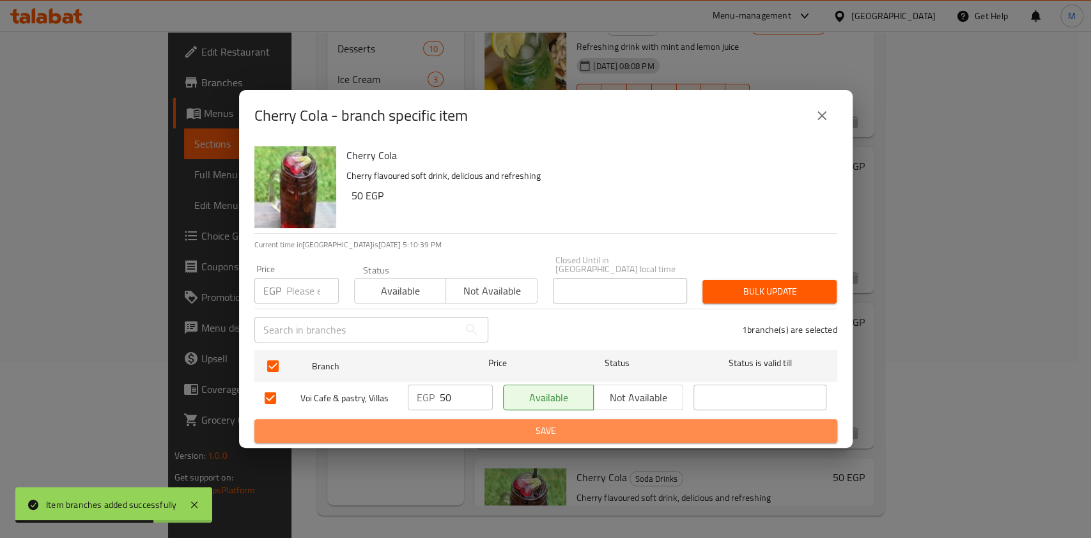
click at [468, 419] on button "Save" at bounding box center [545, 431] width 583 height 24
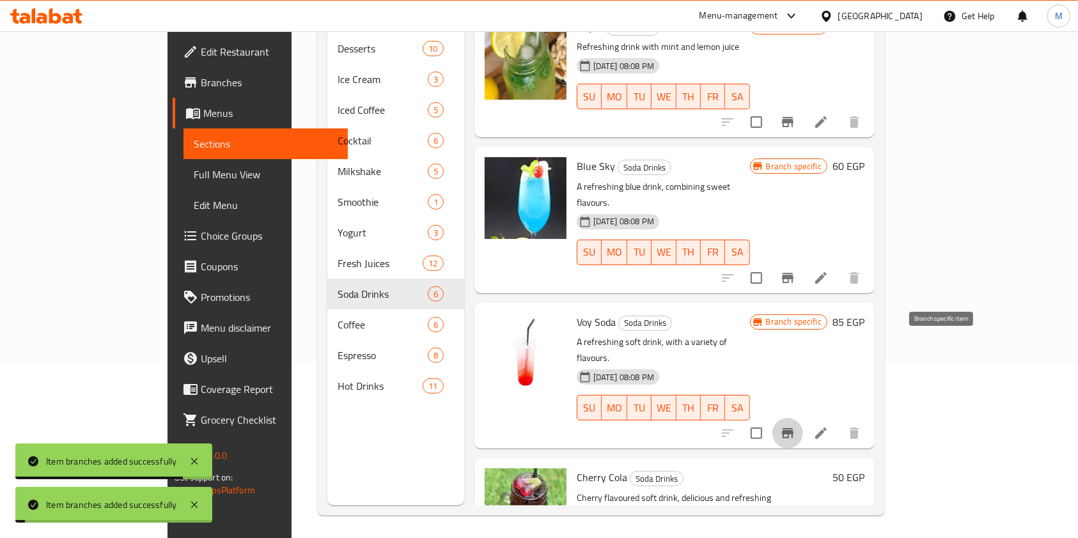
click at [795, 426] on icon "Branch-specific-item" at bounding box center [787, 433] width 15 height 15
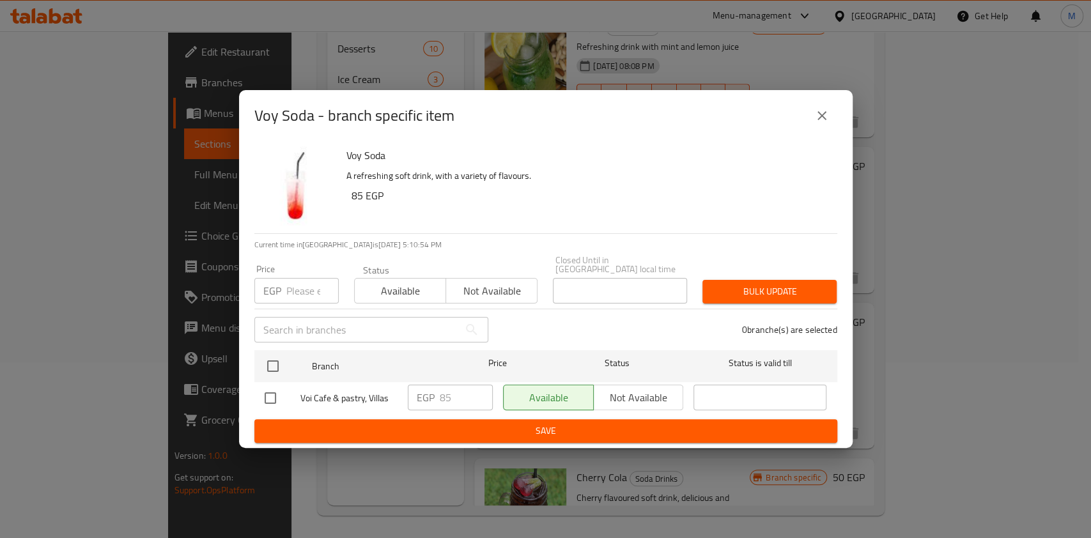
drag, startPoint x: 258, startPoint y: 392, endPoint x: 286, endPoint y: 398, distance: 28.1
click at [262, 393] on input "checkbox" at bounding box center [270, 398] width 27 height 27
checkbox input "true"
click at [439, 399] on div "EGP 85 ​" at bounding box center [450, 398] width 85 height 26
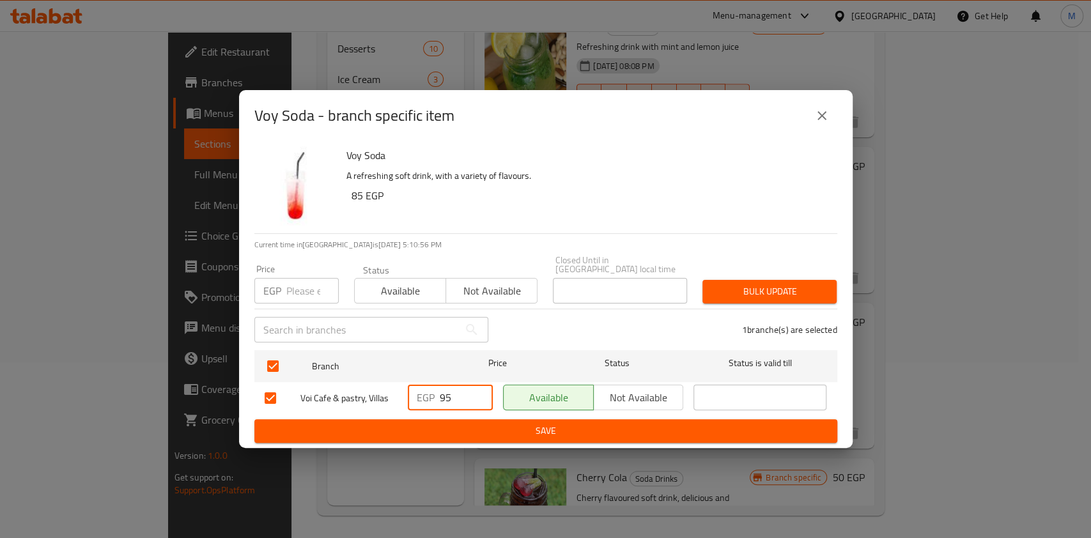
type input "95"
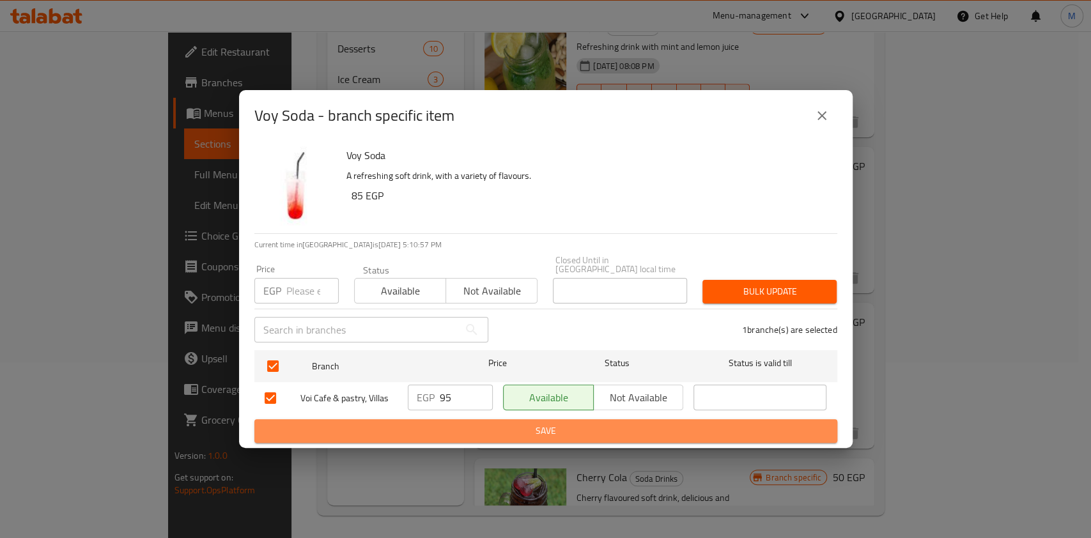
click at [537, 423] on span "Save" at bounding box center [546, 431] width 563 height 16
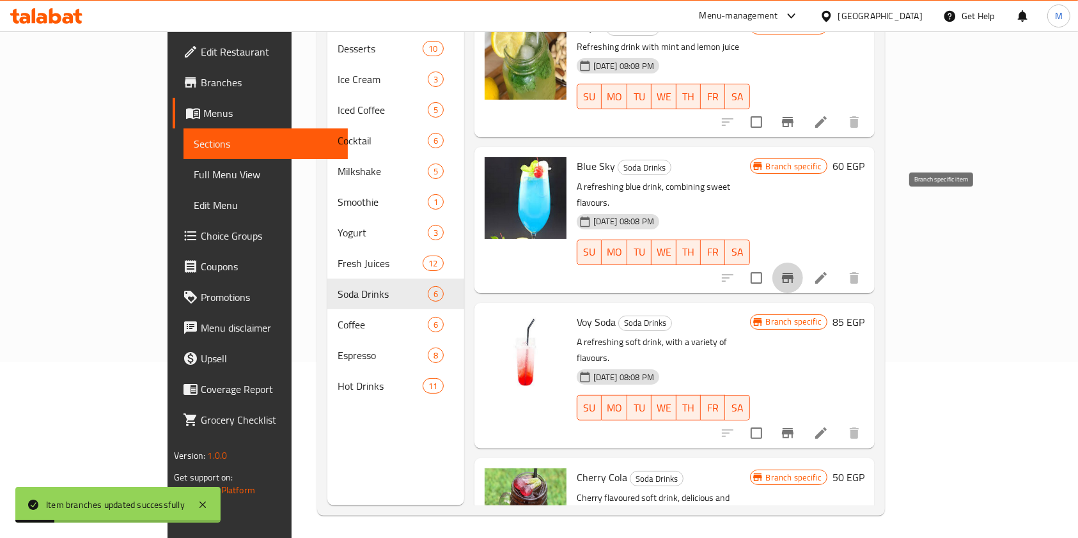
click at [793, 273] on icon "Branch-specific-item" at bounding box center [788, 278] width 12 height 10
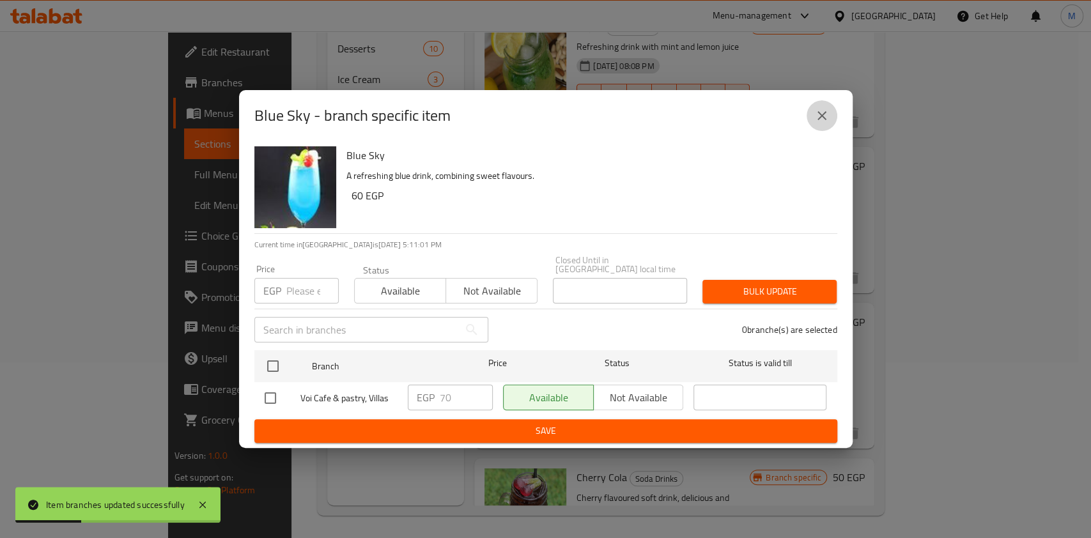
drag, startPoint x: 829, startPoint y: 119, endPoint x: 907, endPoint y: 167, distance: 92.1
click at [830, 120] on button "close" at bounding box center [822, 115] width 31 height 31
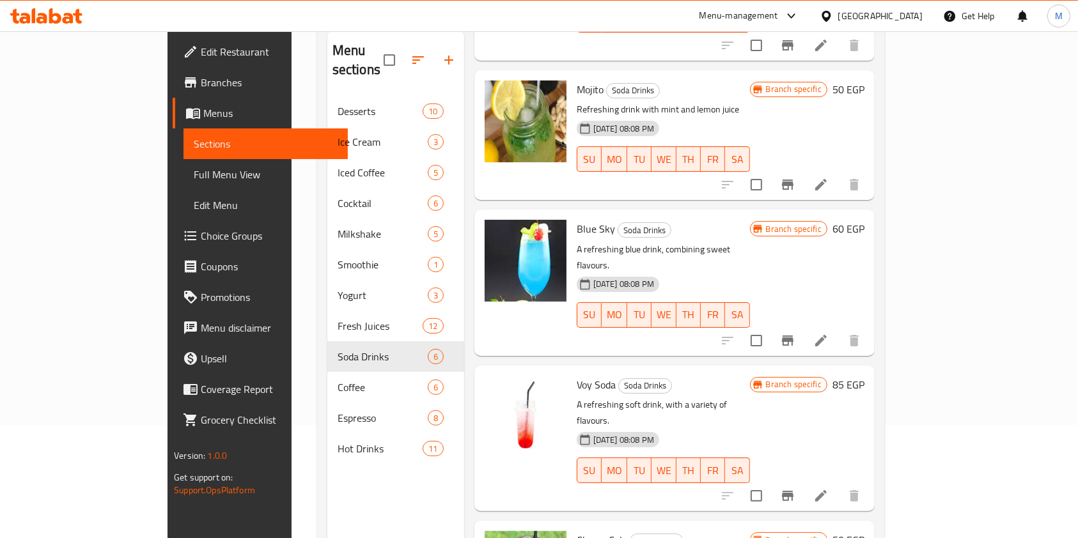
scroll to position [133, 0]
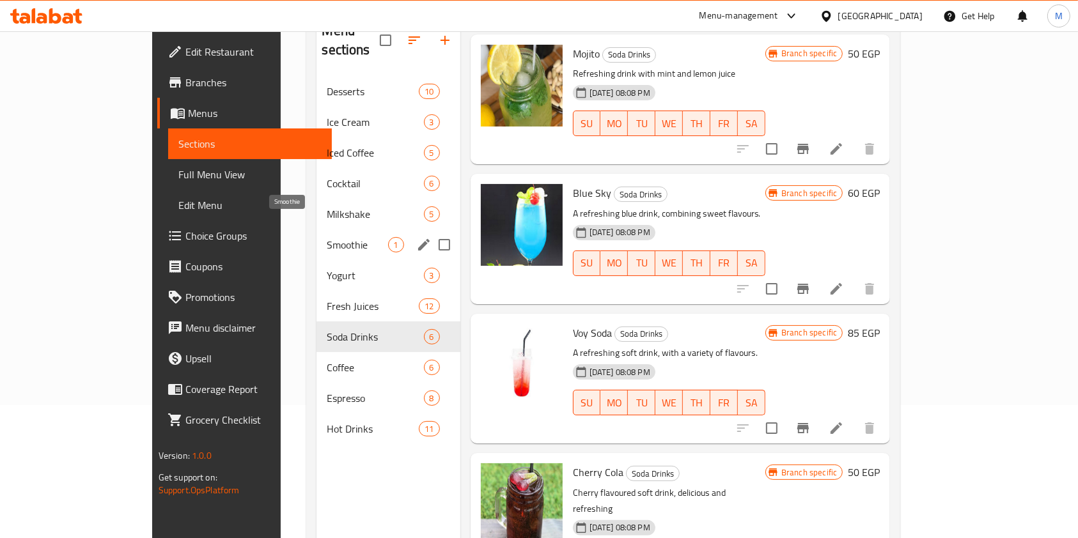
click at [327, 237] on span "Smoothie" at bounding box center [357, 244] width 61 height 15
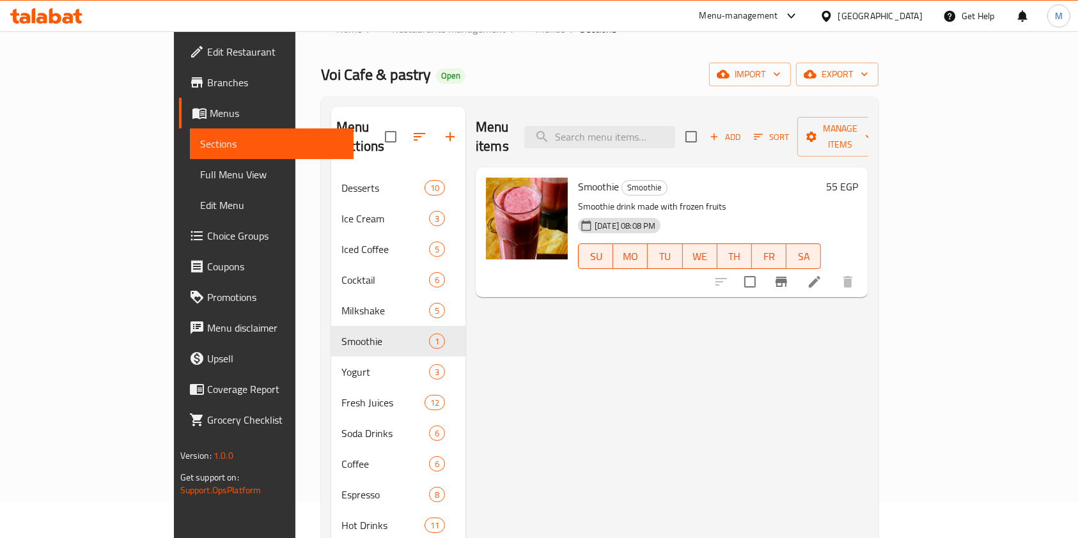
scroll to position [35, 0]
click at [797, 268] on button "Branch-specific-item" at bounding box center [781, 283] width 31 height 31
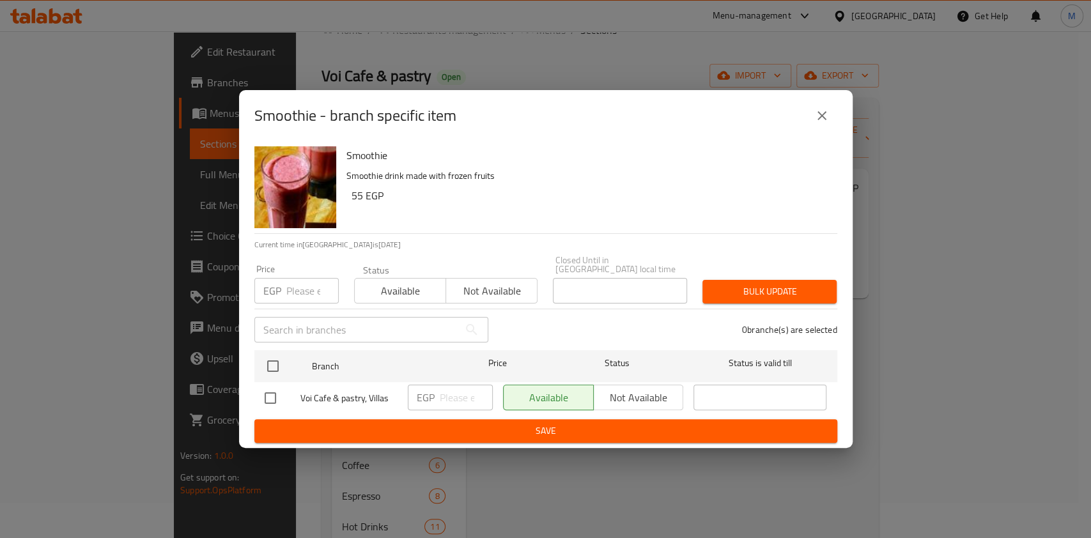
click at [286, 394] on div at bounding box center [283, 398] width 36 height 27
drag, startPoint x: 272, startPoint y: 393, endPoint x: 330, endPoint y: 397, distance: 58.3
click at [276, 395] on input "checkbox" at bounding box center [270, 398] width 27 height 27
checkbox input "true"
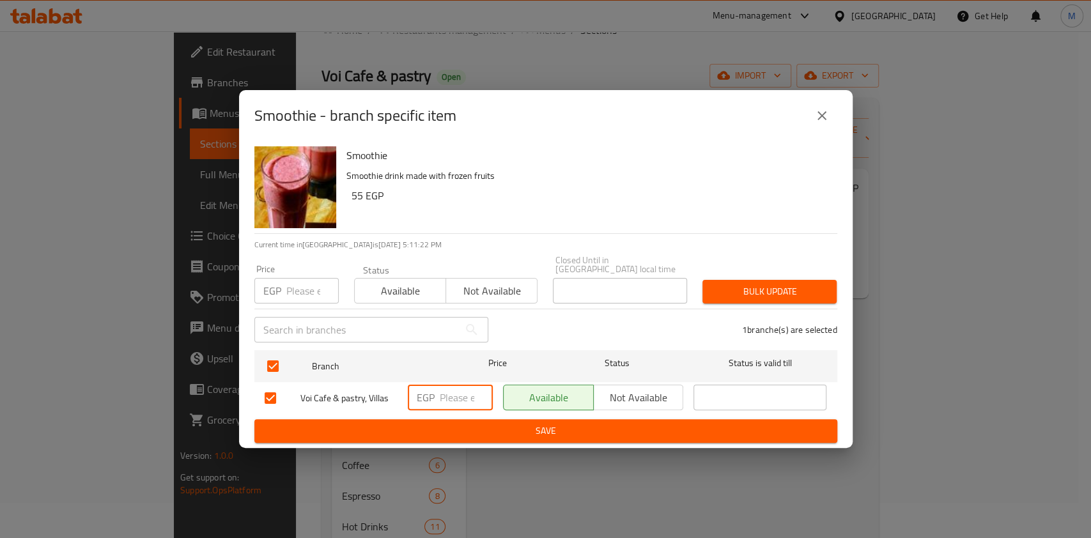
click at [460, 389] on input "number" at bounding box center [466, 398] width 53 height 26
type input "65"
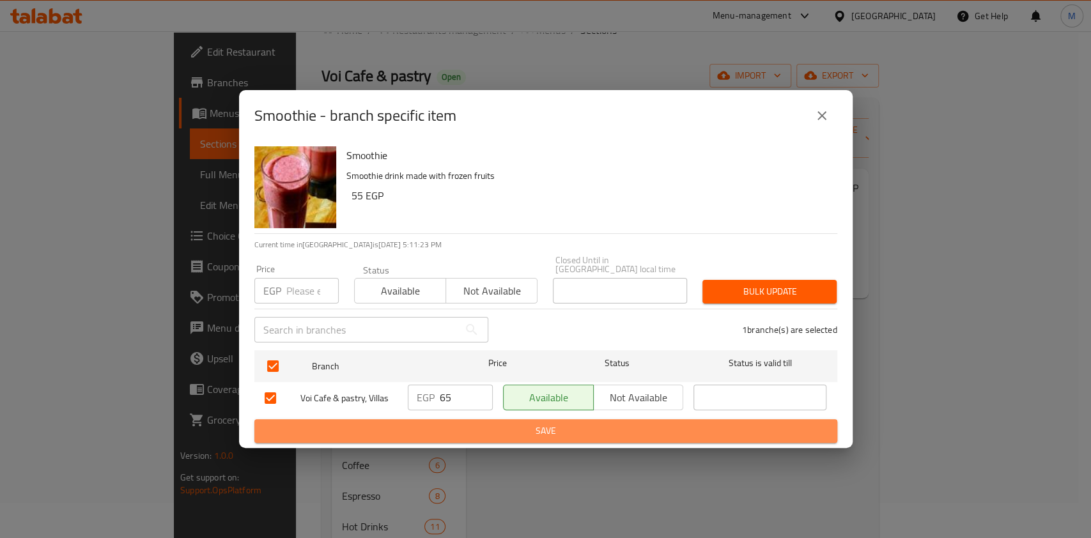
click at [509, 427] on span "Save" at bounding box center [546, 431] width 563 height 16
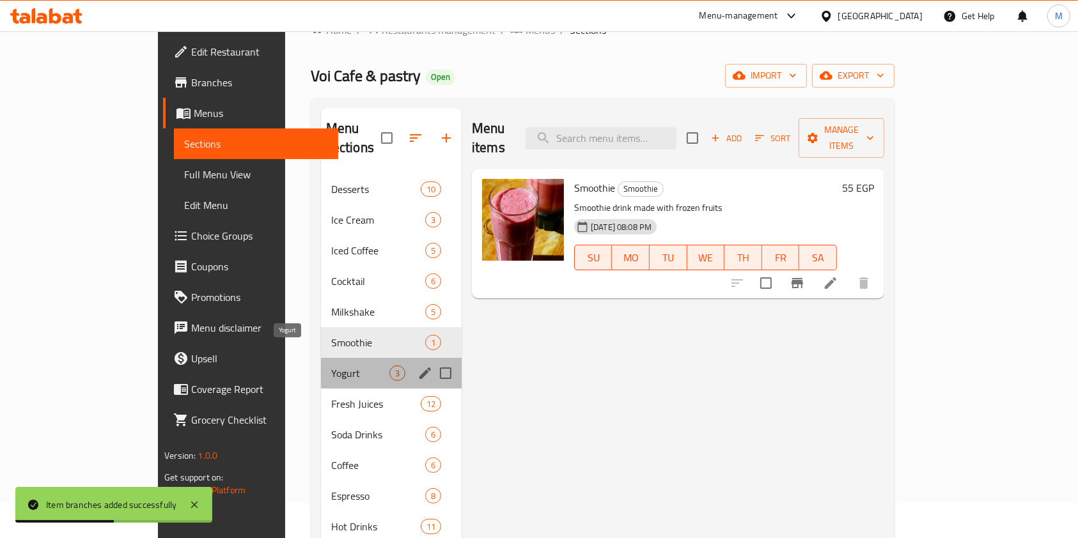
click at [331, 366] on span "Yogurt" at bounding box center [360, 373] width 58 height 15
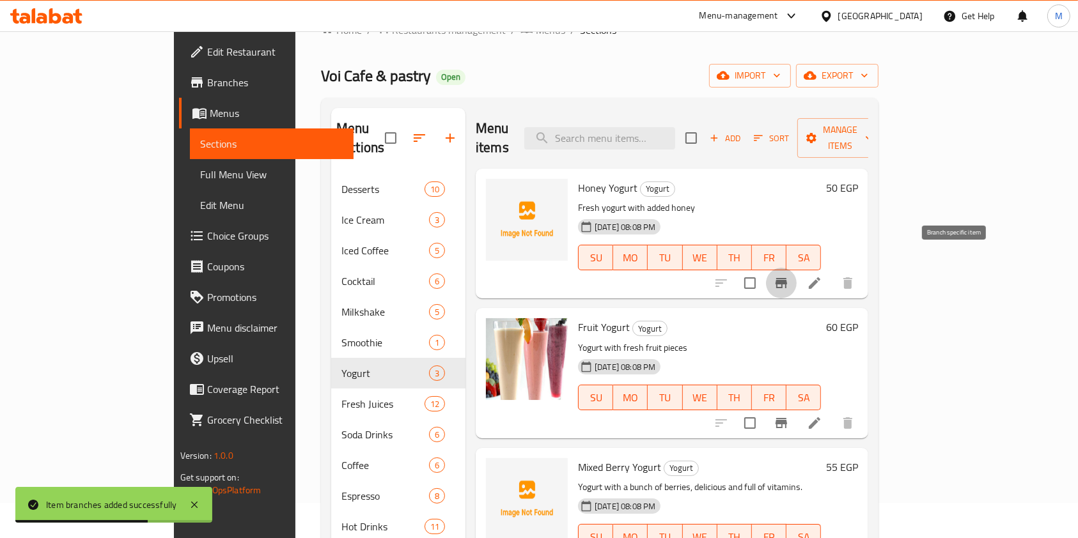
click at [787, 278] on icon "Branch-specific-item" at bounding box center [781, 283] width 12 height 10
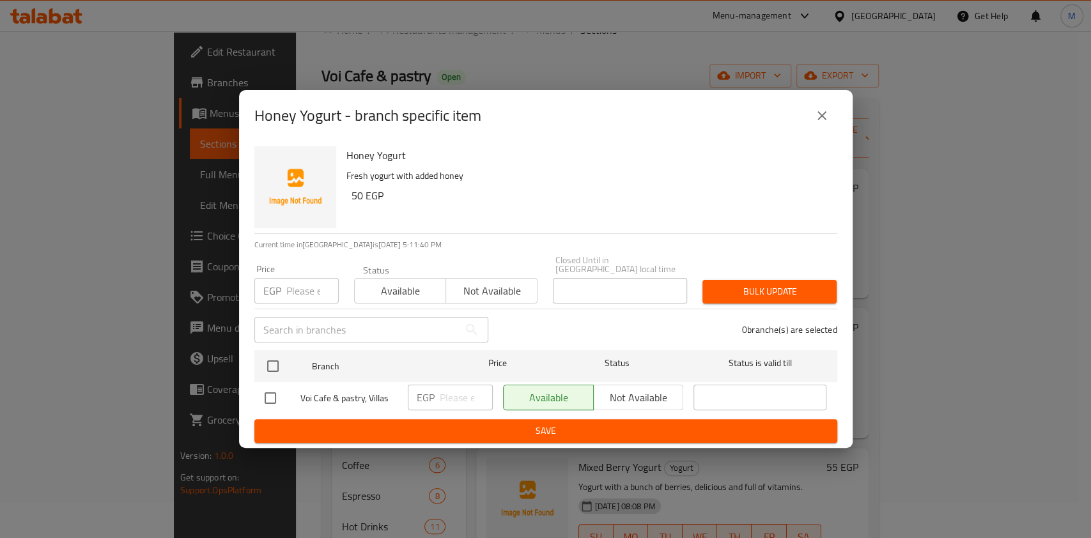
click at [266, 408] on div "Voi Cafe & pastry, Villas" at bounding box center [331, 398] width 143 height 37
click at [277, 394] on input "checkbox" at bounding box center [270, 398] width 27 height 27
checkbox input "true"
click at [453, 388] on input "number" at bounding box center [466, 398] width 53 height 26
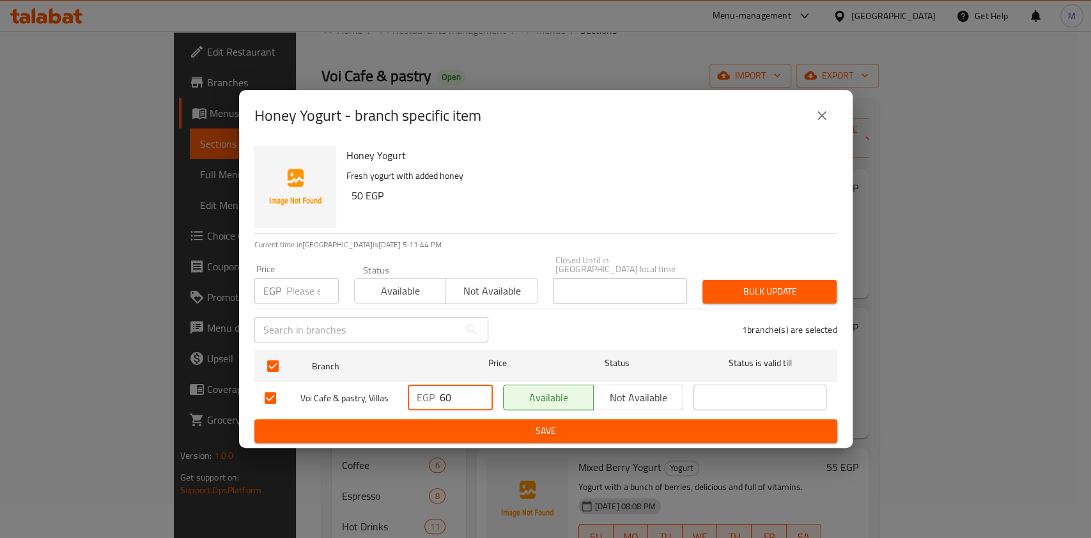
type input "60"
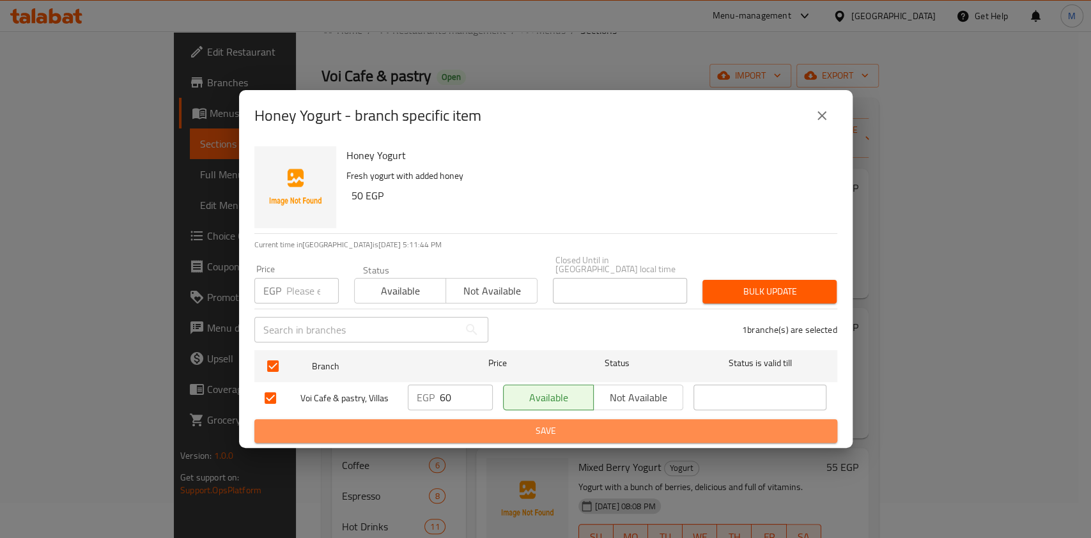
click at [526, 426] on span "Save" at bounding box center [546, 431] width 563 height 16
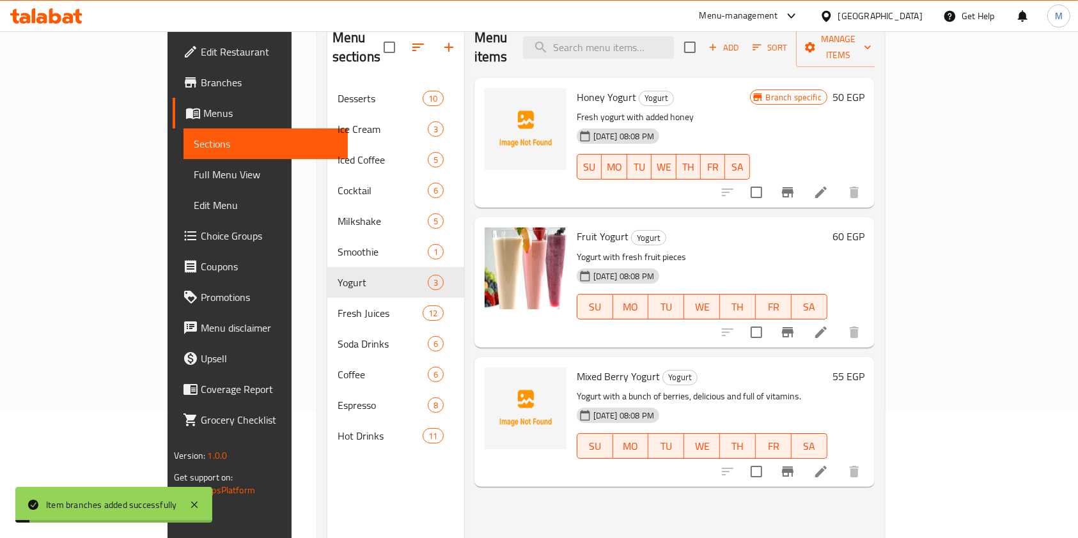
scroll to position [164, 0]
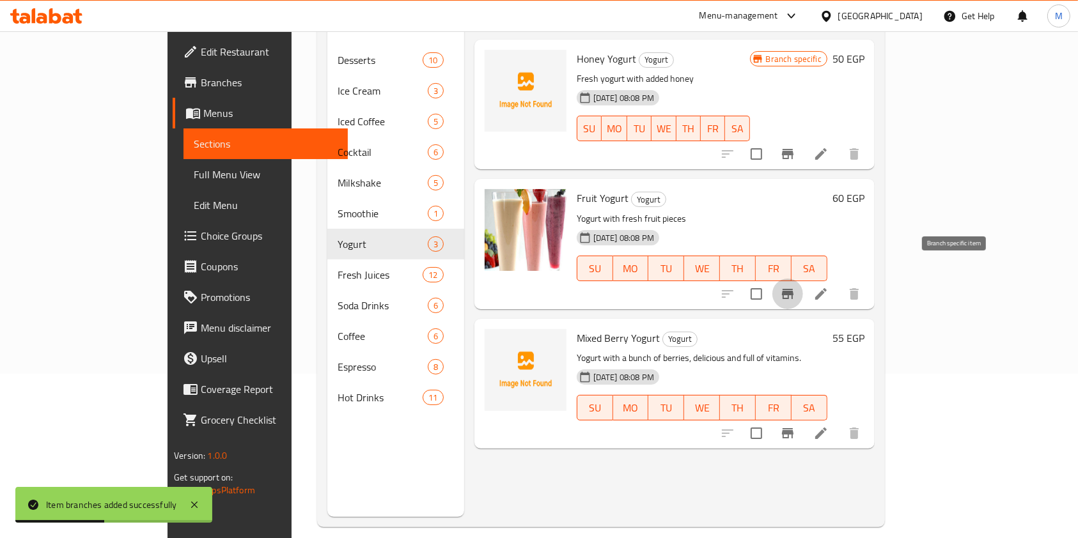
click at [803, 279] on button "Branch-specific-item" at bounding box center [787, 294] width 31 height 31
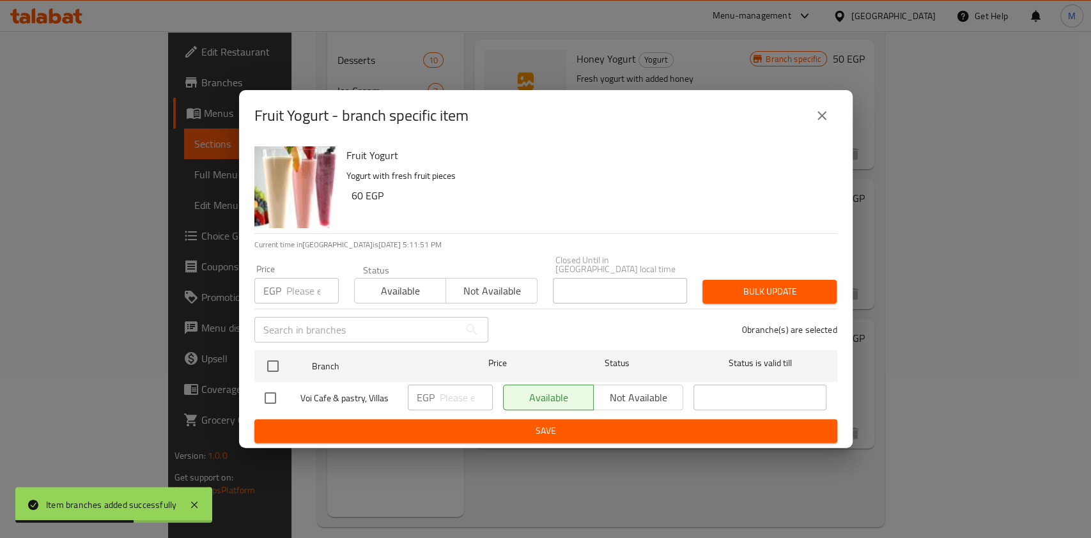
drag, startPoint x: 260, startPoint y: 401, endPoint x: 274, endPoint y: 399, distance: 14.8
click at [262, 400] on input "checkbox" at bounding box center [270, 398] width 27 height 27
checkbox input "true"
click at [463, 396] on input "number" at bounding box center [466, 398] width 53 height 26
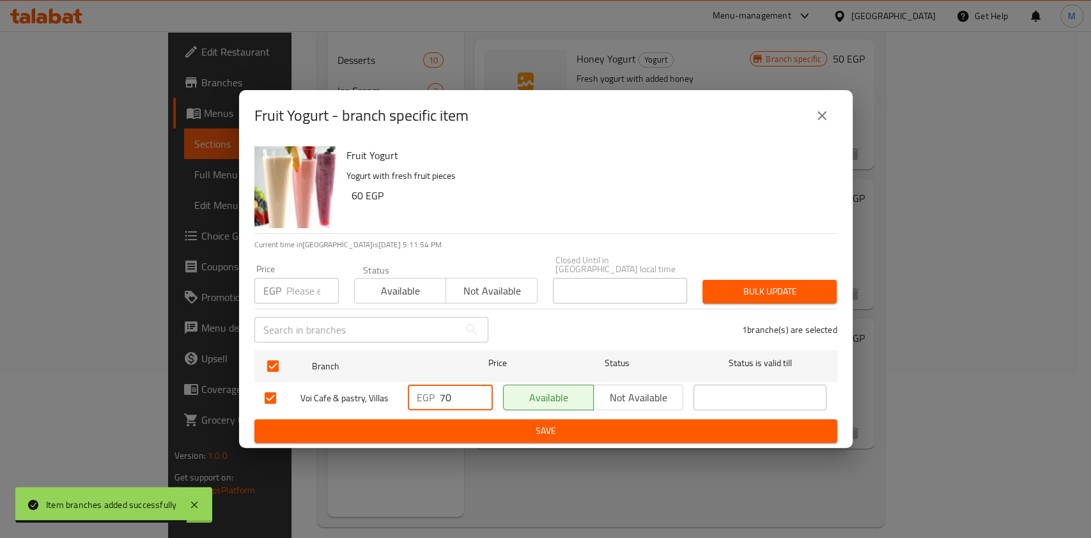
type input "70"
click at [467, 435] on button "Save" at bounding box center [545, 431] width 583 height 24
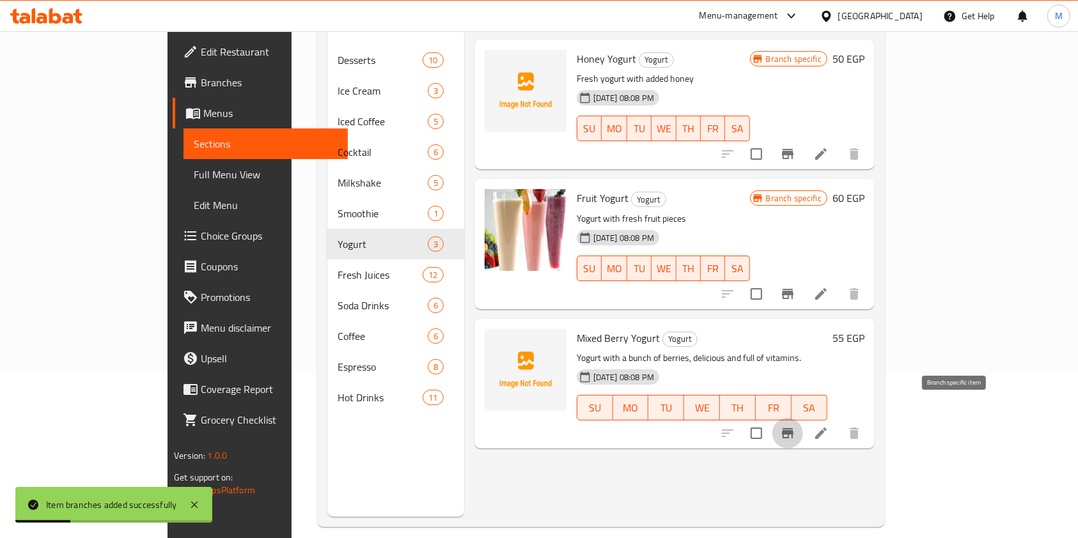
click at [803, 423] on button "Branch-specific-item" at bounding box center [787, 433] width 31 height 31
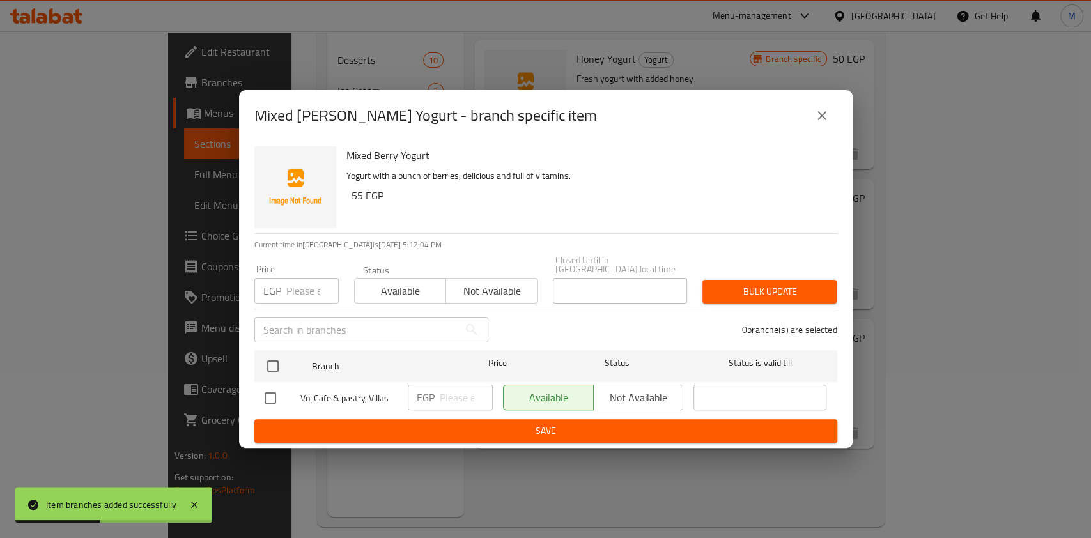
click at [273, 398] on input "checkbox" at bounding box center [270, 398] width 27 height 27
checkbox input "true"
click at [443, 392] on input "number" at bounding box center [466, 398] width 53 height 26
type input "65"
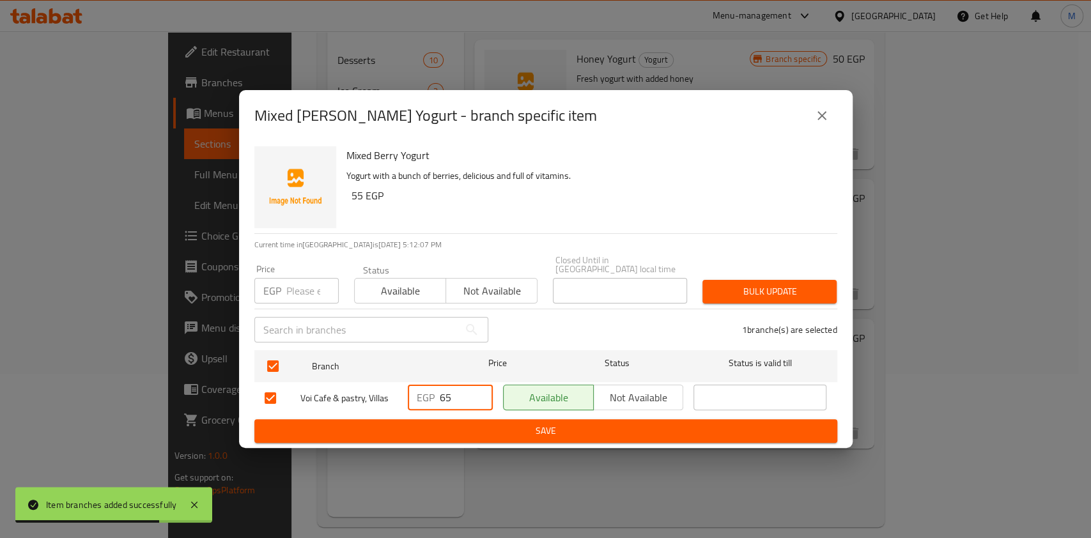
click at [464, 451] on div "Mixed [PERSON_NAME] Yogurt - branch specific item Mixed [PERSON_NAME] Yogurt Yo…" at bounding box center [545, 269] width 1091 height 538
click at [469, 430] on span "Save" at bounding box center [546, 431] width 563 height 16
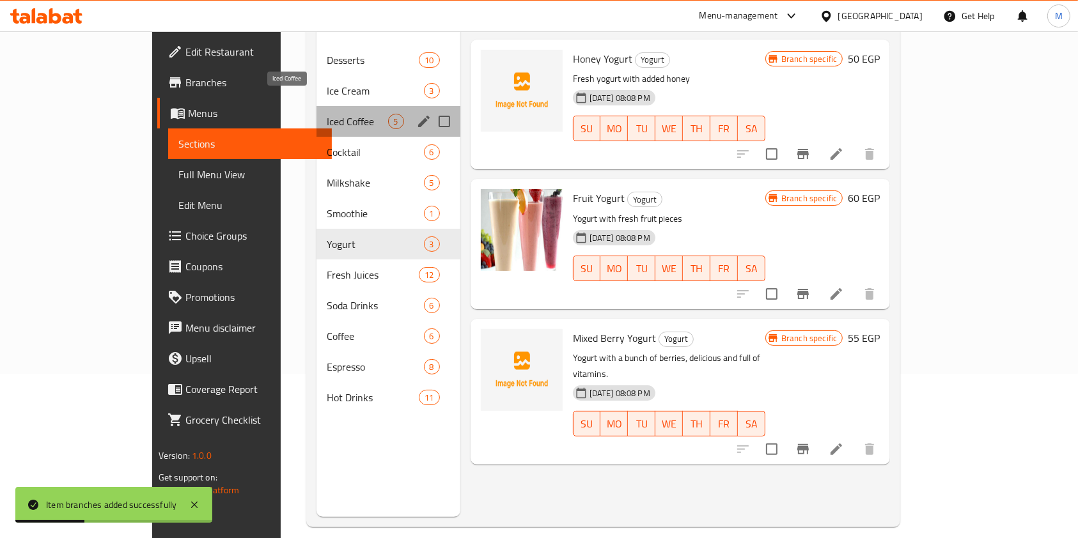
click at [327, 114] on span "Iced Coffee" at bounding box center [357, 121] width 61 height 15
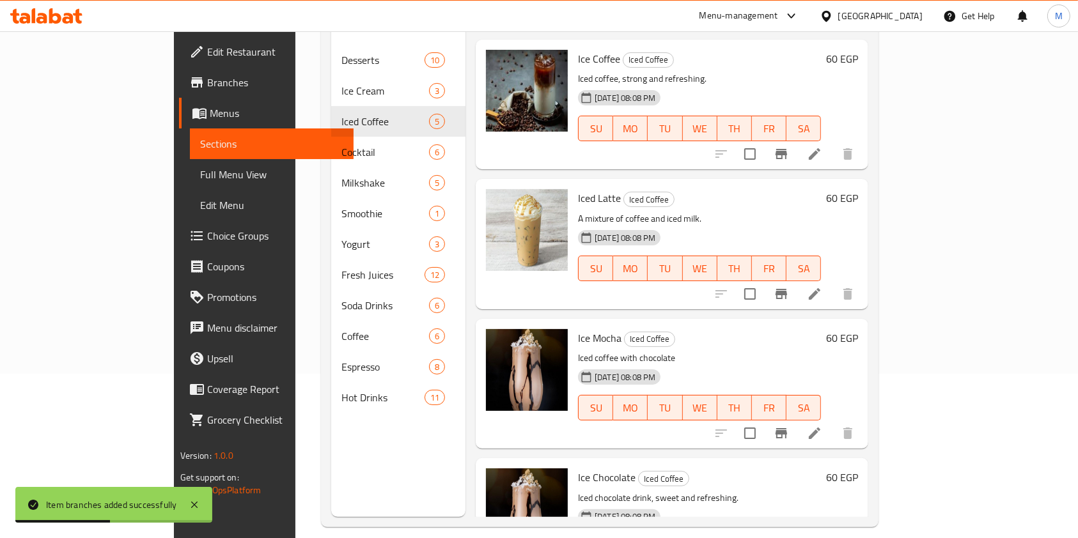
scroll to position [10, 0]
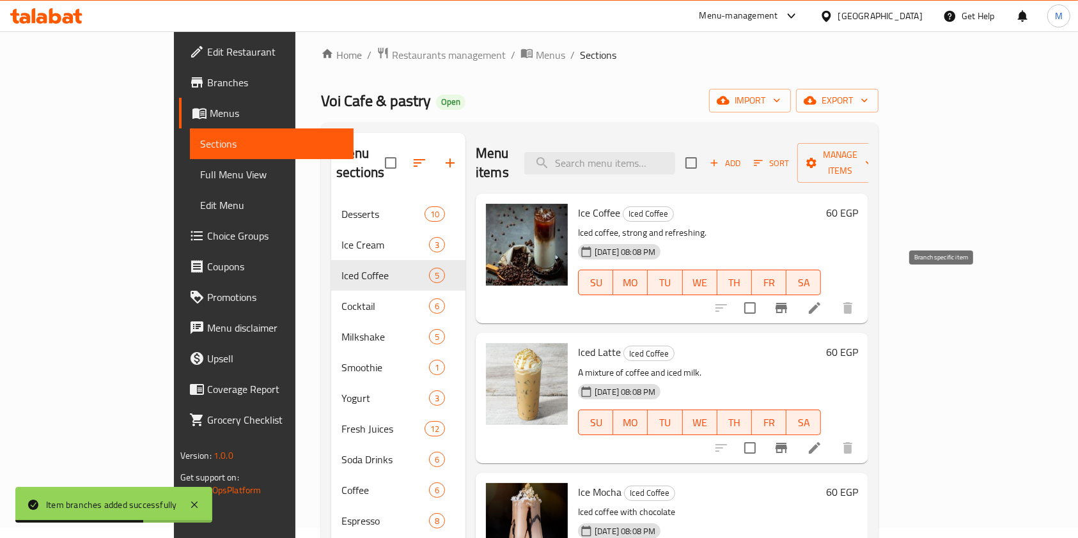
click at [797, 293] on button "Branch-specific-item" at bounding box center [781, 308] width 31 height 31
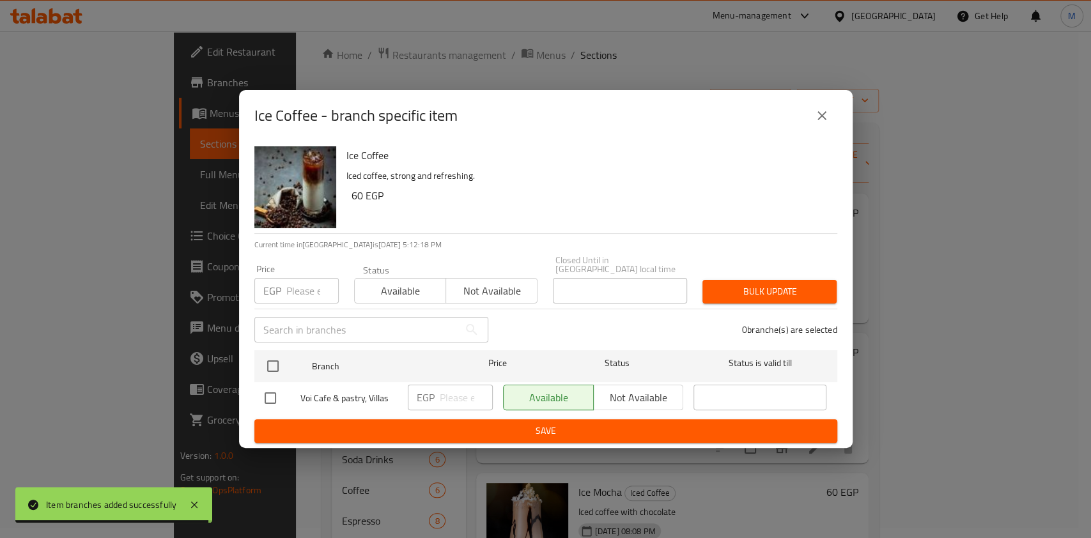
click at [265, 386] on input "checkbox" at bounding box center [270, 398] width 27 height 27
checkbox input "true"
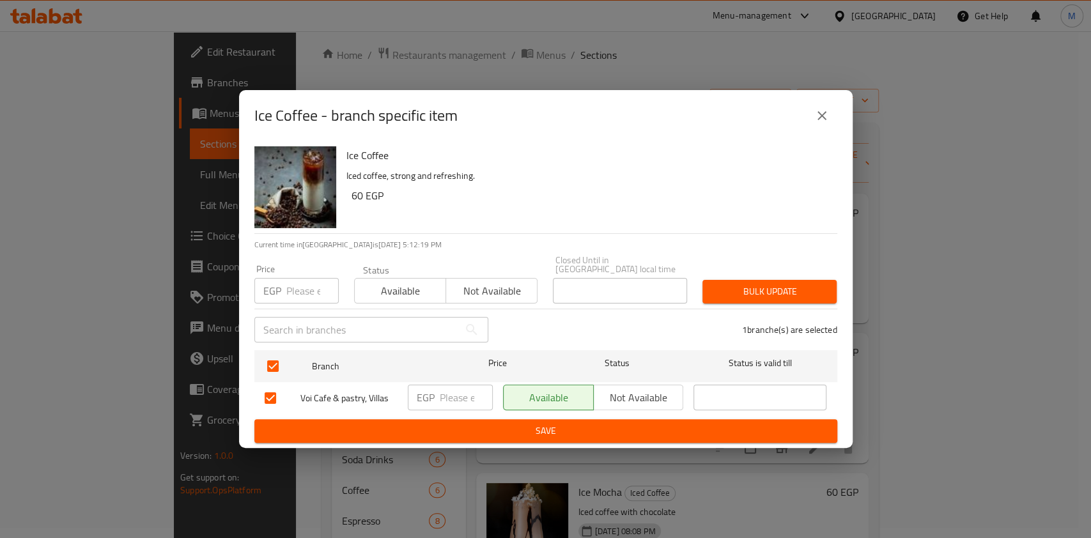
click at [449, 390] on input "number" at bounding box center [466, 398] width 53 height 26
type input "70"
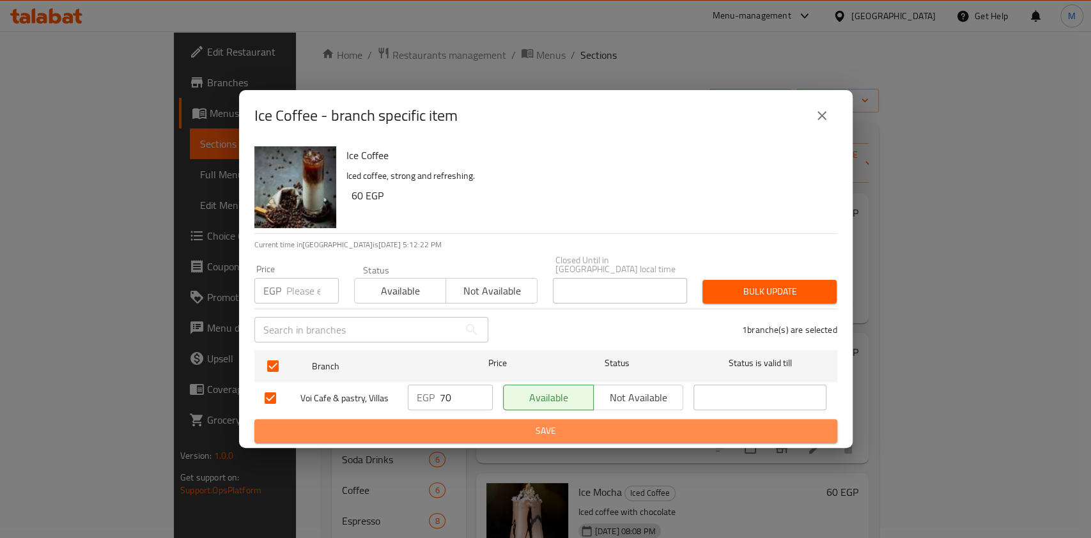
click at [455, 423] on span "Save" at bounding box center [546, 431] width 563 height 16
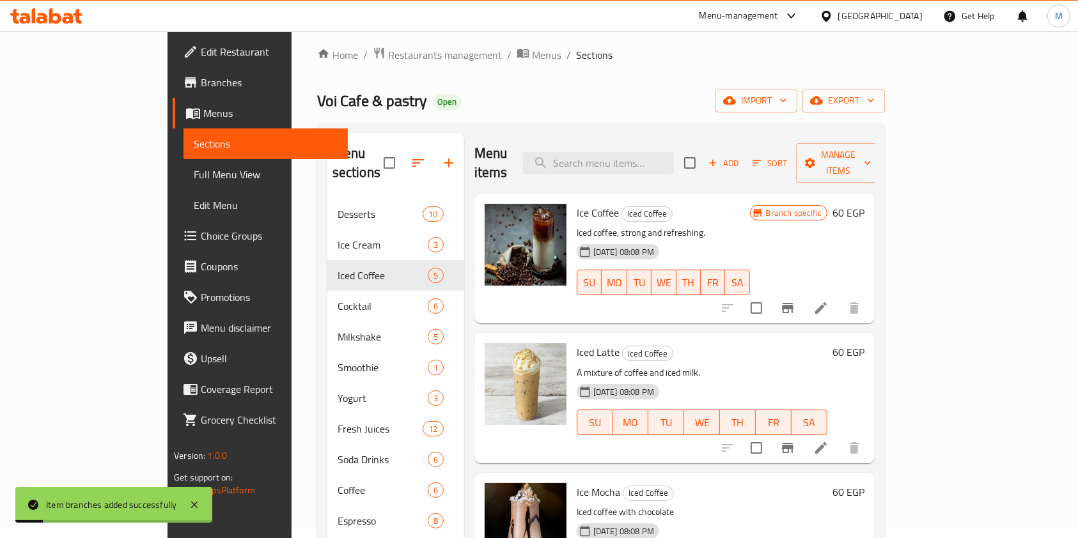
click at [793, 443] on icon "Branch-specific-item" at bounding box center [788, 448] width 12 height 10
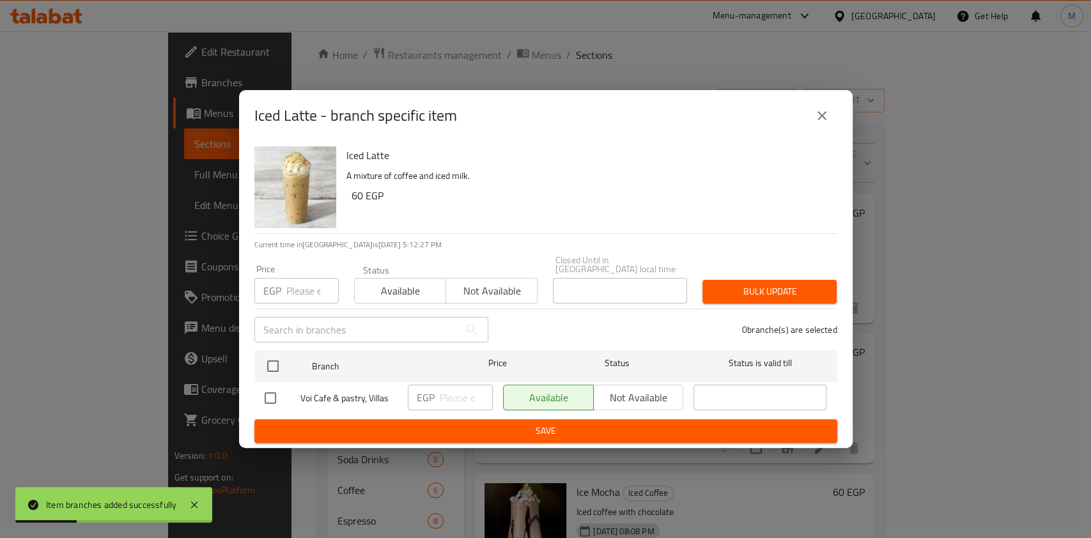
drag, startPoint x: 249, startPoint y: 398, endPoint x: 276, endPoint y: 396, distance: 26.9
click at [251, 397] on div "Iced Latte A mixture of coffee and iced milk. 60 EGP Current time in [GEOGRAPHI…" at bounding box center [546, 294] width 614 height 307
click at [277, 396] on input "checkbox" at bounding box center [270, 398] width 27 height 27
checkbox input "true"
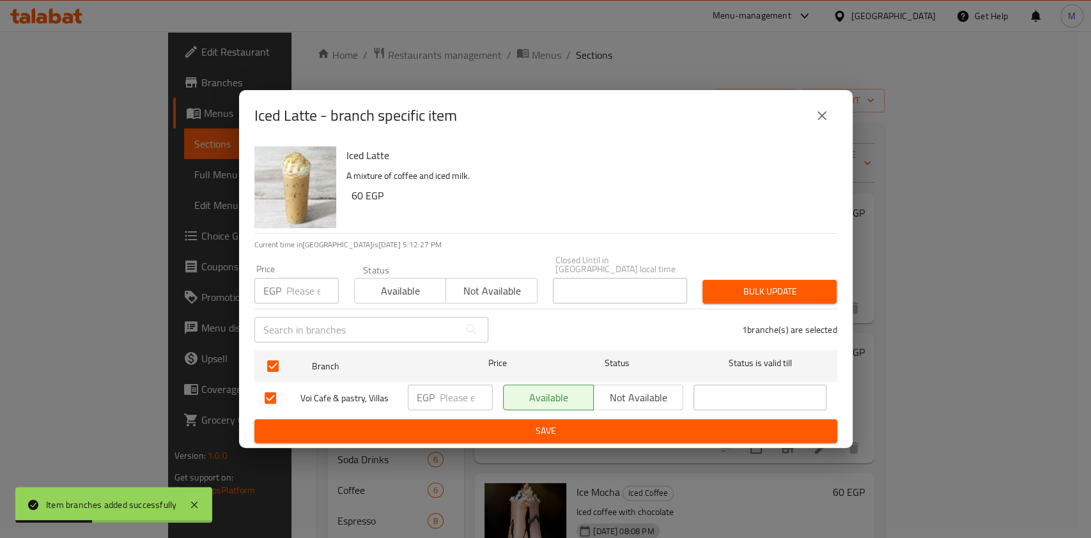
click at [452, 399] on input "number" at bounding box center [466, 398] width 53 height 26
type input "70"
click at [722, 423] on span "Save" at bounding box center [546, 431] width 563 height 16
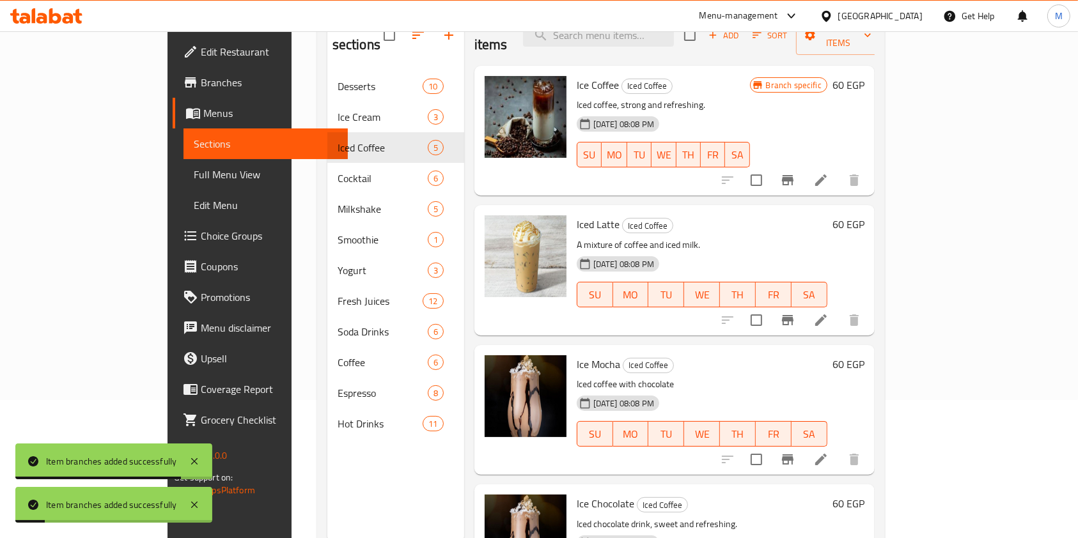
scroll to position [179, 0]
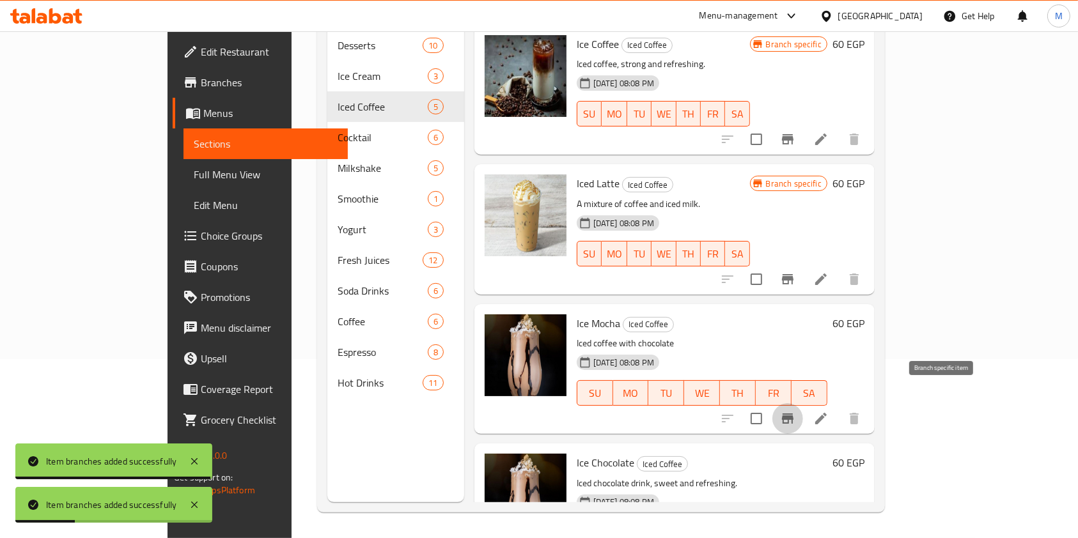
click at [793, 414] on icon "Branch-specific-item" at bounding box center [788, 419] width 12 height 10
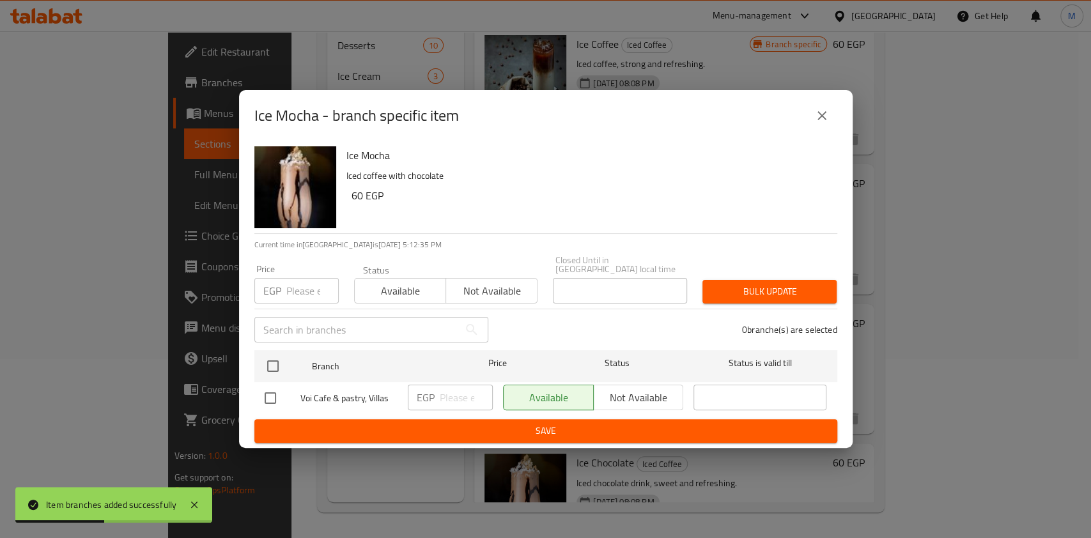
click at [273, 390] on input "checkbox" at bounding box center [270, 398] width 27 height 27
checkbox input "true"
click at [458, 391] on input "number" at bounding box center [466, 398] width 53 height 26
type input "70"
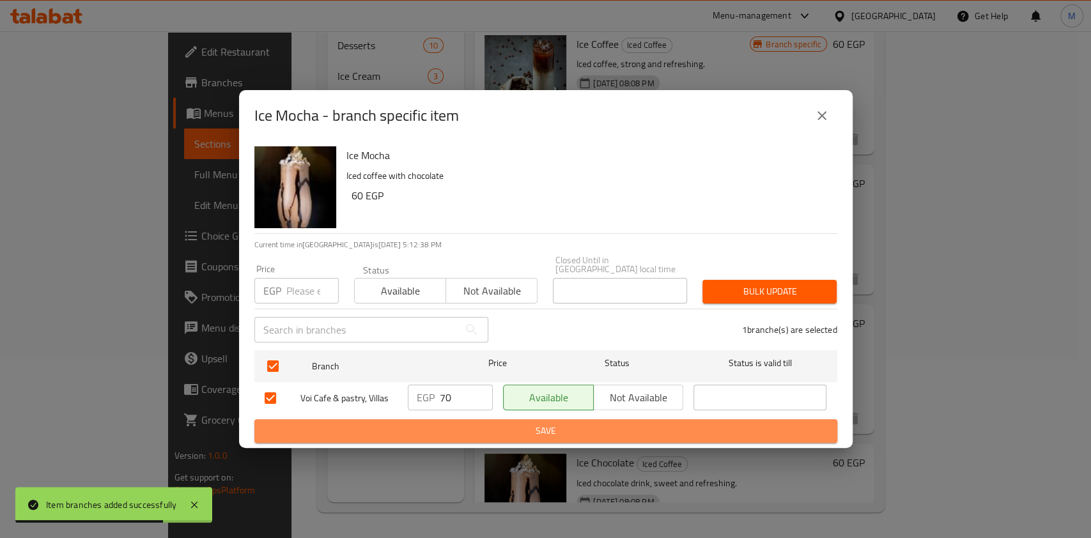
click at [494, 432] on span "Save" at bounding box center [546, 431] width 563 height 16
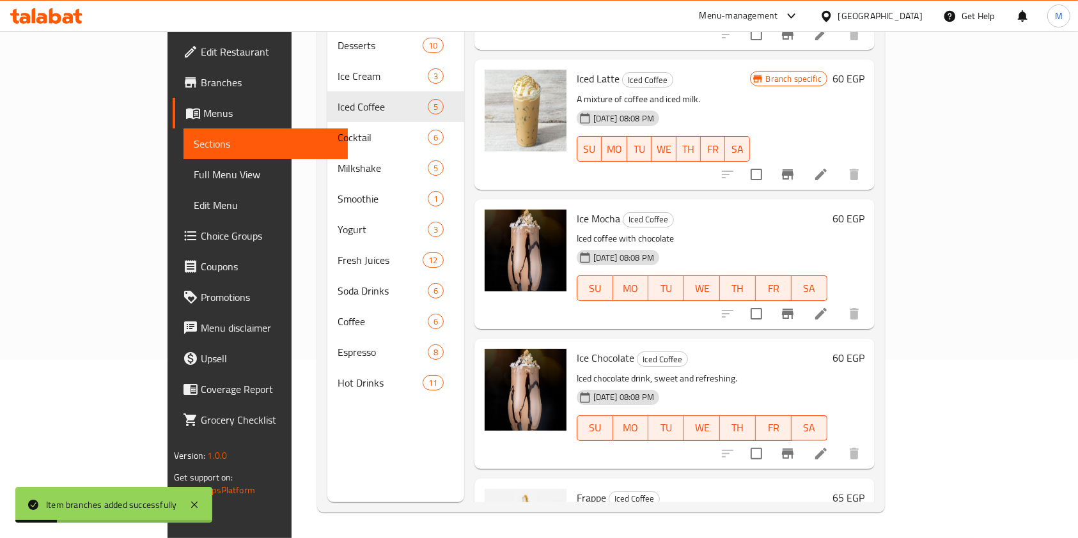
scroll to position [192, 0]
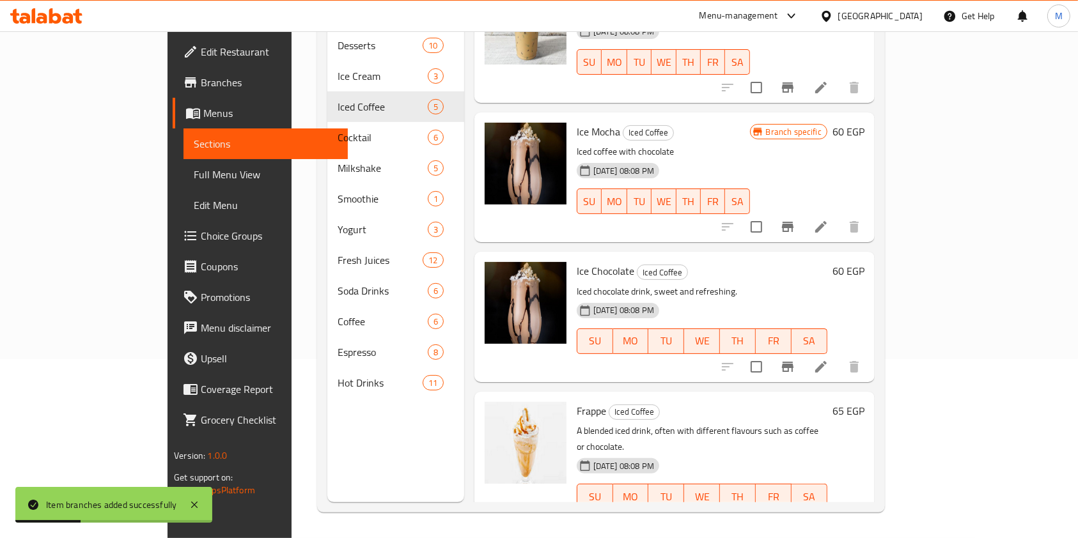
click at [793, 362] on icon "Branch-specific-item" at bounding box center [788, 367] width 12 height 10
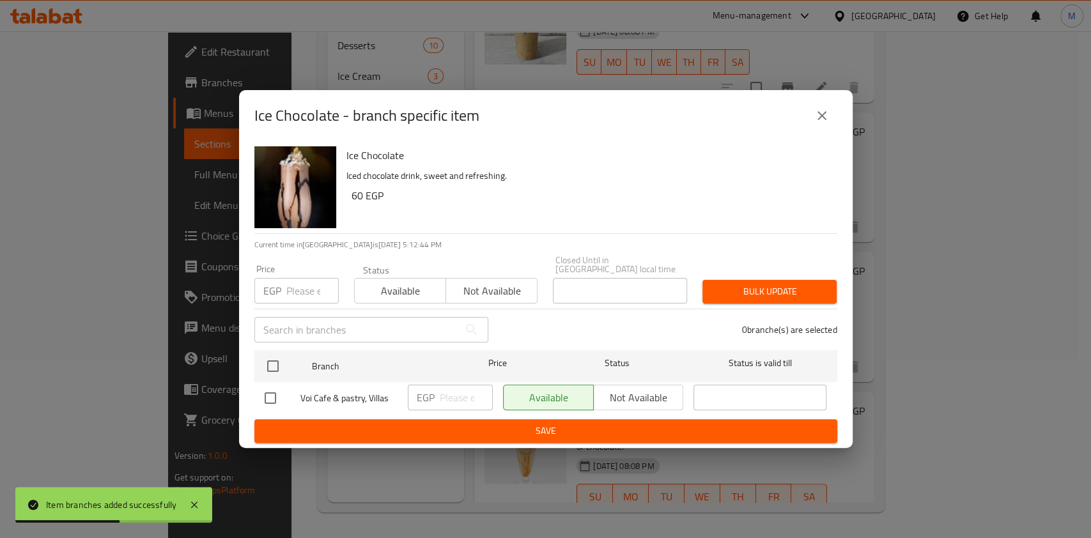
click at [265, 388] on input "checkbox" at bounding box center [270, 398] width 27 height 27
checkbox input "true"
click at [296, 294] on input "number" at bounding box center [312, 291] width 52 height 26
type input "70"
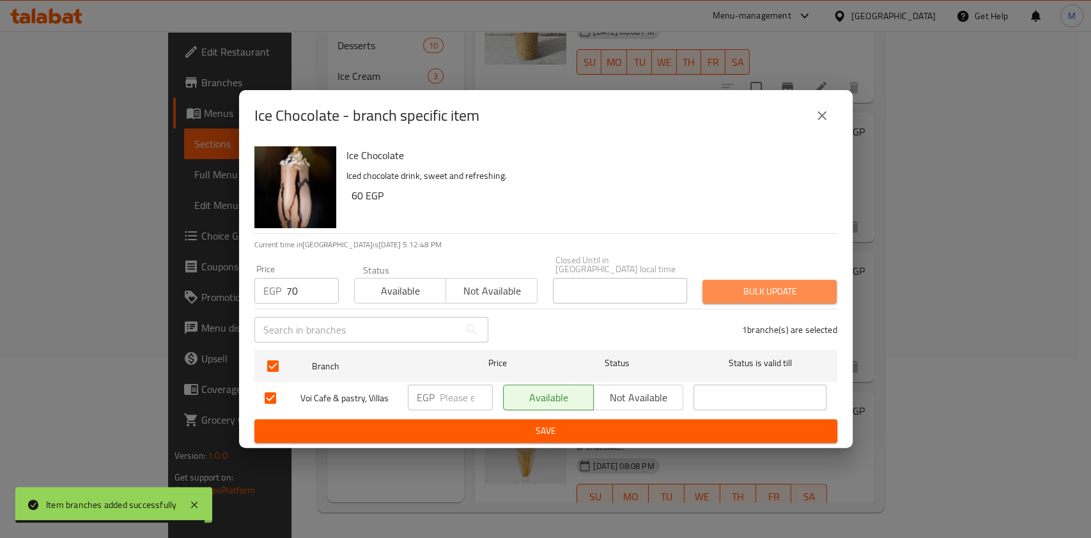
click at [711, 283] on button "Bulk update" at bounding box center [770, 292] width 134 height 24
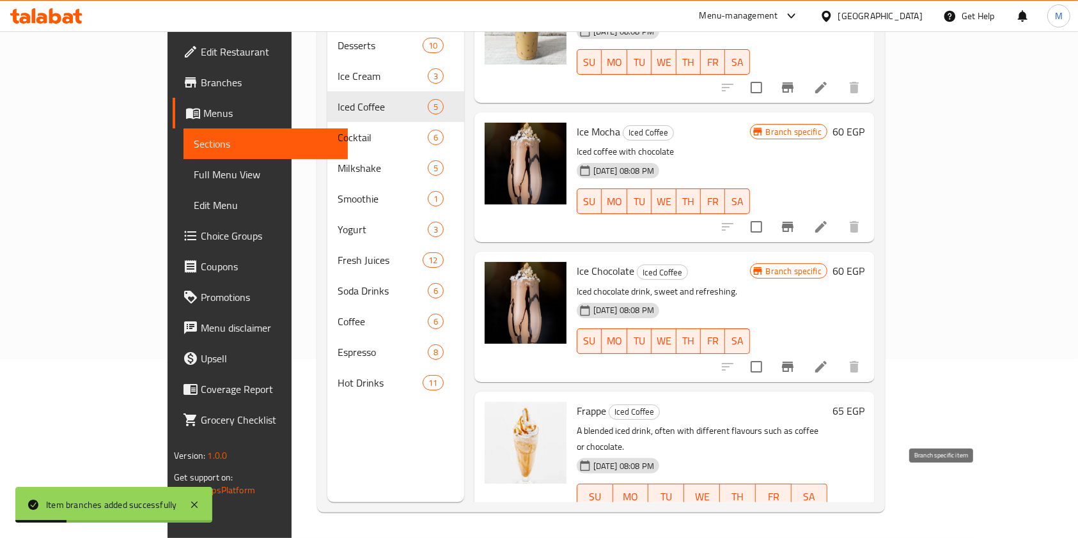
click at [795, 515] on icon "Branch-specific-item" at bounding box center [787, 522] width 15 height 15
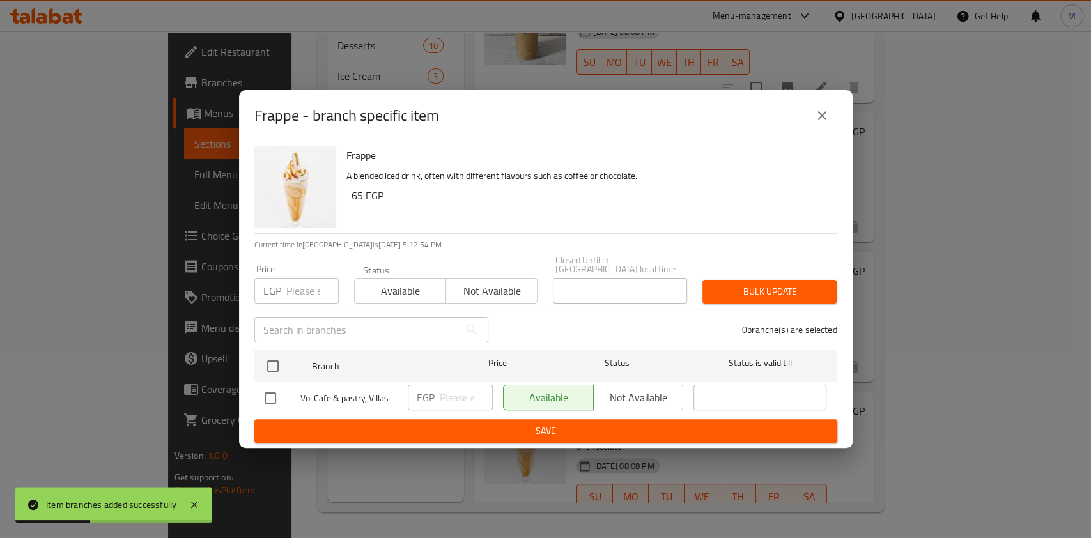
click at [262, 396] on input "checkbox" at bounding box center [270, 398] width 27 height 27
checkbox input "true"
click at [435, 391] on div "EGP ​" at bounding box center [450, 398] width 85 height 26
type input "75"
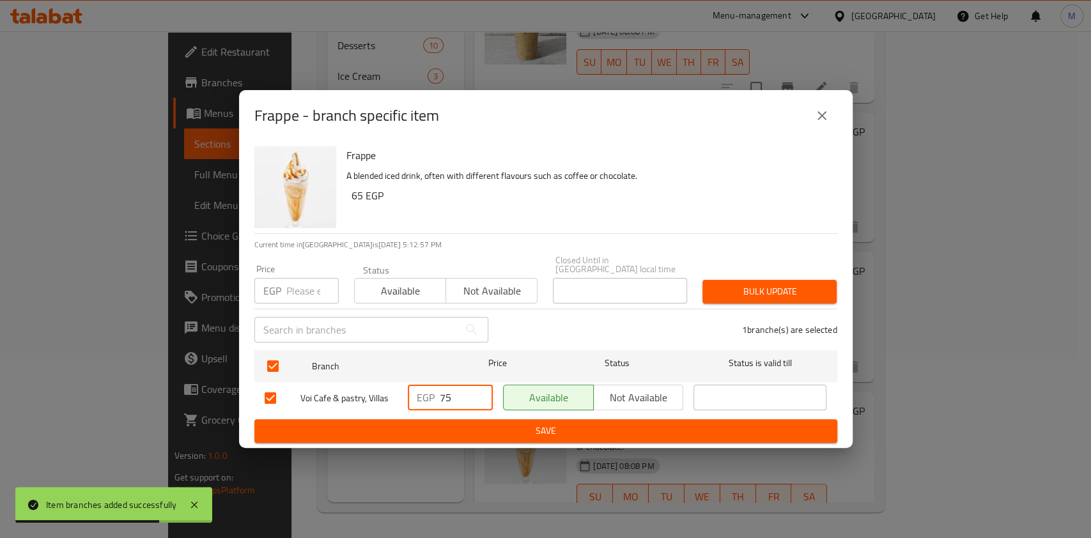
click at [455, 423] on span "Save" at bounding box center [546, 431] width 563 height 16
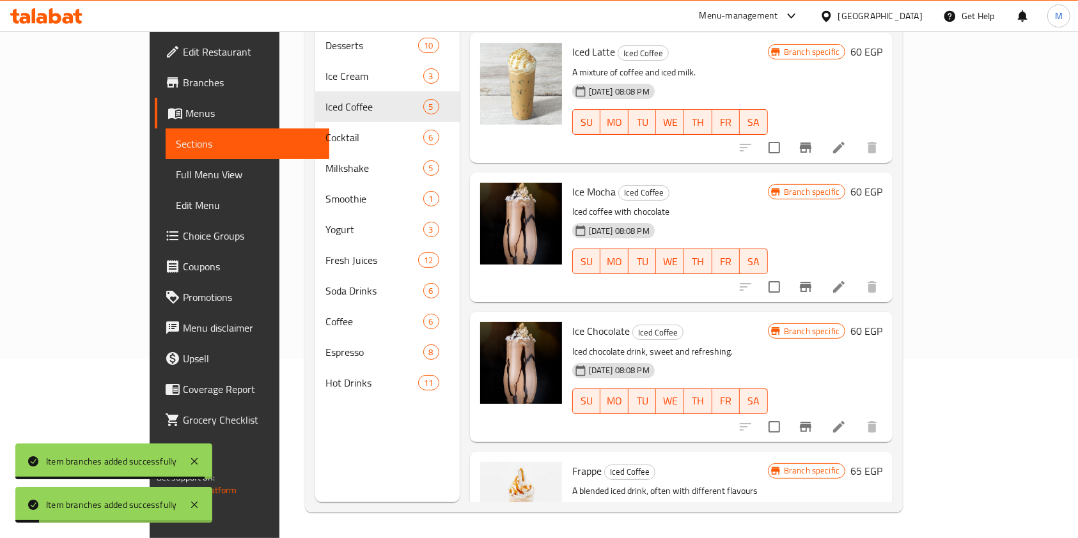
scroll to position [0, 0]
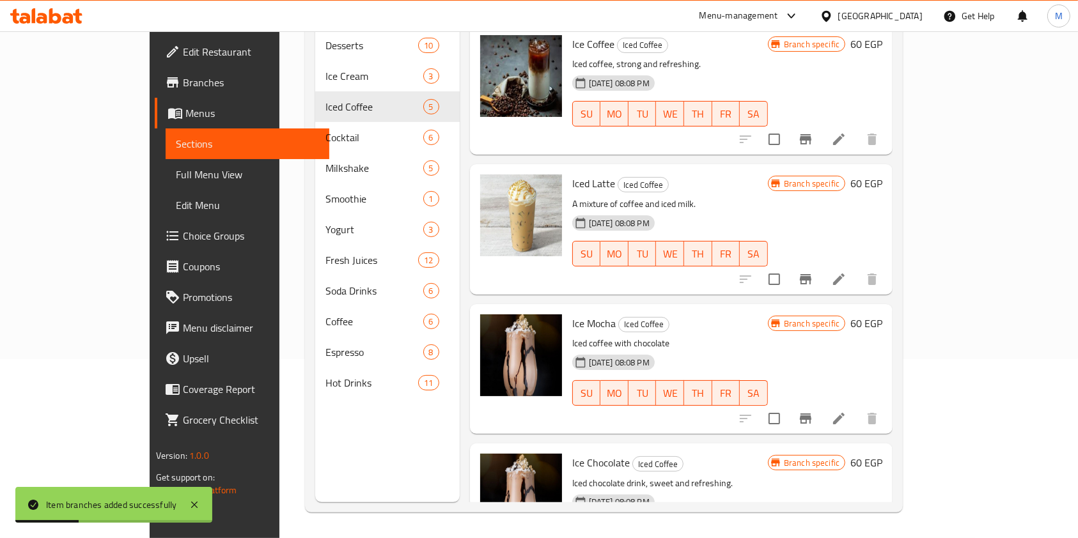
click at [882, 244] on div "Branch specific 60 EGP" at bounding box center [825, 229] width 114 height 109
click at [821, 264] on button "Branch-specific-item" at bounding box center [805, 279] width 31 height 31
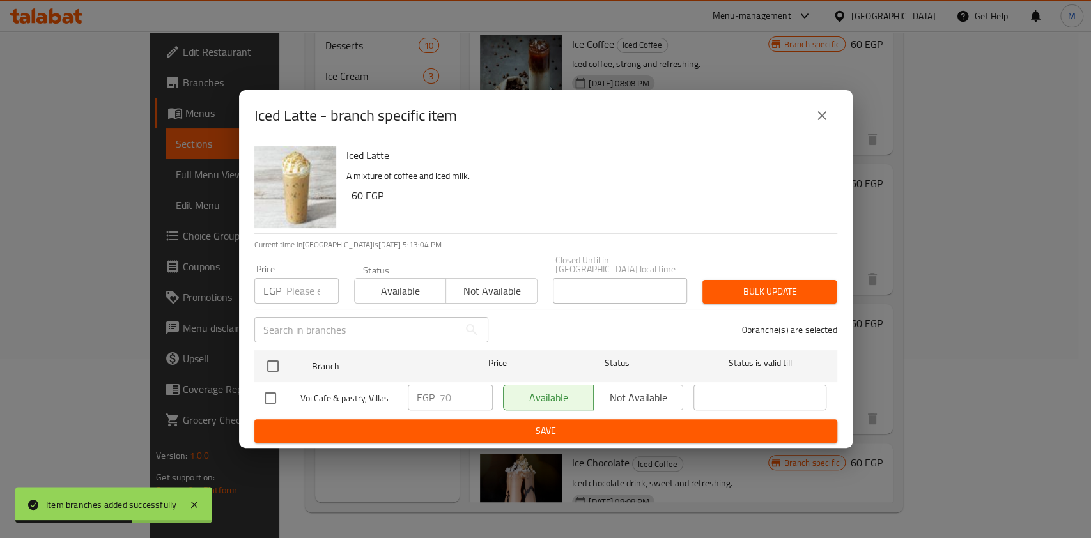
click at [814, 115] on icon "close" at bounding box center [821, 115] width 15 height 15
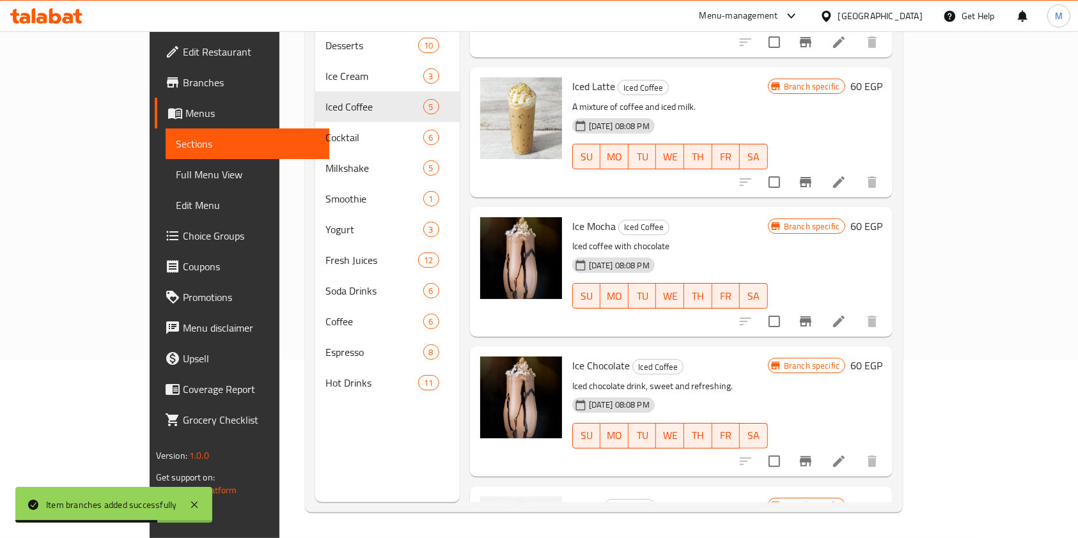
scroll to position [192, 0]
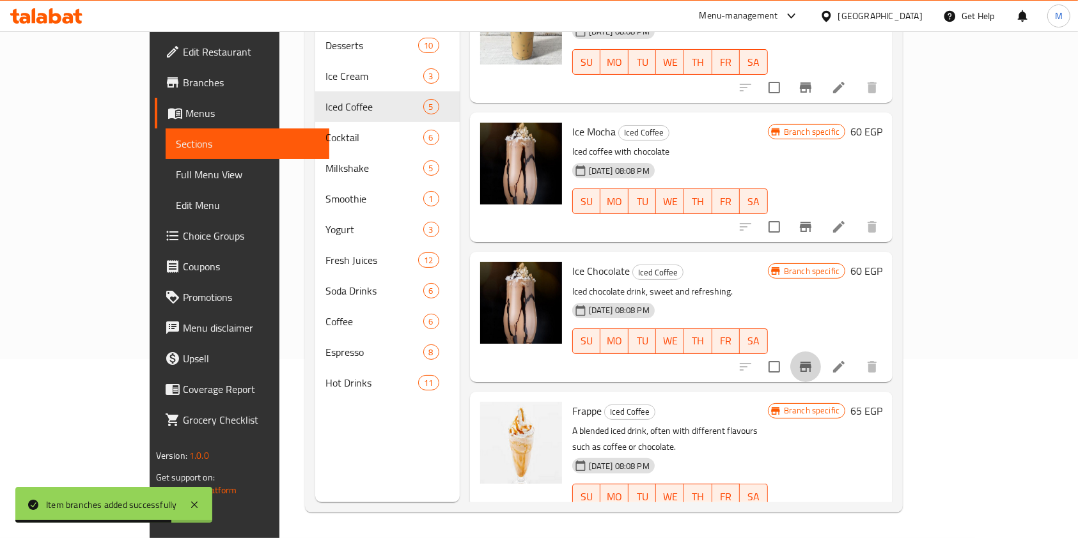
click at [813, 359] on icon "Branch-specific-item" at bounding box center [805, 366] width 15 height 15
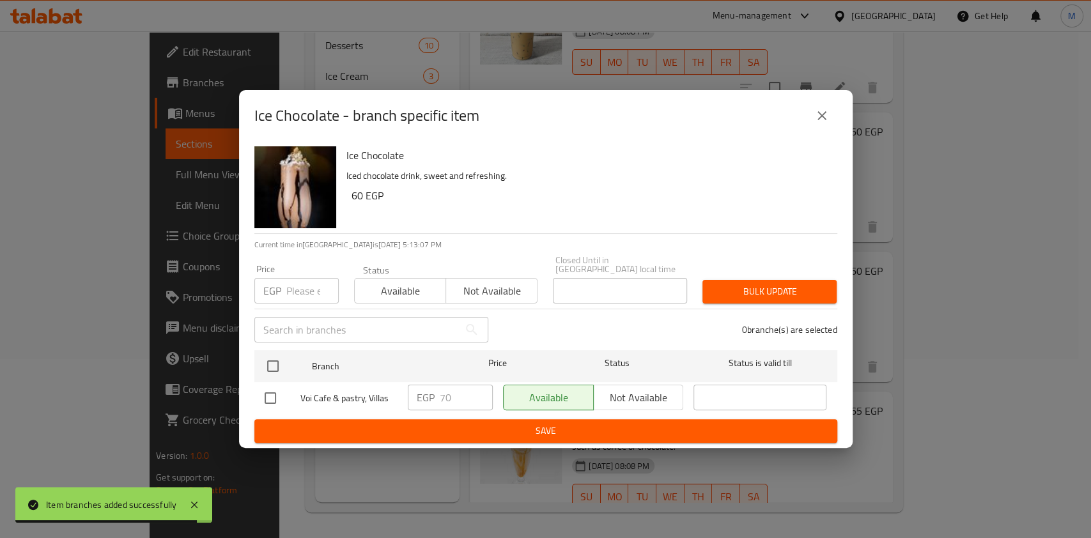
click at [805, 136] on div "Ice Chocolate - branch specific item" at bounding box center [546, 115] width 614 height 51
click at [818, 123] on icon "close" at bounding box center [821, 115] width 15 height 15
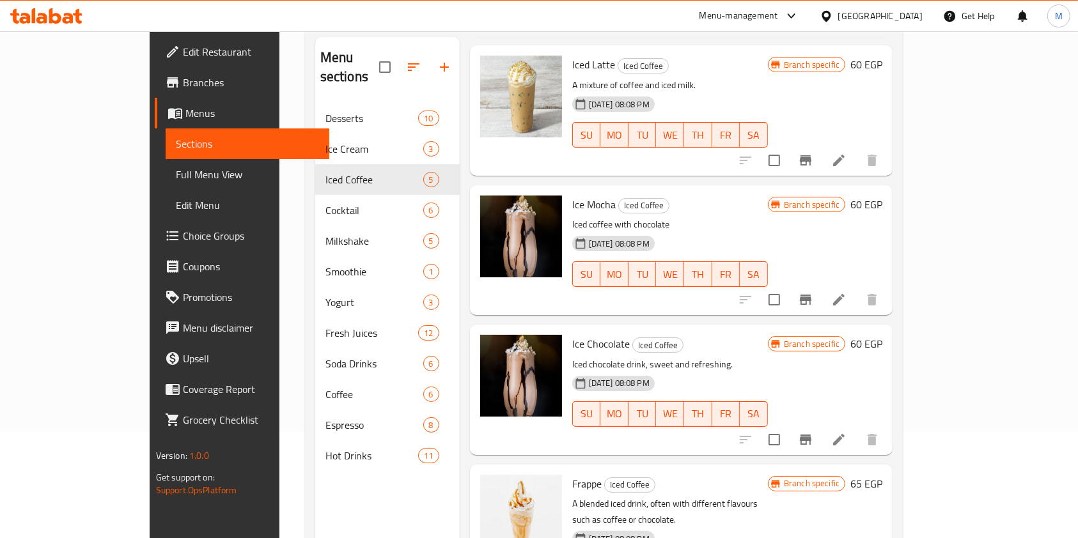
scroll to position [4, 0]
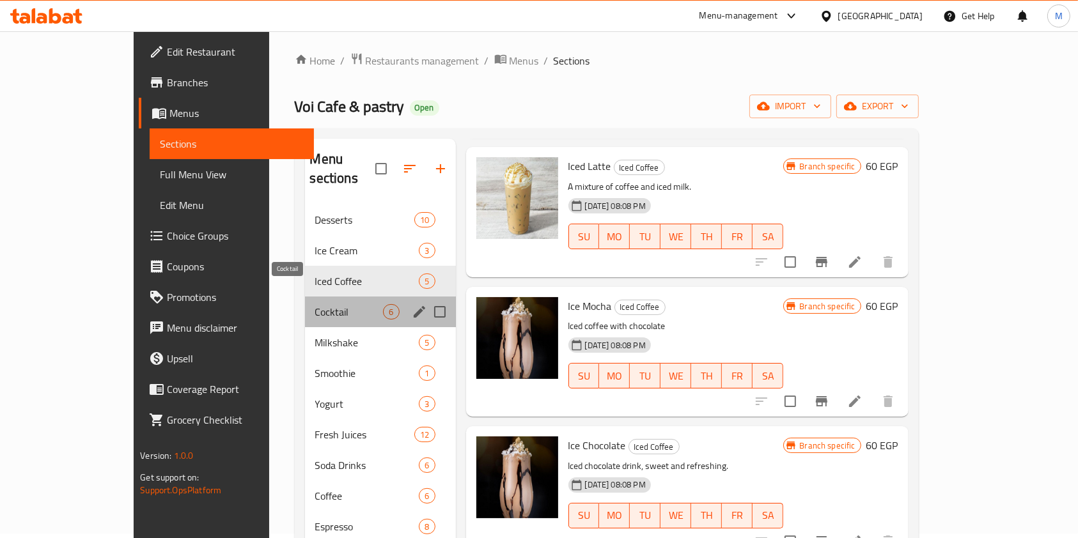
click at [315, 304] on span "Cocktail" at bounding box center [349, 311] width 68 height 15
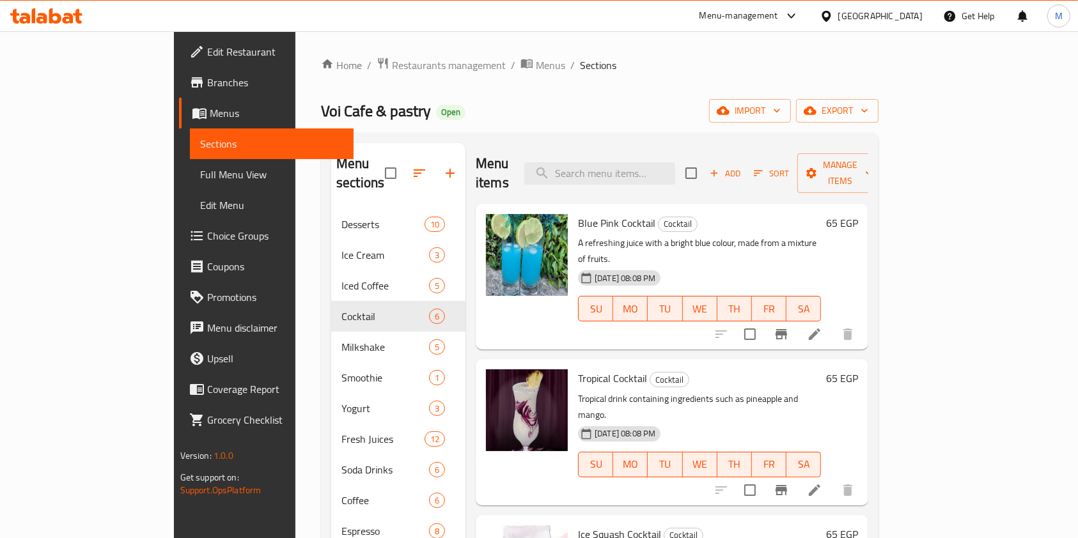
click at [787, 329] on icon "Branch-specific-item" at bounding box center [781, 334] width 12 height 10
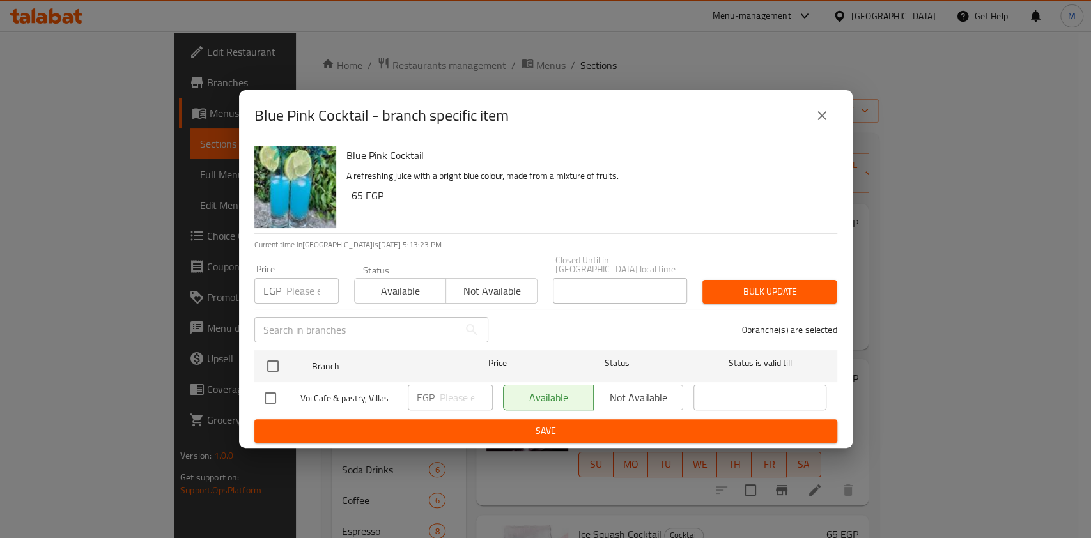
click at [276, 390] on input "checkbox" at bounding box center [270, 398] width 27 height 27
checkbox input "true"
click at [445, 390] on input "number" at bounding box center [466, 398] width 53 height 26
type input "75"
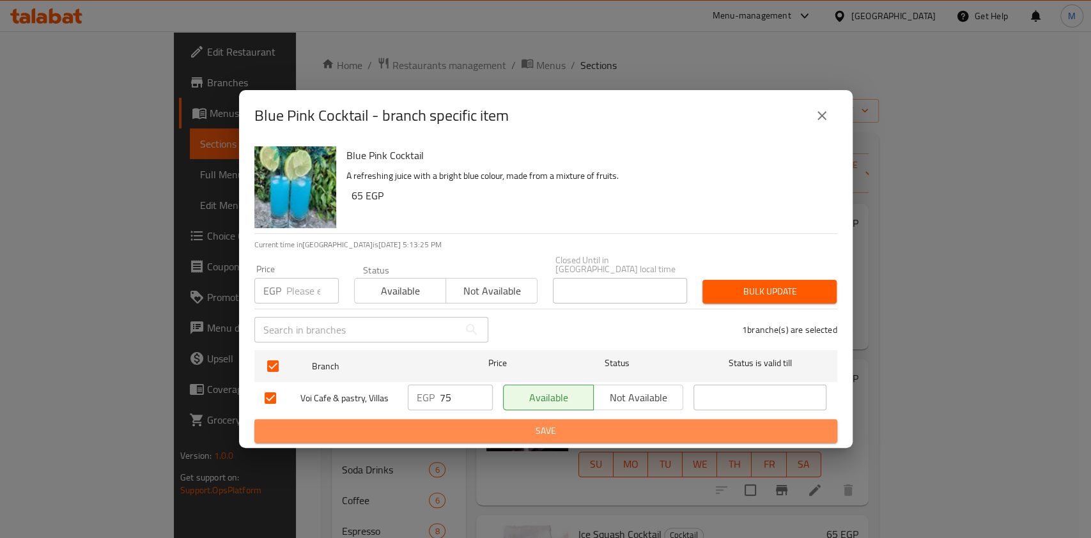
click at [465, 435] on button "Save" at bounding box center [545, 431] width 583 height 24
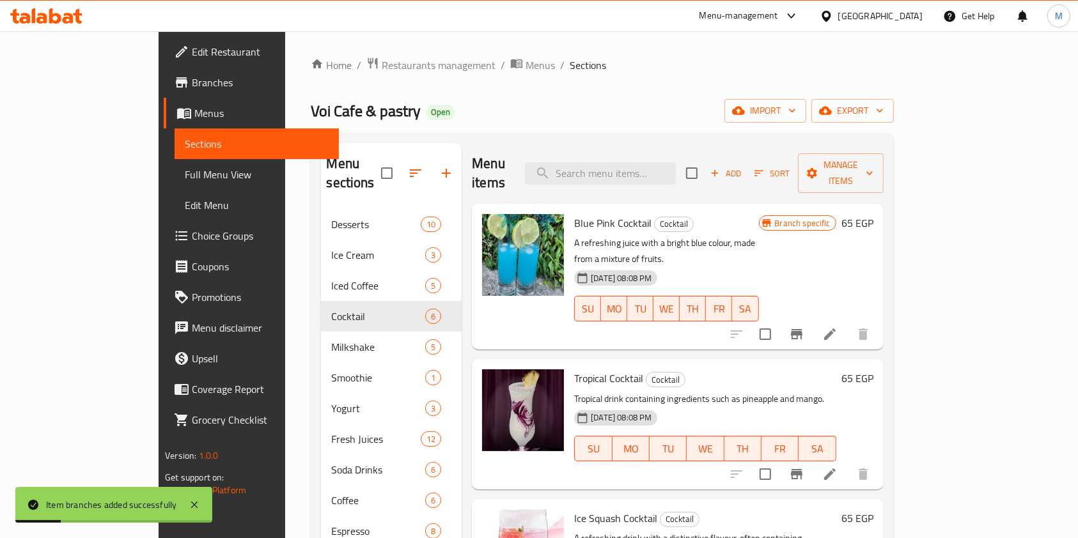
click at [883, 455] on div "Menu items Add Sort Manage items Blue Pink Cocktail Cocktail A refreshing juice…" at bounding box center [672, 412] width 421 height 538
click at [804, 467] on icon "Branch-specific-item" at bounding box center [796, 474] width 15 height 15
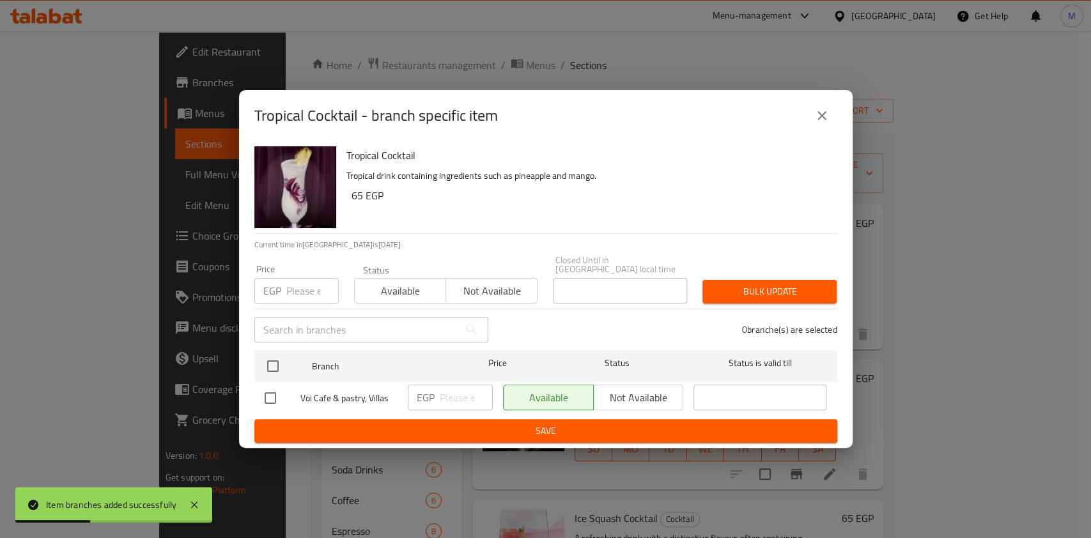
drag, startPoint x: 271, startPoint y: 382, endPoint x: 366, endPoint y: 404, distance: 97.2
click at [272, 385] on input "checkbox" at bounding box center [270, 398] width 27 height 27
checkbox input "true"
click at [459, 401] on input "number" at bounding box center [466, 398] width 53 height 26
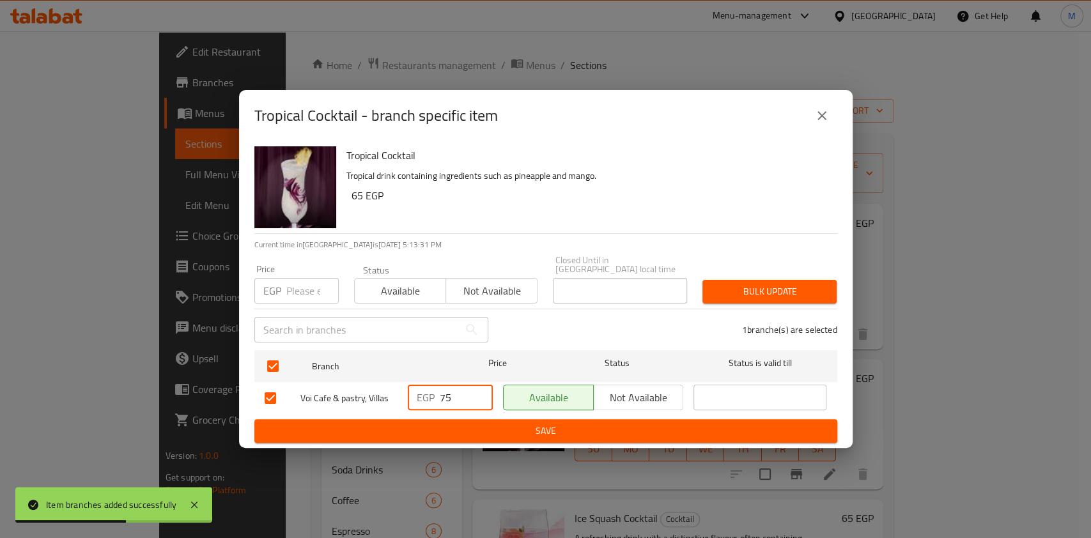
type input "75"
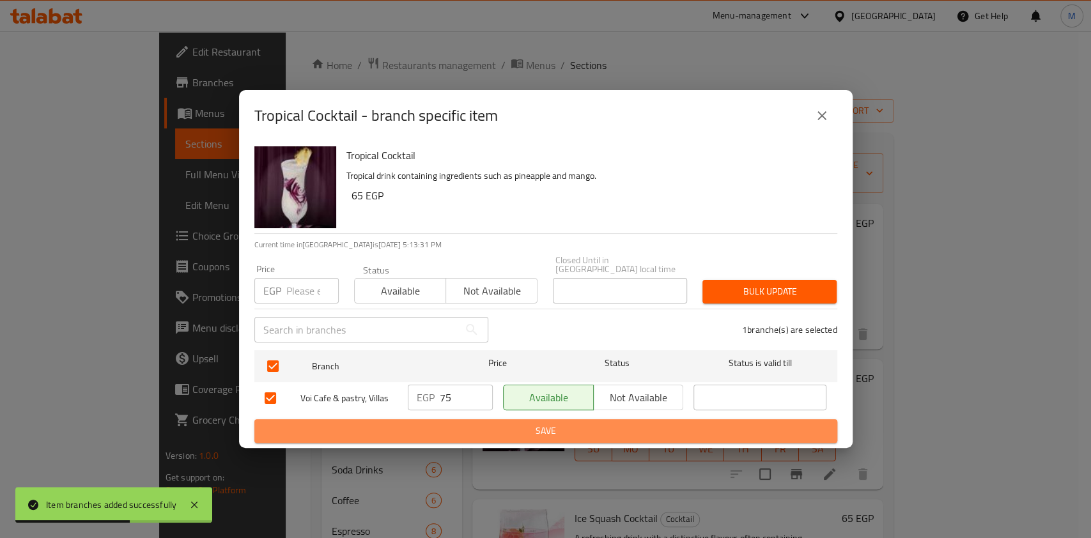
drag, startPoint x: 584, startPoint y: 435, endPoint x: 596, endPoint y: 433, distance: 12.4
click at [586, 436] on button "Save" at bounding box center [545, 431] width 583 height 24
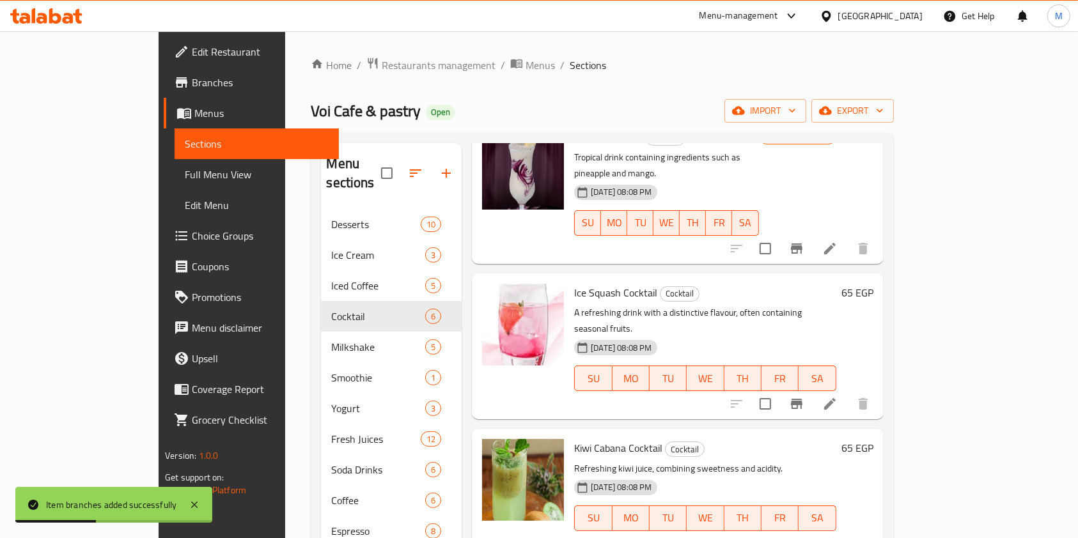
scroll to position [251, 0]
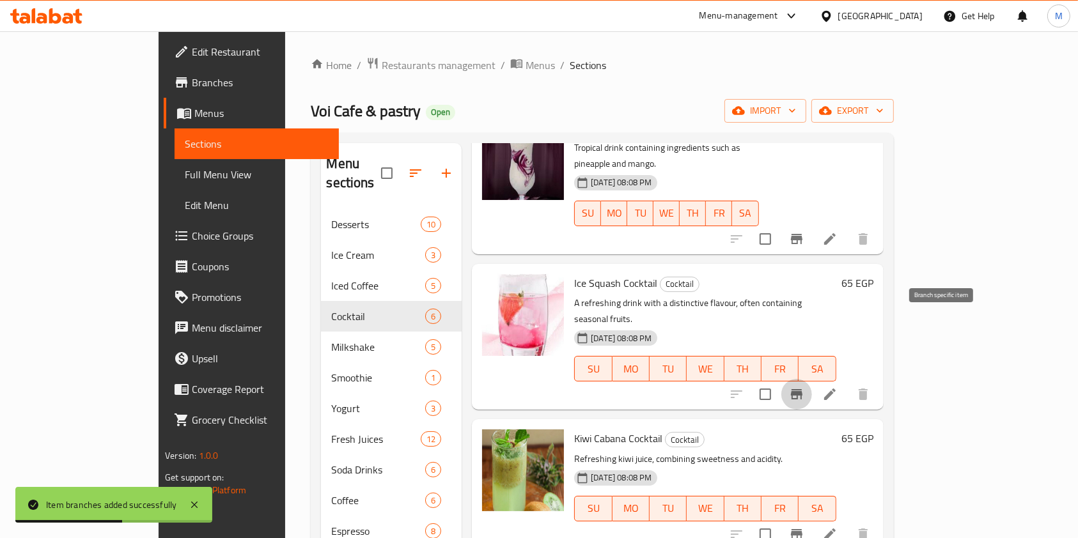
click at [804, 387] on icon "Branch-specific-item" at bounding box center [796, 394] width 15 height 15
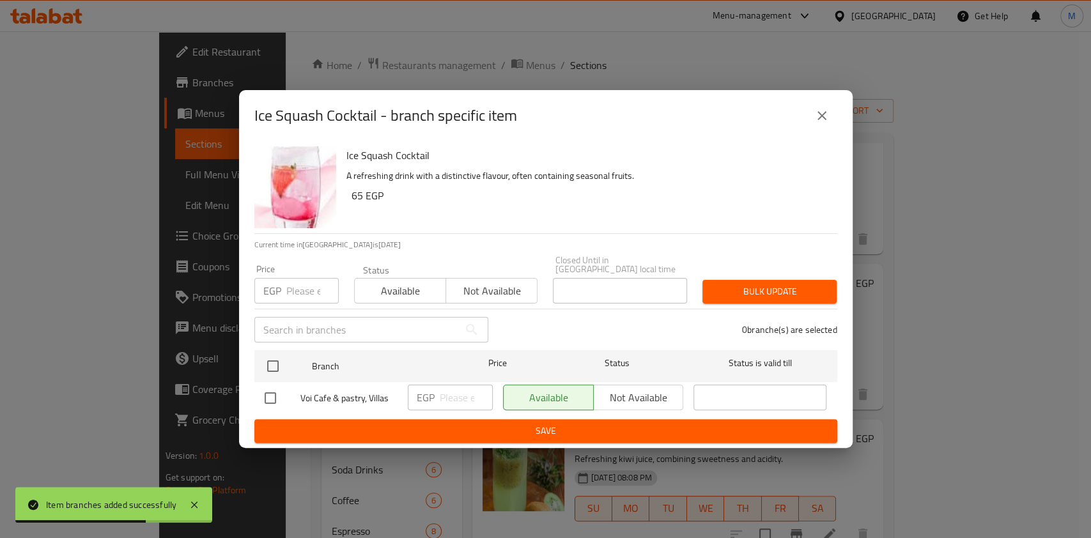
drag, startPoint x: 272, startPoint y: 397, endPoint x: 376, endPoint y: 394, distance: 104.2
click at [274, 398] on input "checkbox" at bounding box center [270, 398] width 27 height 27
checkbox input "true"
click at [481, 385] on input "number" at bounding box center [466, 398] width 53 height 26
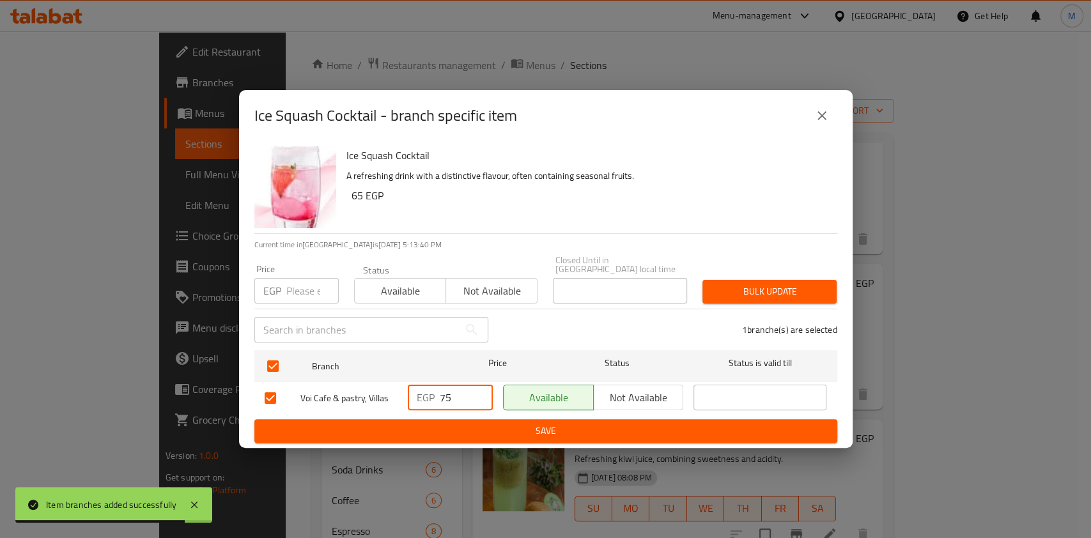
type input "75"
click at [494, 426] on span "Save" at bounding box center [546, 431] width 563 height 16
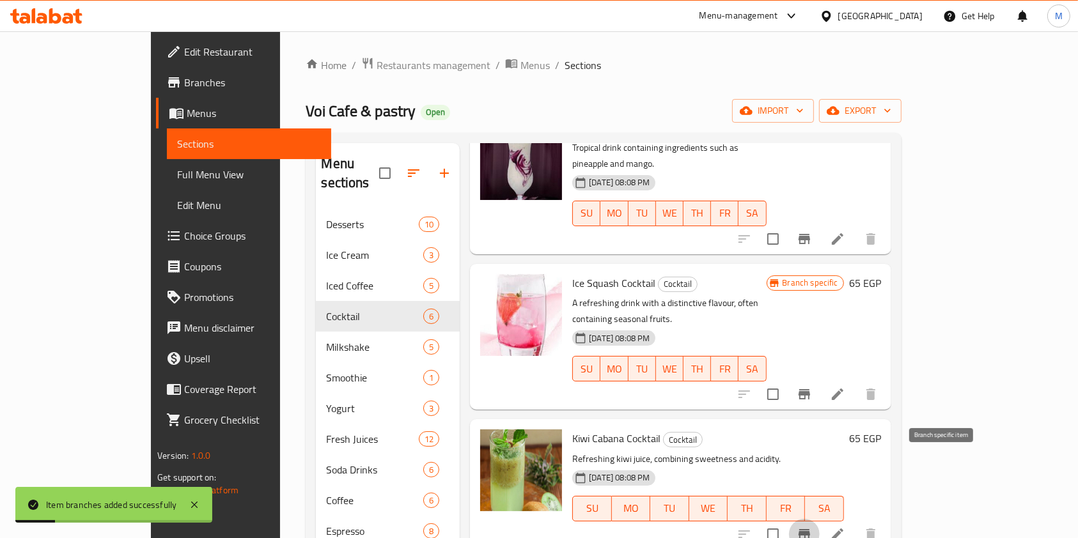
click at [820, 519] on button "Branch-specific-item" at bounding box center [804, 534] width 31 height 31
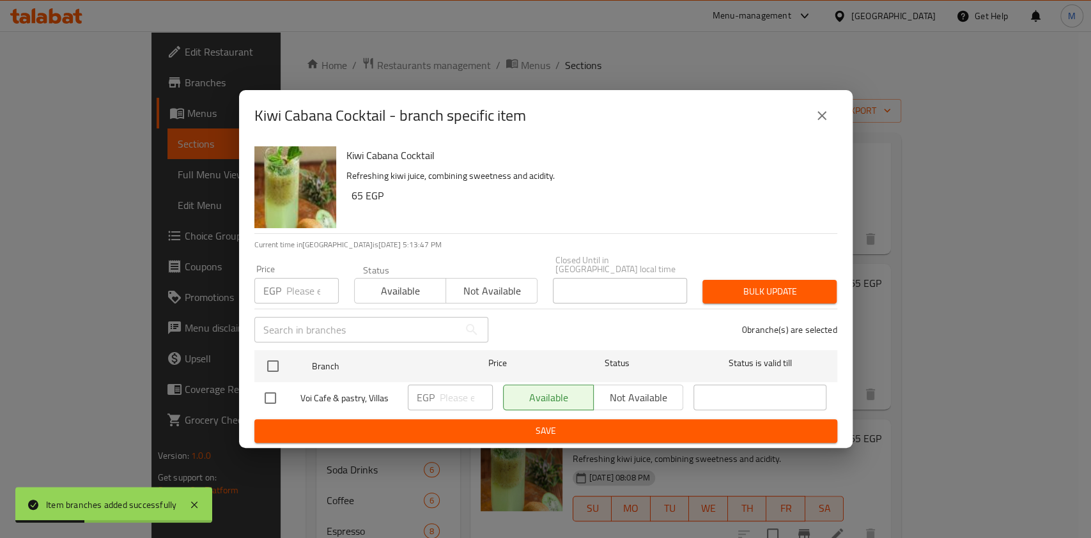
click at [273, 391] on input "checkbox" at bounding box center [270, 398] width 27 height 27
checkbox input "true"
drag, startPoint x: 472, startPoint y: 396, endPoint x: 459, endPoint y: 396, distance: 12.8
click at [471, 396] on input "number" at bounding box center [466, 398] width 53 height 26
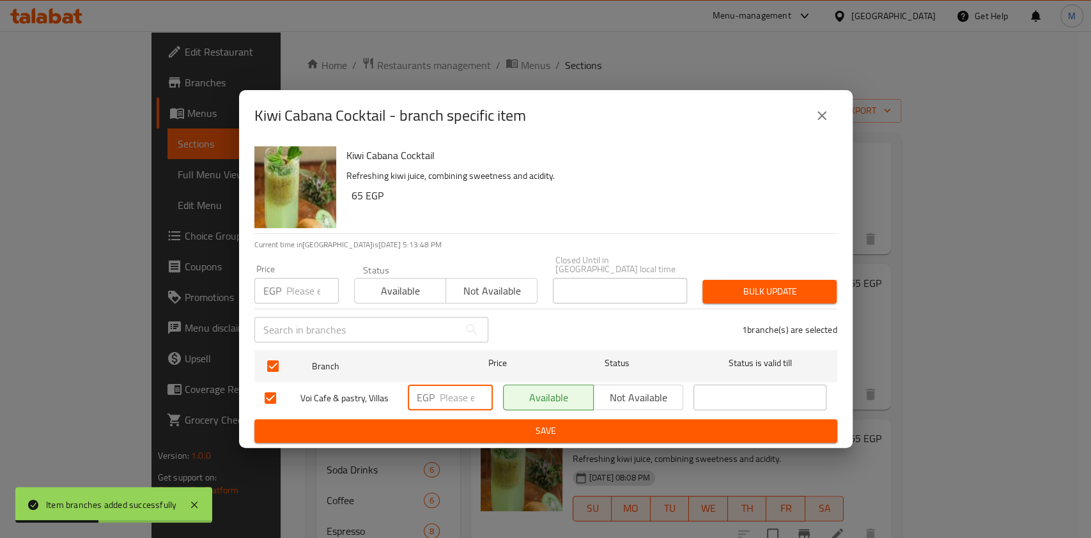
click at [459, 396] on input "number" at bounding box center [466, 398] width 53 height 26
type input "75"
click at [490, 432] on span "Save" at bounding box center [546, 431] width 563 height 16
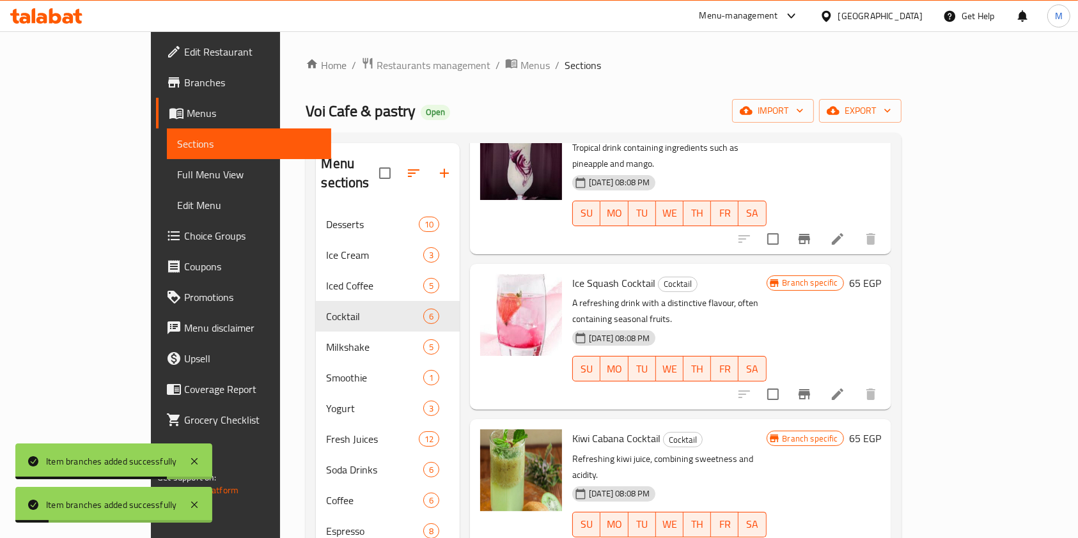
drag, startPoint x: 1028, startPoint y: 368, endPoint x: 1048, endPoint y: 469, distance: 103.1
click at [901, 469] on div "Menu sections Desserts 10 Ice Cream 3 Iced Coffee 5 Cocktail 6 Milkshake 5 Smoo…" at bounding box center [603, 412] width 595 height 559
drag, startPoint x: 1043, startPoint y: 444, endPoint x: 1035, endPoint y: 497, distance: 53.0
click at [901, 497] on div "Menu sections Desserts 10 Ice Cream 3 Iced Coffee 5 Cocktail 6 Milkshake 5 Smoo…" at bounding box center [603, 412] width 595 height 559
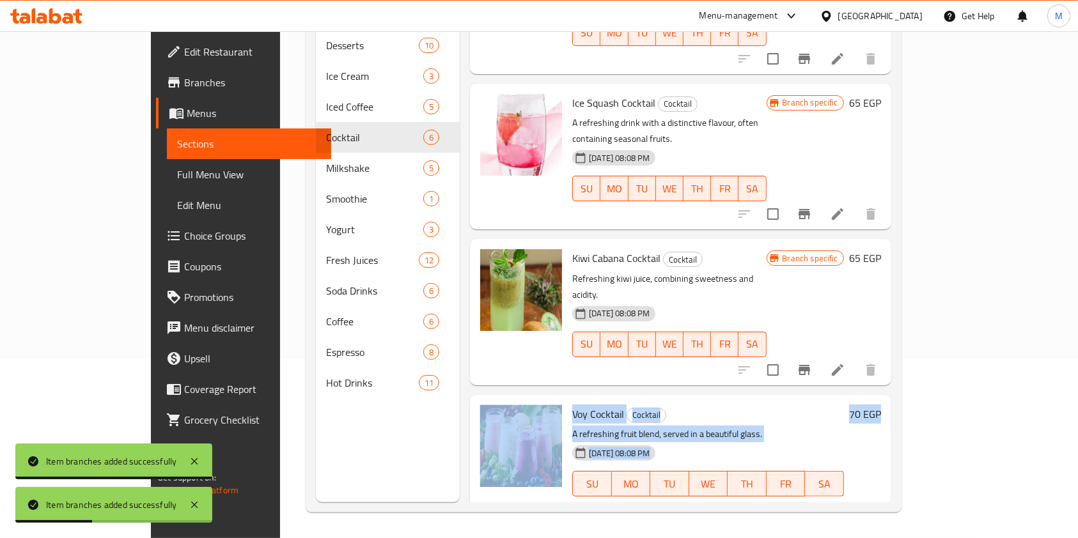
scroll to position [332, 0]
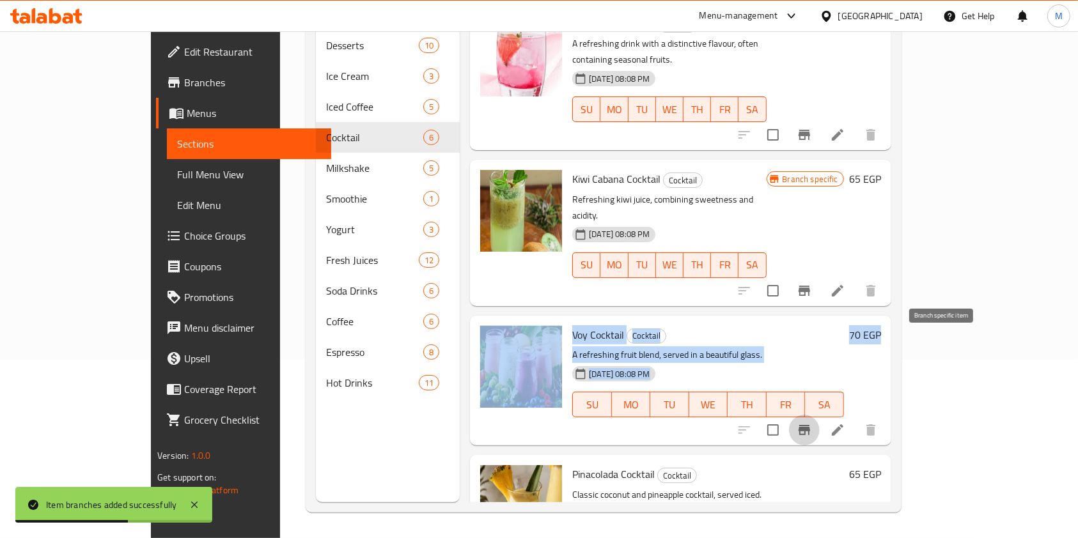
click at [812, 423] on icon "Branch-specific-item" at bounding box center [804, 430] width 15 height 15
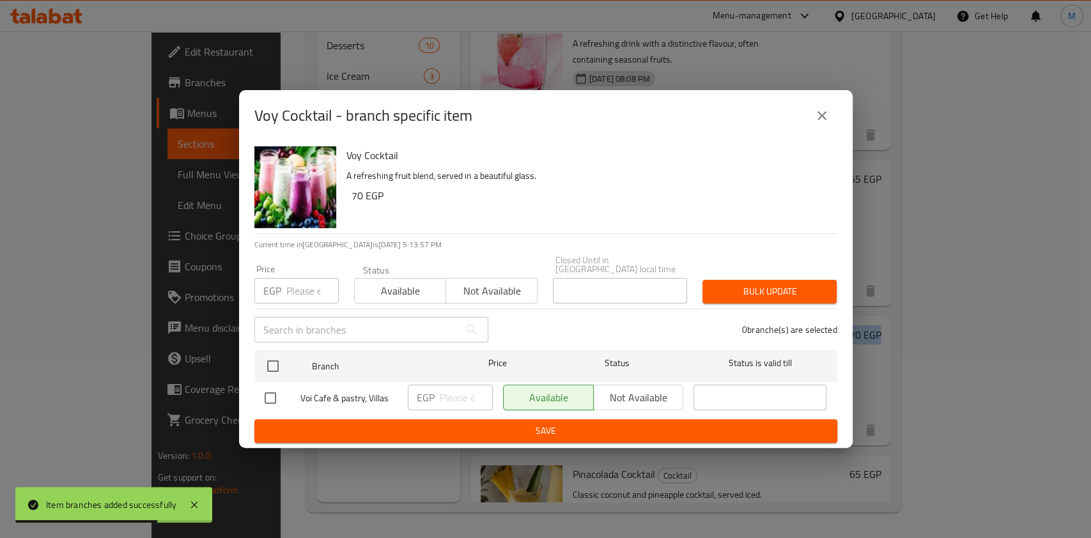
click at [274, 393] on input "checkbox" at bounding box center [270, 398] width 27 height 27
checkbox input "true"
click at [450, 386] on input "number" at bounding box center [466, 398] width 53 height 26
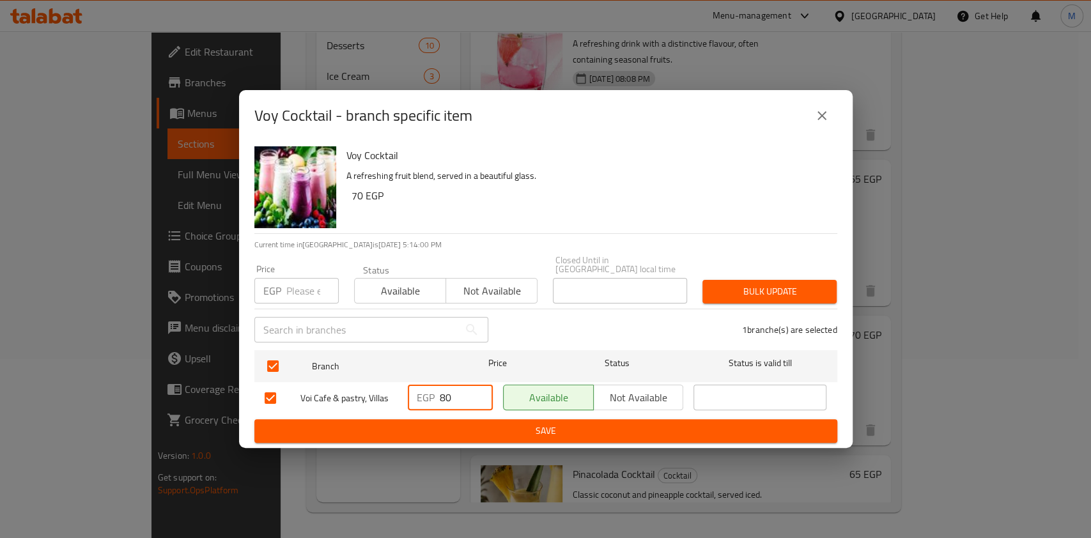
type input "80"
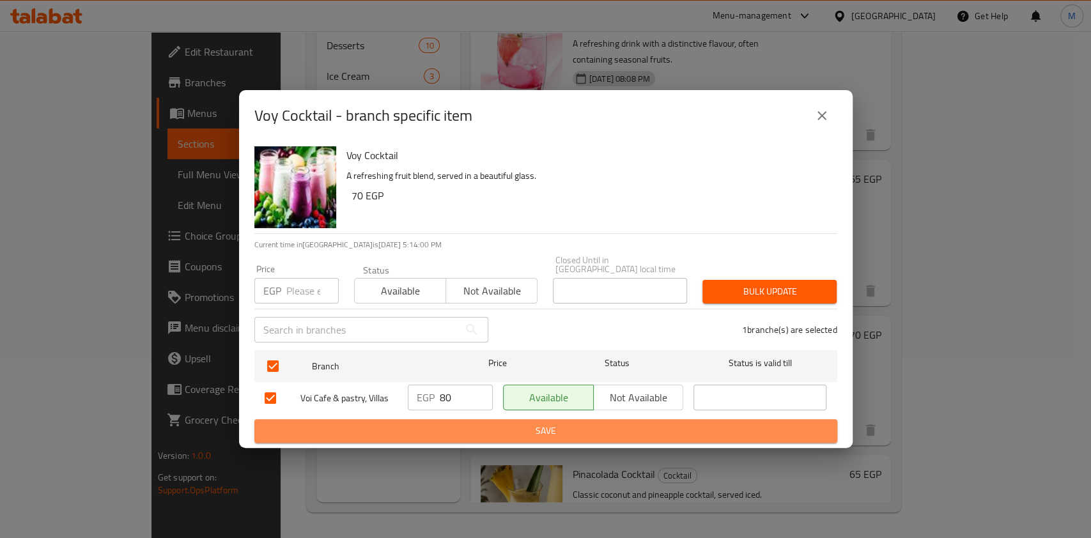
click at [453, 419] on button "Save" at bounding box center [545, 431] width 583 height 24
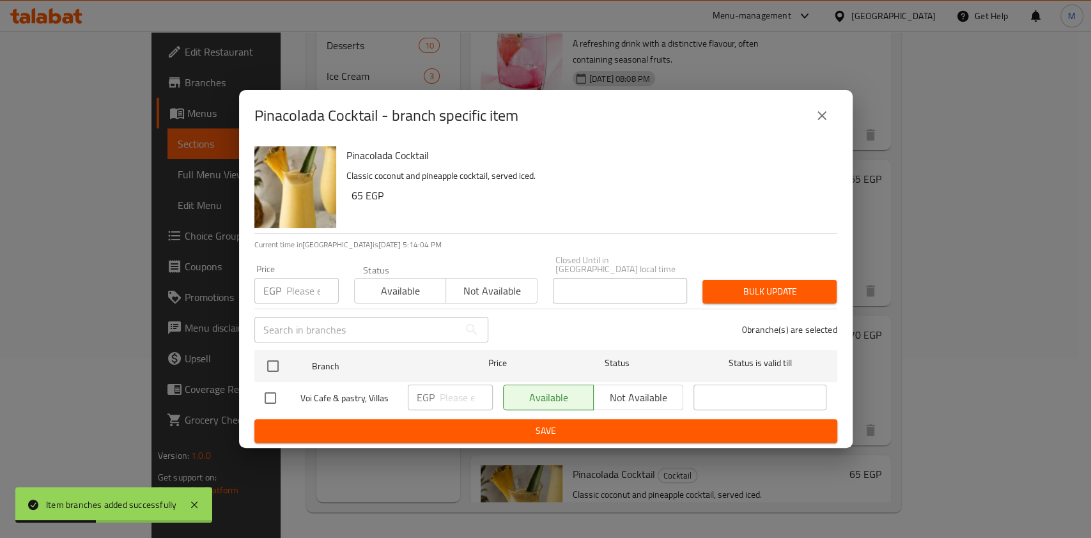
click at [267, 393] on input "checkbox" at bounding box center [270, 398] width 27 height 27
checkbox input "true"
click at [459, 400] on input "number" at bounding box center [466, 398] width 53 height 26
type input "75"
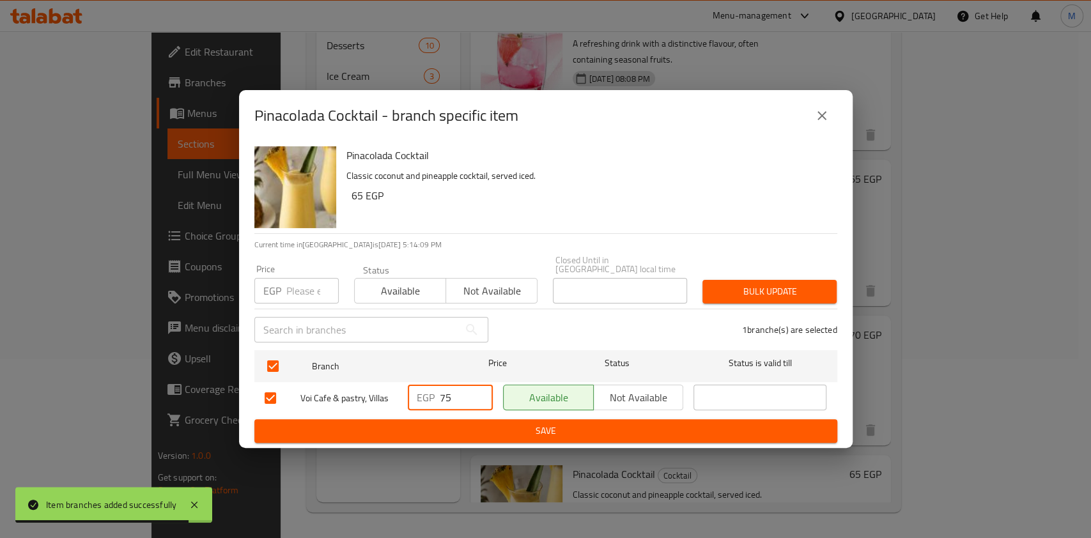
click at [444, 435] on button "Save" at bounding box center [545, 431] width 583 height 24
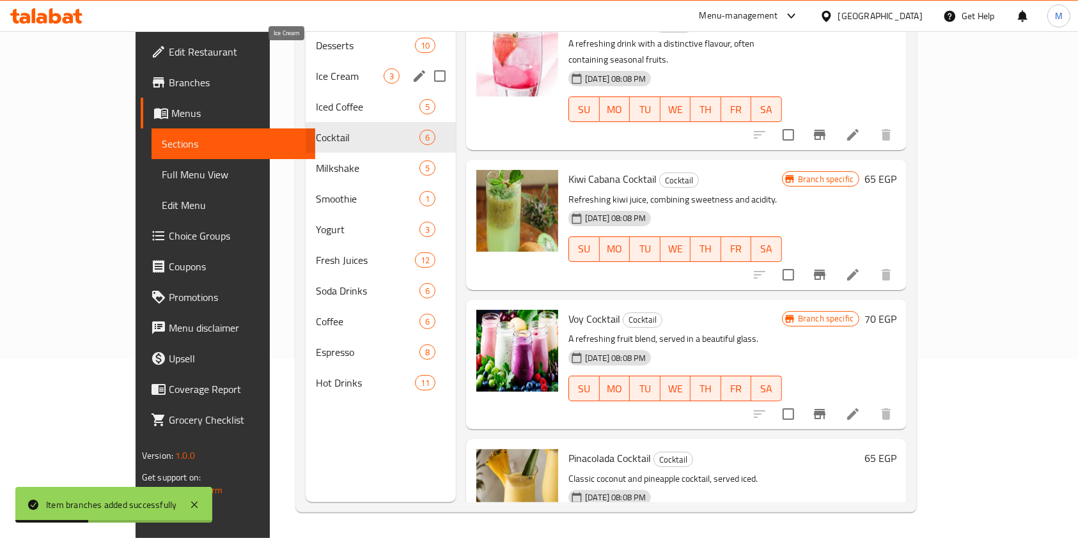
click at [316, 68] on span "Ice Cream" at bounding box center [350, 75] width 68 height 15
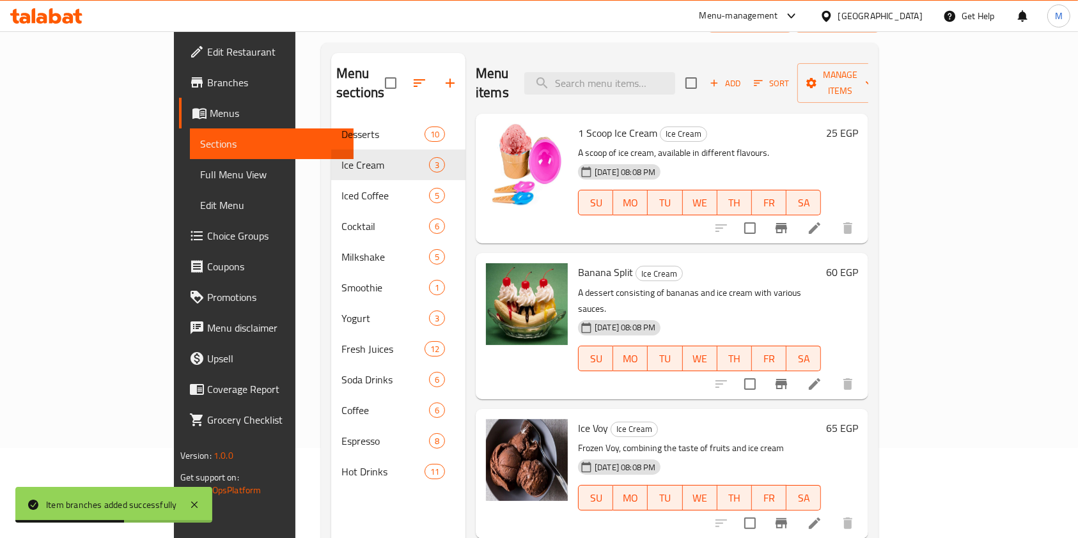
scroll to position [88, 0]
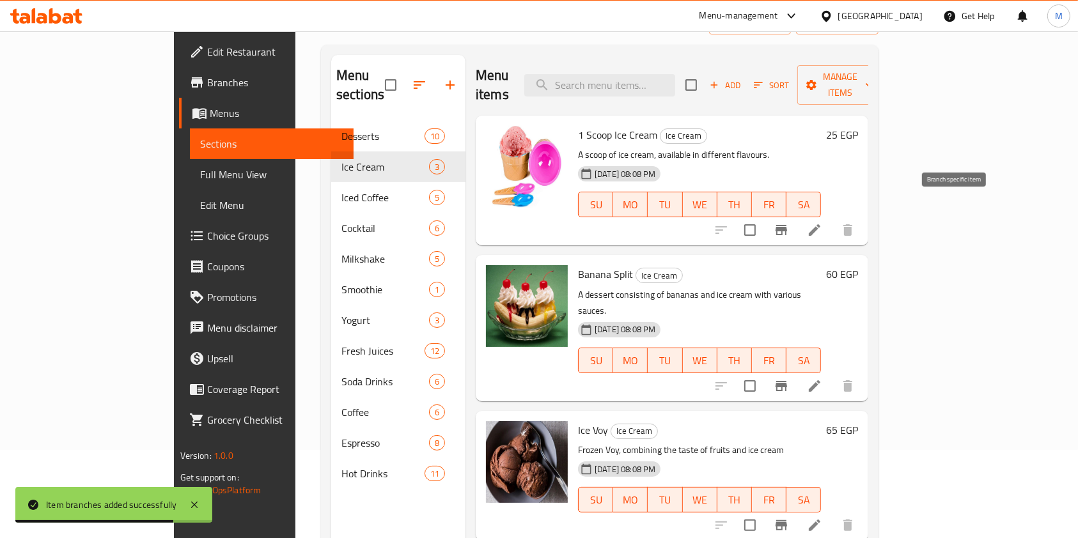
click at [787, 225] on icon "Branch-specific-item" at bounding box center [781, 230] width 12 height 10
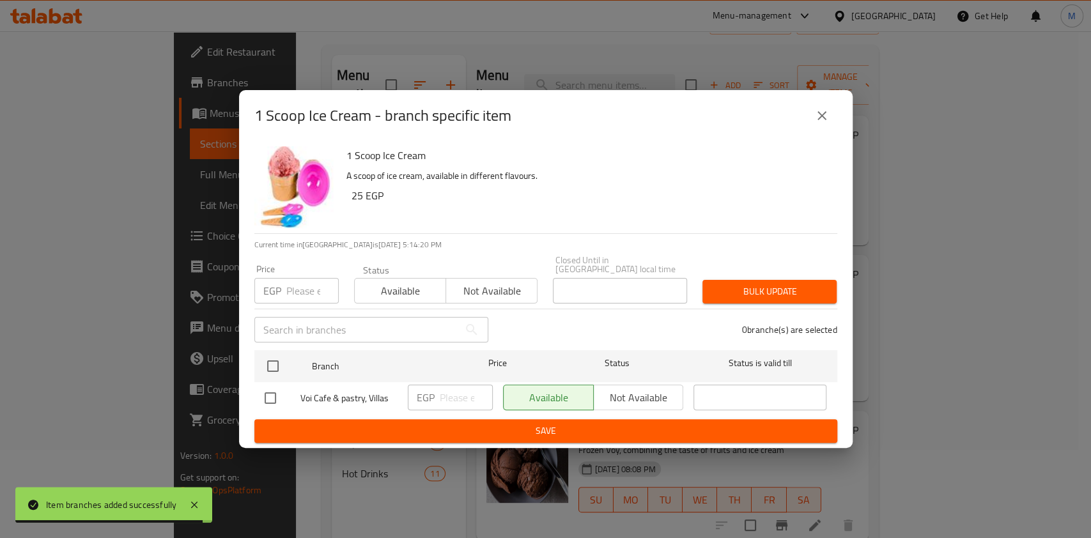
click at [279, 394] on input "checkbox" at bounding box center [270, 398] width 27 height 27
checkbox input "true"
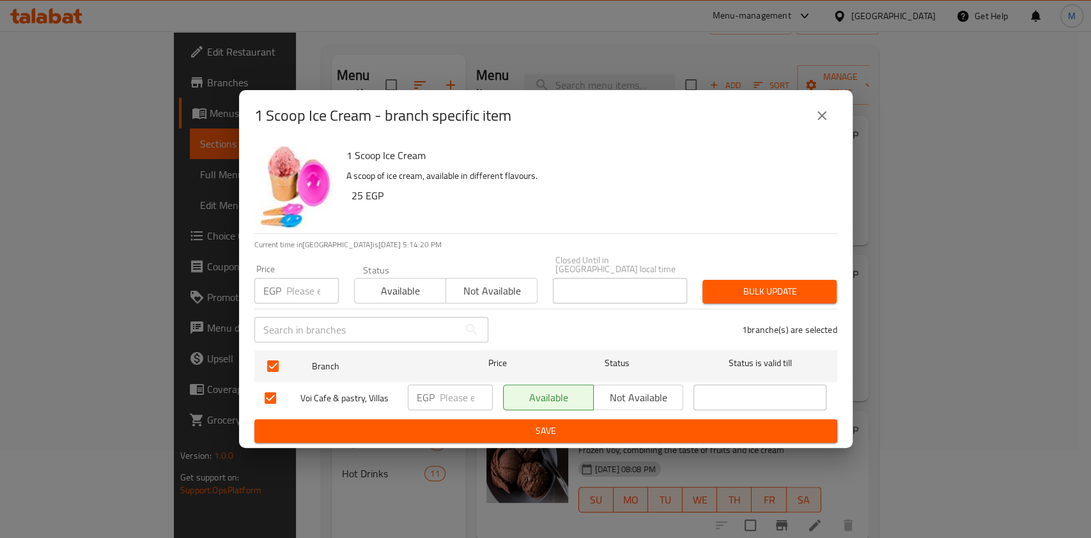
click at [450, 391] on input "number" at bounding box center [466, 398] width 53 height 26
type input "5"
type input "35"
click at [471, 424] on span "Save" at bounding box center [546, 431] width 563 height 16
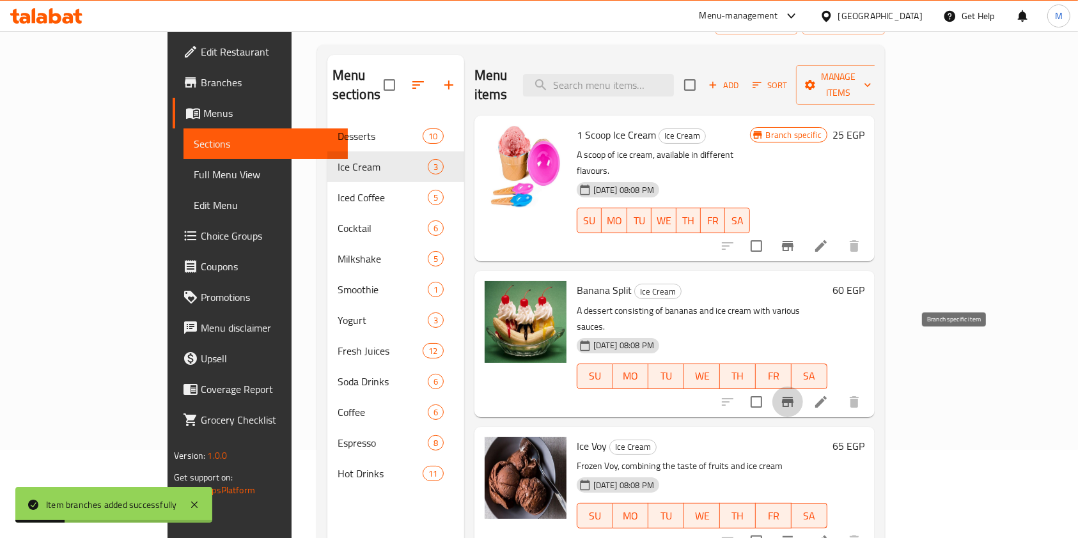
click at [793, 397] on icon "Branch-specific-item" at bounding box center [788, 402] width 12 height 10
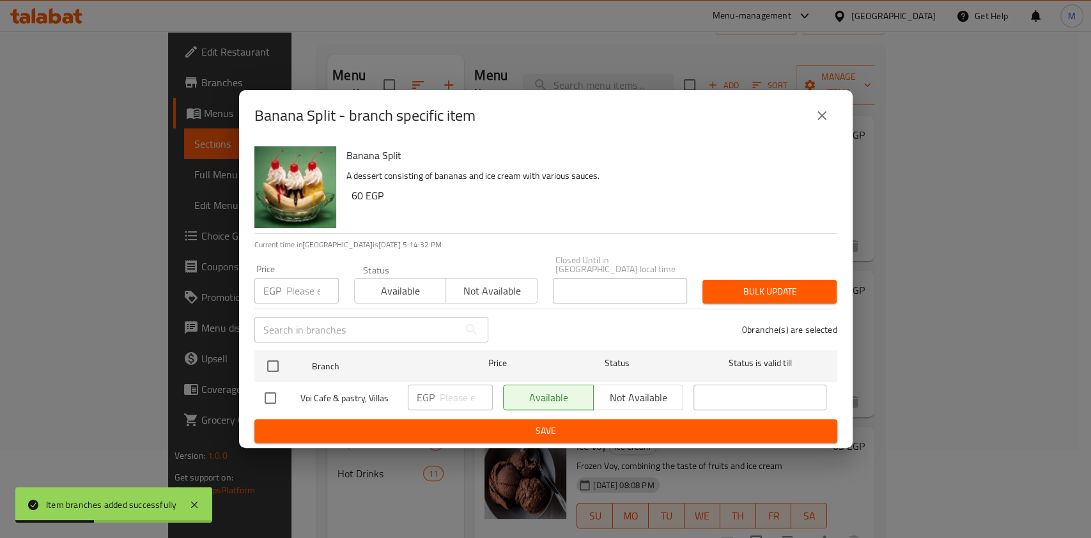
click at [279, 396] on input "checkbox" at bounding box center [270, 398] width 27 height 27
checkbox input "true"
click at [451, 389] on input "number" at bounding box center [466, 398] width 53 height 26
type input "70"
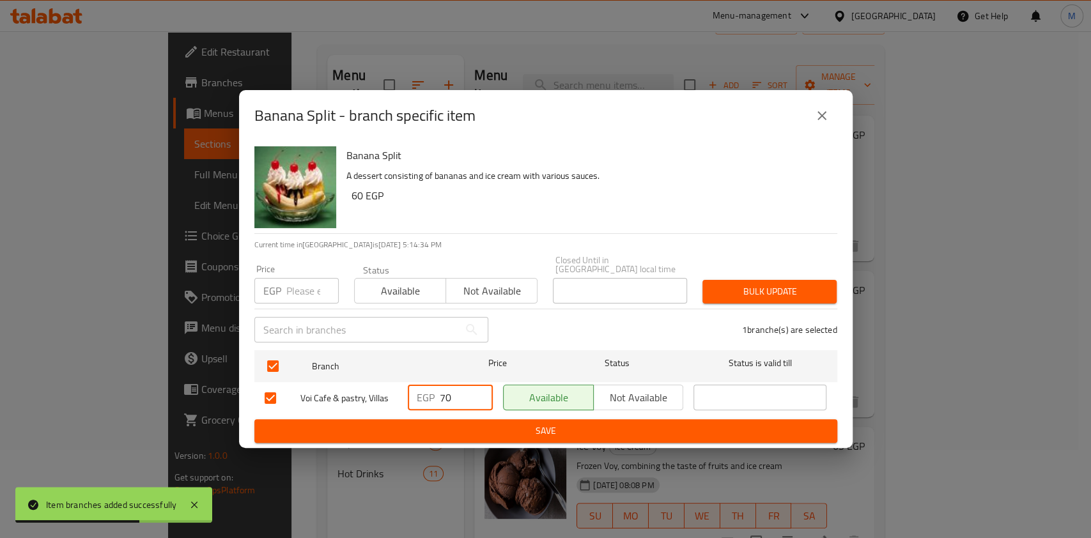
click at [463, 423] on span "Save" at bounding box center [546, 431] width 563 height 16
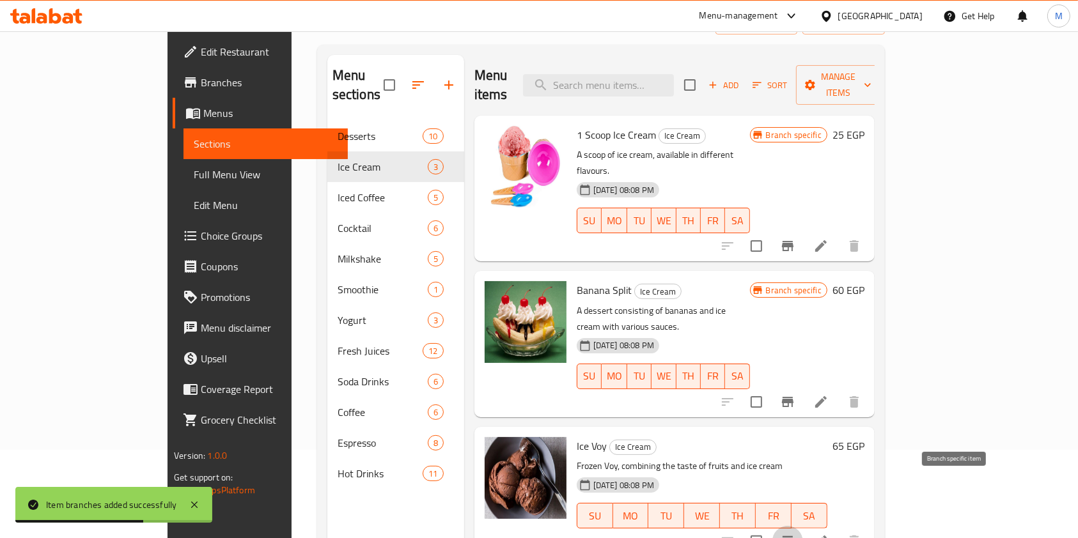
click at [795, 534] on icon "Branch-specific-item" at bounding box center [787, 541] width 15 height 15
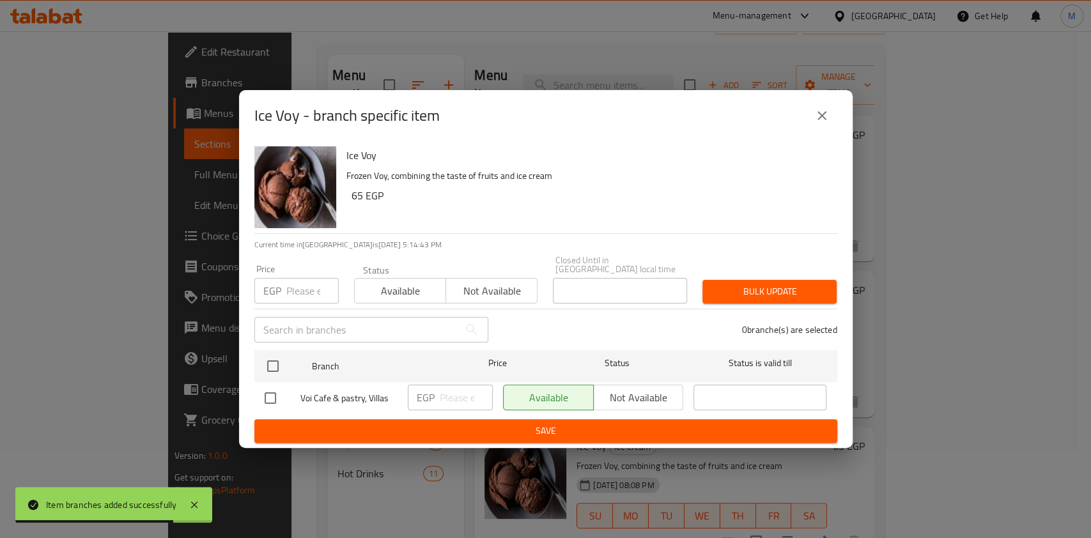
click at [276, 393] on input "checkbox" at bounding box center [270, 398] width 27 height 27
checkbox input "true"
click at [451, 396] on input "number" at bounding box center [466, 398] width 53 height 26
type input "75"
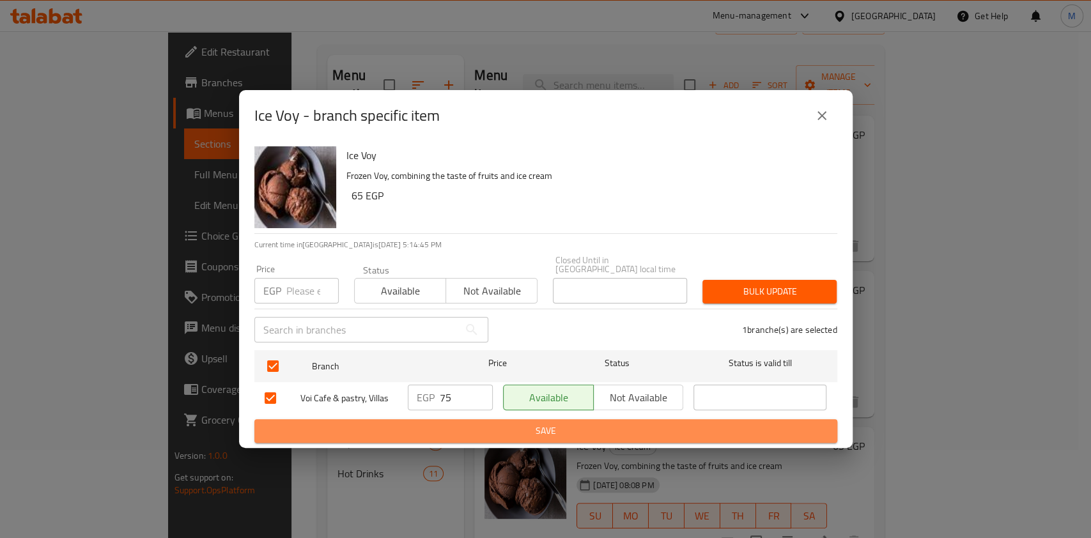
click at [465, 426] on span "Save" at bounding box center [546, 431] width 563 height 16
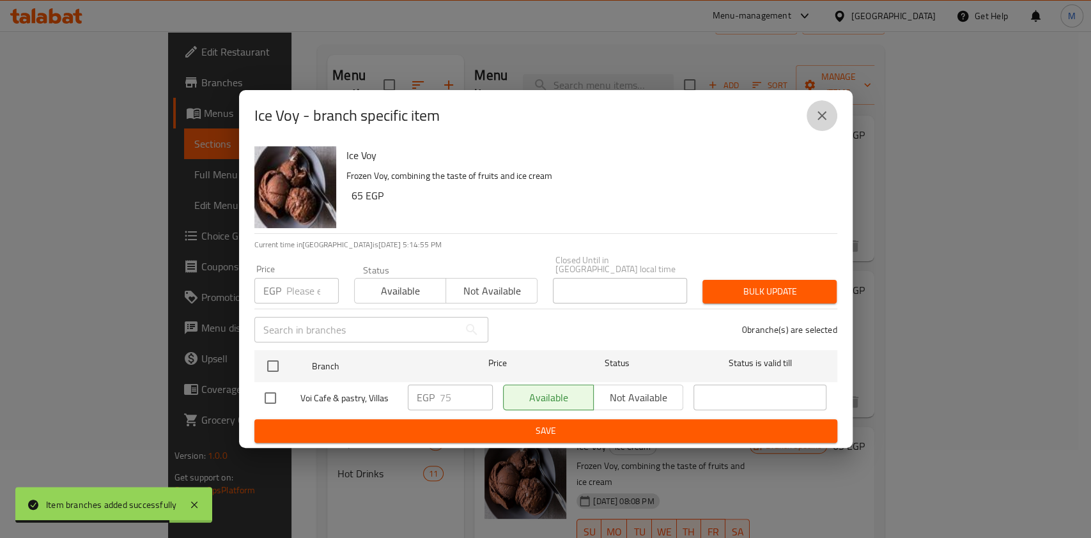
click at [820, 123] on icon "close" at bounding box center [821, 115] width 15 height 15
